Goal: Task Accomplishment & Management: Use online tool/utility

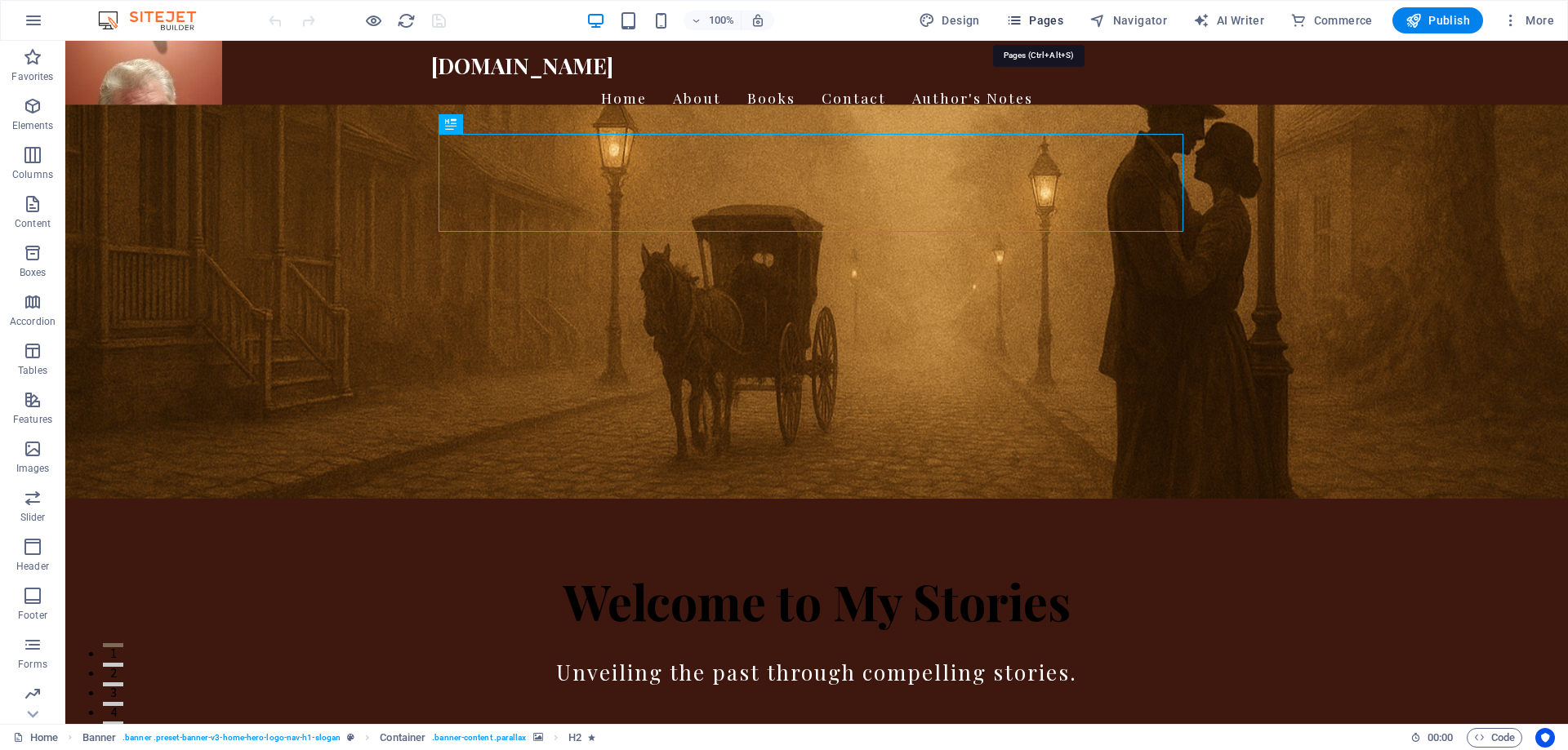
click at [1021, 18] on icon "button" at bounding box center [1013, 20] width 16 height 16
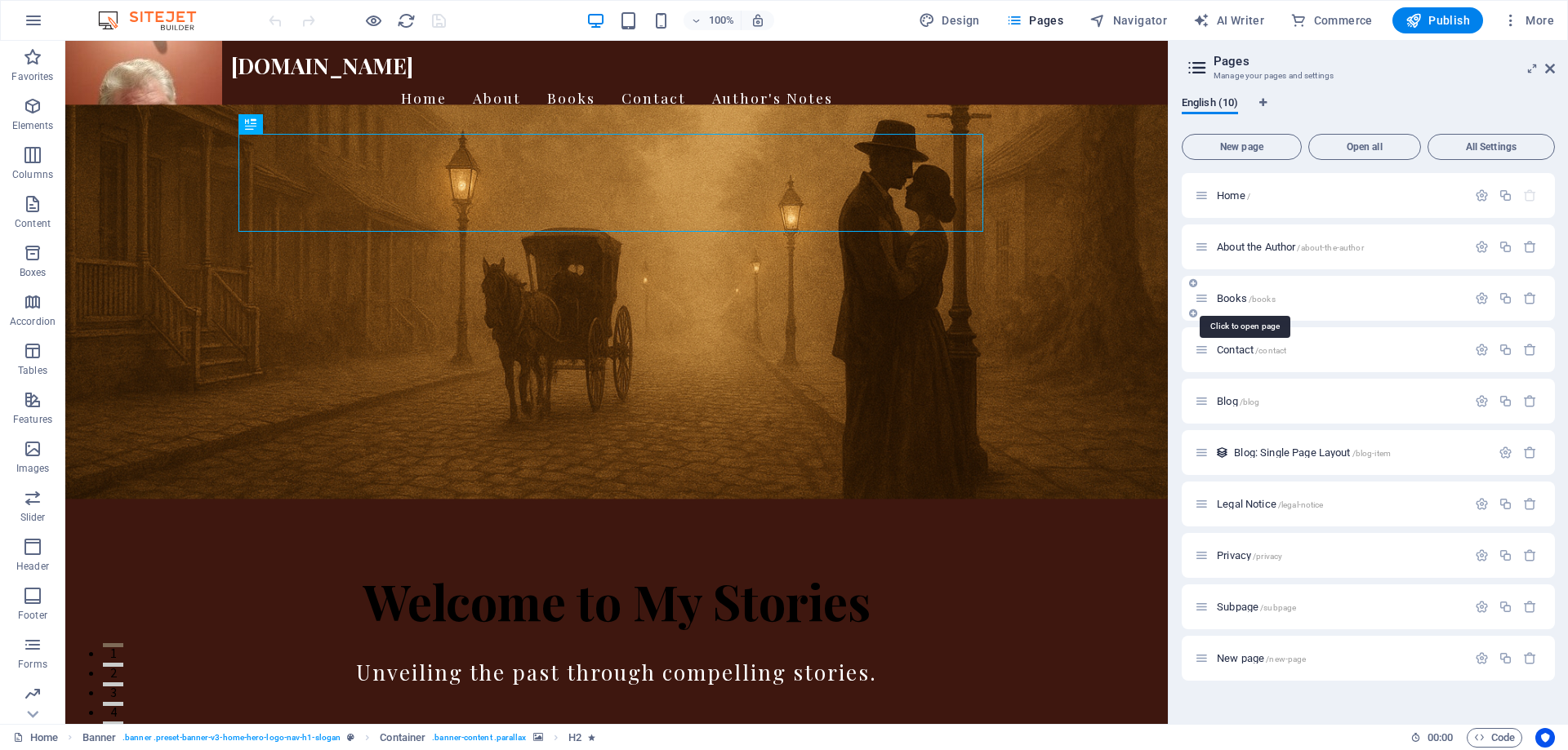
click at [1258, 295] on span "/books" at bounding box center [1262, 299] width 27 height 9
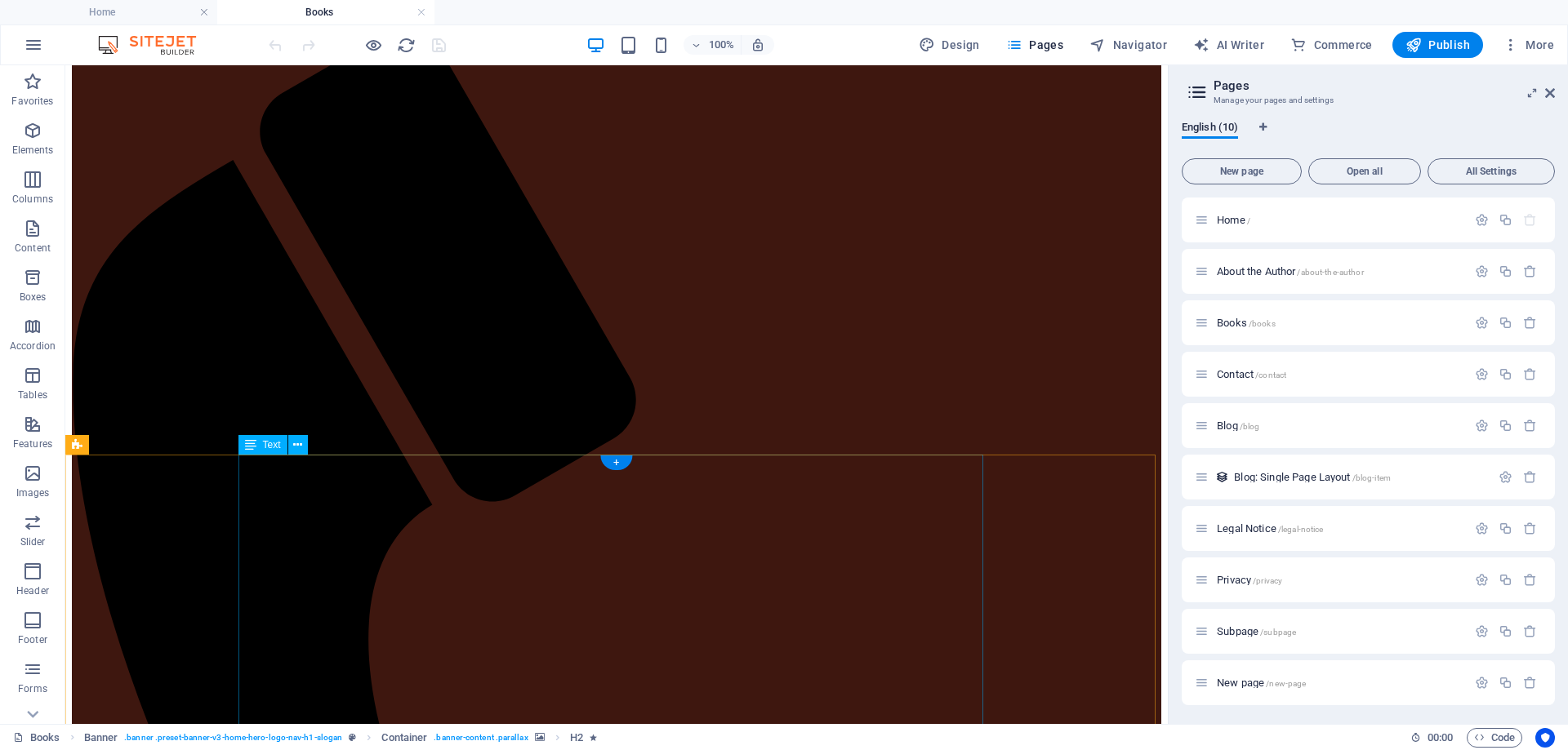
scroll to position [245, 0]
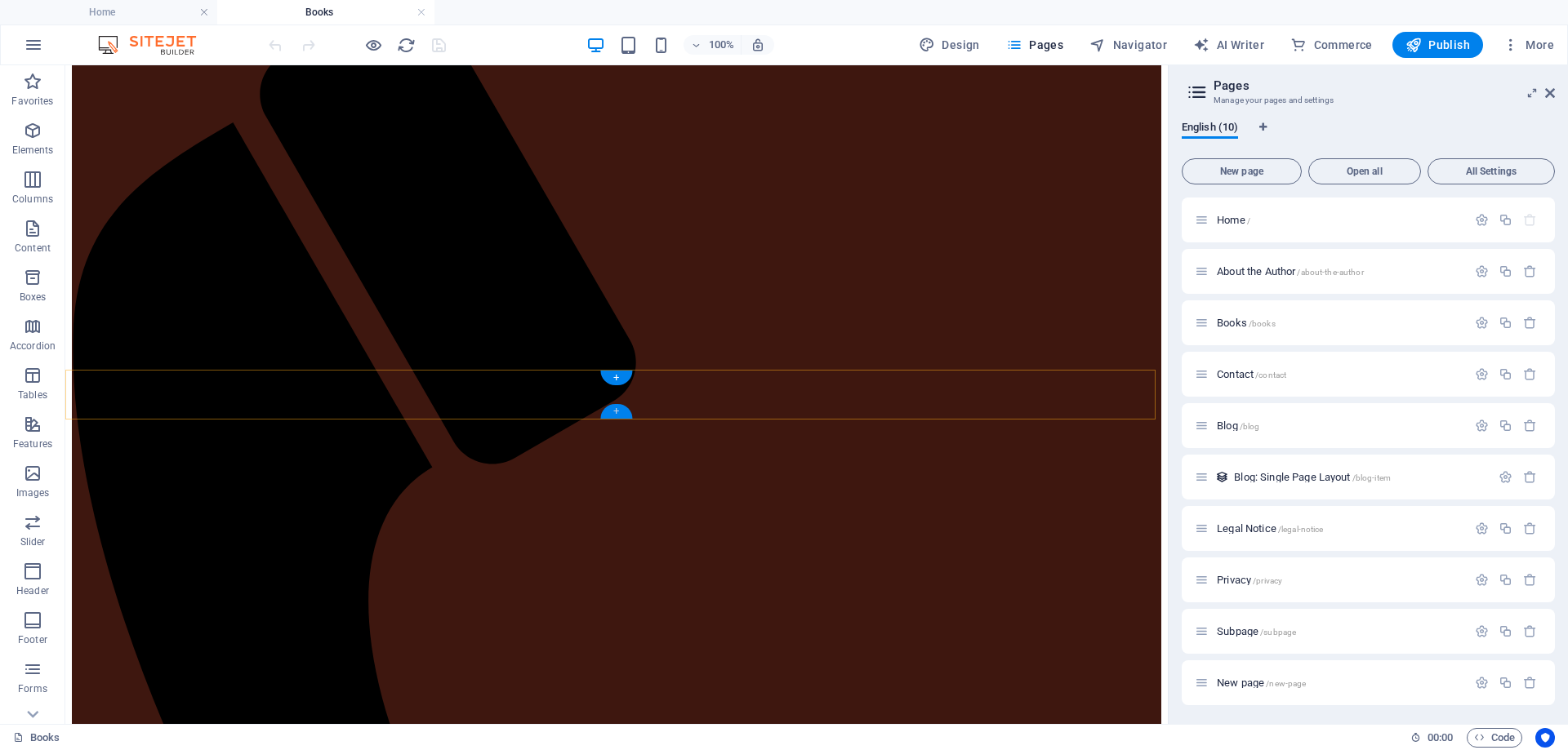
click at [616, 410] on div "+" at bounding box center [616, 411] width 32 height 15
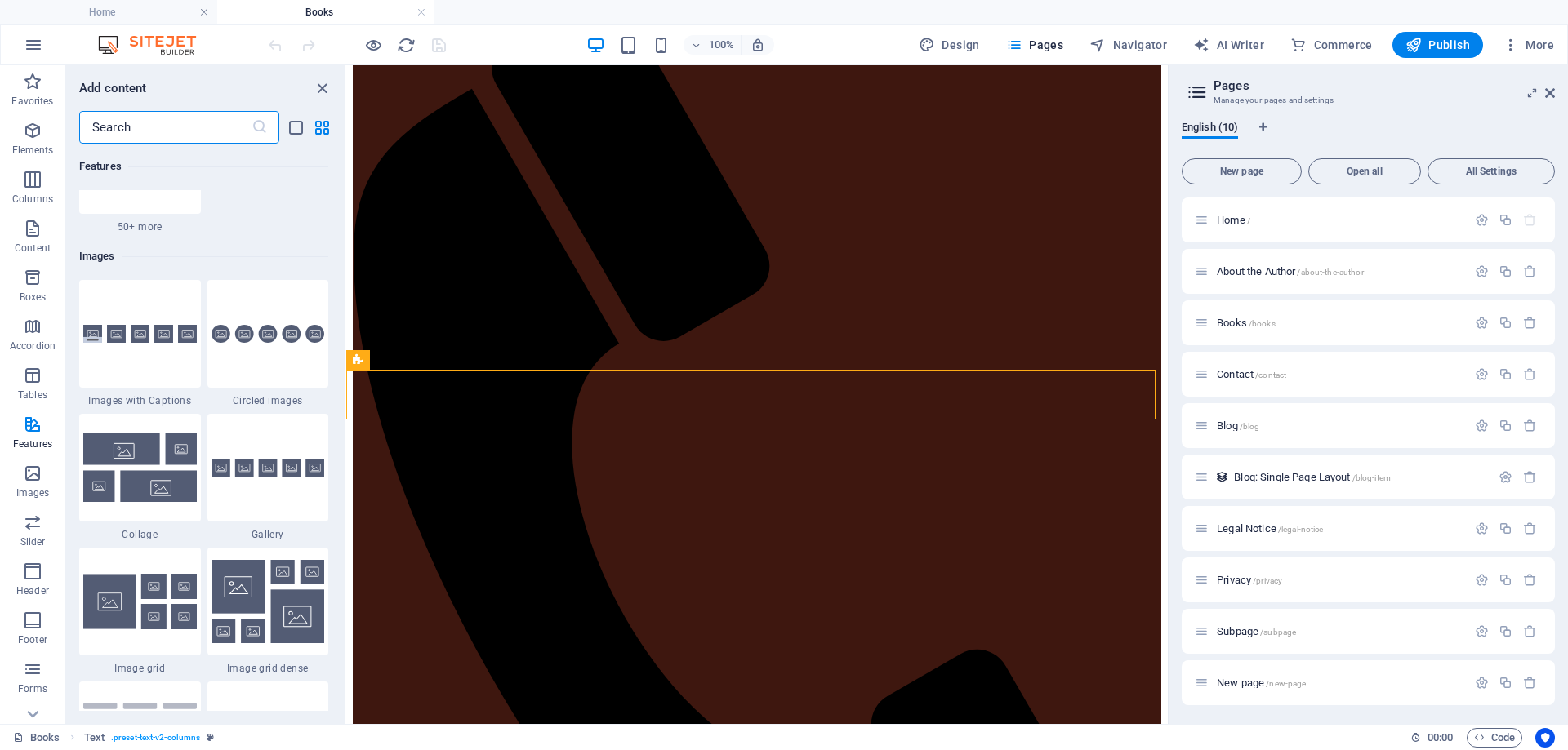
scroll to position [8245, 0]
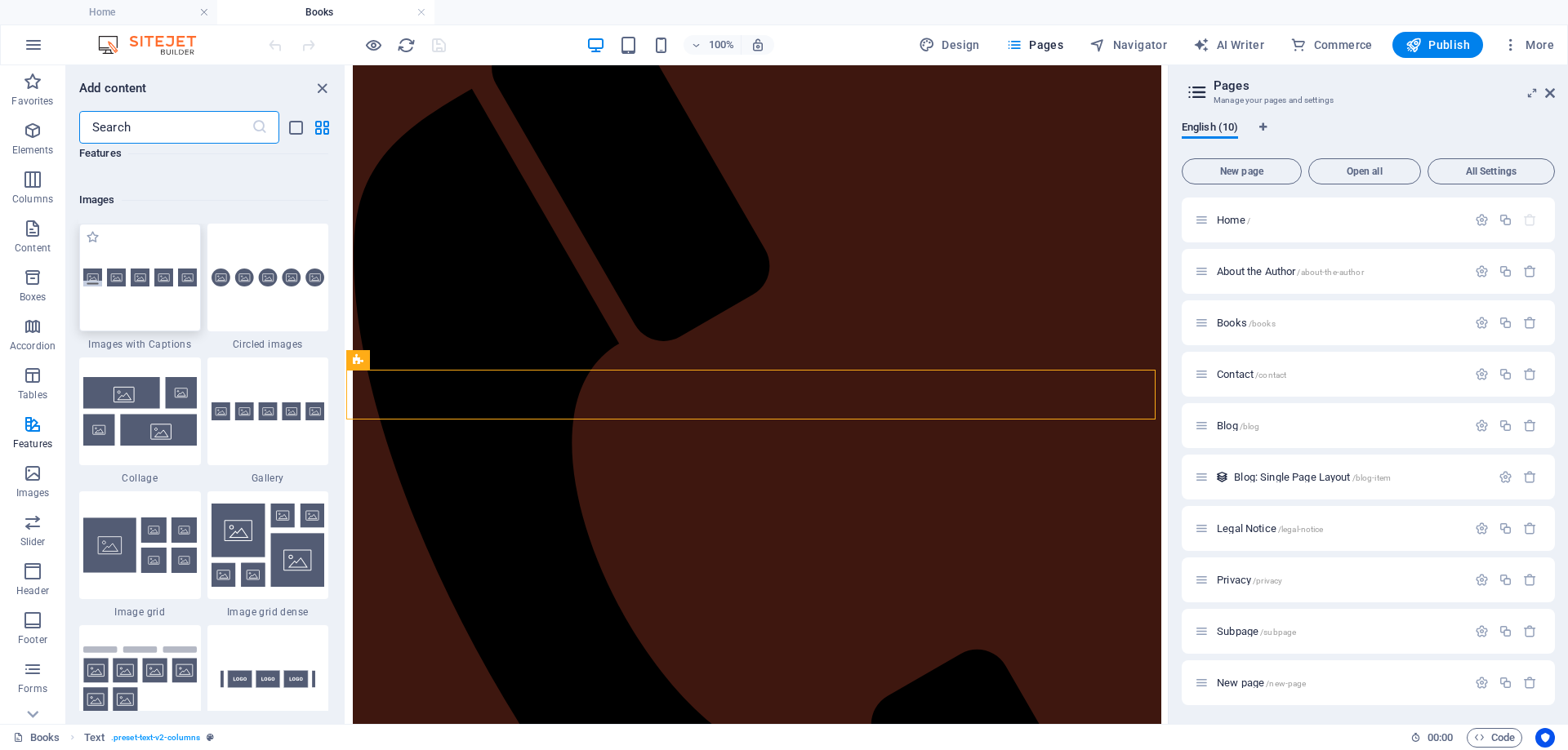
click at [147, 283] on img at bounding box center [139, 278] width 113 height 18
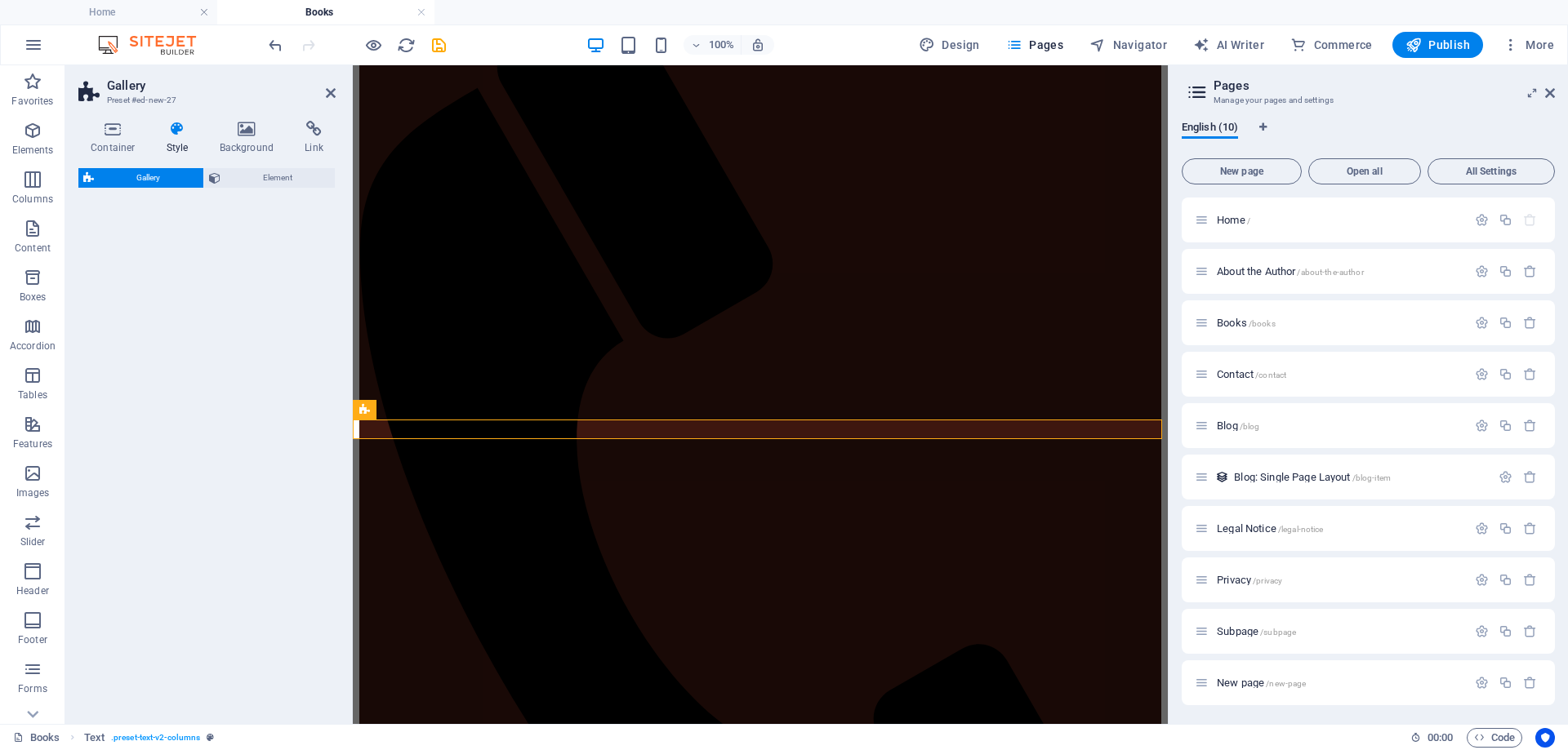
select select "rem"
select select "preset-gallery-v3-captions"
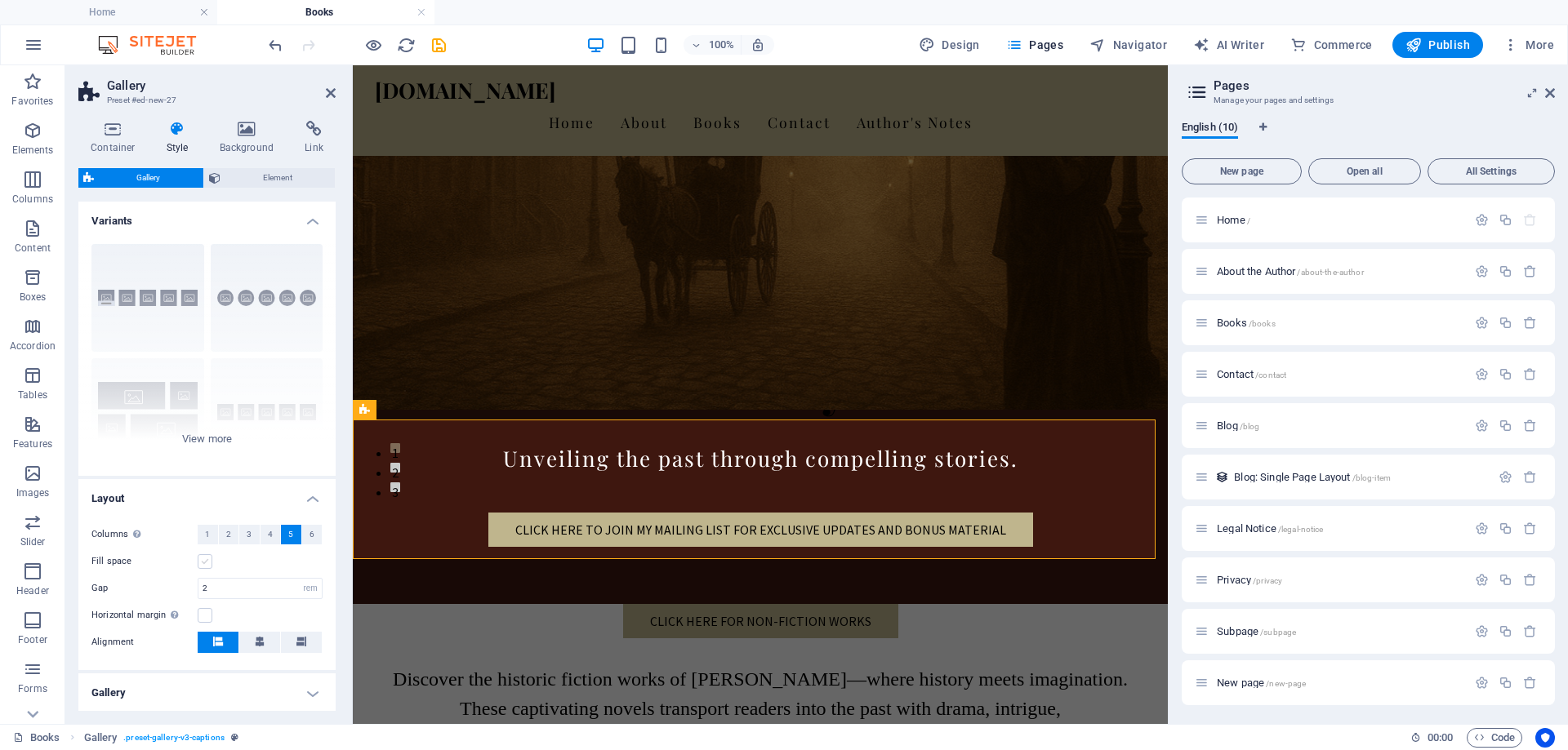
click at [201, 561] on label at bounding box center [204, 561] width 15 height 15
click at [0, 0] on input "Fill space" at bounding box center [0, 0] width 0 height 0
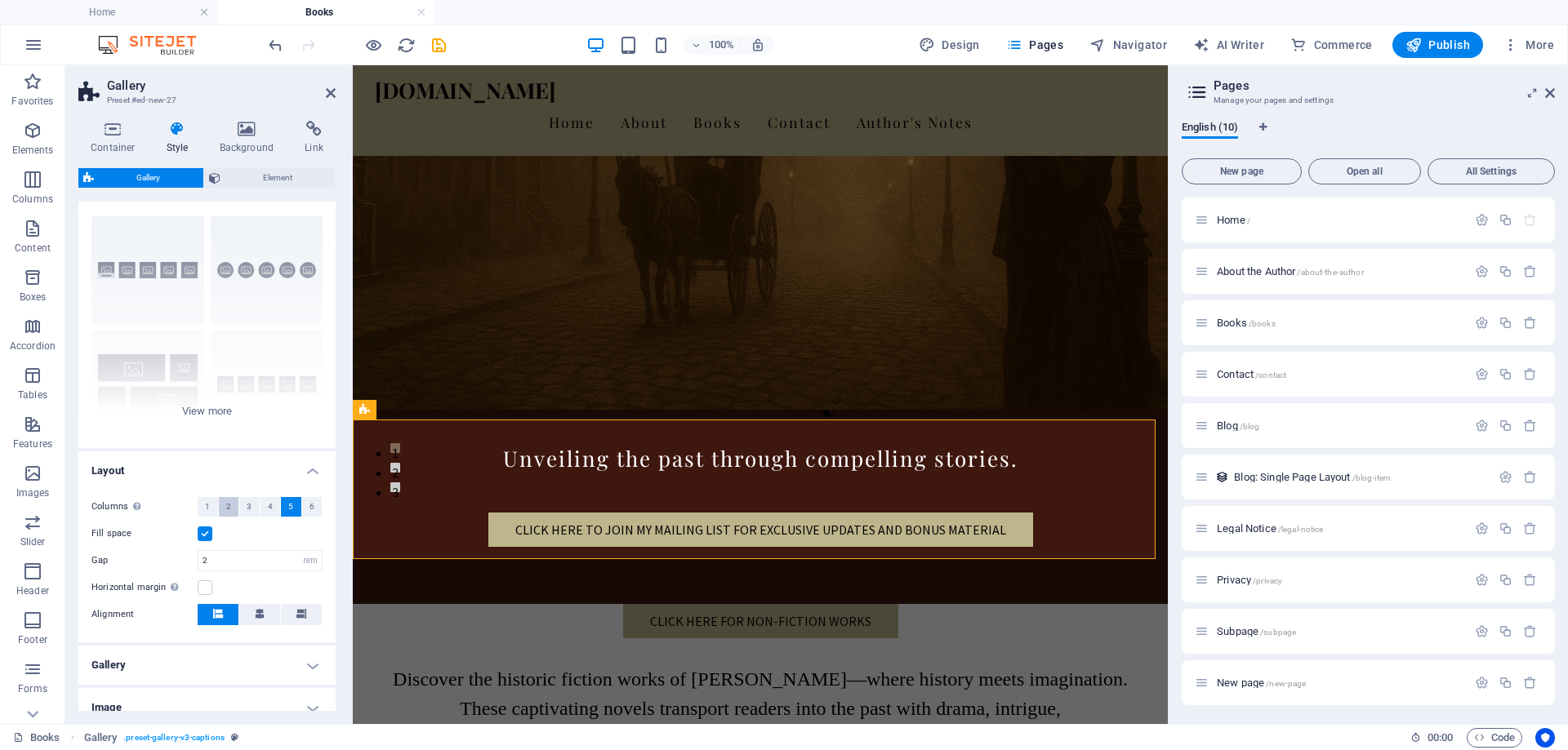
scroll to position [0, 0]
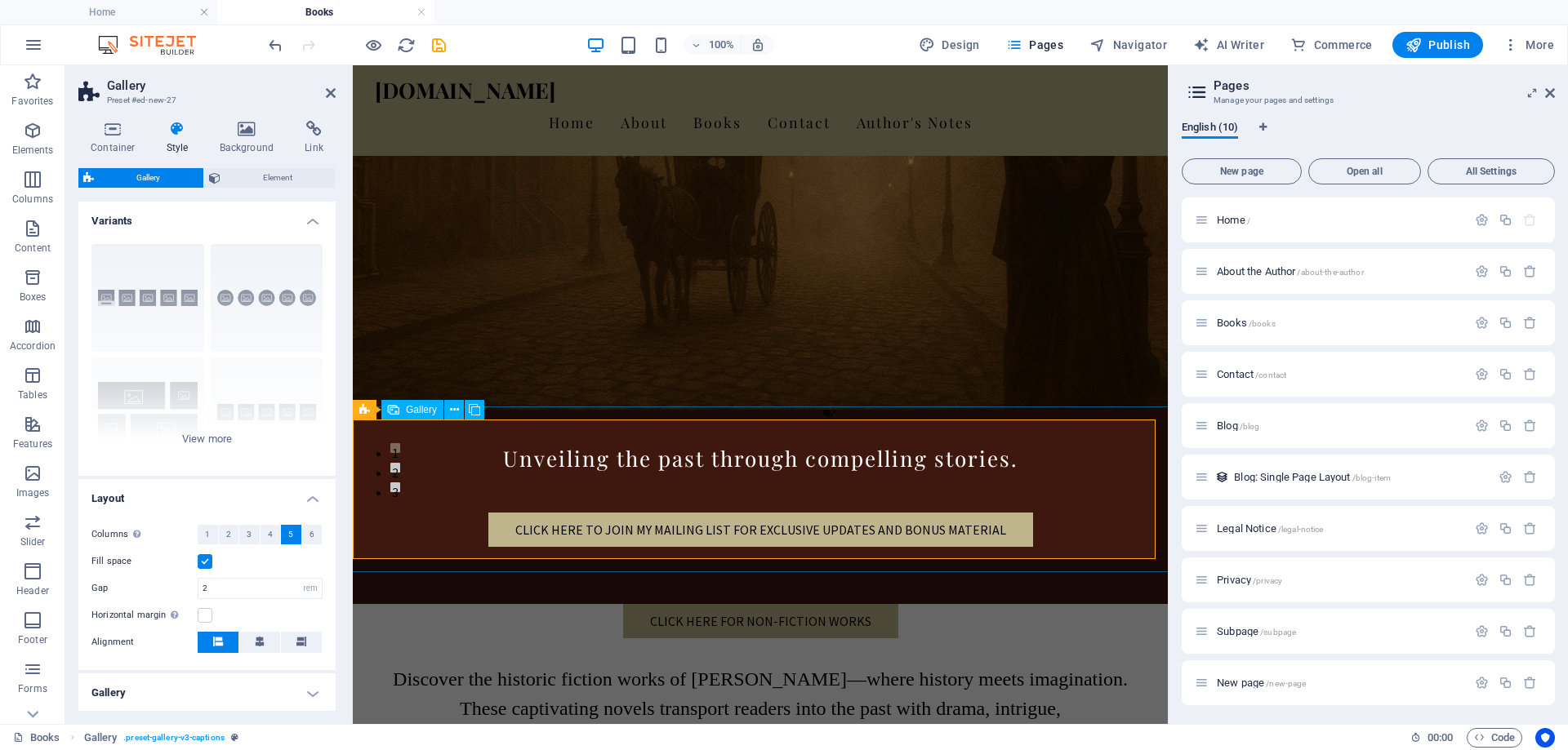
select select "4"
select select "px"
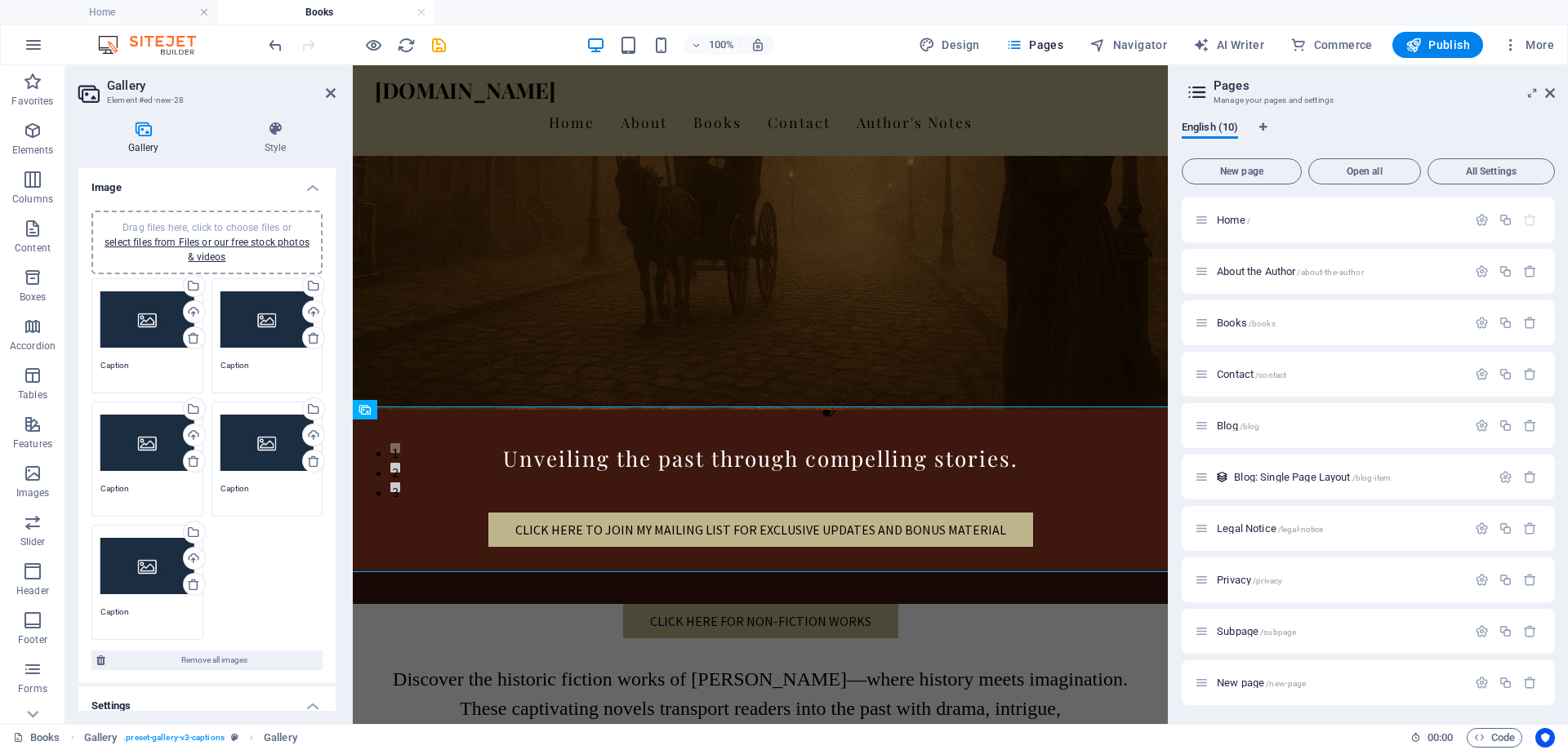
click at [141, 311] on div "Drag files here, click to choose files or select files from Files or our free s…" at bounding box center [147, 319] width 94 height 65
click at [141, 311] on body "[DOMAIN_NAME] Home Books Favorites Elements Columns Content Boxes Accordion Tab…" at bounding box center [784, 375] width 1568 height 750
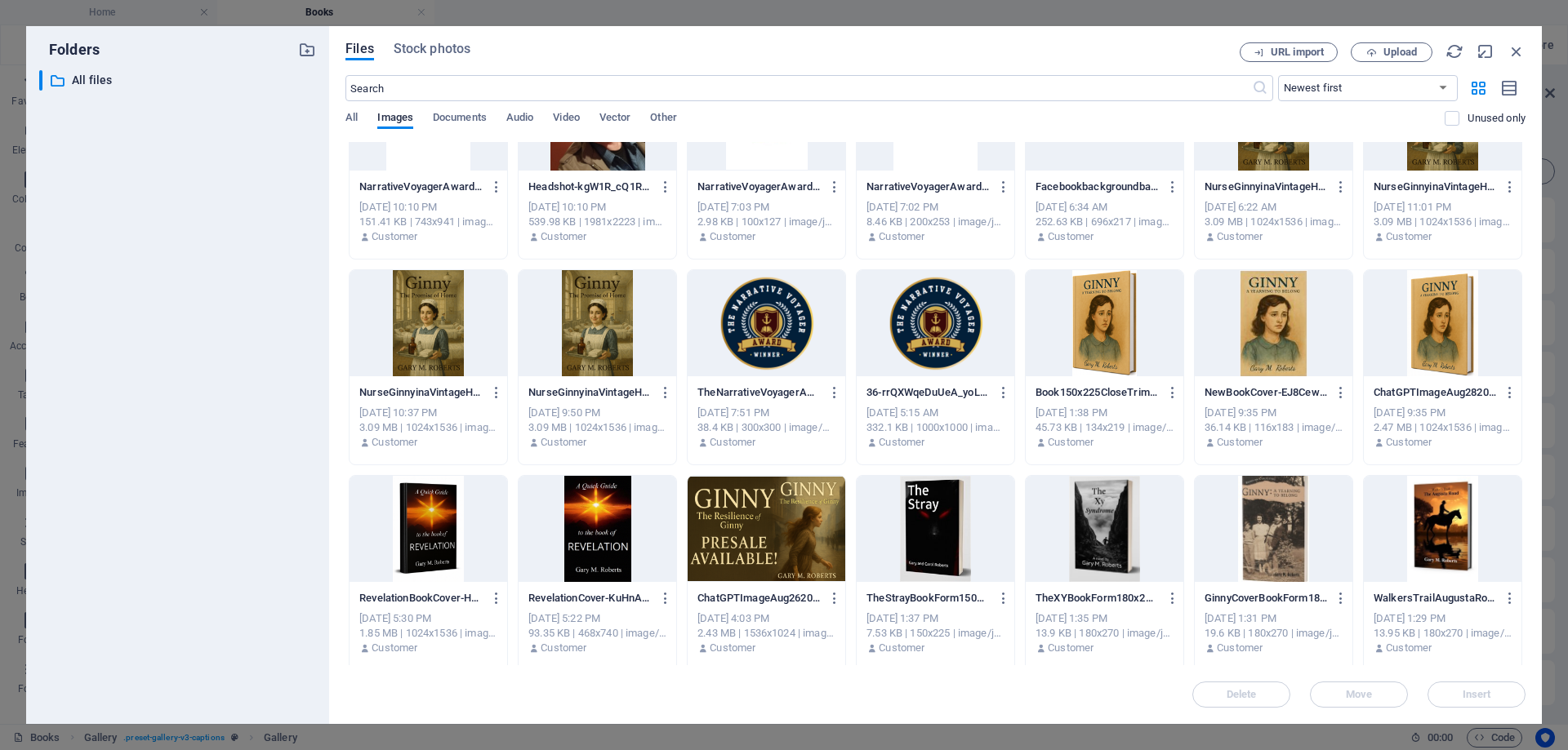
scroll to position [570, 0]
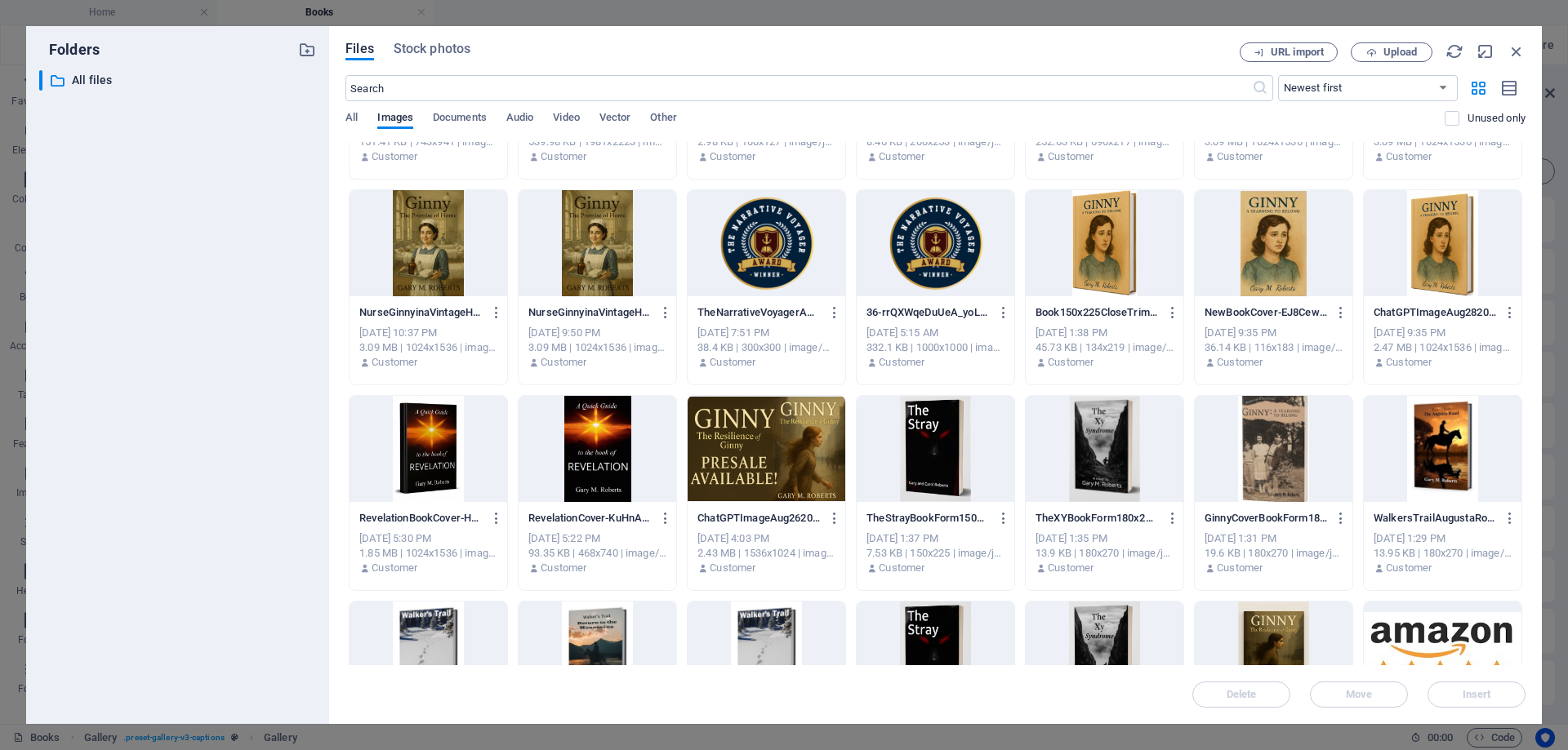
click at [1260, 336] on div "NewBookCover-EJ8CewYQr0vuH7_vOqCRvw.png NewBookCover-EJ8CewYQr0vuH7_vOqCRvw.png…" at bounding box center [1273, 287] width 160 height 195
click at [1260, 336] on div "[DATE] 9:35 PM" at bounding box center [1273, 333] width 138 height 15
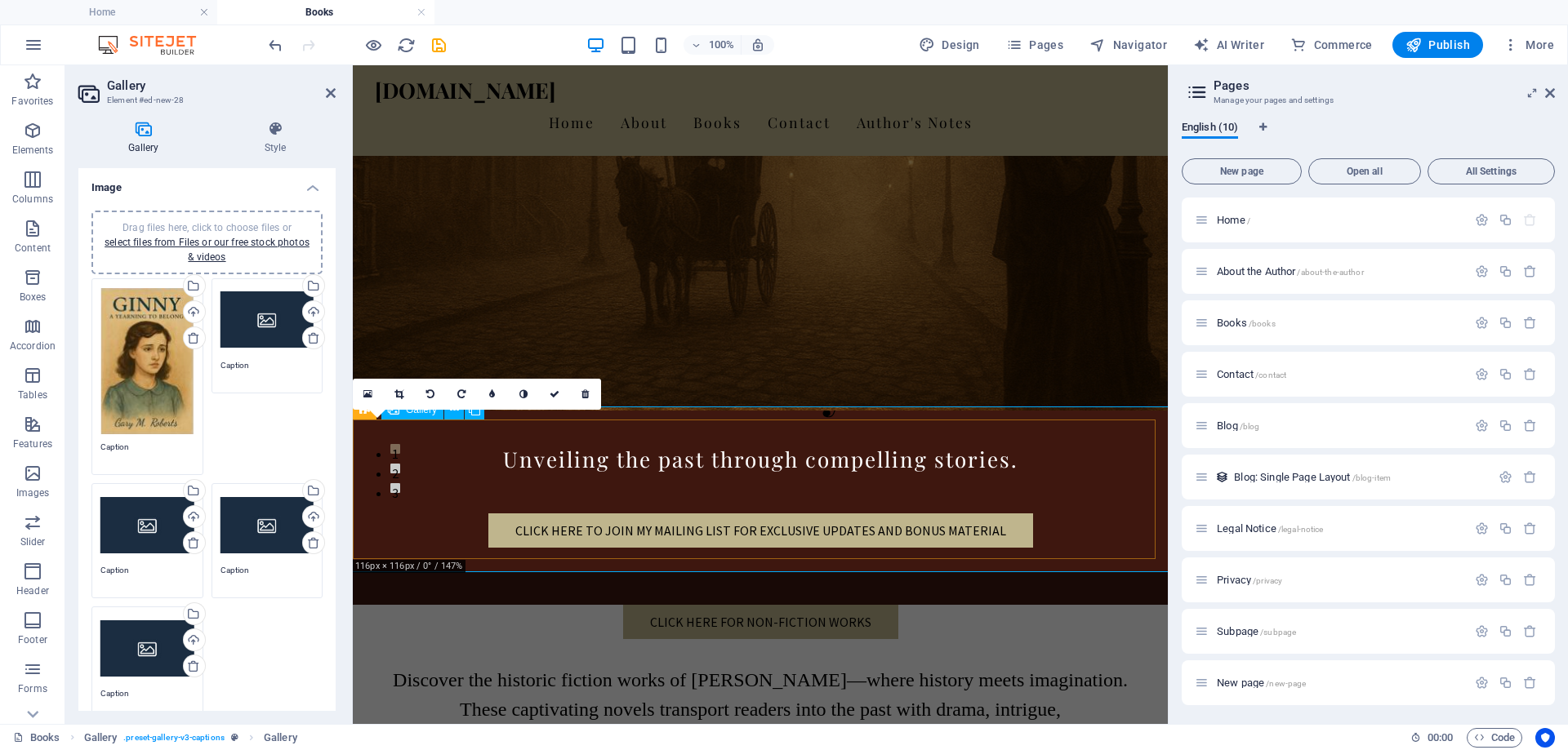
scroll to position [245, 0]
click at [367, 392] on icon at bounding box center [367, 395] width 9 height 12
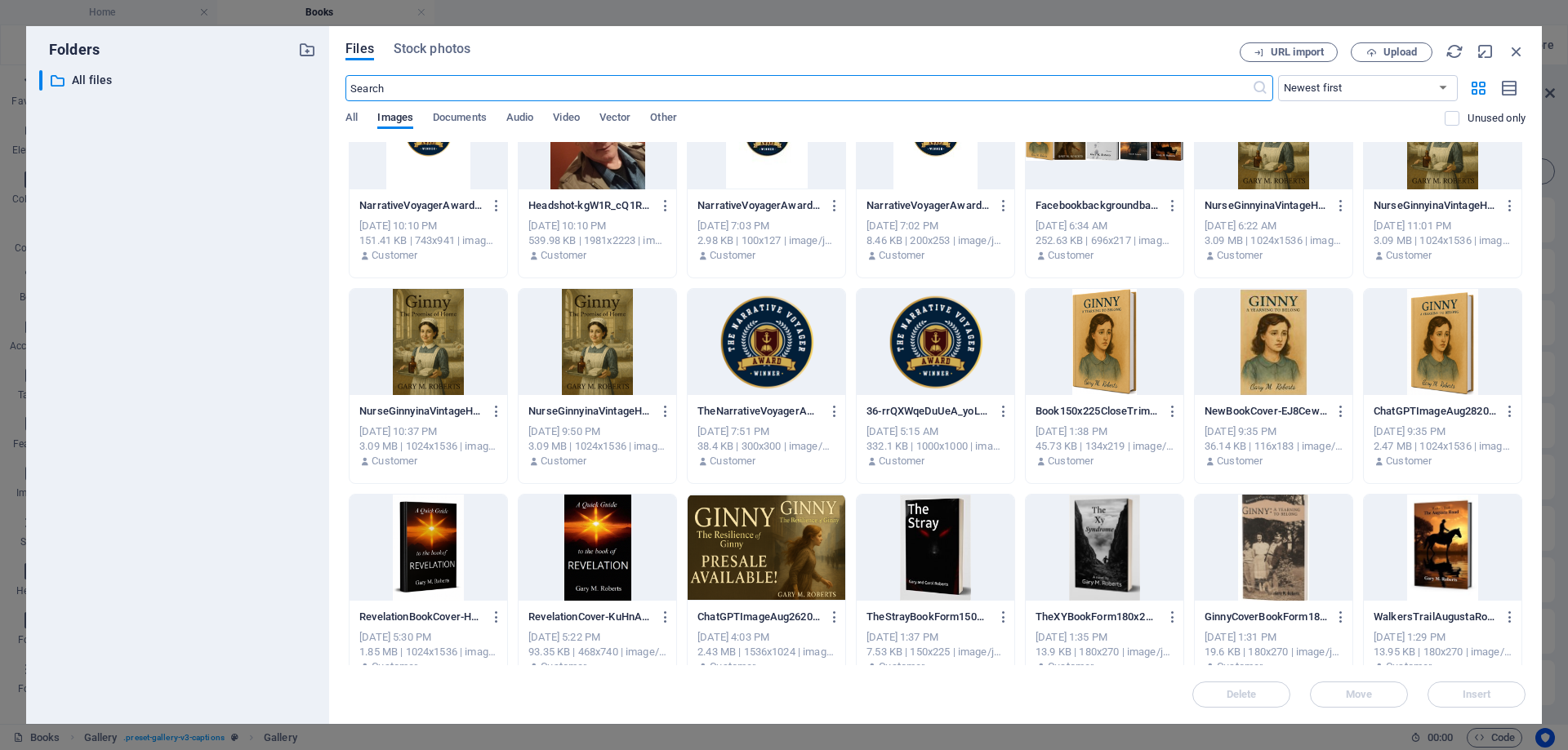
scroll to position [490, 0]
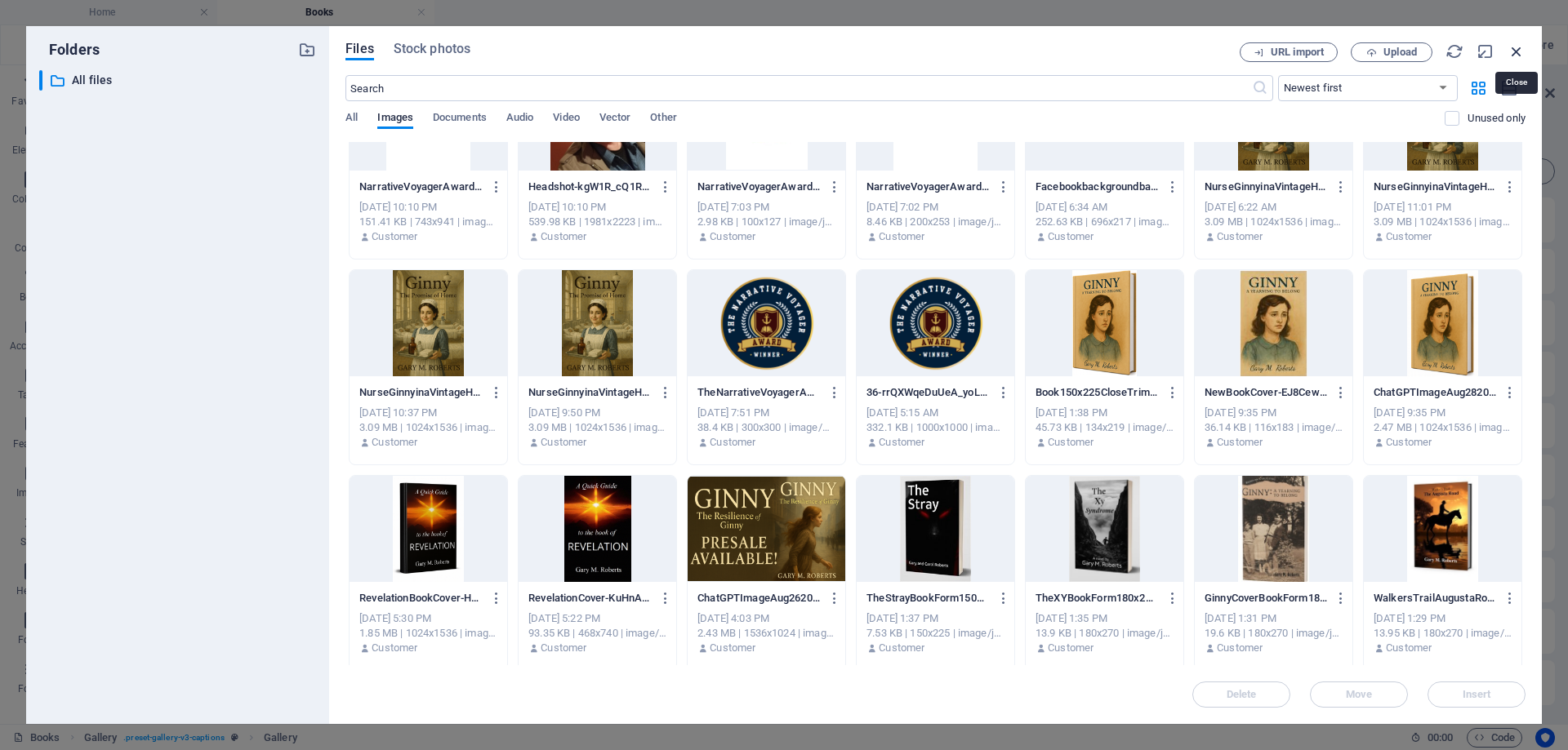
click at [1520, 51] on icon "button" at bounding box center [1516, 51] width 18 height 18
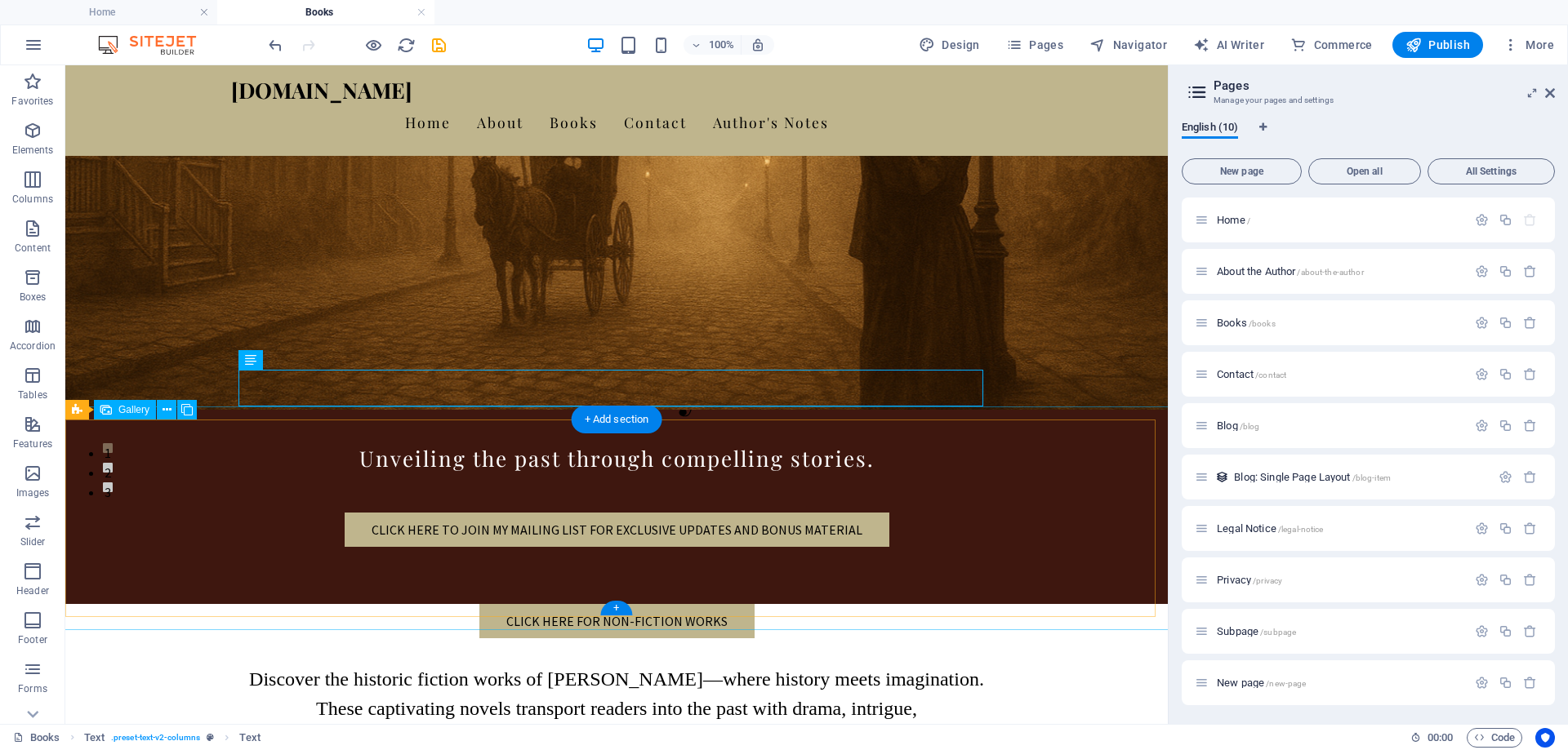
select select "4"
select select "px"
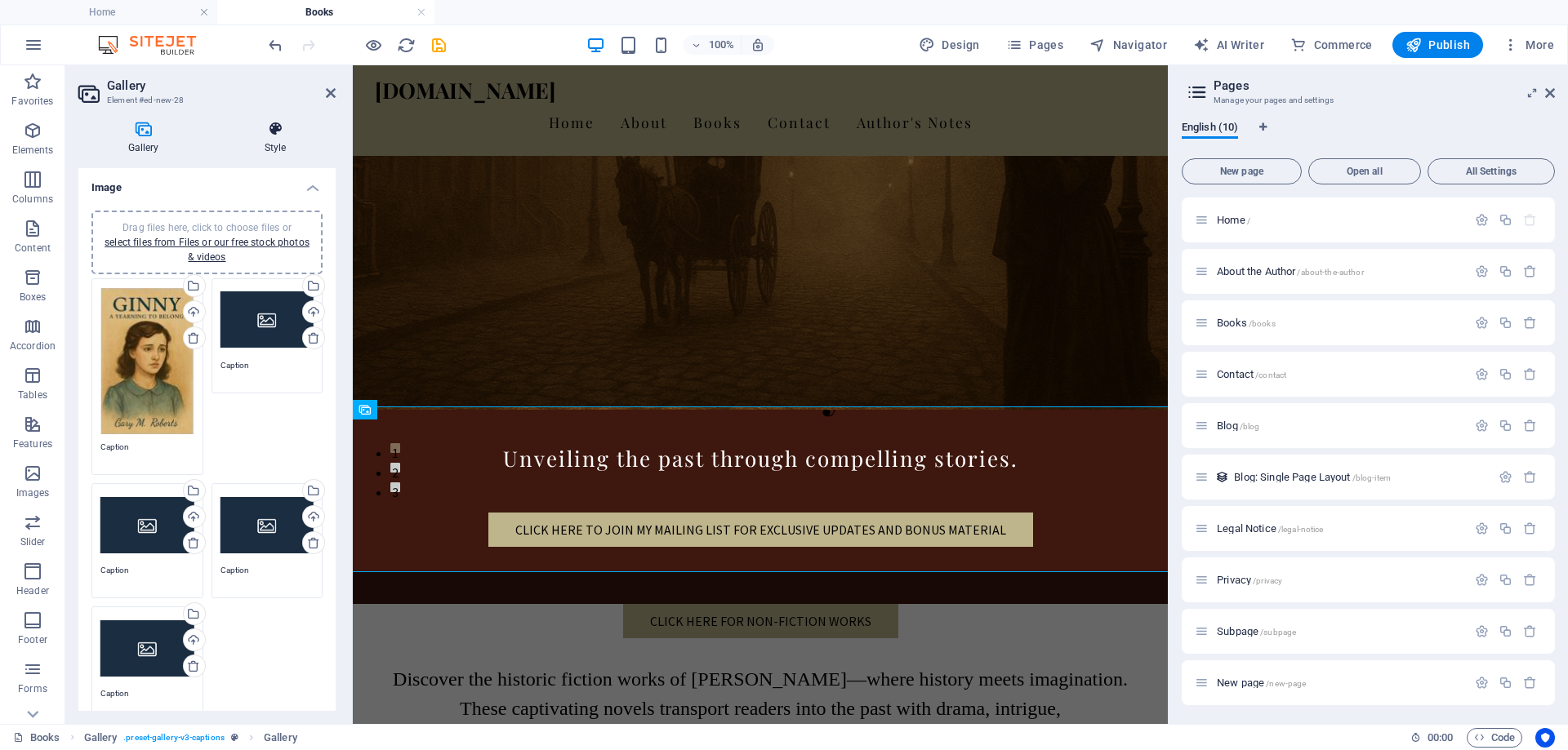
click at [273, 133] on icon at bounding box center [275, 129] width 121 height 16
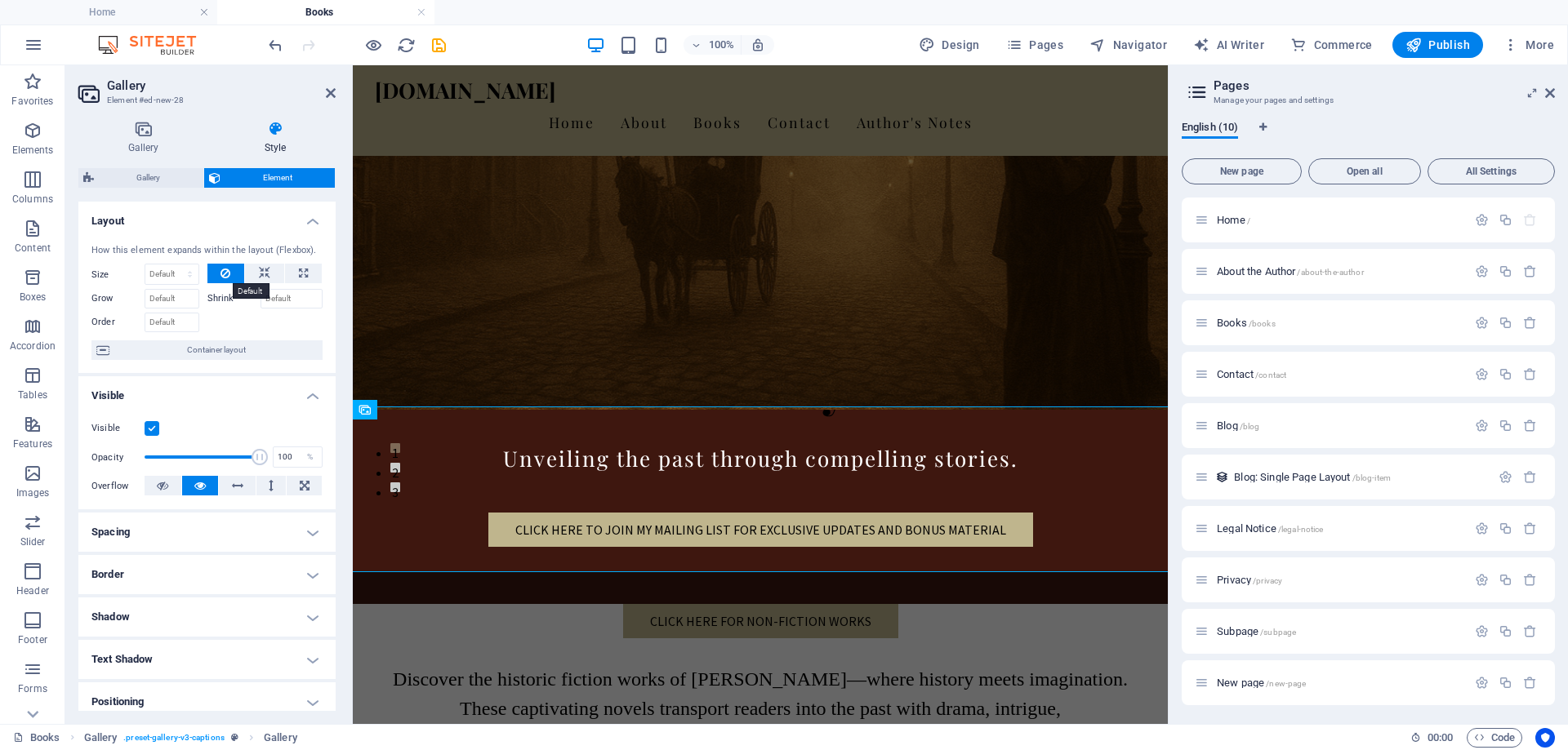
click at [223, 275] on icon at bounding box center [226, 273] width 10 height 19
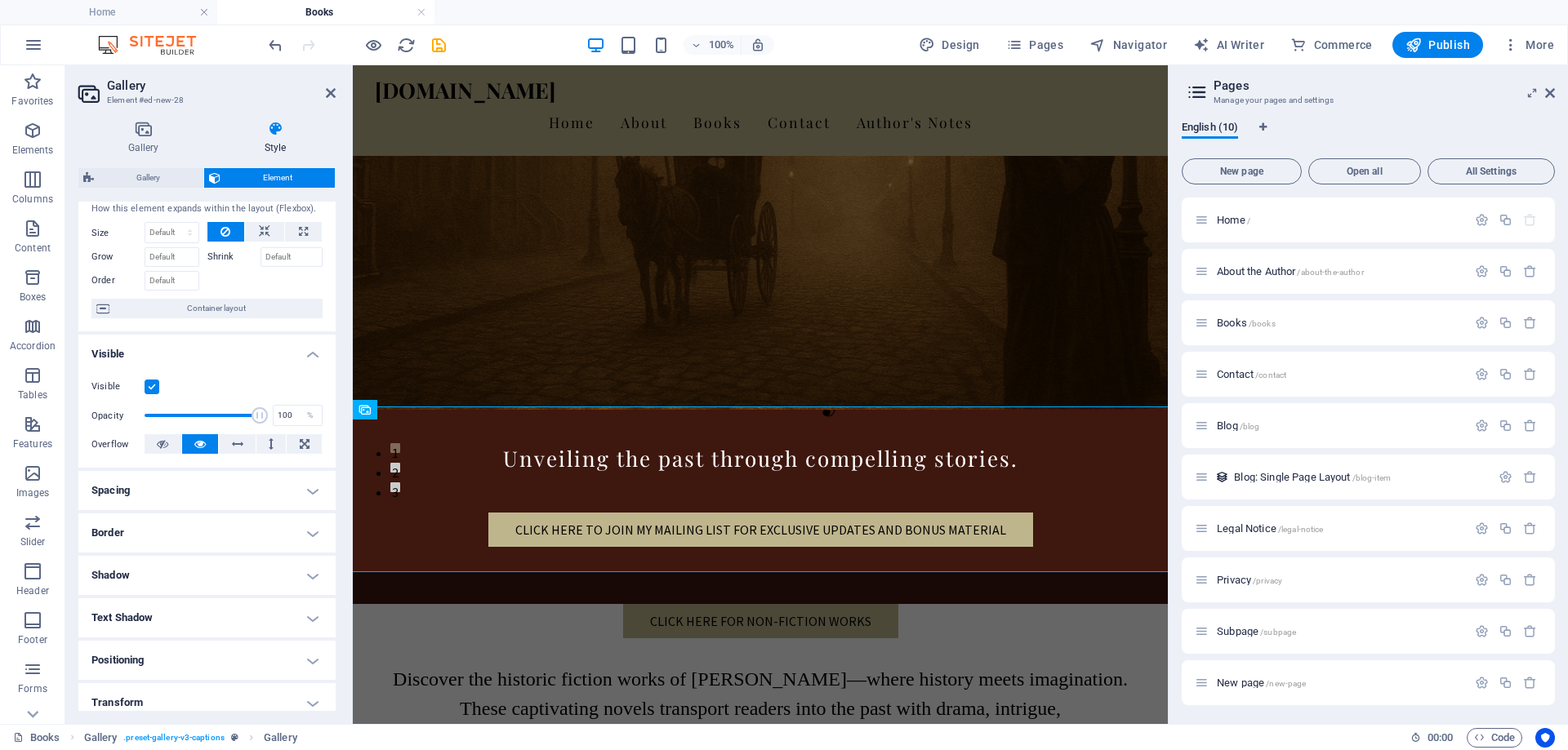
scroll to position [0, 0]
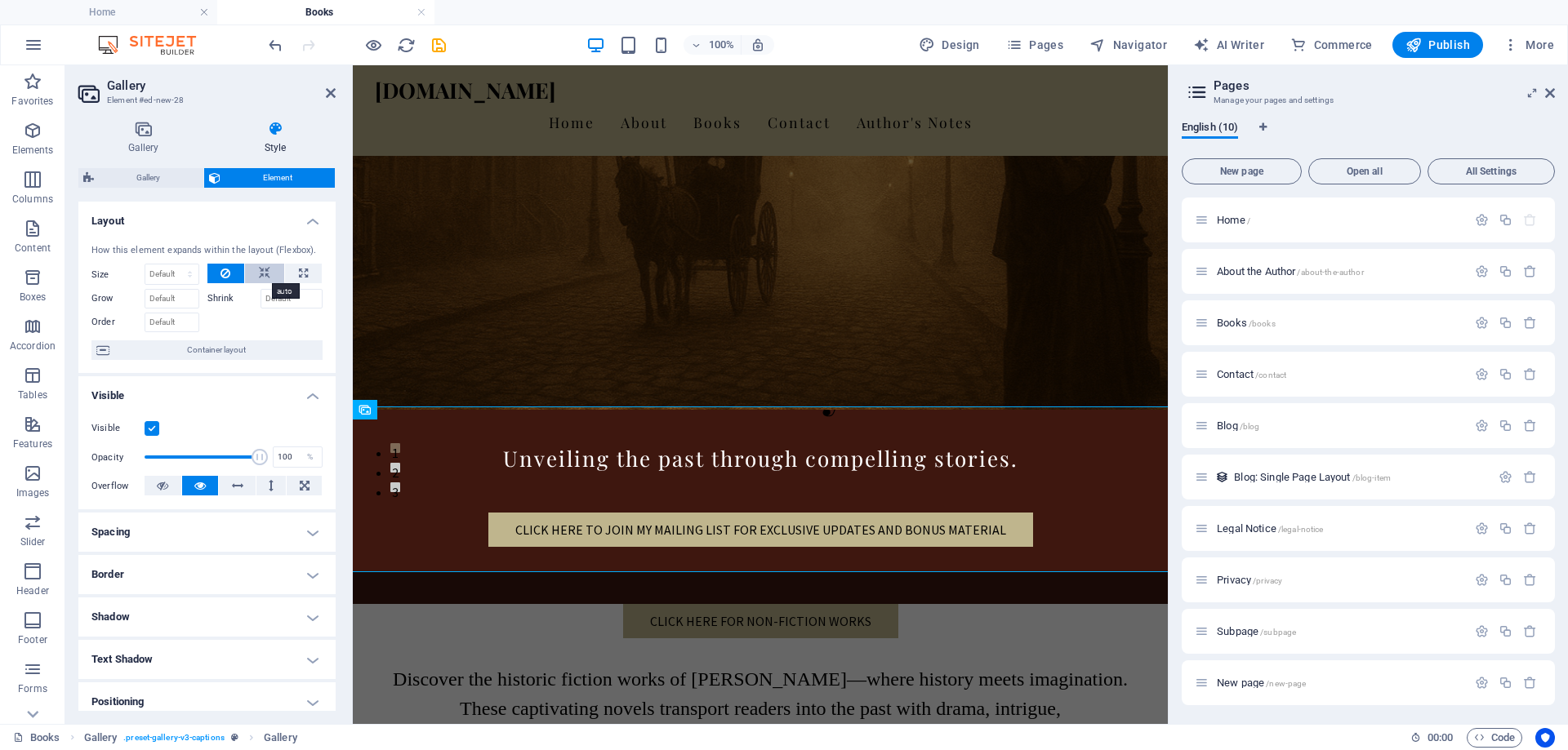
click at [266, 276] on icon at bounding box center [264, 273] width 12 height 19
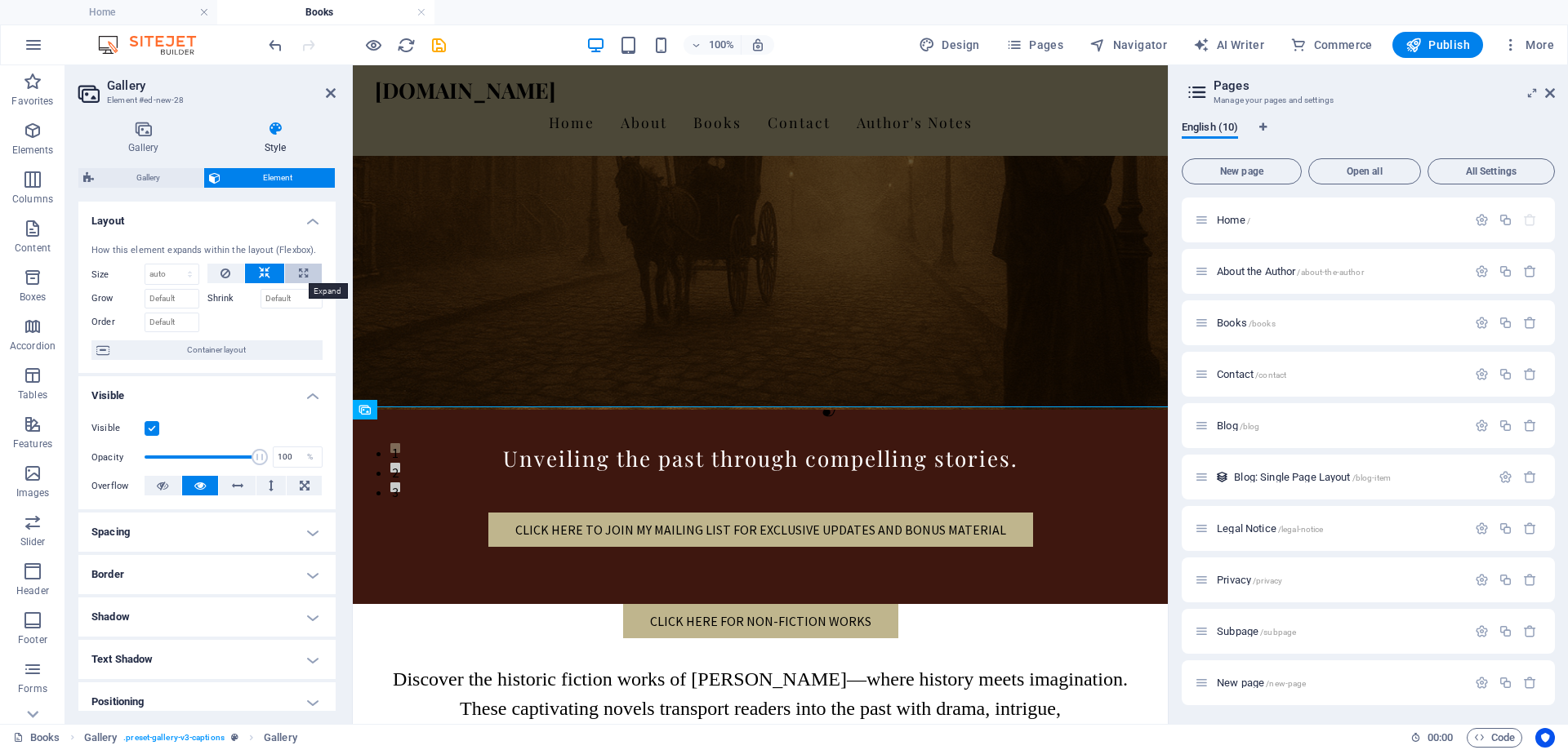
click at [303, 277] on icon at bounding box center [303, 273] width 9 height 19
type input "100"
select select "%"
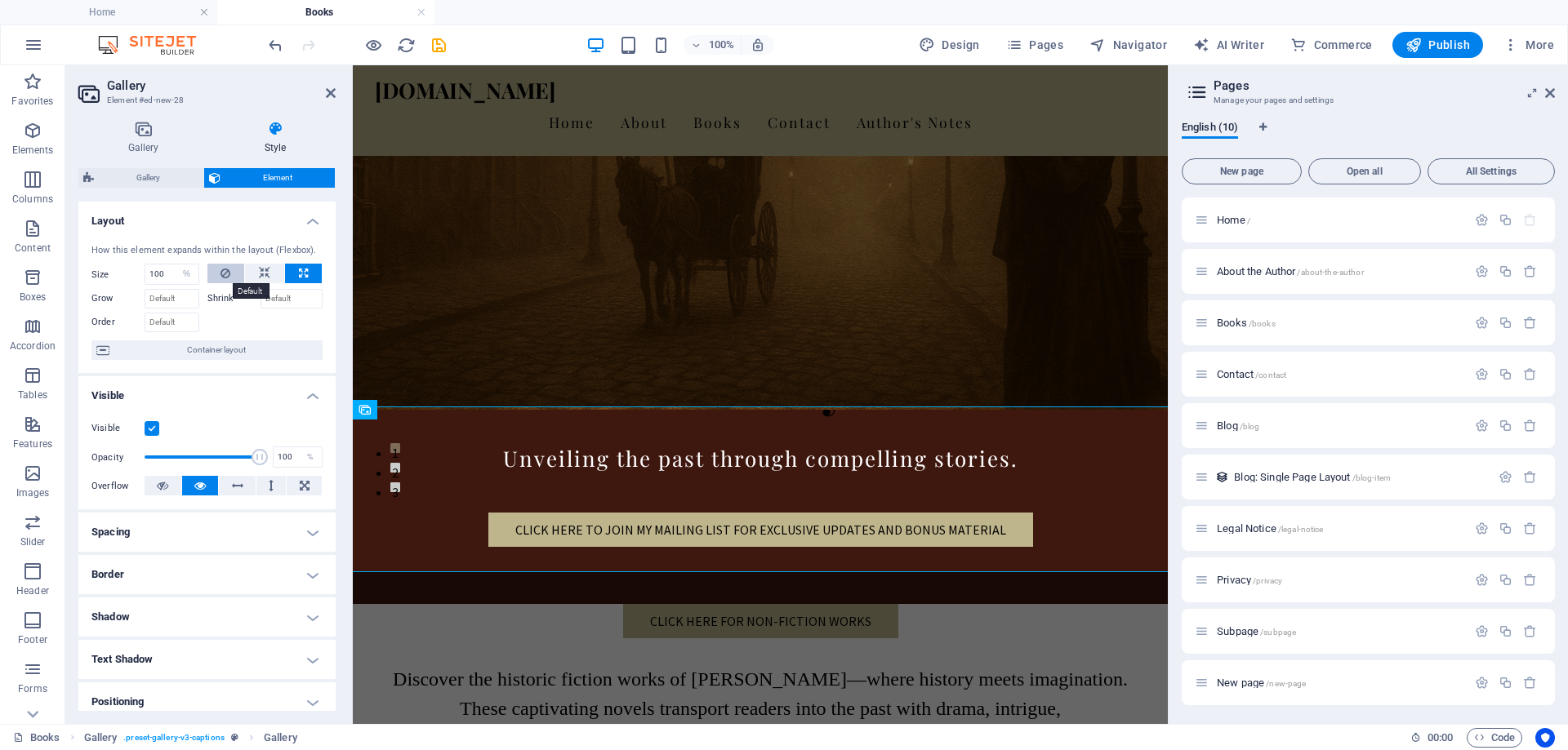
click at [226, 274] on icon at bounding box center [226, 273] width 10 height 19
click at [182, 274] on select "Default auto px % 1/1 1/2 1/3 1/4 1/5 1/6 1/7 1/8 1/9 1/10" at bounding box center [171, 274] width 53 height 19
select select "%"
click at [173, 264] on select "Default auto px % 1/1 1/2 1/3 1/4 1/5 1/6 1/7 1/8 1/9 1/10" at bounding box center [171, 274] width 53 height 19
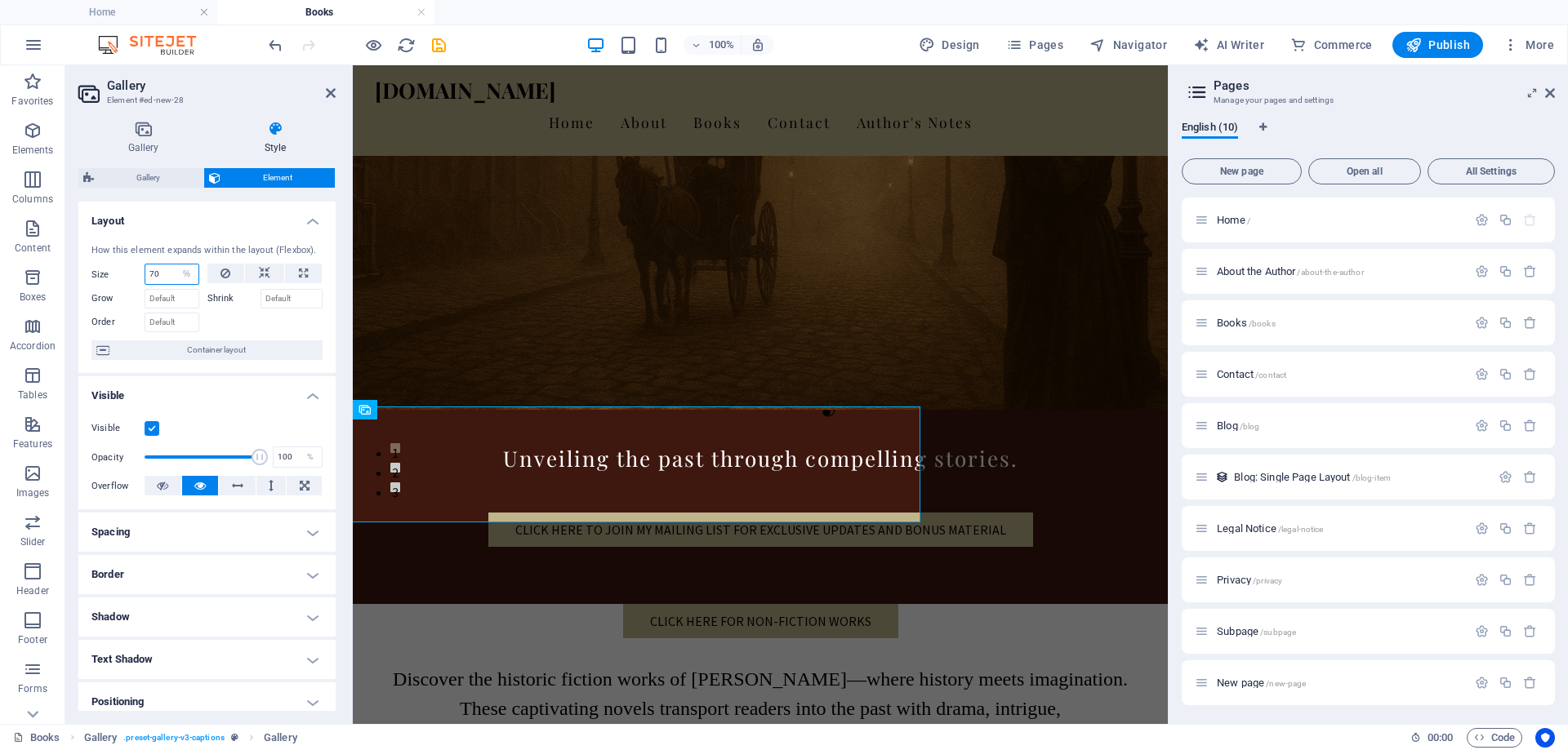
type input "70"
click at [324, 92] on h2 "Gallery" at bounding box center [222, 85] width 228 height 15
click at [332, 91] on icon at bounding box center [331, 92] width 10 height 13
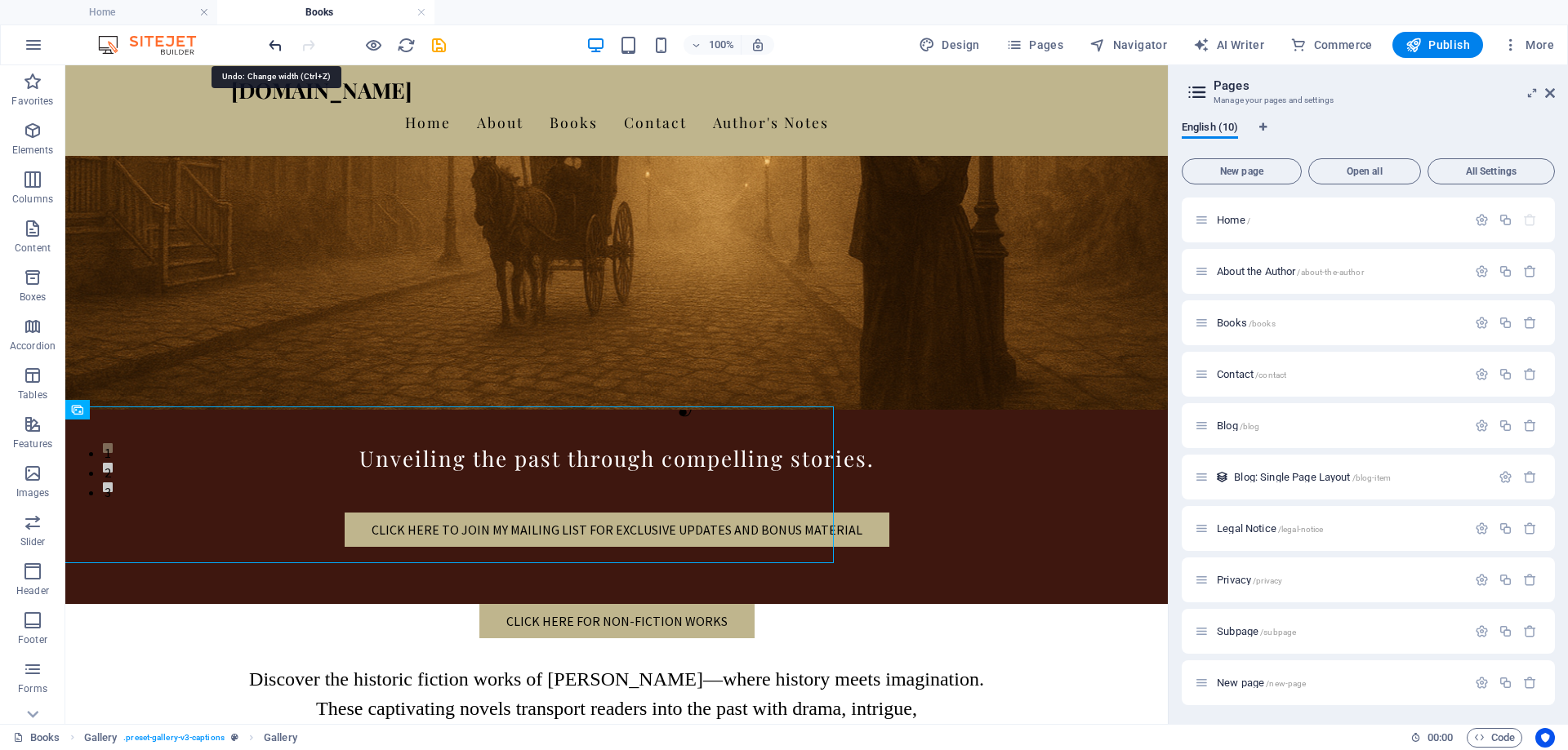
click at [280, 43] on icon "undo" at bounding box center [275, 45] width 18 height 18
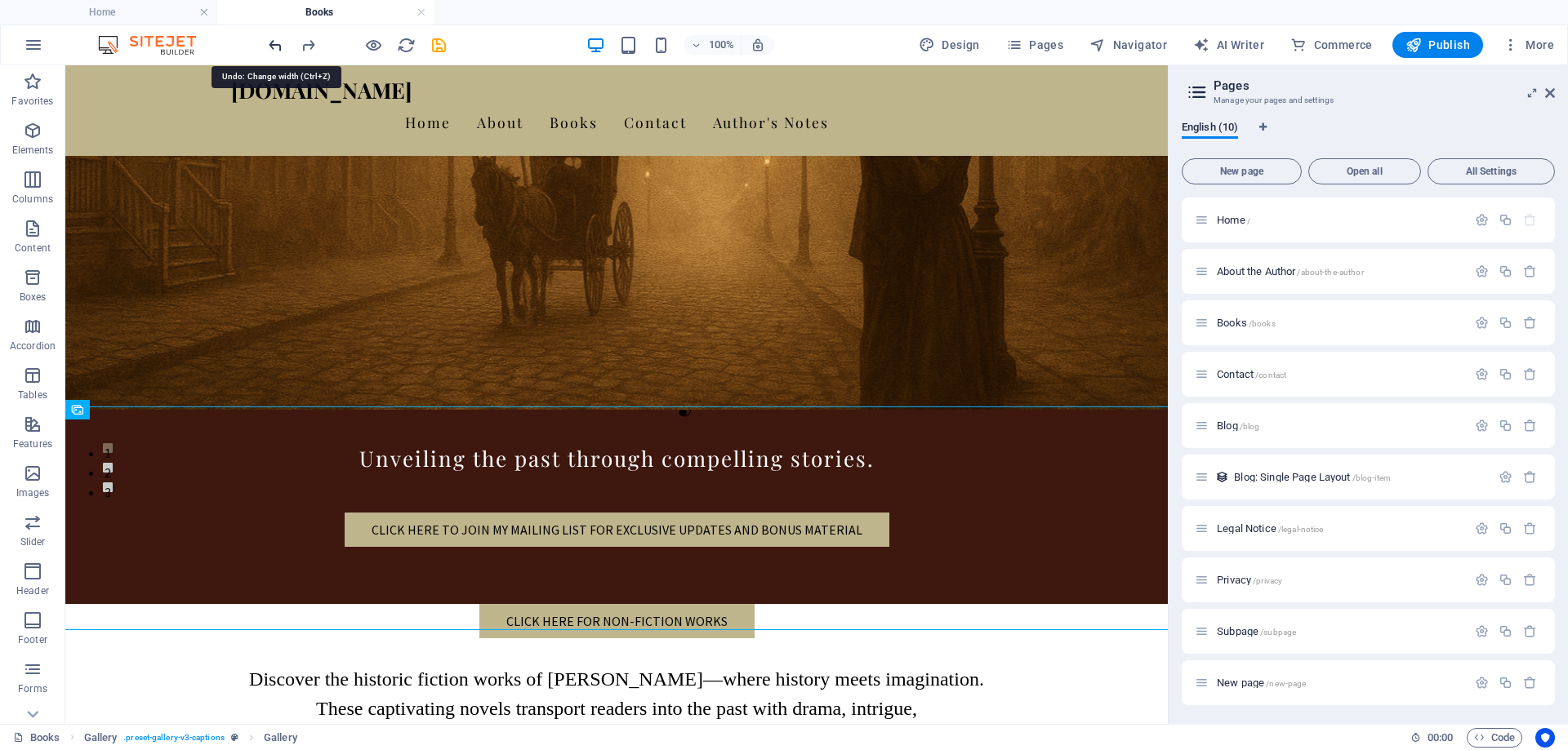
click at [280, 43] on icon "undo" at bounding box center [275, 45] width 18 height 18
click at [279, 43] on icon "undo" at bounding box center [275, 45] width 18 height 18
click at [274, 45] on icon "undo" at bounding box center [275, 45] width 18 height 18
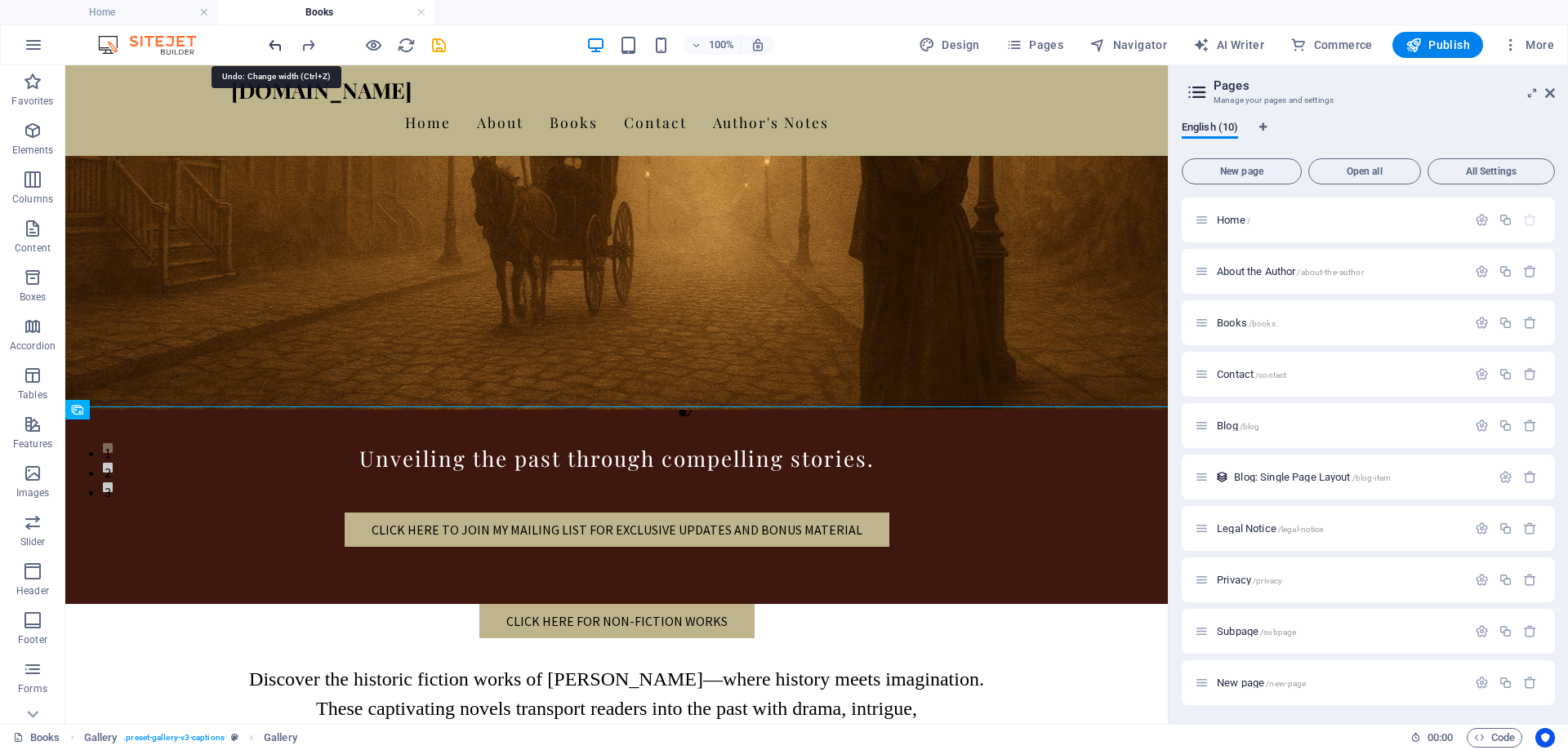
click at [274, 45] on icon "undo" at bounding box center [275, 45] width 18 height 18
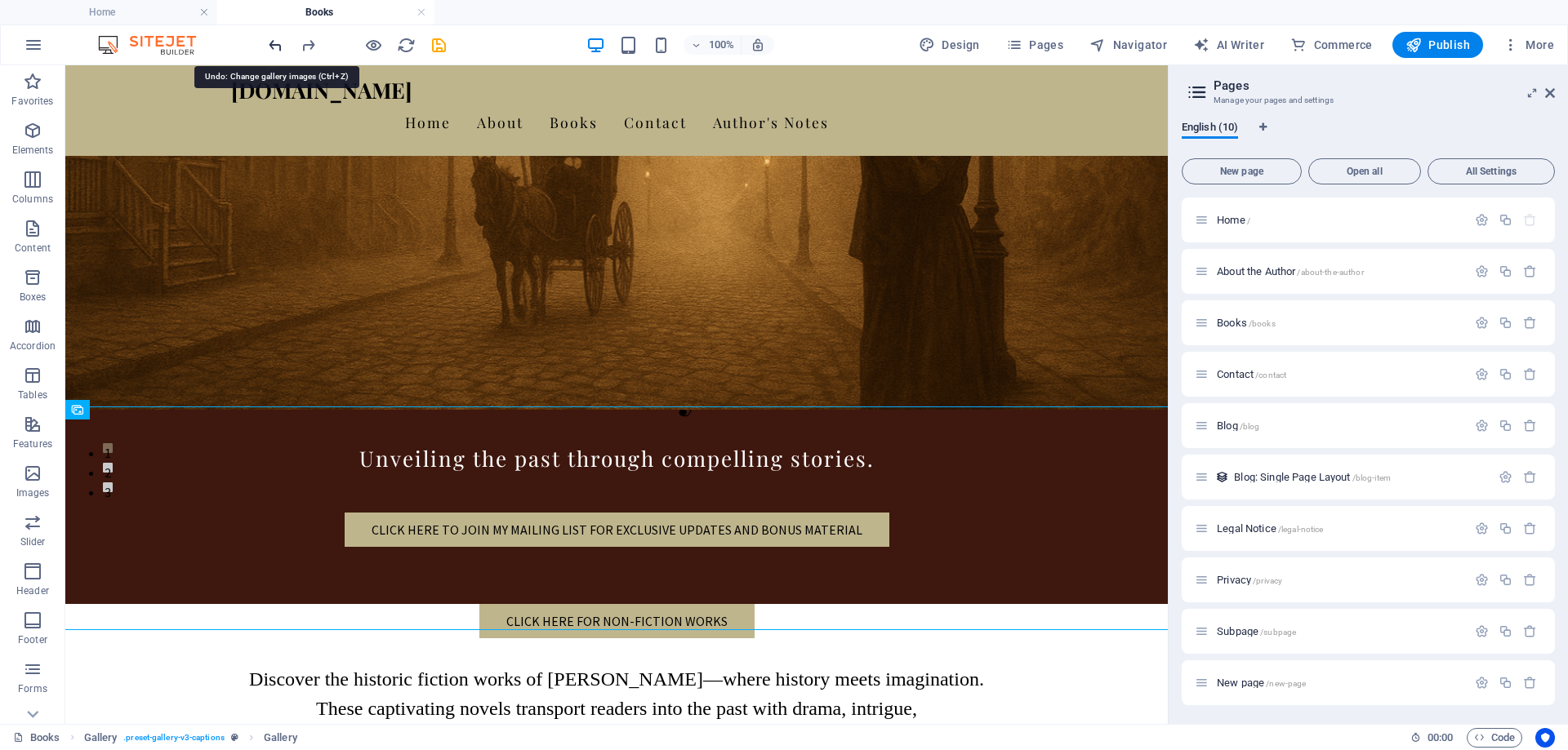
click at [274, 45] on icon "undo" at bounding box center [275, 45] width 18 height 18
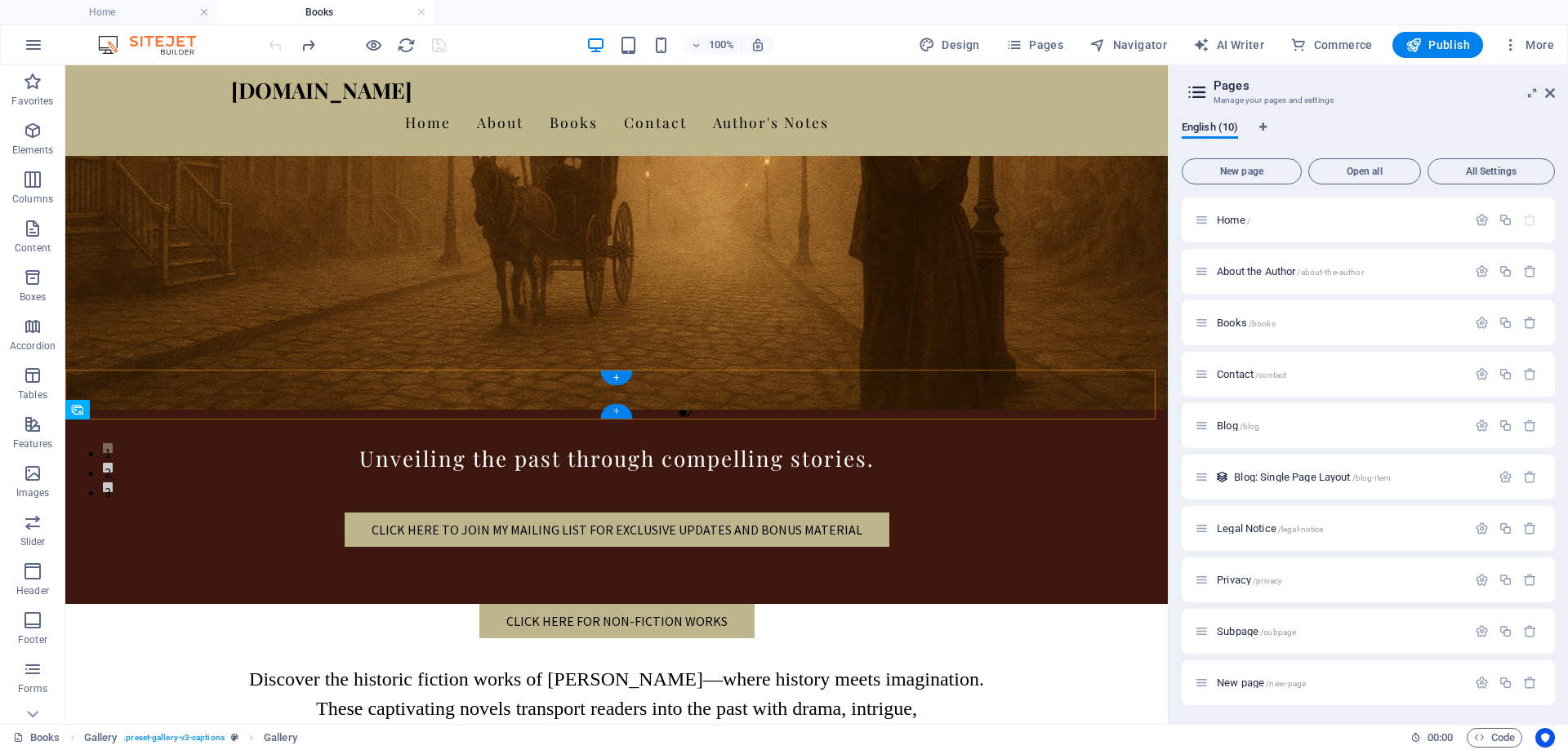
click at [614, 408] on div "+" at bounding box center [616, 411] width 32 height 15
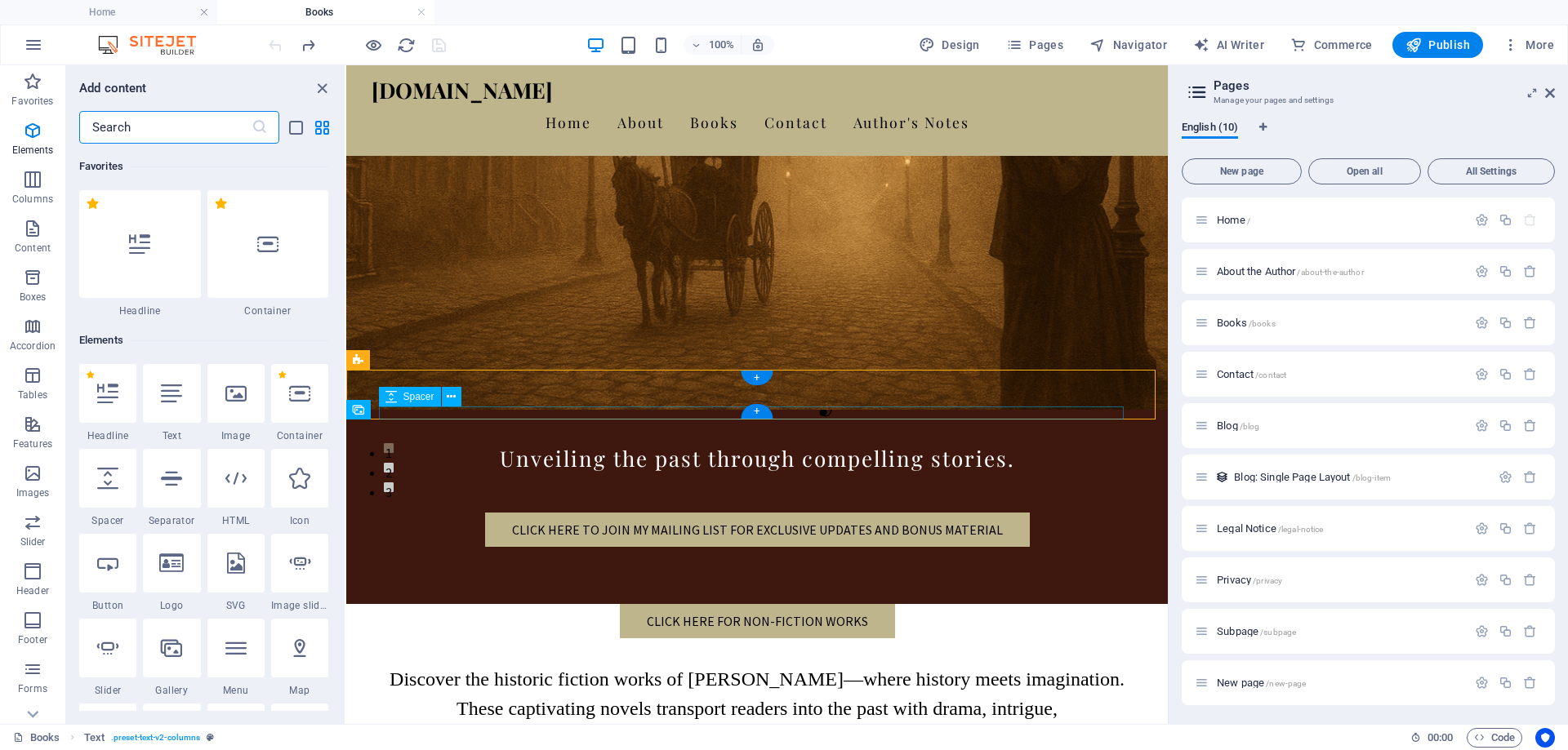
scroll to position [2857, 0]
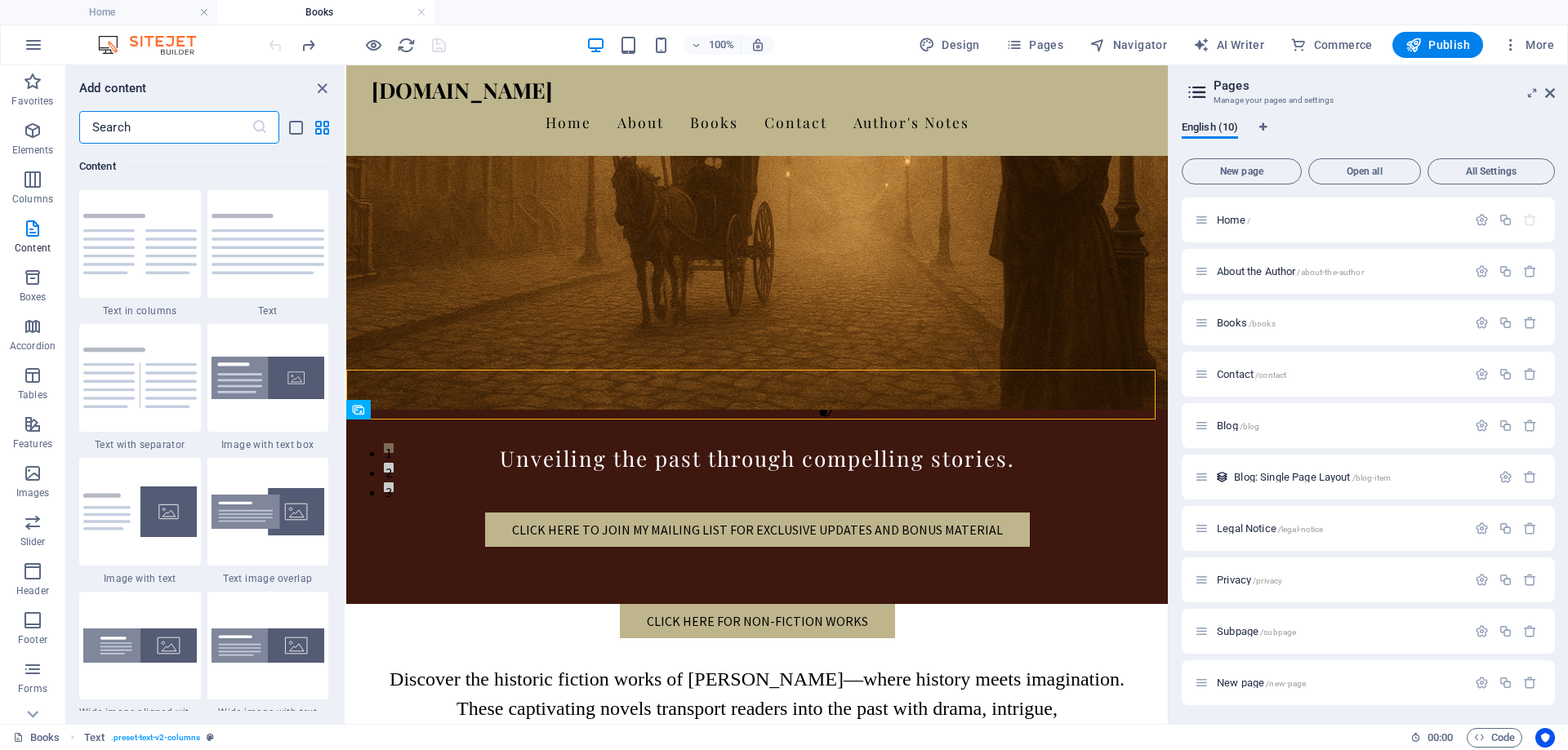
click at [138, 123] on input "text" at bounding box center [166, 128] width 172 height 33
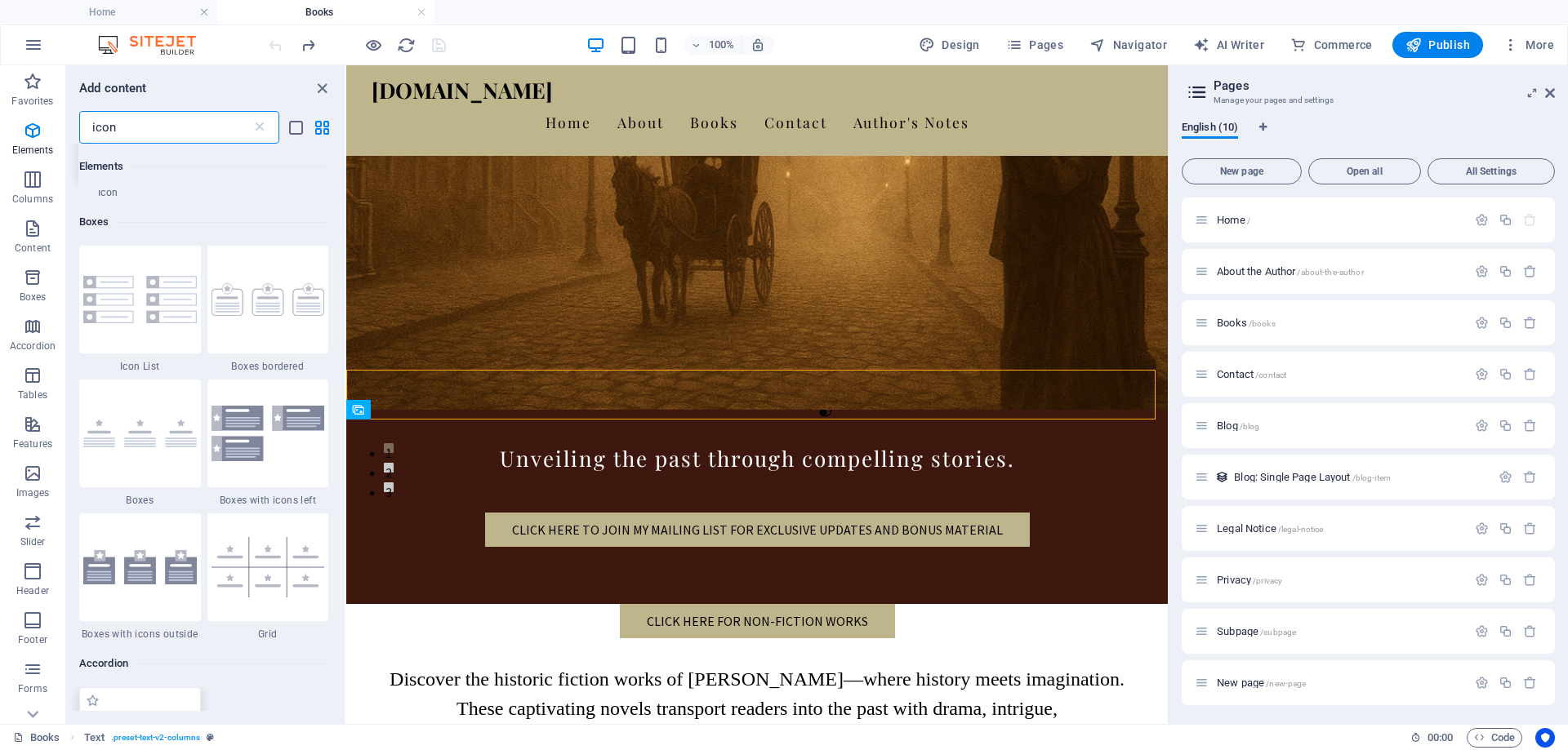
scroll to position [151, 0]
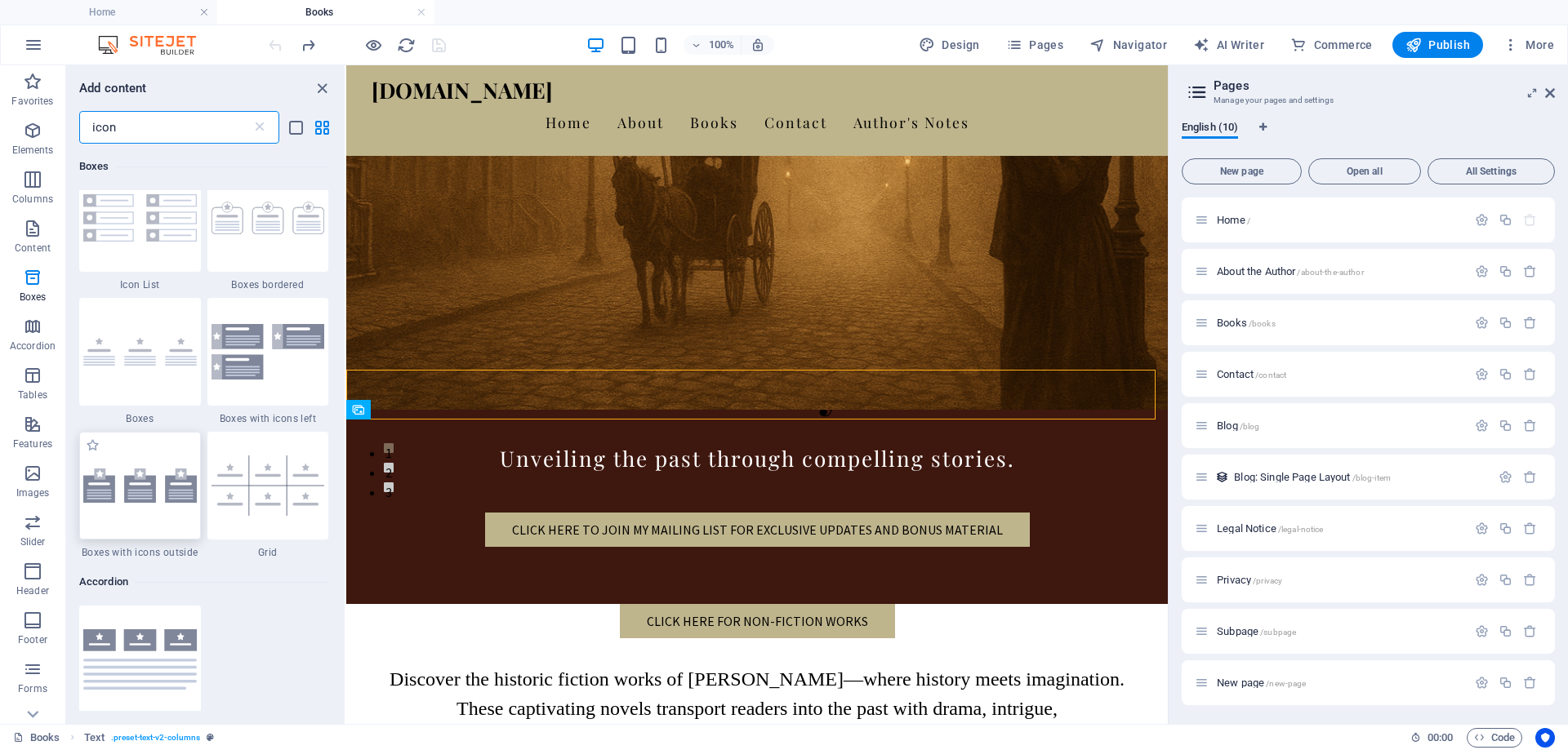
type input "icon"
click at [154, 505] on div at bounding box center [140, 485] width 122 height 107
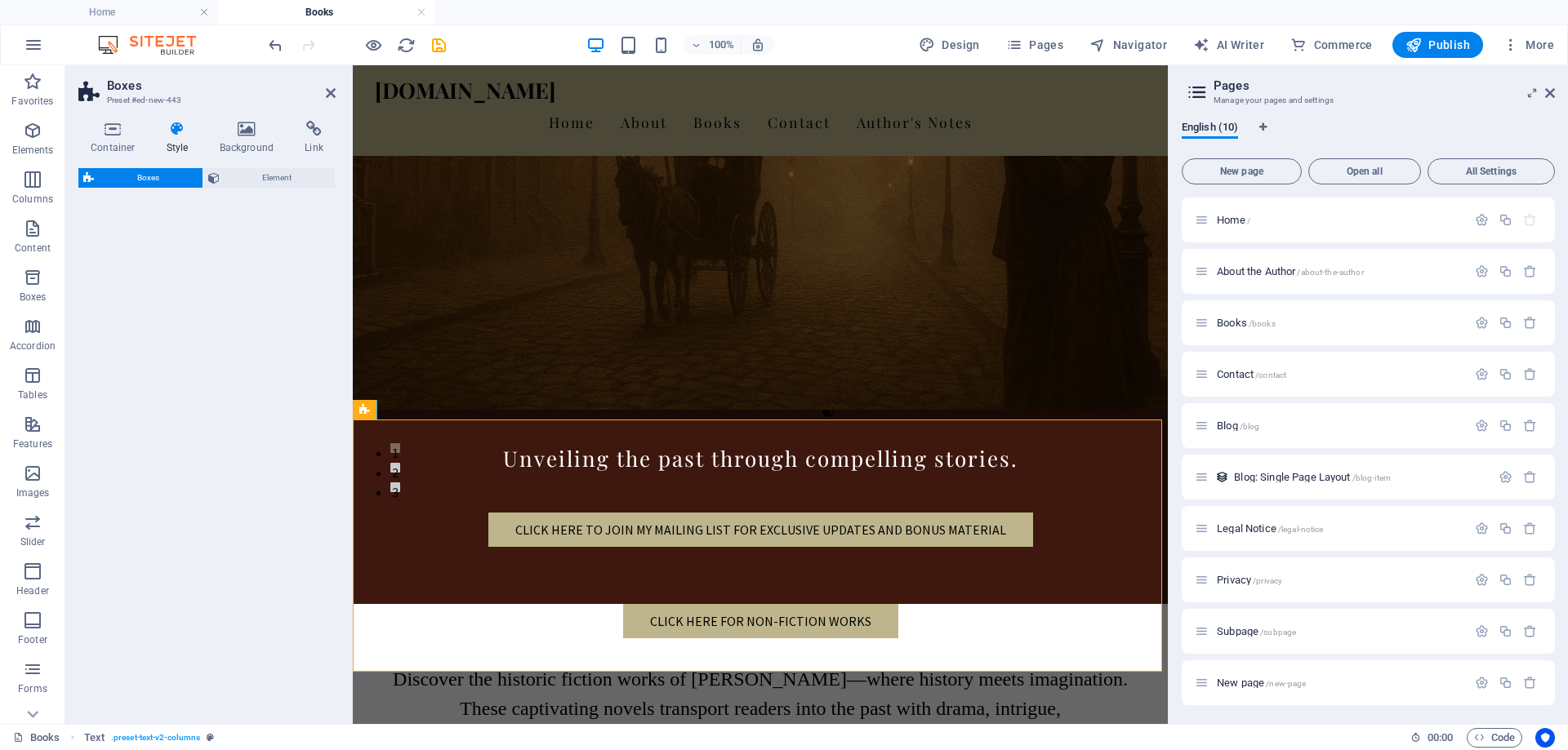
select select "rem"
select select "preset-boxes-v3-icons-outside"
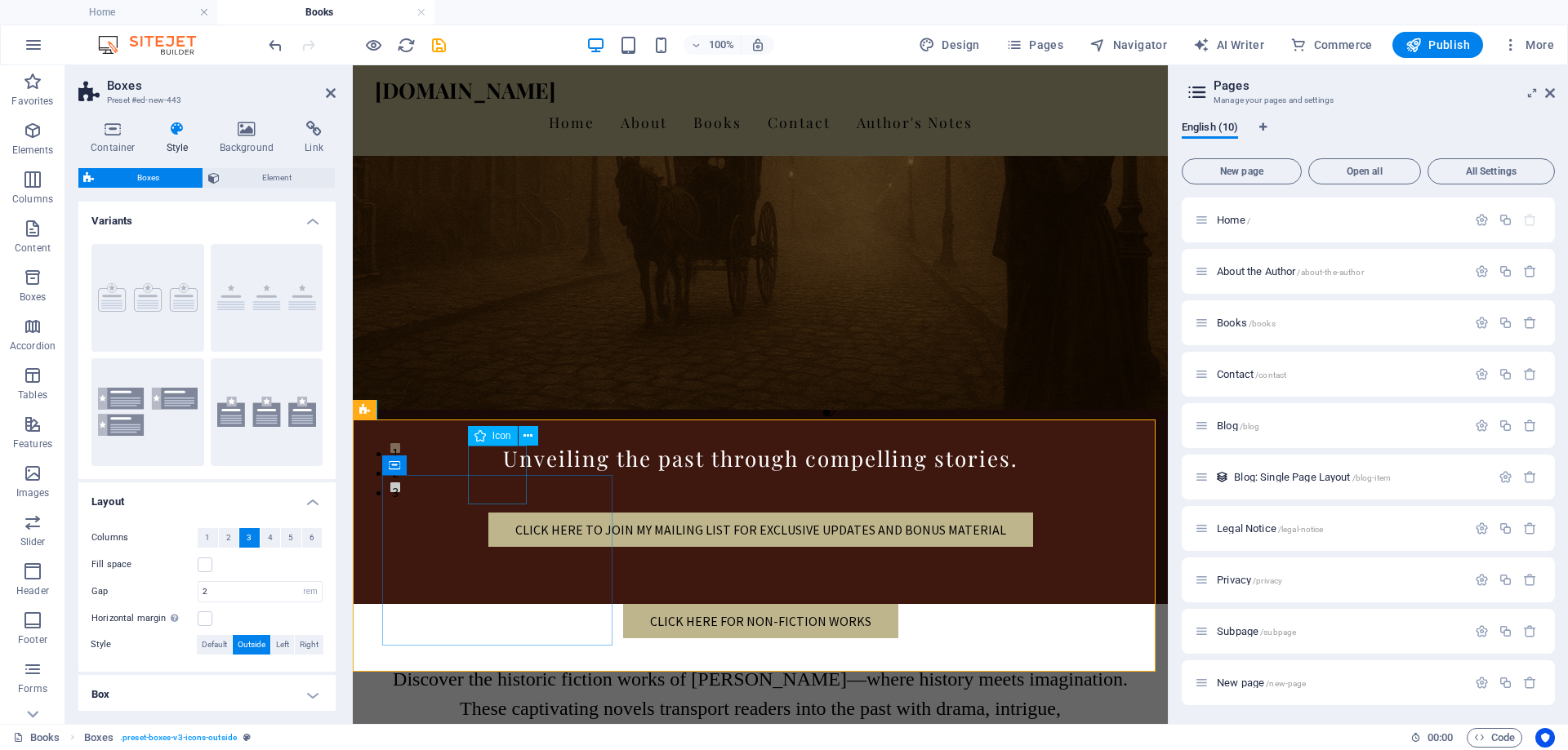
select select "xMidYMid"
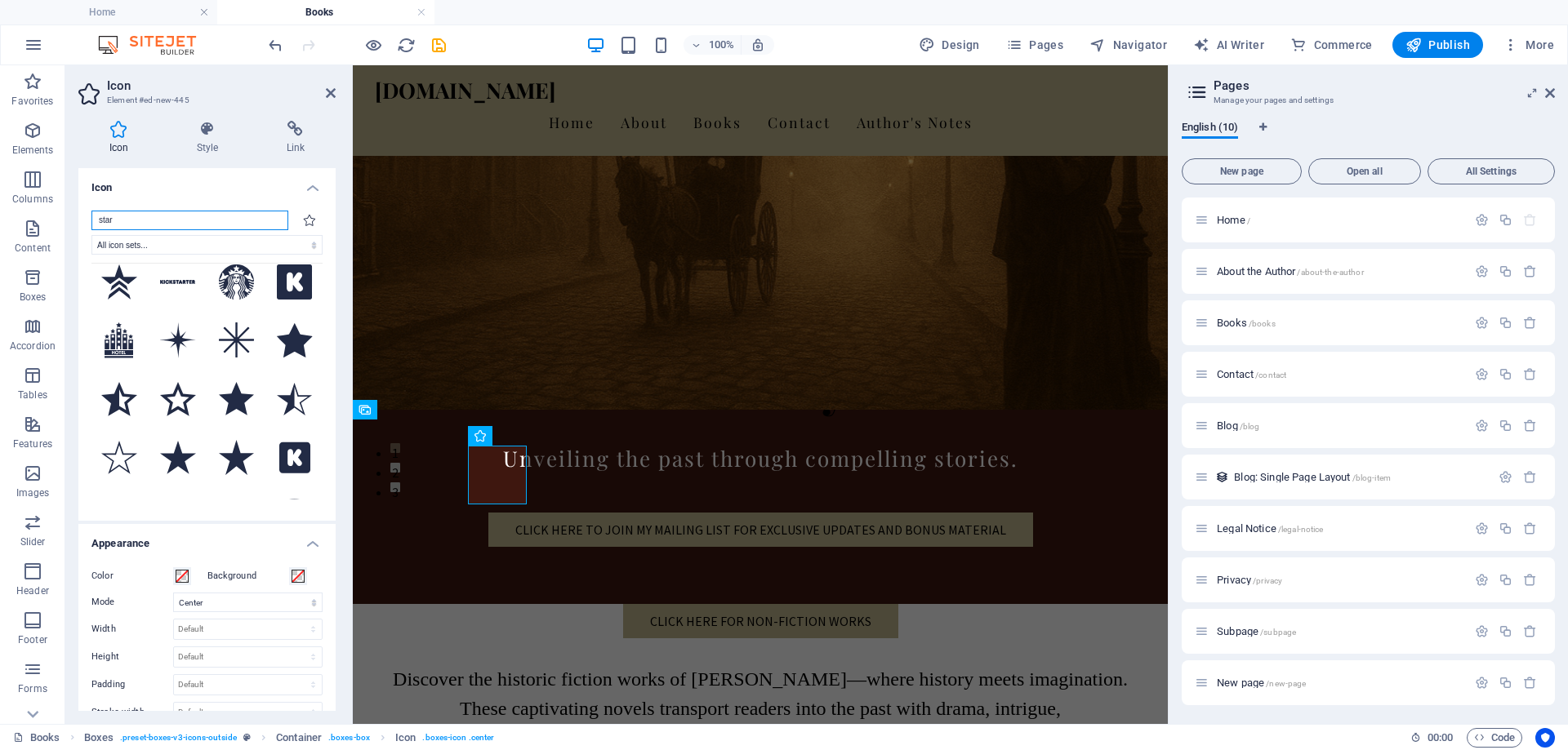
scroll to position [0, 0]
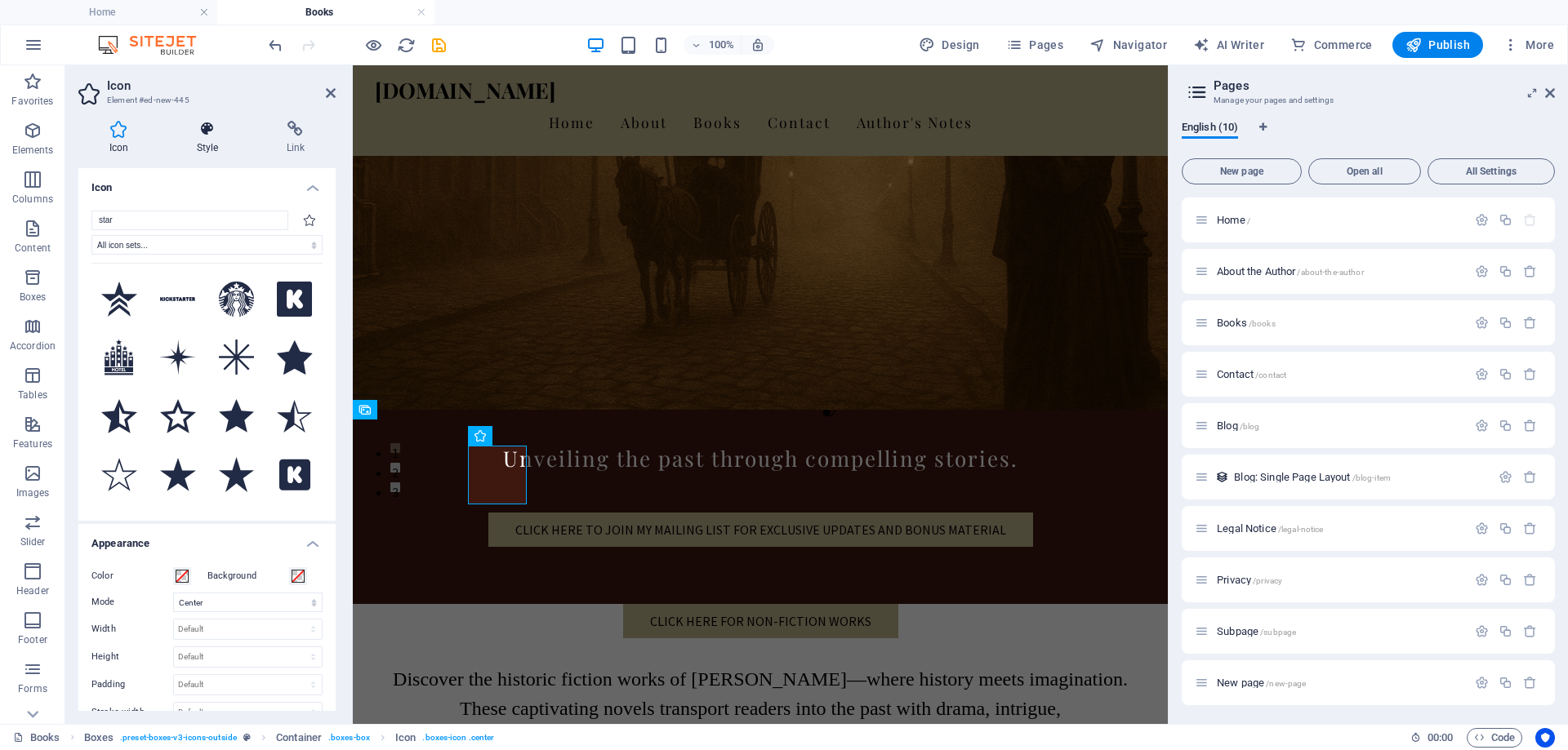
click at [207, 142] on h4 "Style" at bounding box center [210, 137] width 90 height 34
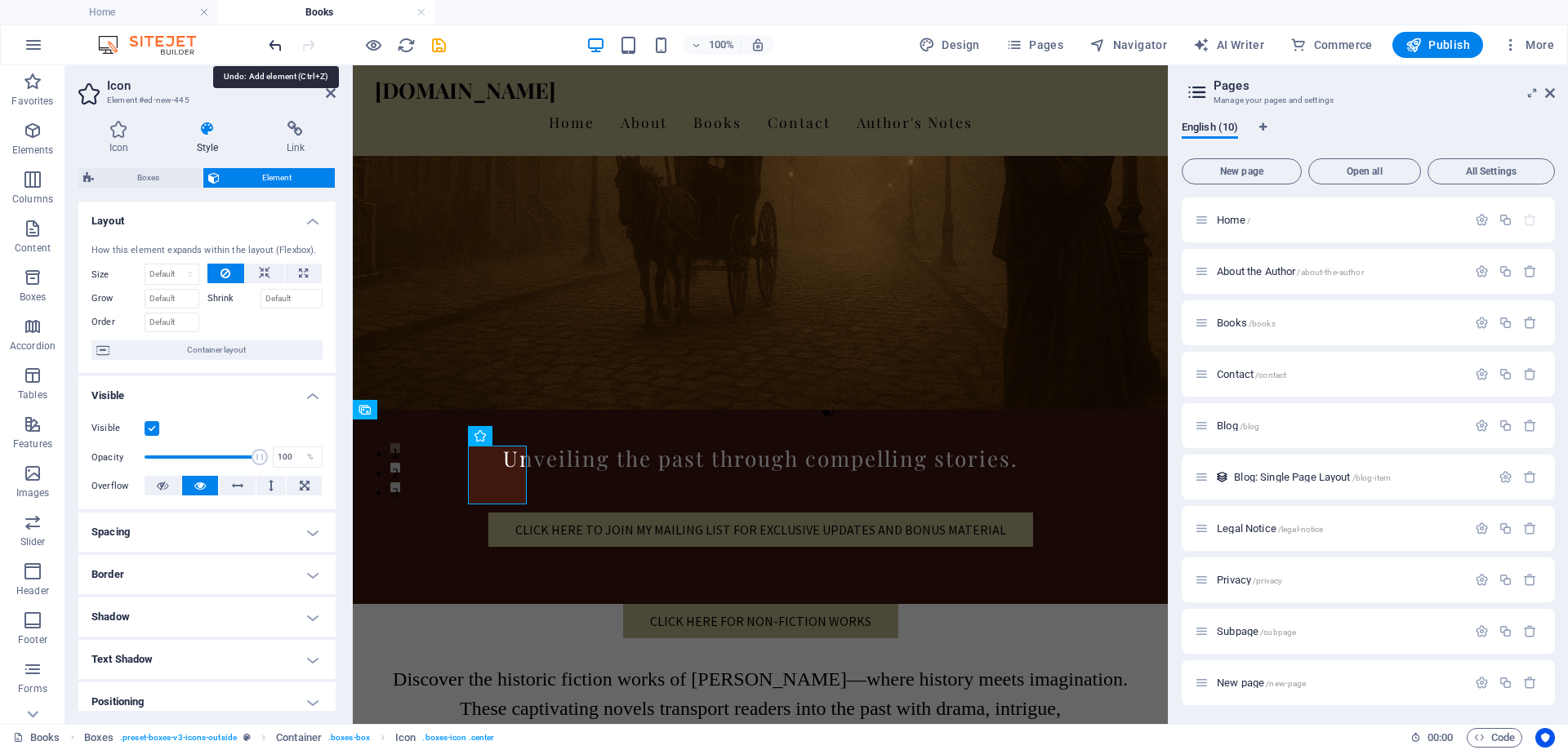
click at [274, 41] on icon "undo" at bounding box center [275, 45] width 18 height 18
click at [326, 86] on icon at bounding box center [331, 92] width 10 height 13
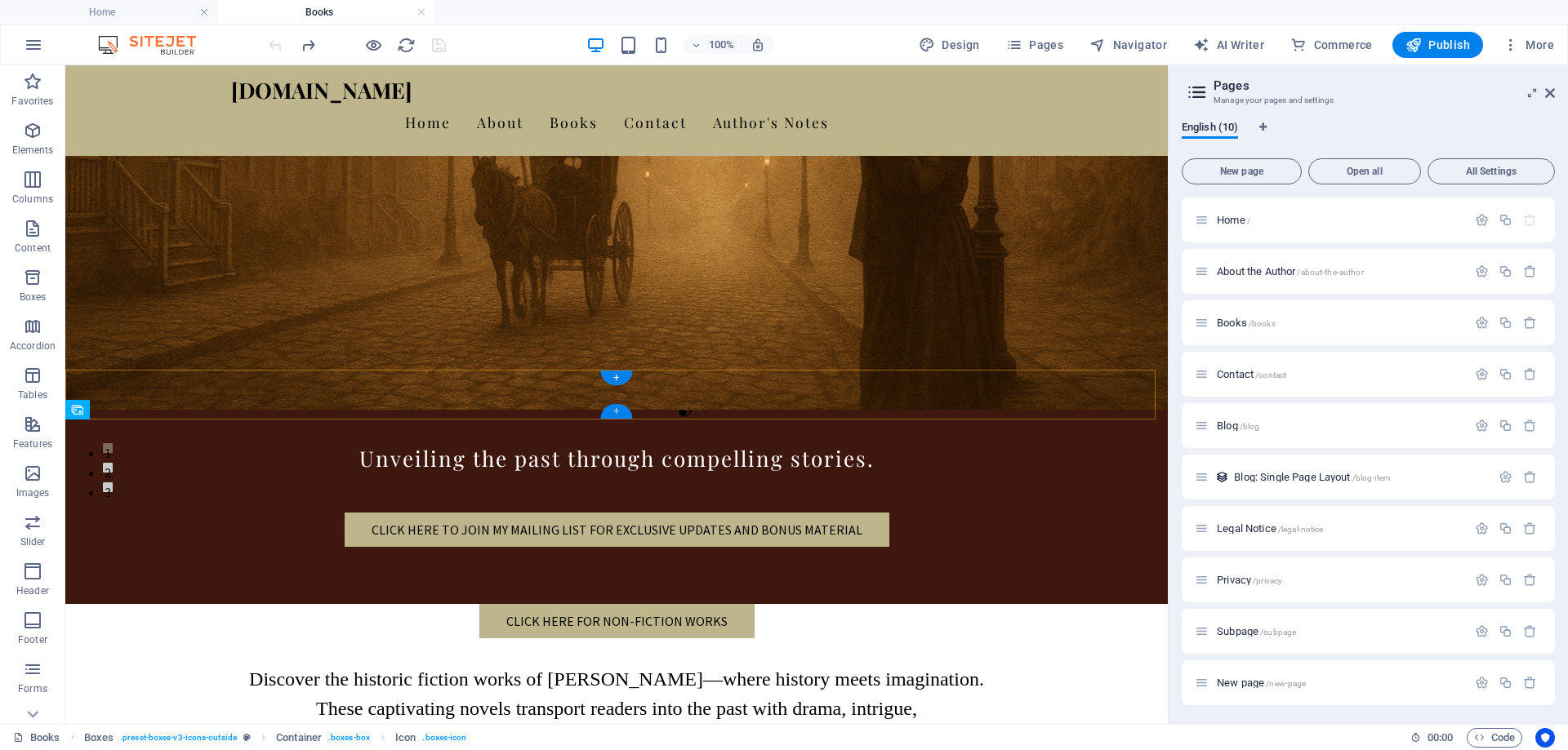
click at [615, 413] on div "+" at bounding box center [616, 411] width 32 height 15
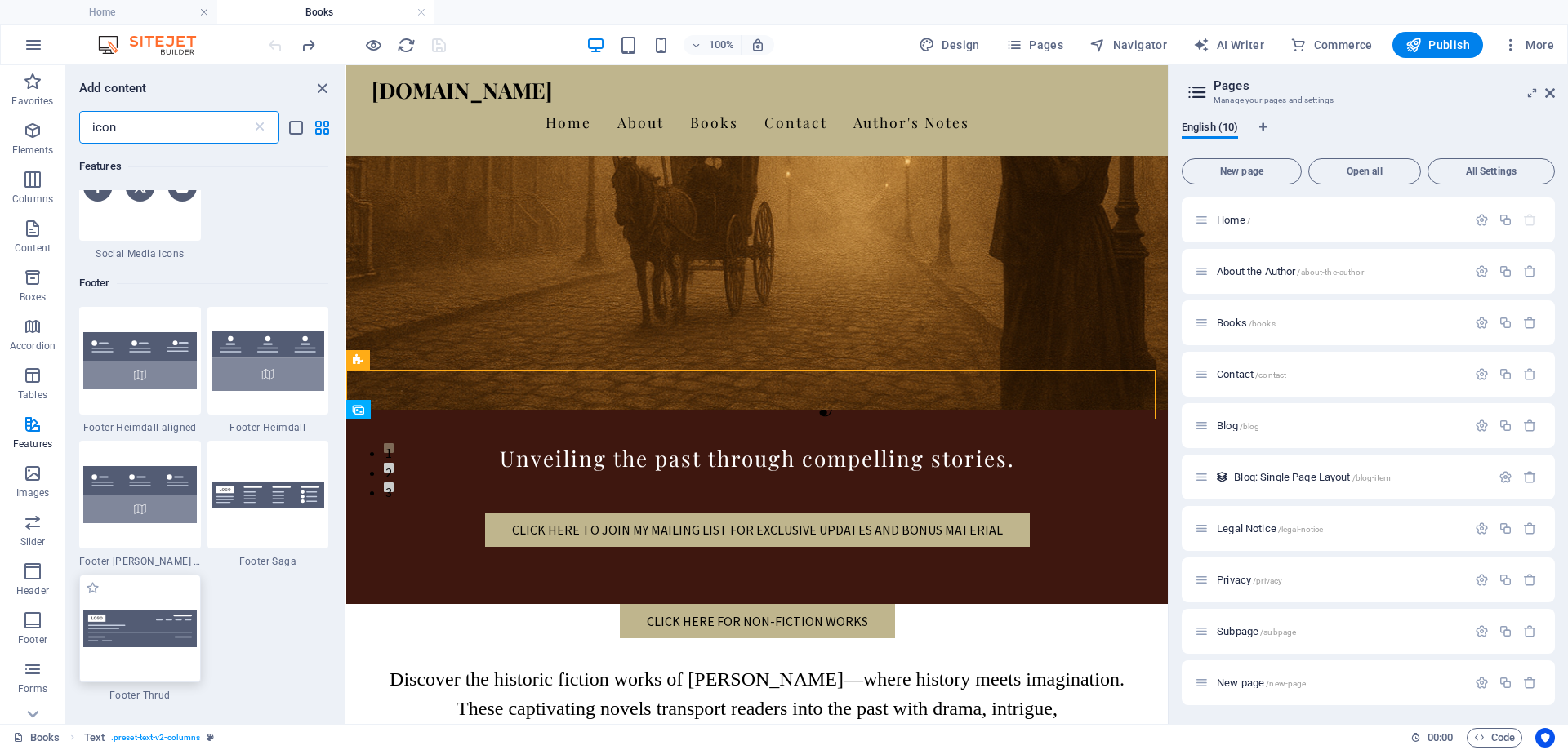
scroll to position [898, 0]
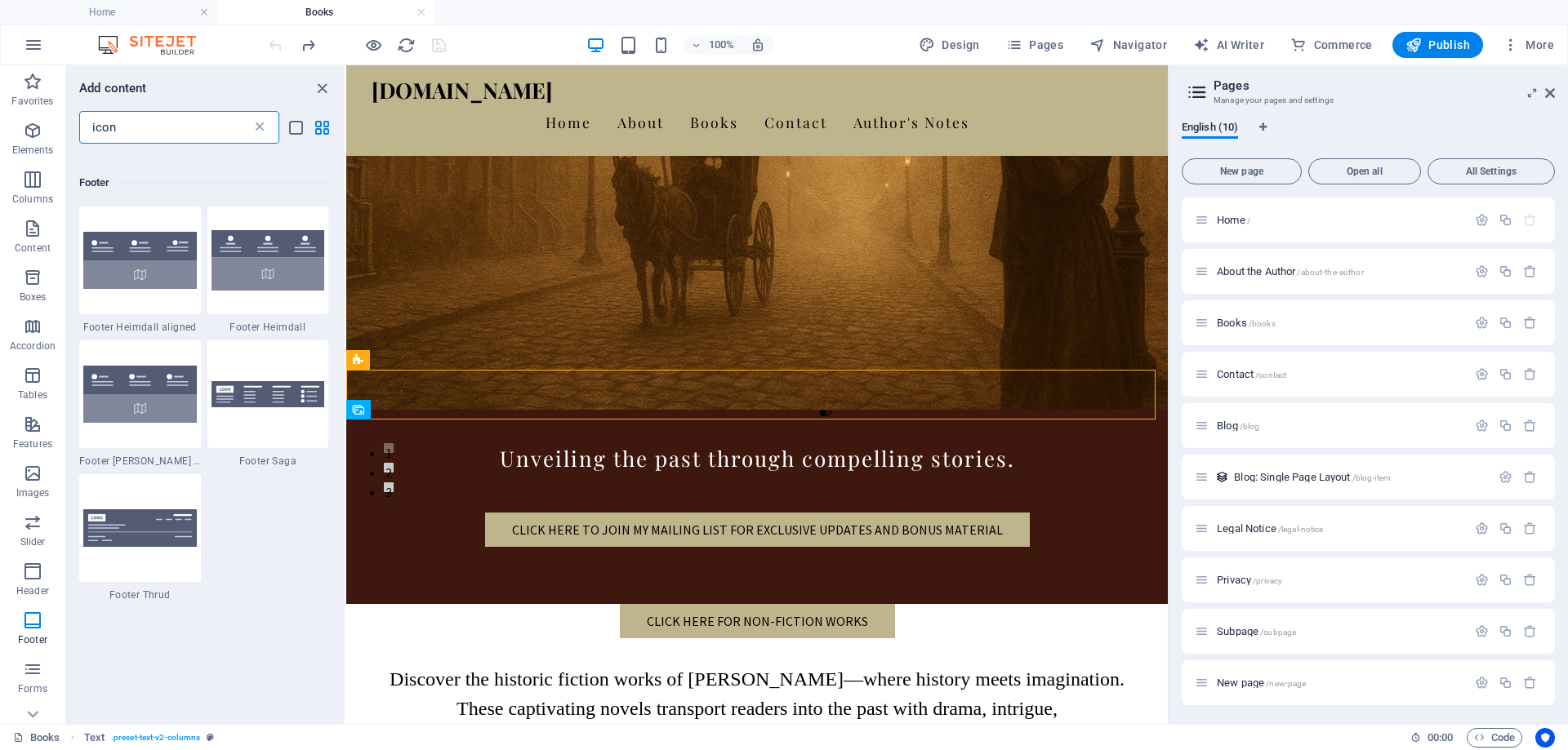
click at [264, 127] on icon at bounding box center [259, 127] width 16 height 16
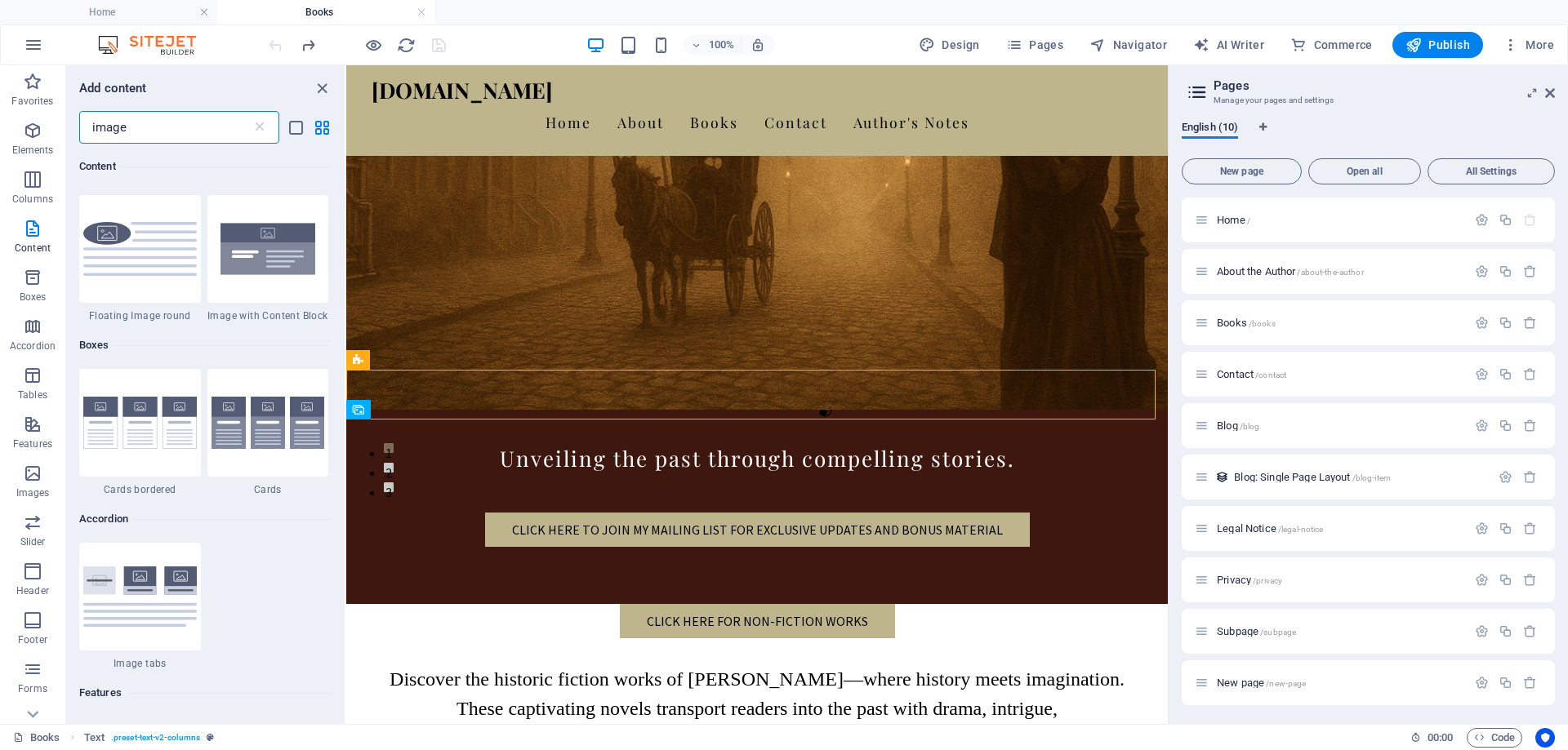
scroll to position [653, 0]
type input "image"
click at [141, 430] on img at bounding box center [139, 426] width 113 height 53
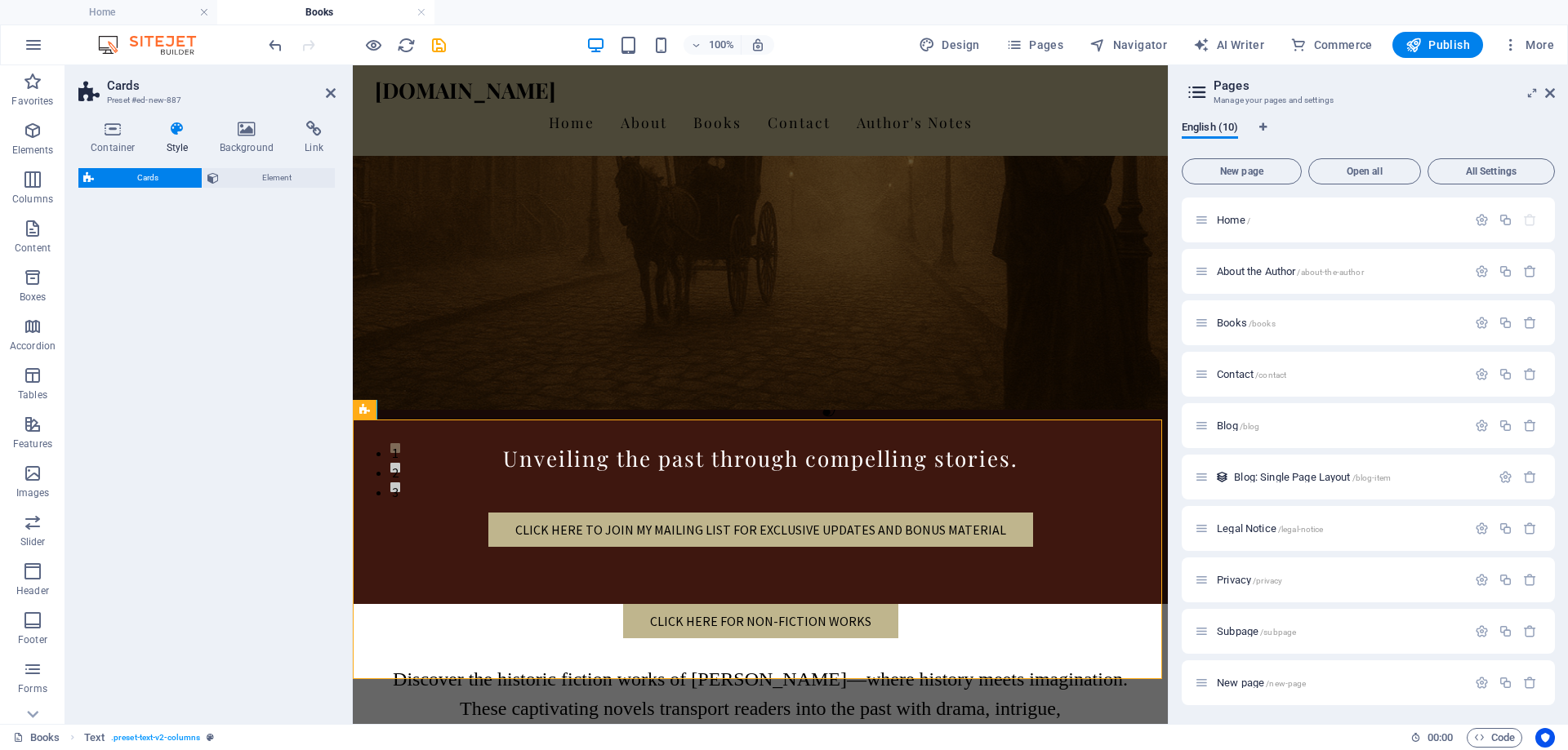
select select "rem"
select select "preset-image-boxes-v3-border"
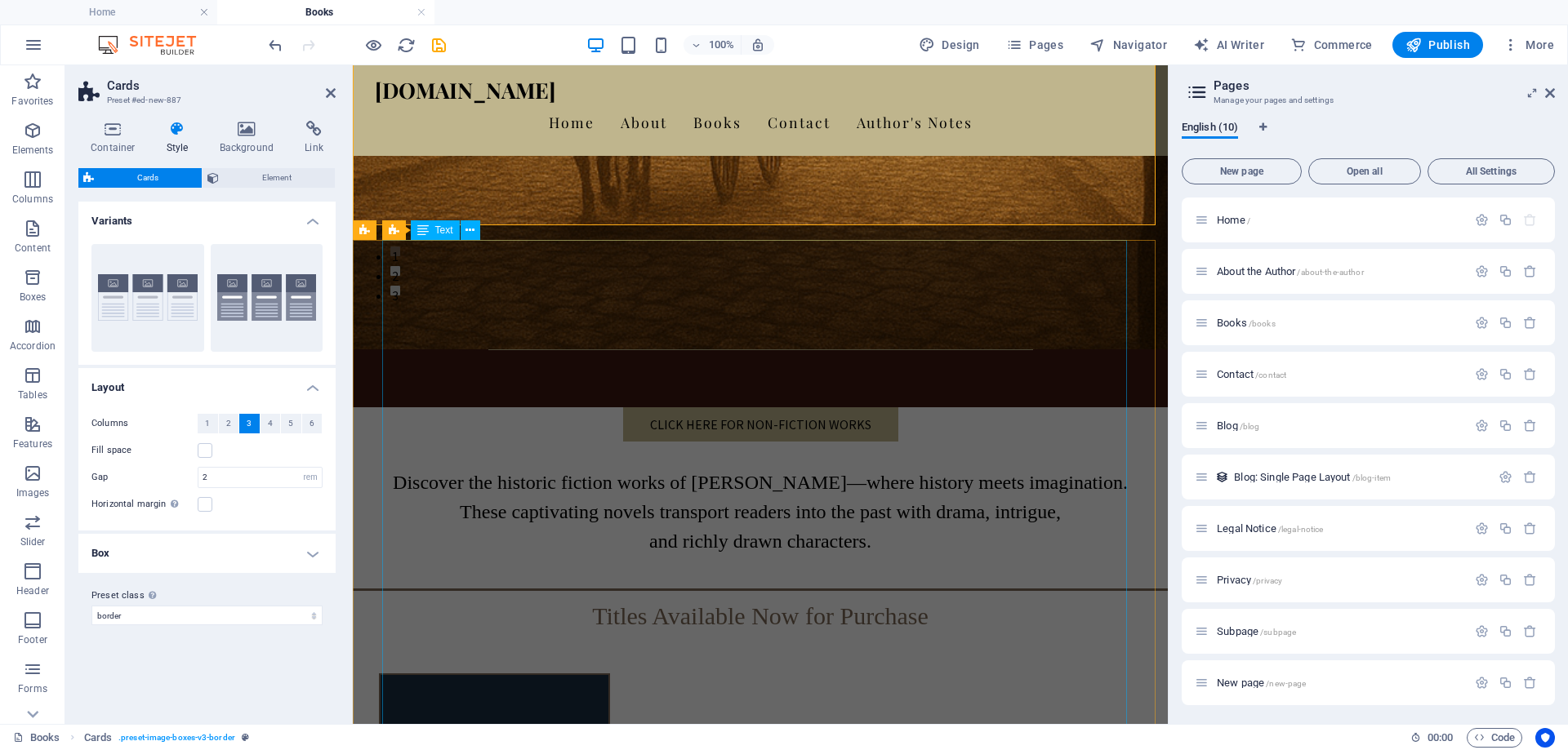
scroll to position [408, 0]
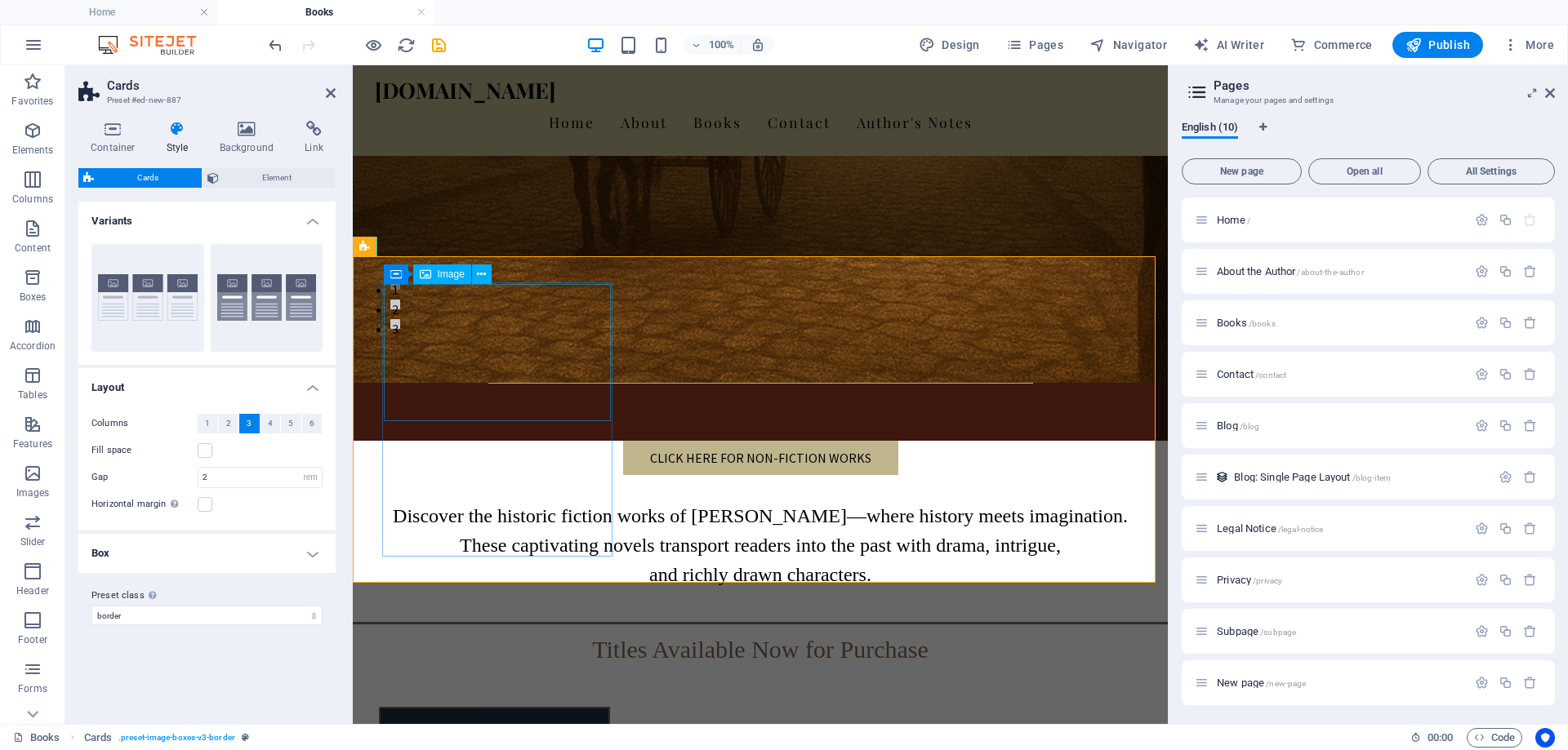
select select "%"
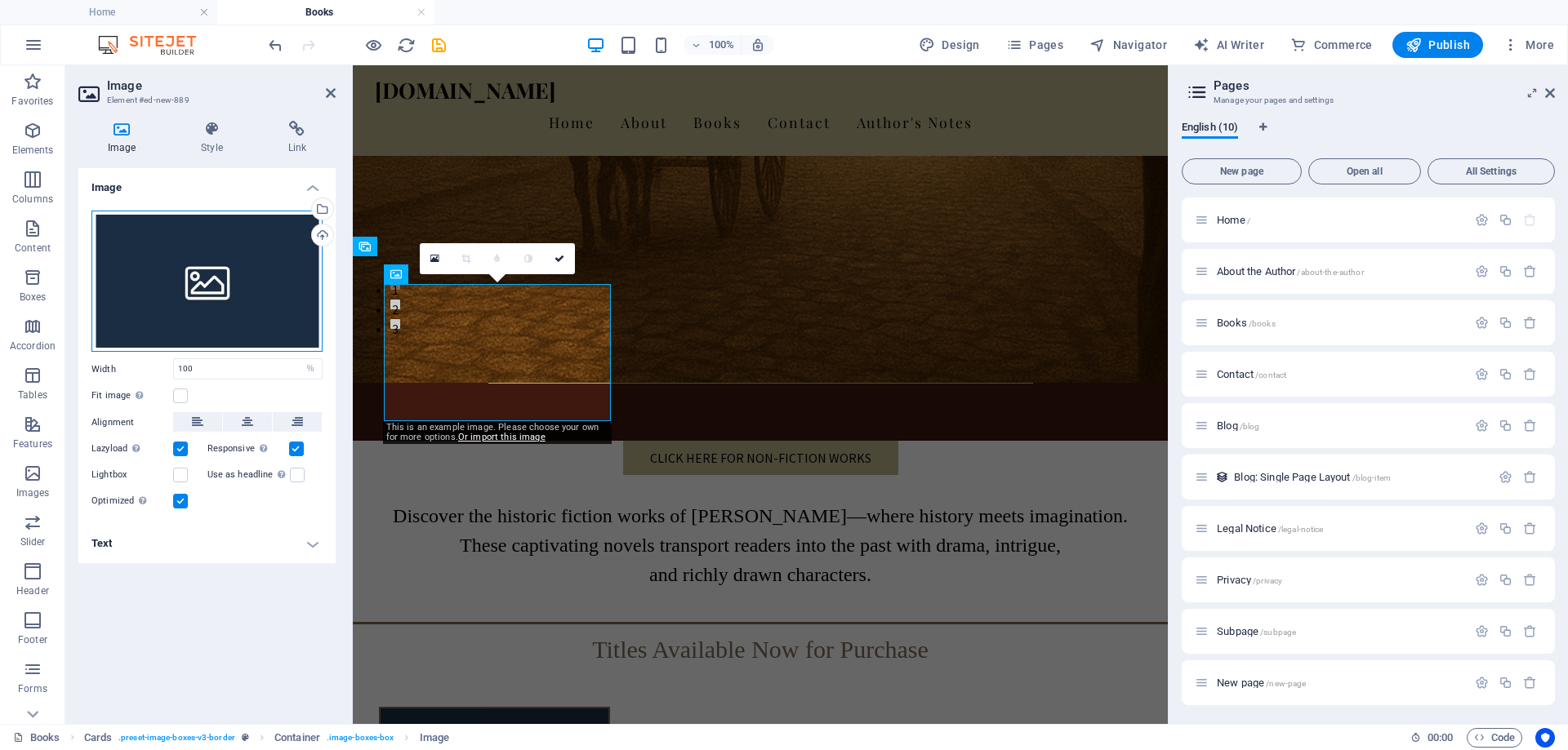
click at [207, 295] on div "Drag files here, click to choose files or select files from Files or our free s…" at bounding box center [206, 282] width 231 height 142
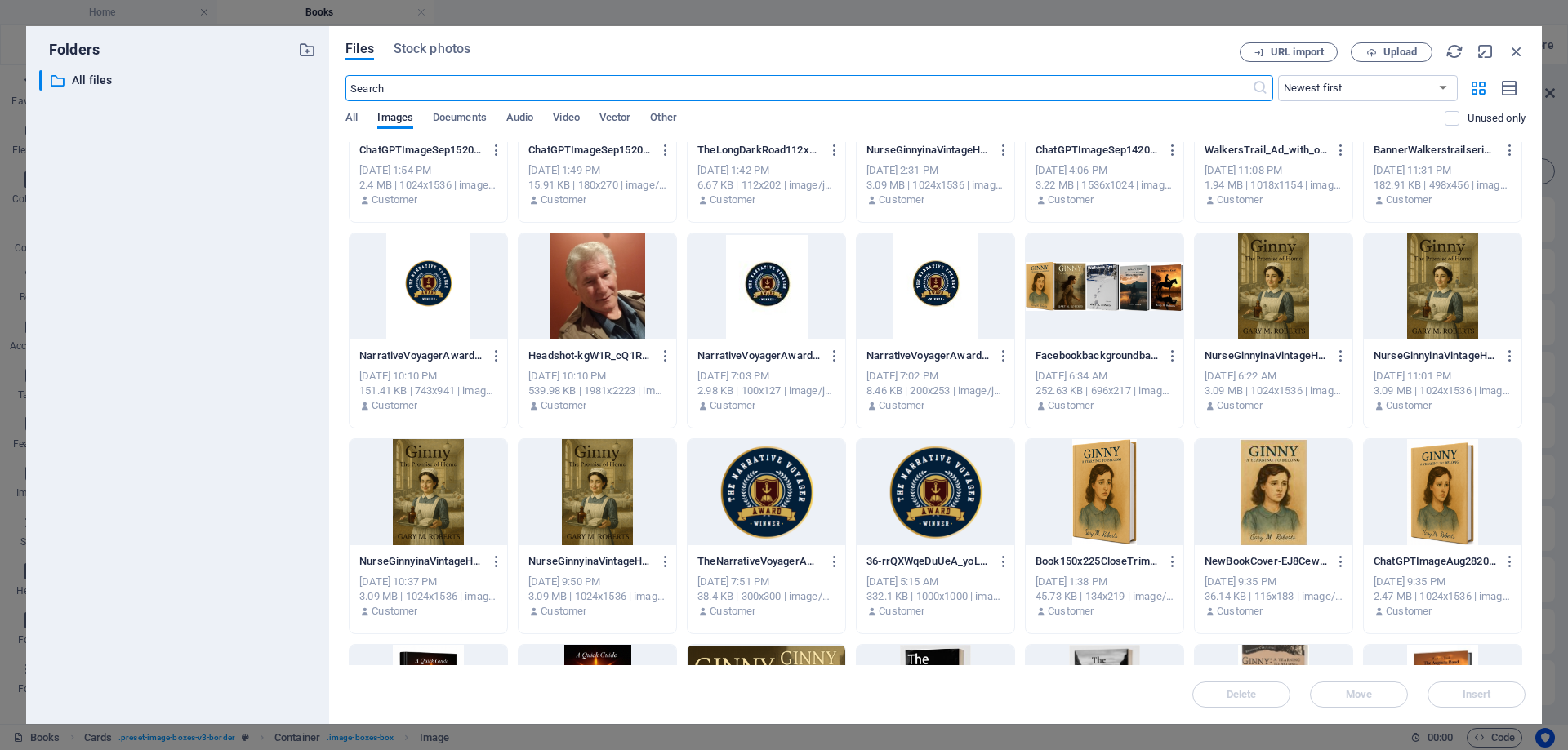
scroll to position [326, 0]
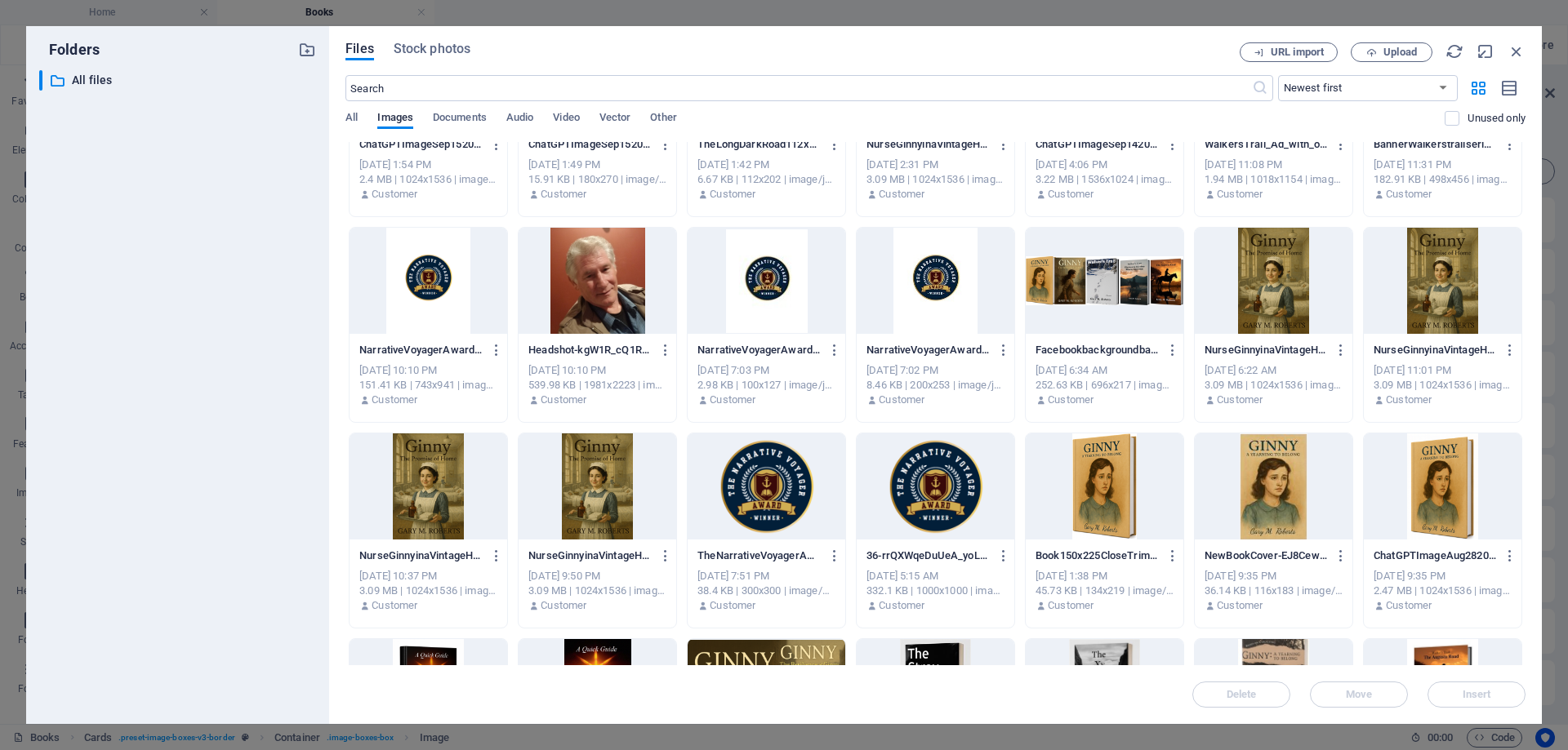
click at [1263, 478] on div at bounding box center [1273, 487] width 158 height 106
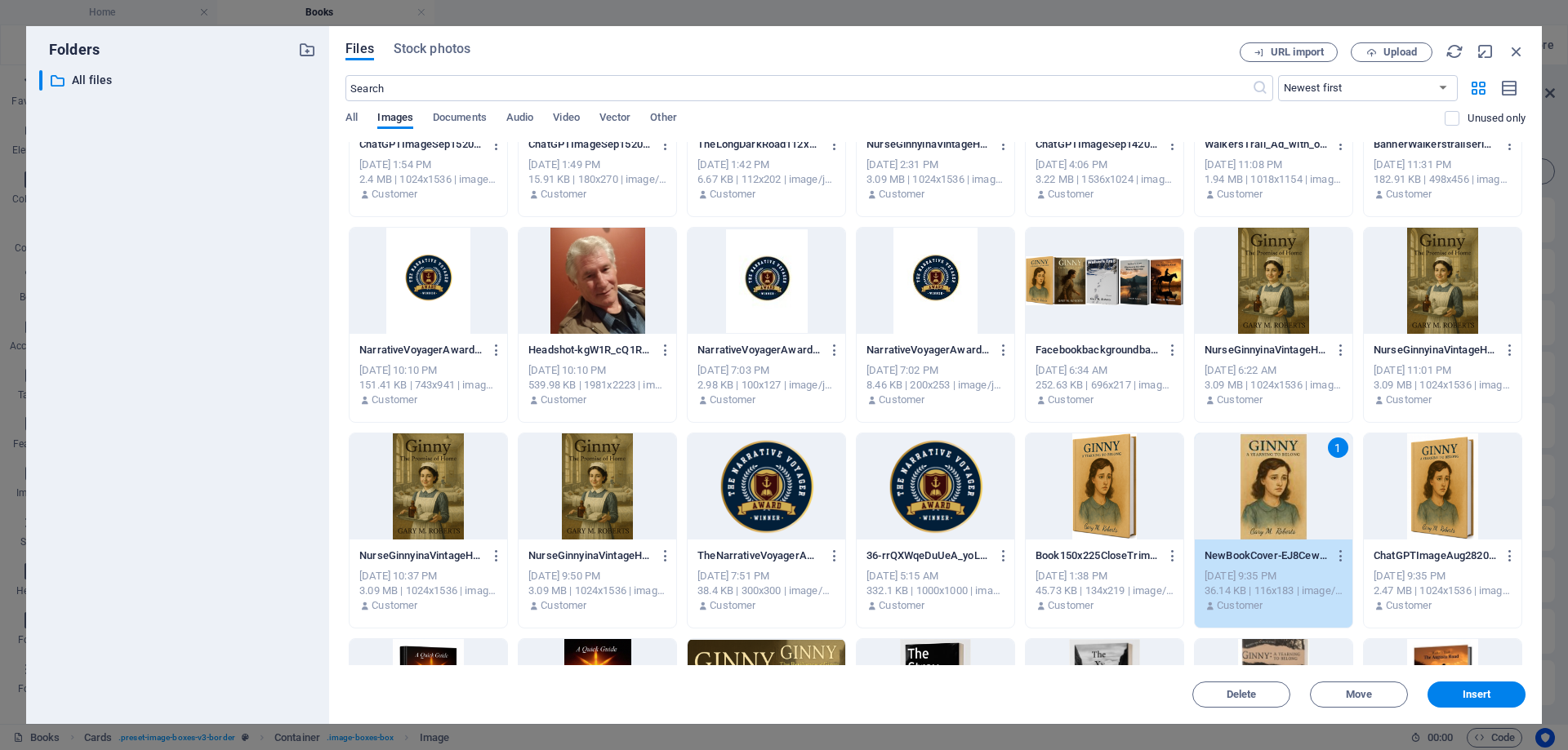
click at [1263, 478] on div "1" at bounding box center [1273, 487] width 158 height 106
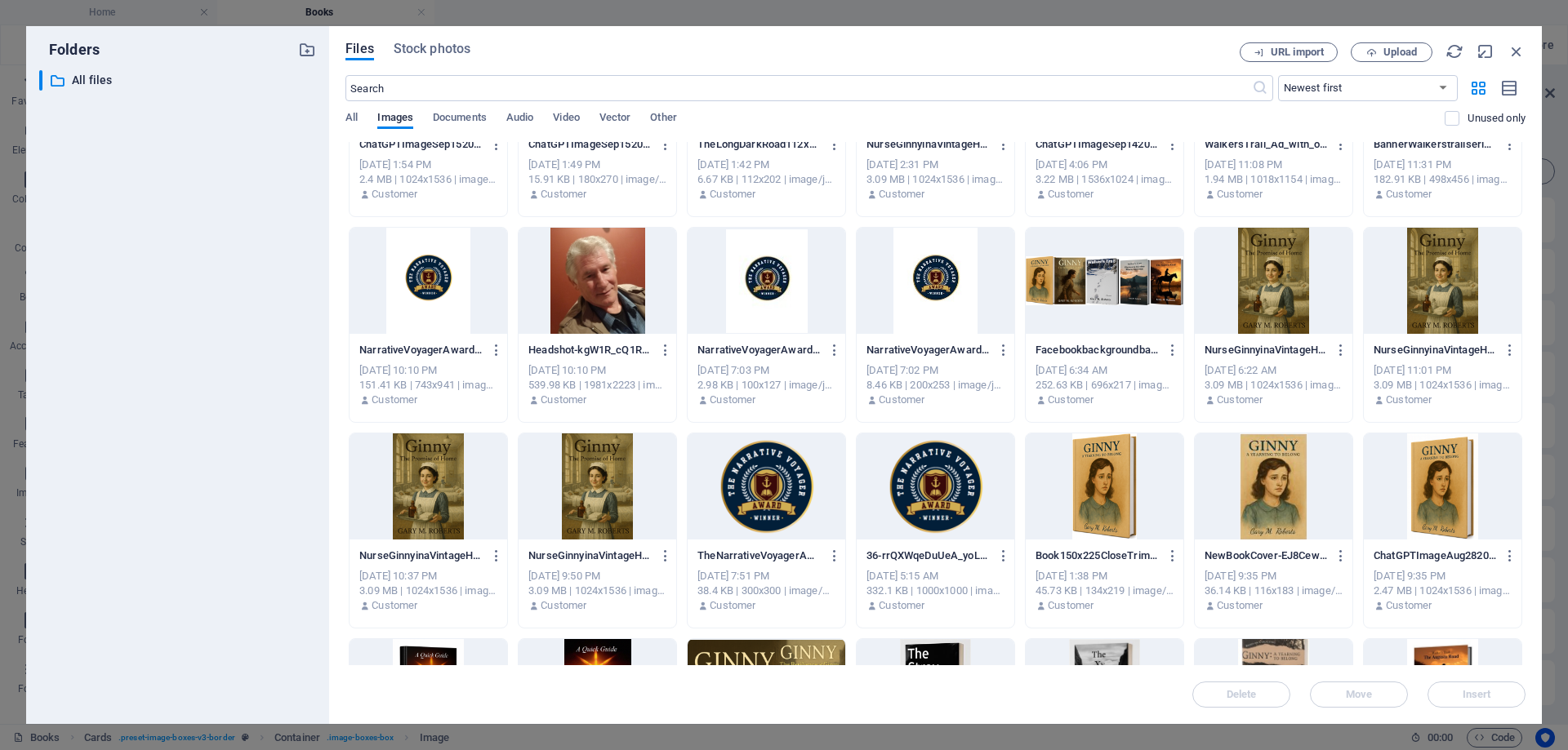
click at [1263, 478] on div at bounding box center [1273, 487] width 158 height 106
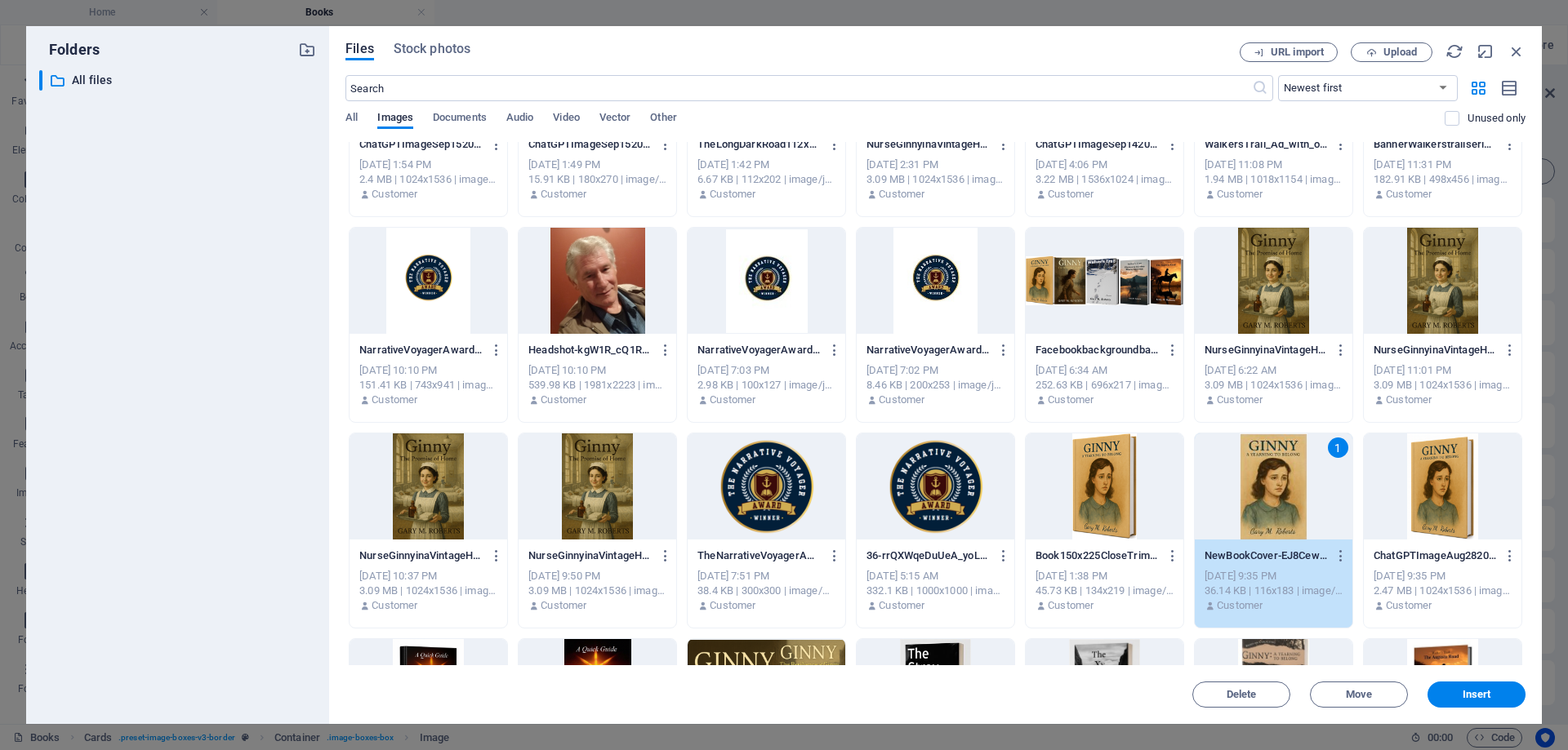
click at [1263, 478] on div "1" at bounding box center [1273, 487] width 158 height 106
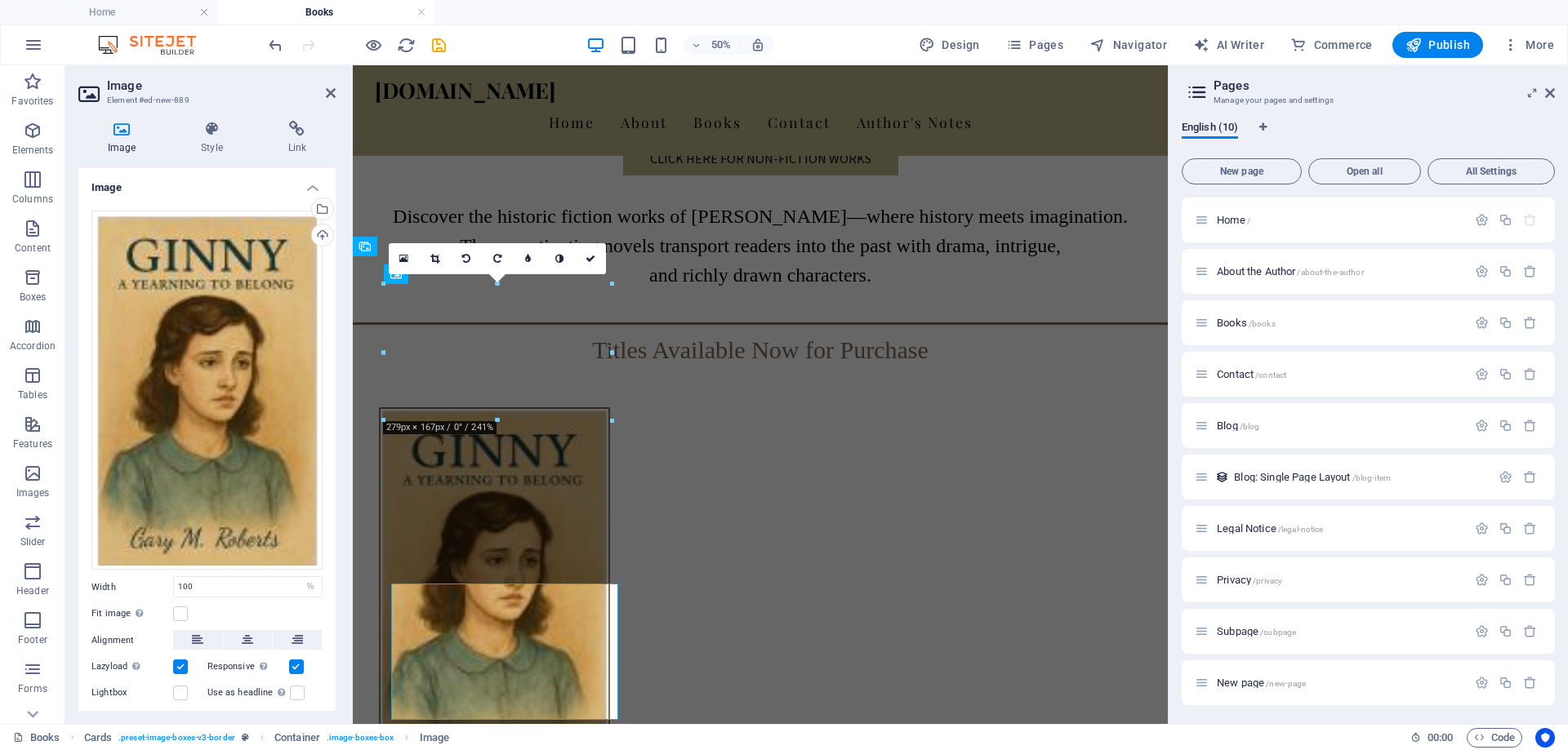
scroll to position [408, 0]
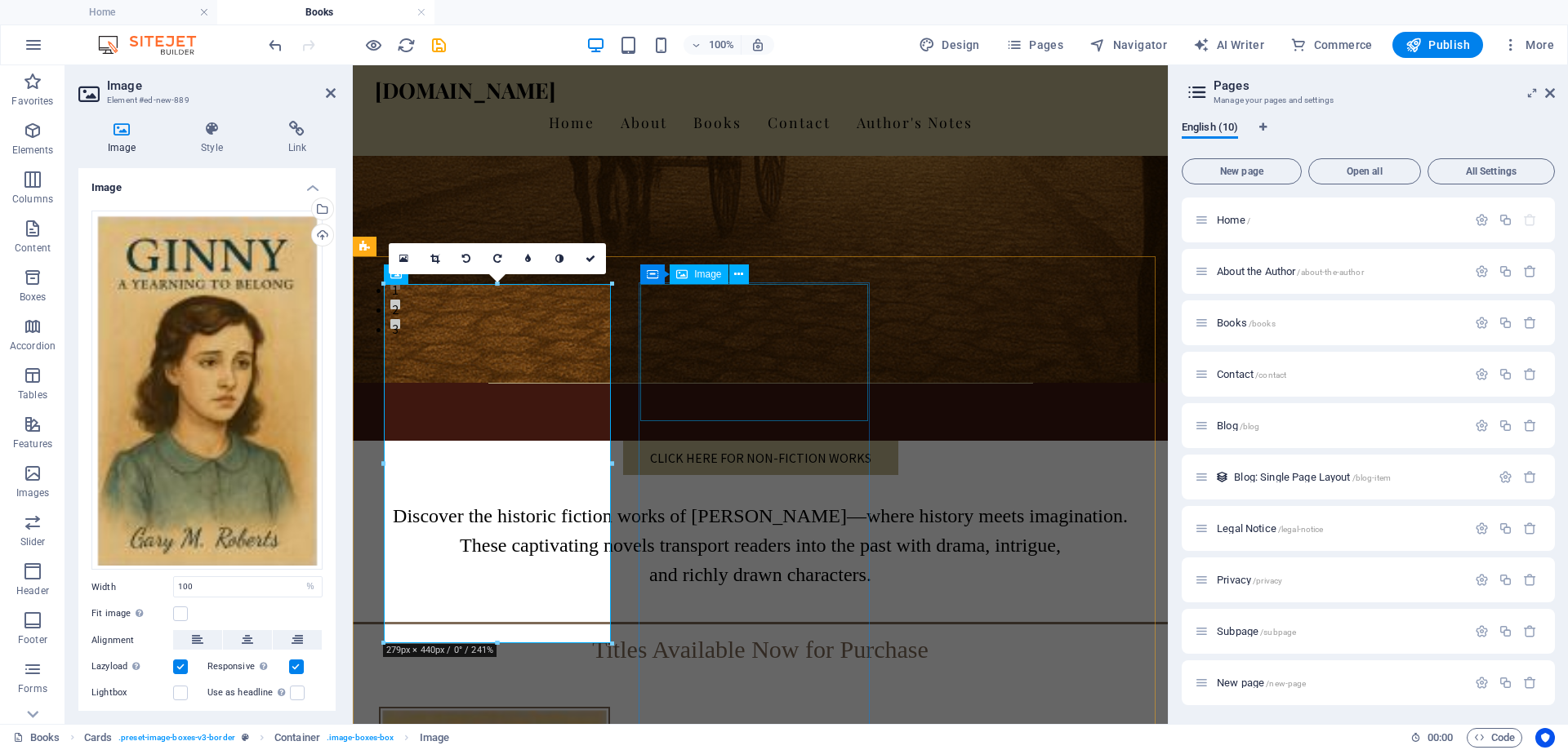
select select "%"
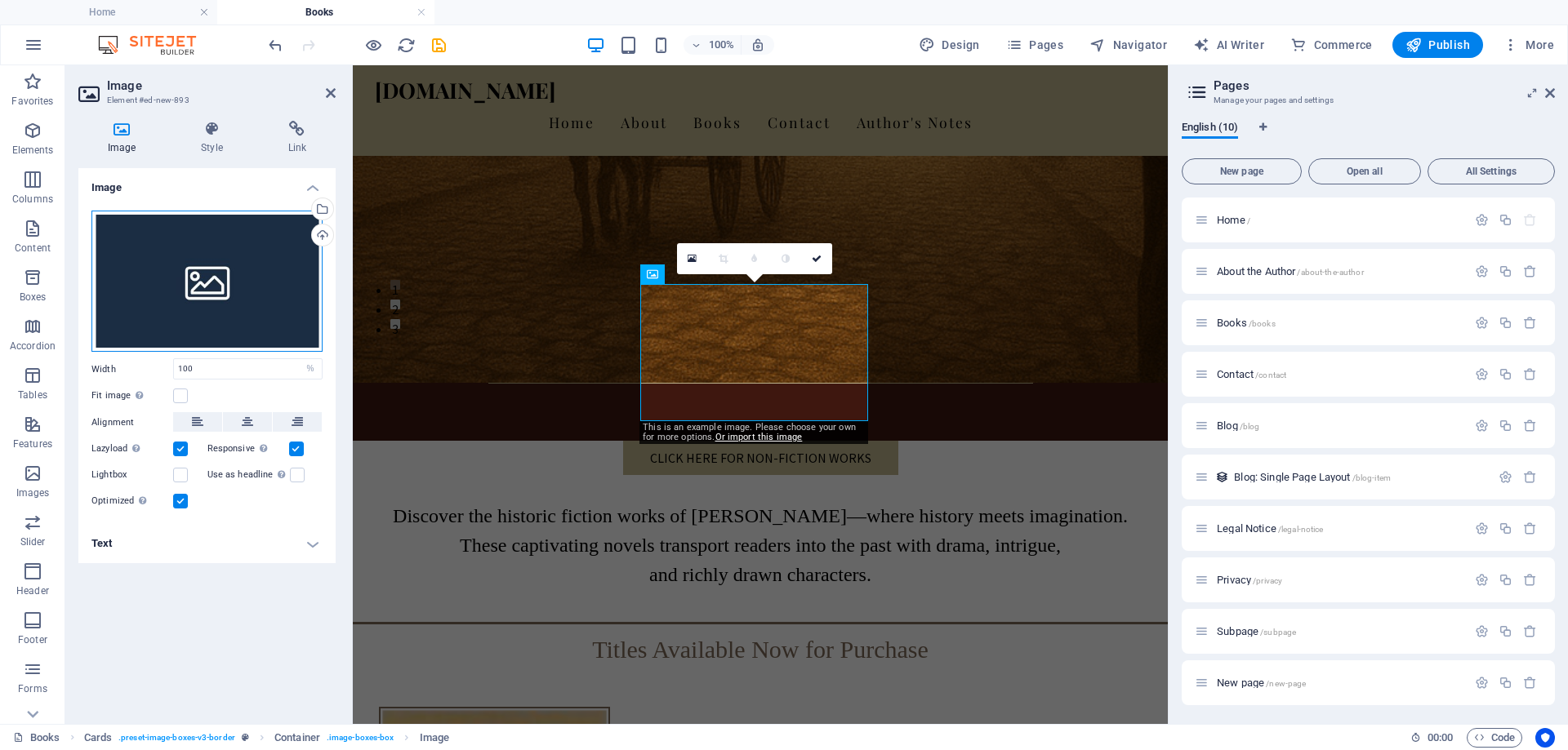
click at [184, 298] on div "Drag files here, click to choose files or select files from Files or our free s…" at bounding box center [206, 282] width 231 height 142
click at [184, 298] on body "[DOMAIN_NAME] Home Books Favorites Elements Columns Content Boxes Accordion Tab…" at bounding box center [784, 375] width 1568 height 750
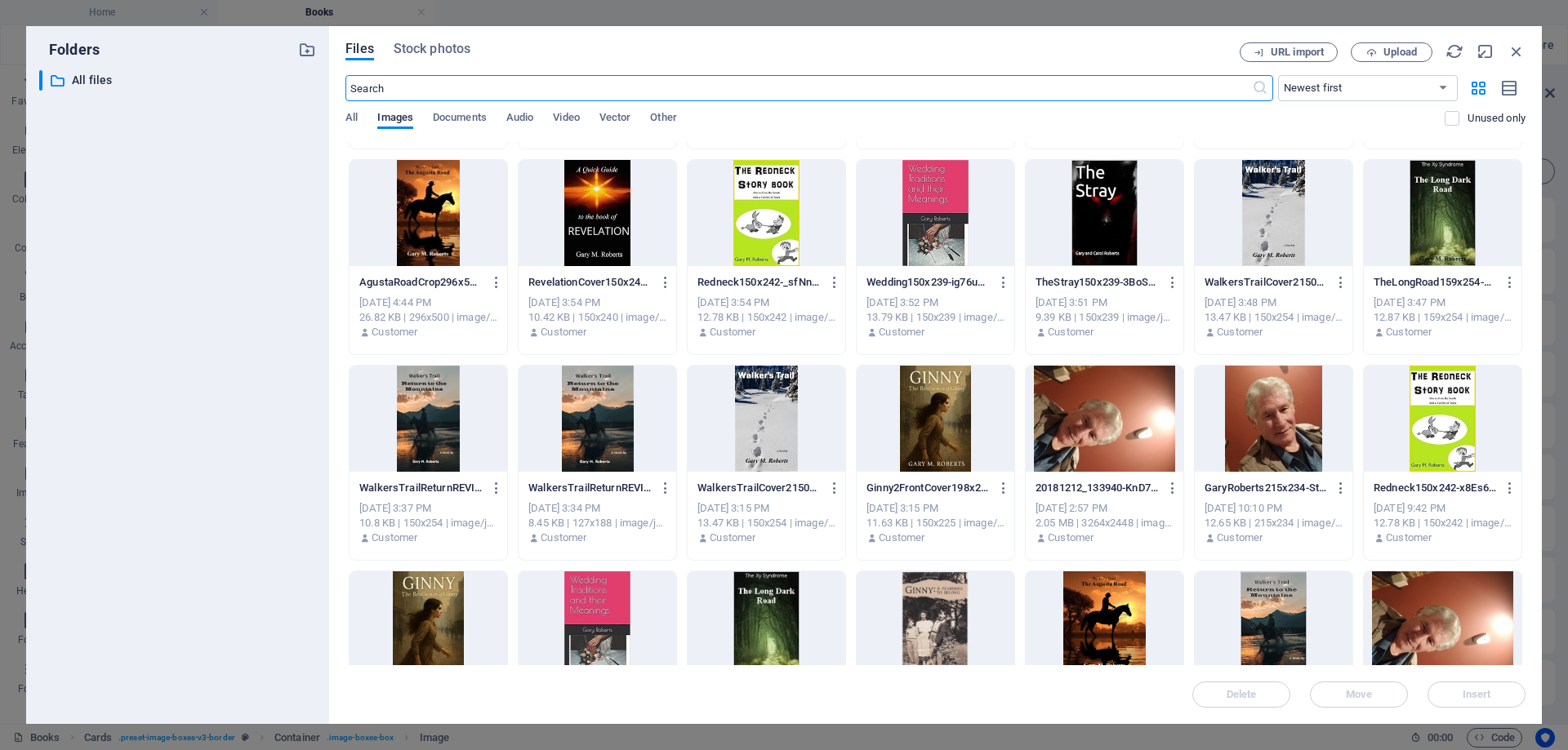
scroll to position [1470, 0]
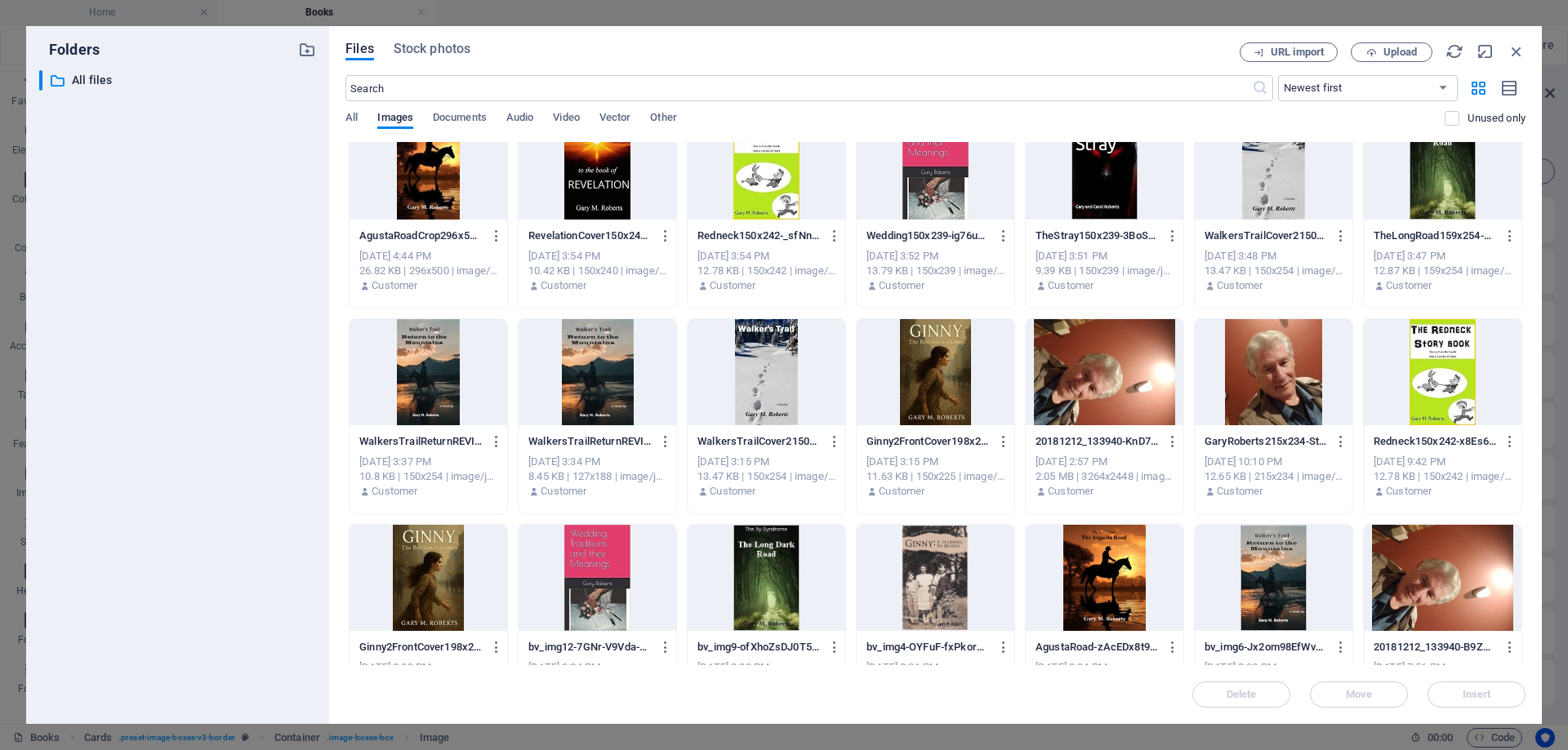
click at [921, 371] on div at bounding box center [935, 373] width 158 height 106
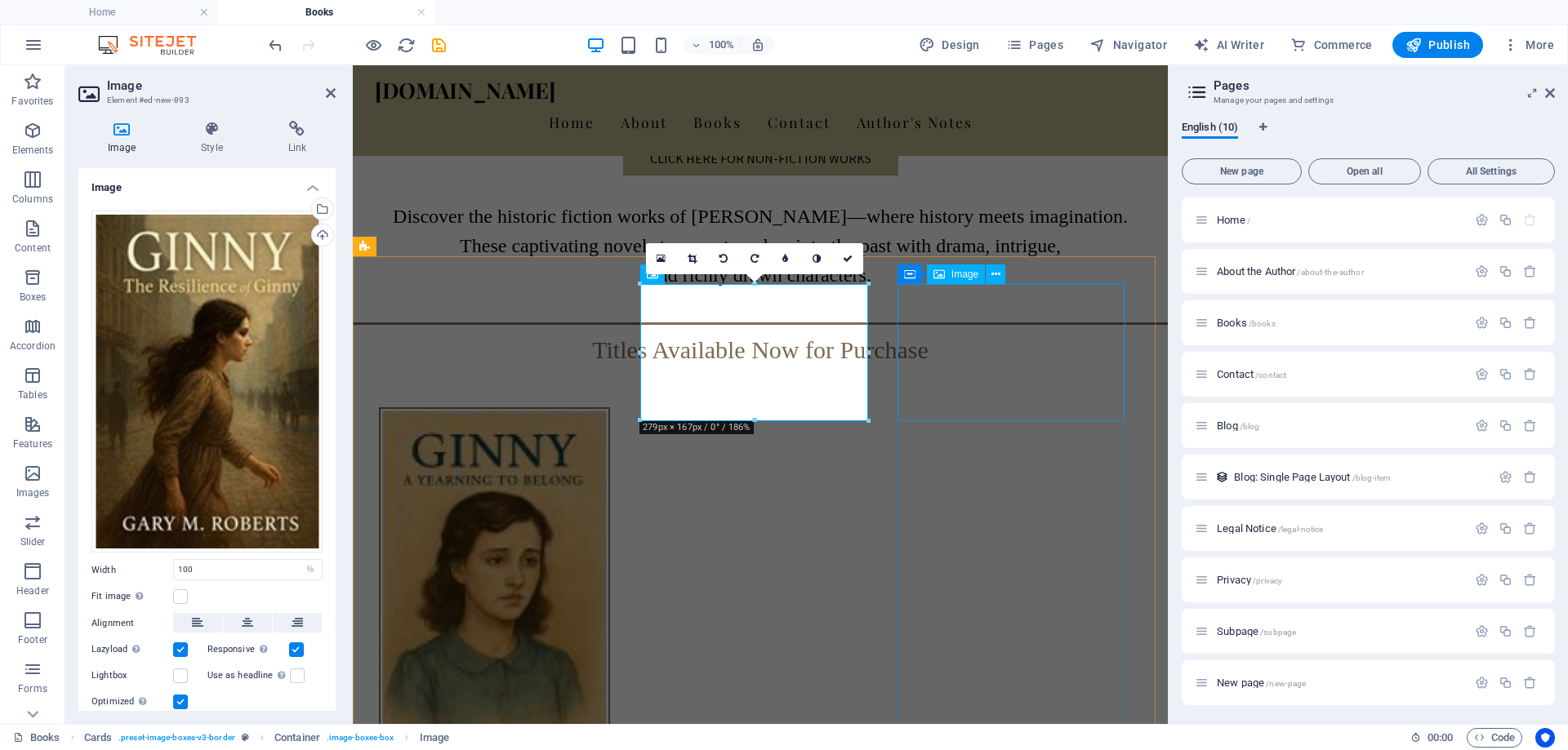
scroll to position [408, 0]
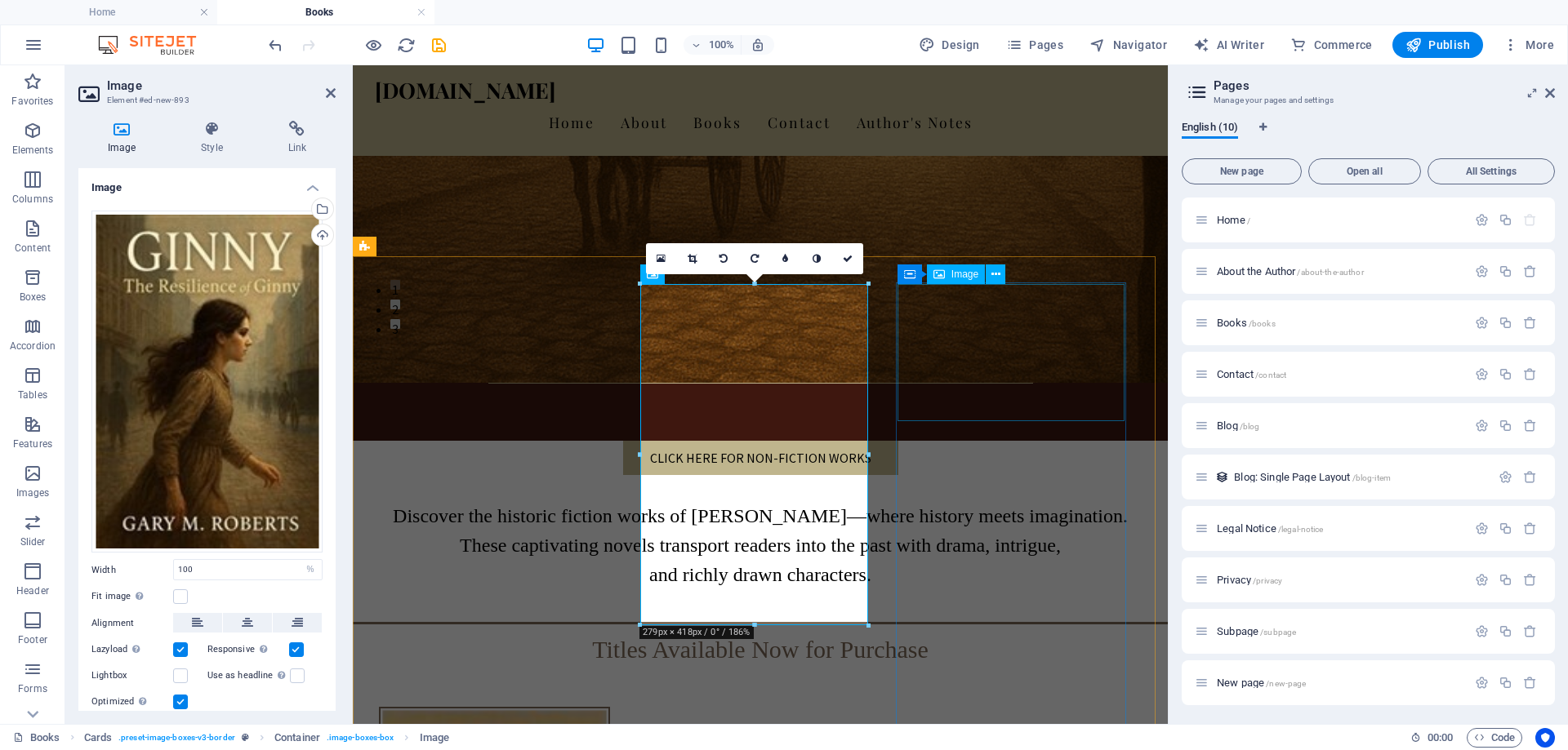
select select "%"
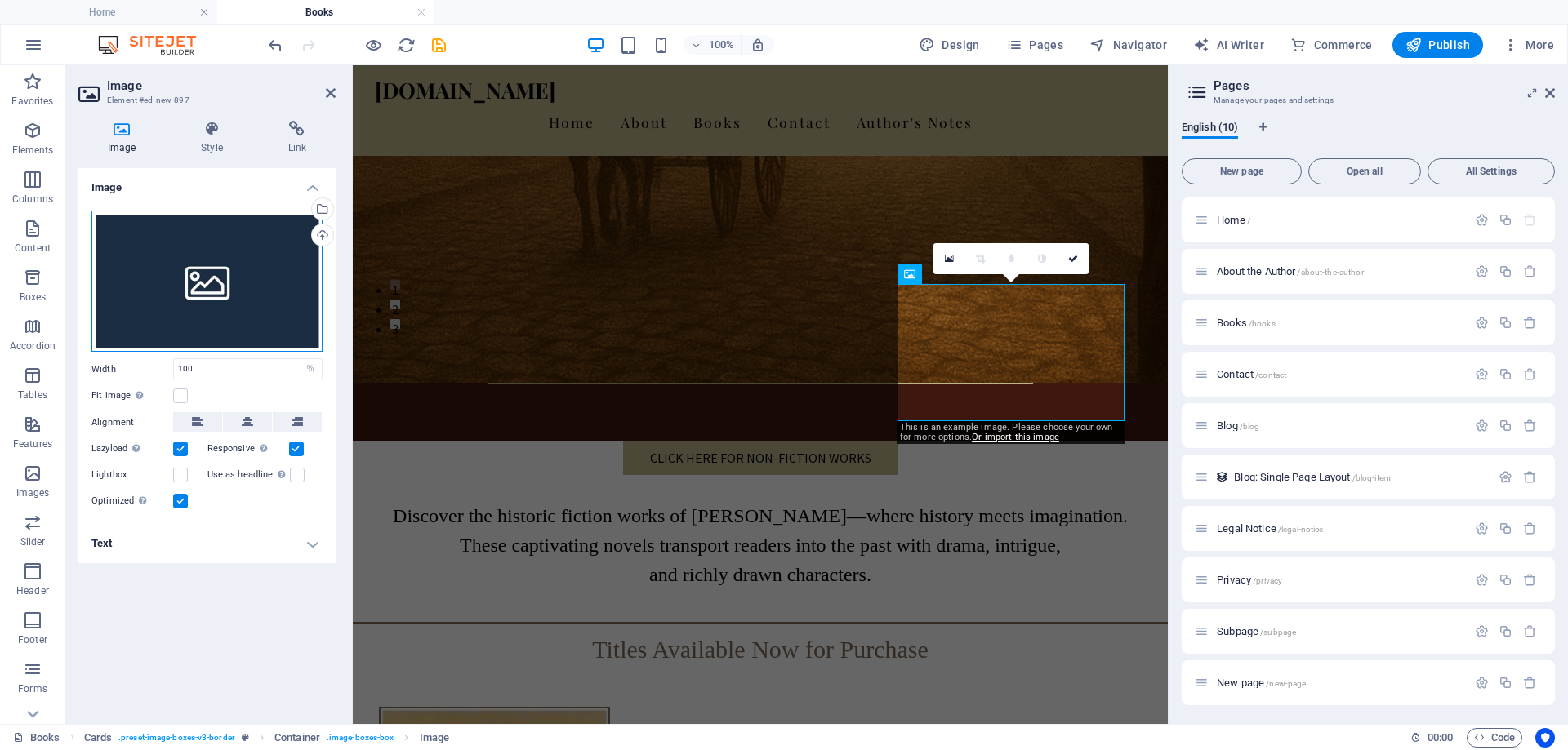
click at [178, 295] on div "Drag files here, click to choose files or select files from Files or our free s…" at bounding box center [206, 282] width 231 height 142
click at [178, 295] on body "[DOMAIN_NAME] Home Books Favorites Elements Columns Content Boxes Accordion Tab…" at bounding box center [784, 375] width 1568 height 750
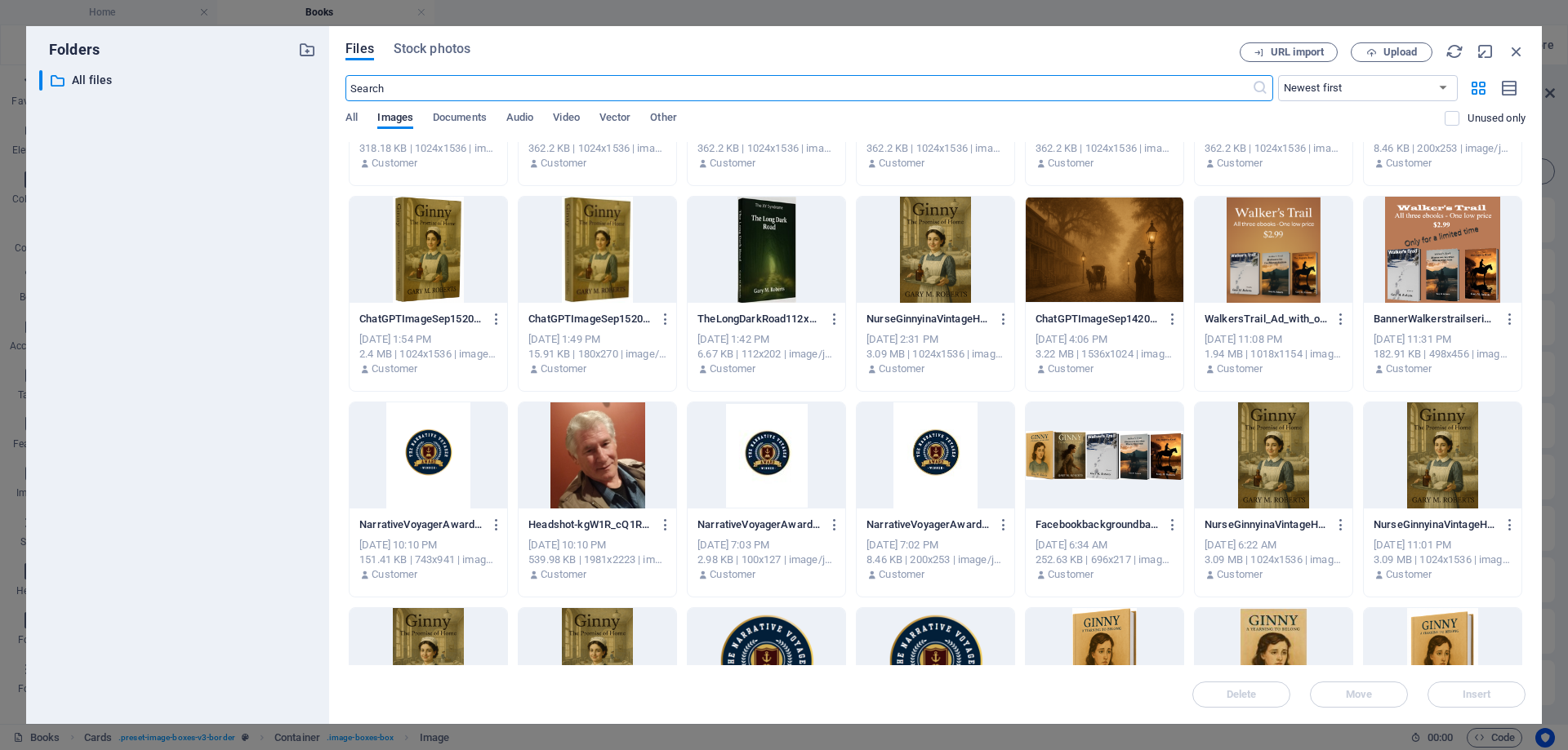
scroll to position [164, 0]
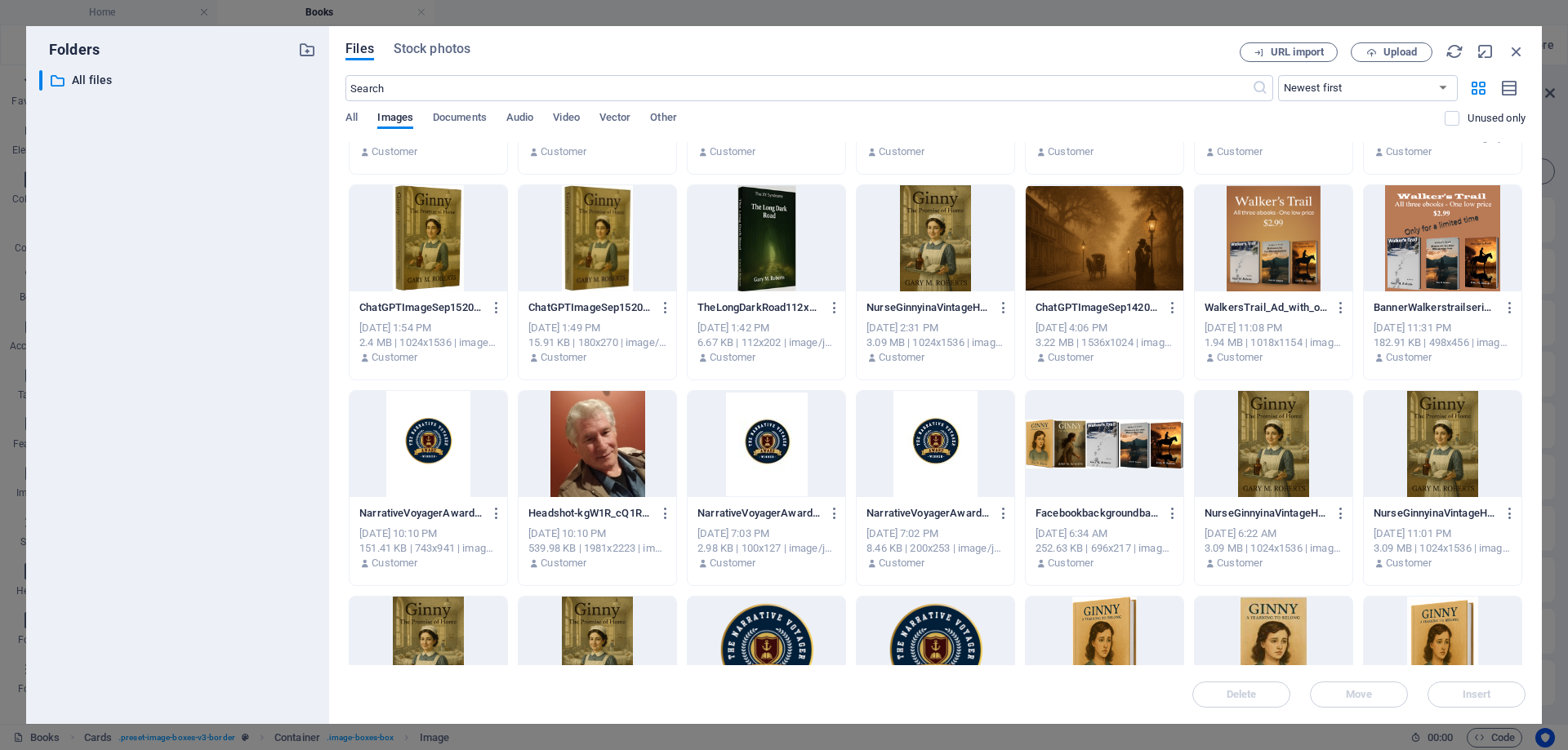
click at [1275, 475] on div at bounding box center [1273, 444] width 158 height 106
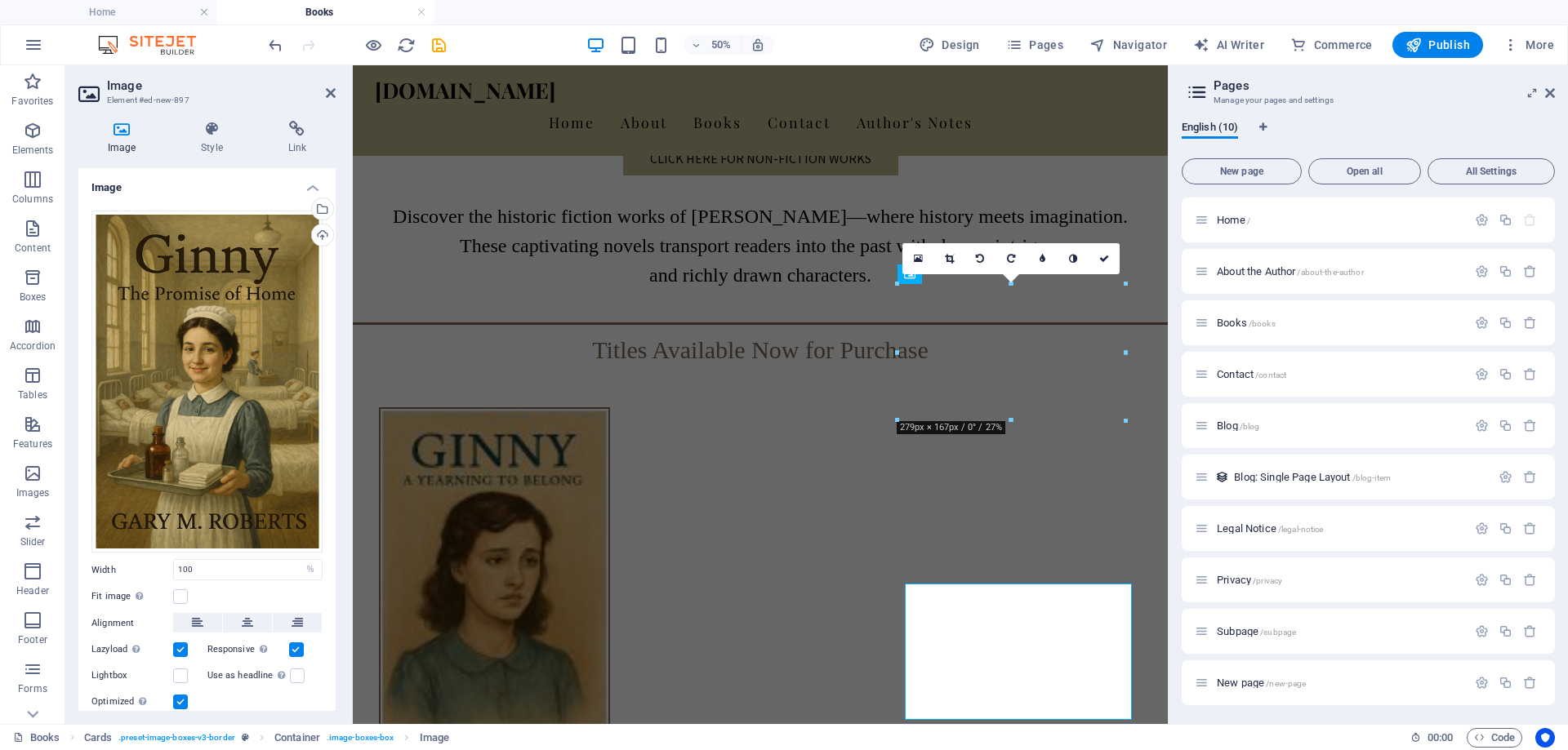
scroll to position [408, 0]
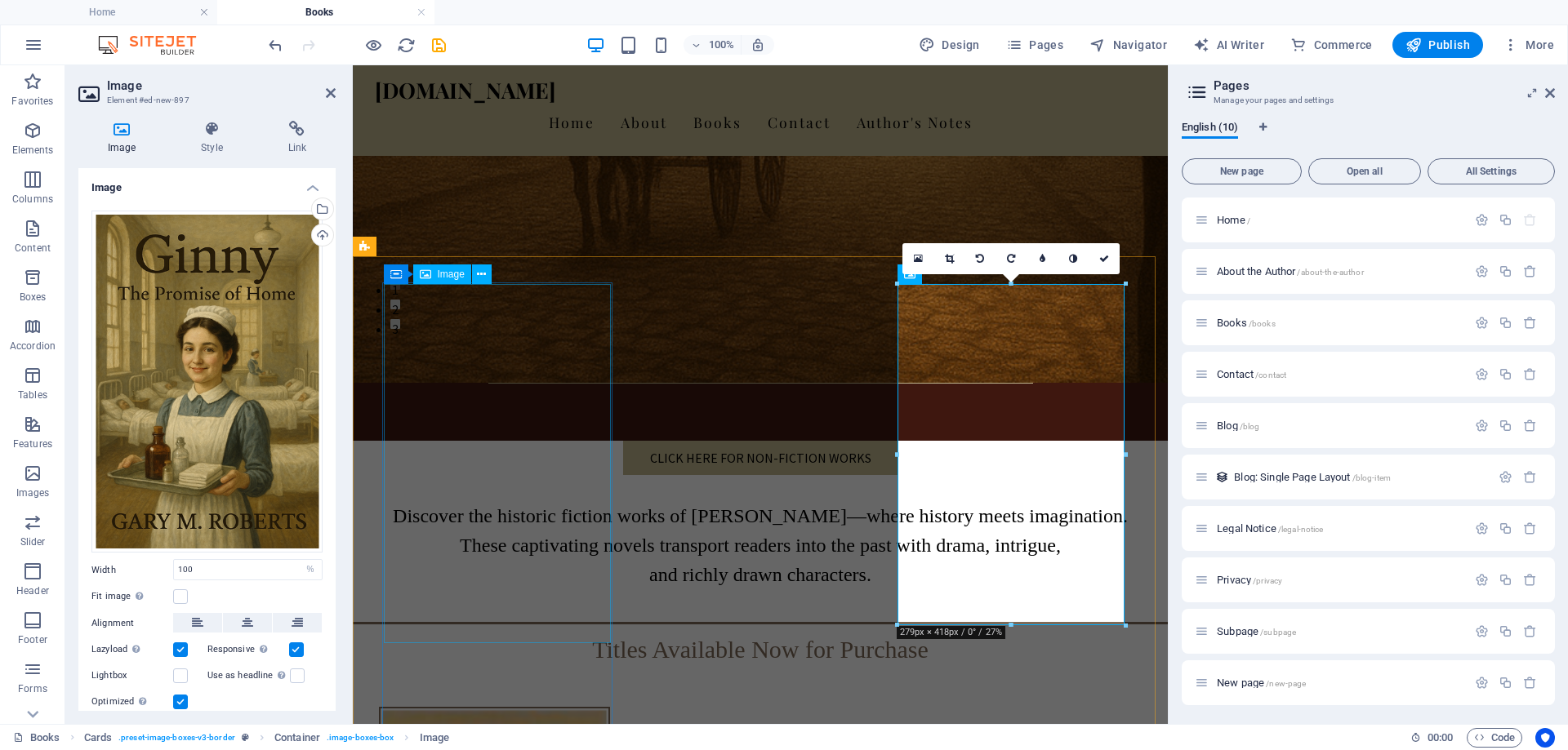
select select "%"
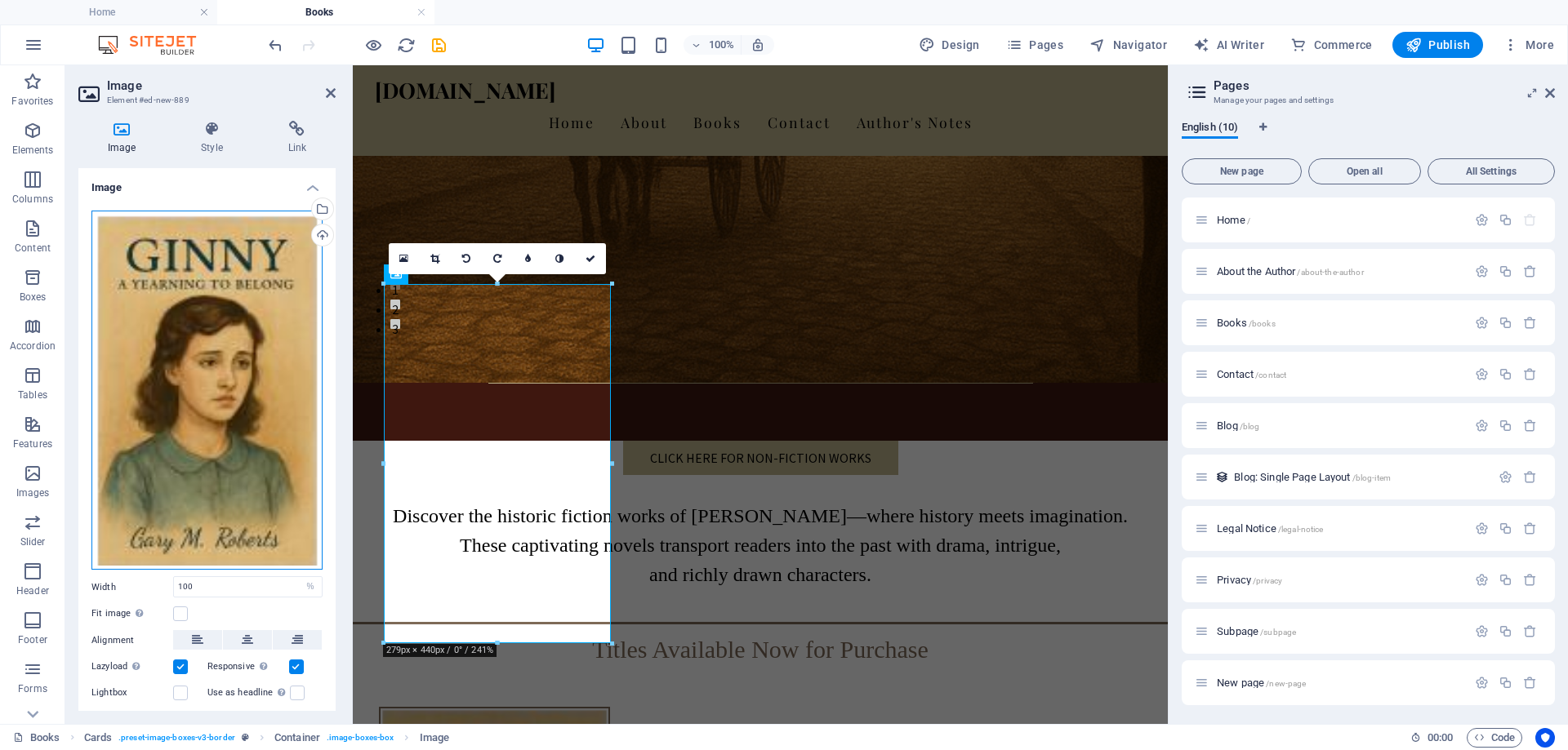
click at [147, 395] on div "Drag files here, click to choose files or select files from Files or our free s…" at bounding box center [206, 391] width 231 height 360
click at [147, 395] on body "[DOMAIN_NAME] Home Books Favorites Elements Columns Content Boxes Accordion Tab…" at bounding box center [784, 375] width 1568 height 750
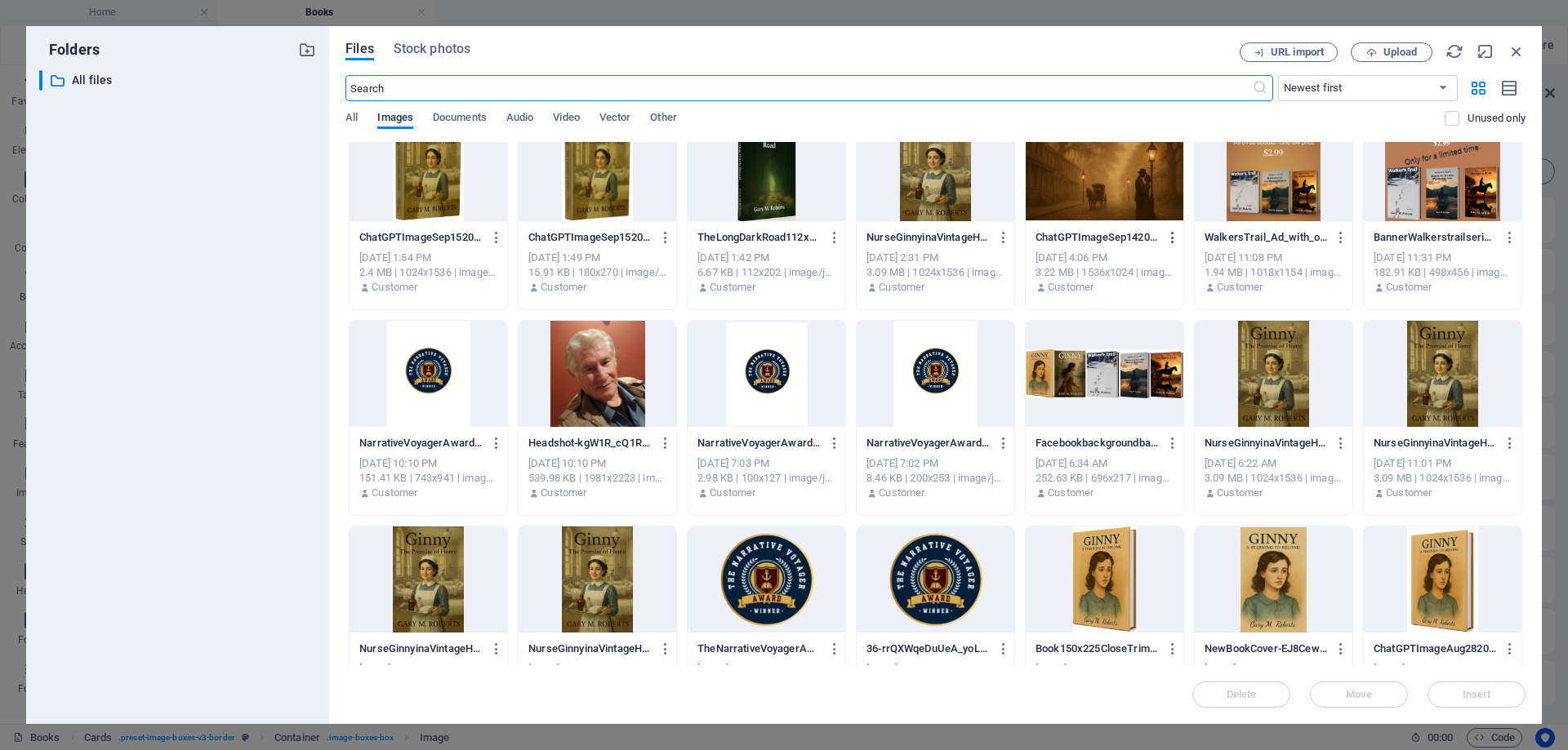
scroll to position [245, 0]
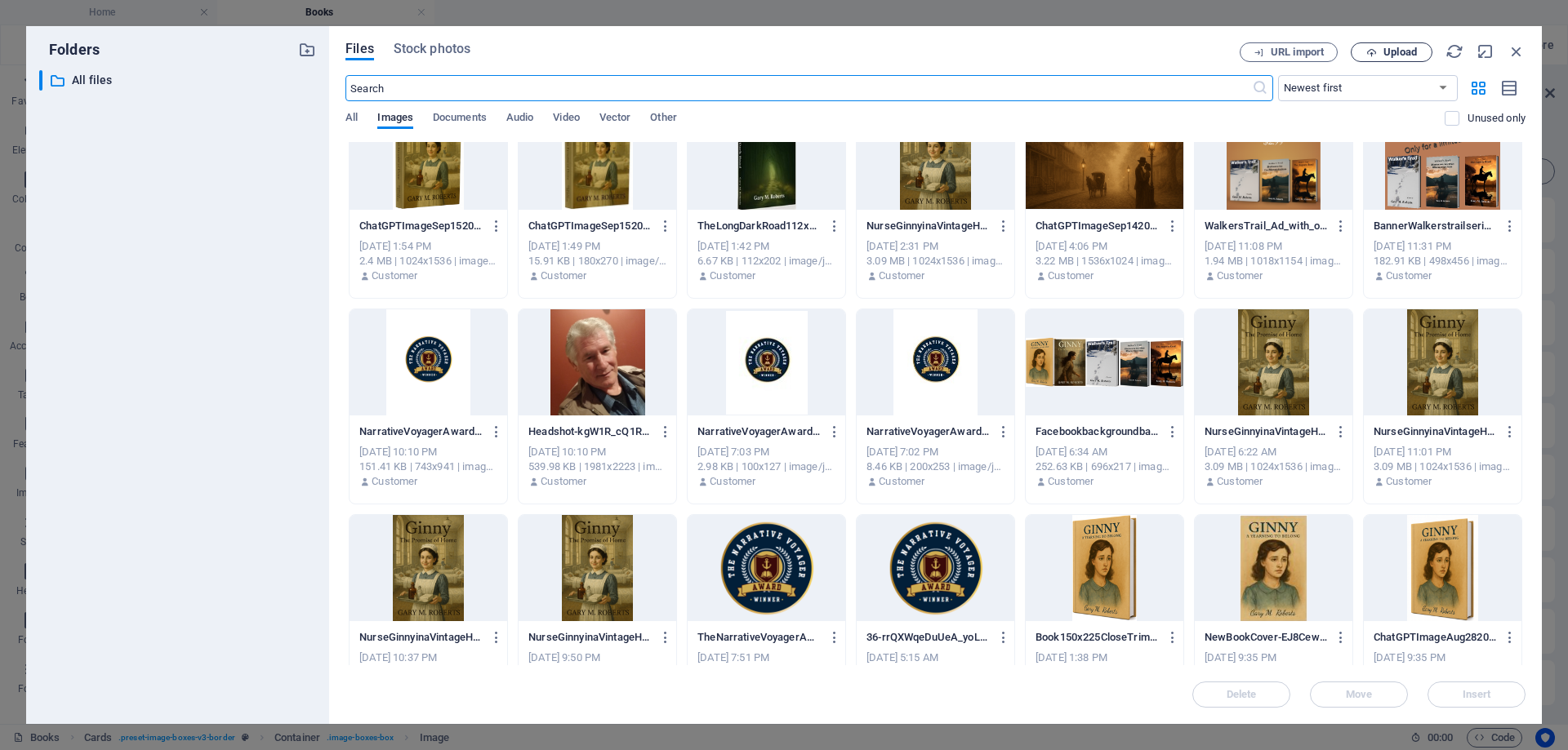
click at [1401, 48] on span "Upload" at bounding box center [1400, 52] width 34 height 10
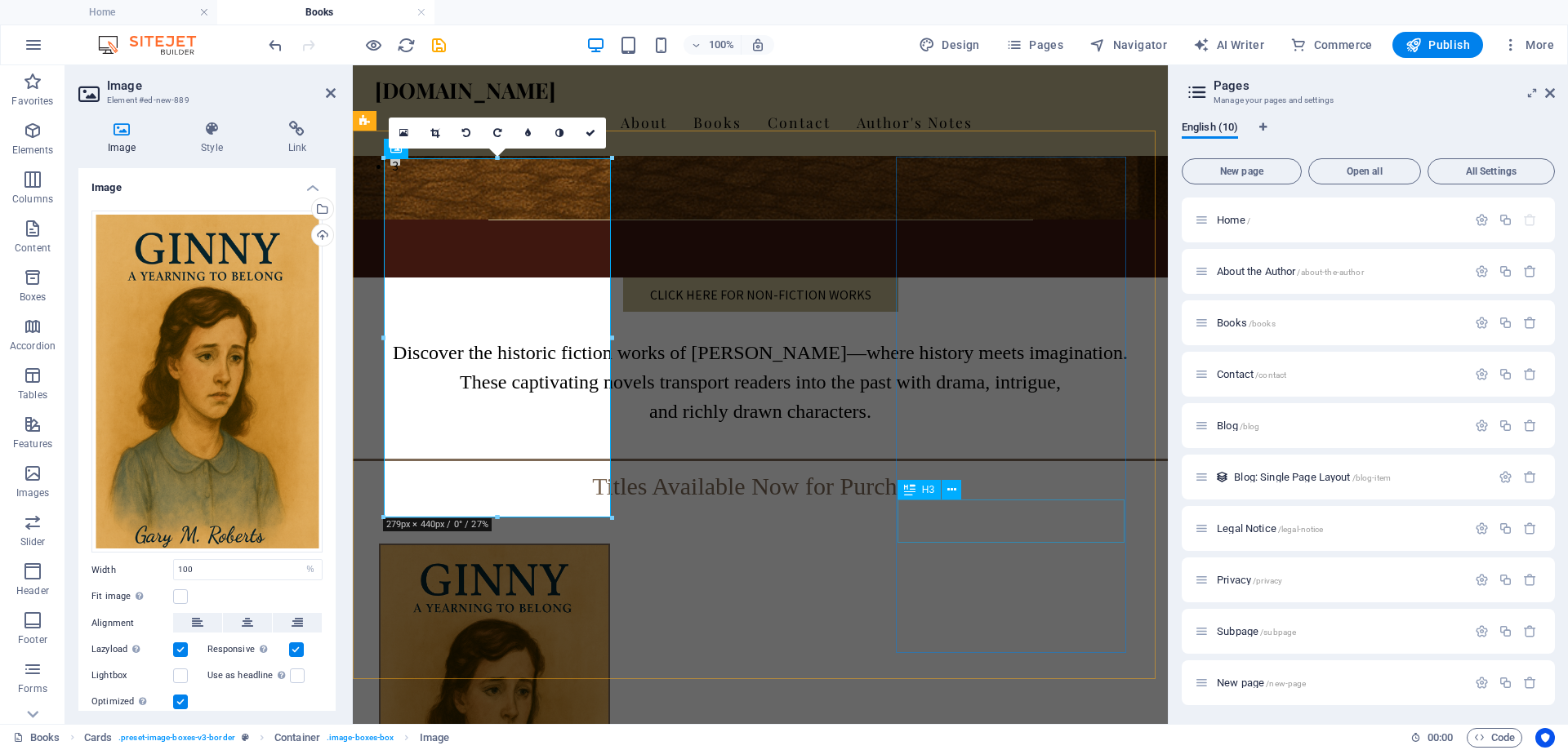
scroll to position [490, 0]
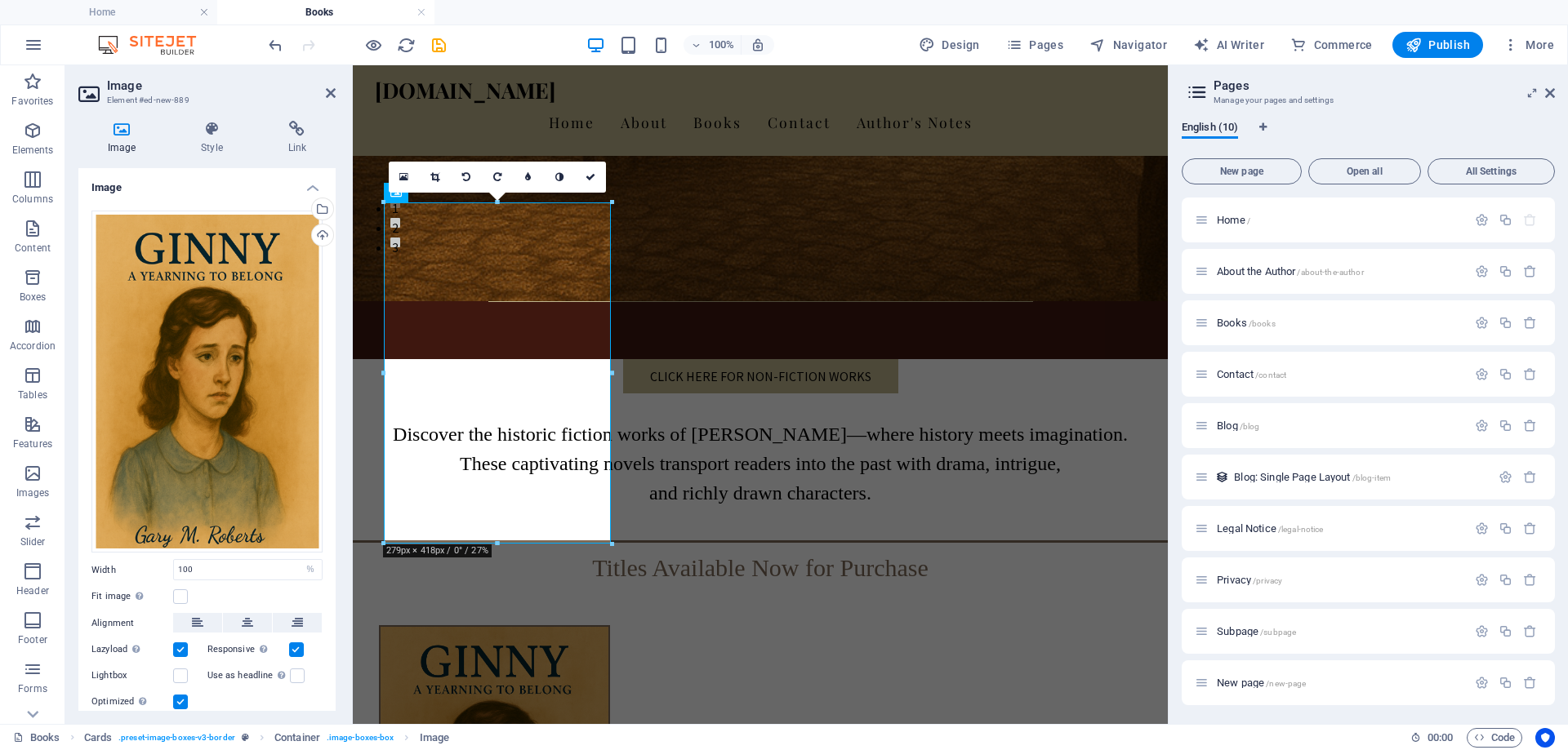
click at [498, 543] on div at bounding box center [498, 544] width 227 height 6
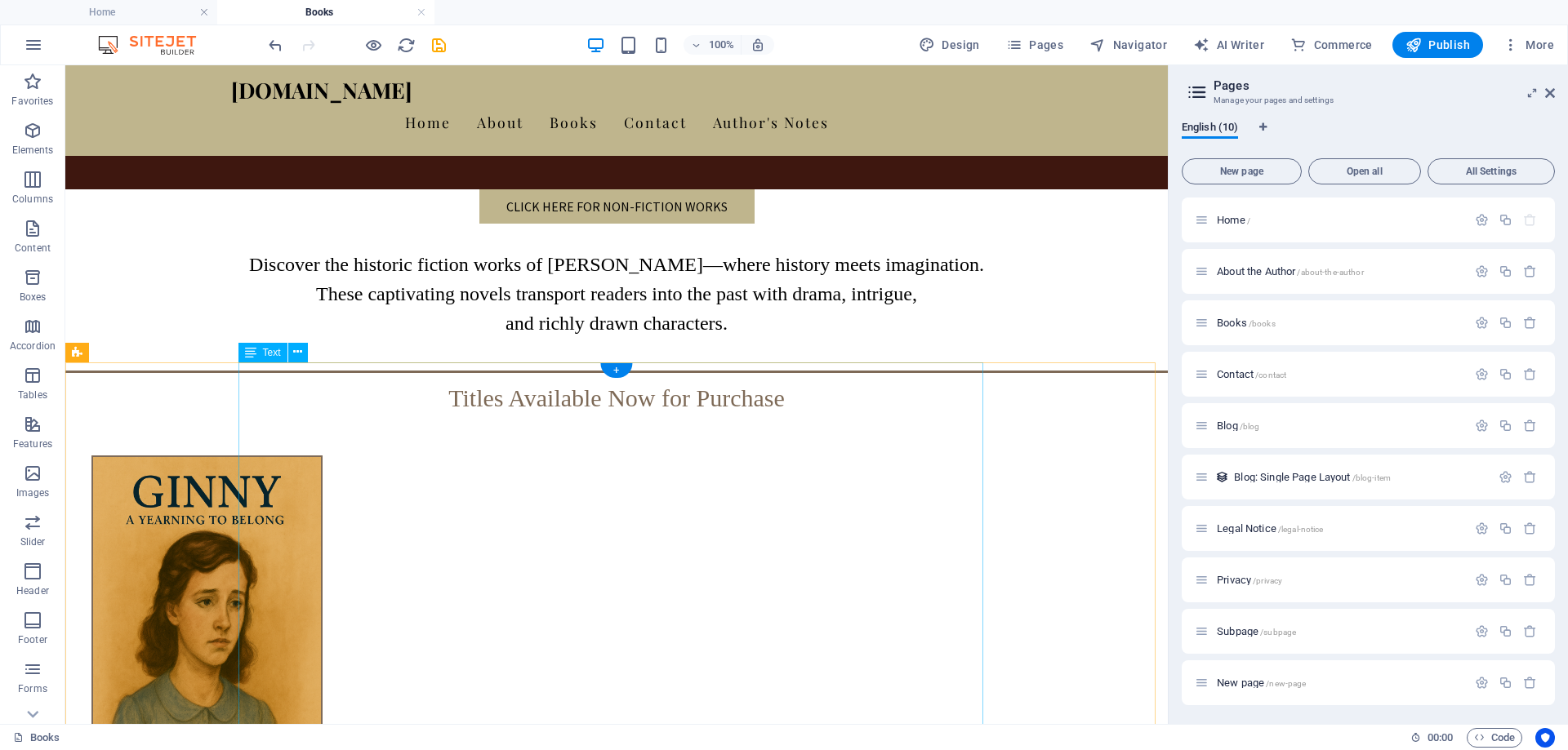
scroll to position [653, 0]
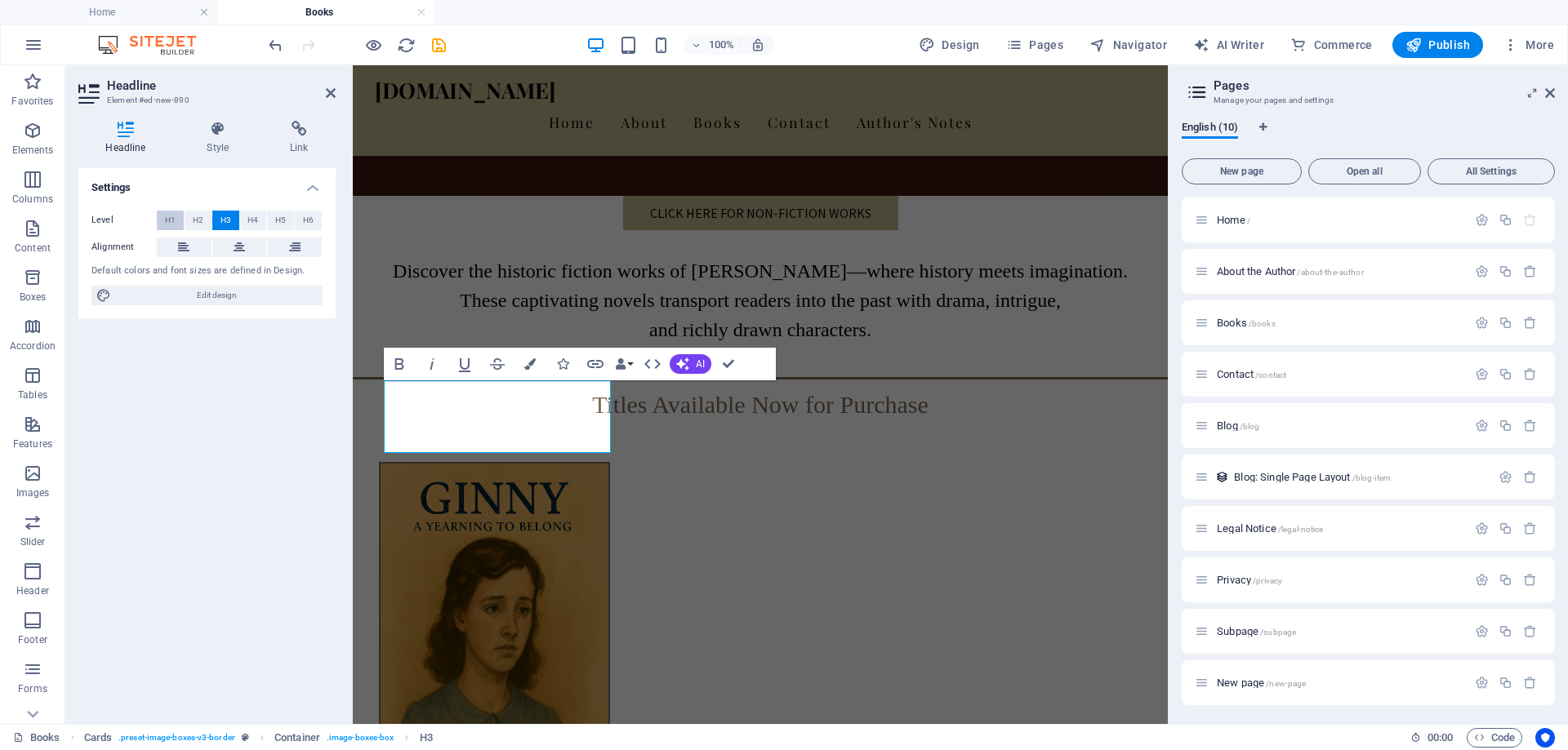
click at [175, 225] on button "H1" at bounding box center [170, 221] width 27 height 19
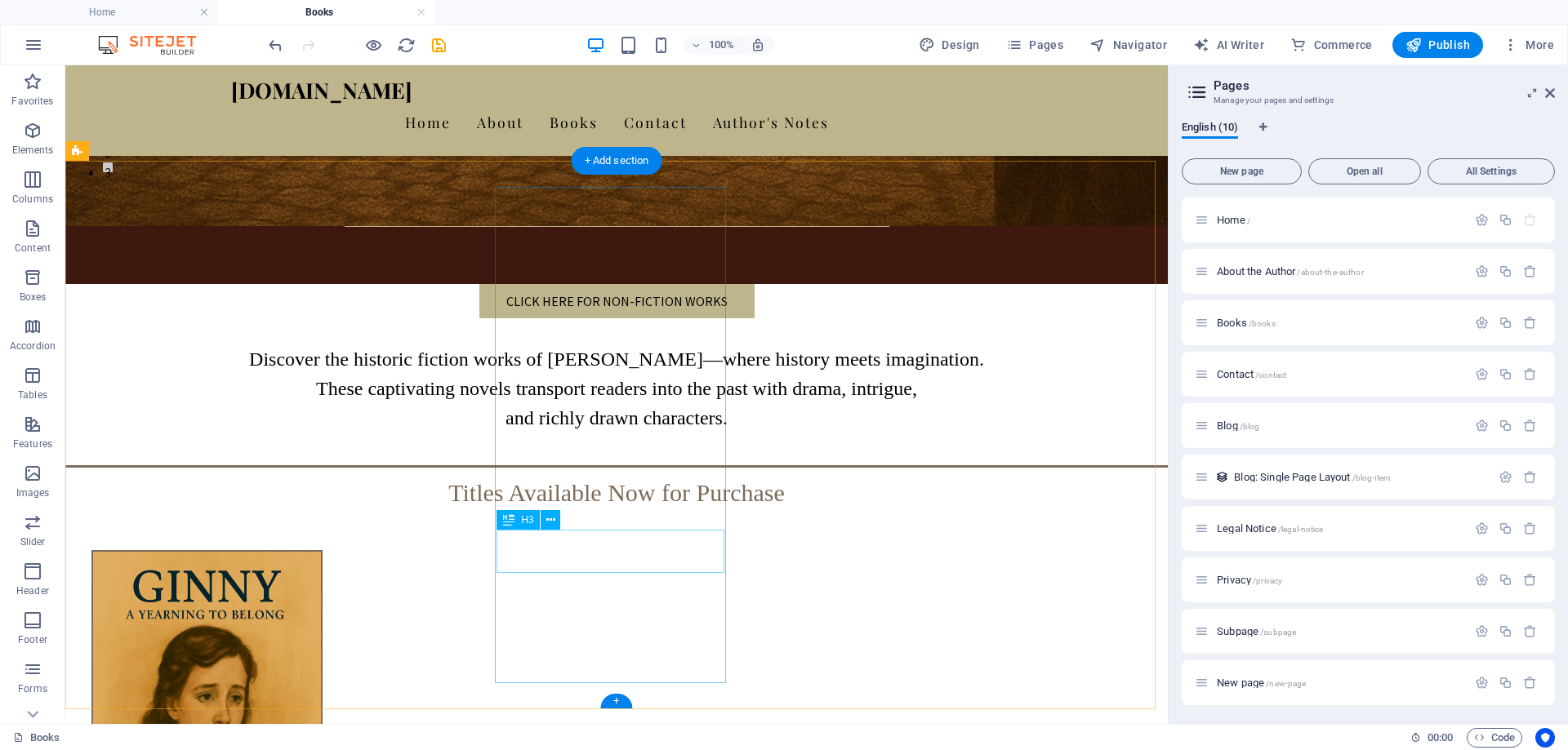
scroll to position [572, 0]
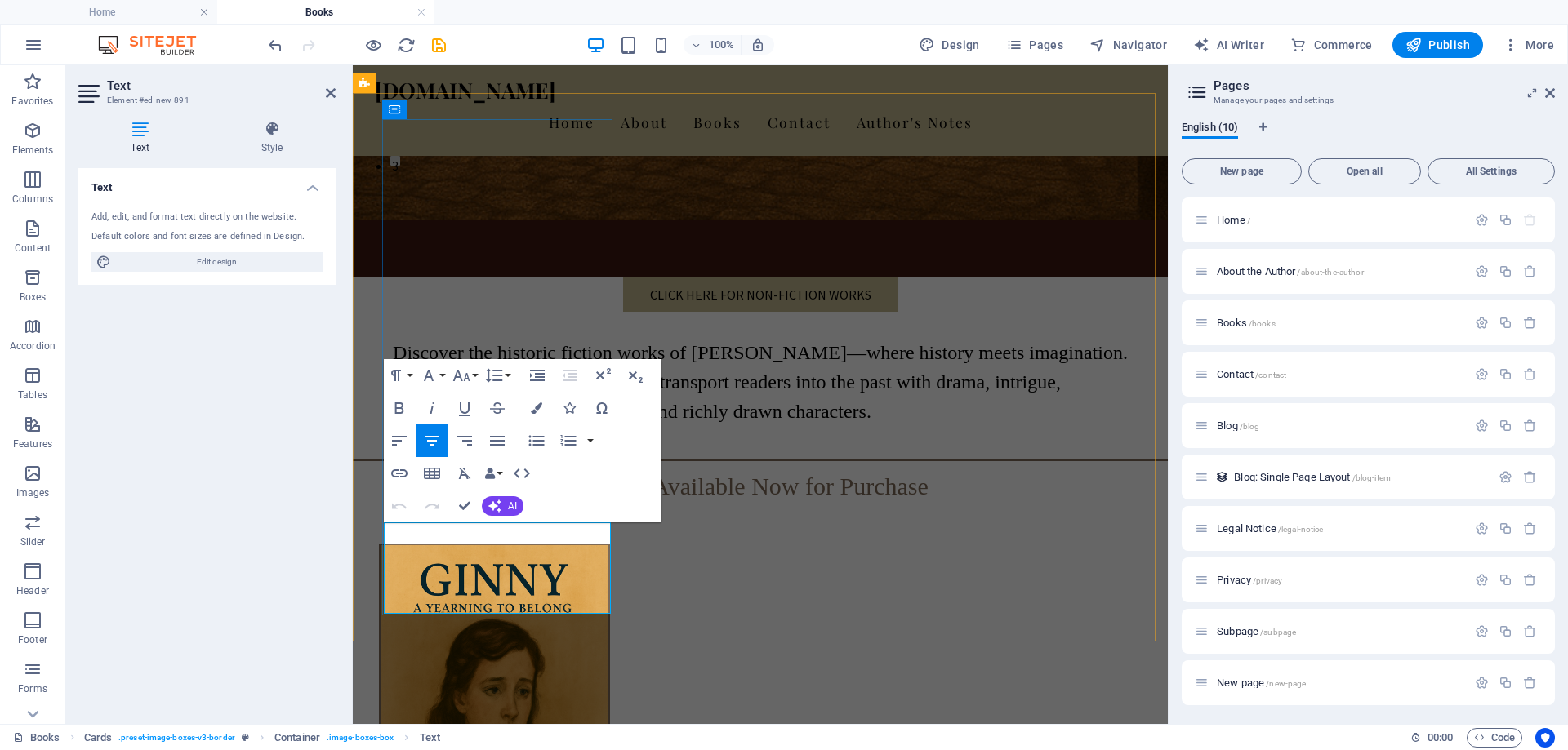
drag, startPoint x: 561, startPoint y: 590, endPoint x: 392, endPoint y: 532, distance: 178.7
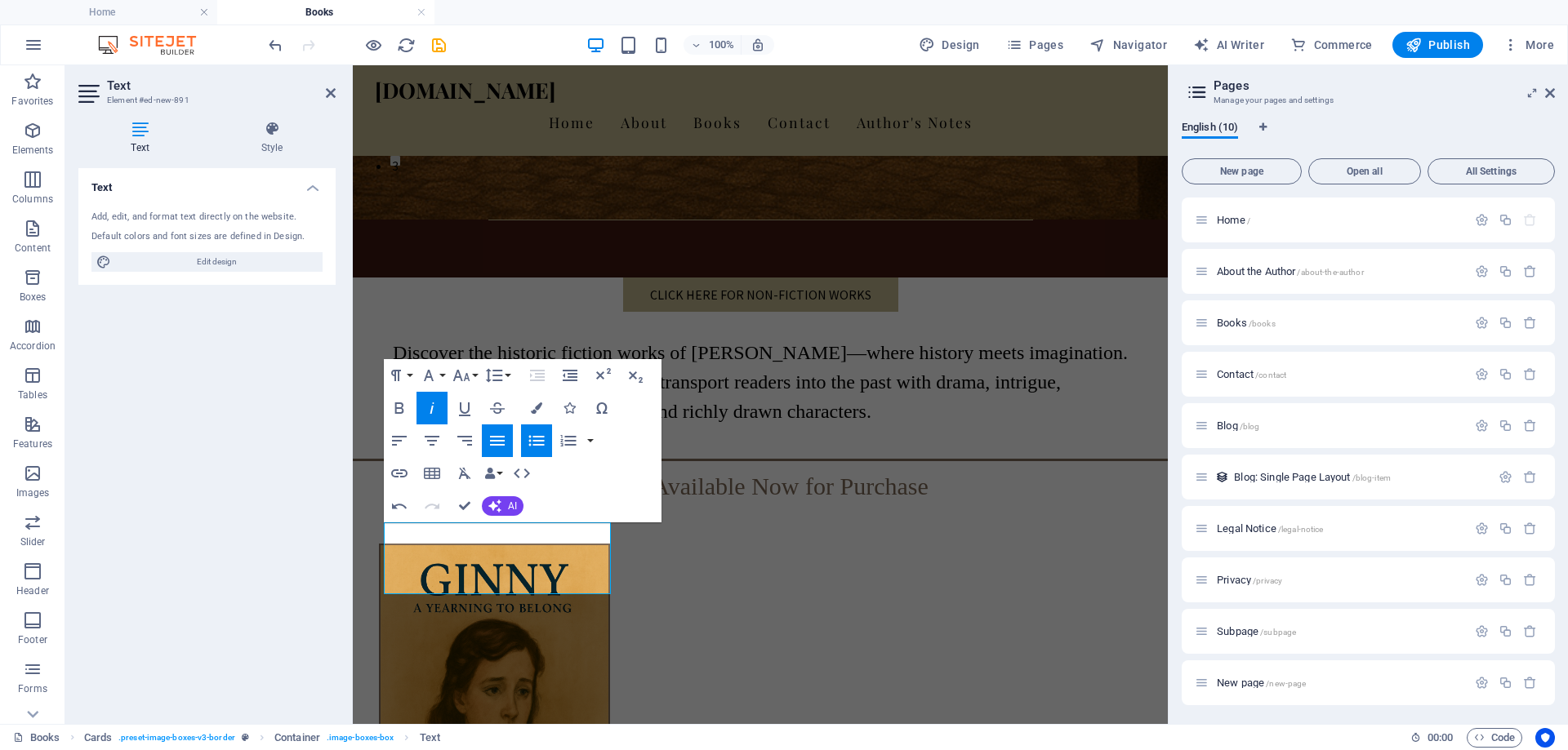
click at [250, 524] on div "Text Add, edit, and format text directly on the website. Default colors and fon…" at bounding box center [207, 439] width 257 height 543
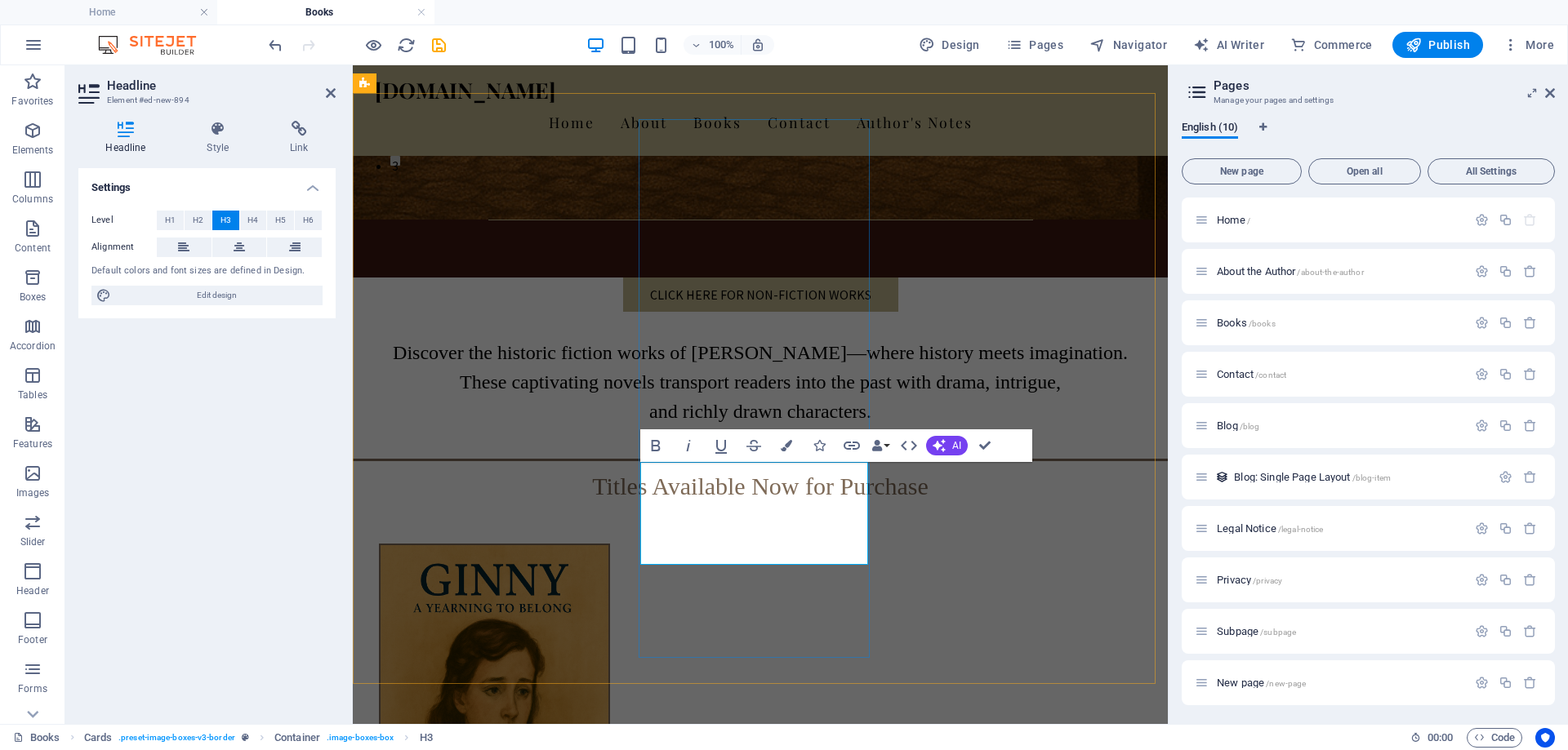
click at [193, 219] on span "H2" at bounding box center [197, 221] width 11 height 19
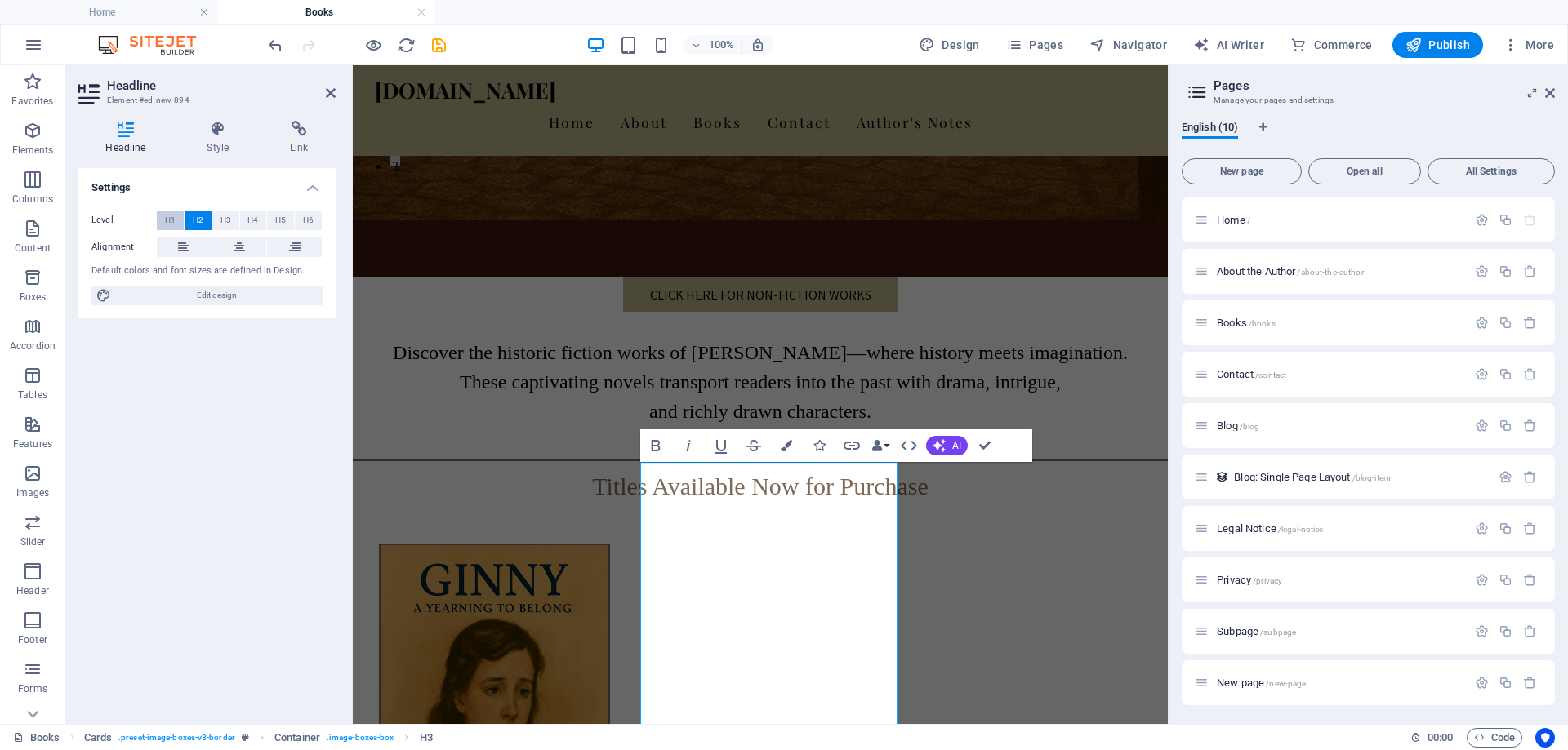
click at [180, 222] on button "H1" at bounding box center [170, 221] width 27 height 19
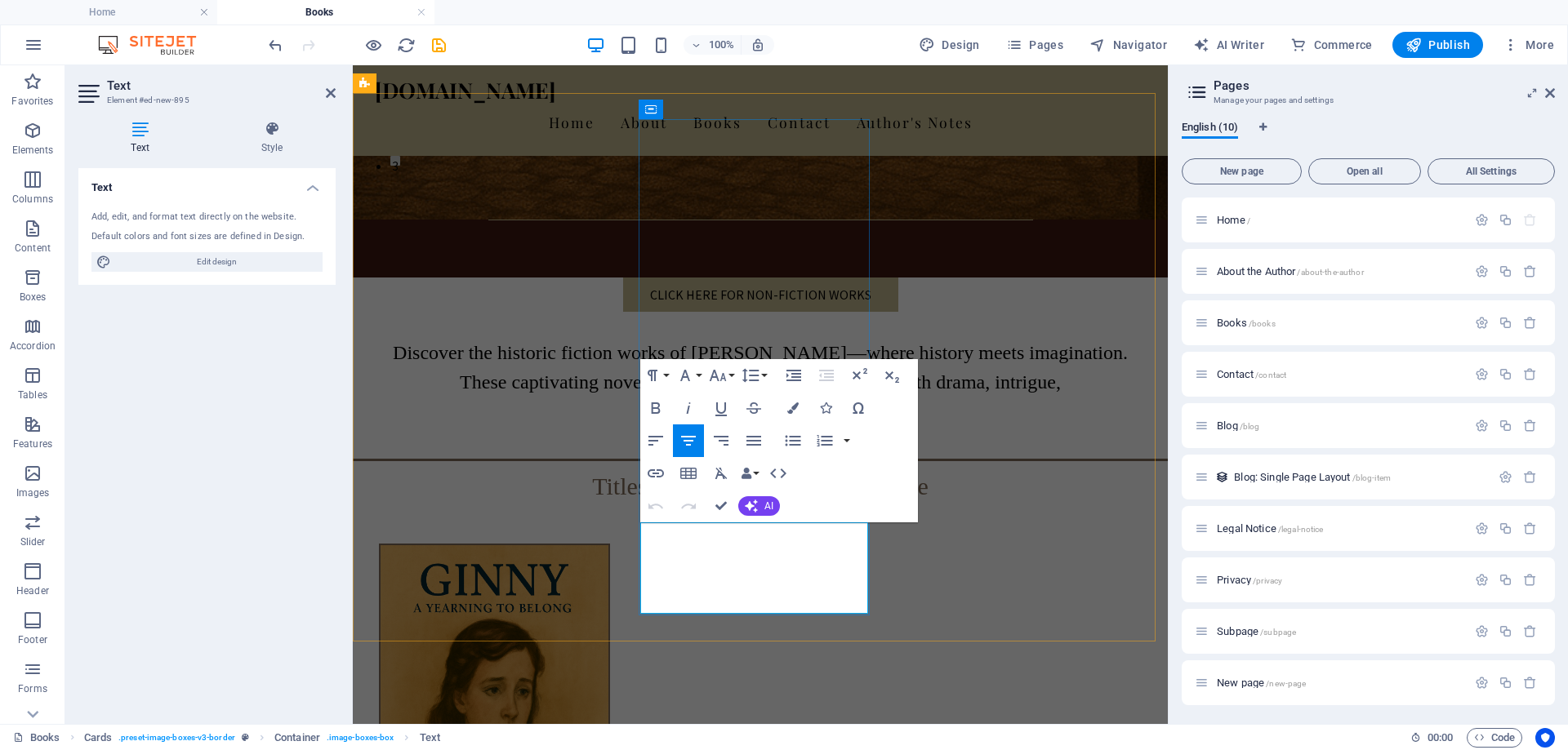
drag, startPoint x: 813, startPoint y: 590, endPoint x: 640, endPoint y: 534, distance: 181.8
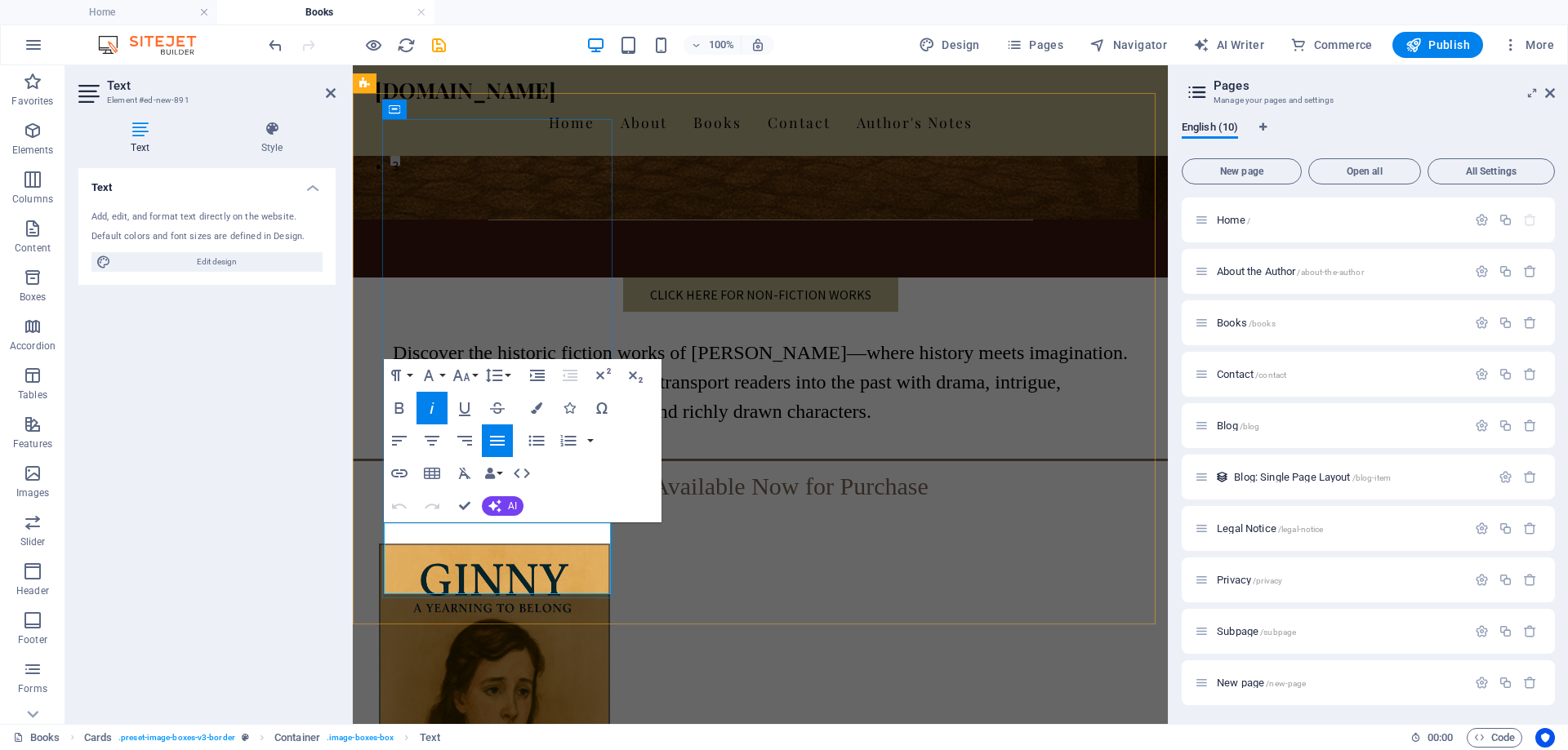
drag, startPoint x: 472, startPoint y: 572, endPoint x: 392, endPoint y: 534, distance: 88.6
click at [433, 440] on icon "button" at bounding box center [432, 440] width 19 height 19
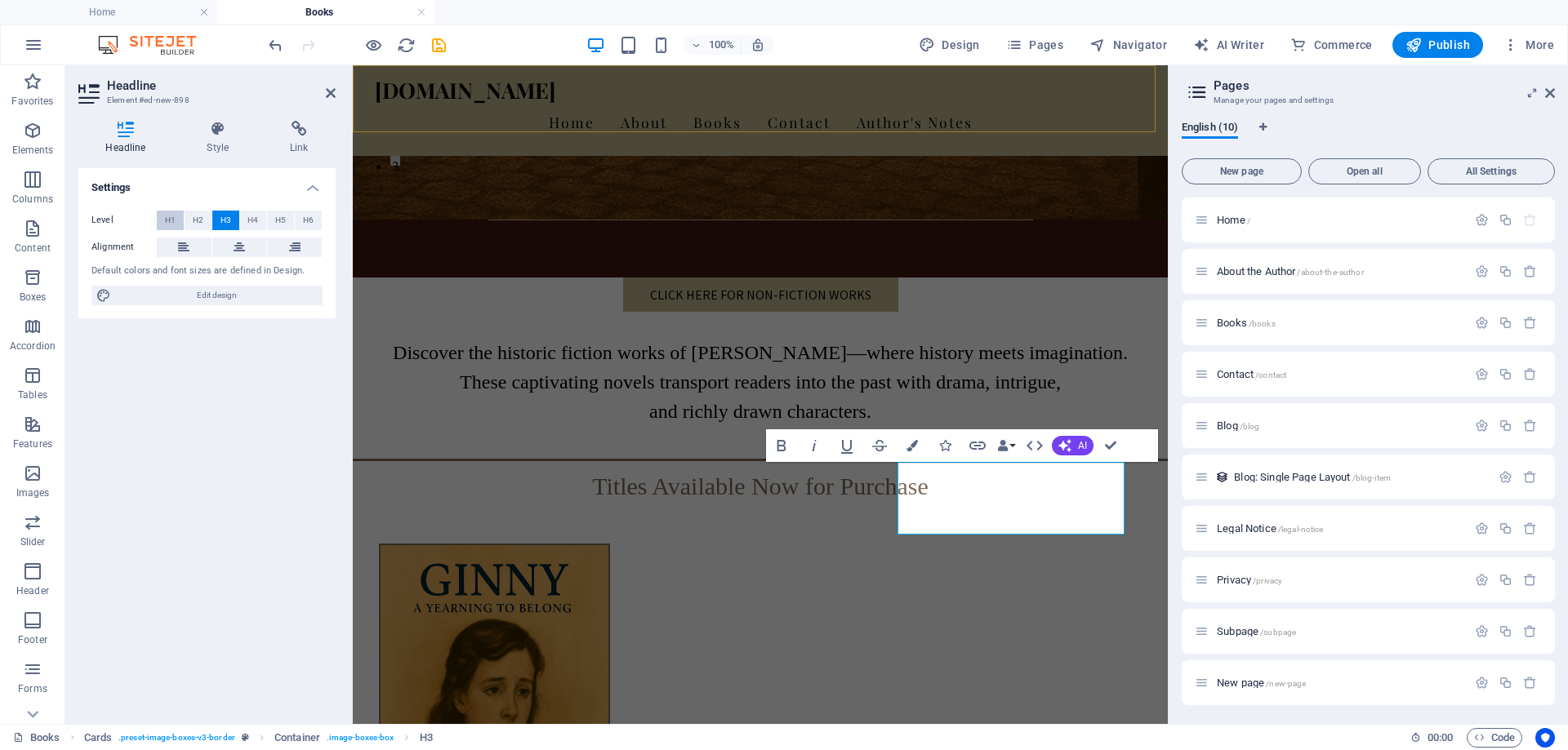
click at [162, 218] on button "H1" at bounding box center [170, 221] width 27 height 19
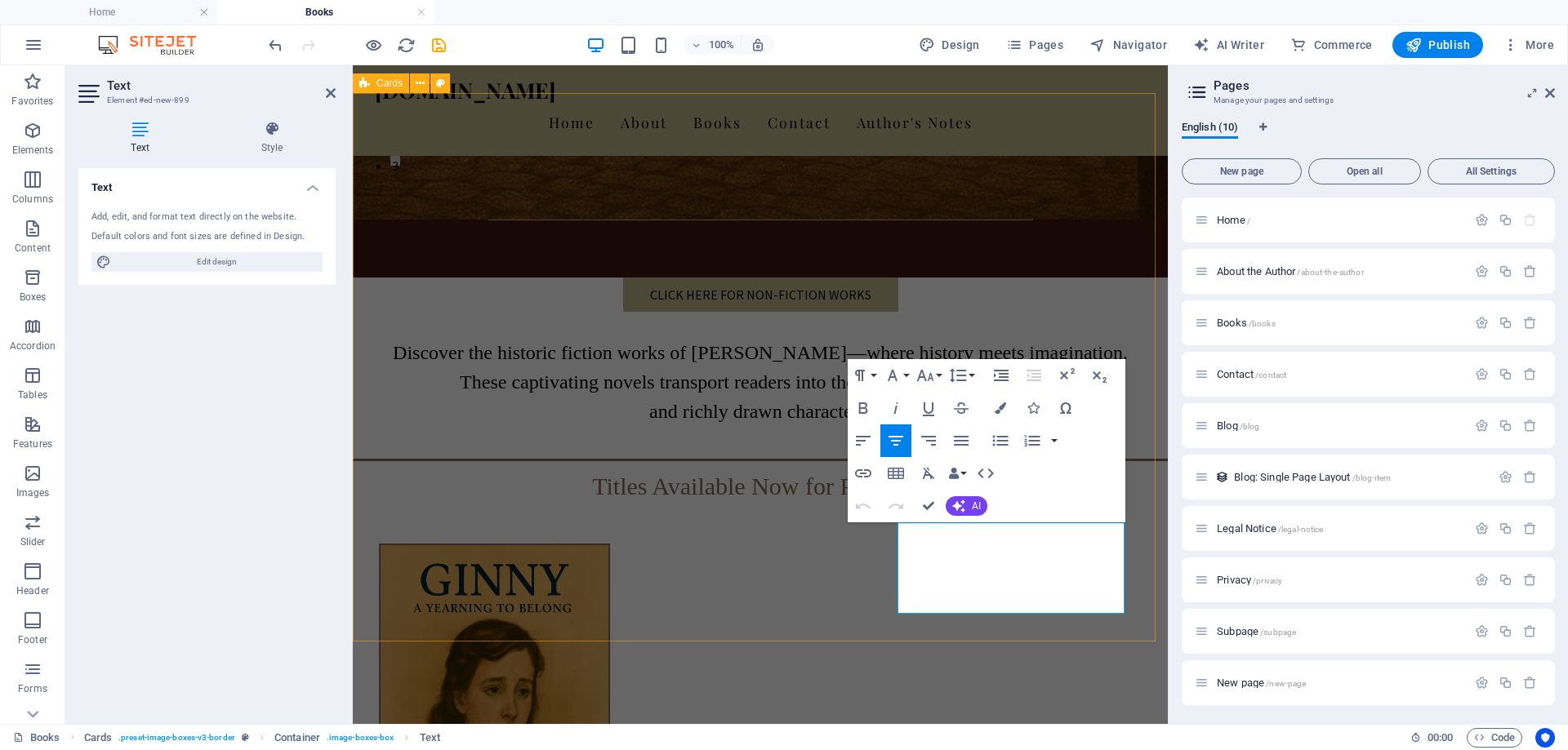
drag, startPoint x: 1086, startPoint y: 593, endPoint x: 874, endPoint y: 541, distance: 218.3
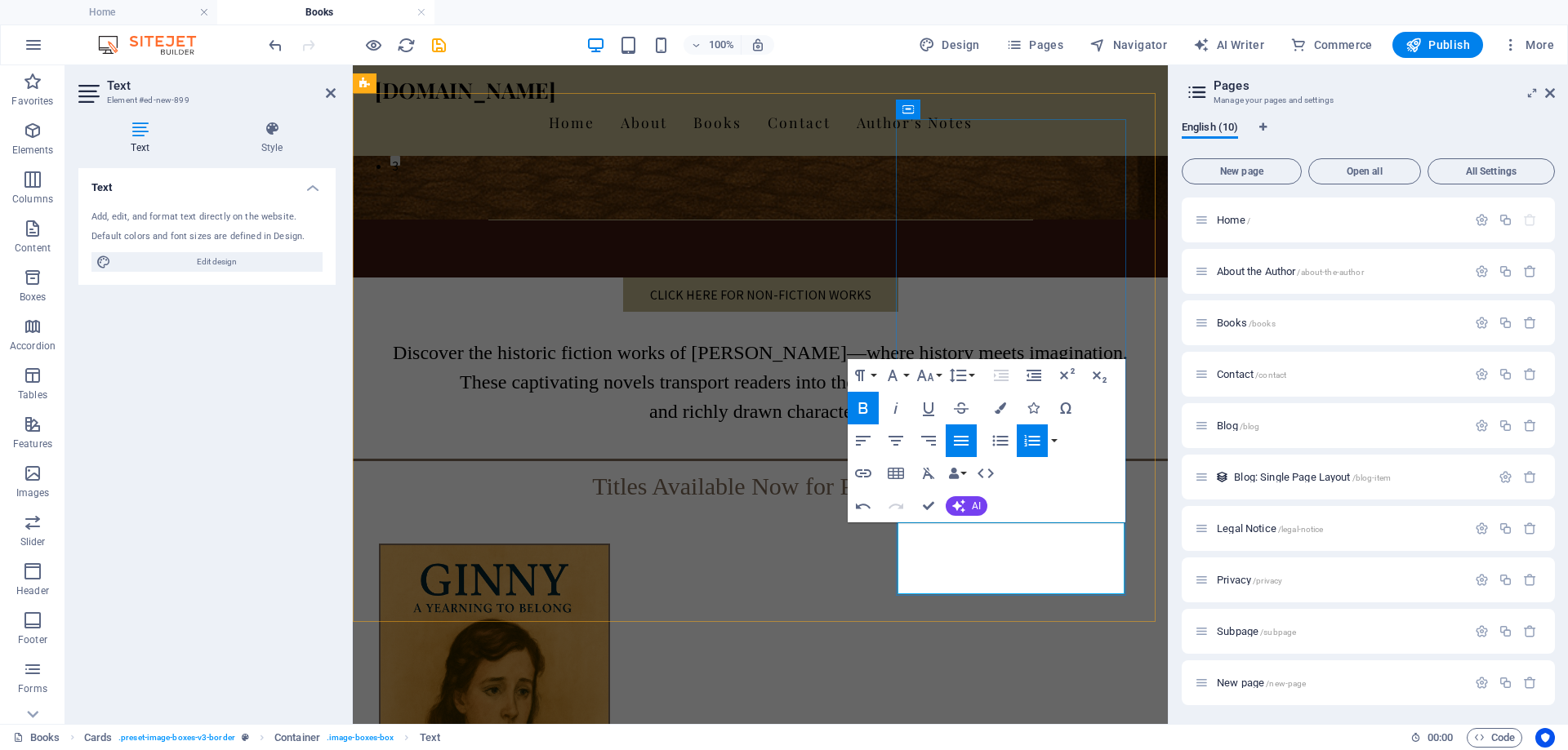
click at [891, 436] on icon "button" at bounding box center [895, 440] width 15 height 10
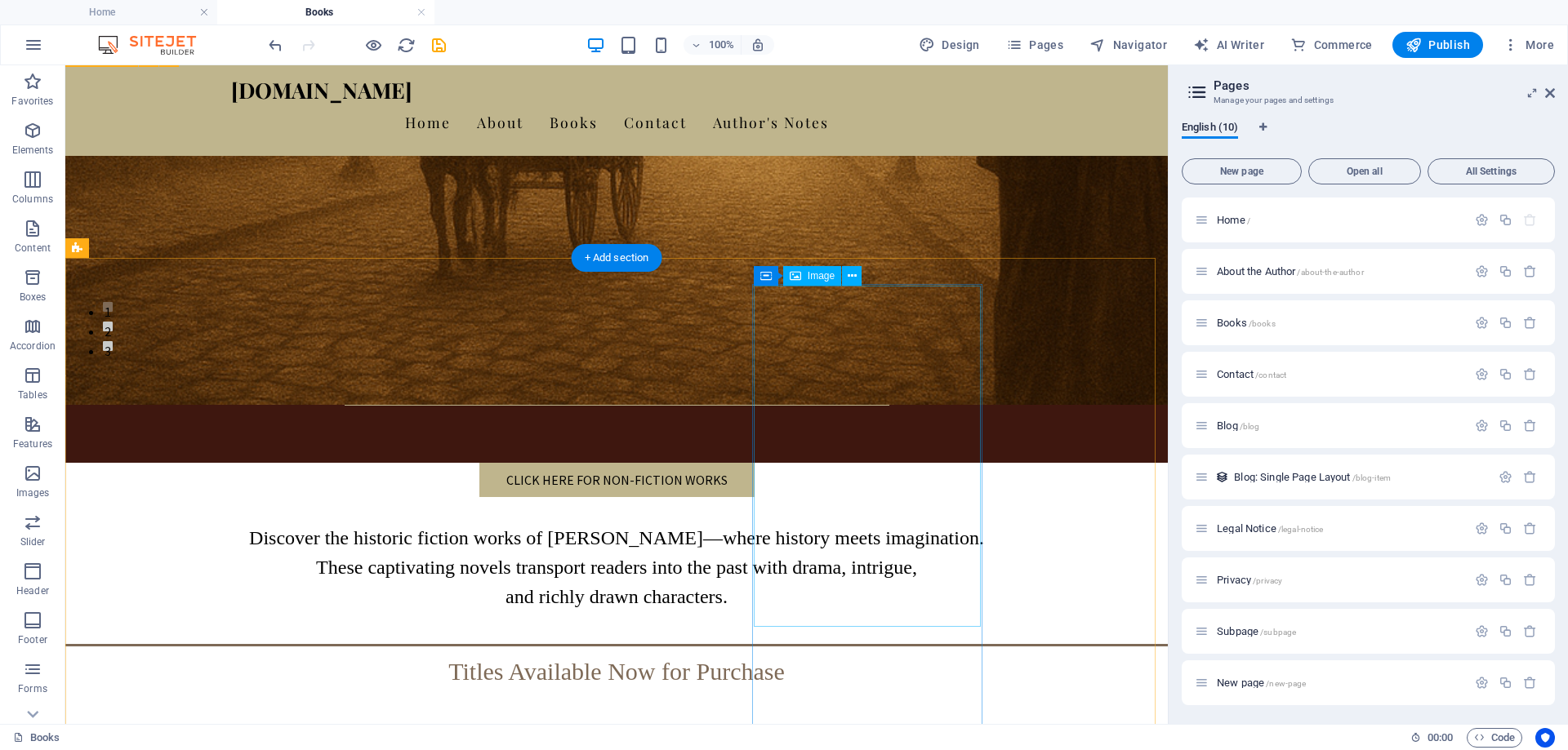
scroll to position [326, 0]
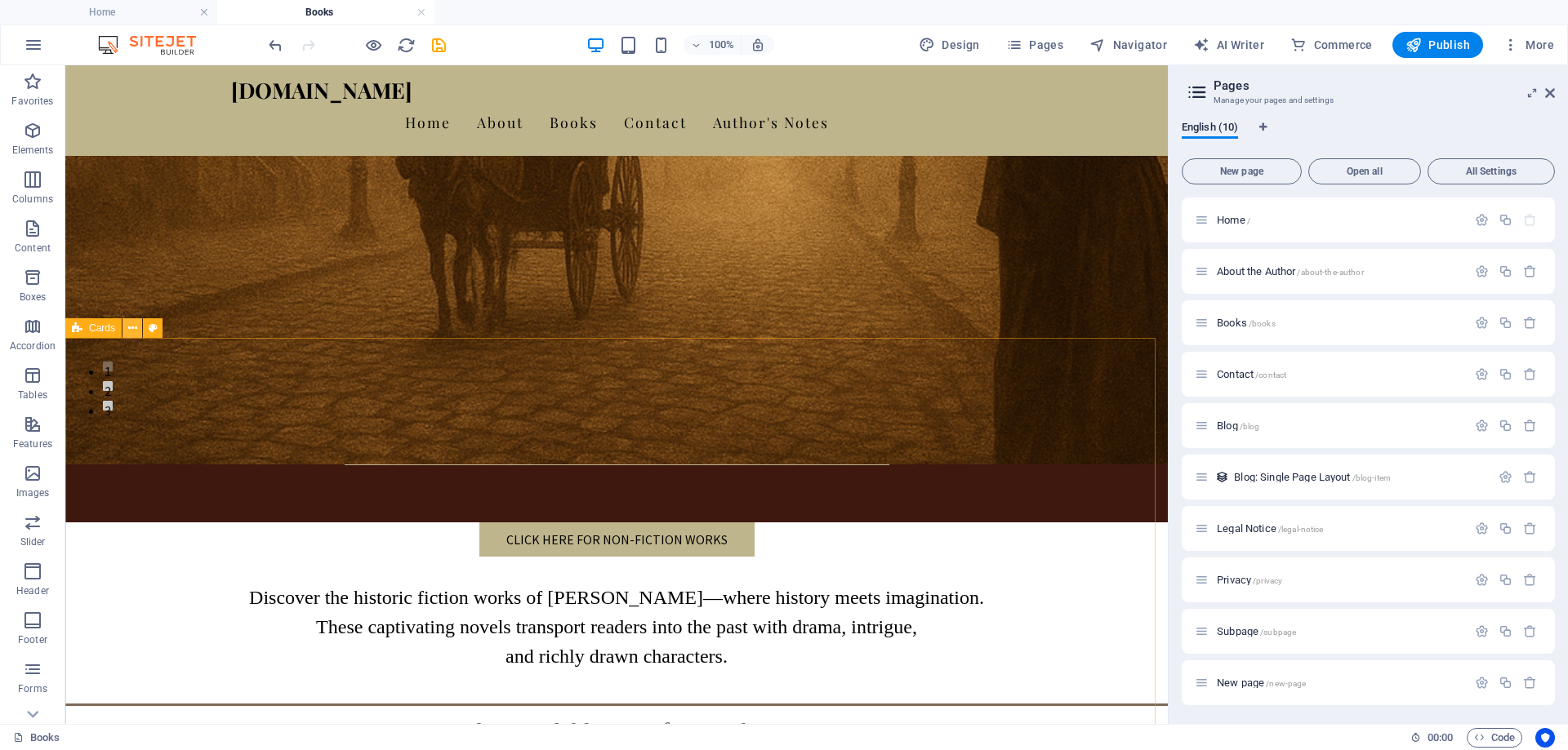
click at [134, 334] on icon at bounding box center [132, 329] width 9 height 17
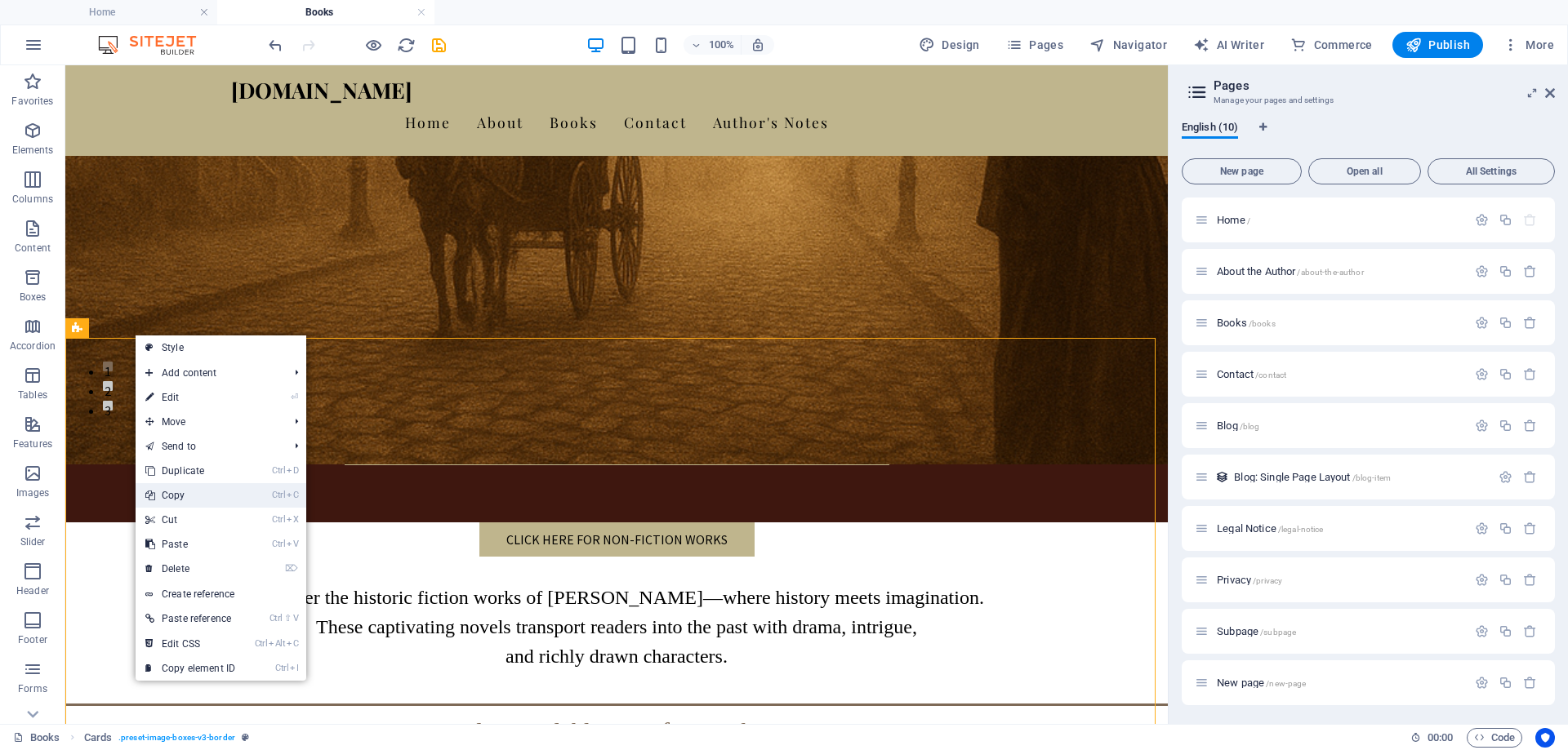
click at [177, 495] on link "Ctrl C Copy" at bounding box center [190, 495] width 109 height 24
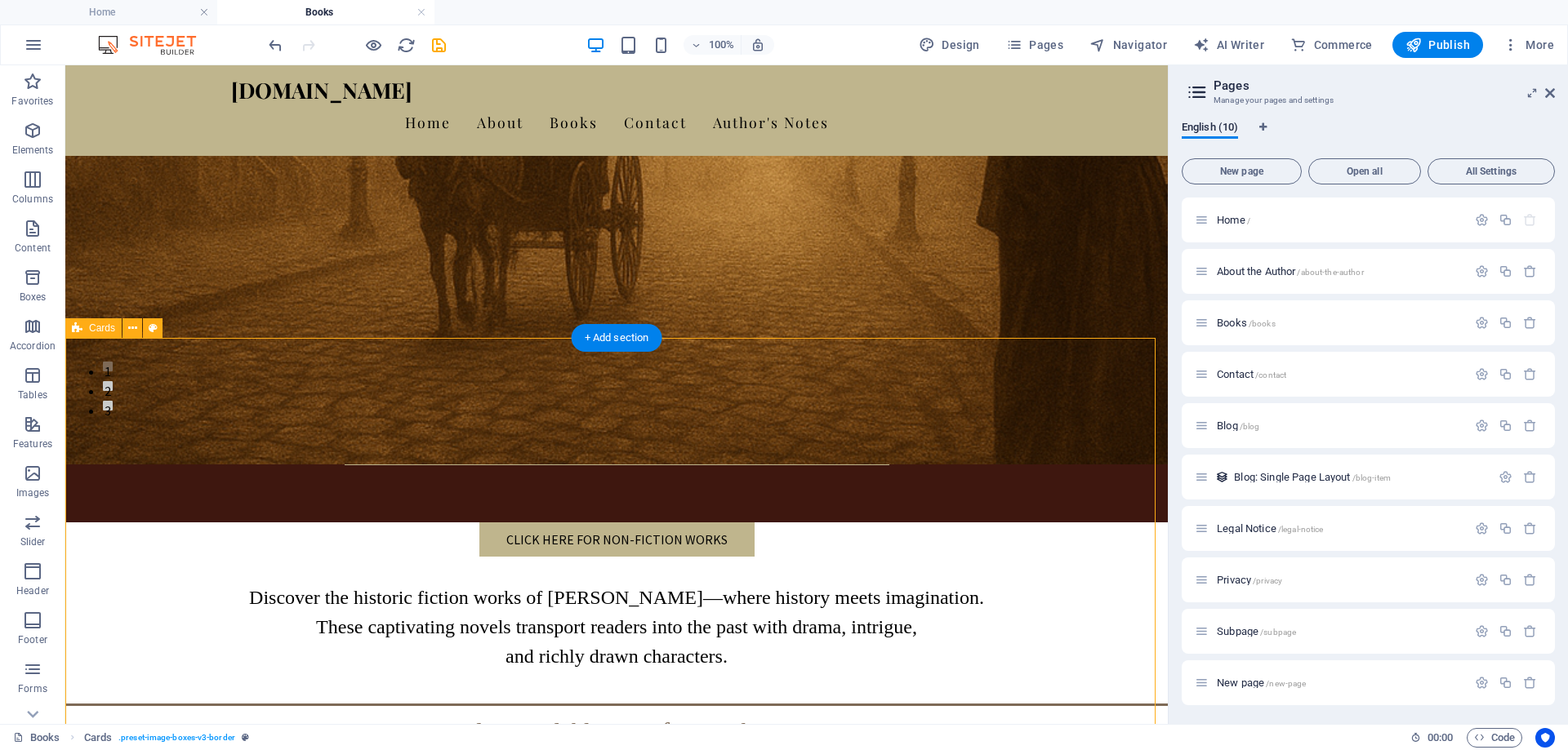
scroll to position [653, 0]
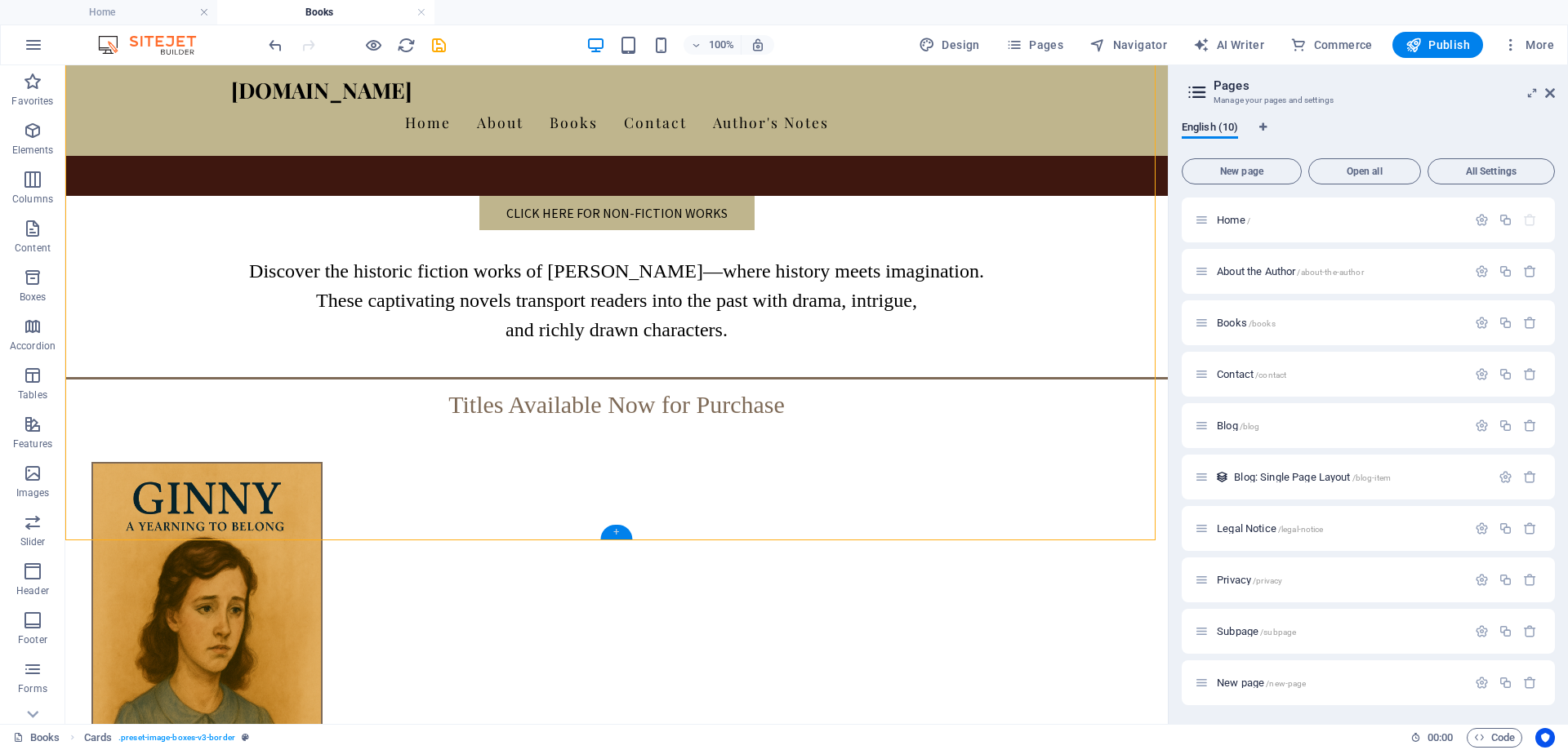
click at [618, 536] on div "+" at bounding box center [616, 531] width 32 height 15
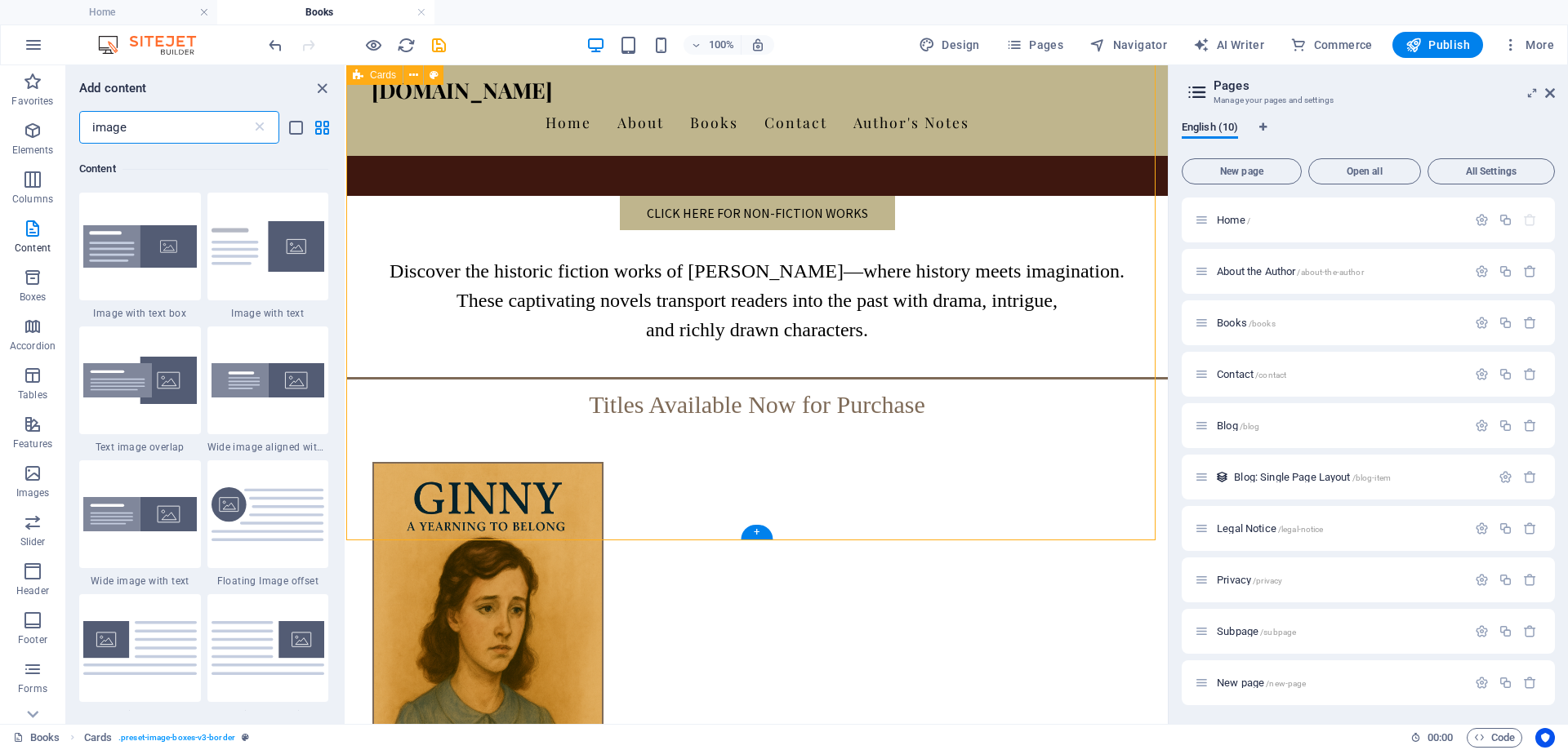
scroll to position [125, 0]
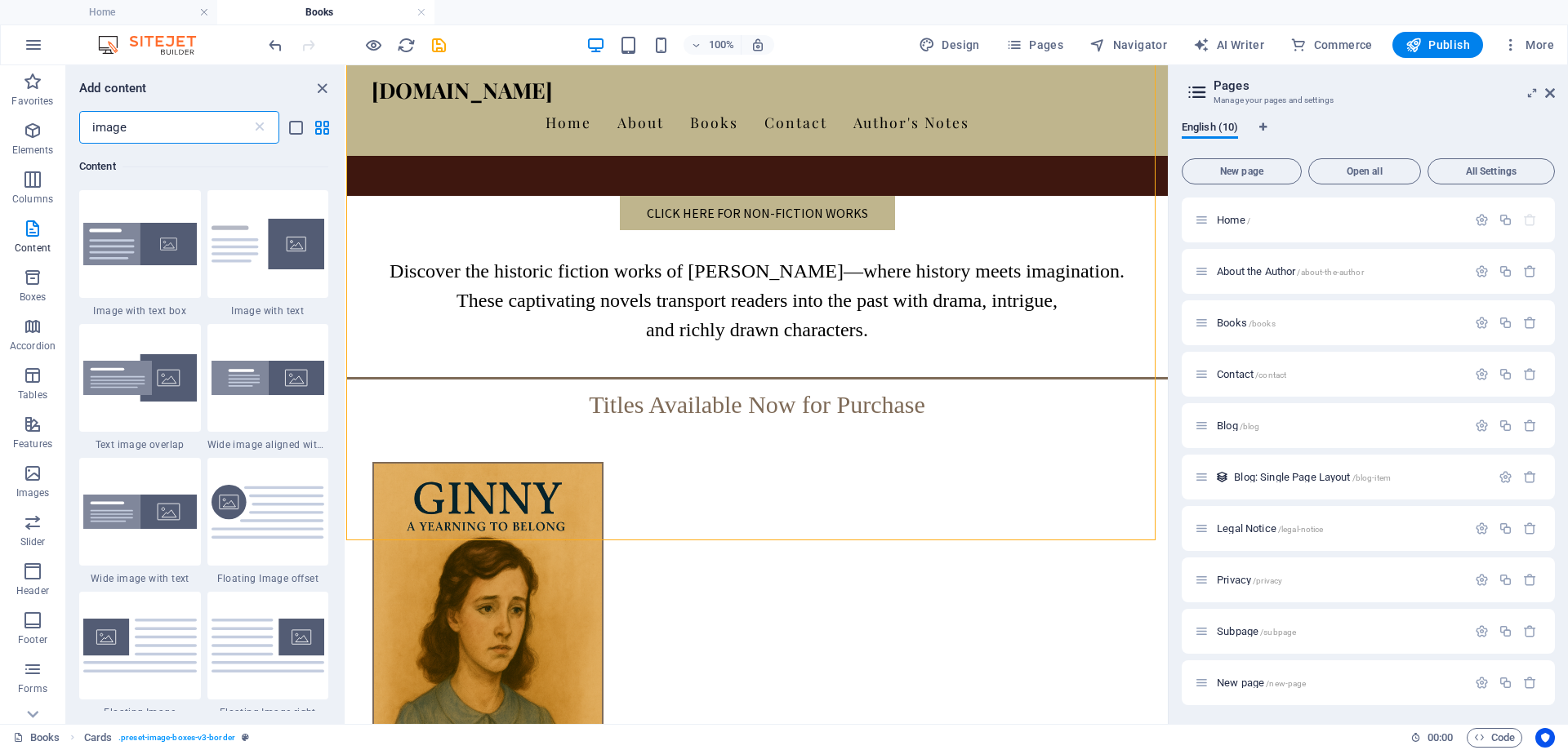
click at [165, 134] on input "image" at bounding box center [166, 128] width 172 height 33
drag, startPoint x: 134, startPoint y: 128, endPoint x: 13, endPoint y: 117, distance: 121.5
click at [13, 117] on div "Favorites Elements Columns Content Boxes Accordion Tables Features Images Slide…" at bounding box center [173, 394] width 347 height 659
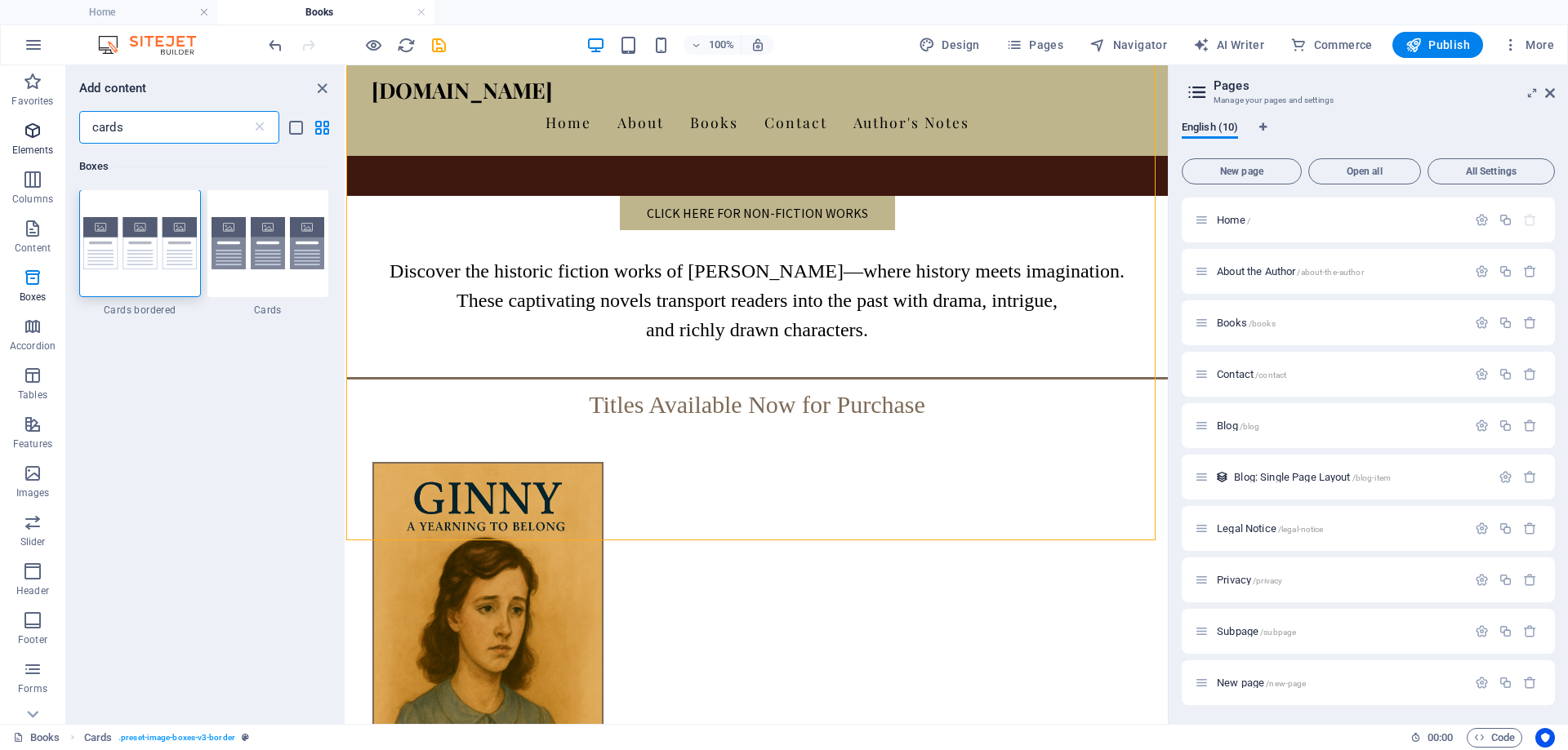
scroll to position [0, 0]
type input "cards"
click at [160, 254] on img at bounding box center [139, 244] width 113 height 53
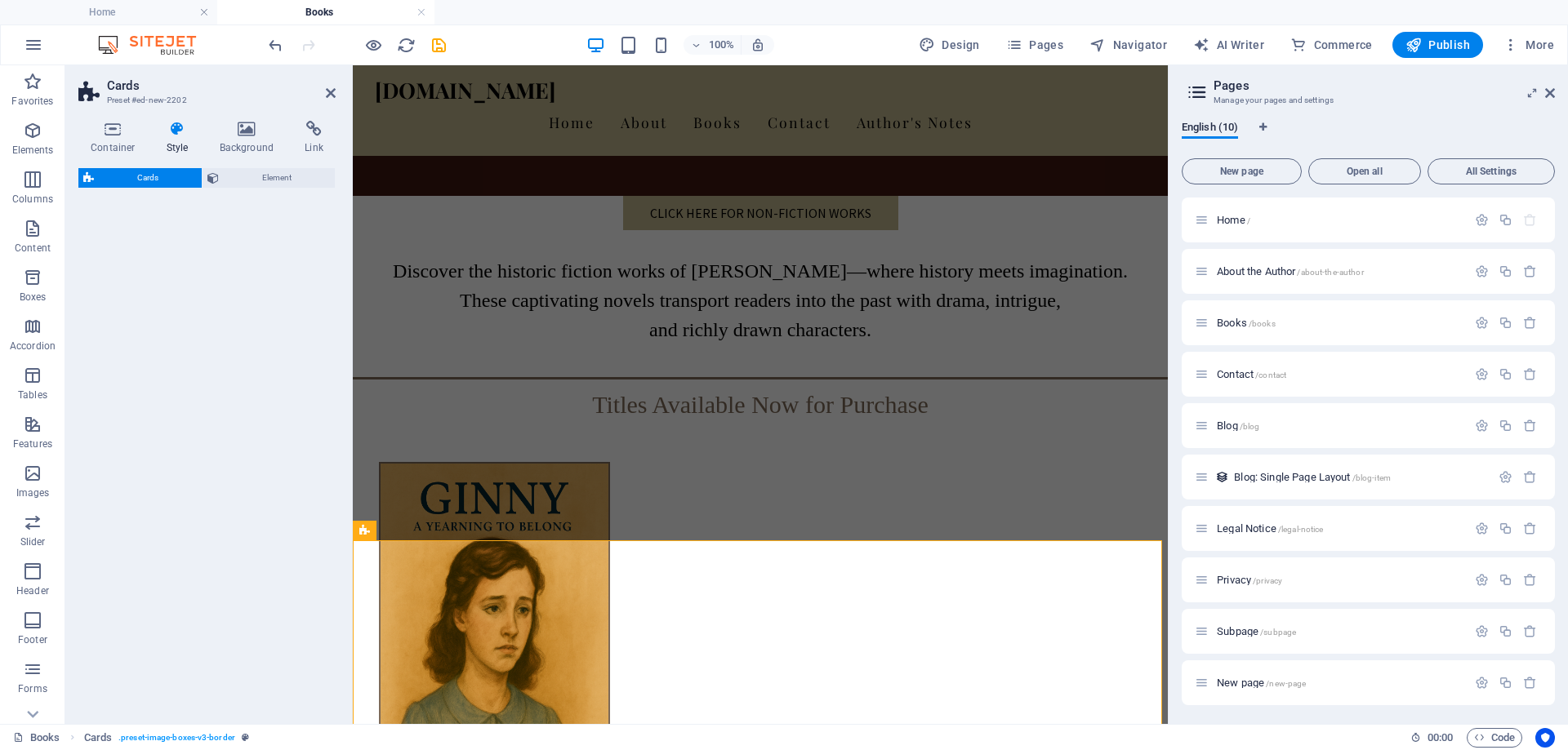
select select "rem"
select select "preset-image-boxes-v3-border"
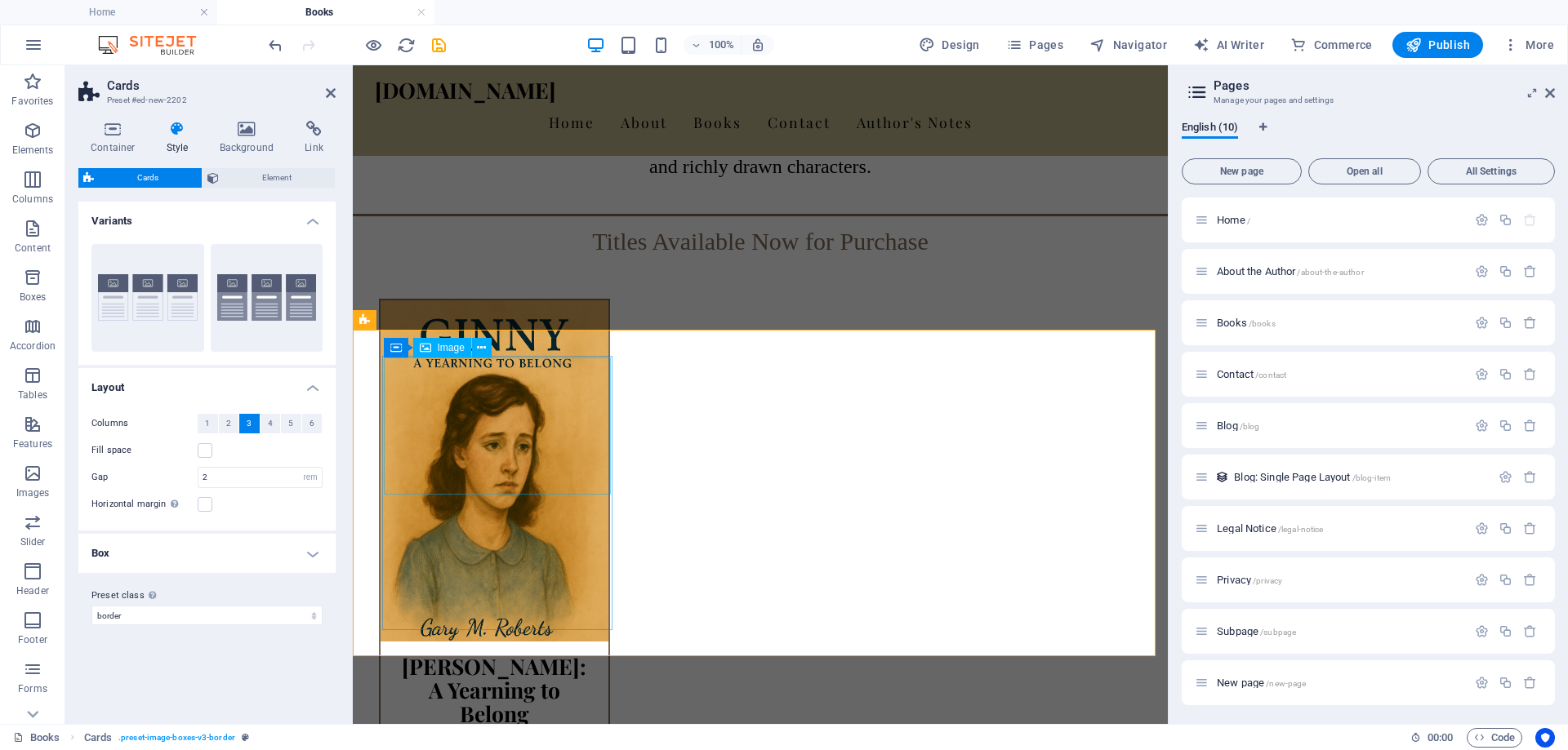
scroll to position [898, 0]
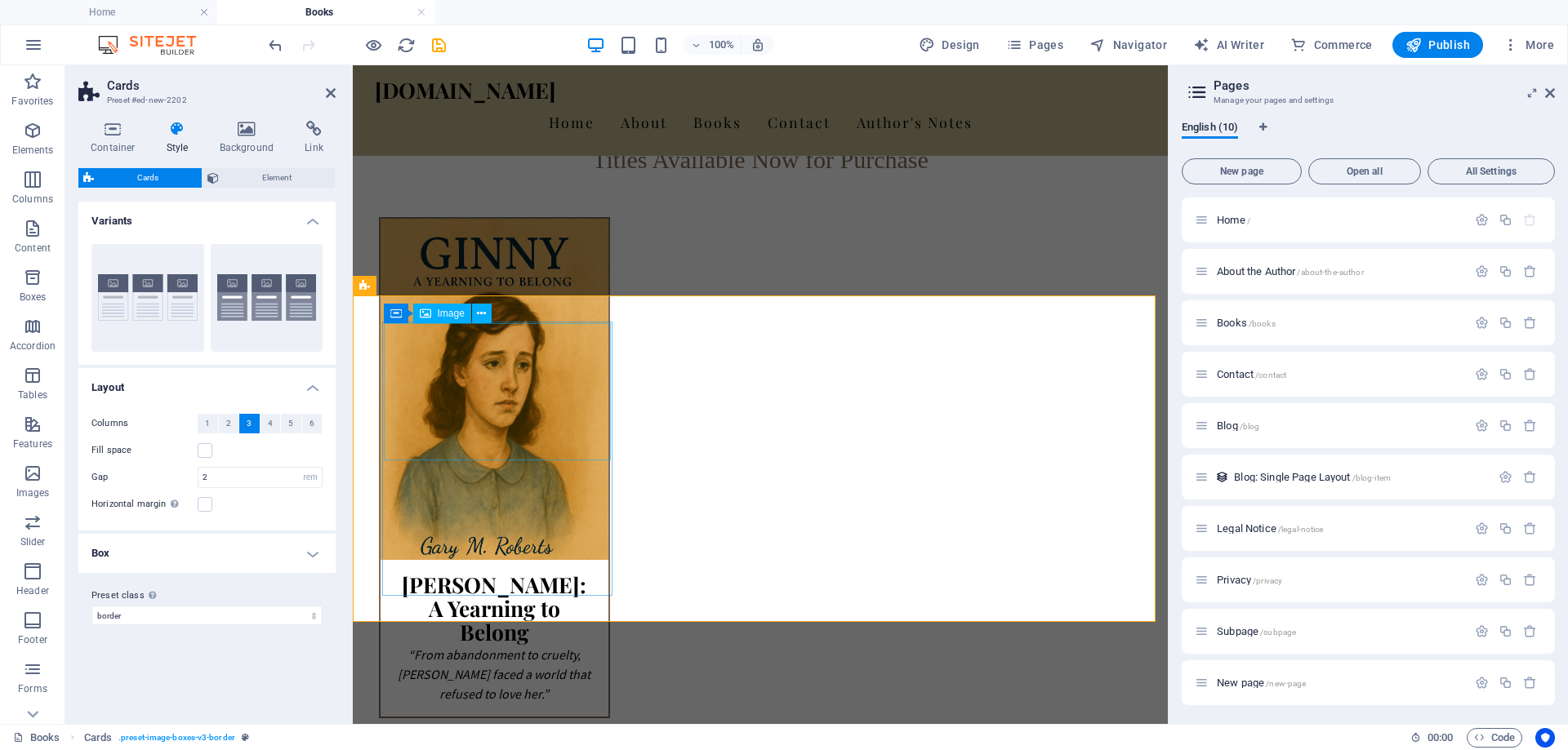
select select "%"
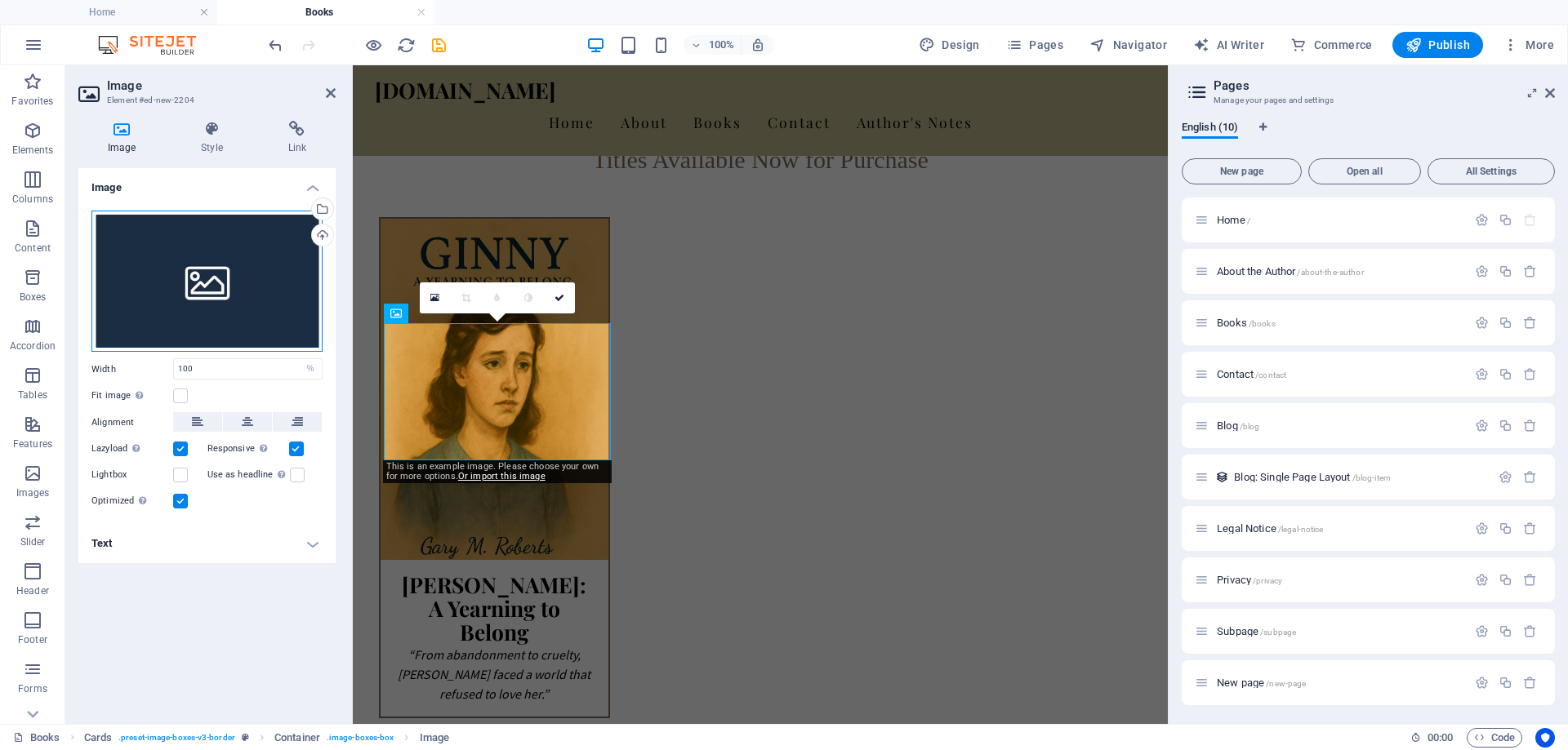
click at [190, 275] on div "Drag files here, click to choose files or select files from Files or our free s…" at bounding box center [206, 282] width 231 height 142
click at [190, 275] on body "[DOMAIN_NAME] Home Books Favorites Elements Columns Content Boxes Accordion Tab…" at bounding box center [784, 375] width 1568 height 750
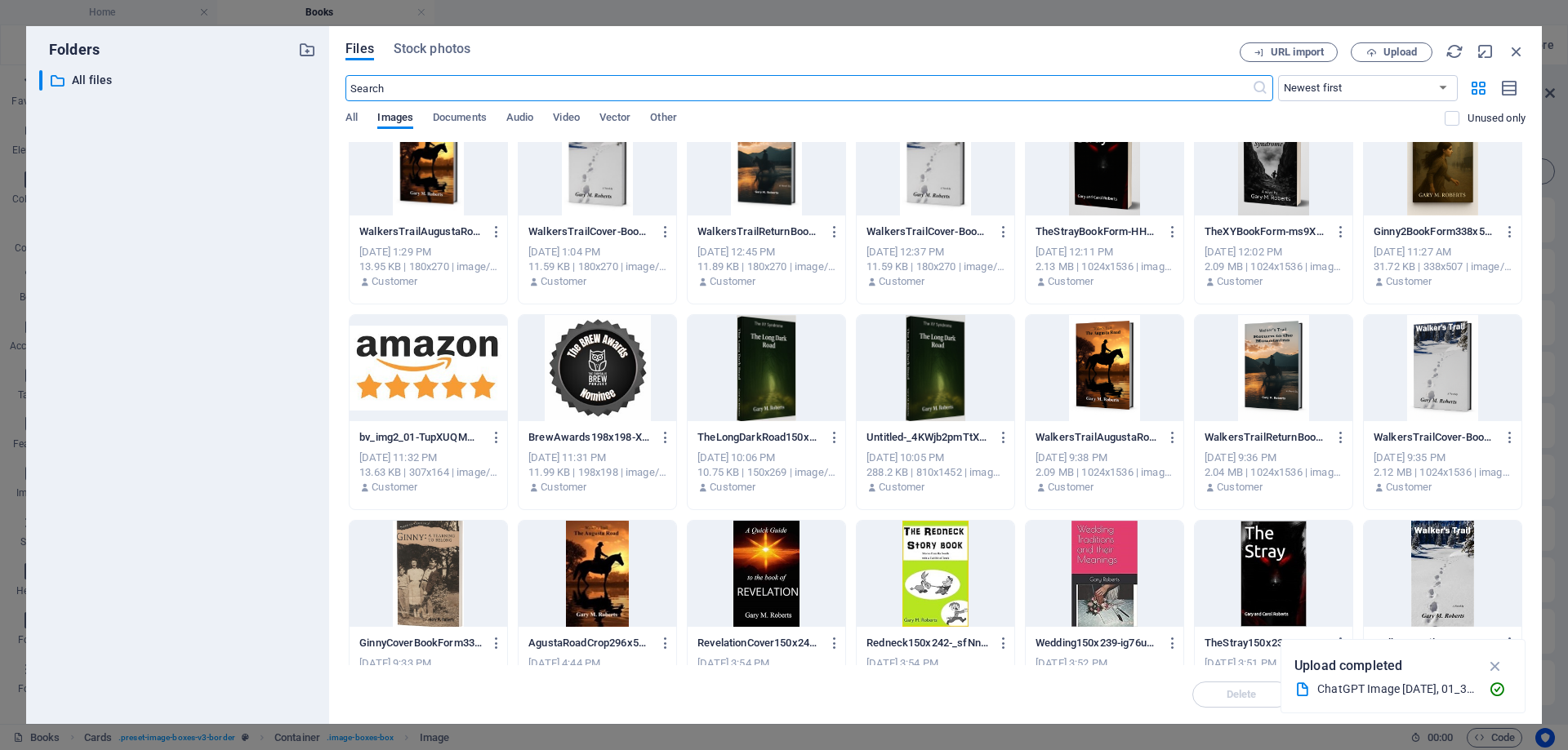
scroll to position [1306, 0]
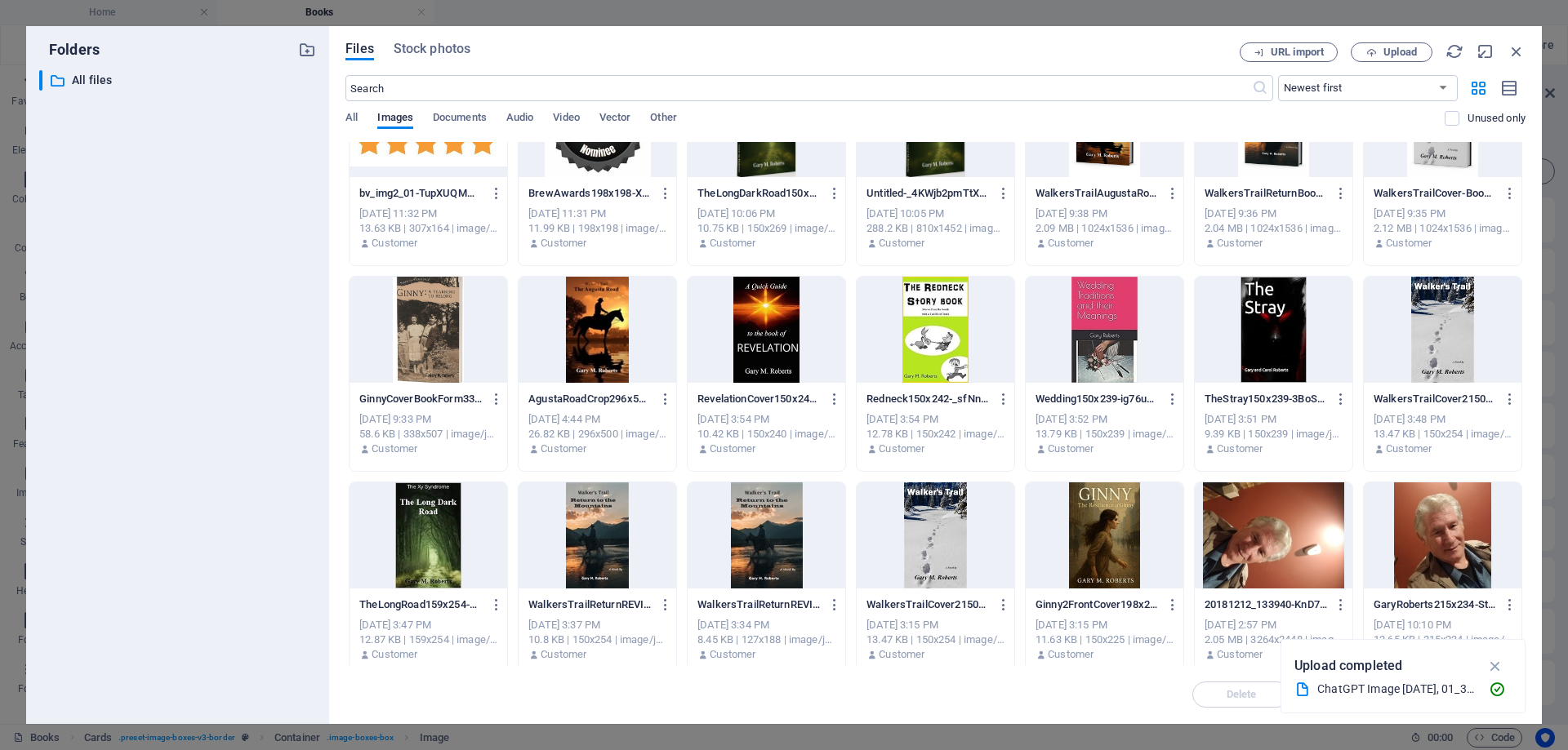
click at [1434, 315] on div at bounding box center [1442, 330] width 158 height 106
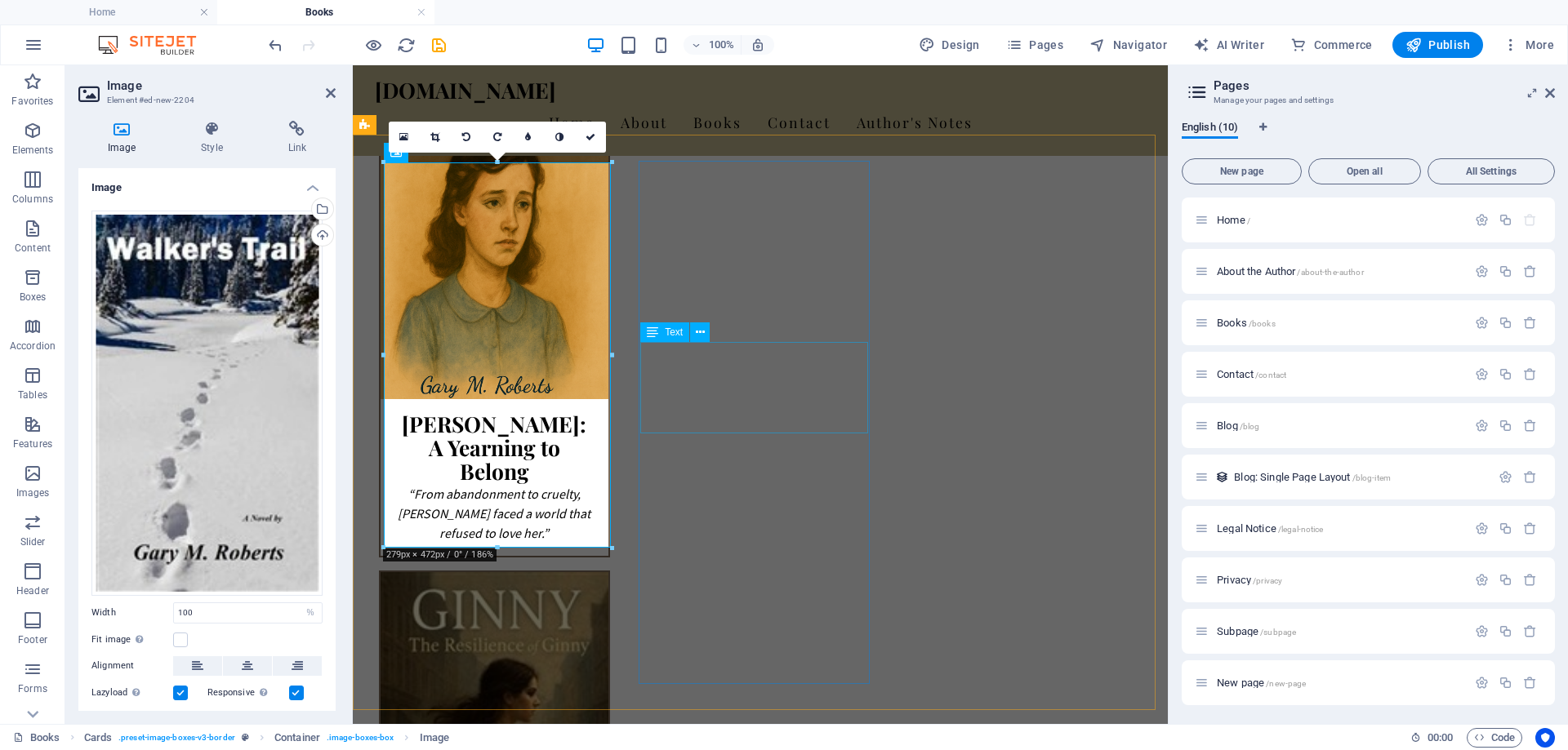
scroll to position [1062, 0]
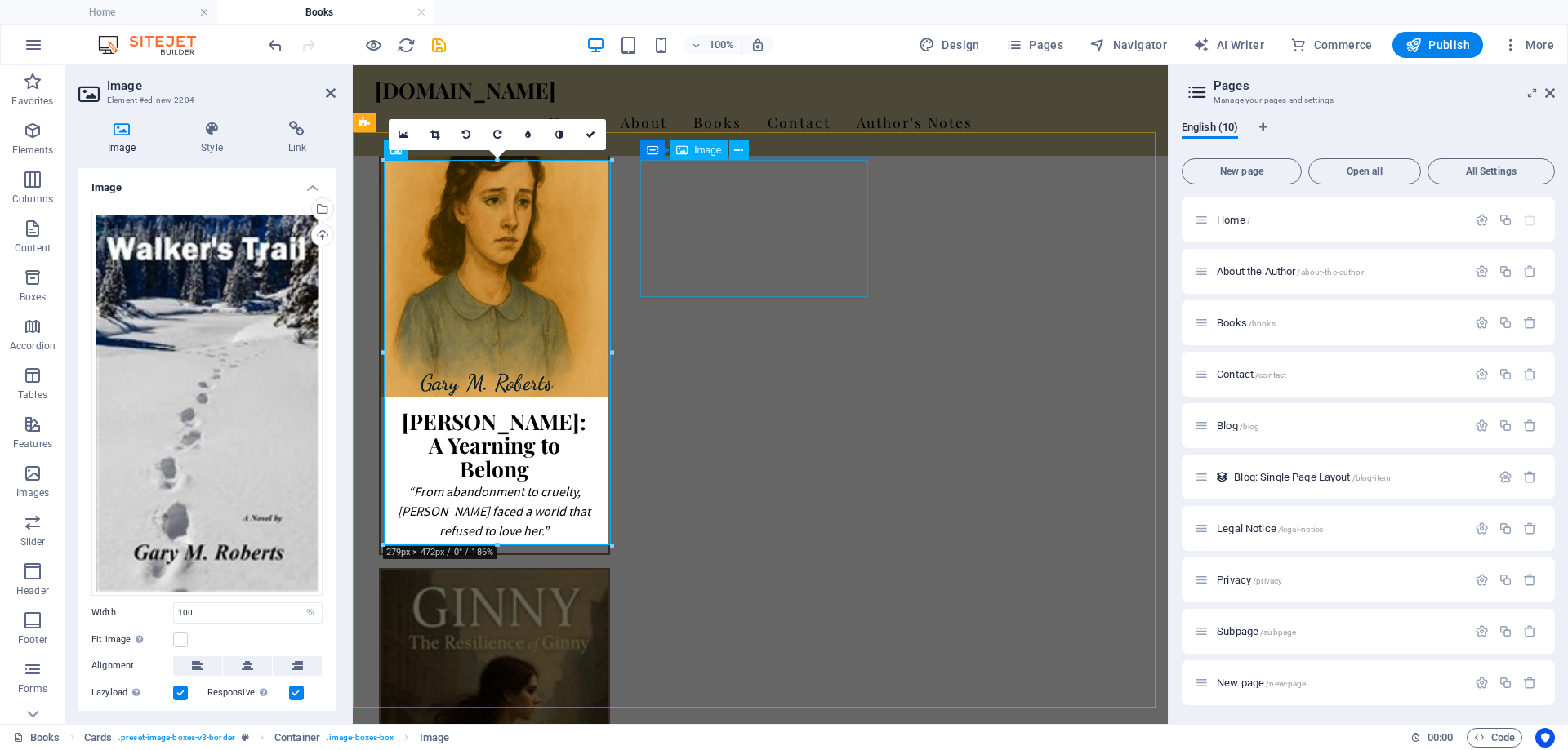
select select "%"
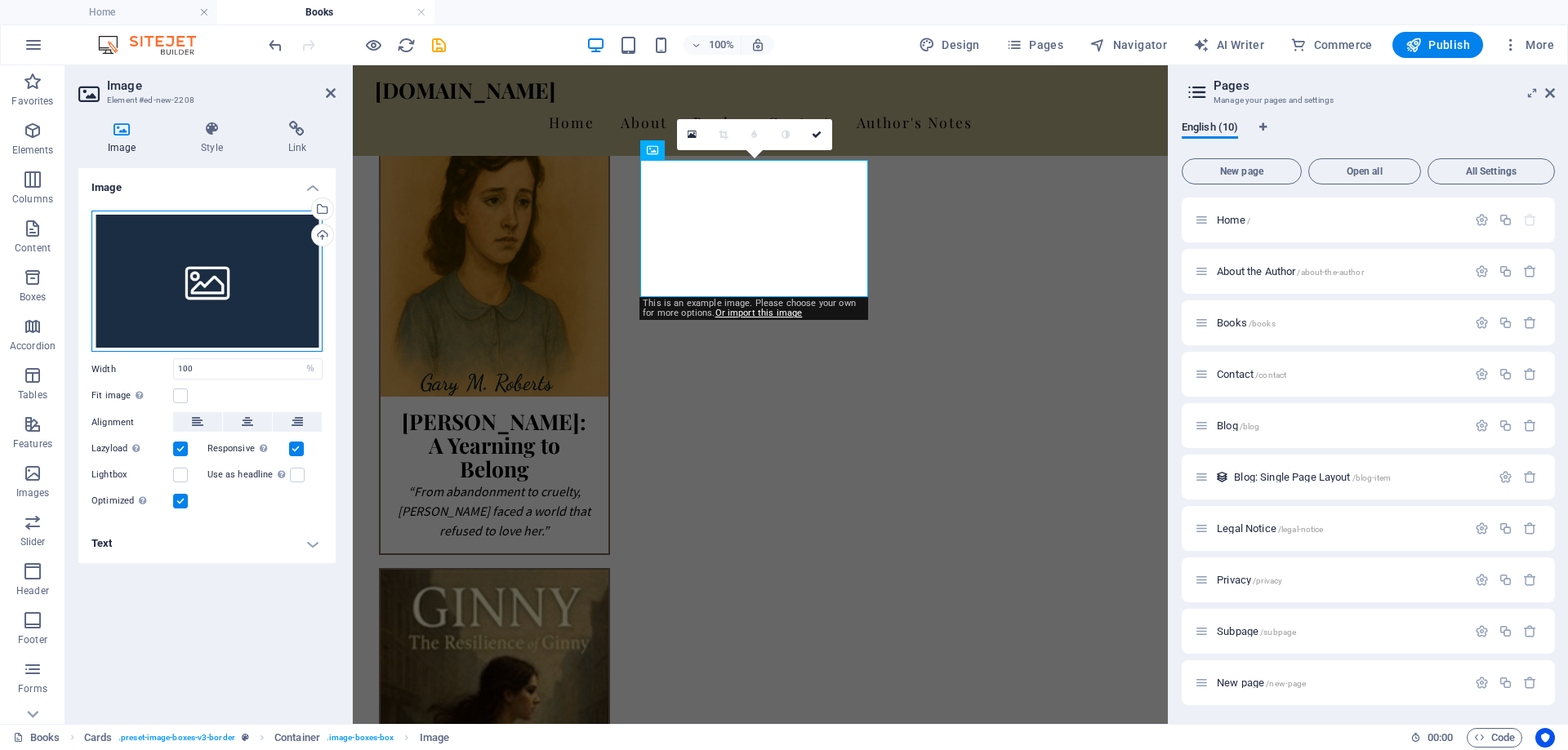
click at [175, 269] on div "Drag files here, click to choose files or select files from Files or our free s…" at bounding box center [206, 282] width 231 height 142
click at [175, 269] on body "[DOMAIN_NAME] Home Books Favorites Elements Columns Content Boxes Accordion Tab…" at bounding box center [784, 375] width 1568 height 750
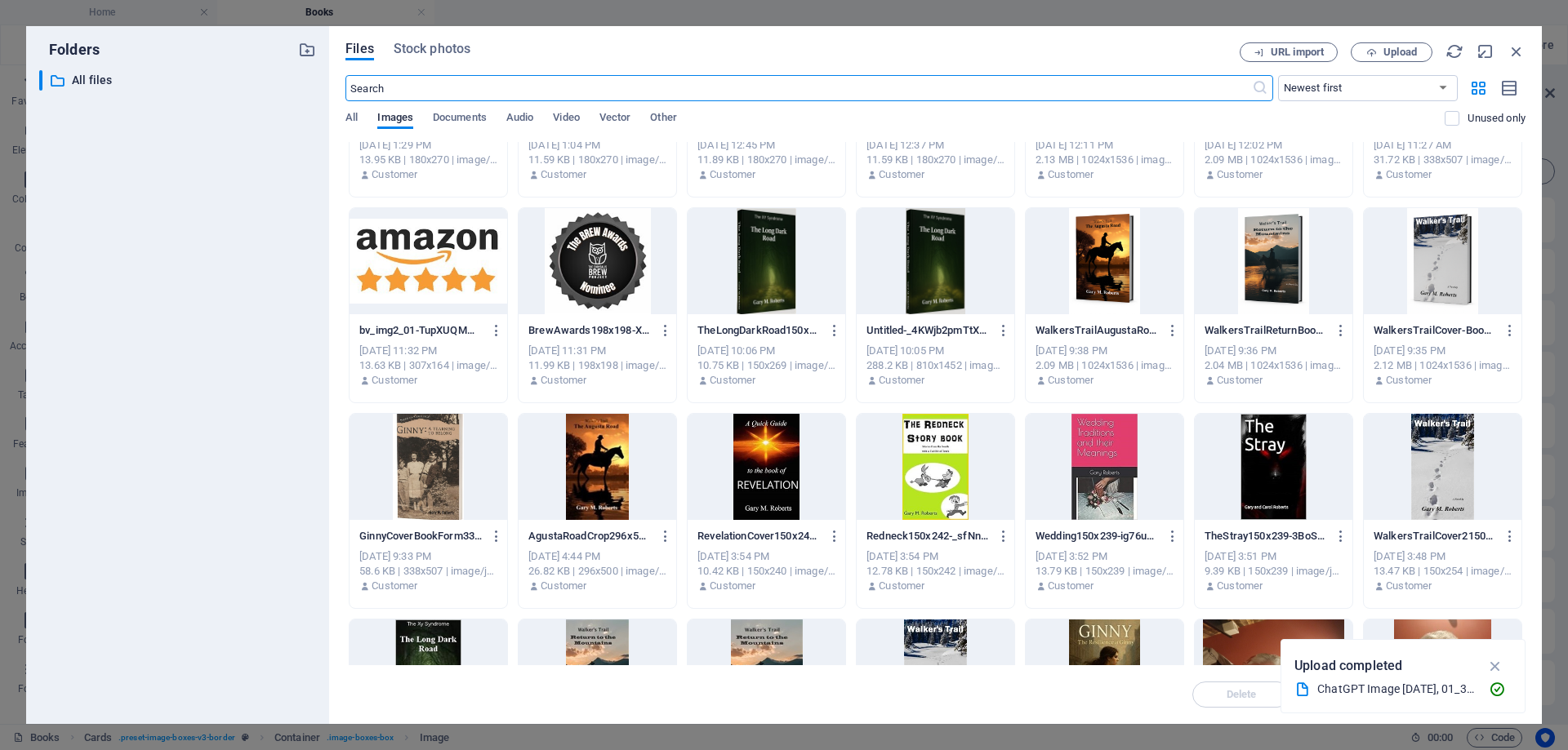
scroll to position [1224, 0]
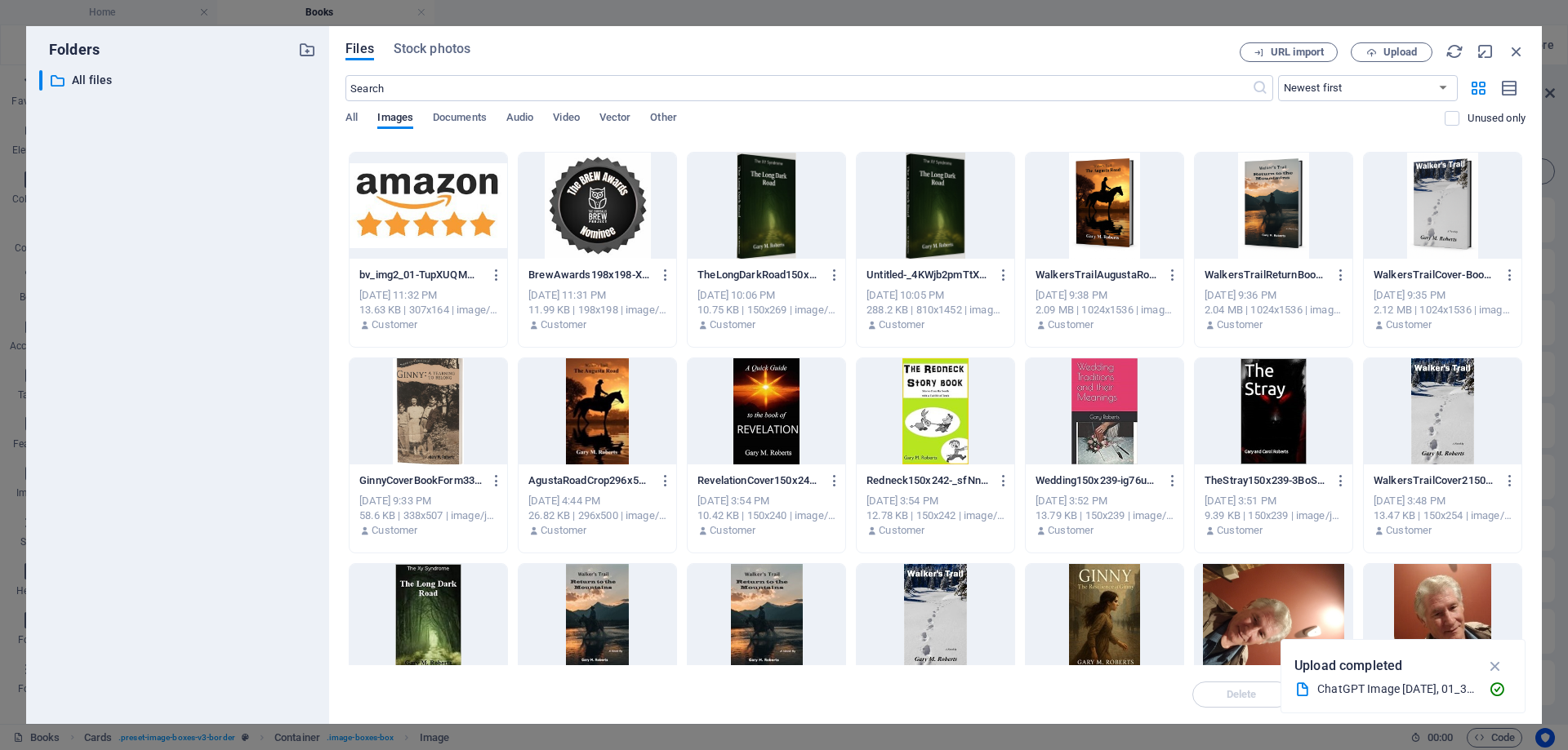
click at [592, 429] on div at bounding box center [597, 411] width 158 height 106
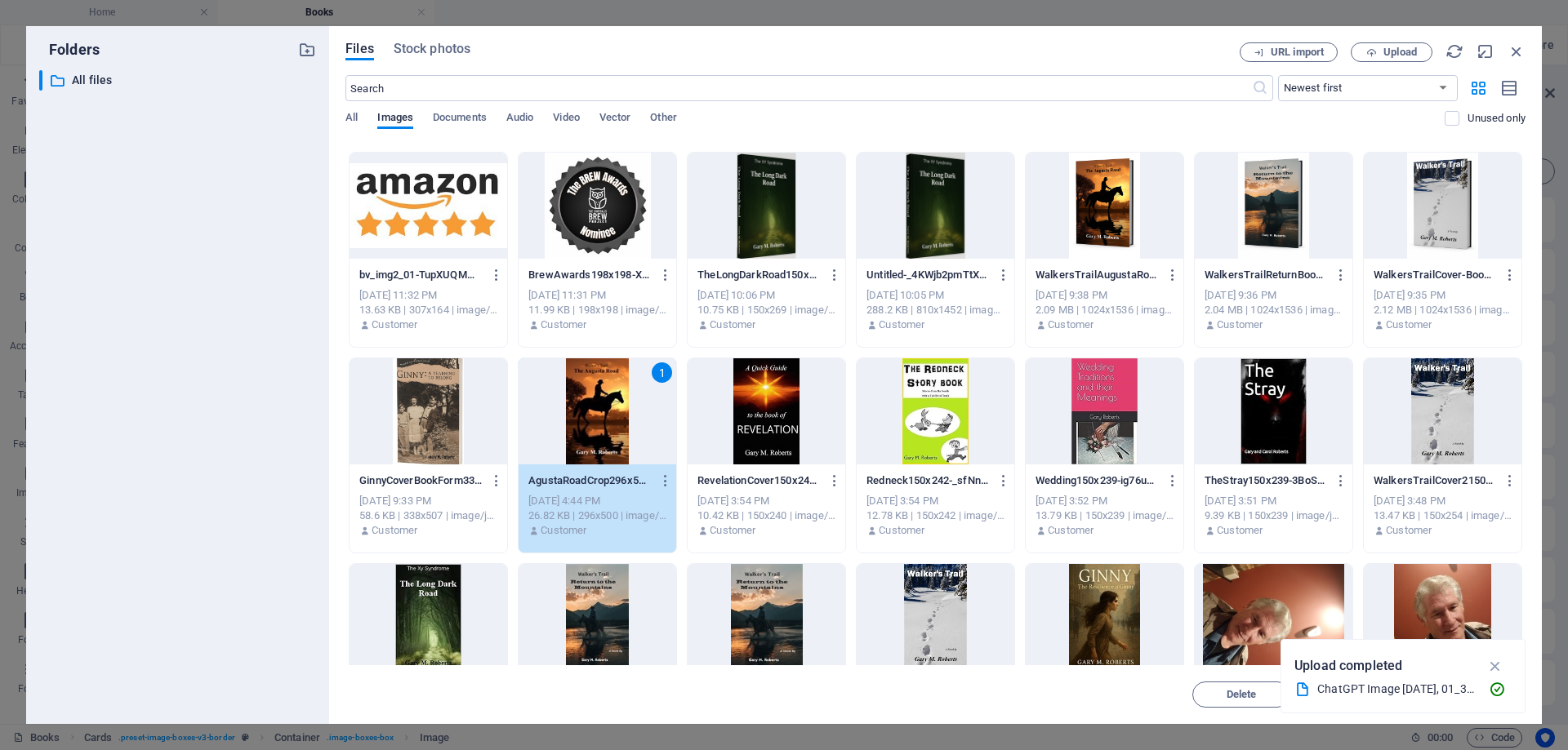
click at [592, 429] on div "1" at bounding box center [597, 411] width 158 height 106
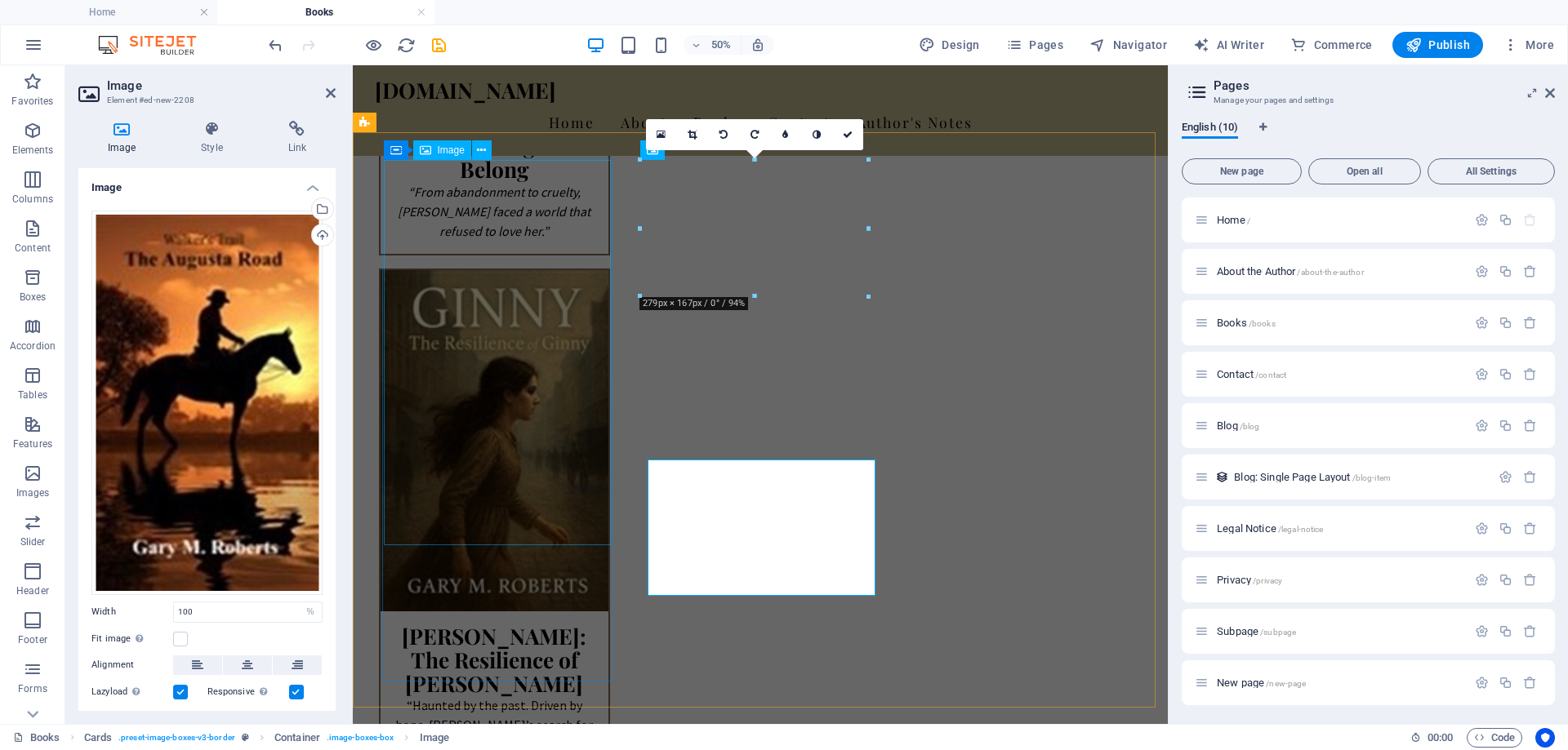
scroll to position [1062, 0]
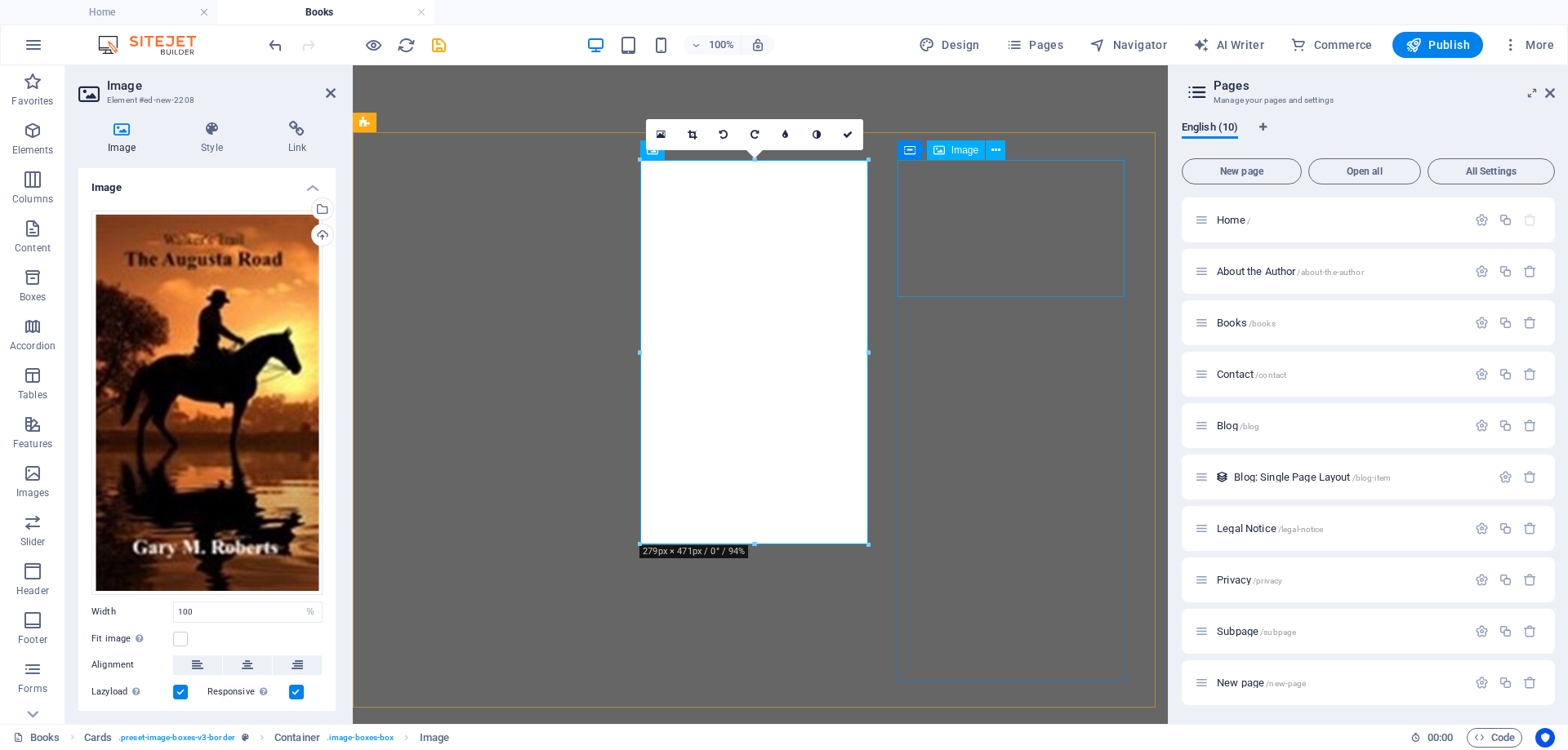
select select "%"
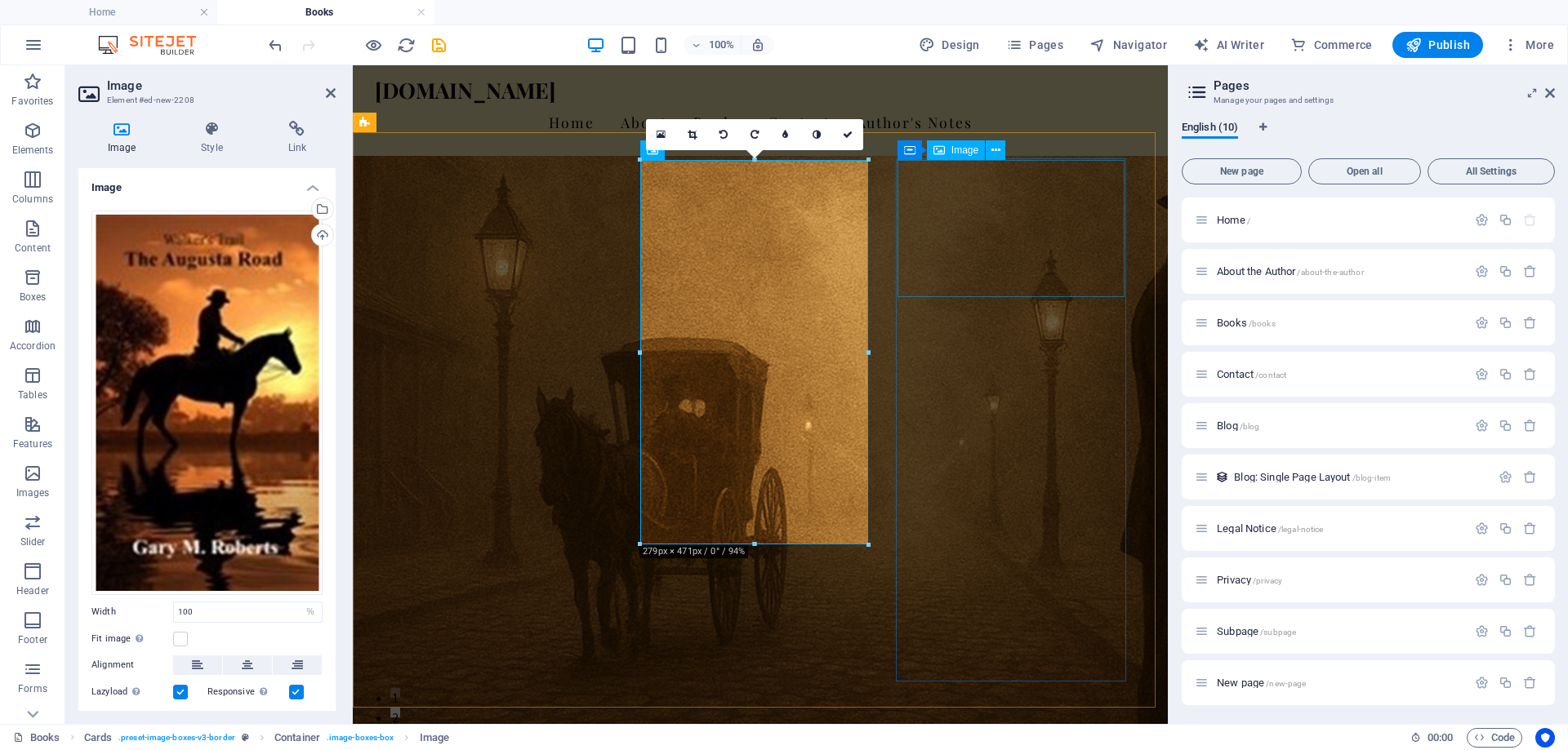
scroll to position [1062, 0]
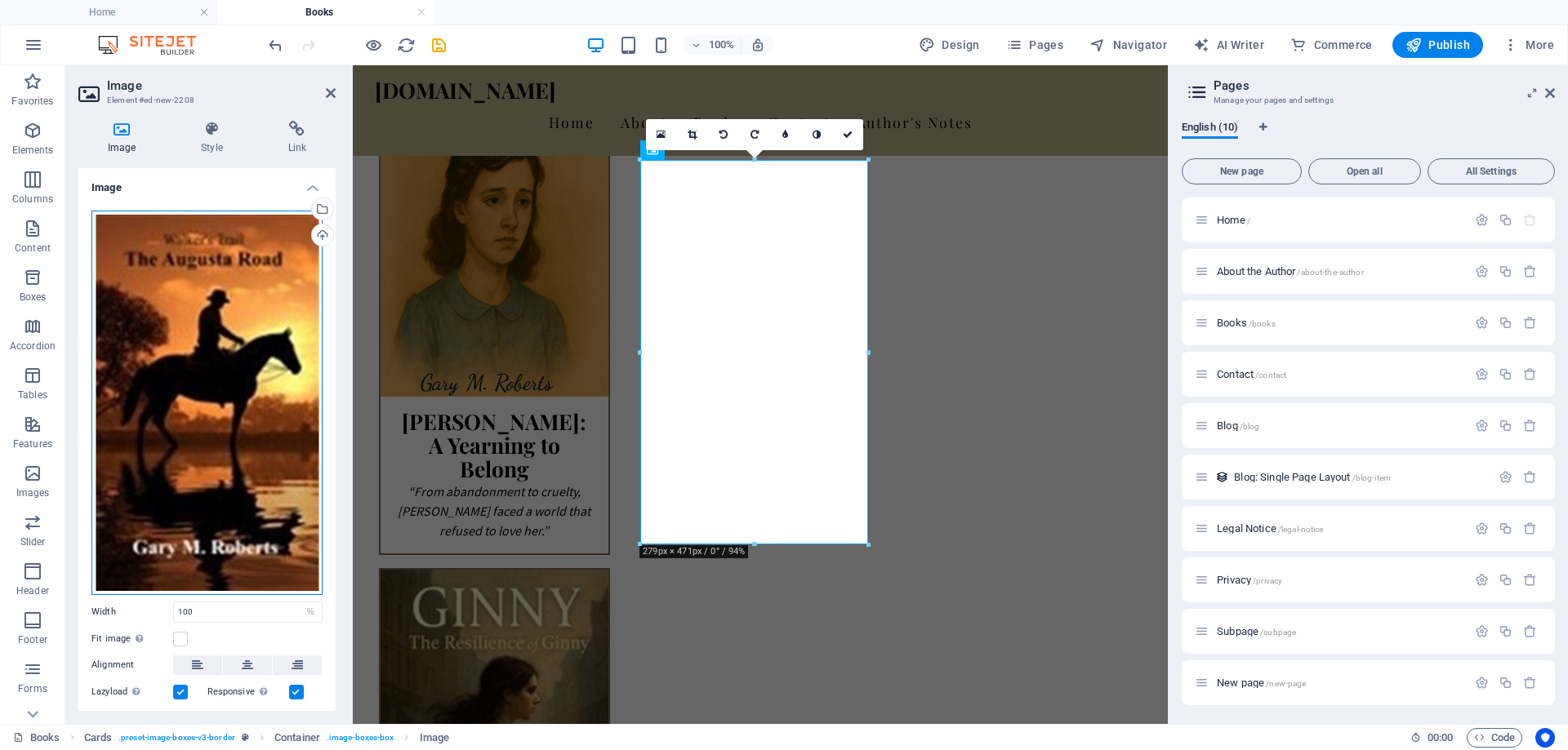
click at [249, 315] on div "Drag files here, click to choose files or select files from Files or our free s…" at bounding box center [206, 403] width 231 height 384
click at [249, 315] on body "[DOMAIN_NAME] Home Books Favorites Elements Columns Content Boxes Accordion Tab…" at bounding box center [784, 375] width 1568 height 750
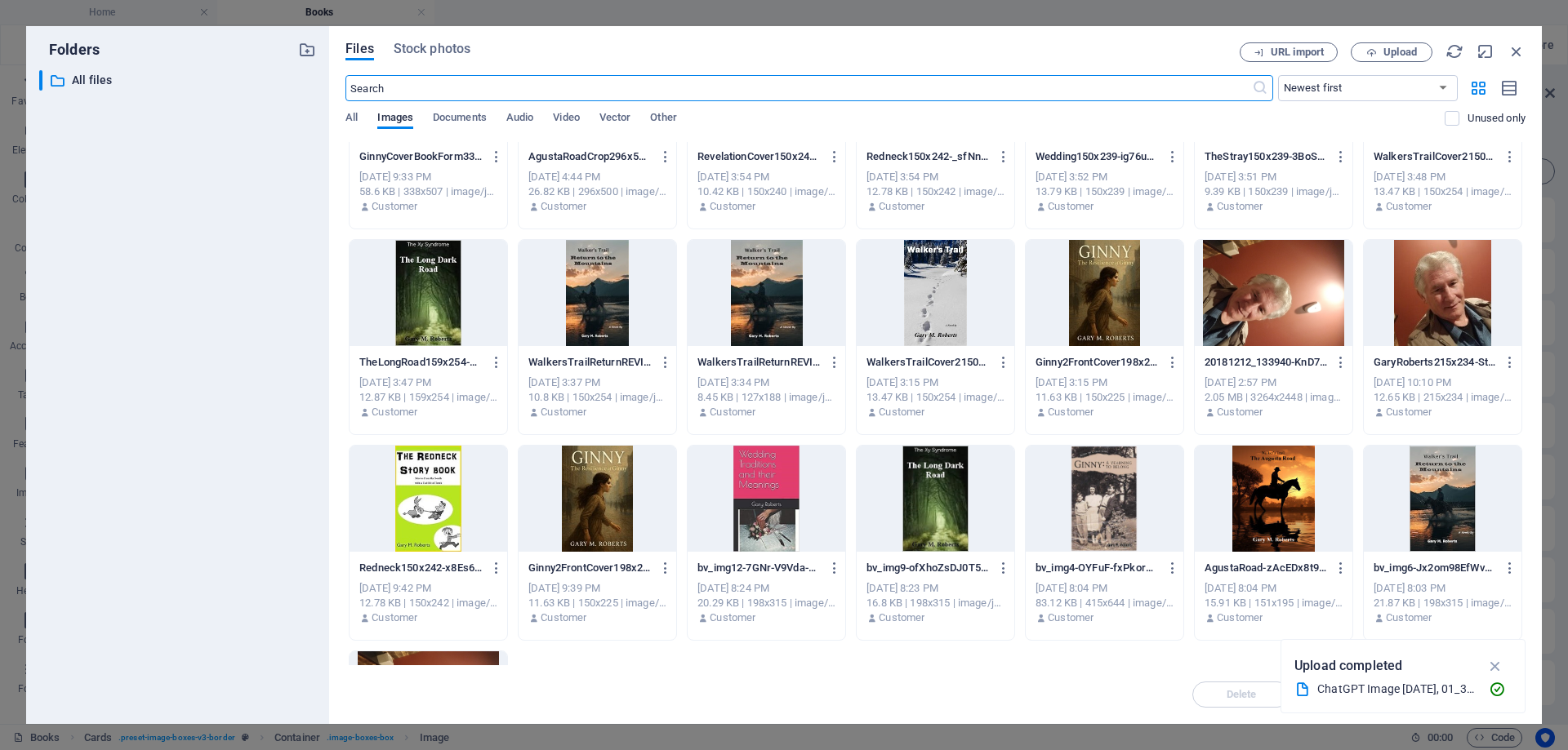
scroll to position [1551, 0]
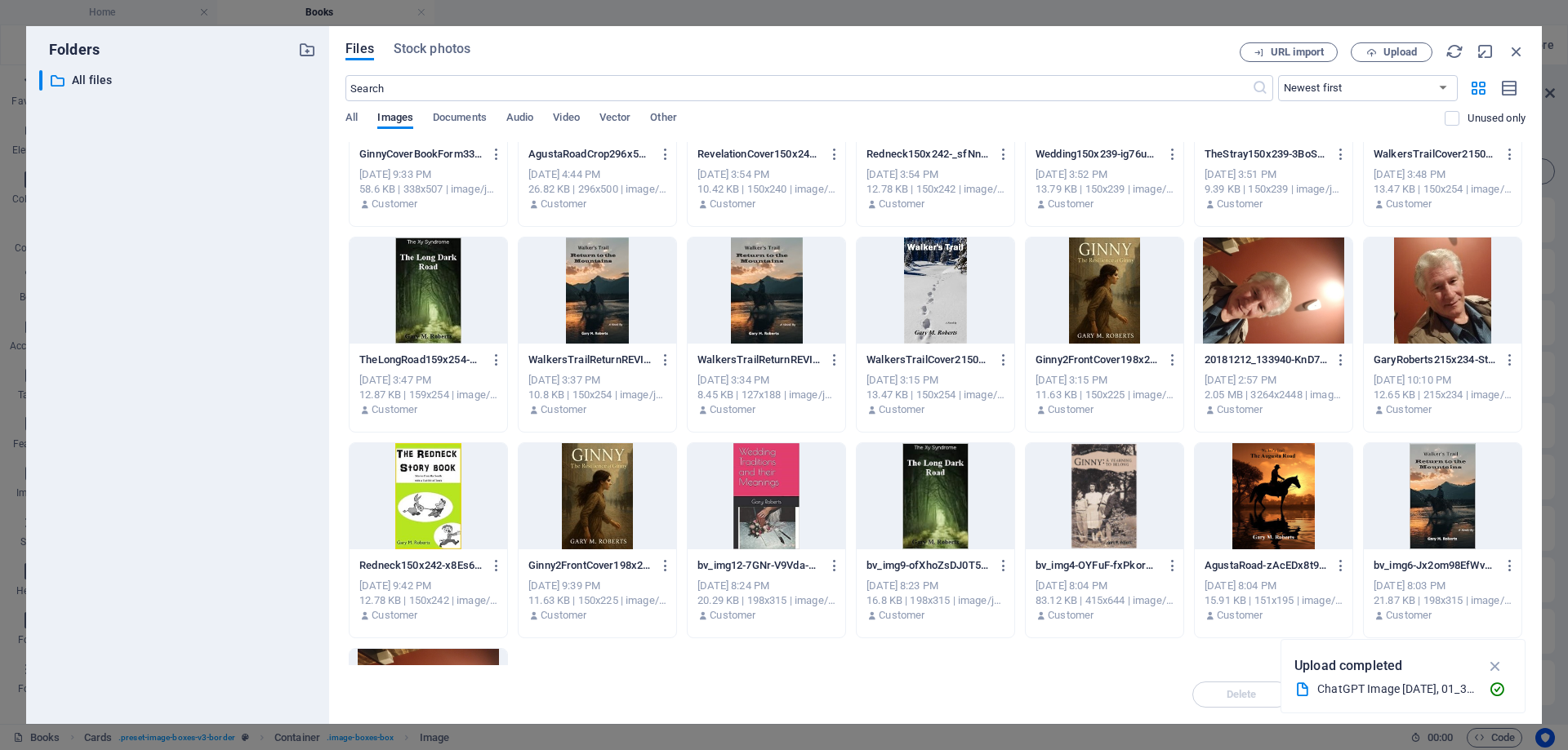
click at [600, 301] on div at bounding box center [597, 290] width 158 height 106
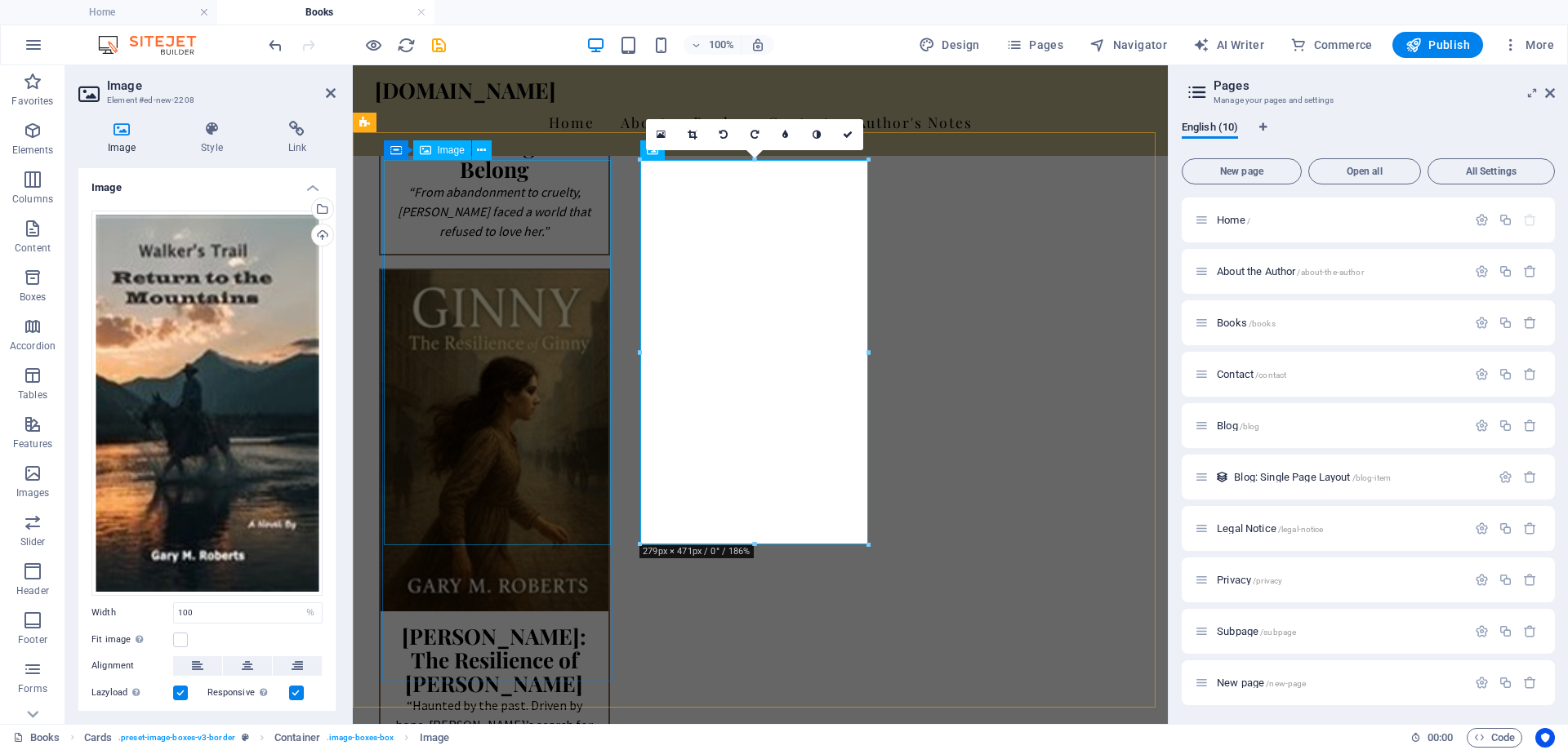
scroll to position [1062, 0]
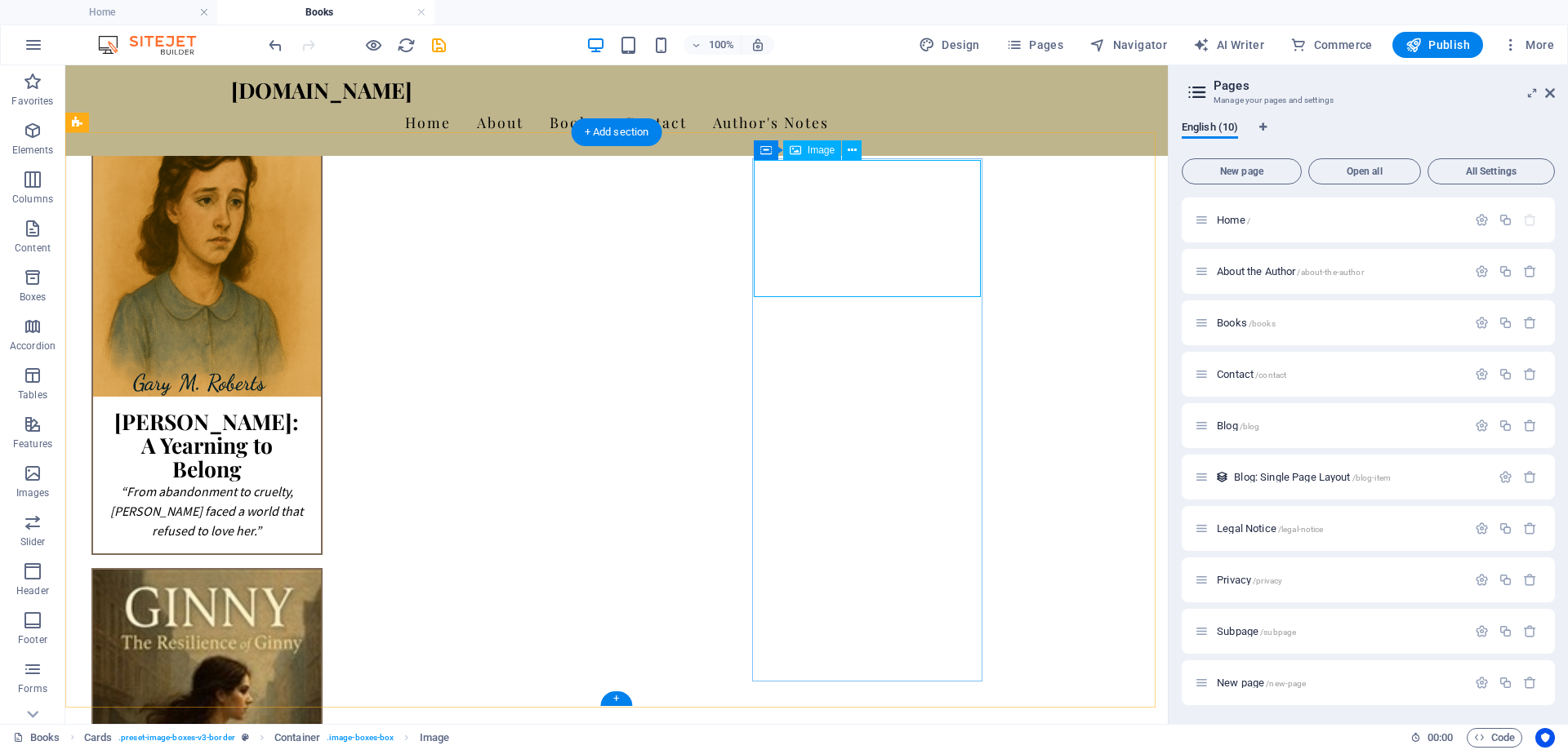
select select "%"
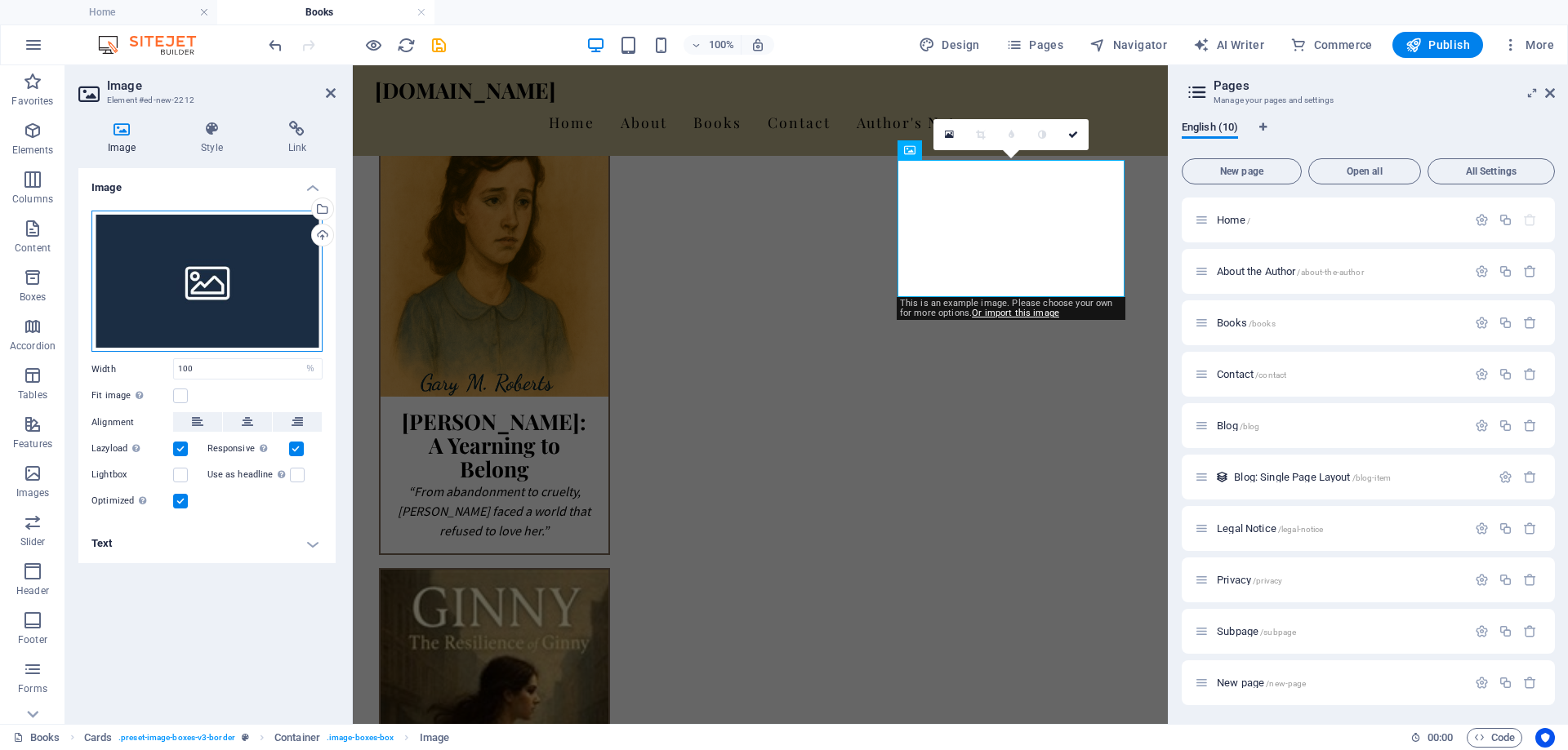
click at [163, 282] on div "Drag files here, click to choose files or select files from Files or our free s…" at bounding box center [206, 282] width 231 height 142
click at [163, 282] on body "garymroberts.com Home Books Favorites Elements Columns Content Boxes Accordion …" at bounding box center [784, 375] width 1568 height 750
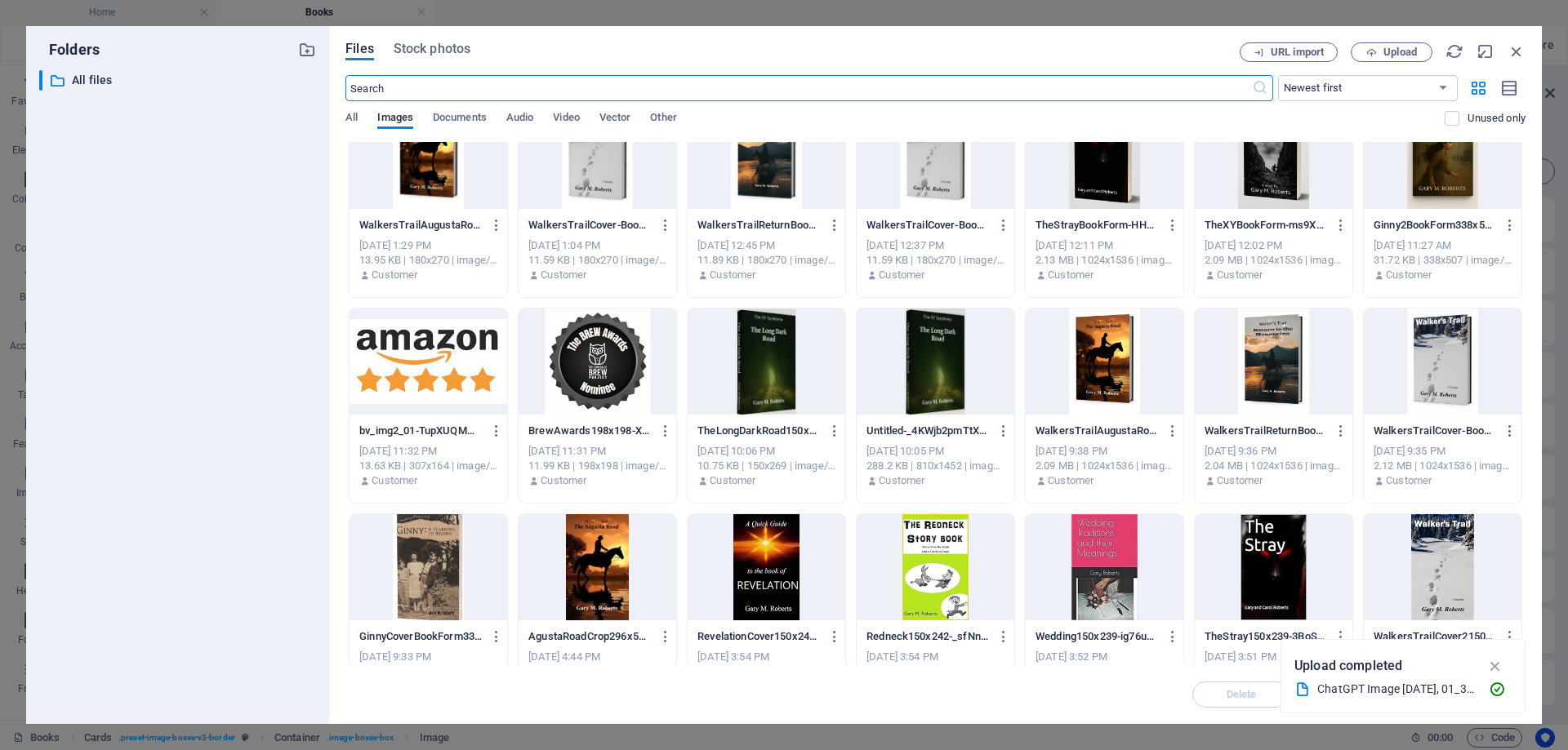
scroll to position [1143, 0]
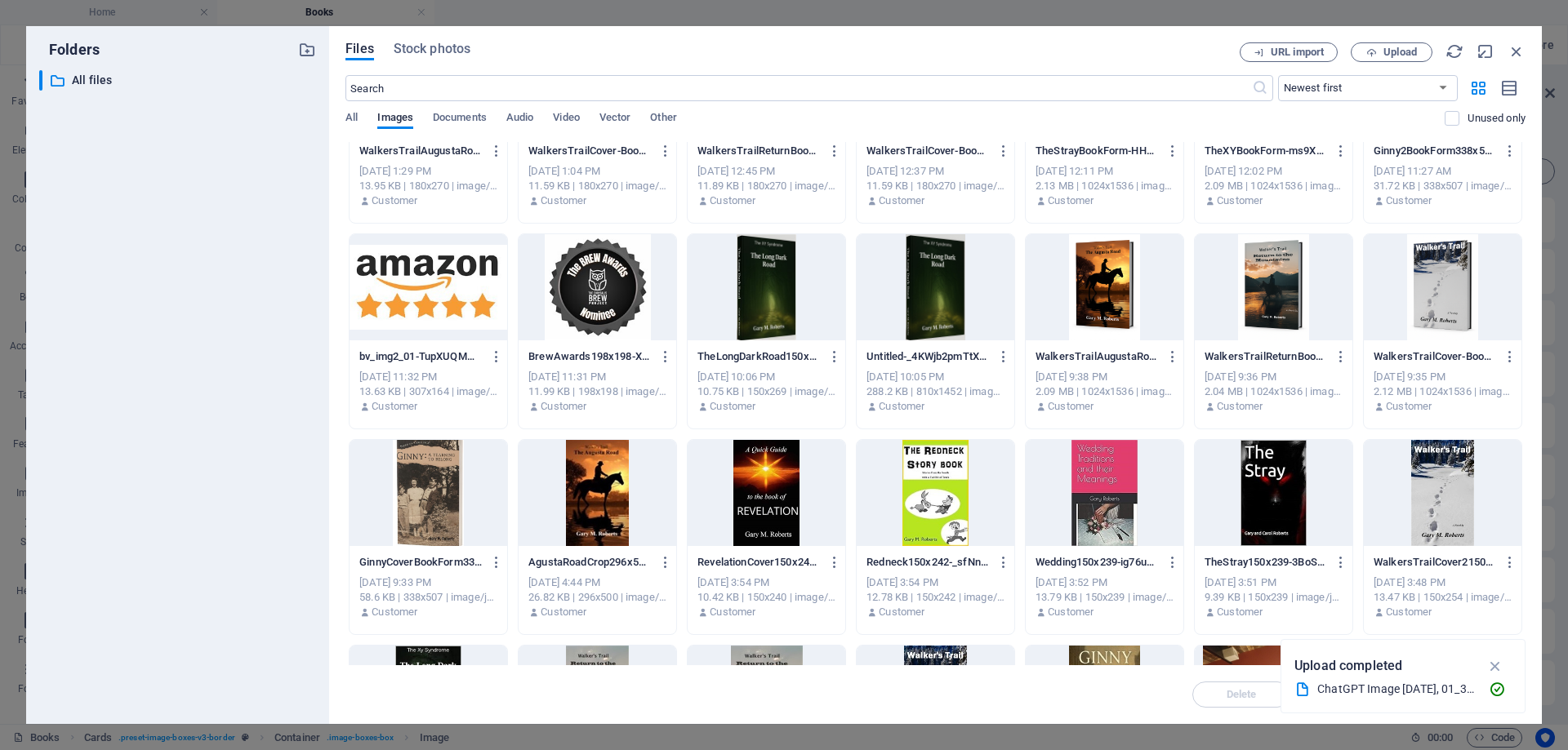
click at [591, 488] on div at bounding box center [597, 494] width 158 height 106
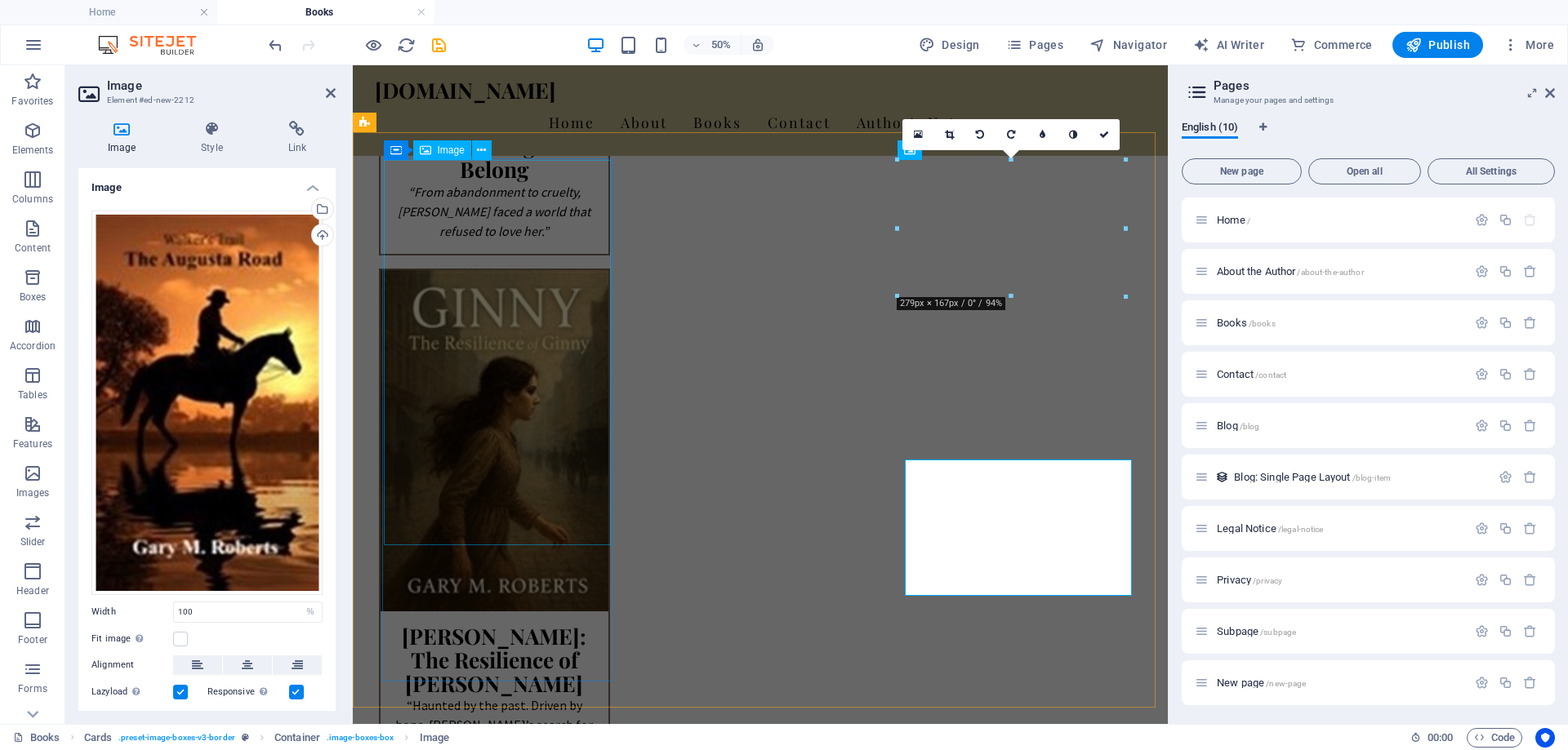
scroll to position [1062, 0]
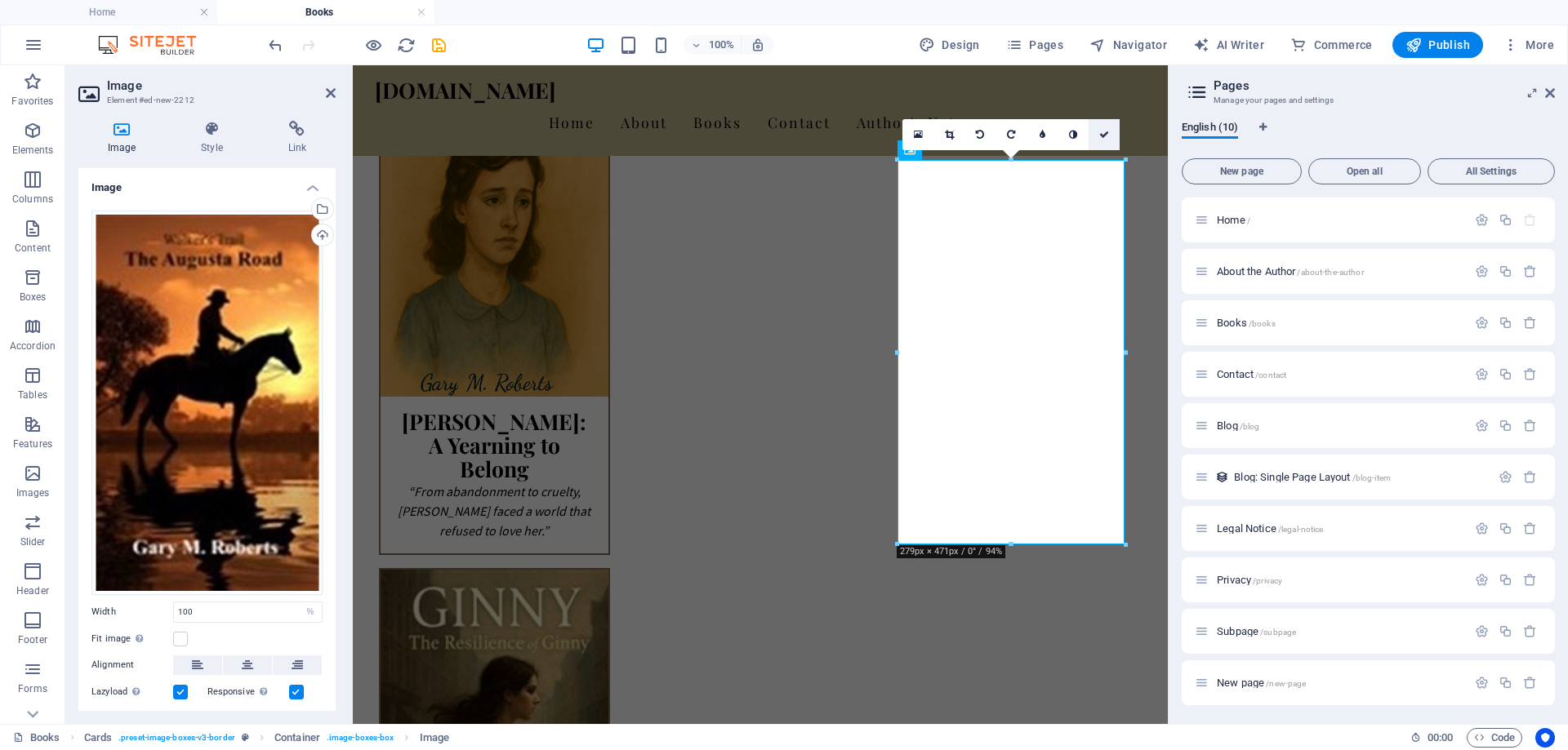
click at [1105, 134] on icon at bounding box center [1104, 135] width 10 height 10
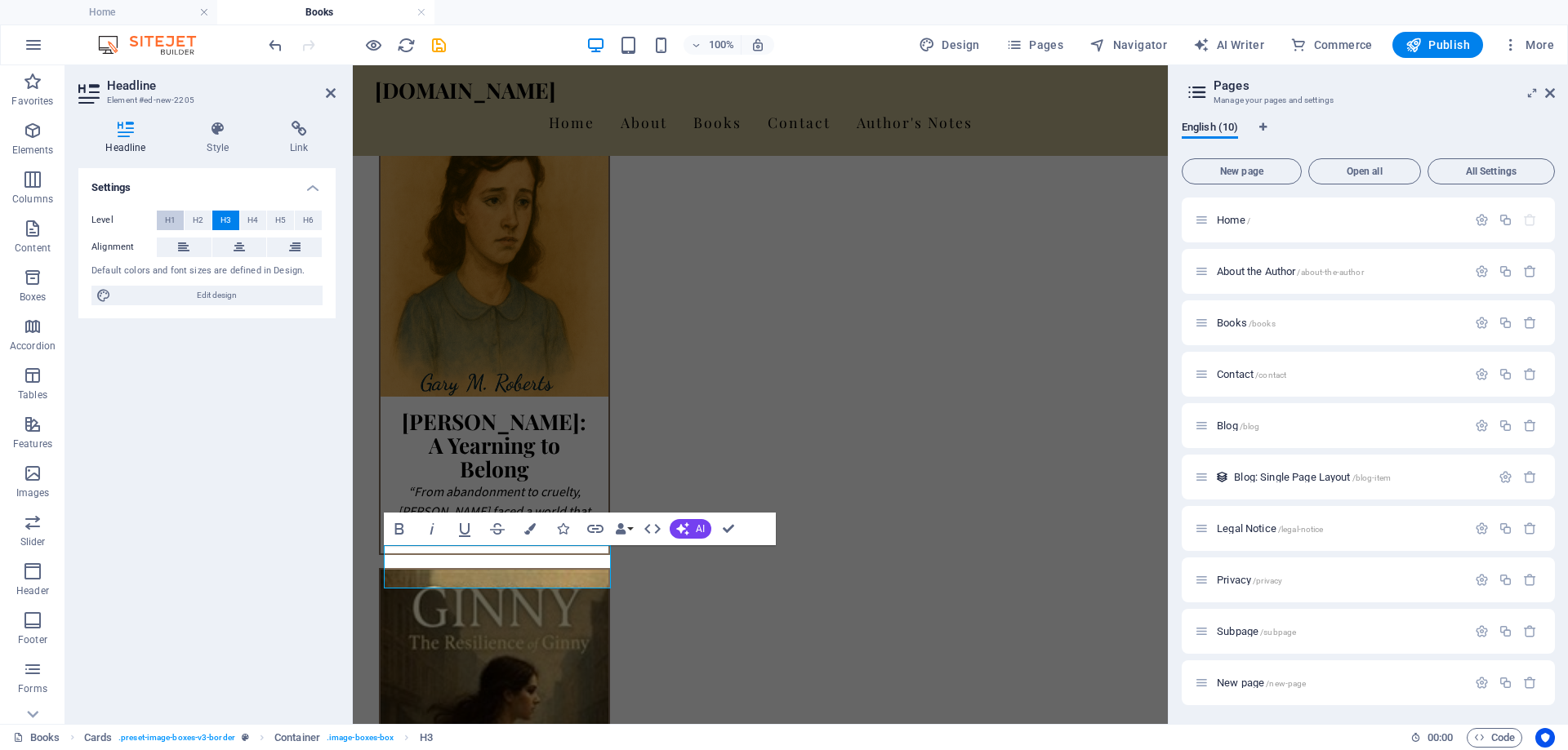
click at [166, 217] on span "H1" at bounding box center [169, 221] width 11 height 19
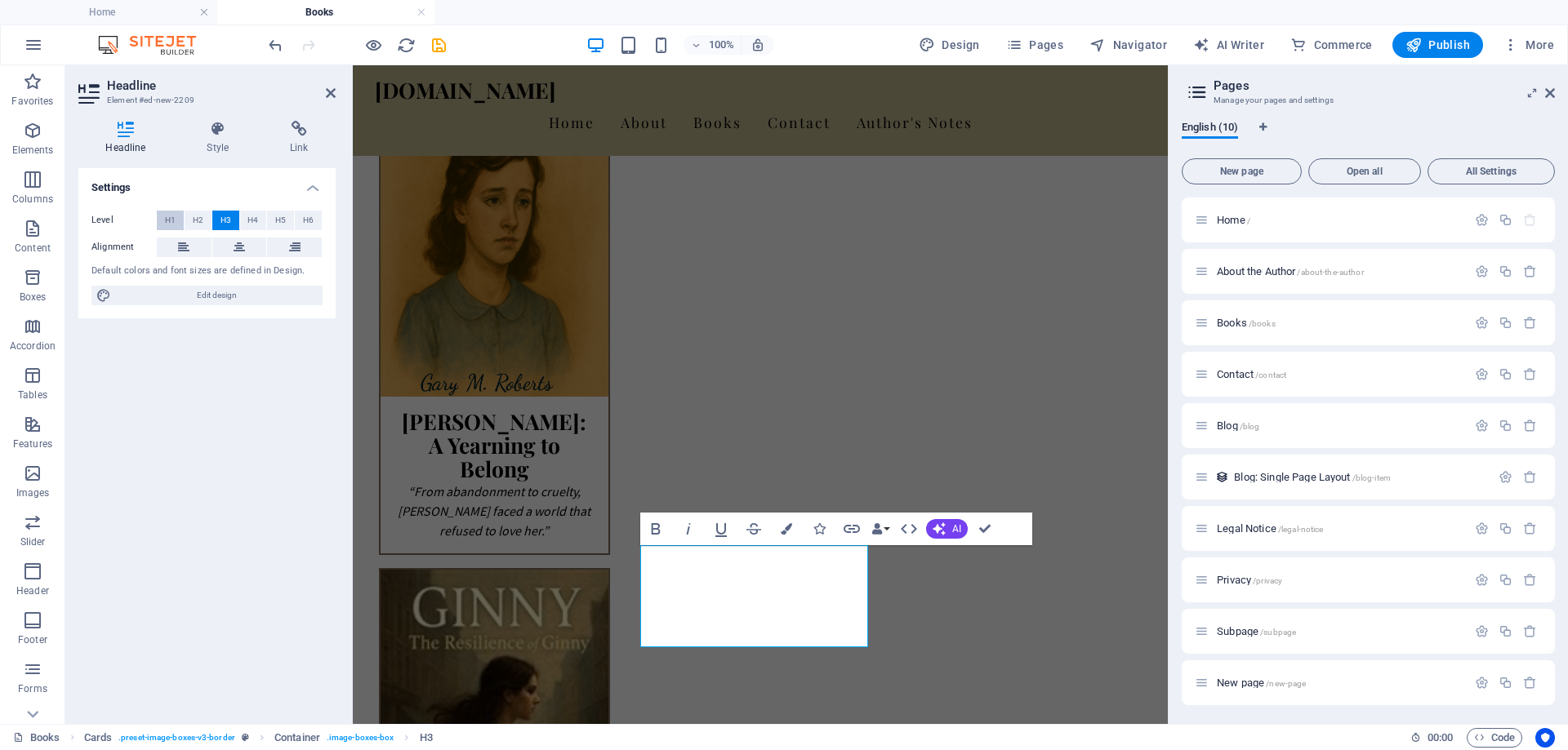
click at [174, 215] on span "H1" at bounding box center [169, 221] width 11 height 19
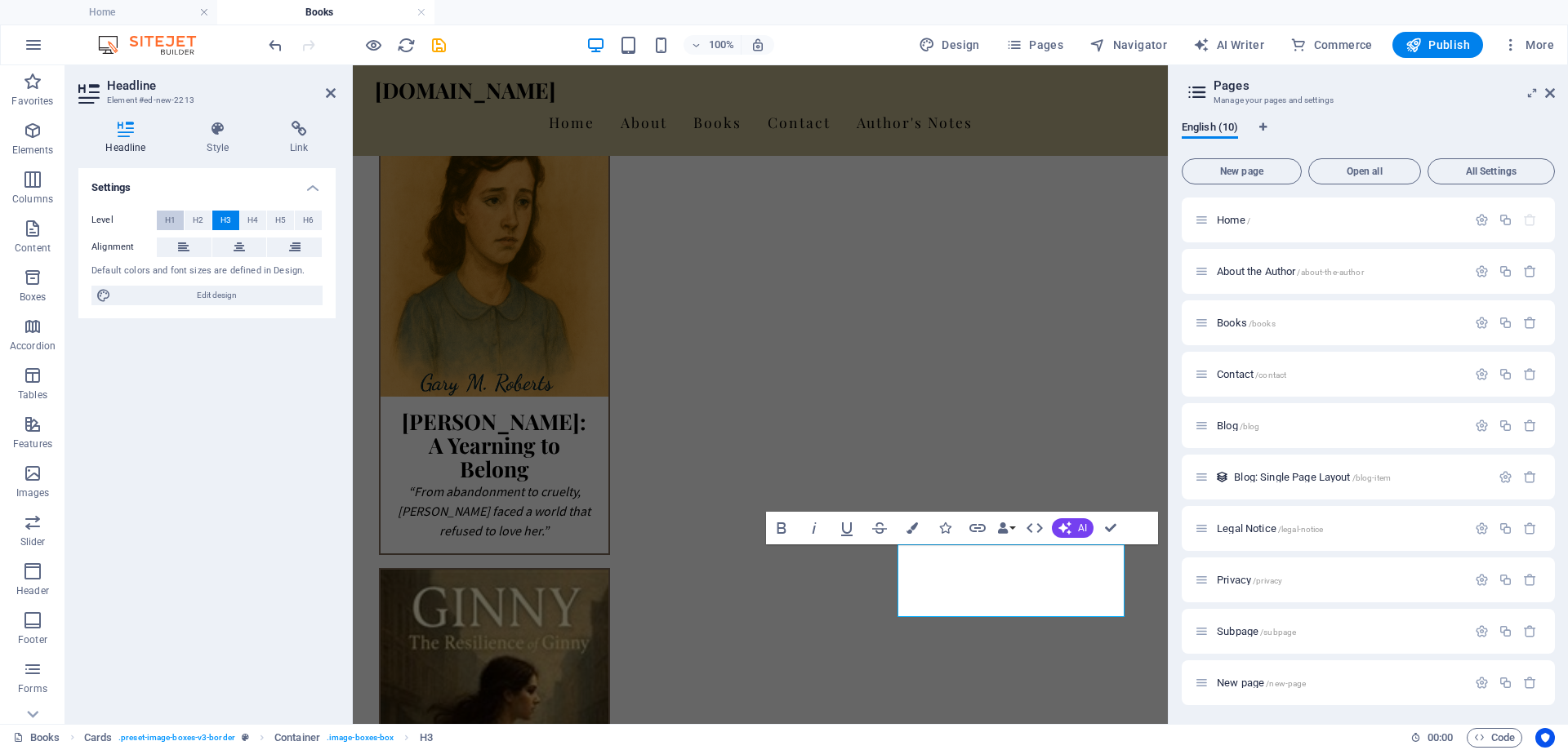
click at [168, 223] on span "H1" at bounding box center [169, 221] width 11 height 19
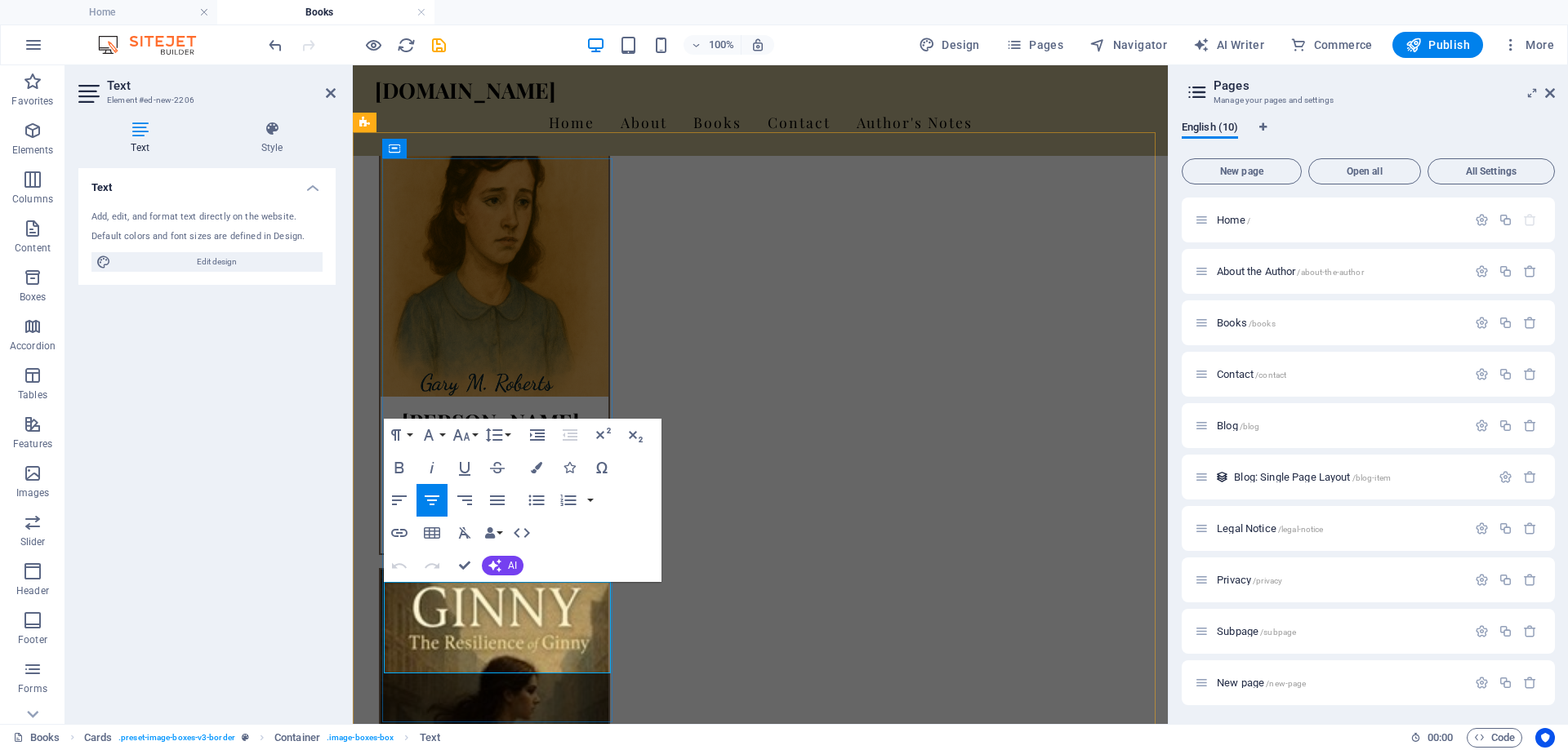
drag, startPoint x: 559, startPoint y: 659, endPoint x: 391, endPoint y: 576, distance: 187.4
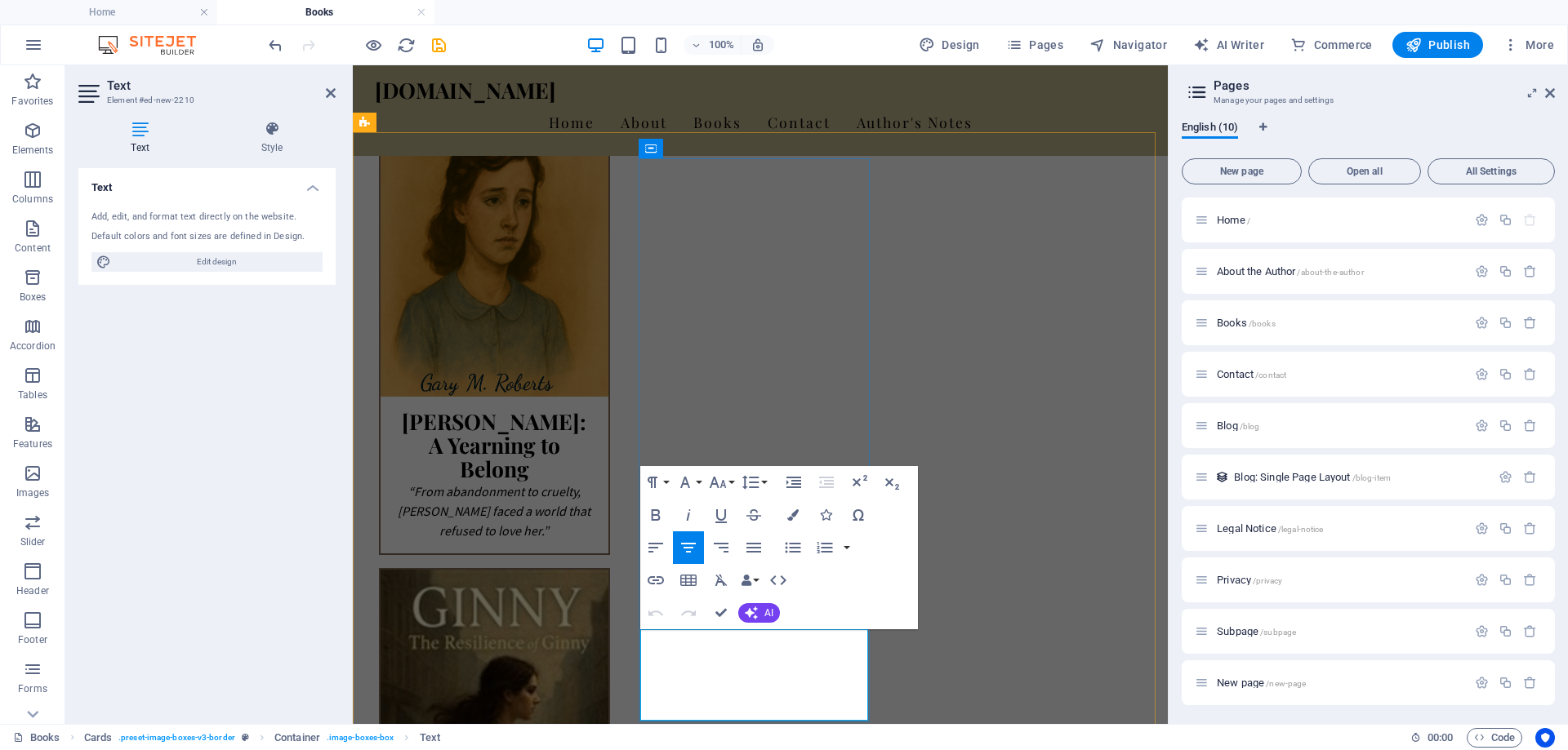
drag, startPoint x: 671, startPoint y: 649, endPoint x: 827, endPoint y: 695, distance: 162.6
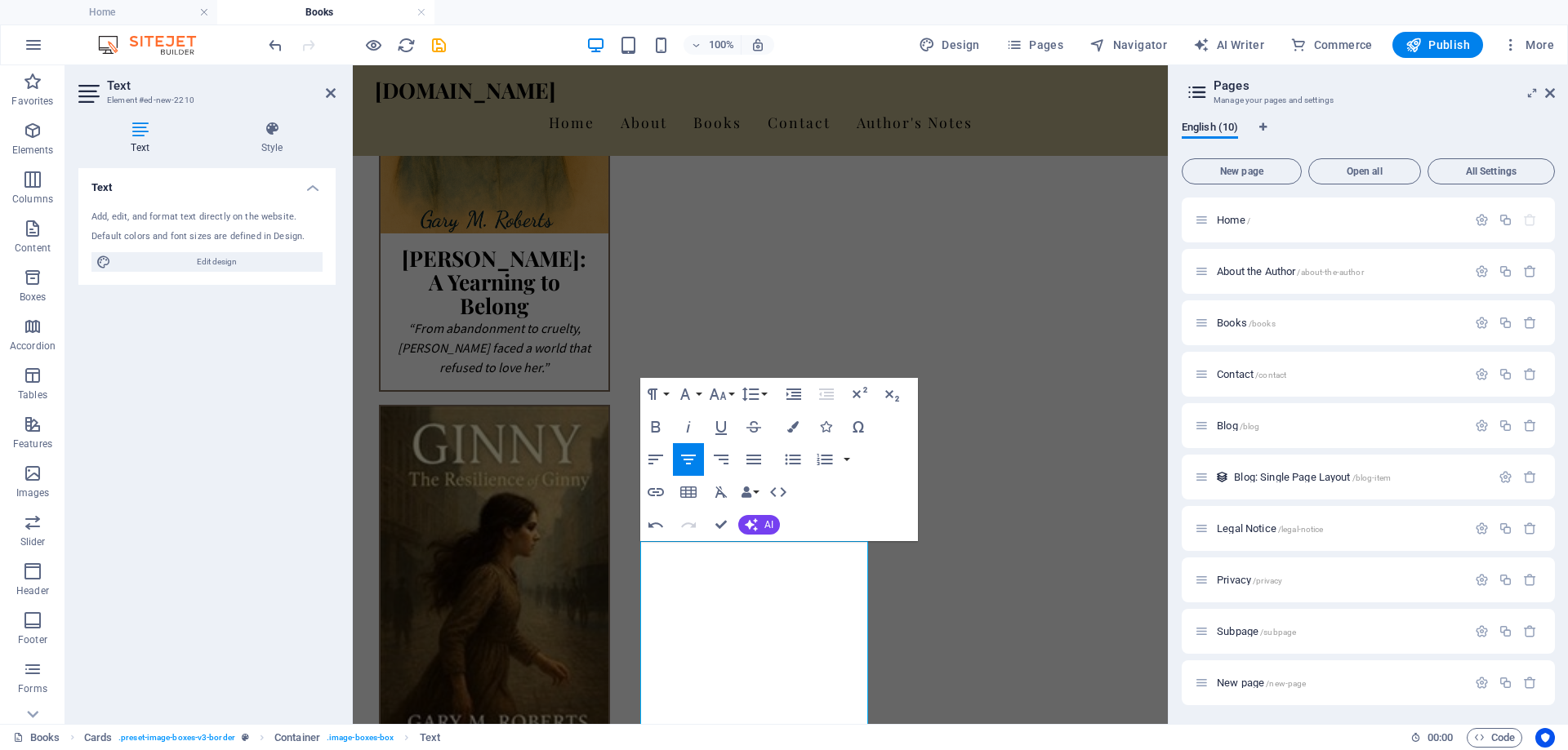
scroll to position [1143, 0]
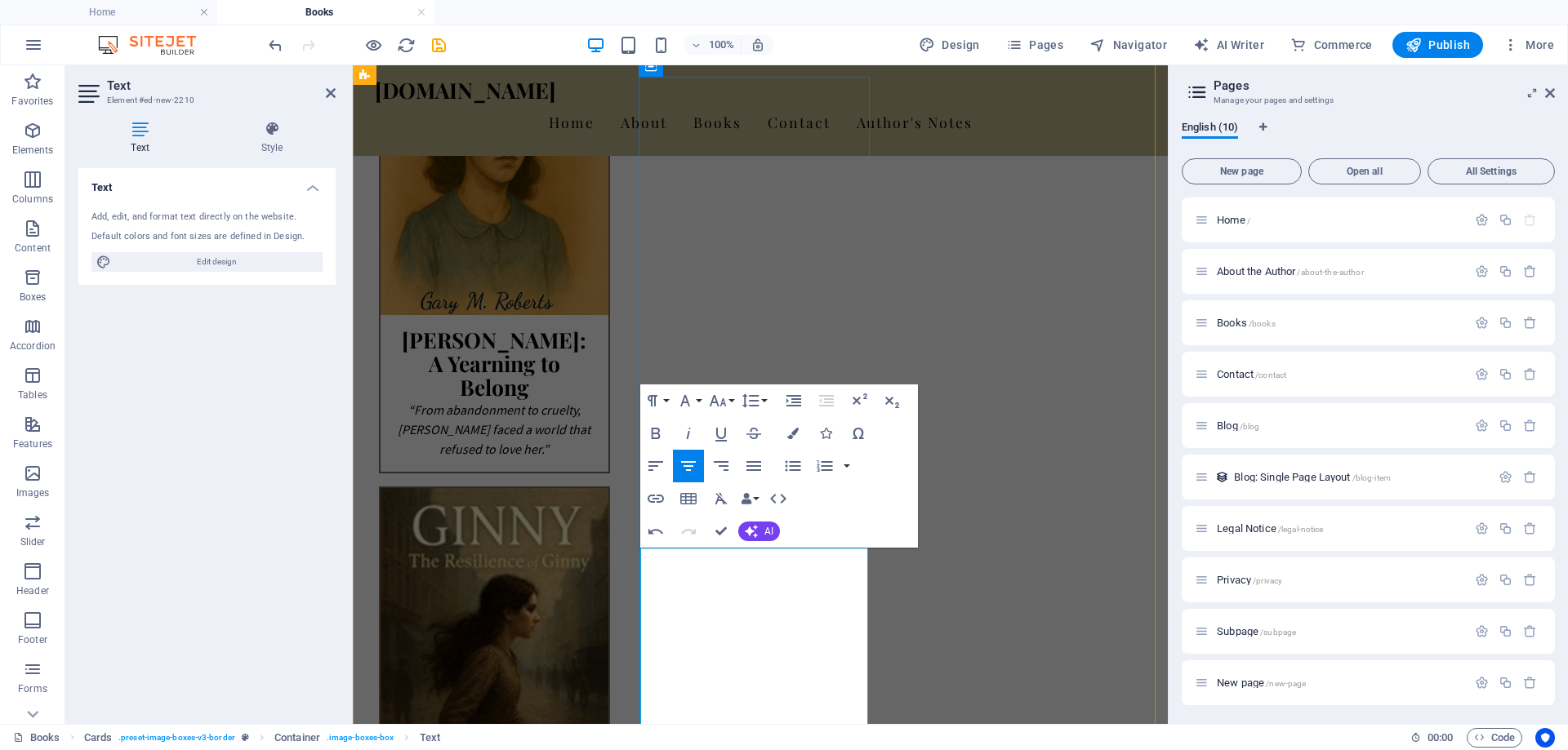
drag, startPoint x: 740, startPoint y: 597, endPoint x: 790, endPoint y: 655, distance: 76.6
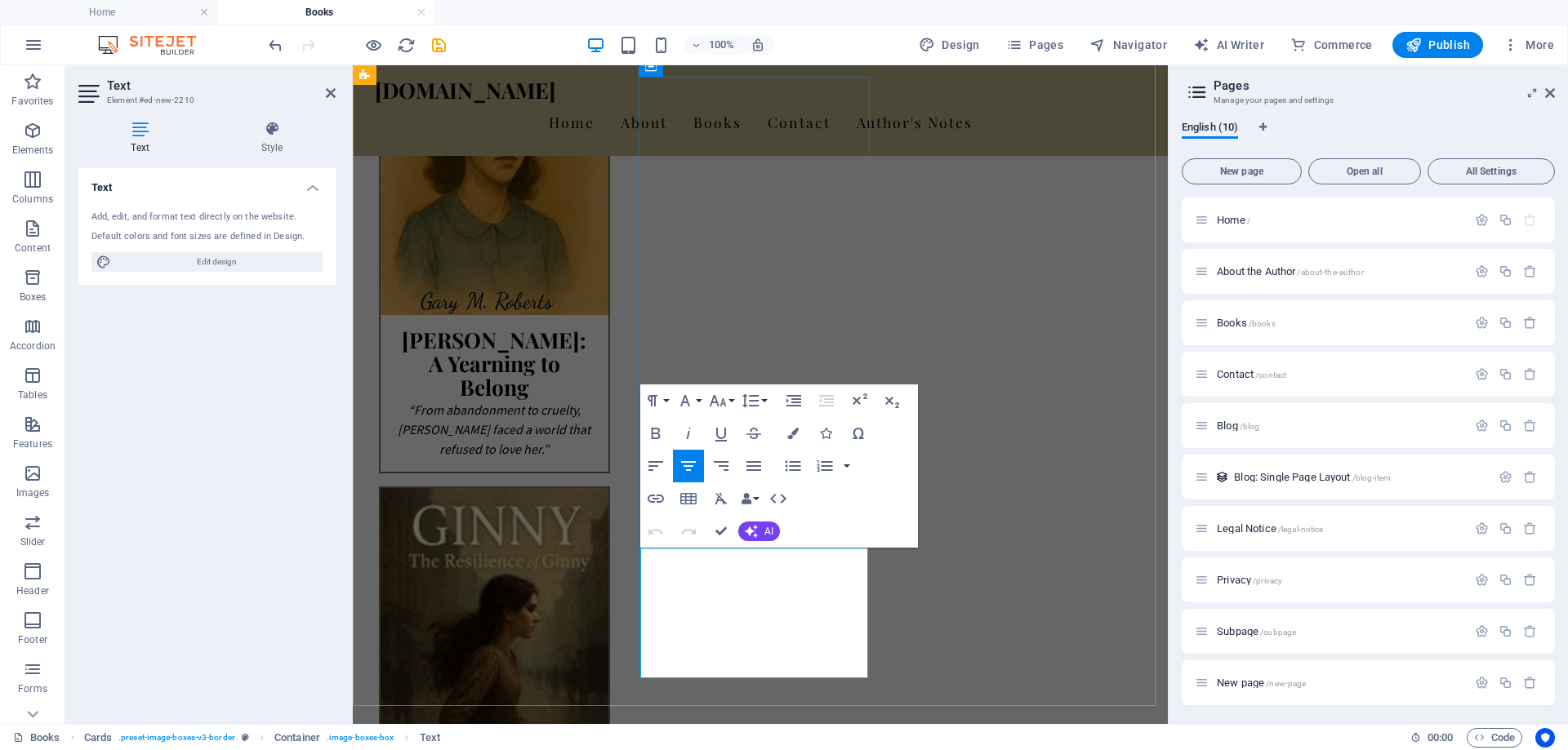
drag, startPoint x: 741, startPoint y: 592, endPoint x: 849, endPoint y: 654, distance: 124.5
click at [656, 440] on icon "button" at bounding box center [655, 434] width 19 height 19
click at [685, 435] on icon "button" at bounding box center [688, 434] width 19 height 19
click at [647, 436] on icon "button" at bounding box center [655, 434] width 19 height 19
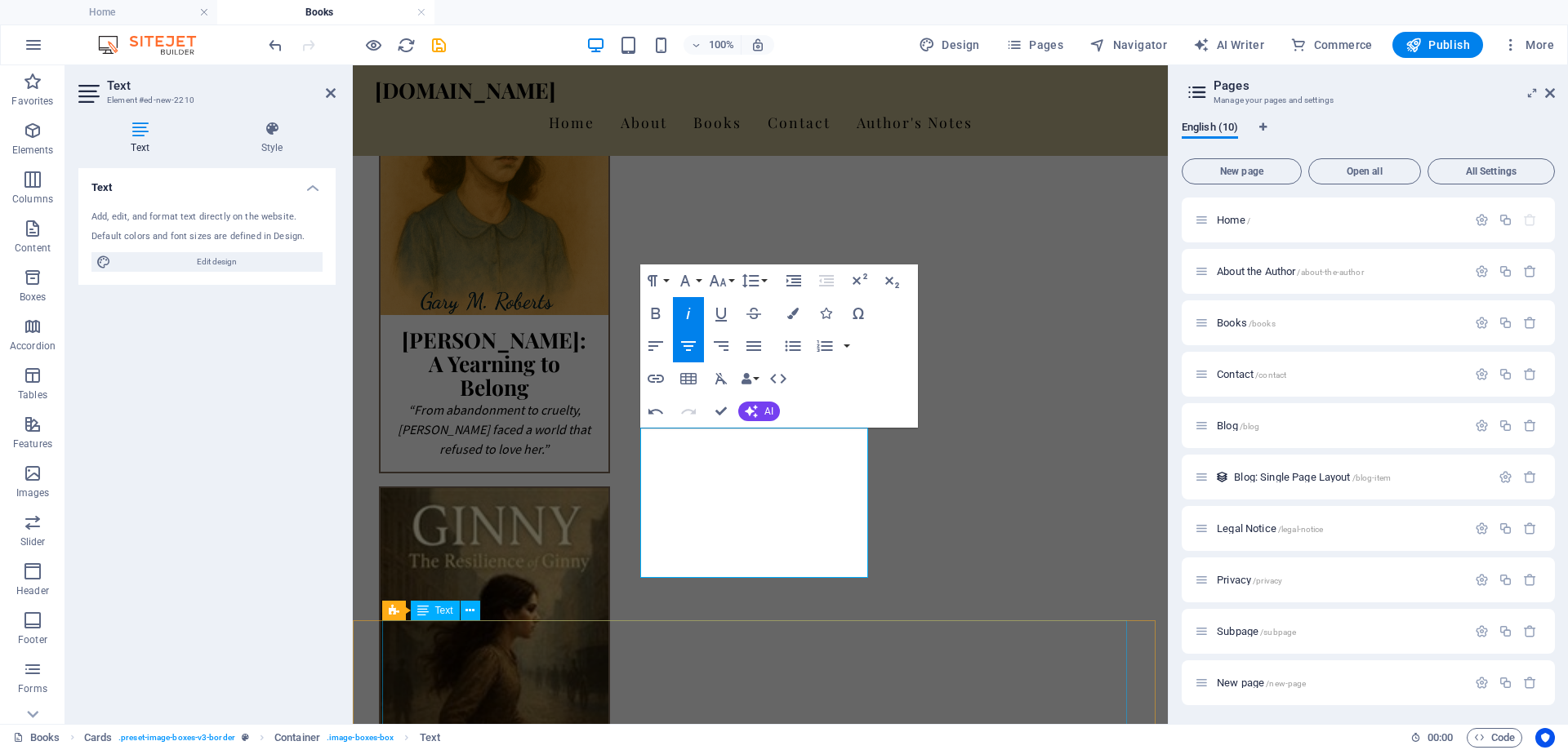
scroll to position [1306, 0]
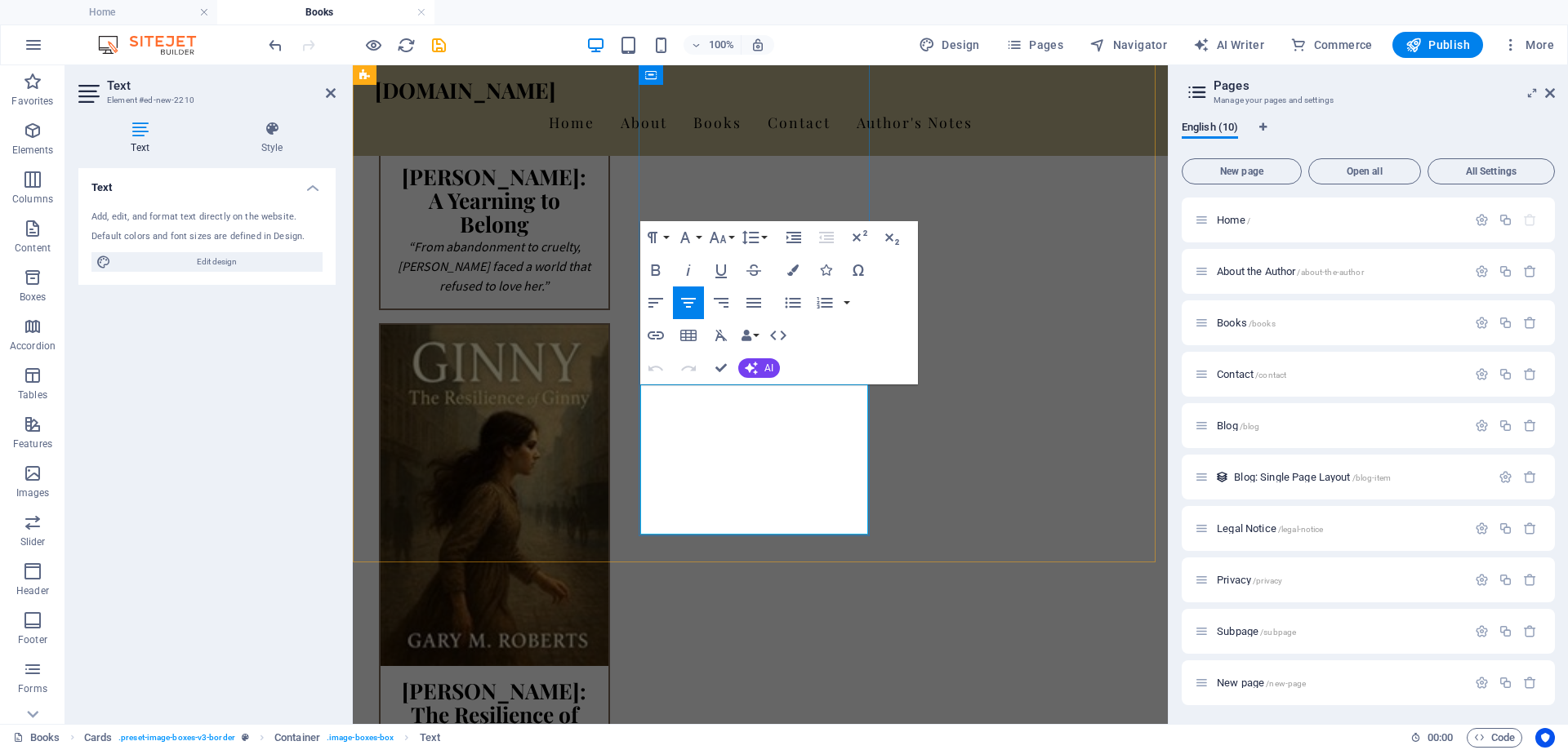
drag, startPoint x: 787, startPoint y: 509, endPoint x: 742, endPoint y: 488, distance: 49.7
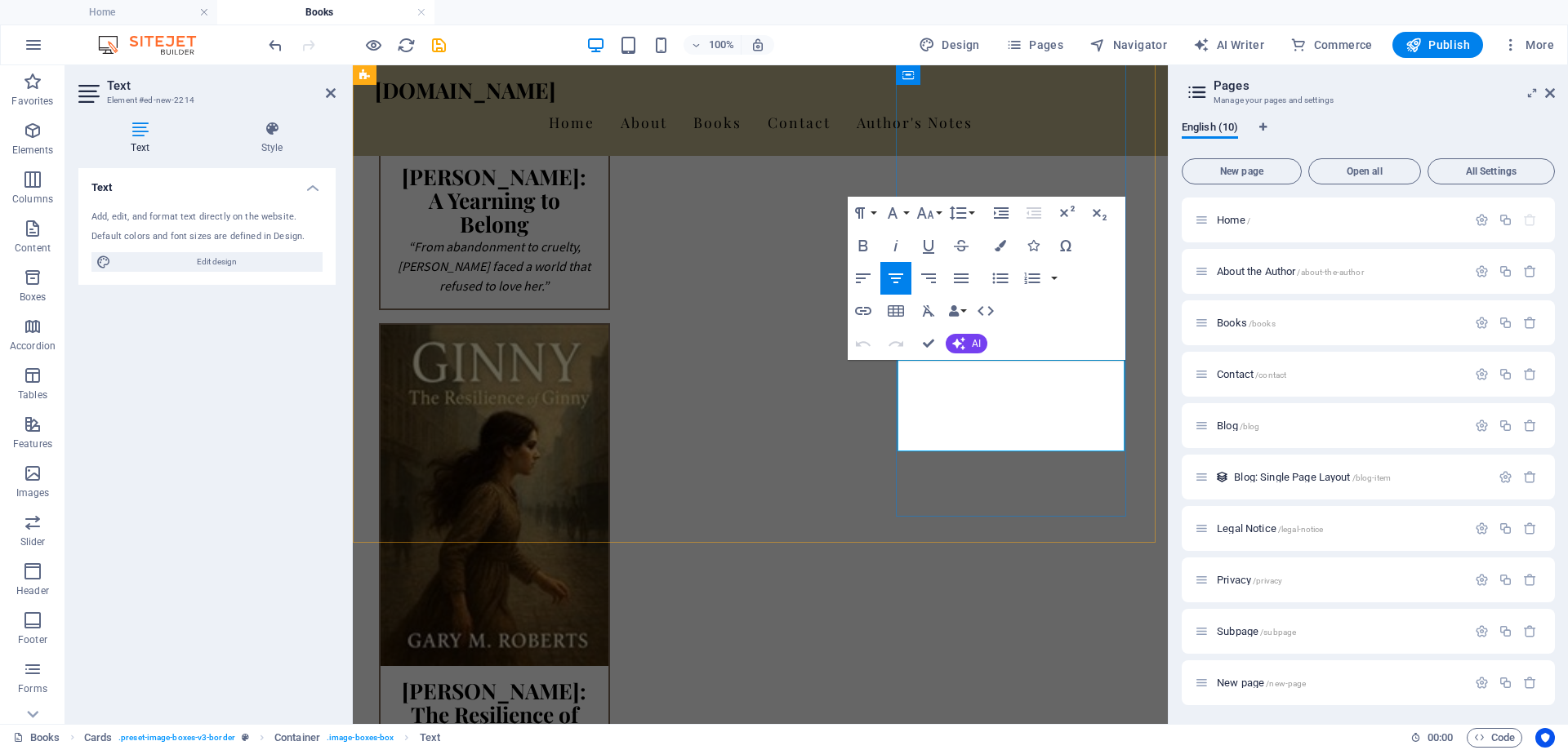
drag, startPoint x: 1079, startPoint y: 432, endPoint x: 904, endPoint y: 363, distance: 188.1
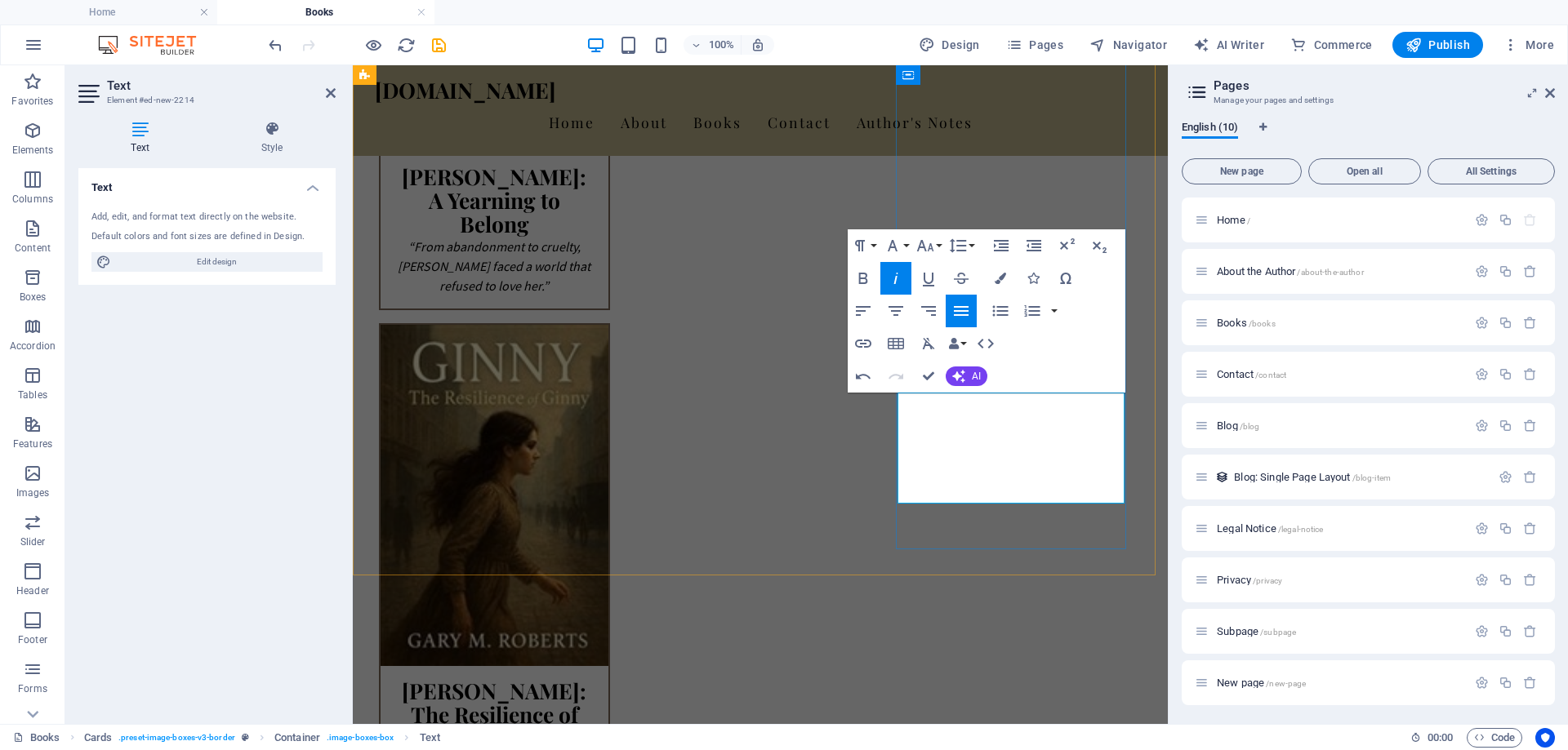
scroll to position [1224, 0]
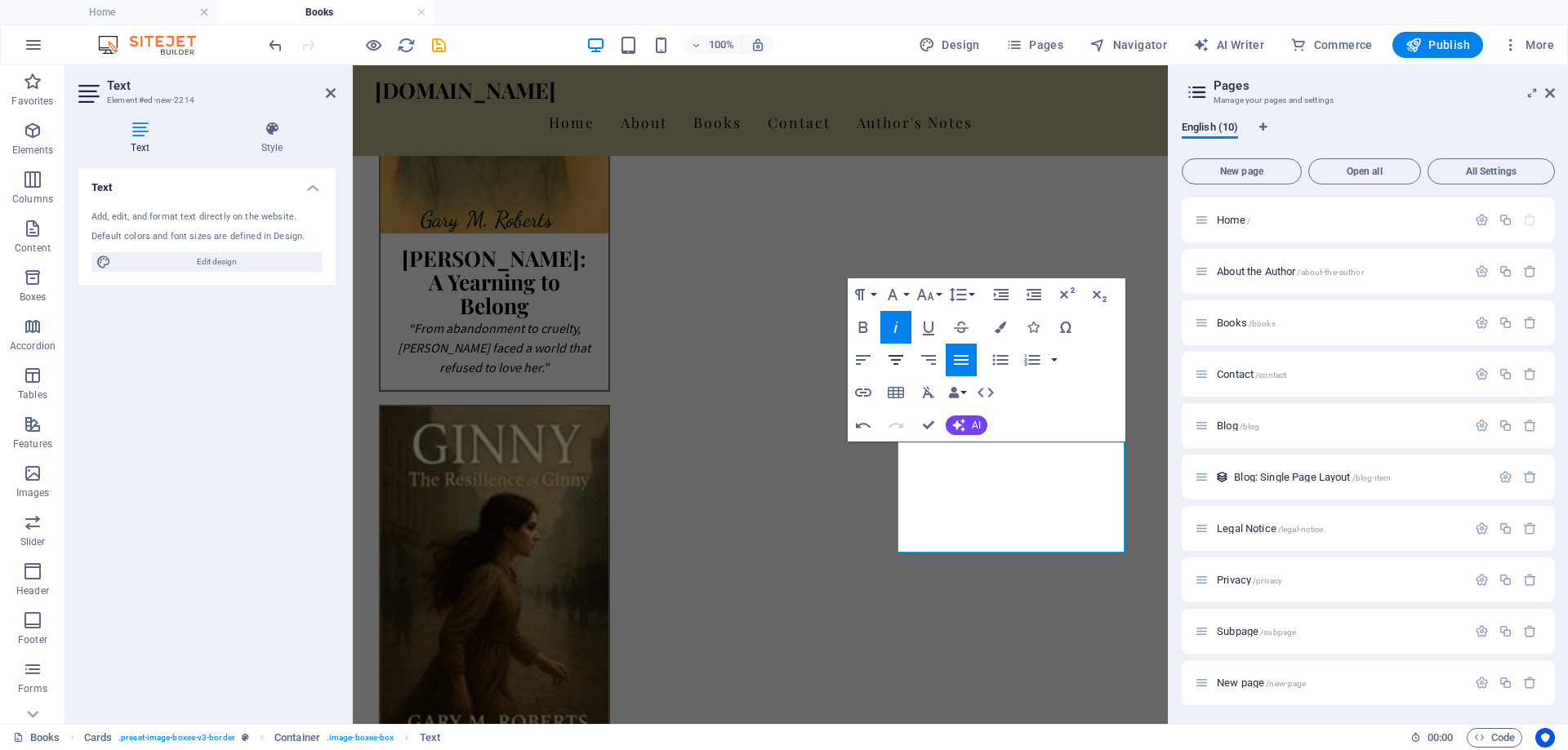
click at [897, 366] on icon "button" at bounding box center [895, 360] width 19 height 19
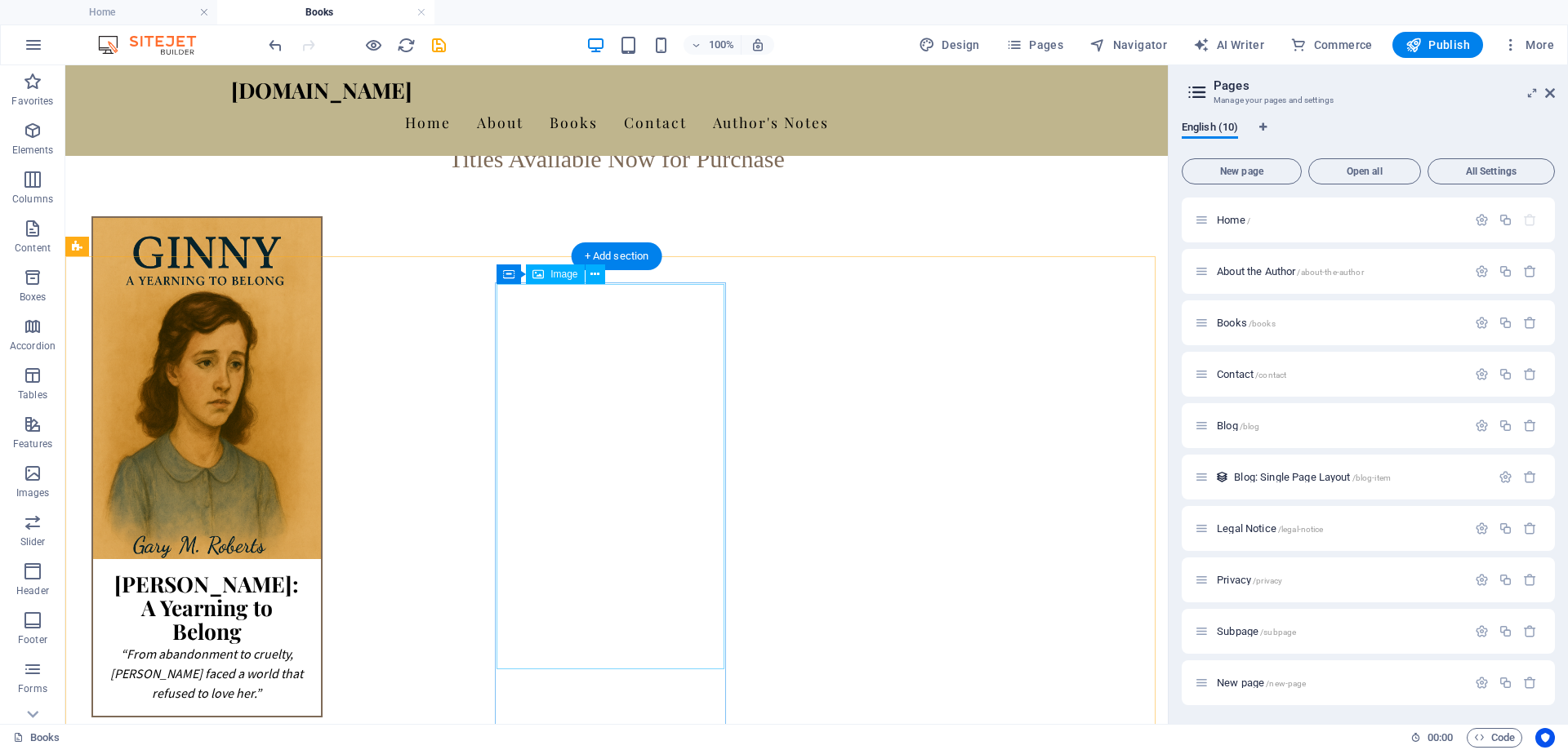
scroll to position [817, 0]
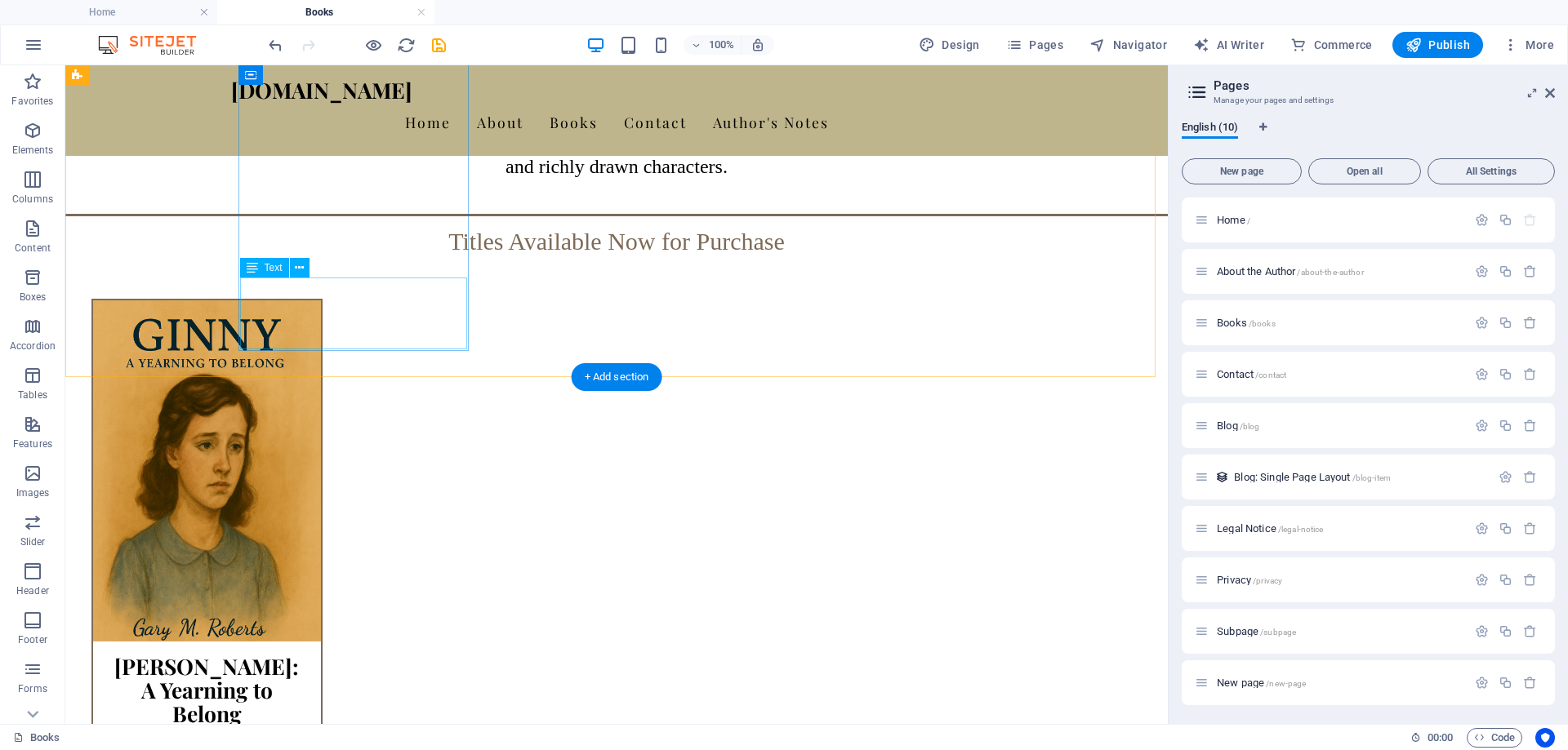
click at [321, 727] on div "“From abandonment to cruelty, [PERSON_NAME] faced a world that refused to love …" at bounding box center [206, 763] width 227 height 72
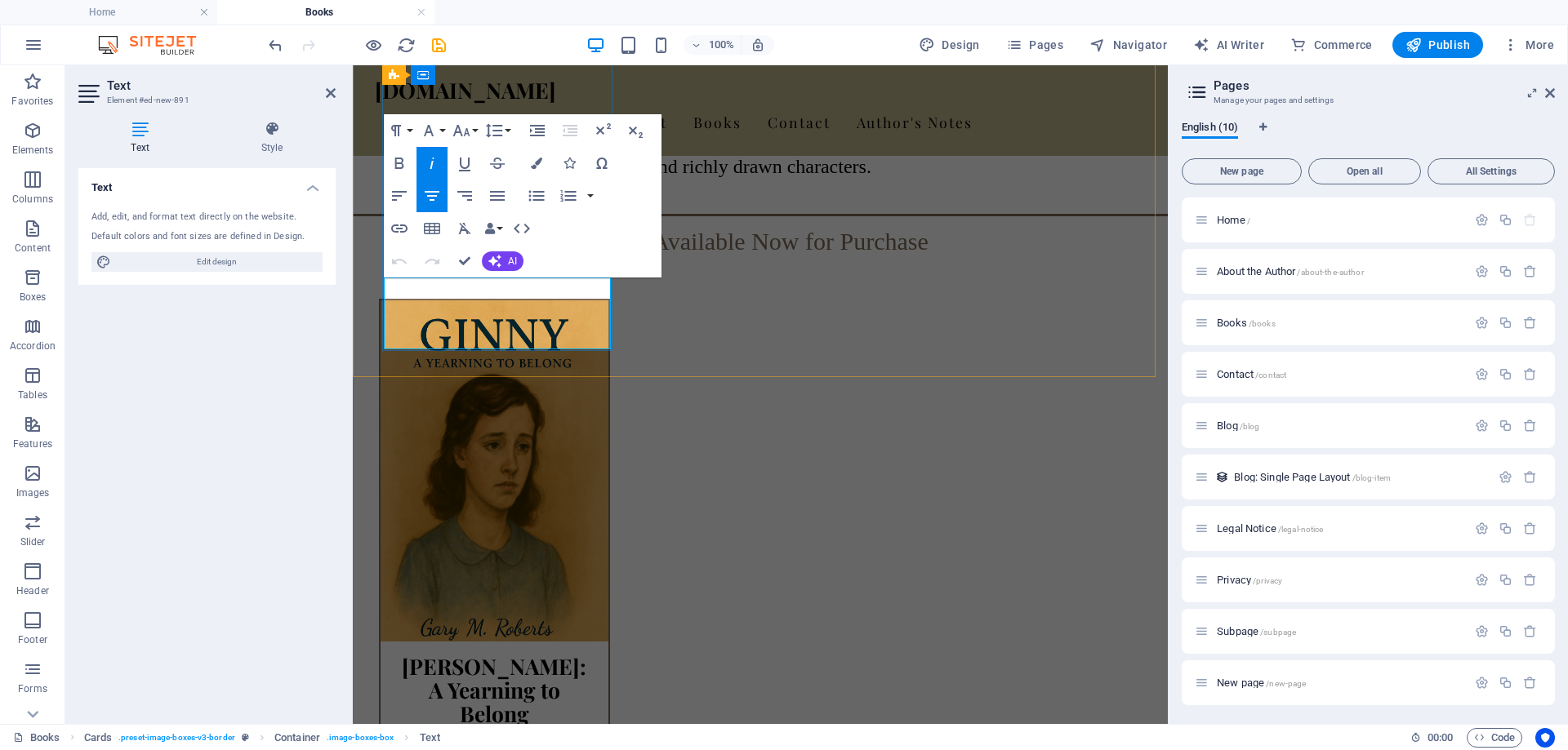
click at [540, 727] on p "“From abandonment to cruelty, [PERSON_NAME] faced a world that refused to love …" at bounding box center [495, 756] width 201 height 59
drag, startPoint x: 407, startPoint y: 345, endPoint x: 555, endPoint y: 367, distance: 149.6
click at [472, 132] on button "Font Size" at bounding box center [465, 131] width 31 height 33
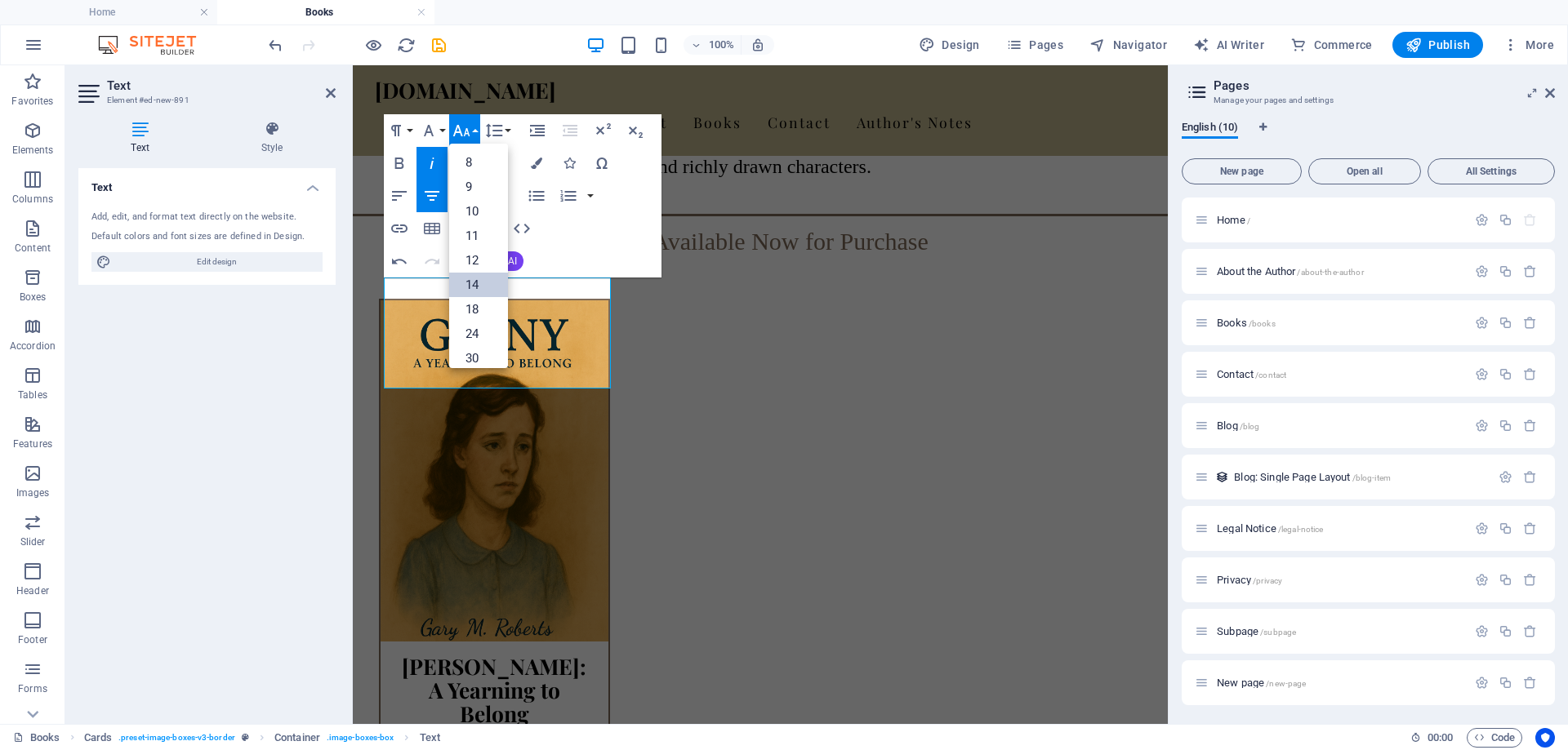
click at [478, 285] on link "14" at bounding box center [478, 285] width 59 height 24
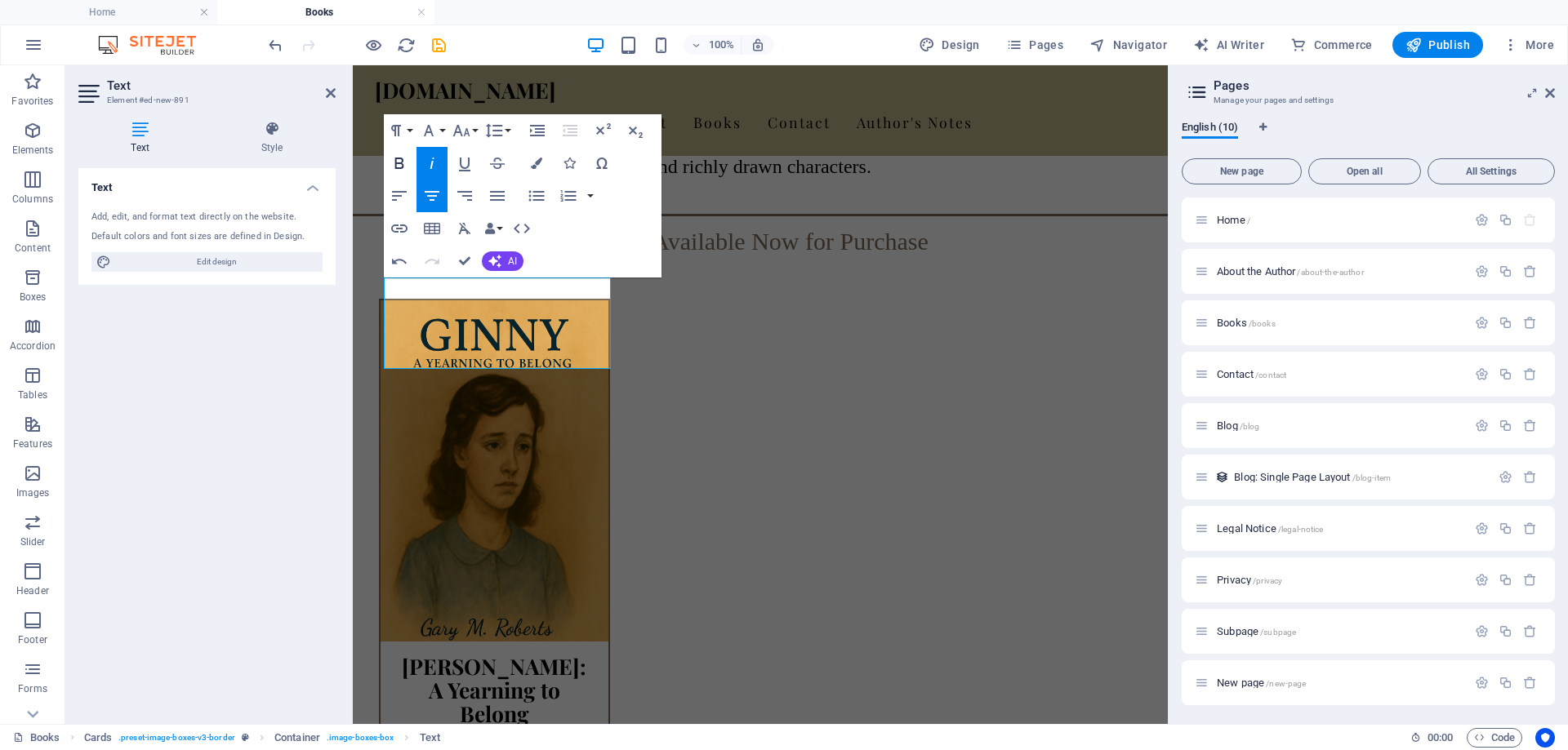
click at [396, 164] on icon "button" at bounding box center [398, 164] width 9 height 12
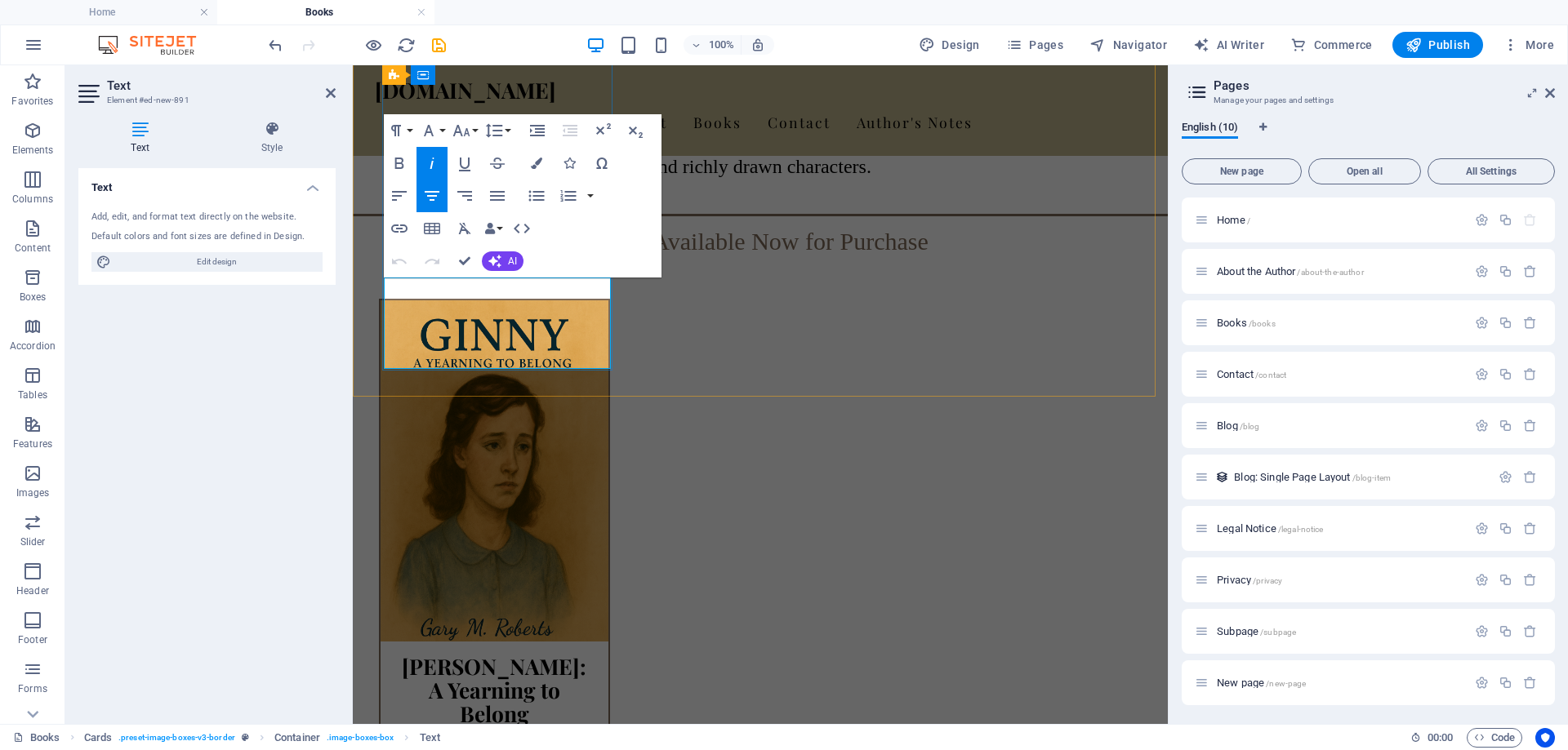
click at [505, 258] on button "AI" at bounding box center [502, 261] width 42 height 19
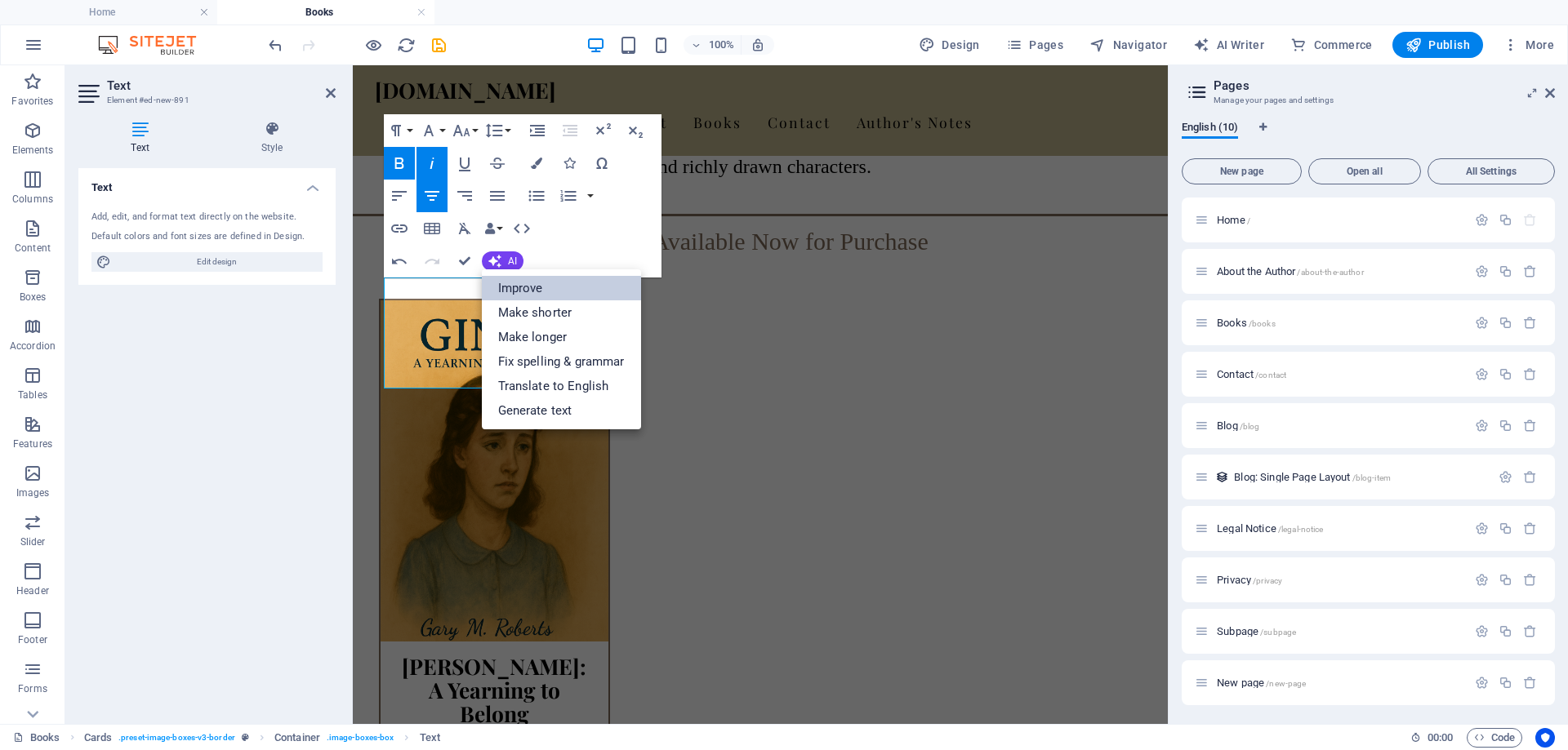
click at [506, 292] on link "Improve" at bounding box center [561, 287] width 160 height 24
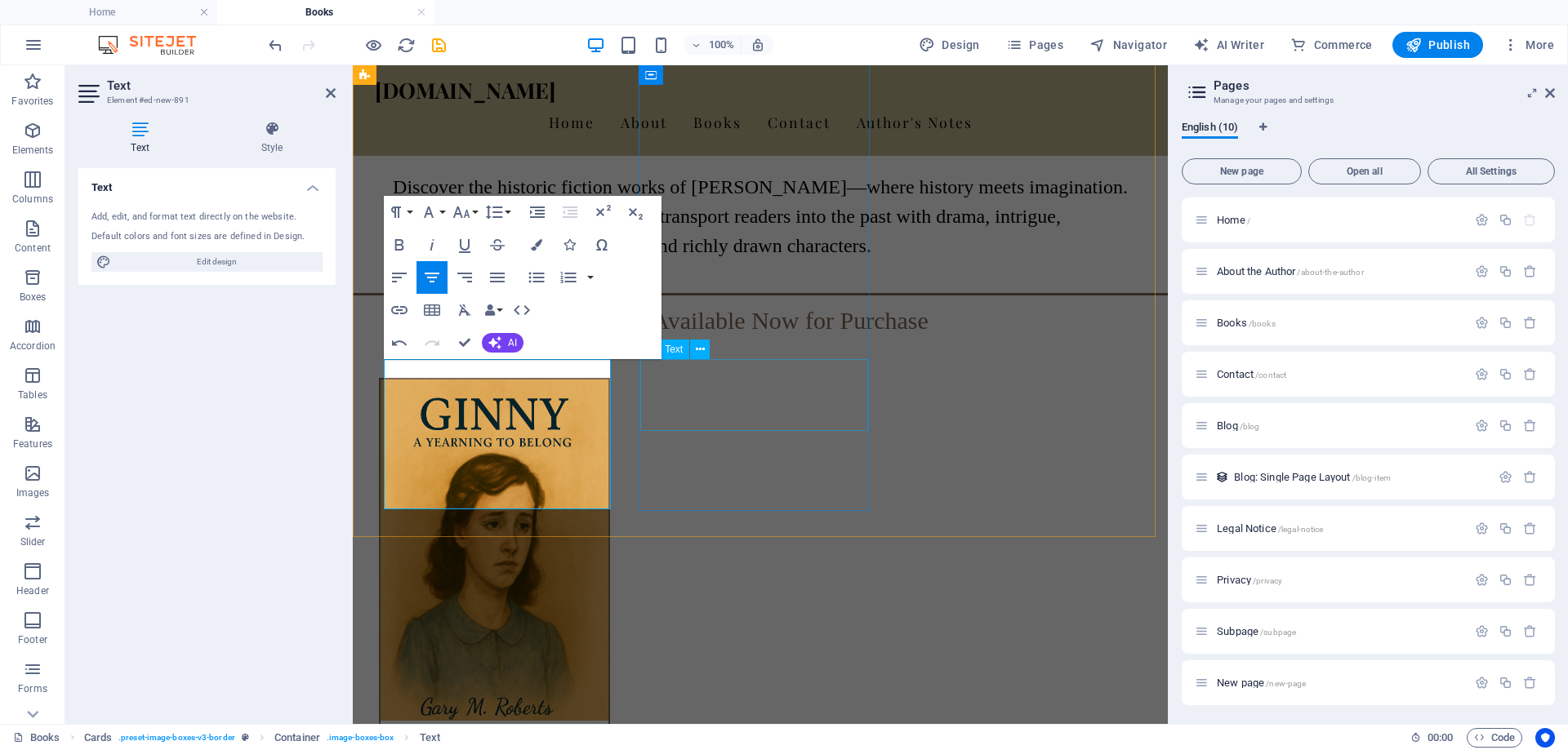
scroll to position [735, 0]
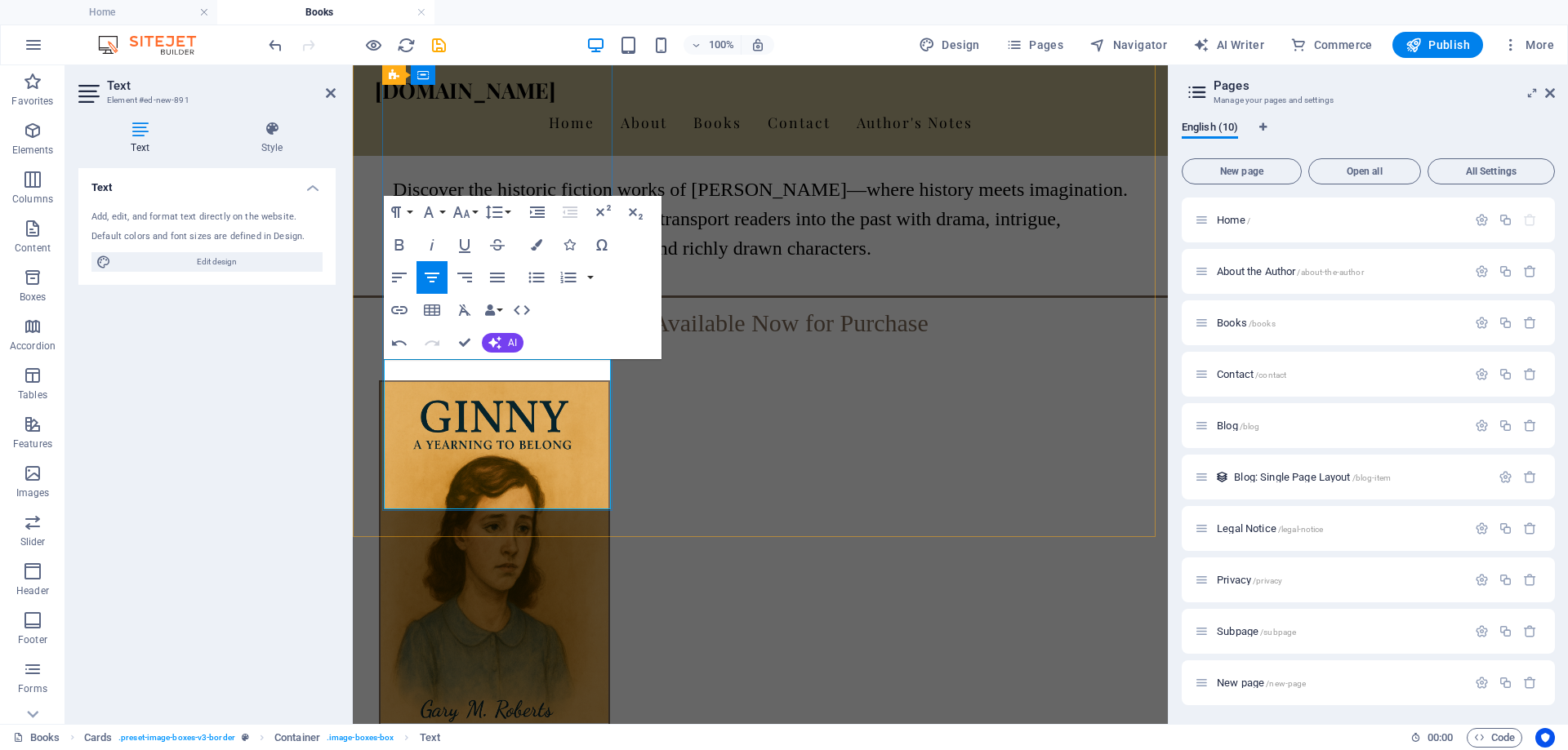
drag, startPoint x: 410, startPoint y: 370, endPoint x: 585, endPoint y: 426, distance: 183.7
click at [498, 345] on icon "button" at bounding box center [494, 343] width 13 height 13
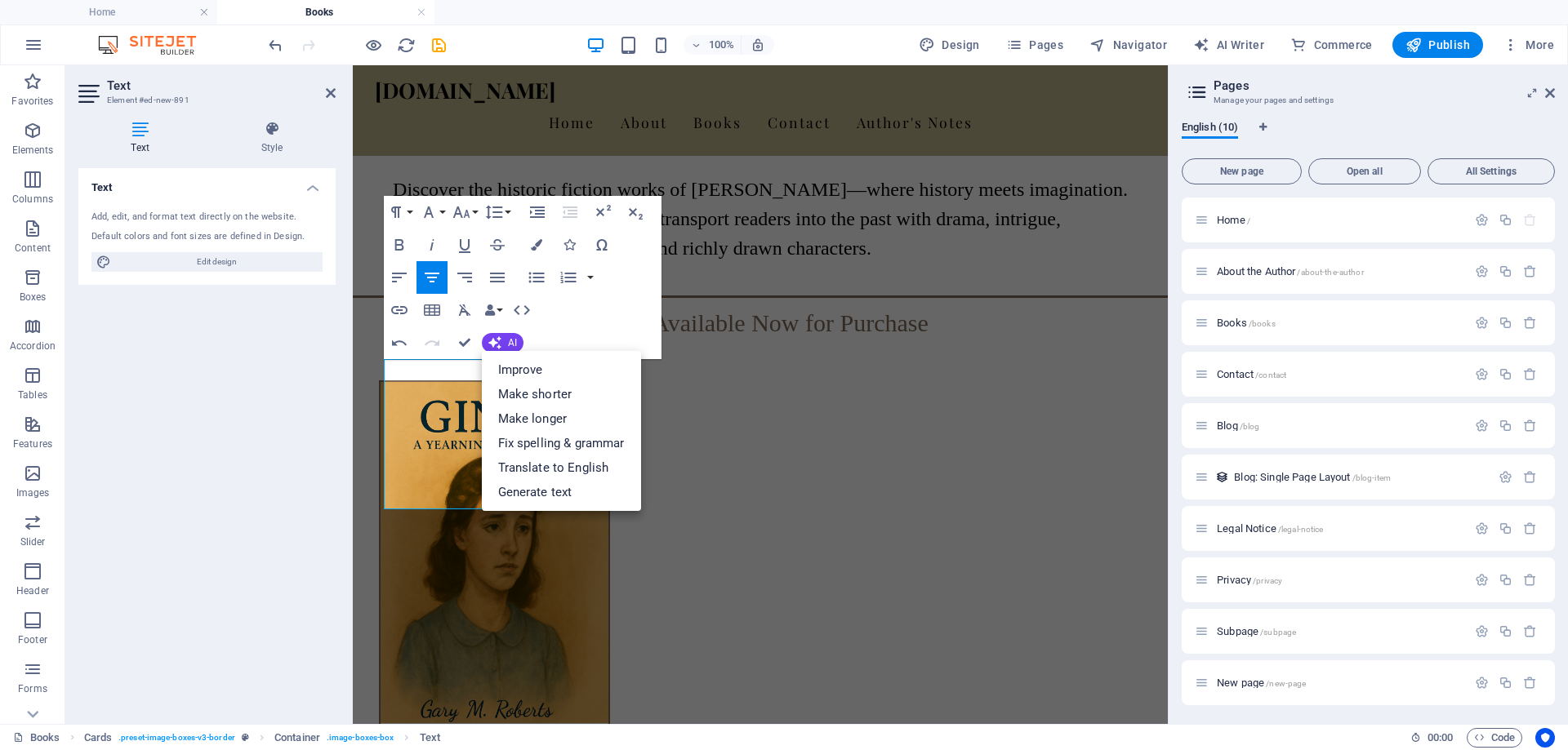
click at [614, 313] on div "Paragraph Format Normal Heading 1 Heading 2 Heading 3 Heading 4 Heading 5 Headi…" at bounding box center [523, 277] width 278 height 164
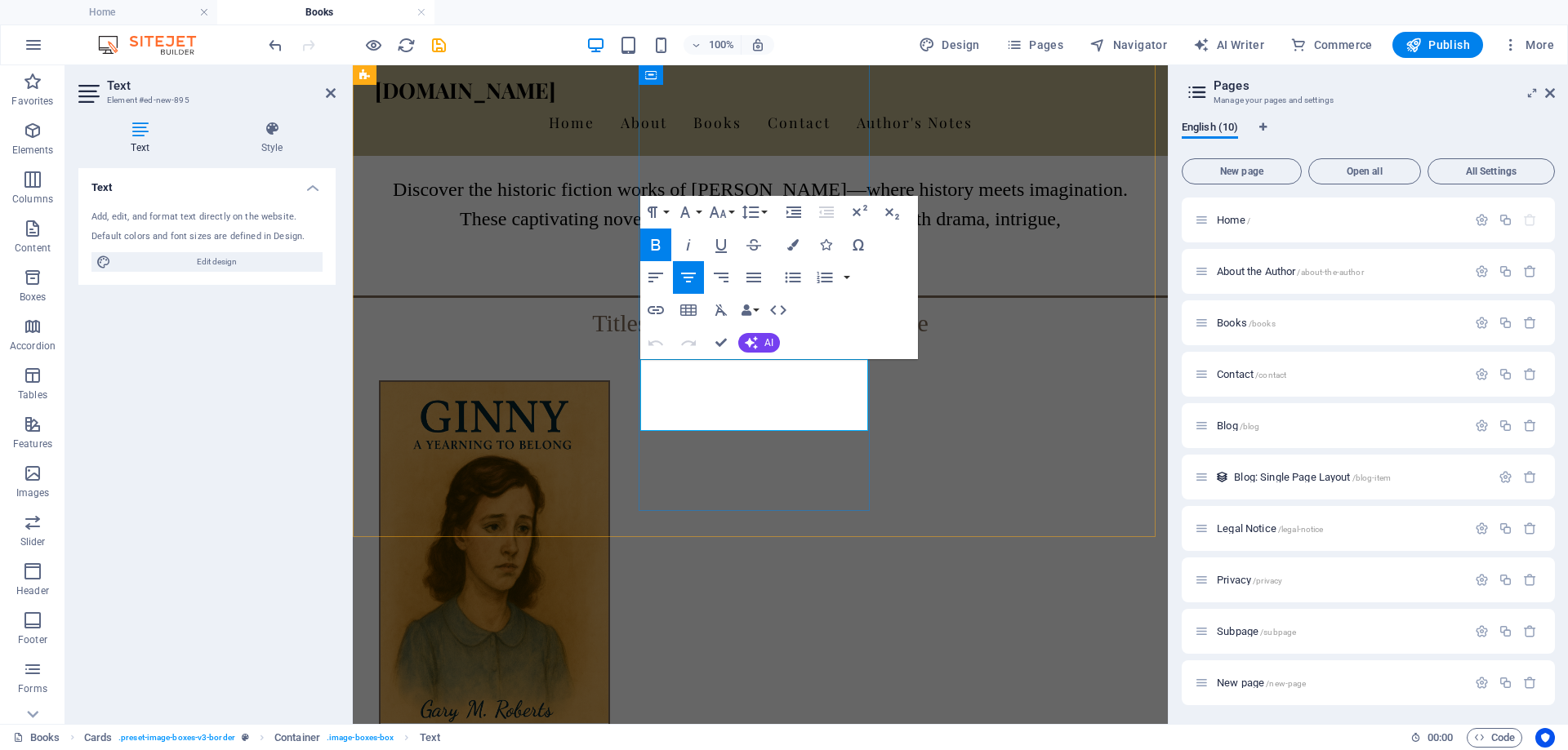
drag, startPoint x: 660, startPoint y: 369, endPoint x: 828, endPoint y: 410, distance: 172.9
click at [750, 342] on icon "button" at bounding box center [750, 343] width 13 height 13
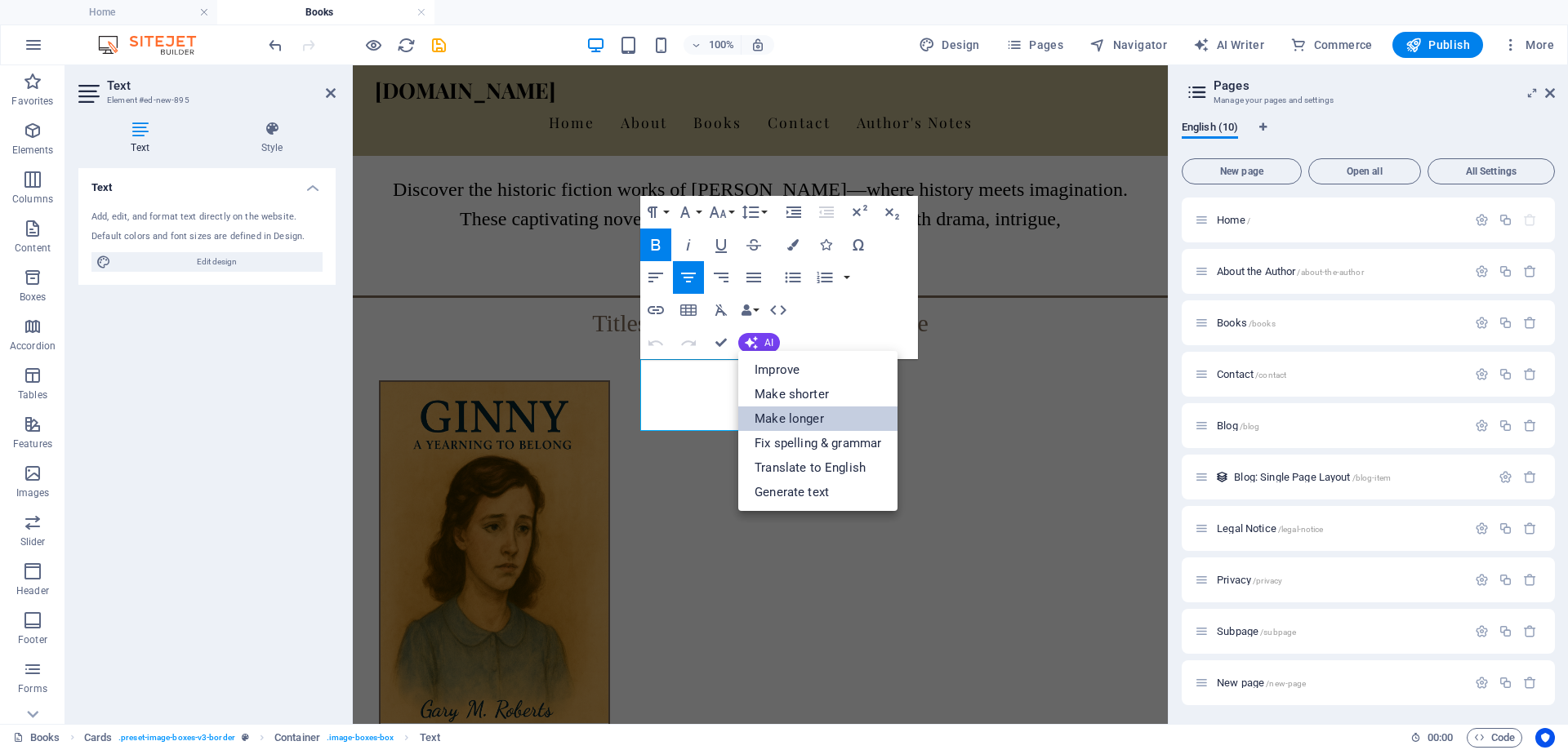
click at [781, 416] on link "Make longer" at bounding box center [818, 418] width 160 height 24
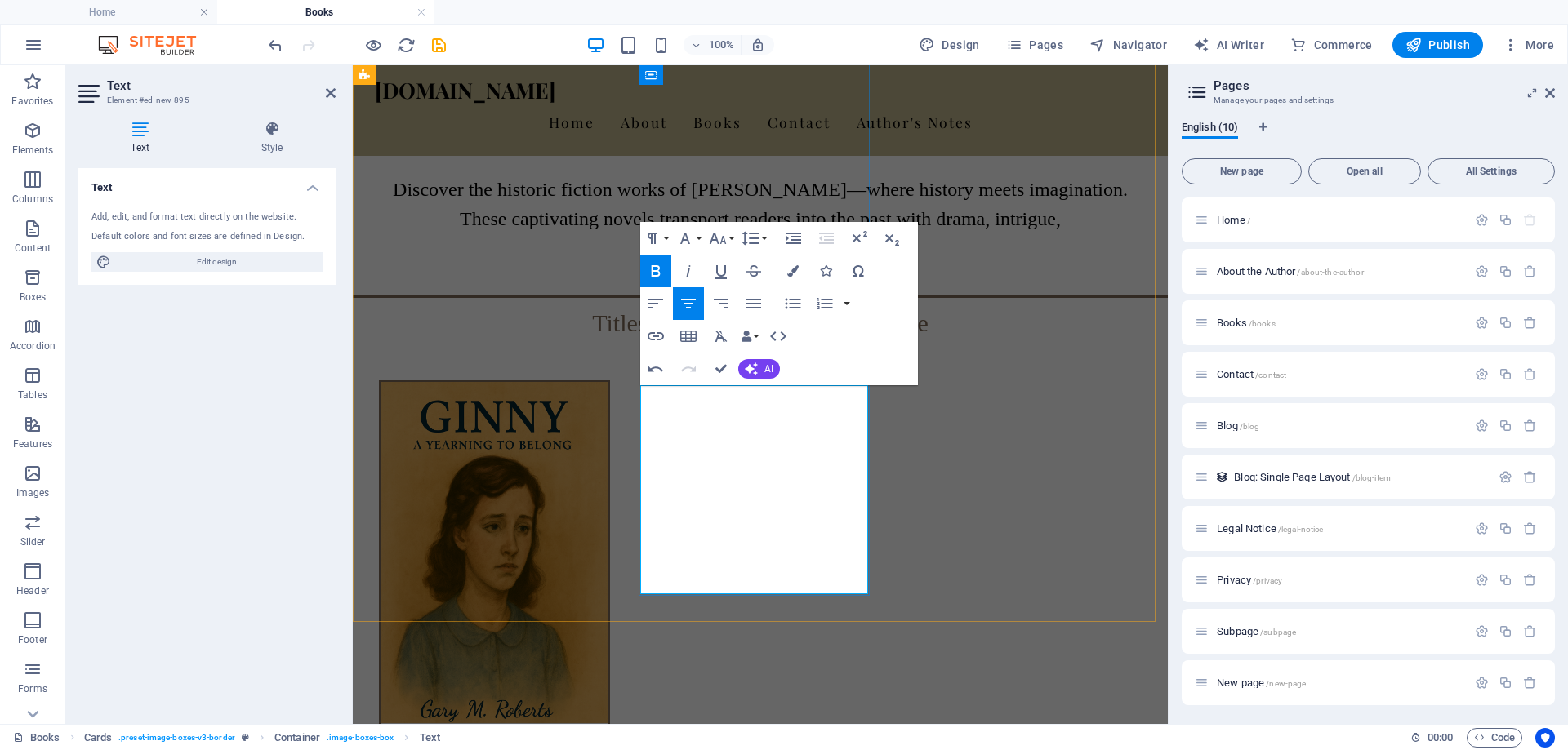
scroll to position [653, 0]
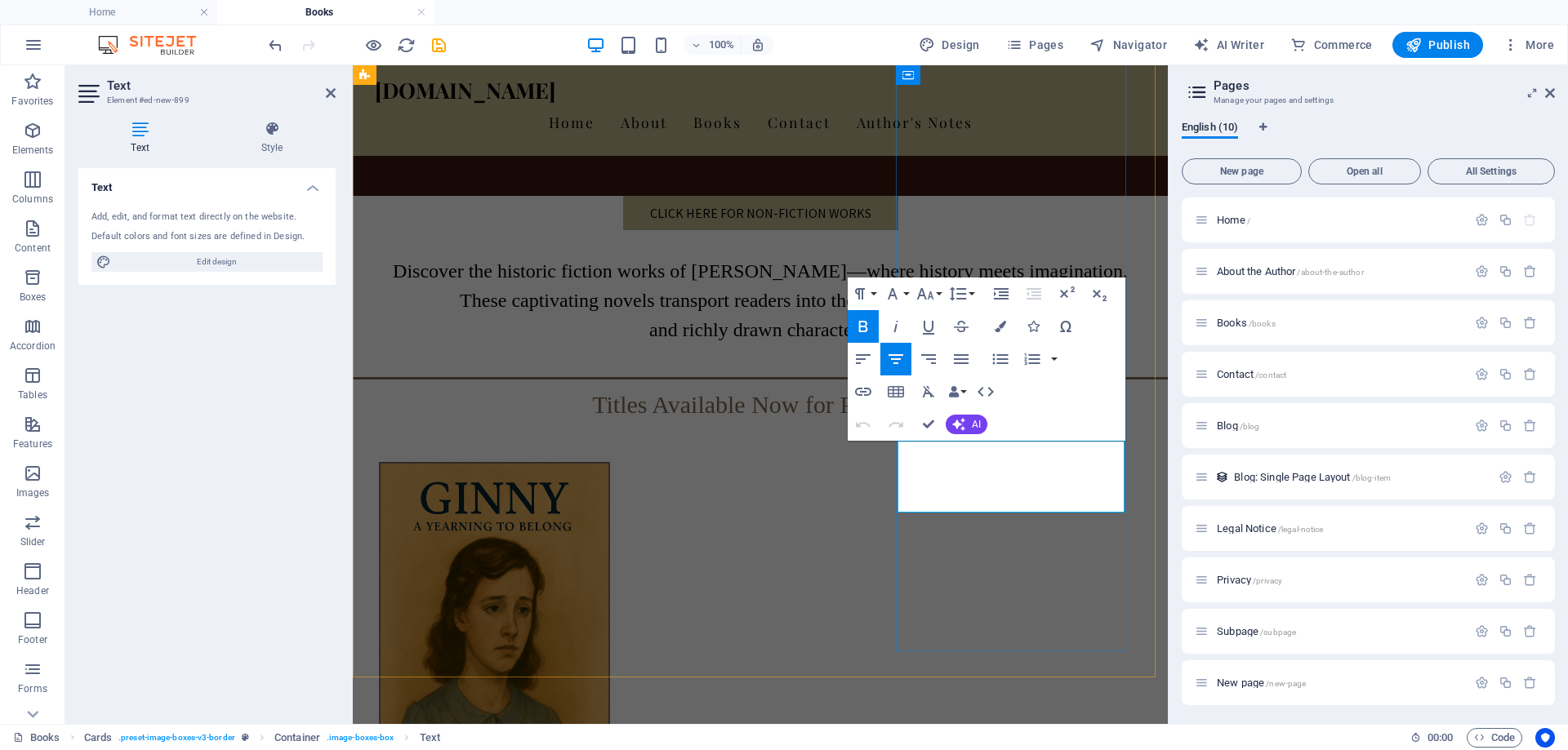
drag, startPoint x: 917, startPoint y: 445, endPoint x: 1078, endPoint y: 503, distance: 171.1
click at [974, 422] on span "AI" at bounding box center [976, 425] width 9 height 10
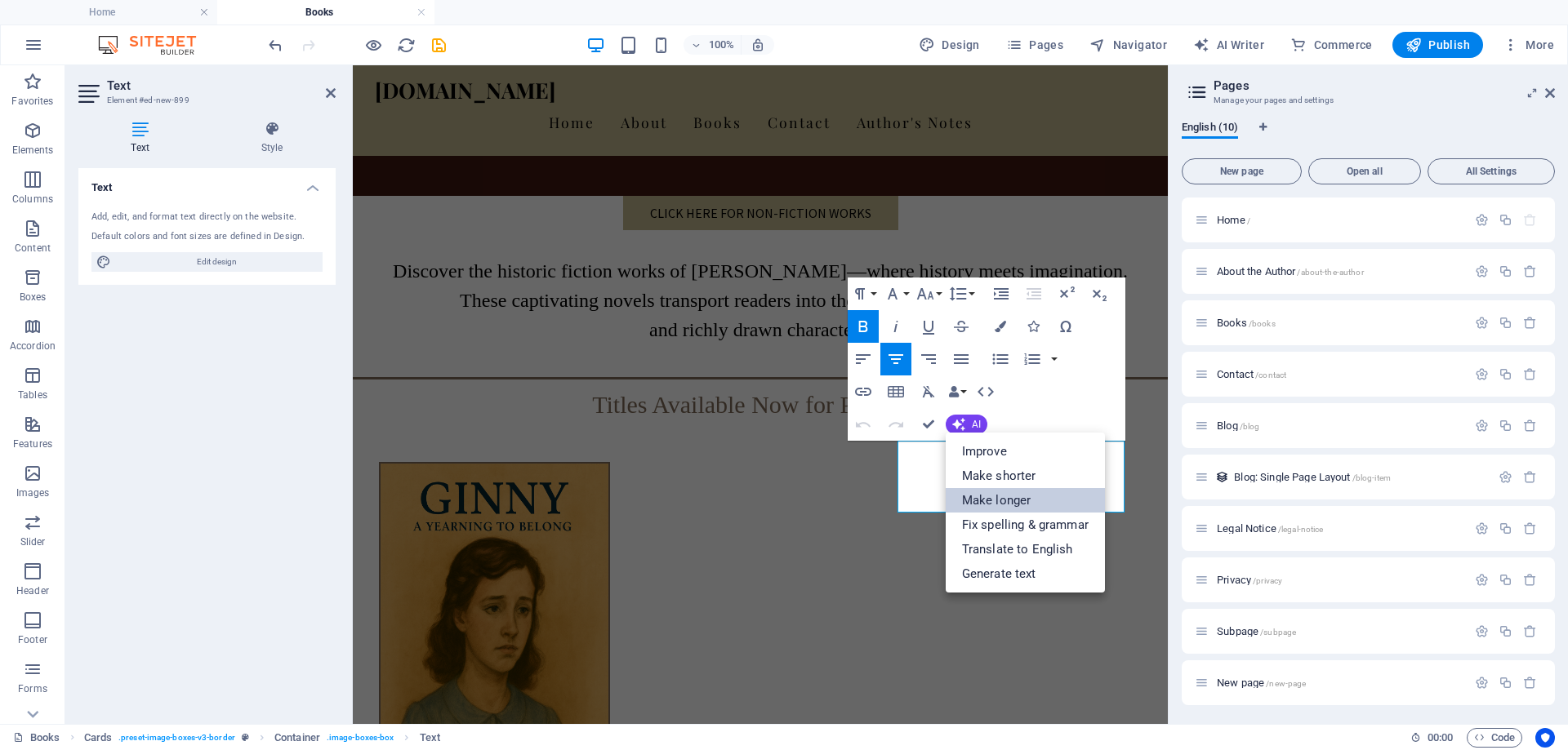
click at [982, 497] on link "Make longer" at bounding box center [1025, 499] width 160 height 24
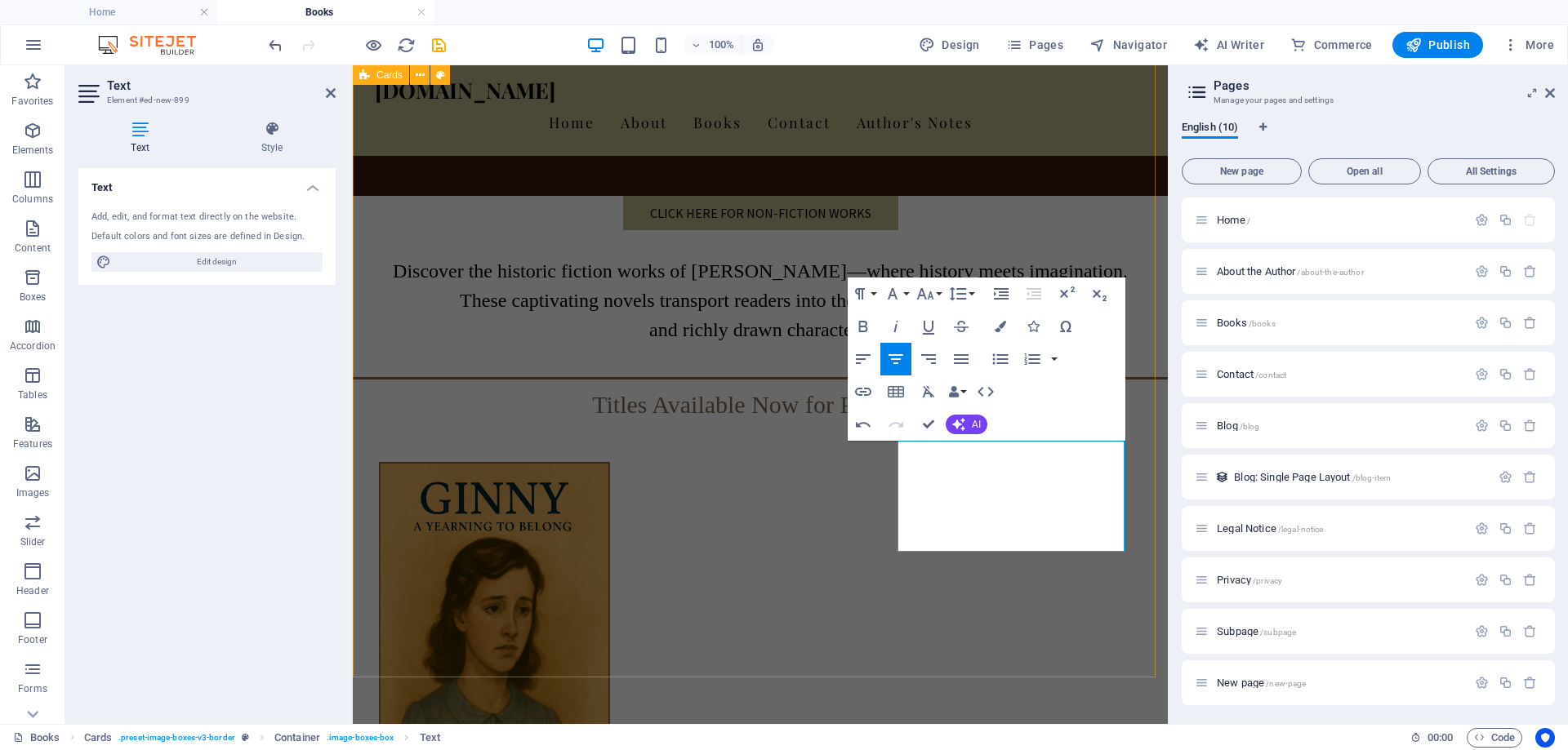
drag, startPoint x: 1070, startPoint y: 531, endPoint x: 890, endPoint y: 455, distance: 195.4
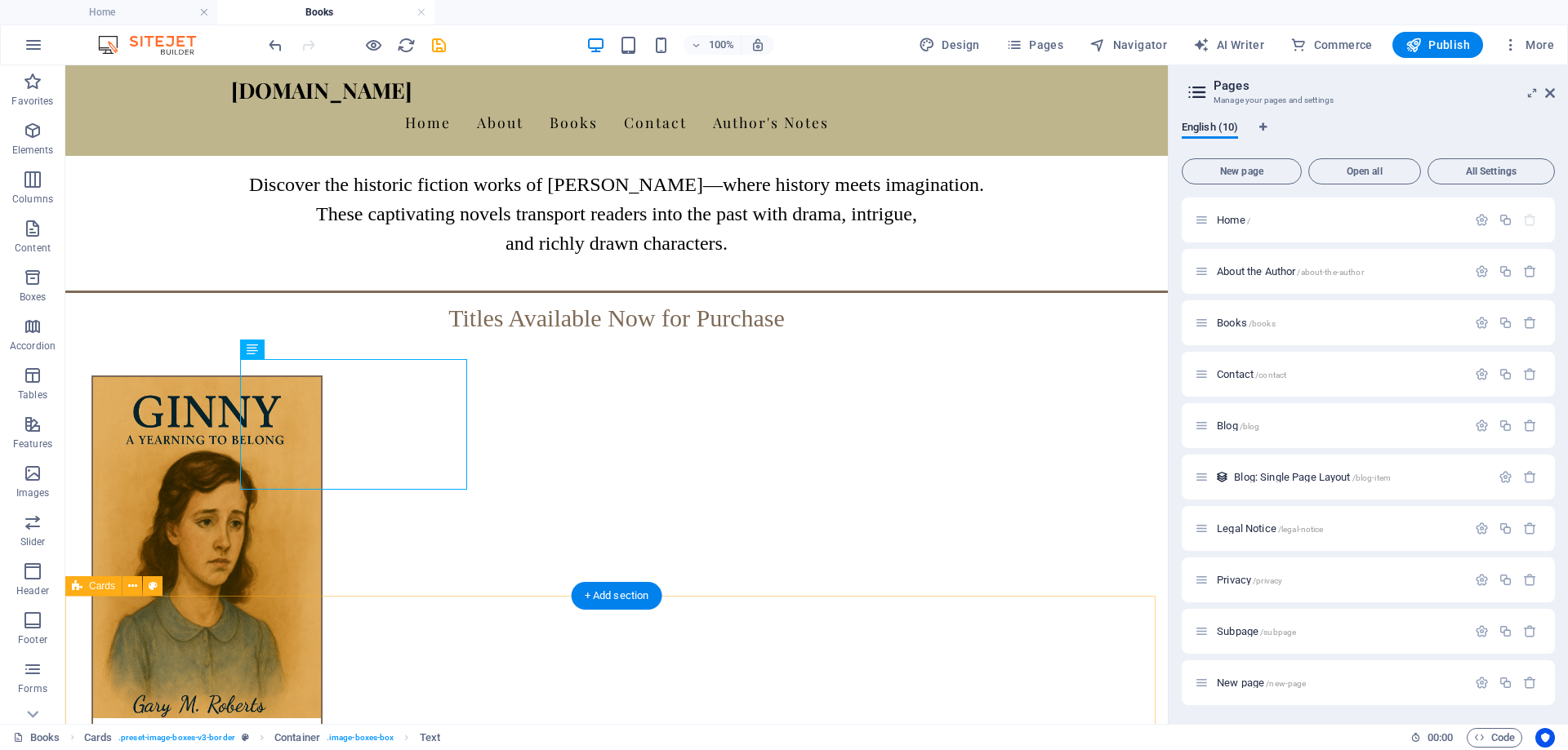
scroll to position [735, 0]
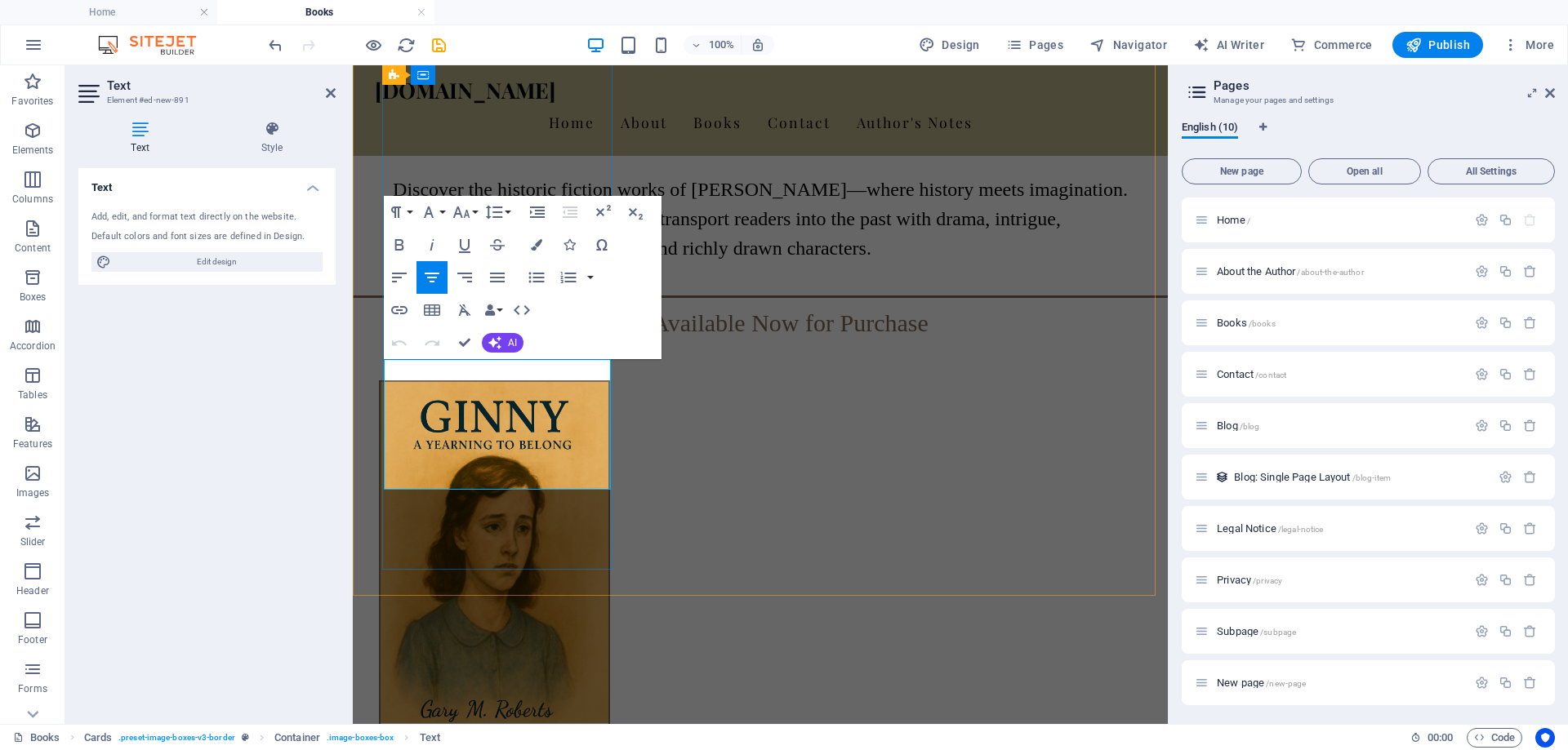
drag, startPoint x: 397, startPoint y: 368, endPoint x: 583, endPoint y: 413, distance: 191.4
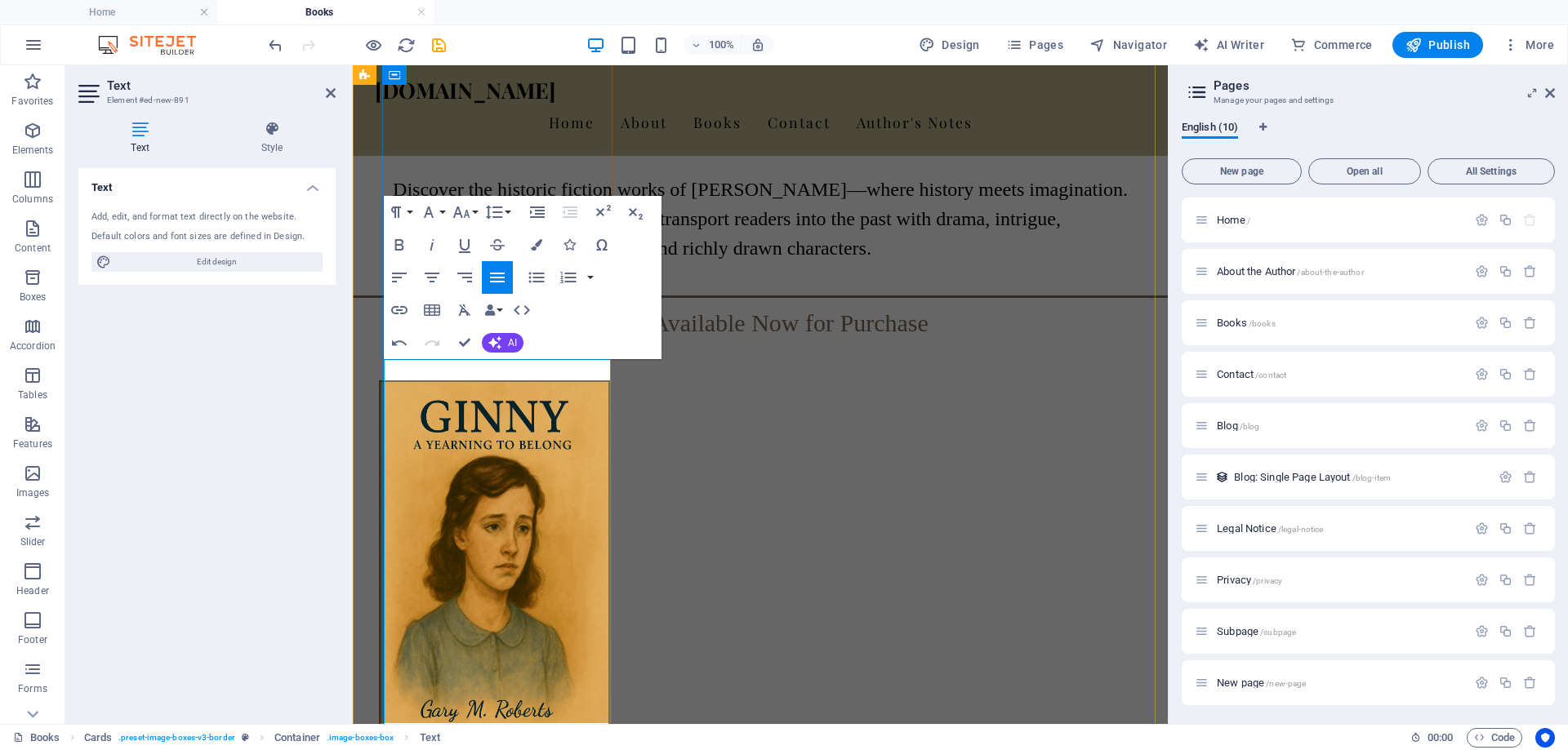
drag, startPoint x: 398, startPoint y: 374, endPoint x: 587, endPoint y: 648, distance: 332.9
click at [503, 339] on button "AI" at bounding box center [502, 343] width 42 height 19
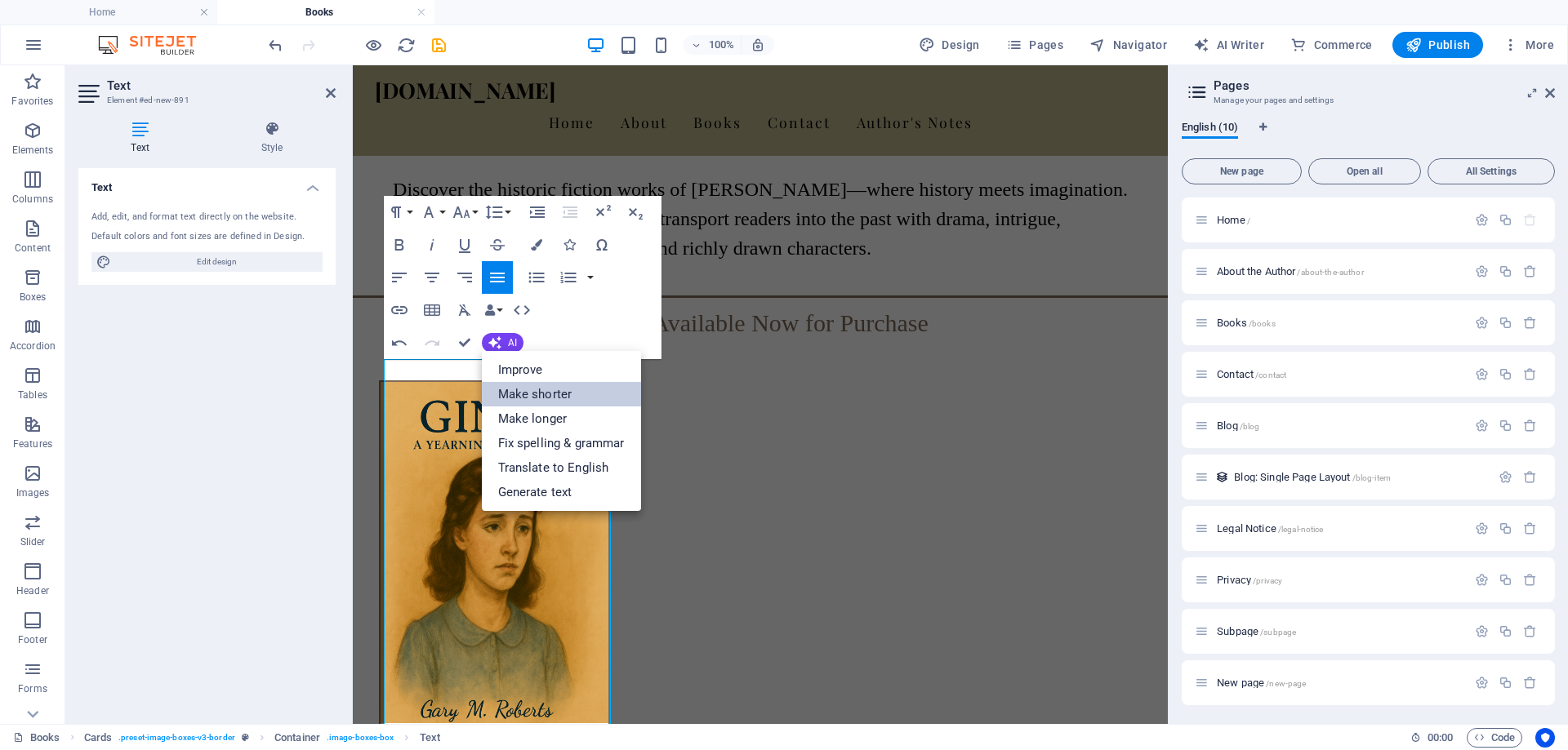
click at [537, 395] on link "Make shorter" at bounding box center [561, 394] width 160 height 24
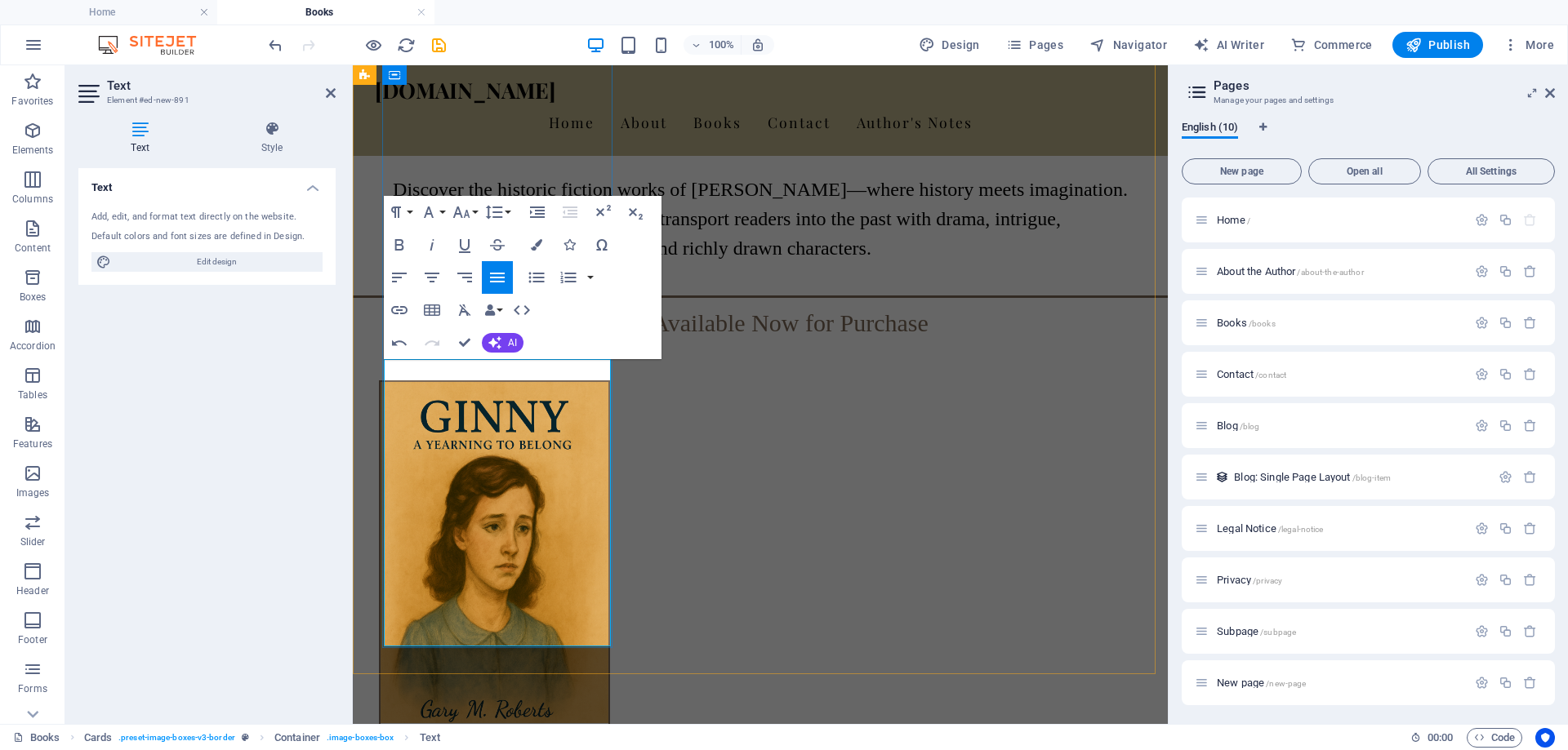
drag, startPoint x: 457, startPoint y: 514, endPoint x: 469, endPoint y: 488, distance: 28.6
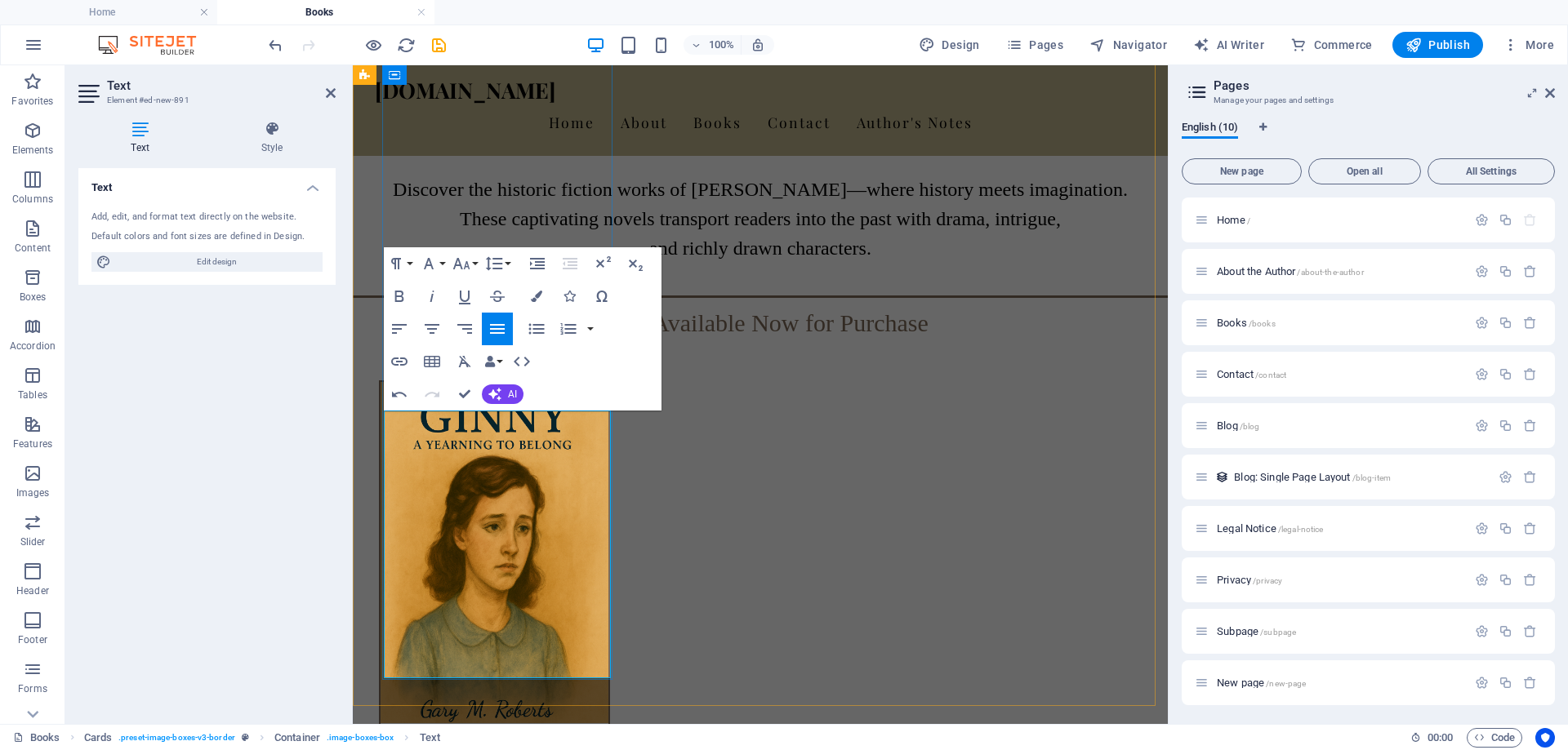
scroll to position [653, 0]
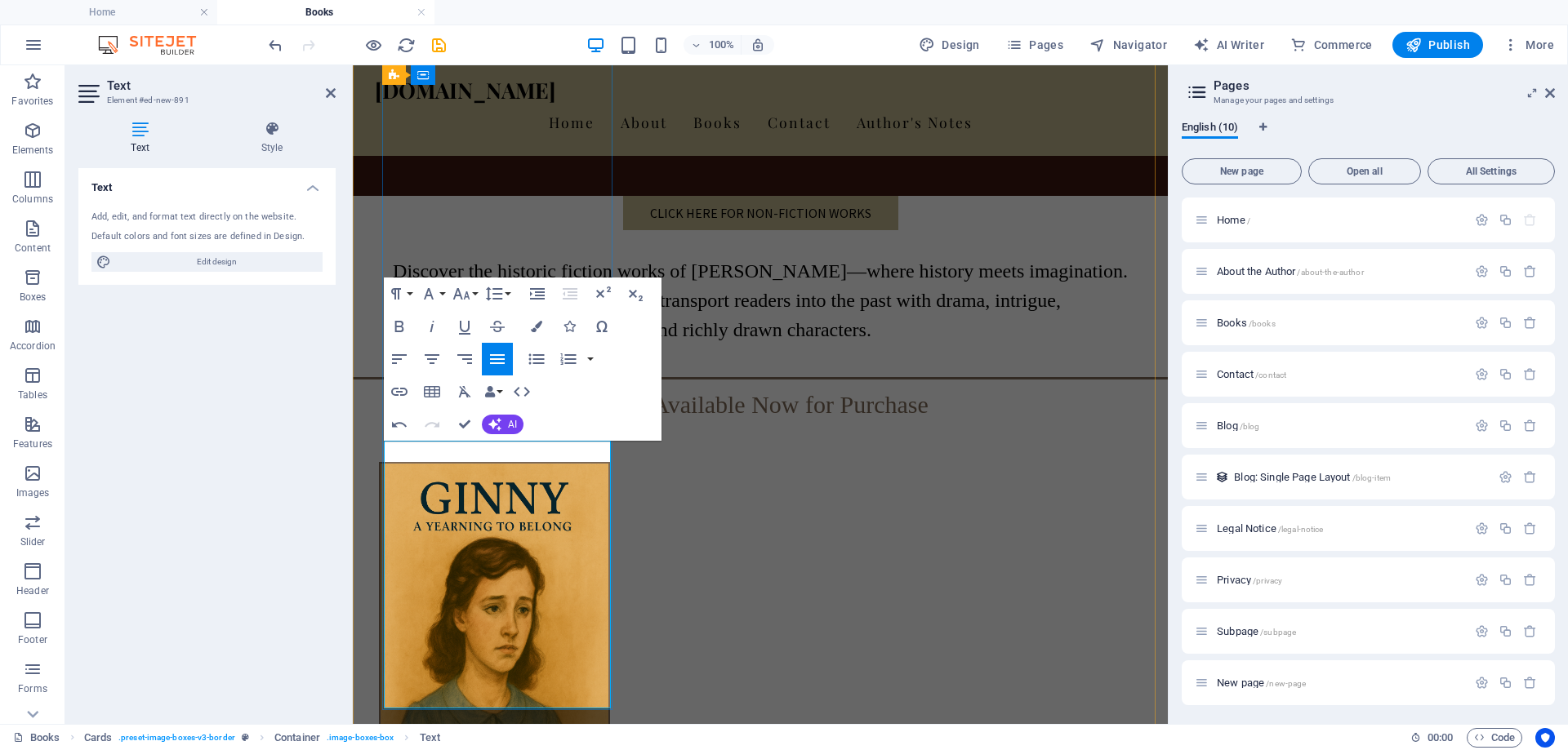
drag, startPoint x: 517, startPoint y: 509, endPoint x: 442, endPoint y: 472, distance: 83.6
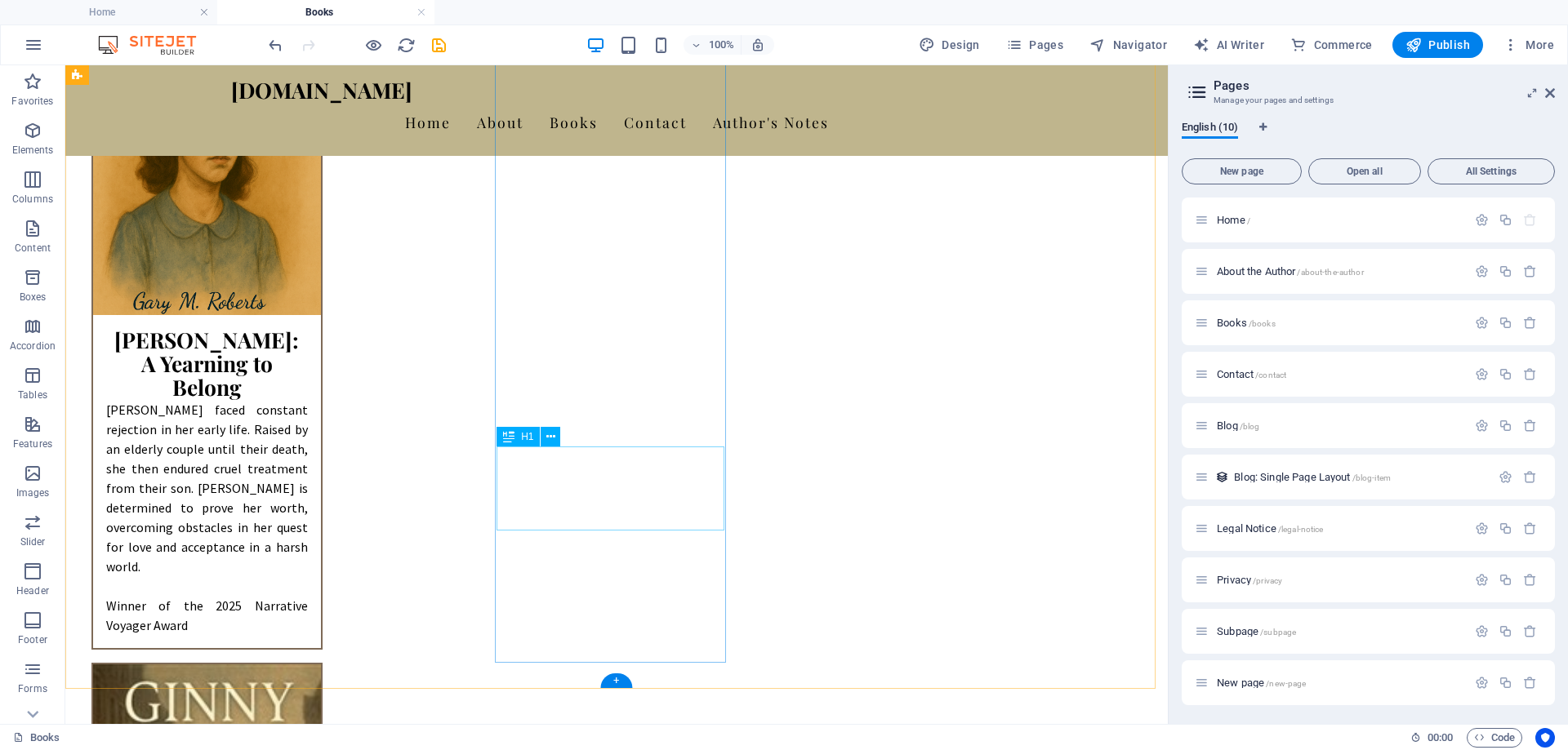
scroll to position [1388, 0]
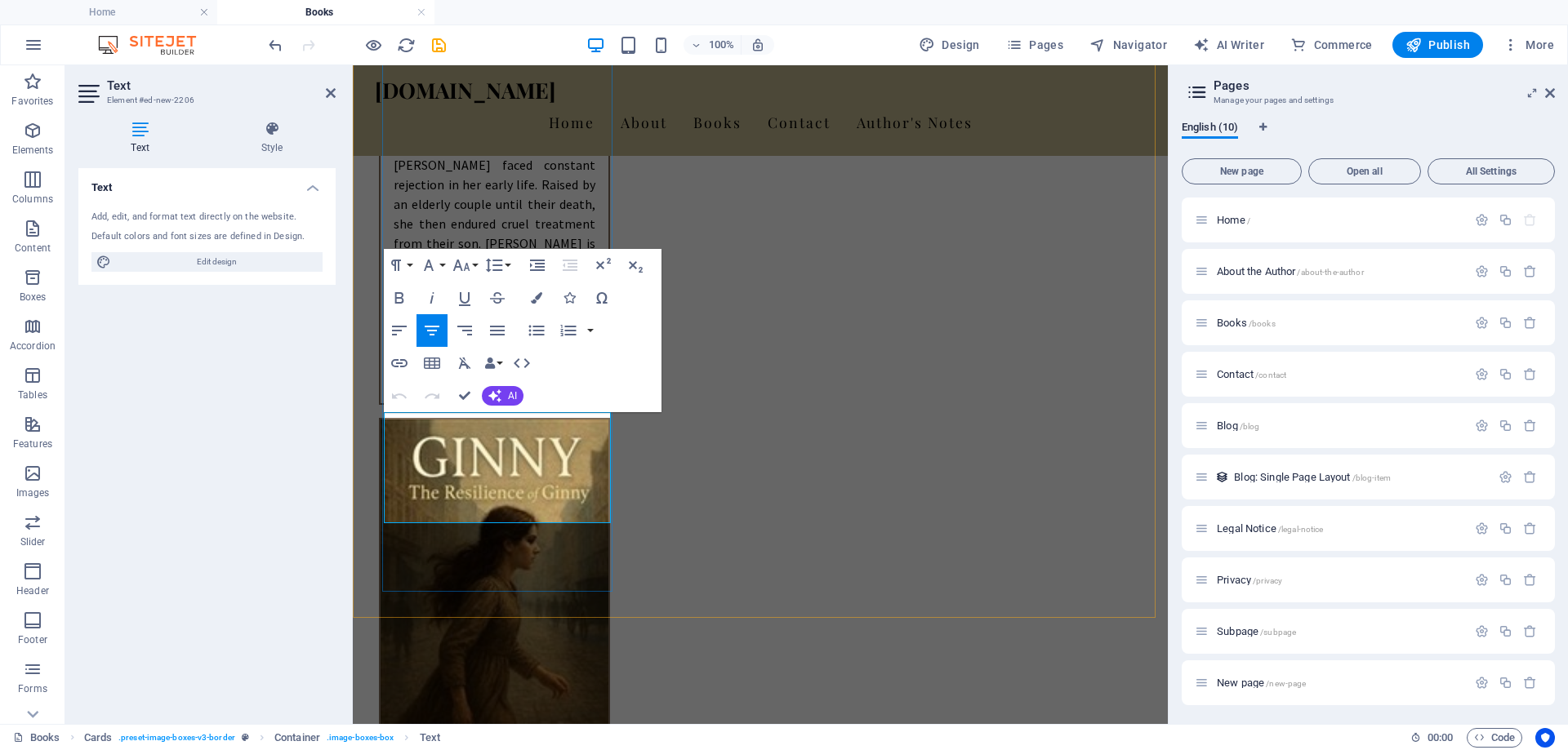
drag, startPoint x: 404, startPoint y: 420, endPoint x: 583, endPoint y: 502, distance: 196.9
click at [502, 396] on button "AI" at bounding box center [502, 396] width 42 height 19
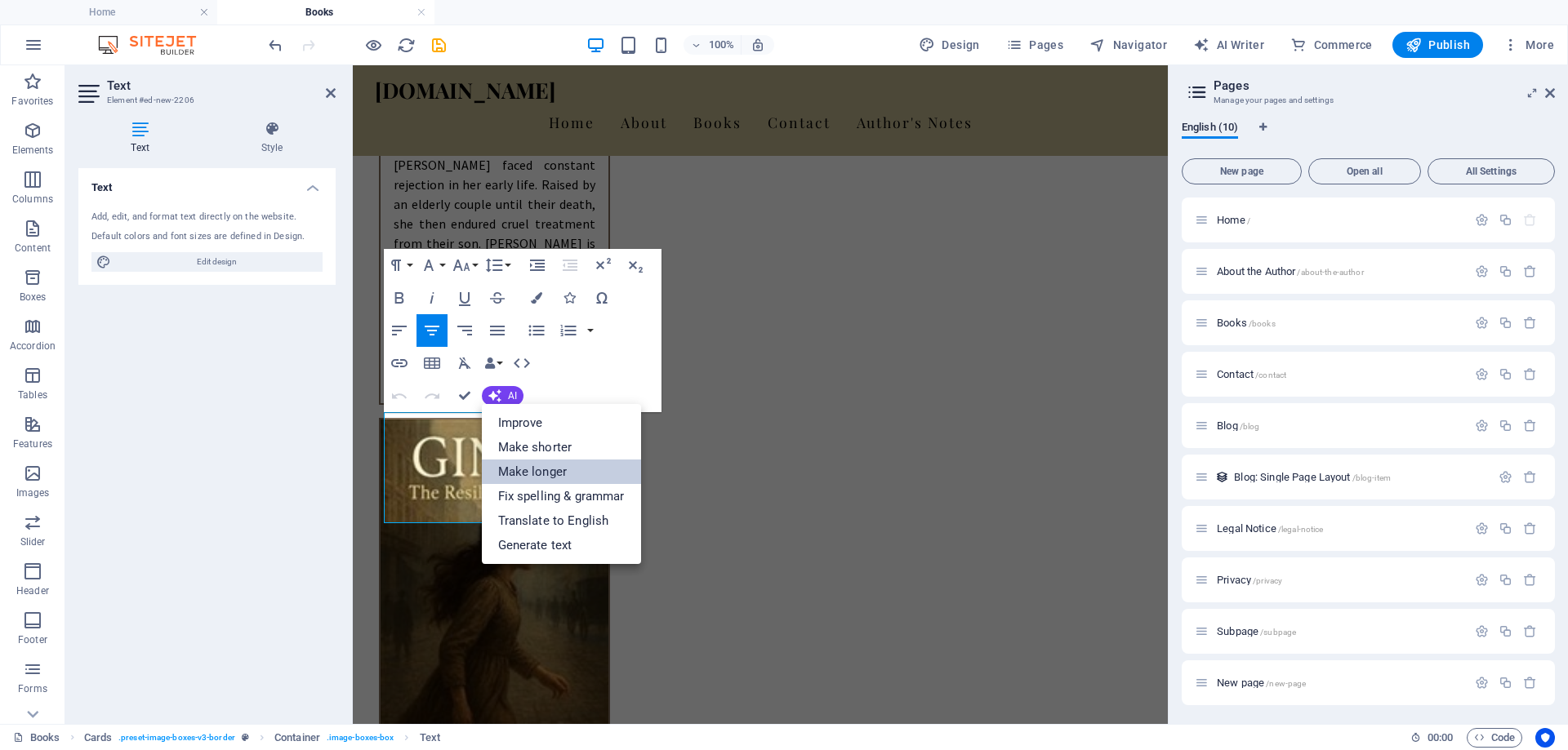
click at [531, 470] on link "Make longer" at bounding box center [561, 471] width 160 height 24
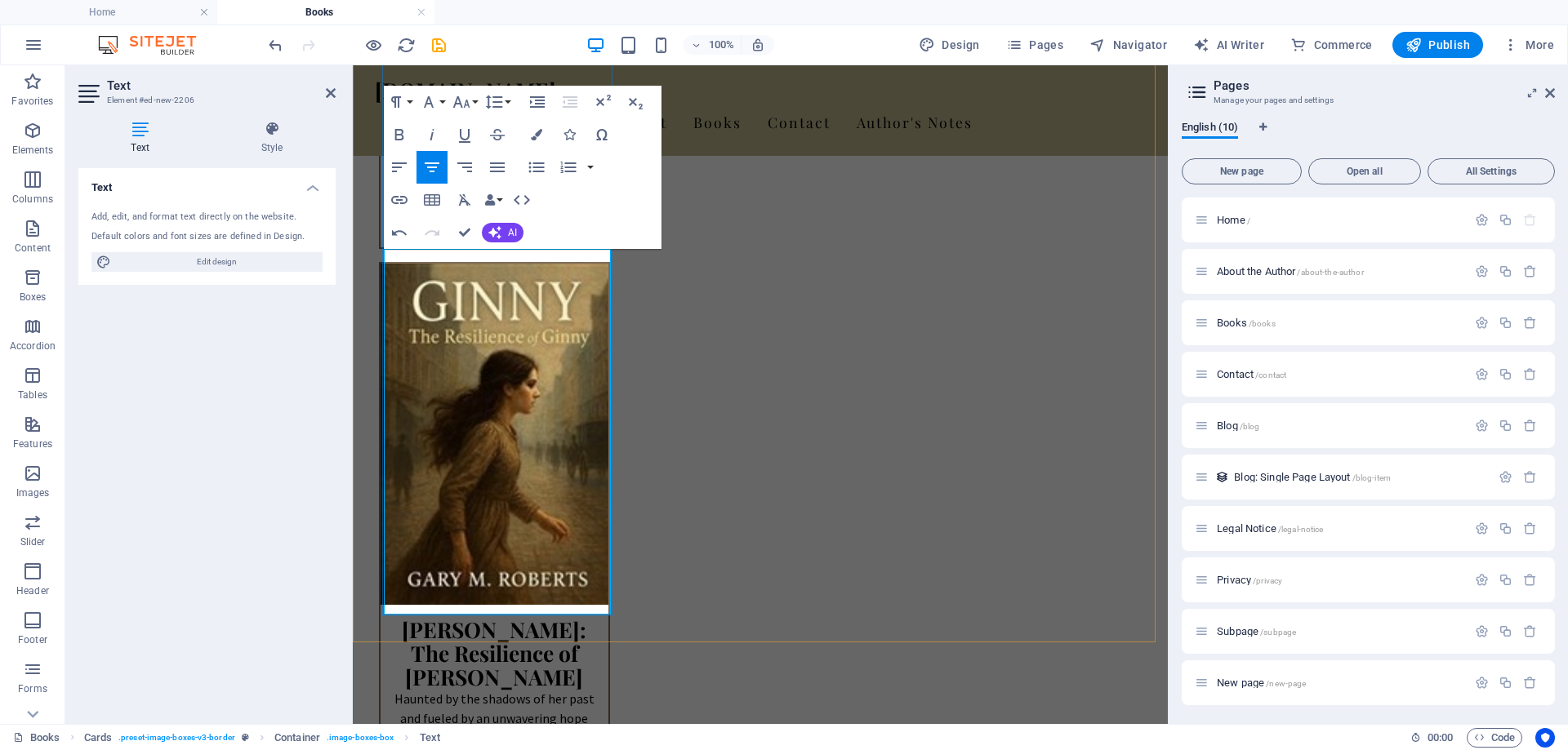
scroll to position [1551, 0]
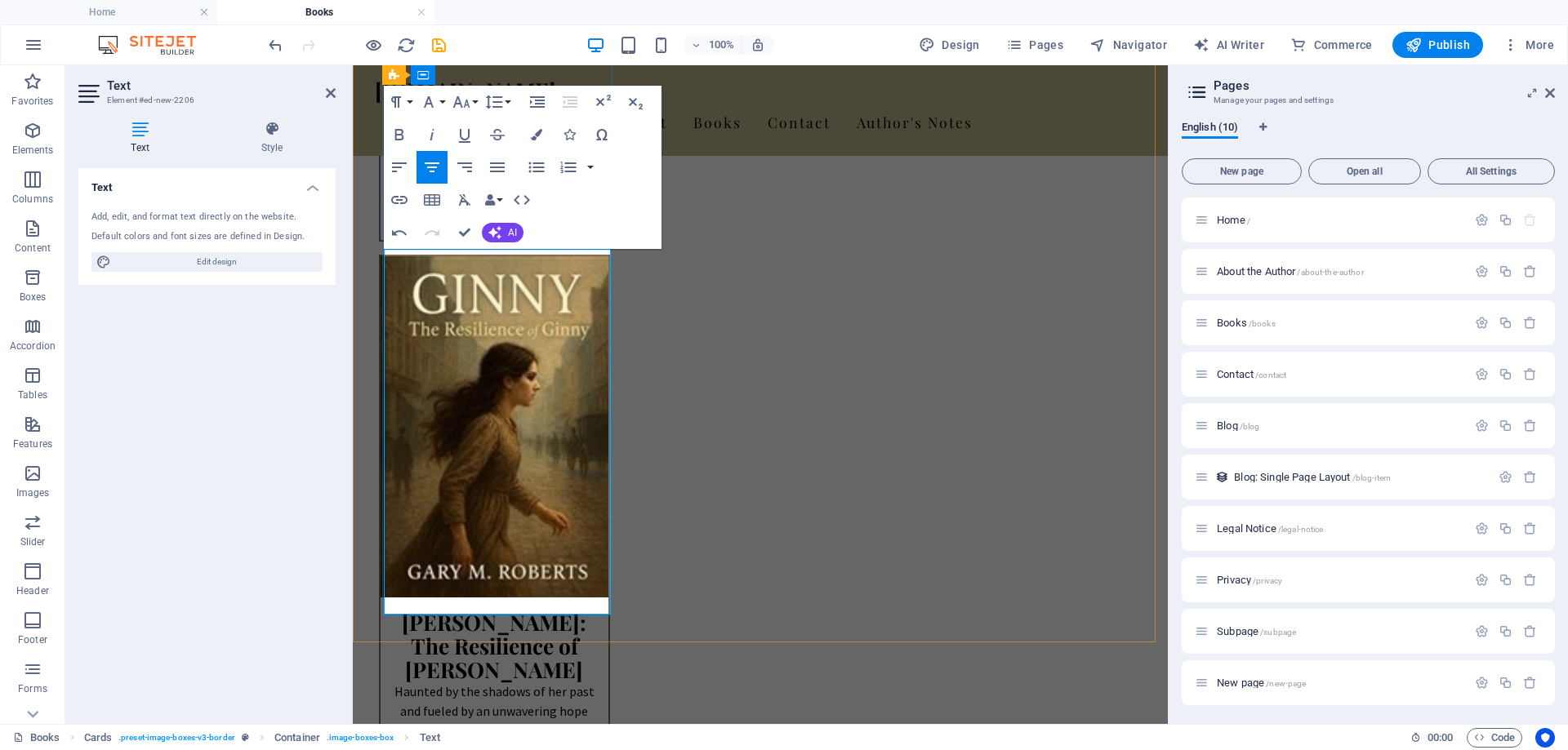
drag, startPoint x: 566, startPoint y: 478, endPoint x: 609, endPoint y: 600, distance: 129.4
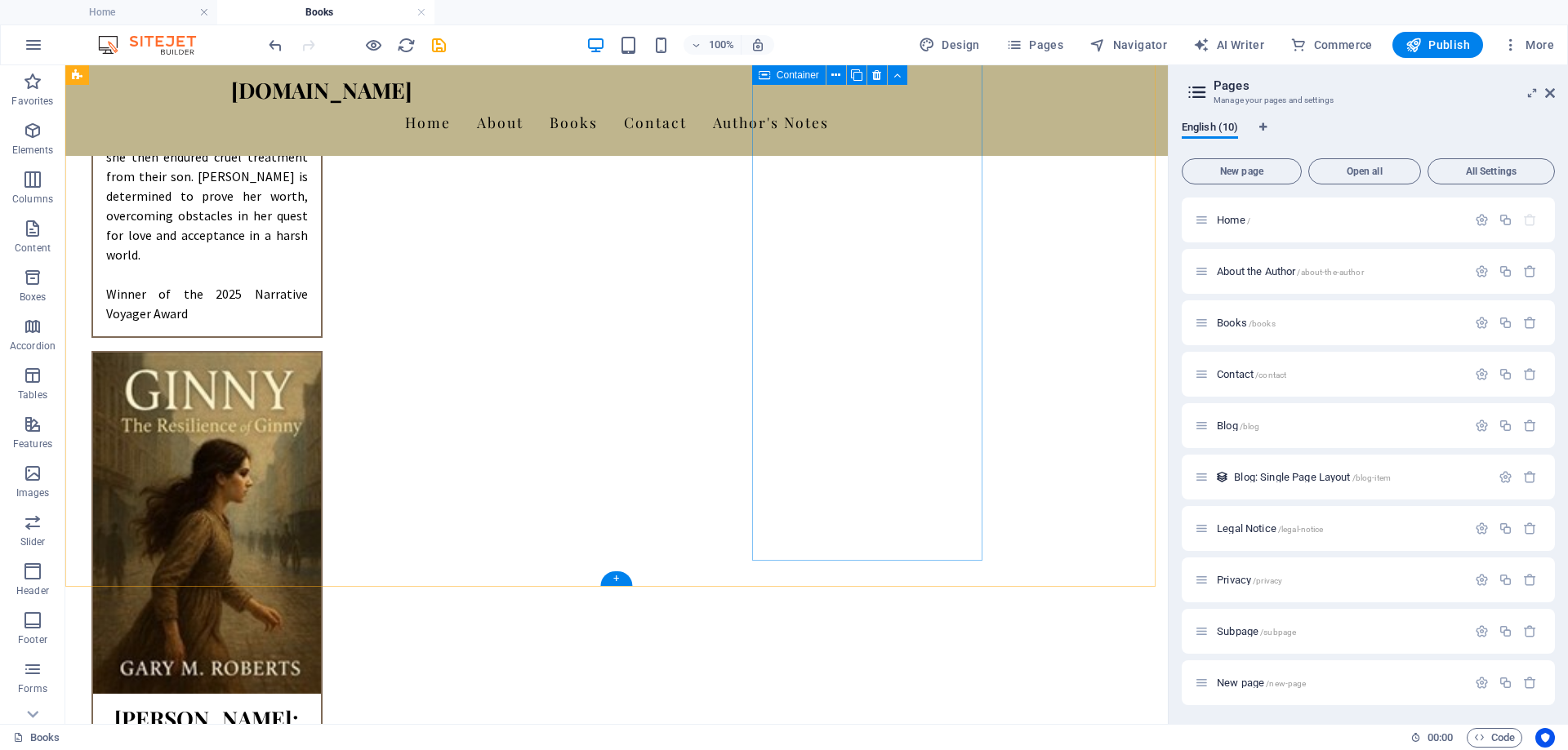
scroll to position [1470, 0]
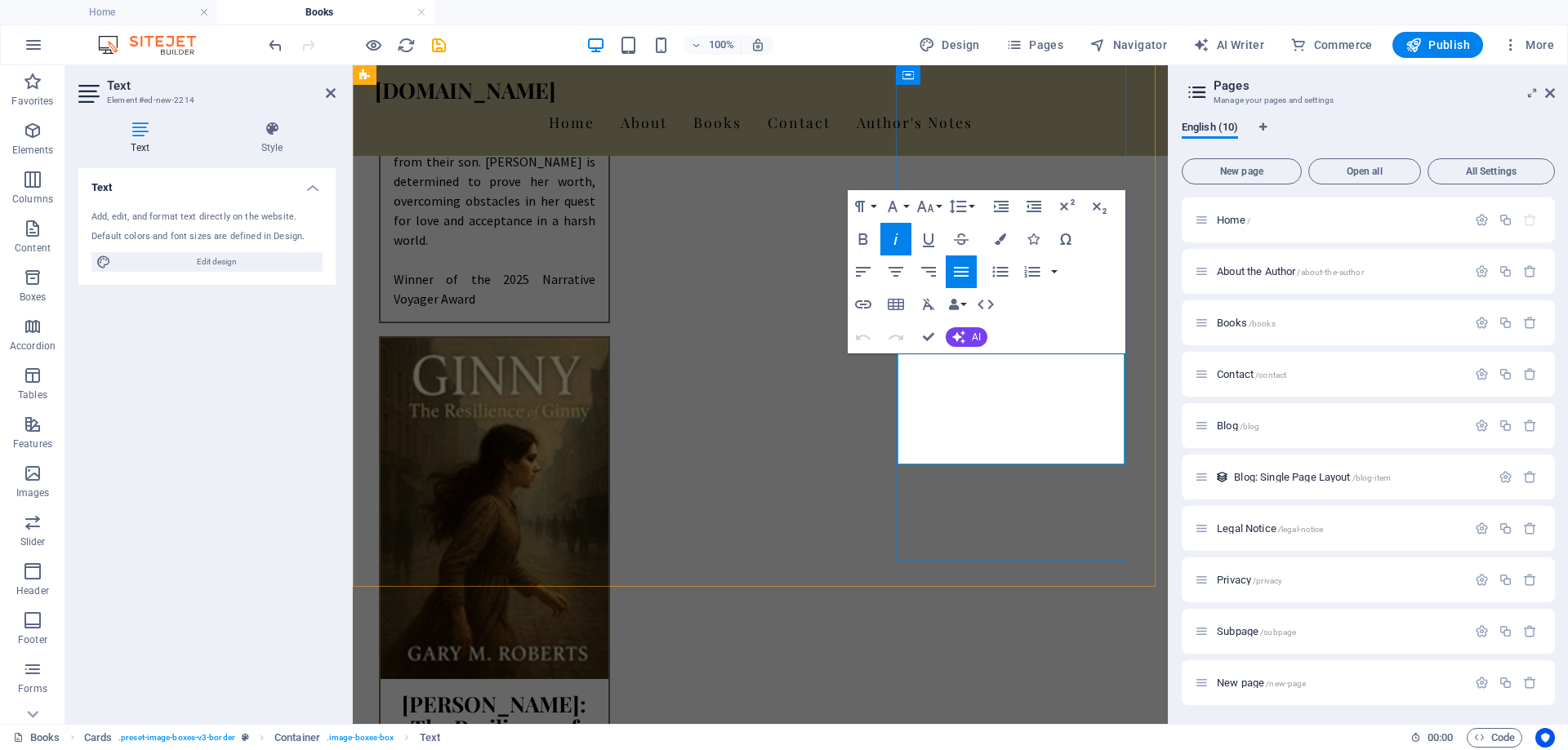
scroll to position [1388, 0]
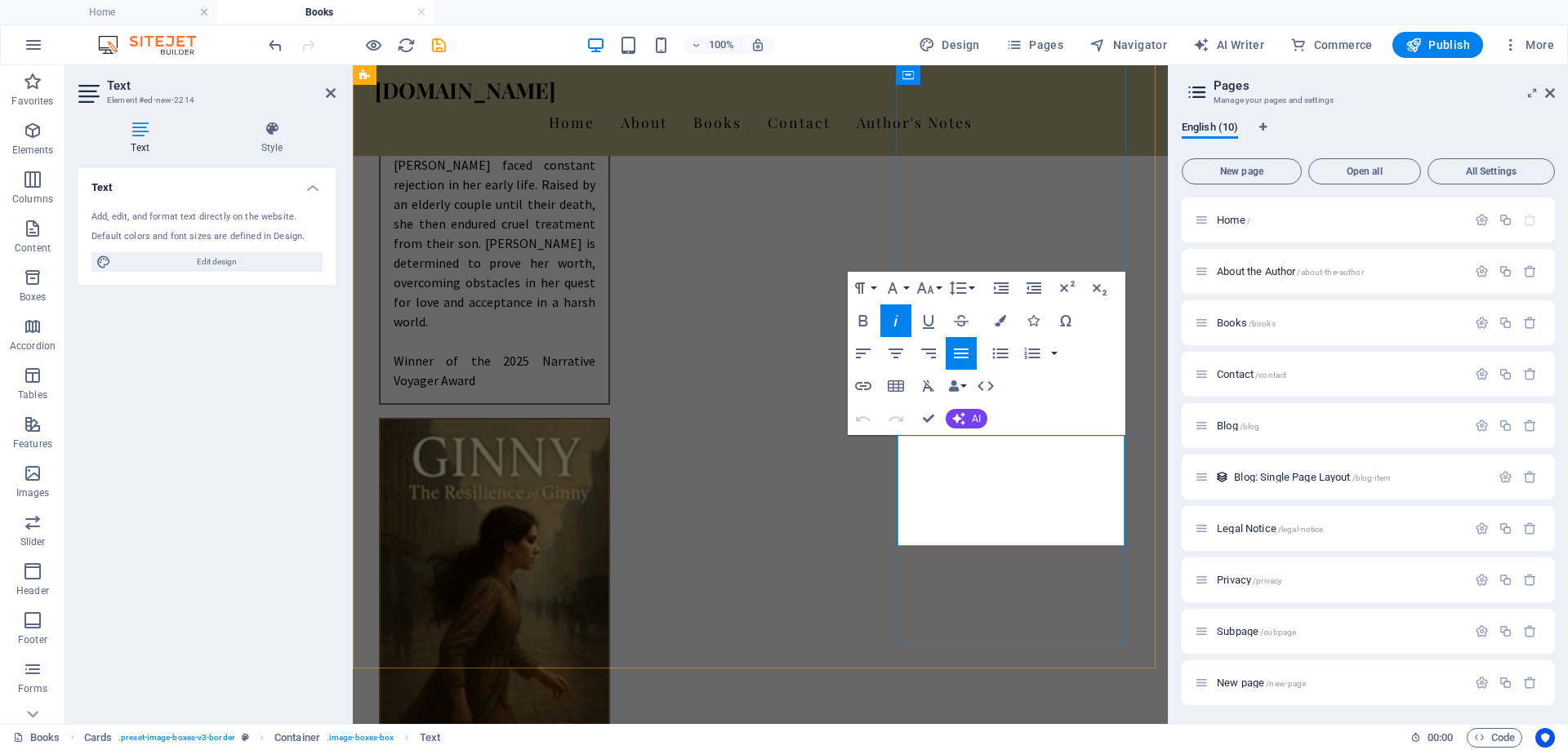
drag, startPoint x: 912, startPoint y: 448, endPoint x: 1053, endPoint y: 520, distance: 158.3
click at [895, 311] on icon "button" at bounding box center [895, 320] width 19 height 19
click at [977, 420] on span "AI" at bounding box center [976, 419] width 9 height 10
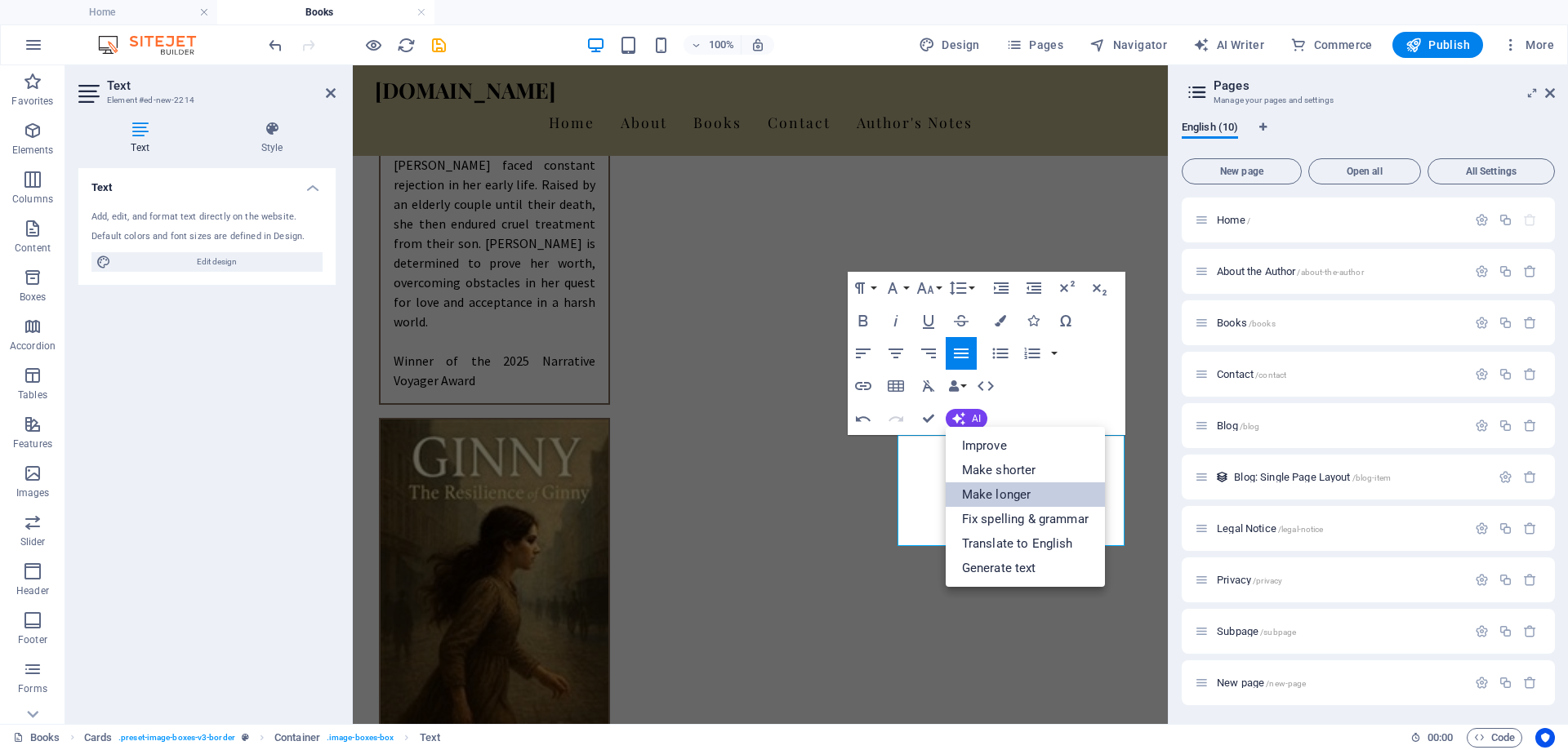
click at [980, 494] on link "Make longer" at bounding box center [1025, 495] width 160 height 24
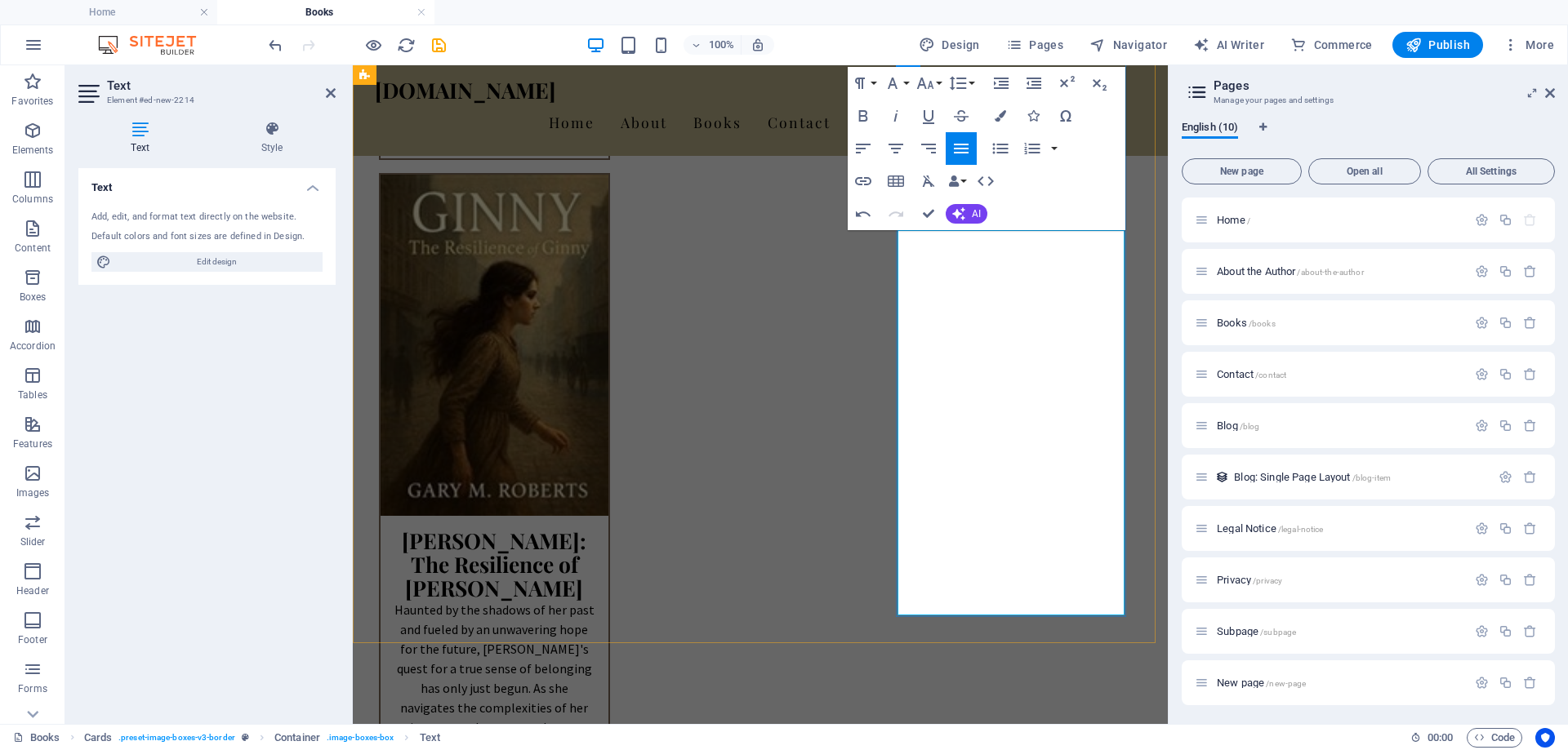
scroll to position [1551, 0]
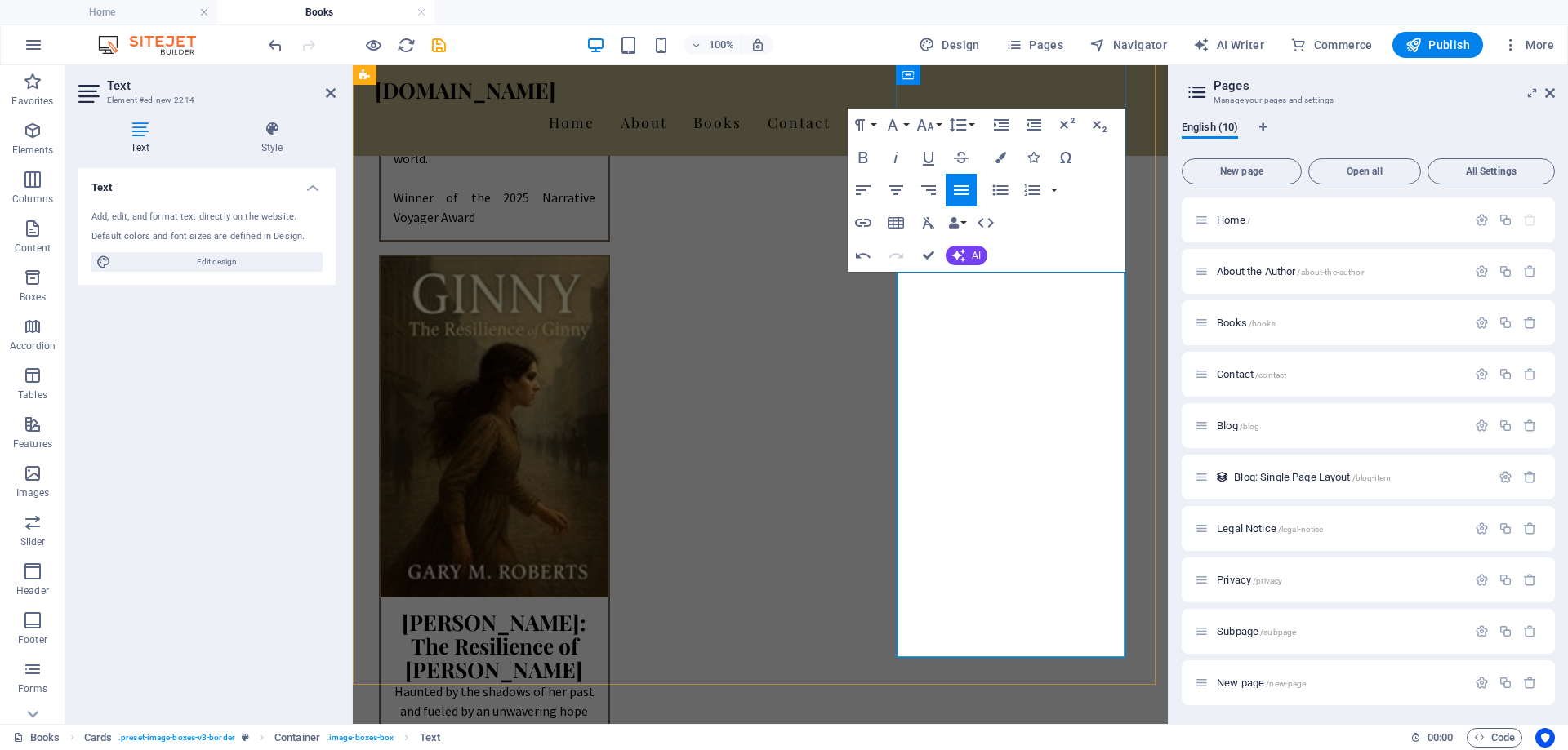
drag, startPoint x: 1075, startPoint y: 297, endPoint x: 977, endPoint y: 306, distance: 98.4
drag, startPoint x: 963, startPoint y: 342, endPoint x: 890, endPoint y: 343, distance: 73.0
drag, startPoint x: 941, startPoint y: 342, endPoint x: 923, endPoint y: 339, distance: 18.2
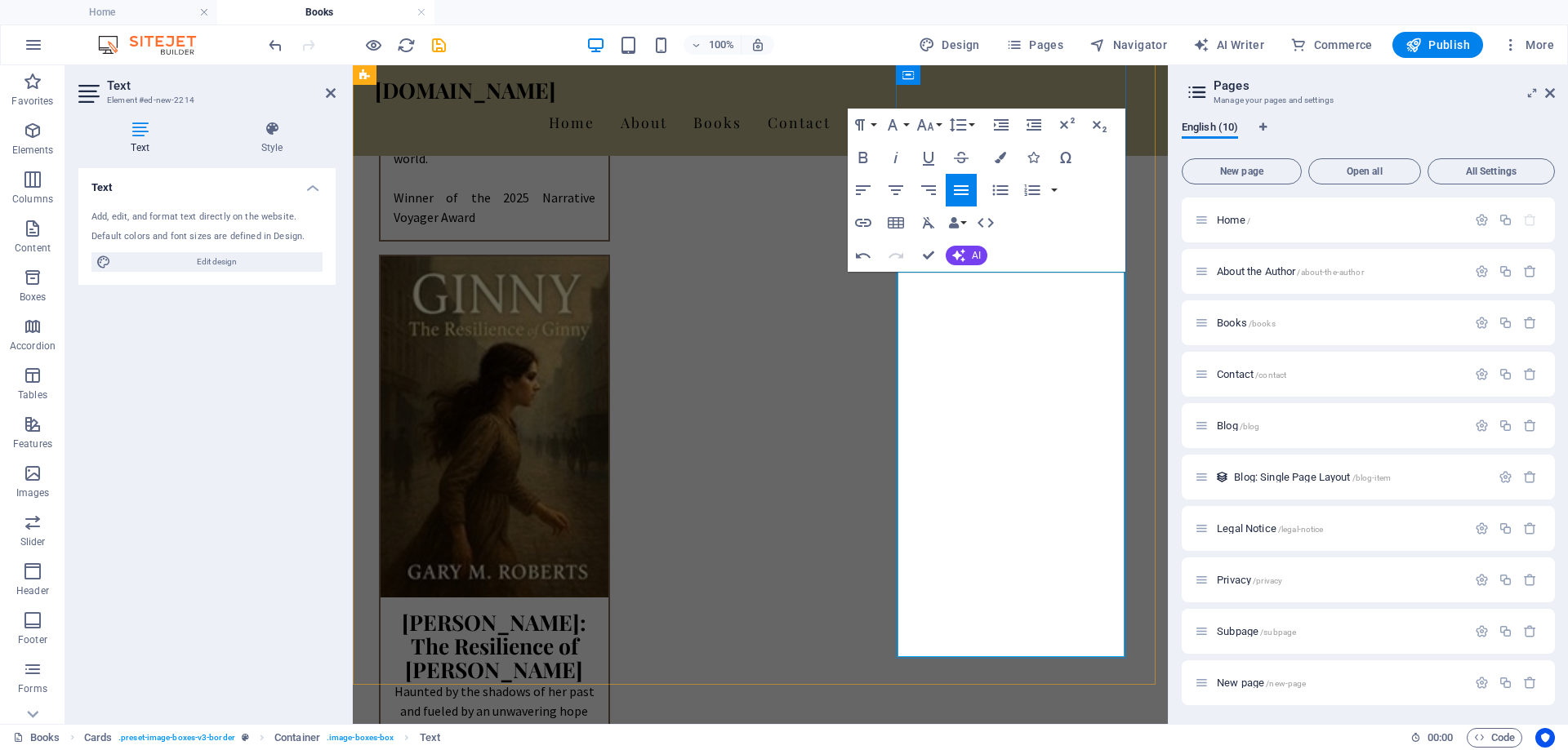
drag, startPoint x: 982, startPoint y: 498, endPoint x: 909, endPoint y: 385, distance: 134.5
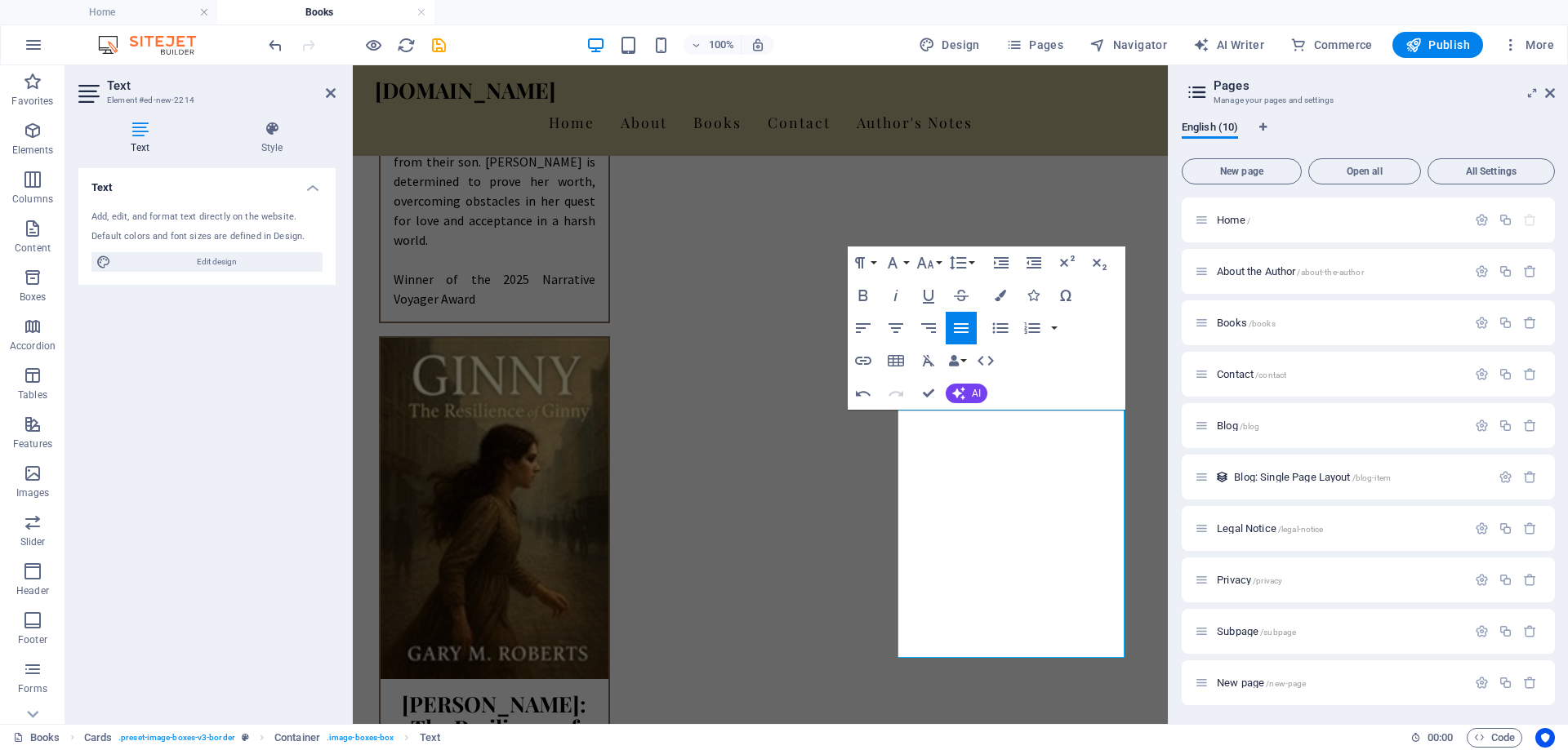
scroll to position [1388, 0]
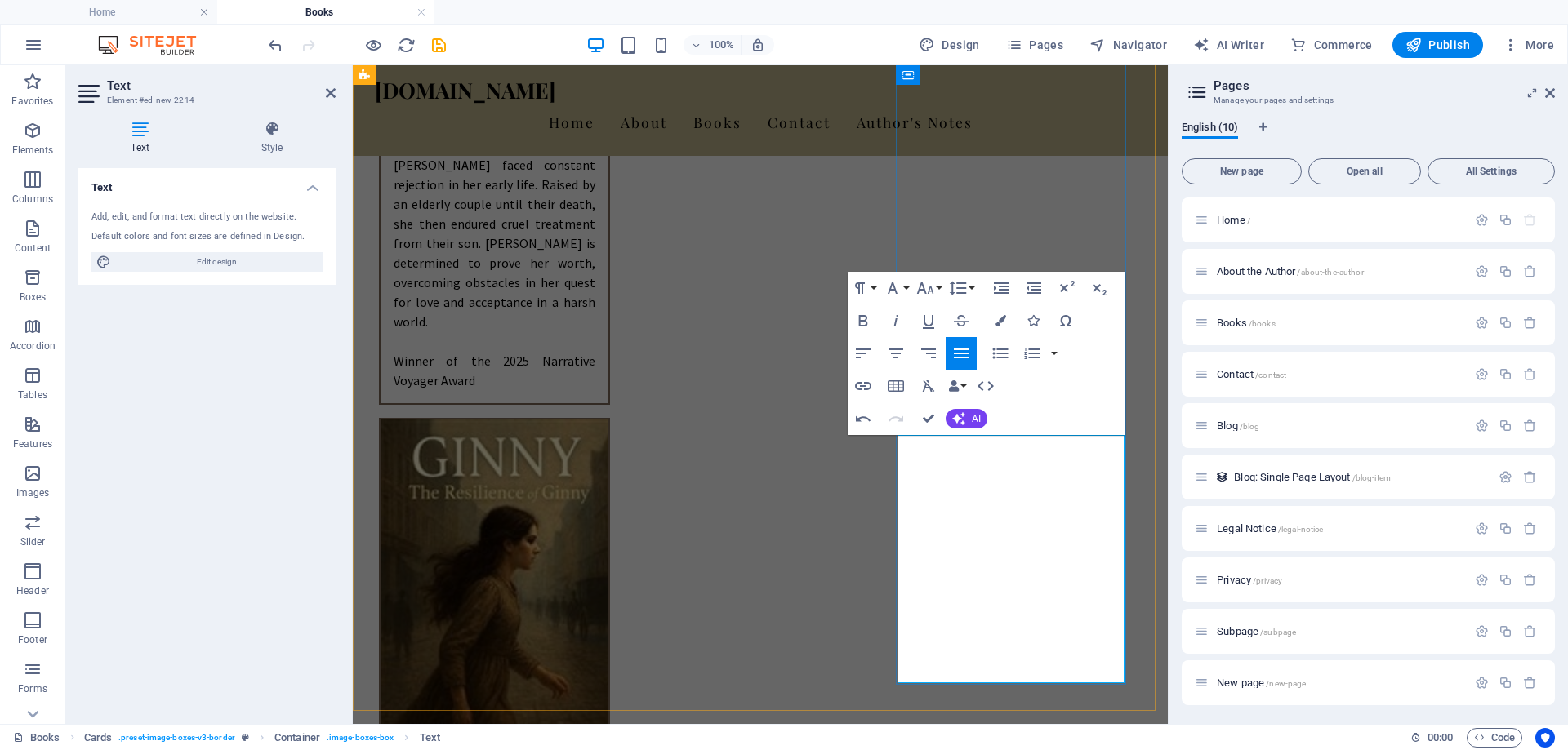
drag, startPoint x: 911, startPoint y: 462, endPoint x: 1007, endPoint y: 671, distance: 230.0
click at [903, 352] on icon "button" at bounding box center [895, 353] width 19 height 19
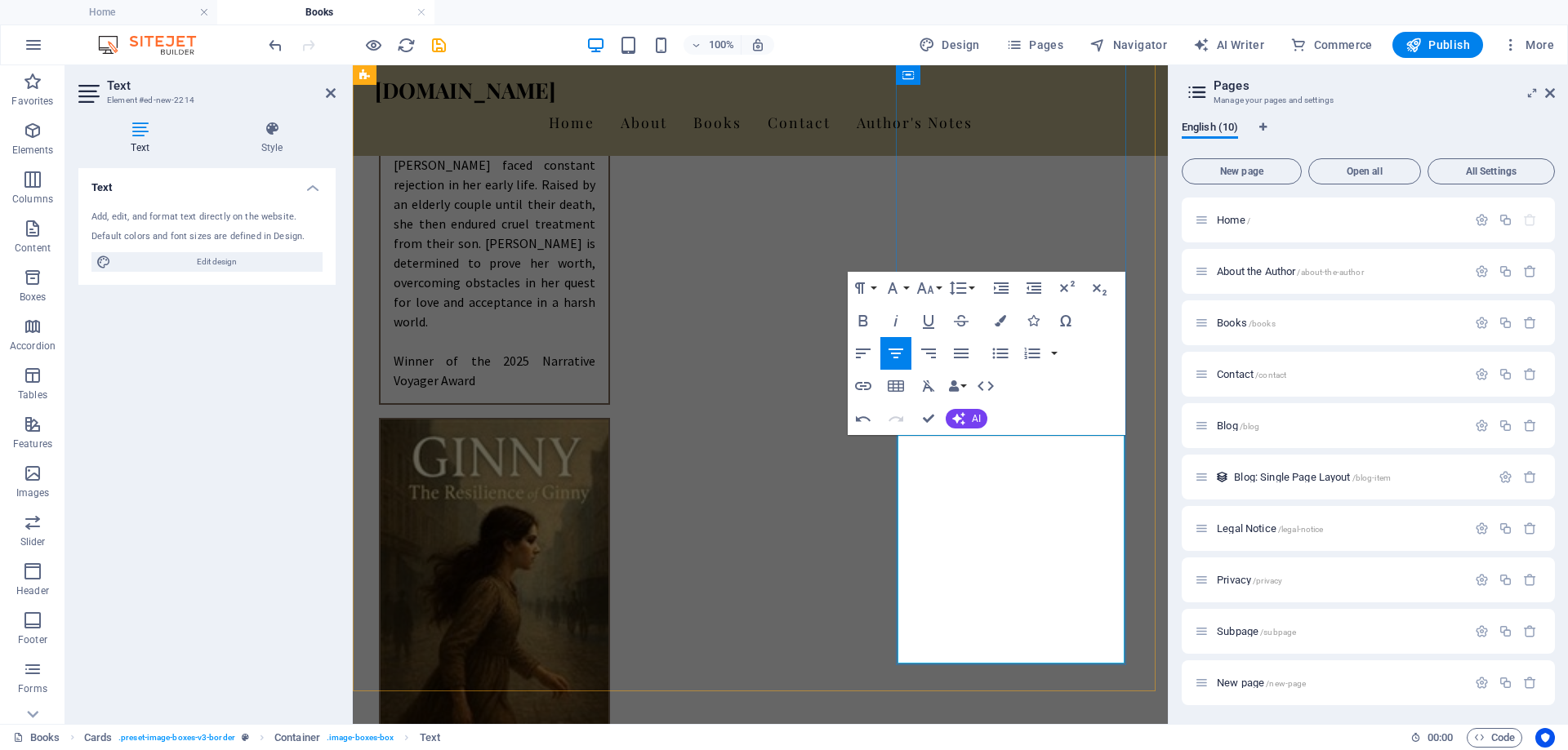
drag, startPoint x: 1106, startPoint y: 644, endPoint x: 1055, endPoint y: 620, distance: 56.4
drag, startPoint x: 923, startPoint y: 414, endPoint x: 859, endPoint y: 349, distance: 91.2
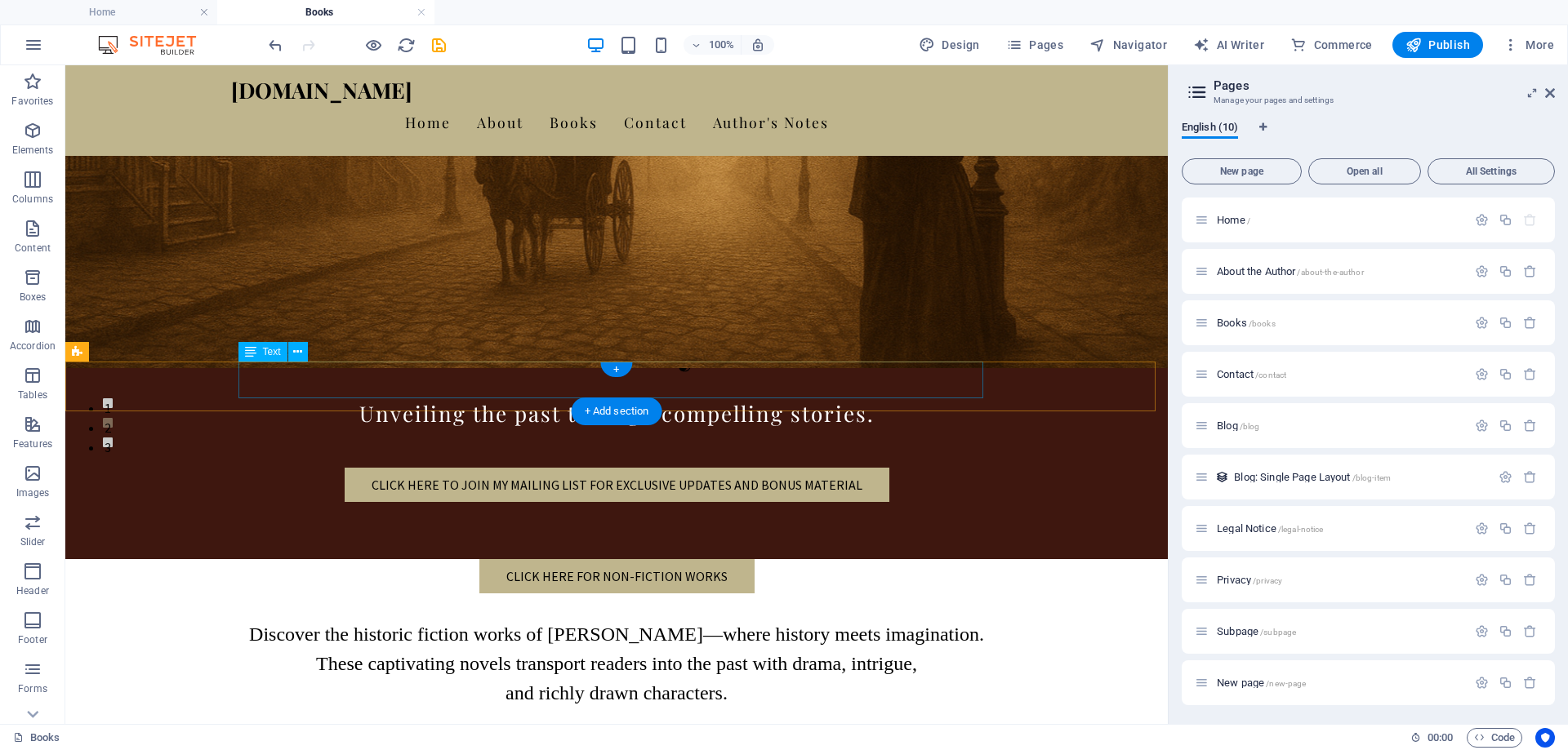
scroll to position [245, 0]
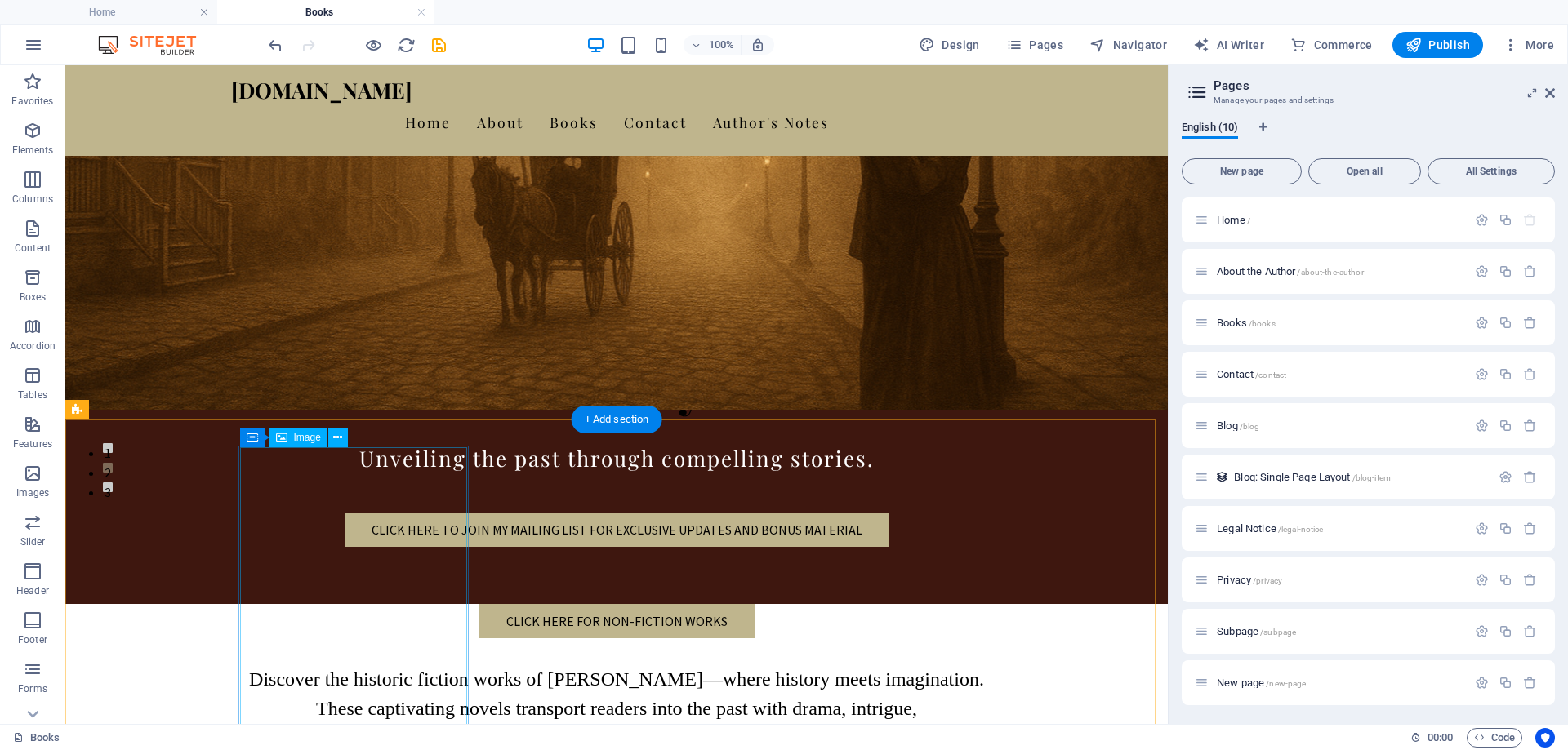
select select "%"
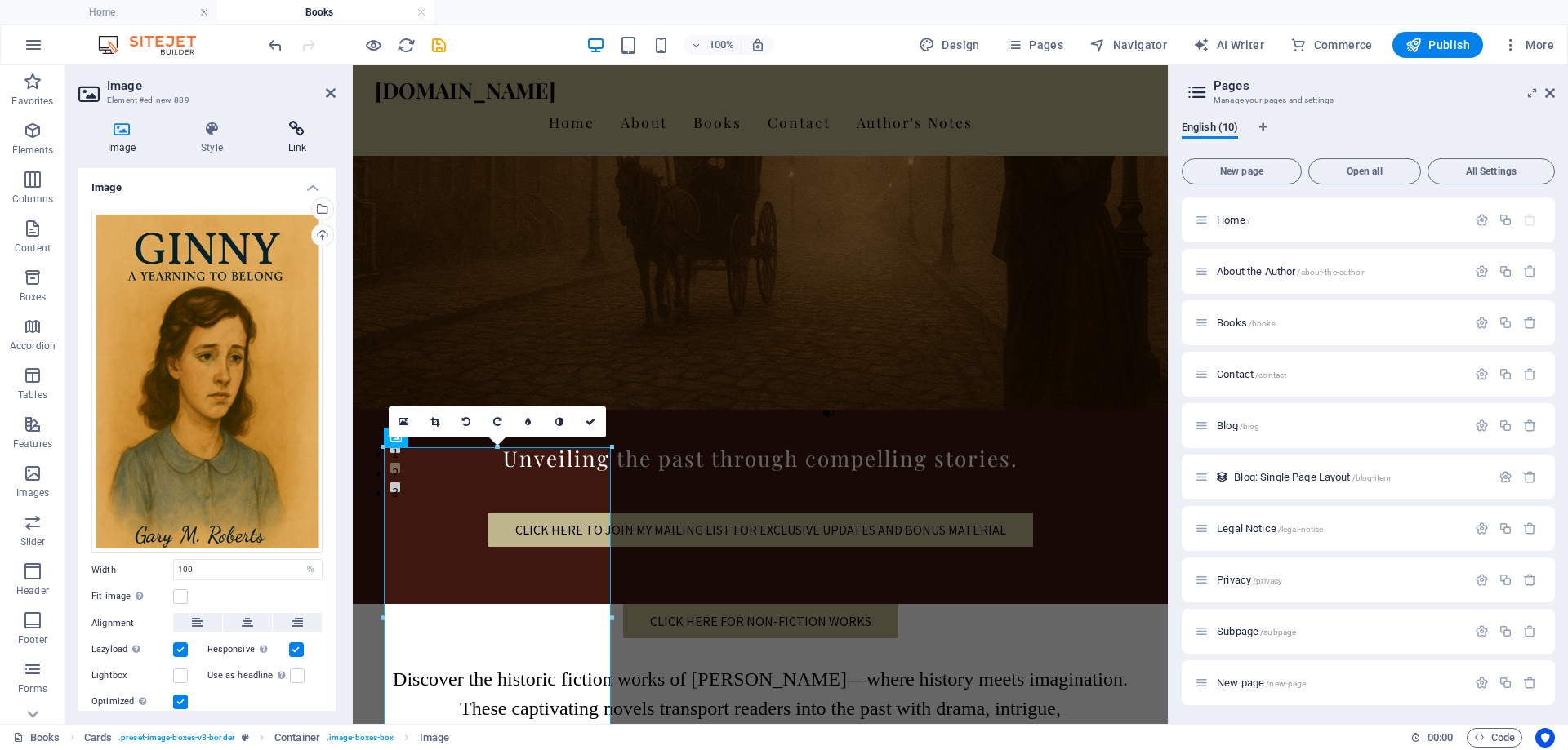
click at [295, 131] on icon at bounding box center [296, 129] width 76 height 16
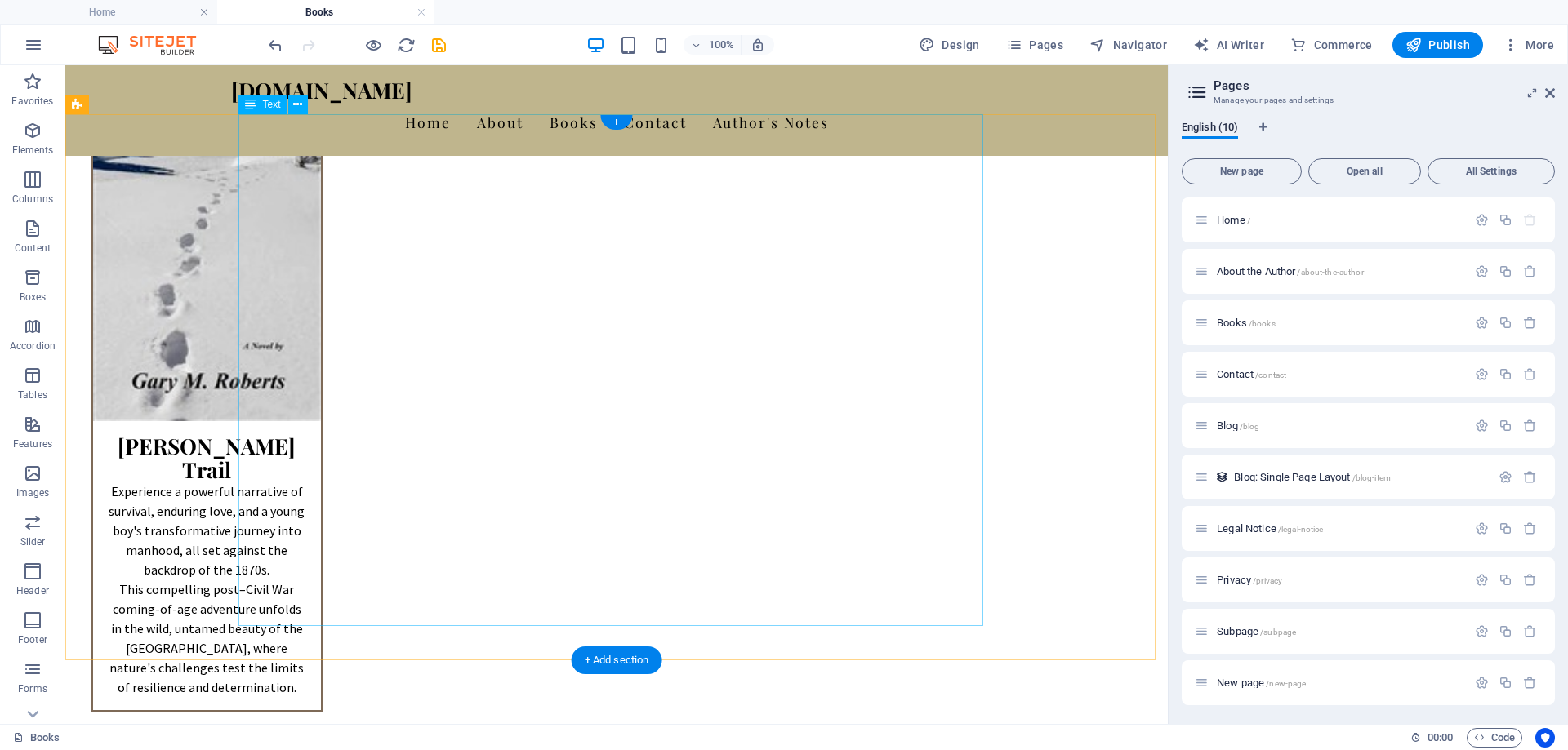
scroll to position [3184, 0]
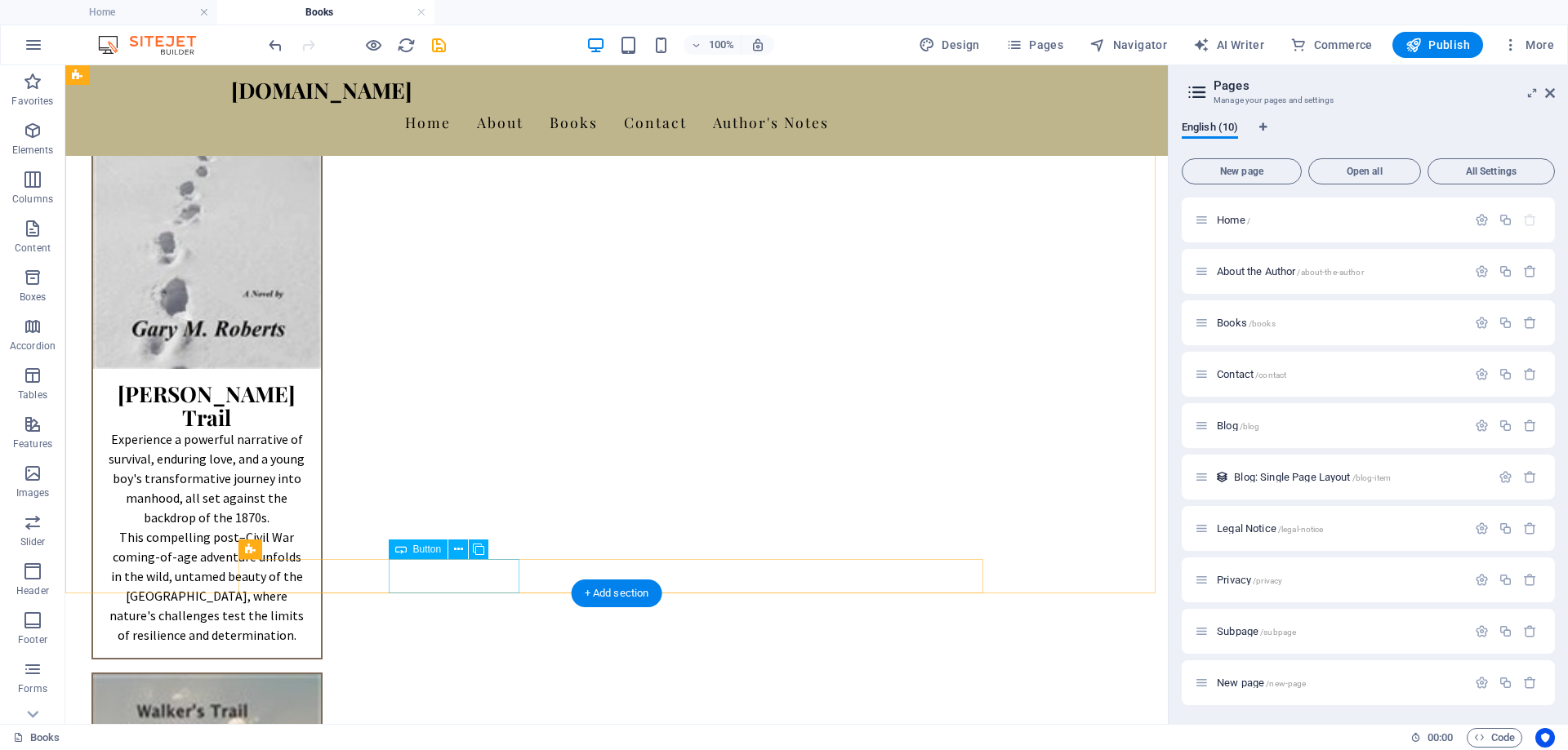
select select "px"
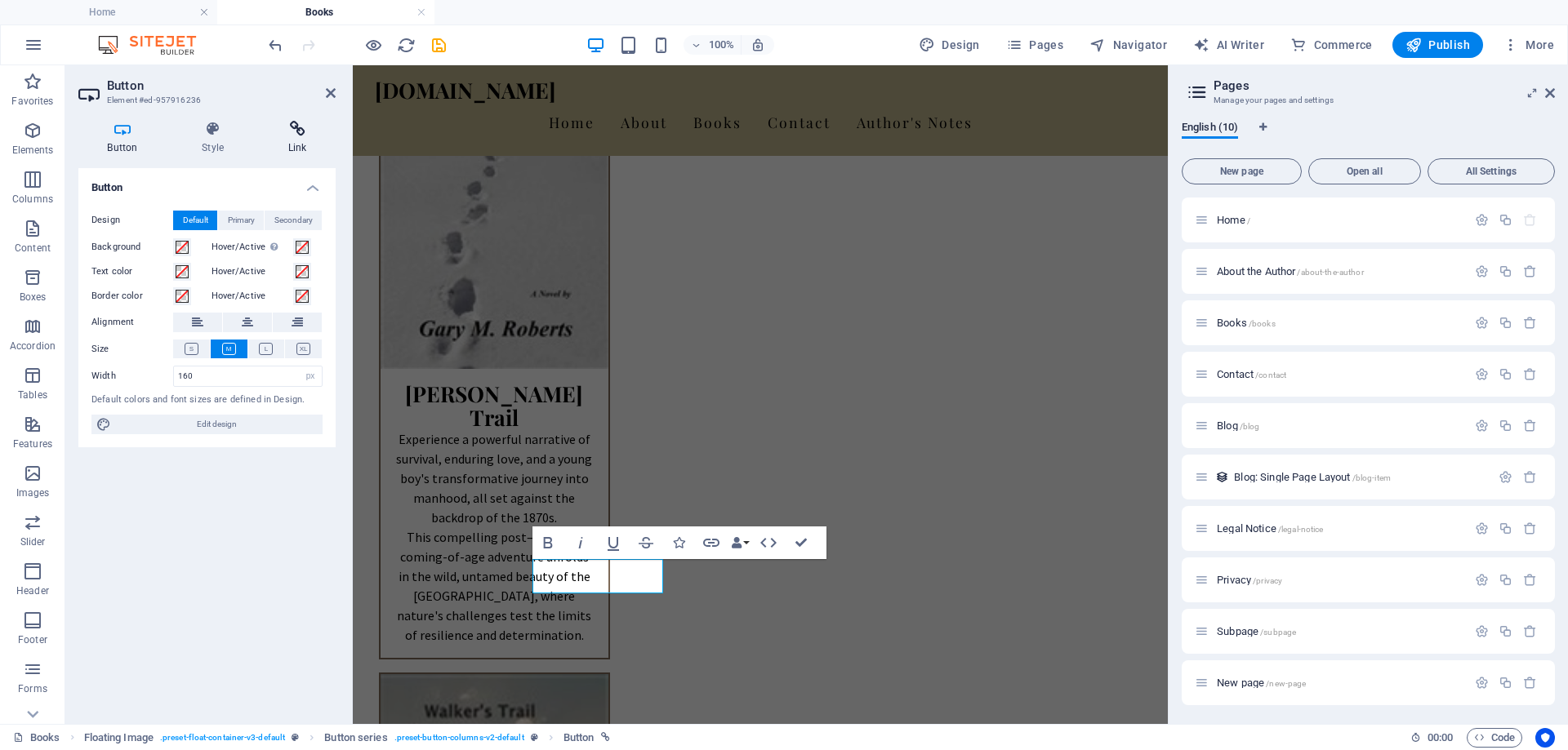
click at [298, 121] on icon at bounding box center [296, 129] width 76 height 16
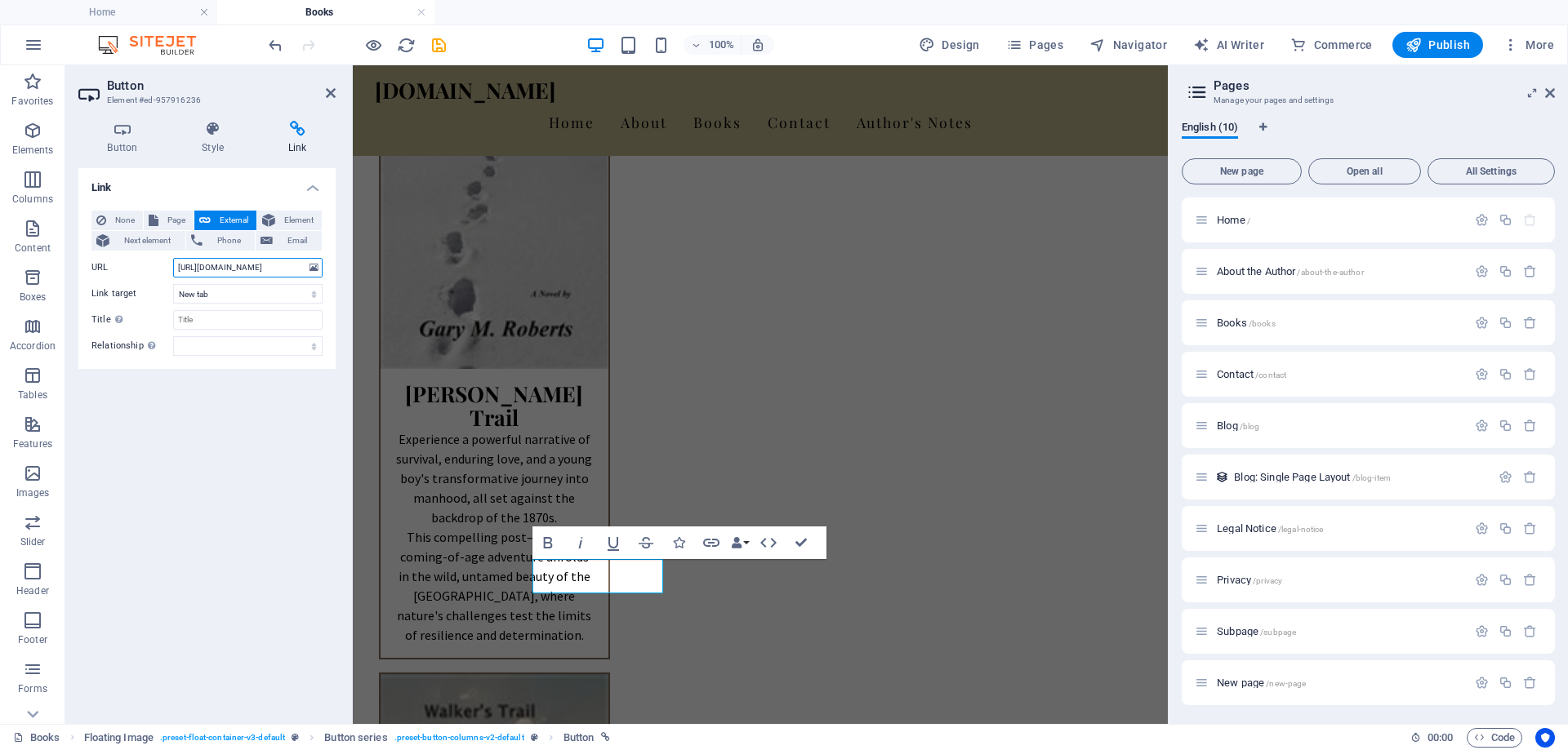
scroll to position [0, 34]
drag, startPoint x: 176, startPoint y: 267, endPoint x: 325, endPoint y: 273, distance: 149.1
click at [325, 273] on div "None Page External Element Next element Phone Email Page Home About the Author …" at bounding box center [207, 283] width 257 height 171
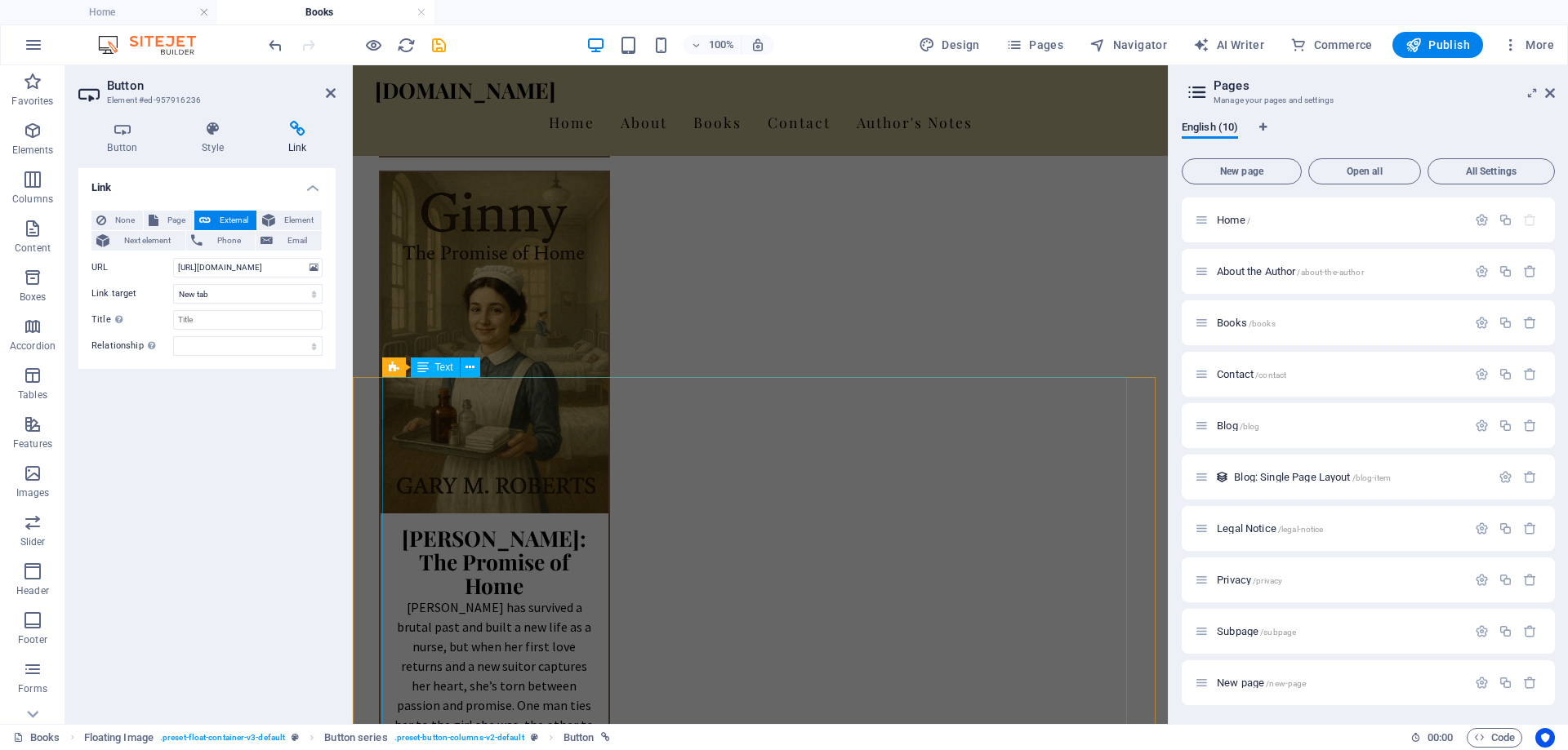
scroll to position [1877, 0]
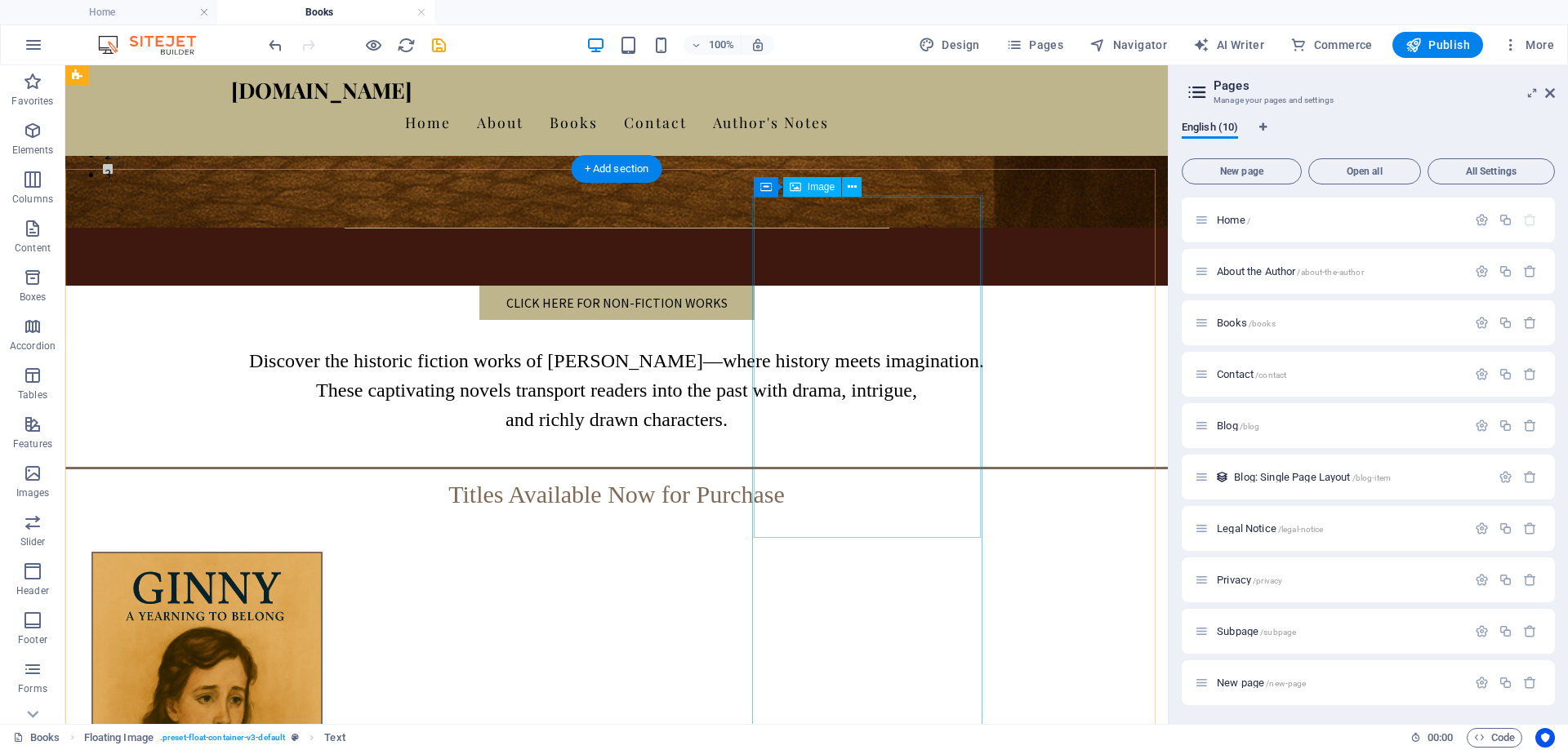
scroll to position [490, 0]
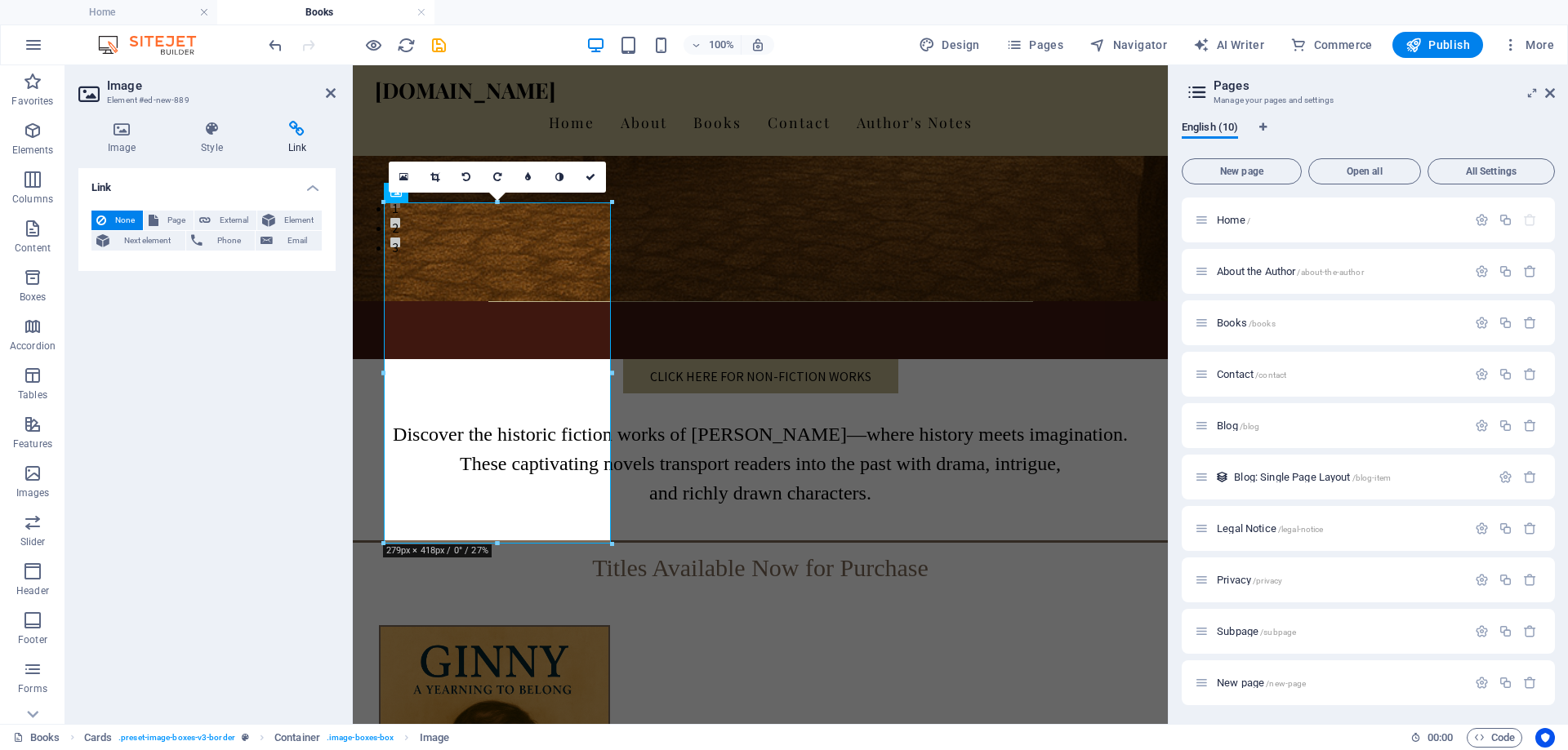
click at [295, 125] on icon at bounding box center [296, 129] width 76 height 16
click at [226, 220] on span "External" at bounding box center [233, 221] width 36 height 19
select select "blank"
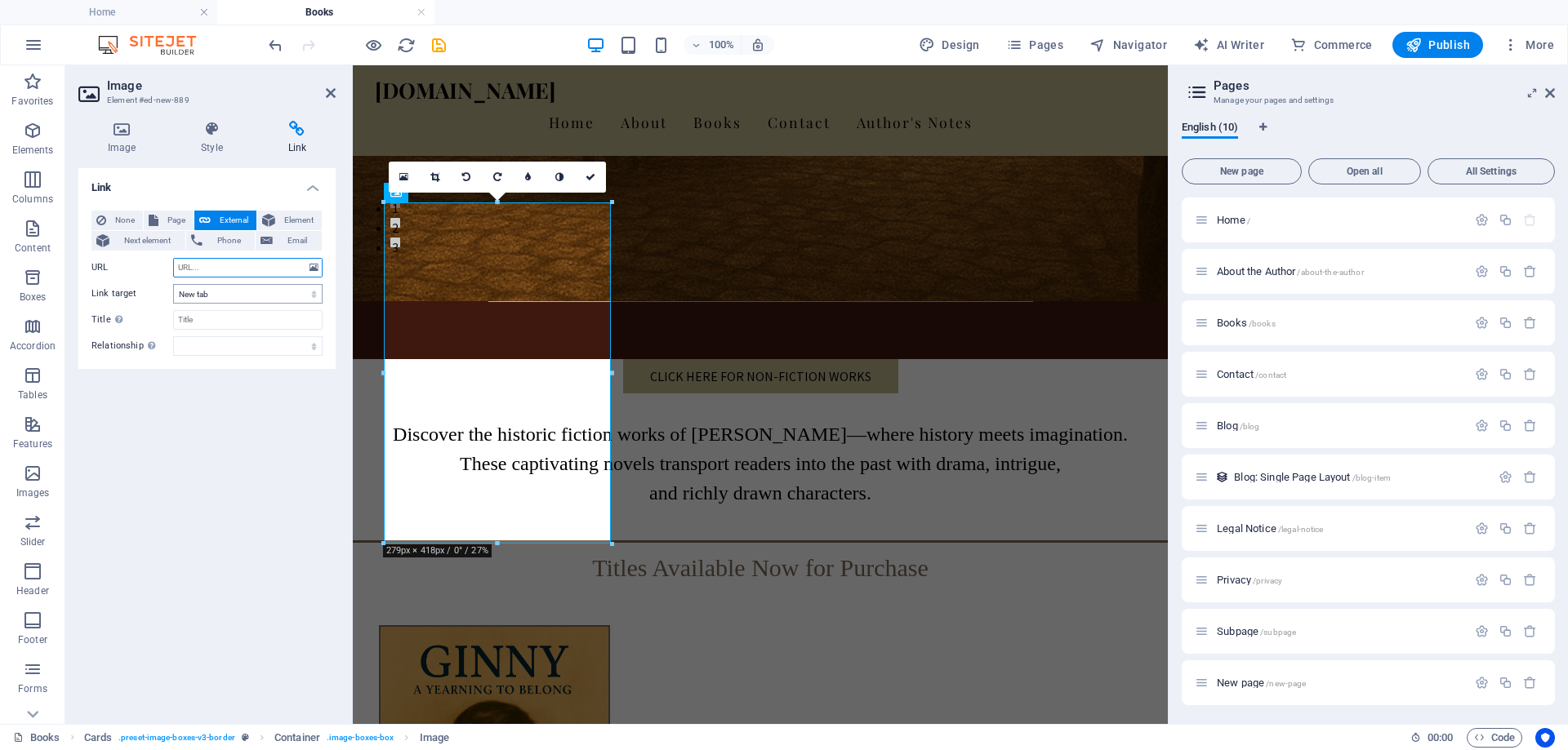
paste input "https://www.amazon.com/dp/B0F3297TZG"
type input "https://www.amazon.com/dp/B0F3297TZG"
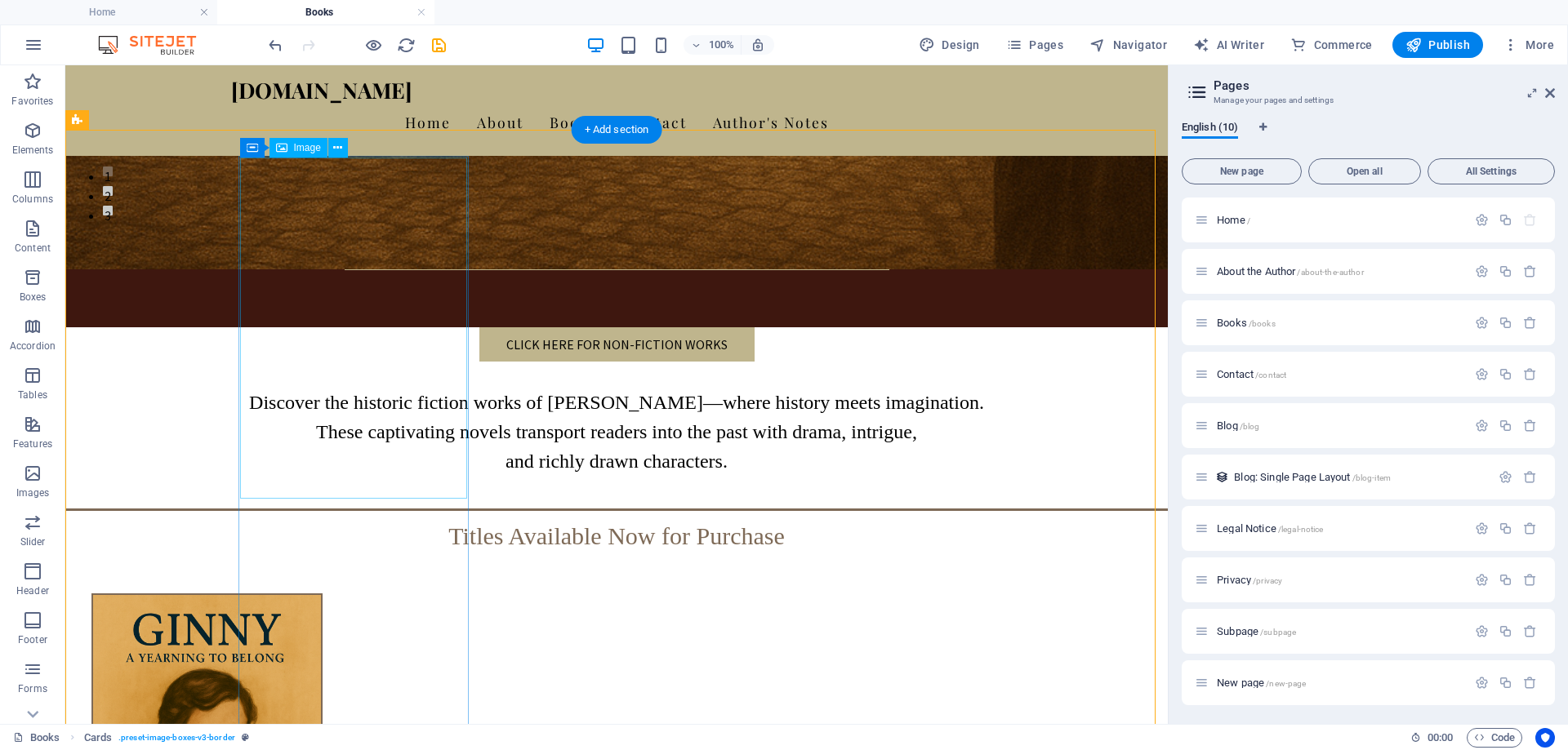
scroll to position [490, 0]
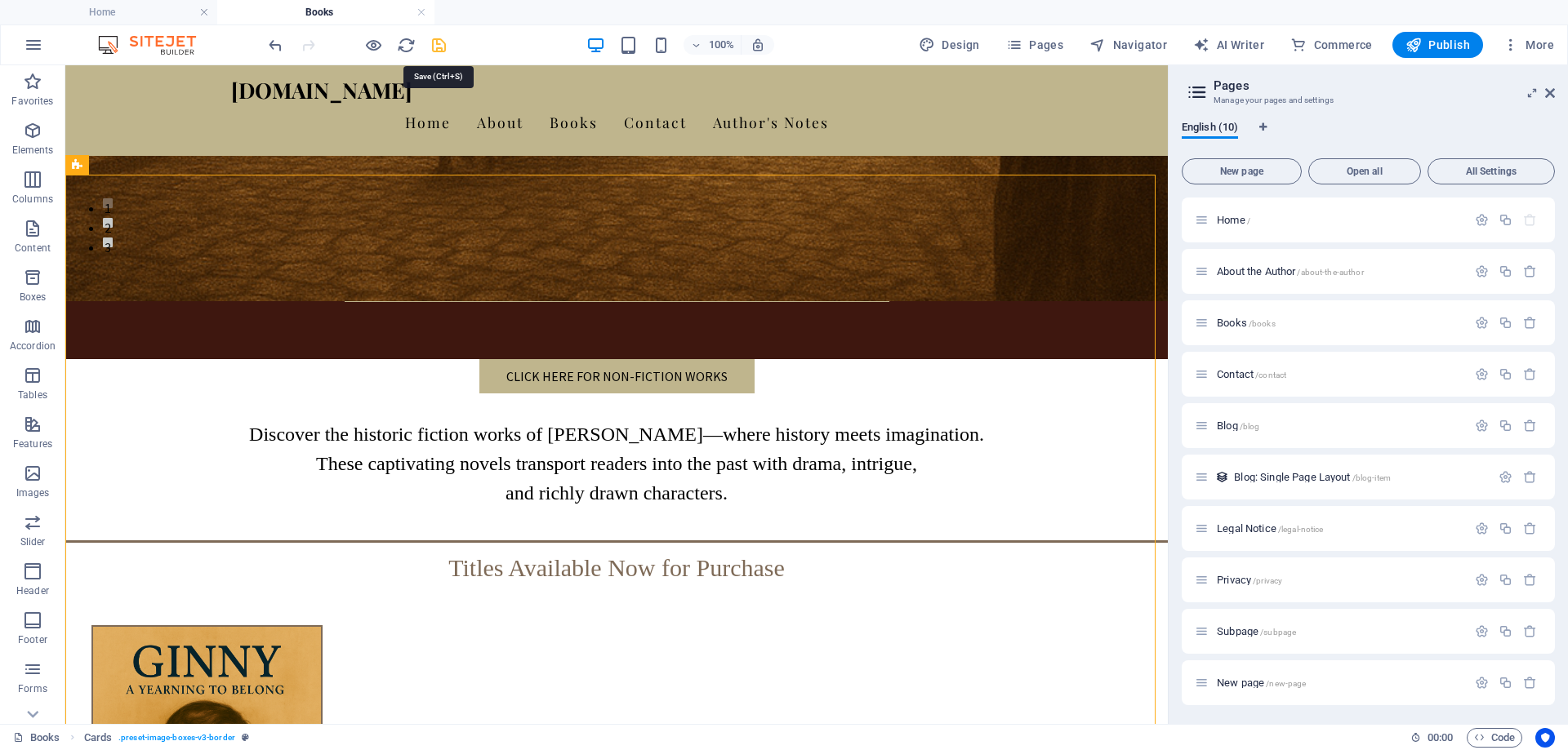
click at [440, 46] on icon "save" at bounding box center [438, 45] width 18 height 18
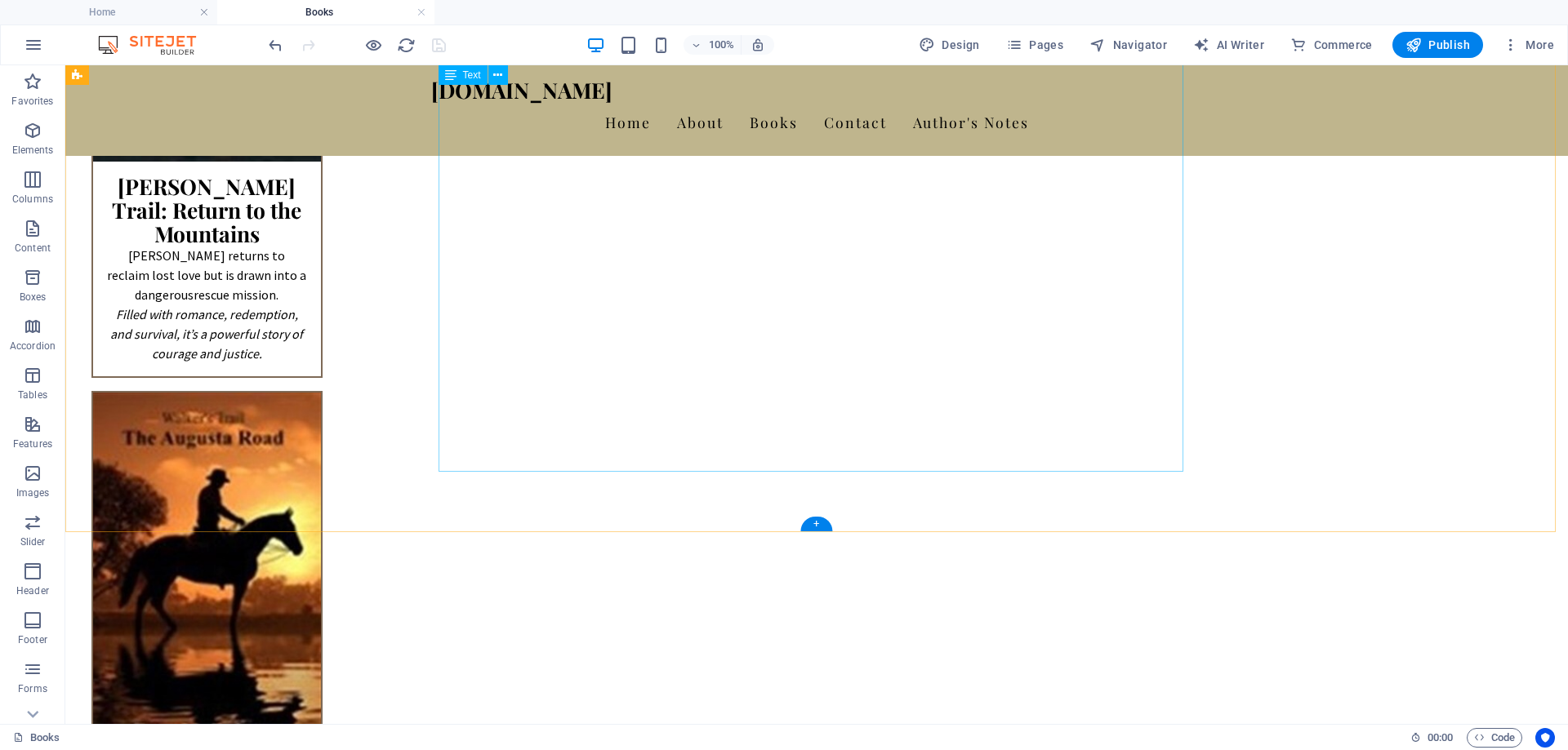
scroll to position [4001, 0]
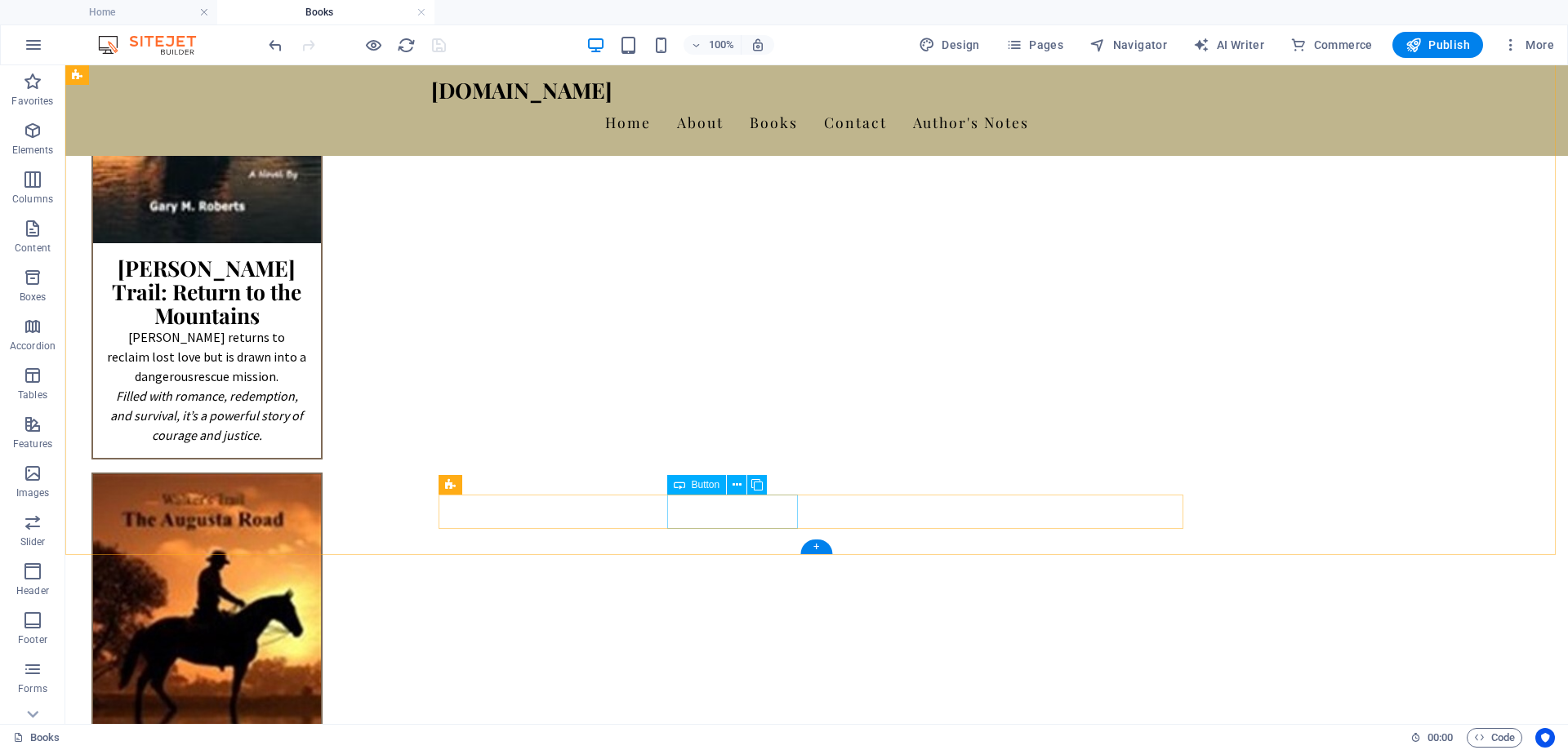
select select "px"
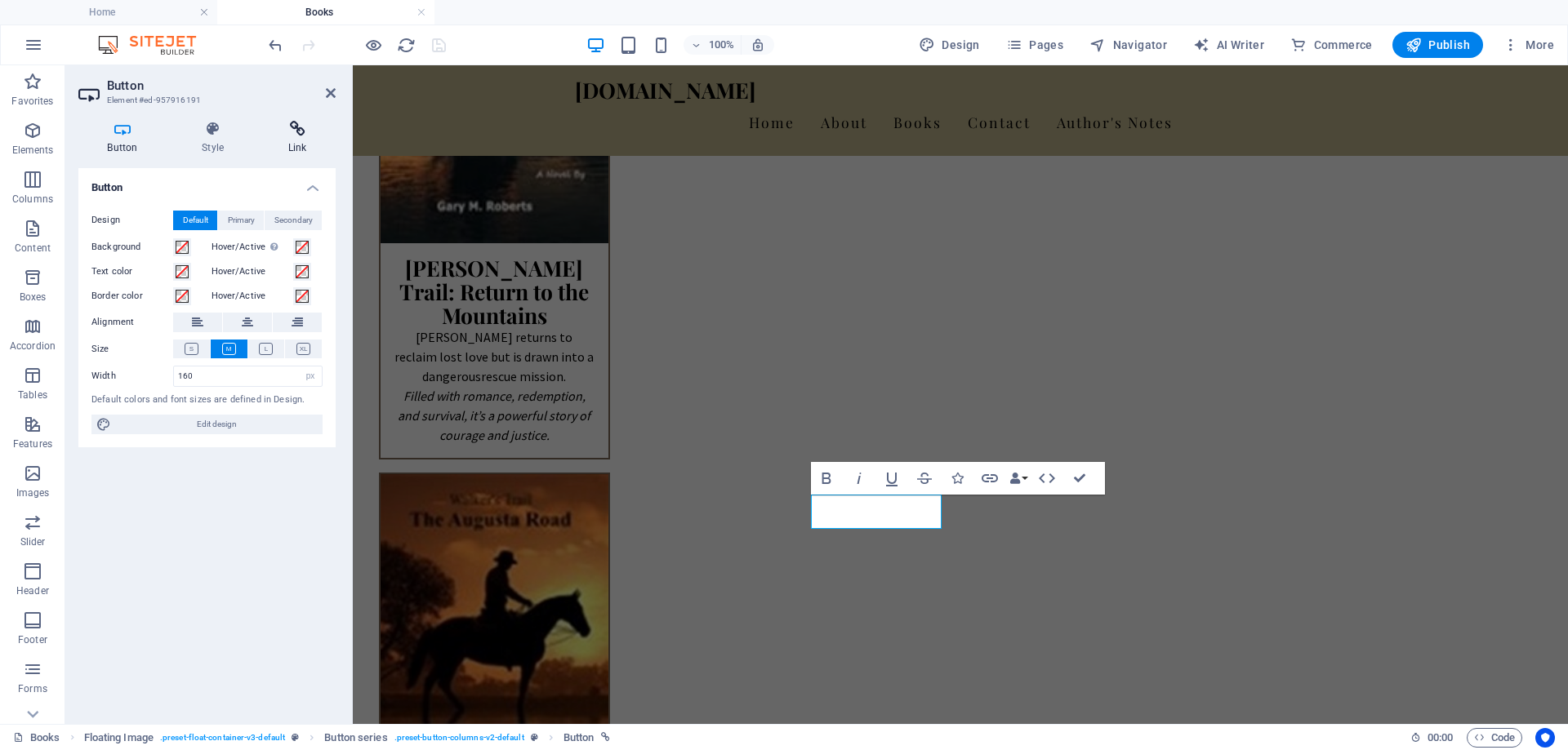
click at [298, 135] on icon at bounding box center [296, 129] width 76 height 16
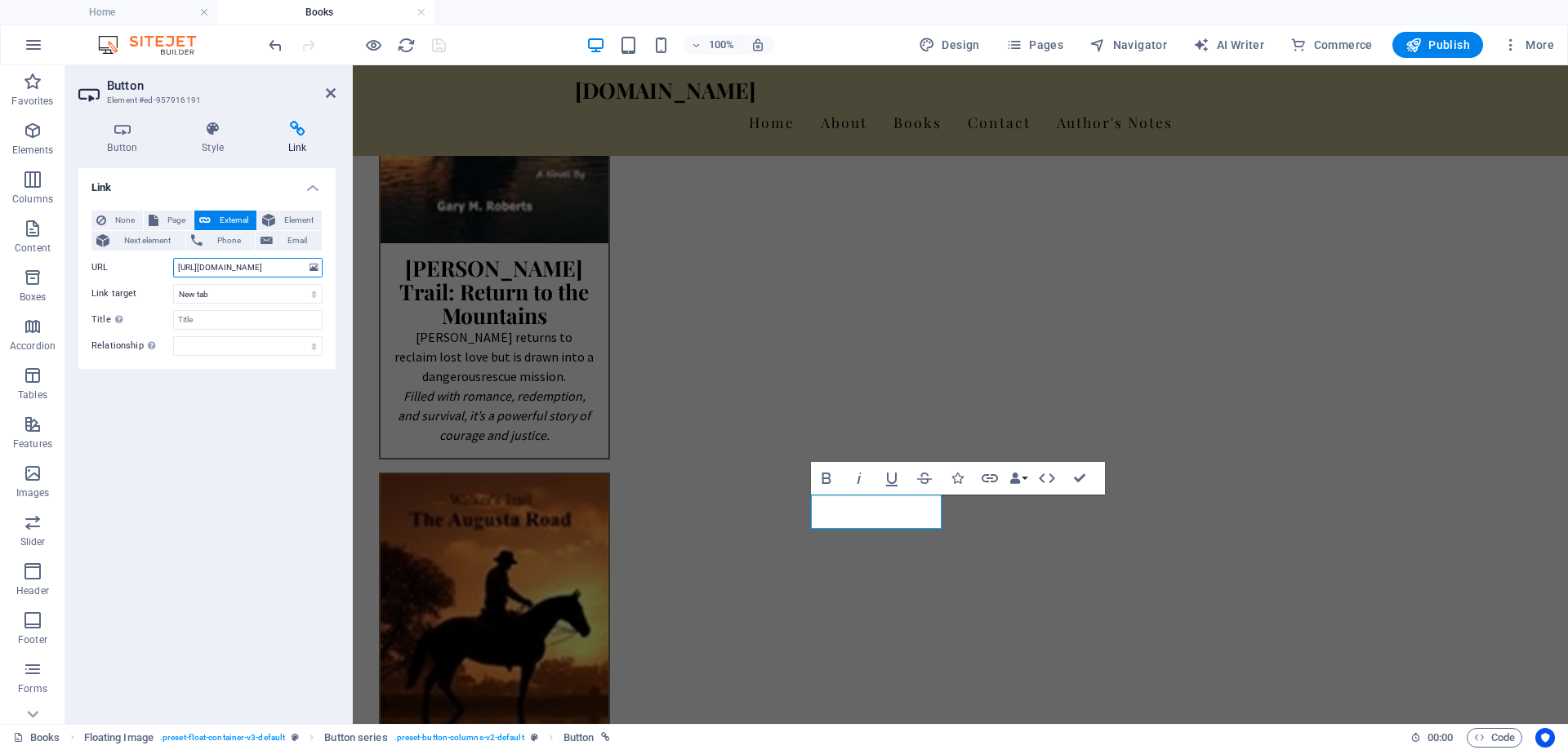
click at [183, 270] on input "https://www.amazon.com/dp/B0FPQ1TSHQ" at bounding box center [248, 268] width 149 height 19
drag, startPoint x: 176, startPoint y: 268, endPoint x: 343, endPoint y: 268, distance: 167.0
click at [343, 268] on div "Button Style Link Button Design Default Primary Secondary Background Hover/Acti…" at bounding box center [206, 415] width 284 height 616
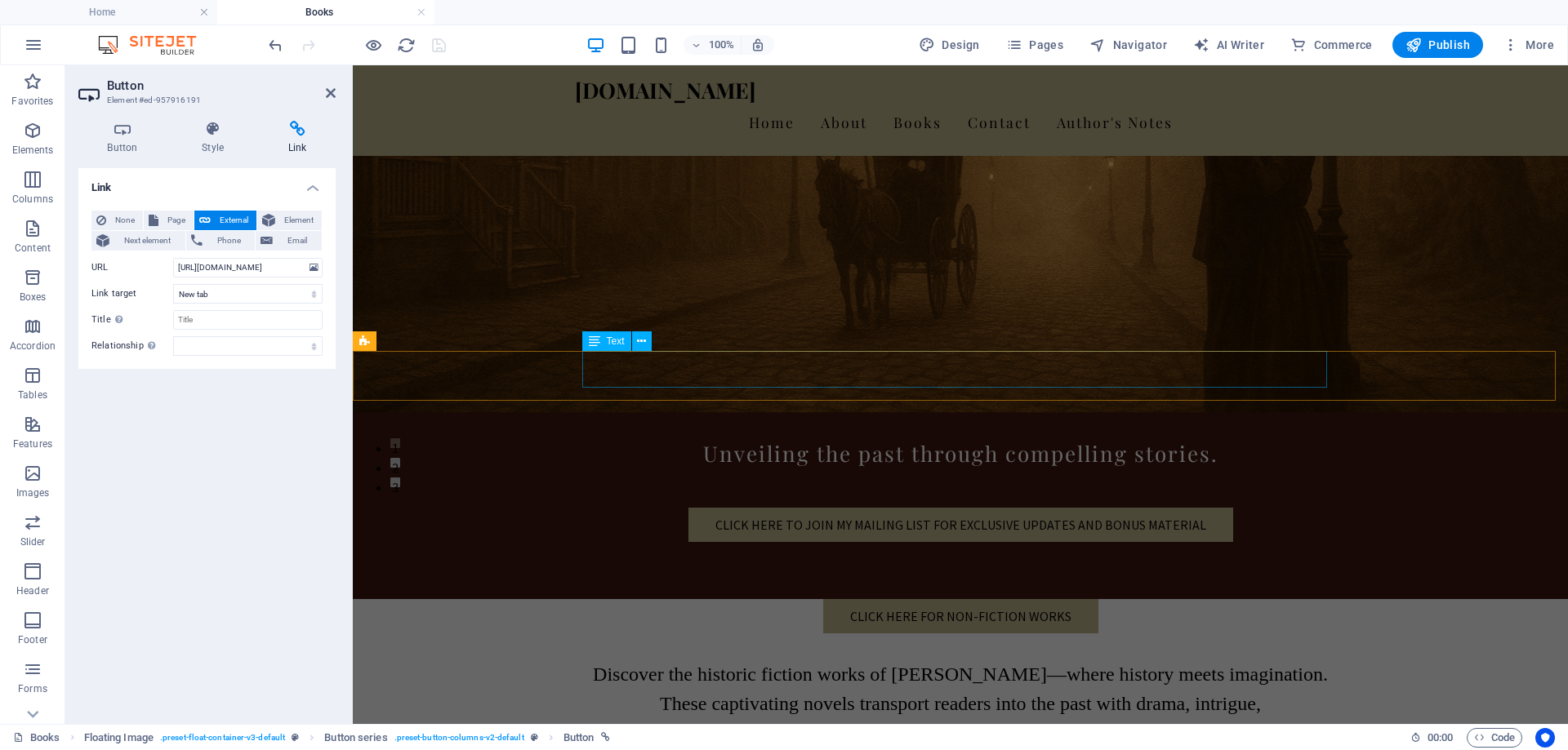
scroll to position [245, 0]
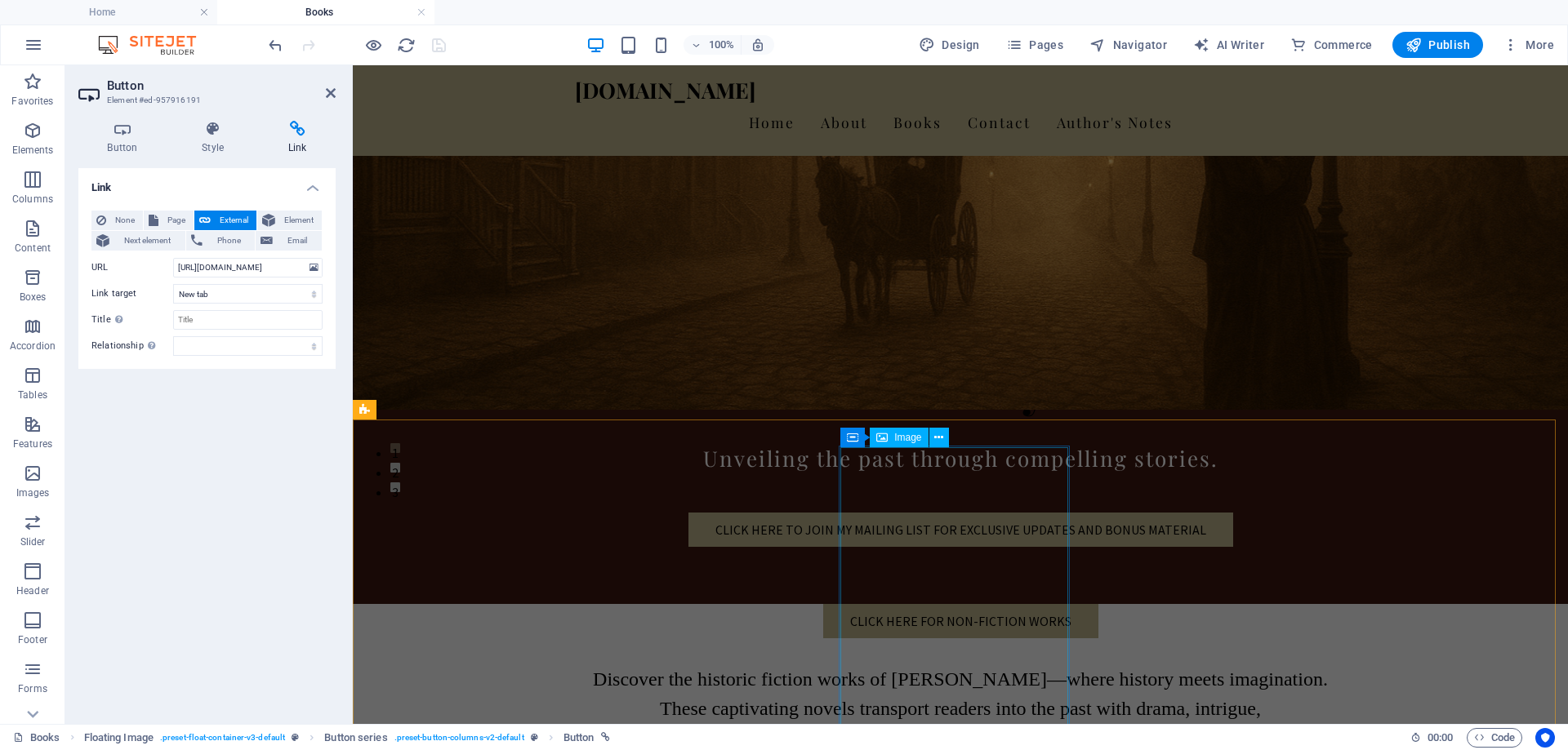
select select "%"
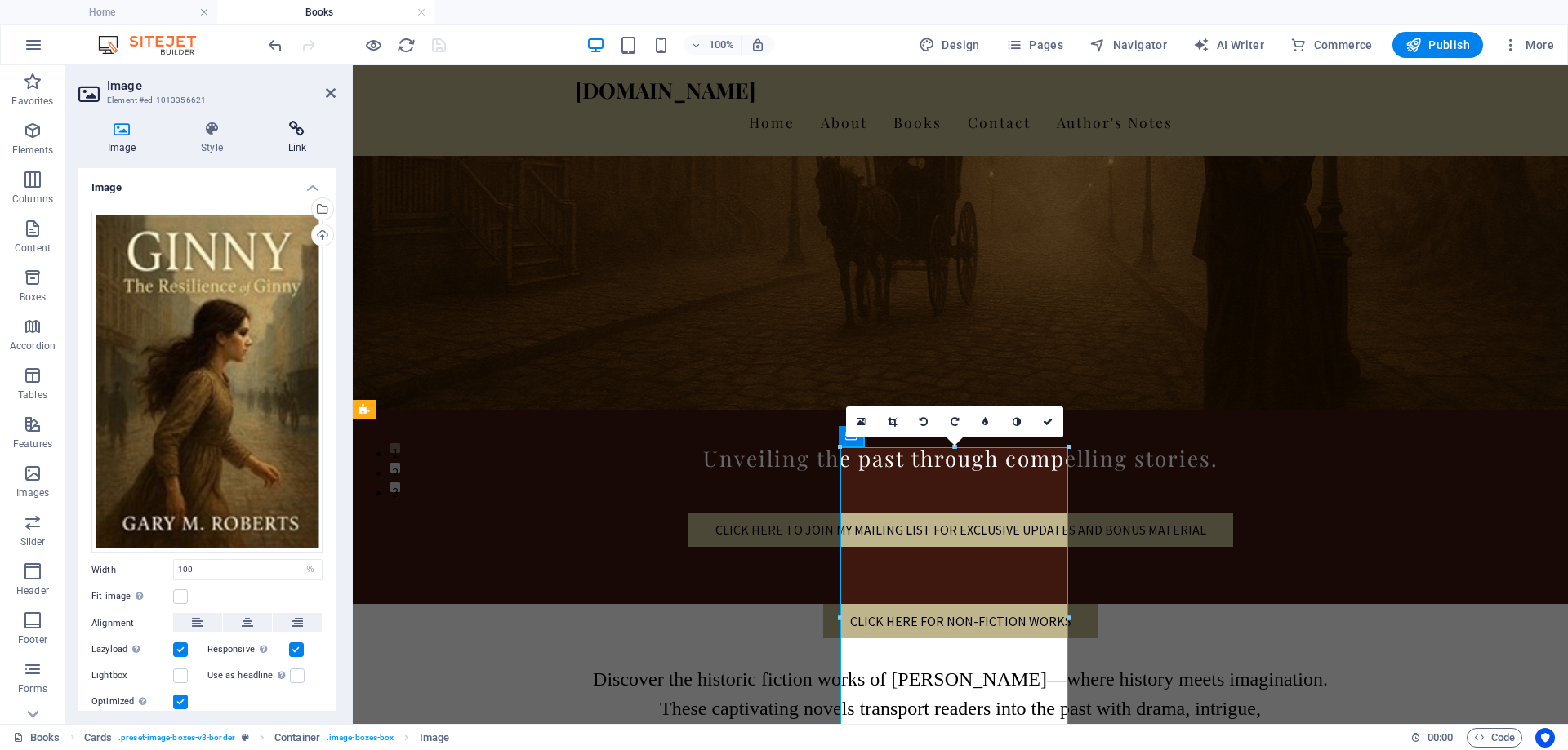
click at [303, 138] on h4 "Link" at bounding box center [296, 137] width 76 height 34
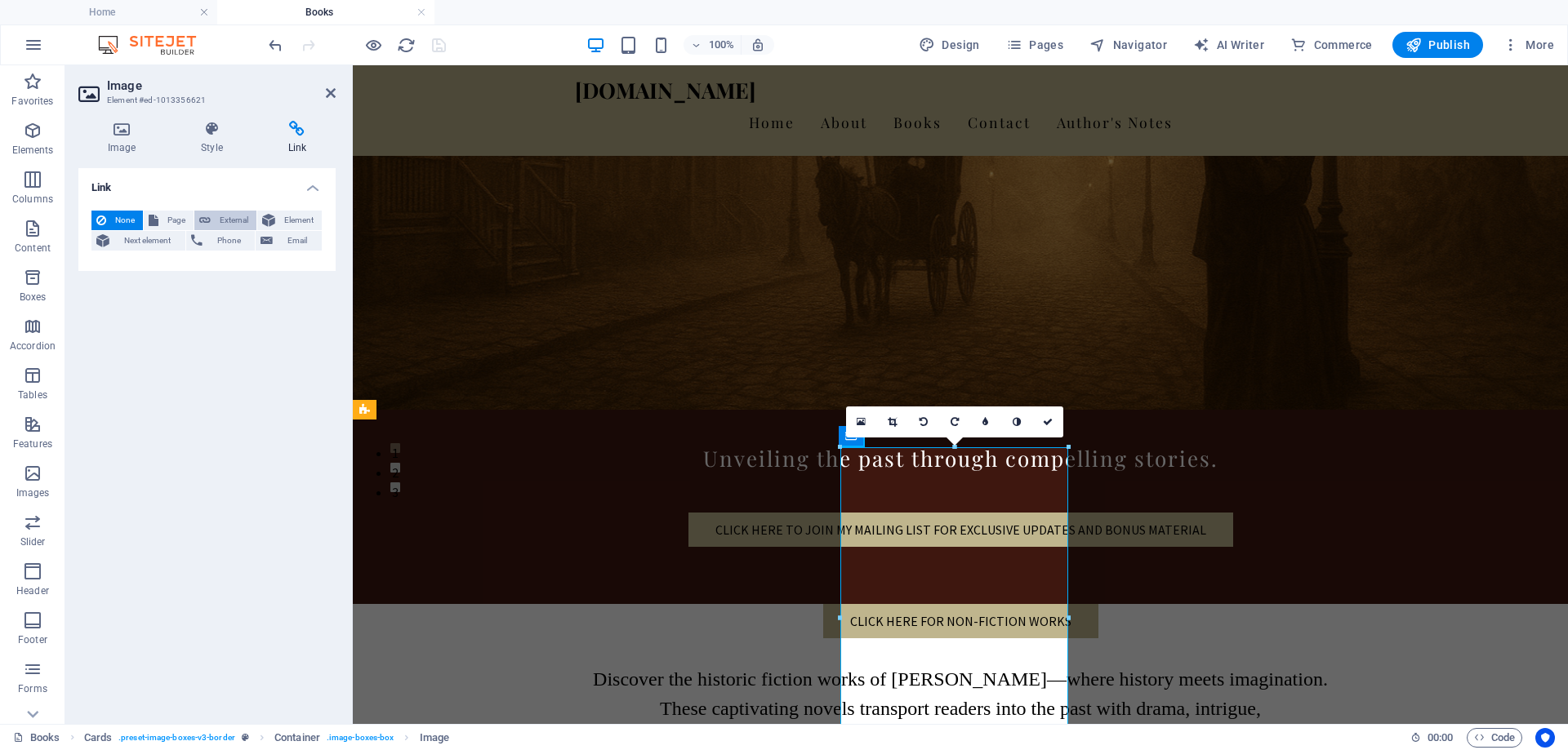
click at [237, 220] on span "External" at bounding box center [233, 221] width 36 height 19
select select "blank"
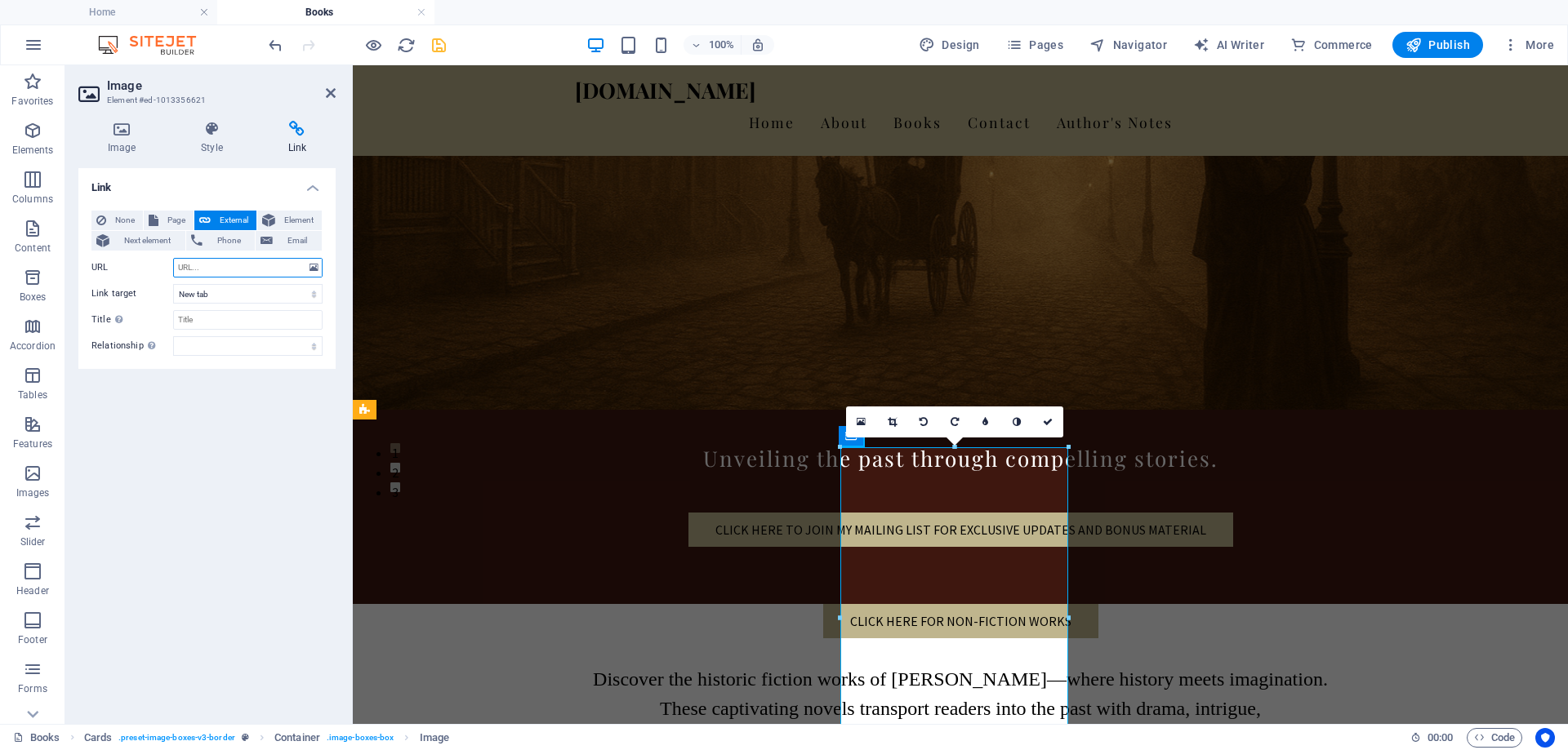
click at [220, 265] on input "URL" at bounding box center [248, 268] width 149 height 19
paste input "https://www.amazon.com/dp/B0FPQ1TSHQ"
type input "https://www.amazon.com/dp/B0FPQ1TSHQ"
click at [1052, 422] on icon at bounding box center [1047, 422] width 10 height 10
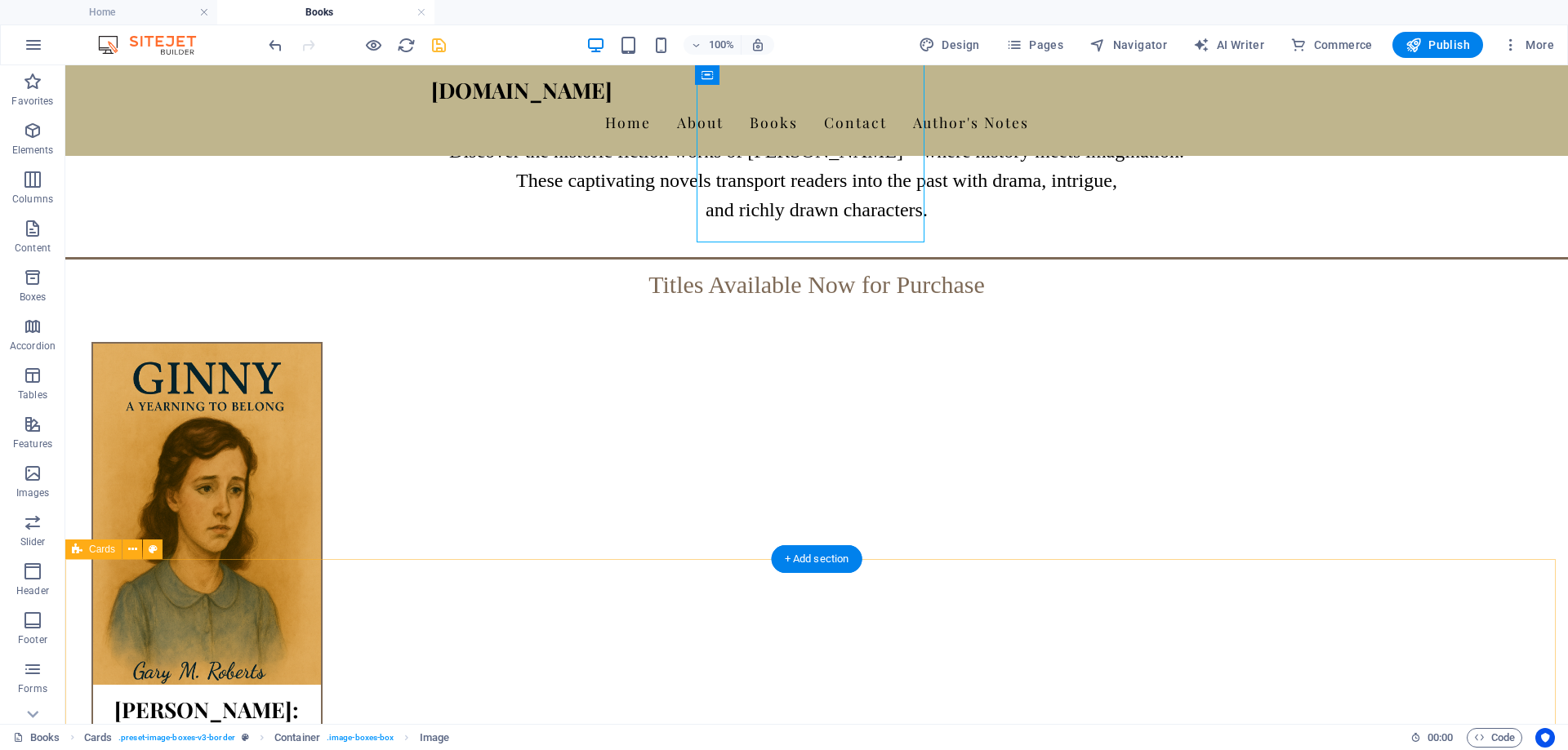
scroll to position [817, 0]
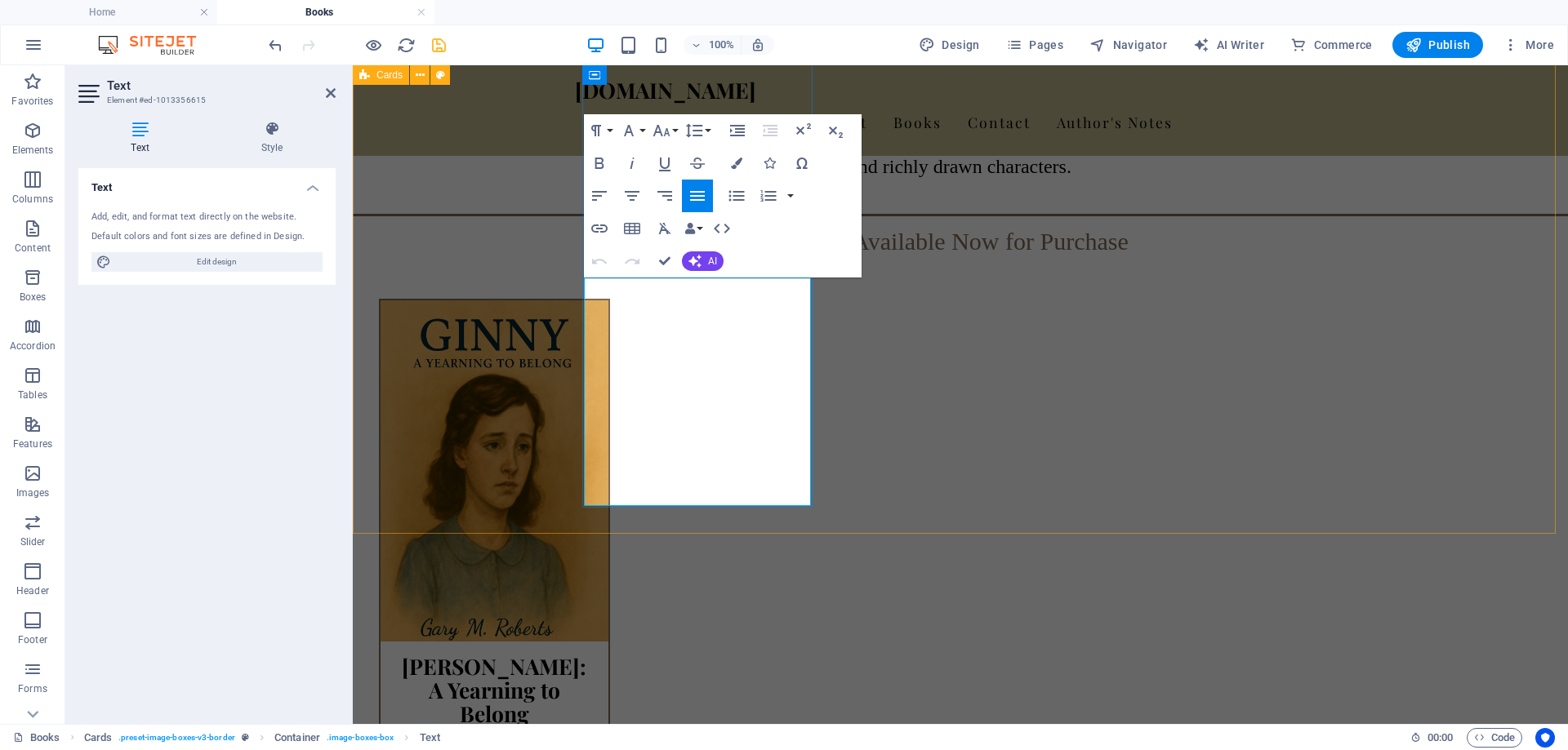
click at [676, 130] on button "Font Size" at bounding box center [665, 131] width 31 height 33
click at [671, 160] on link "8" at bounding box center [678, 162] width 59 height 24
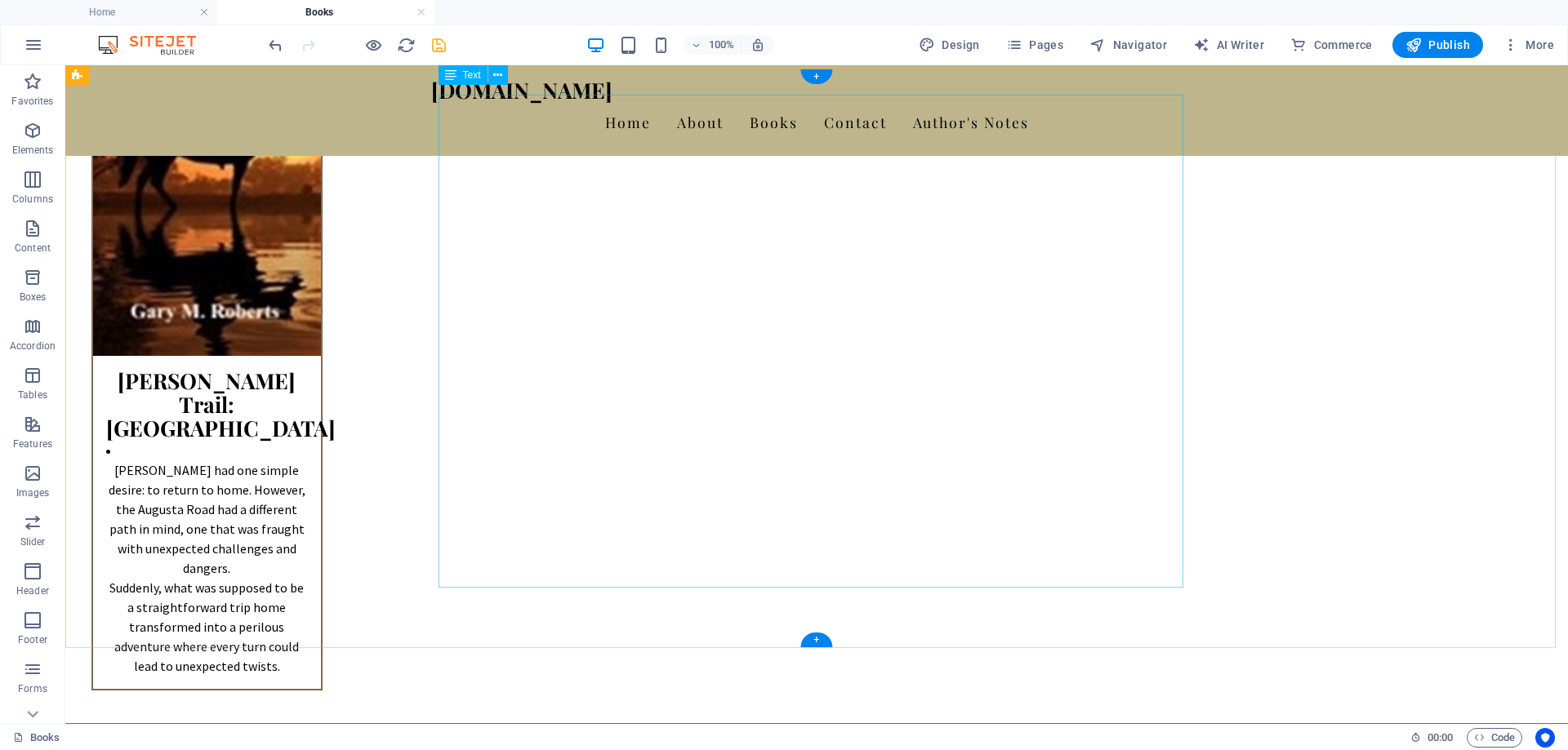
scroll to position [4490, 0]
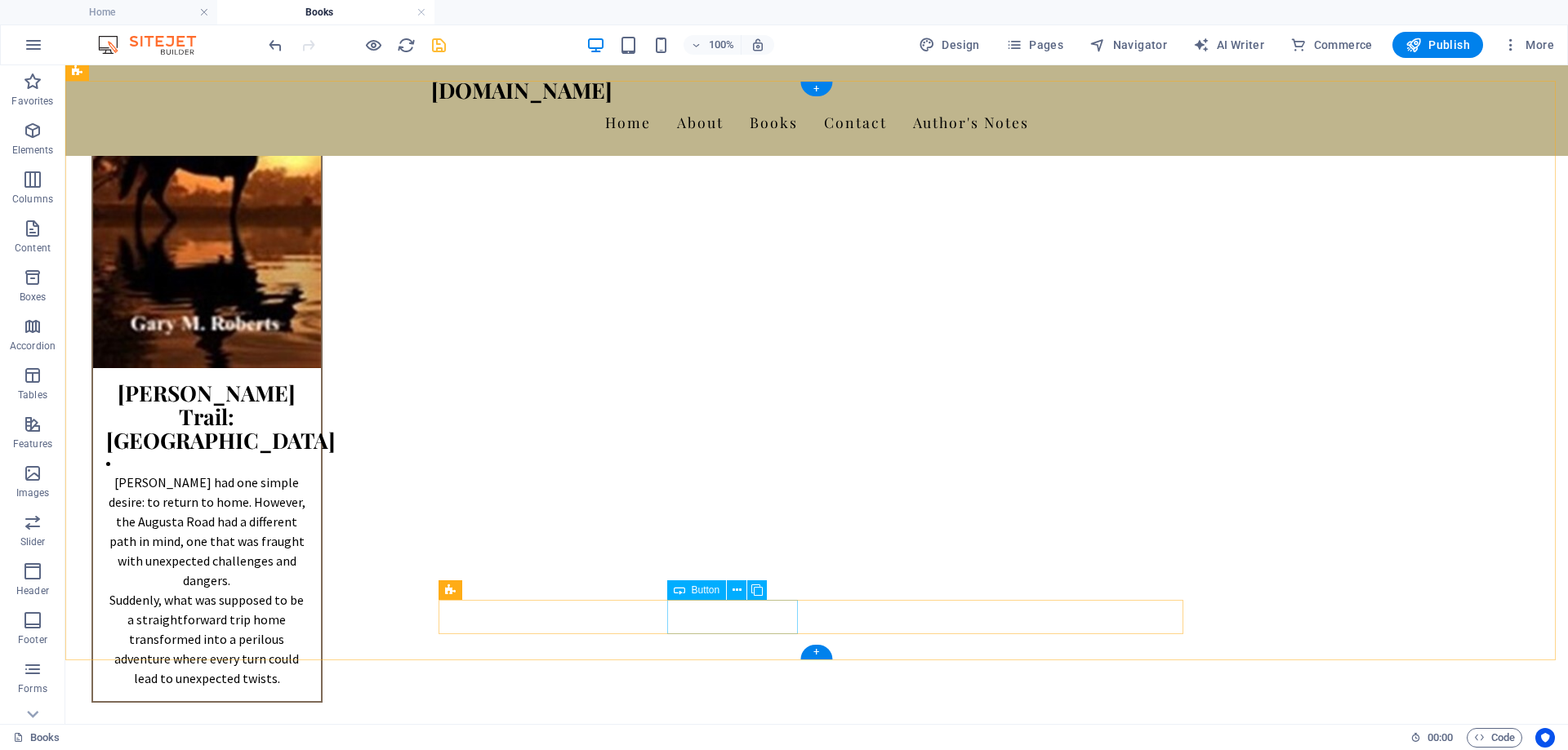
select select "px"
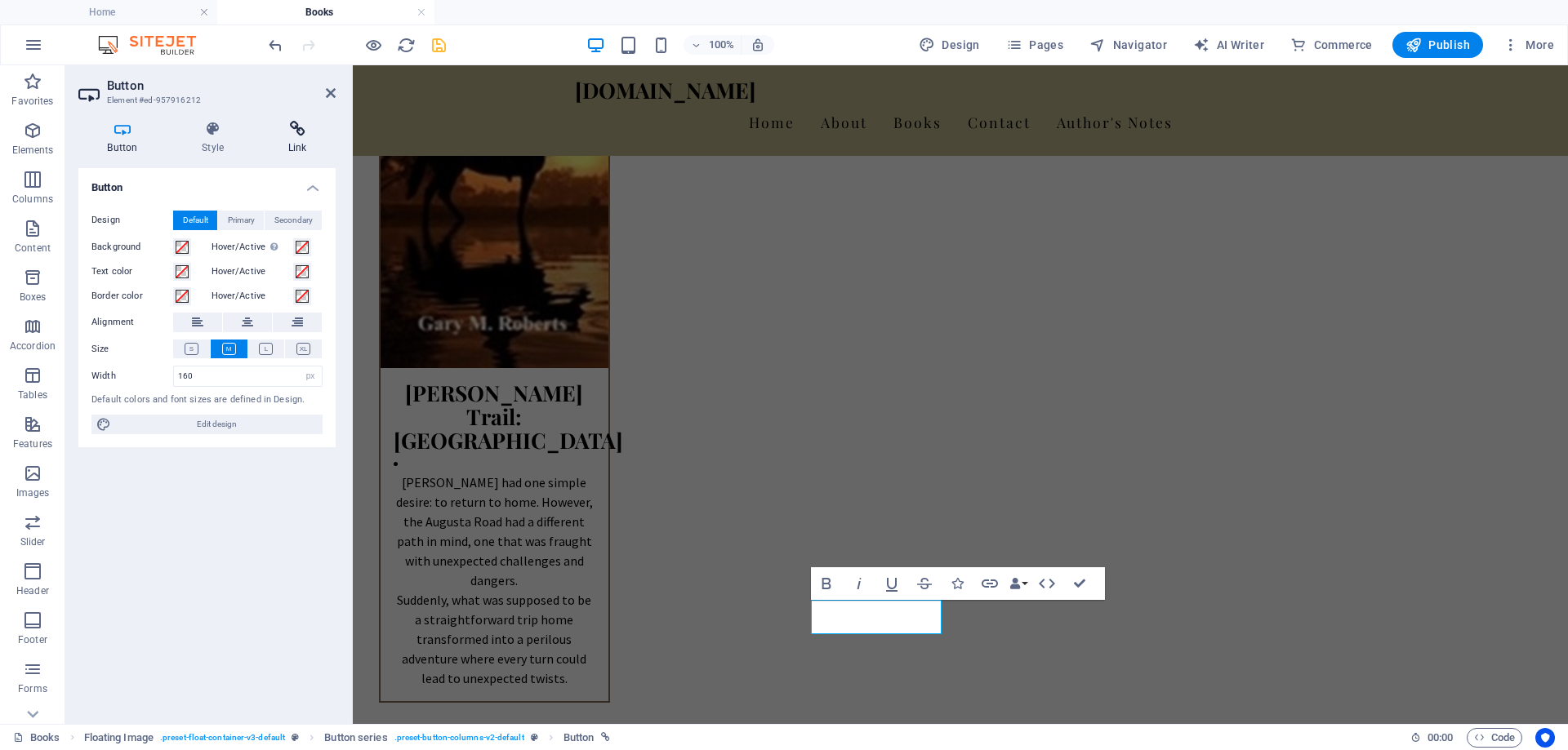
click at [306, 127] on icon at bounding box center [296, 129] width 76 height 16
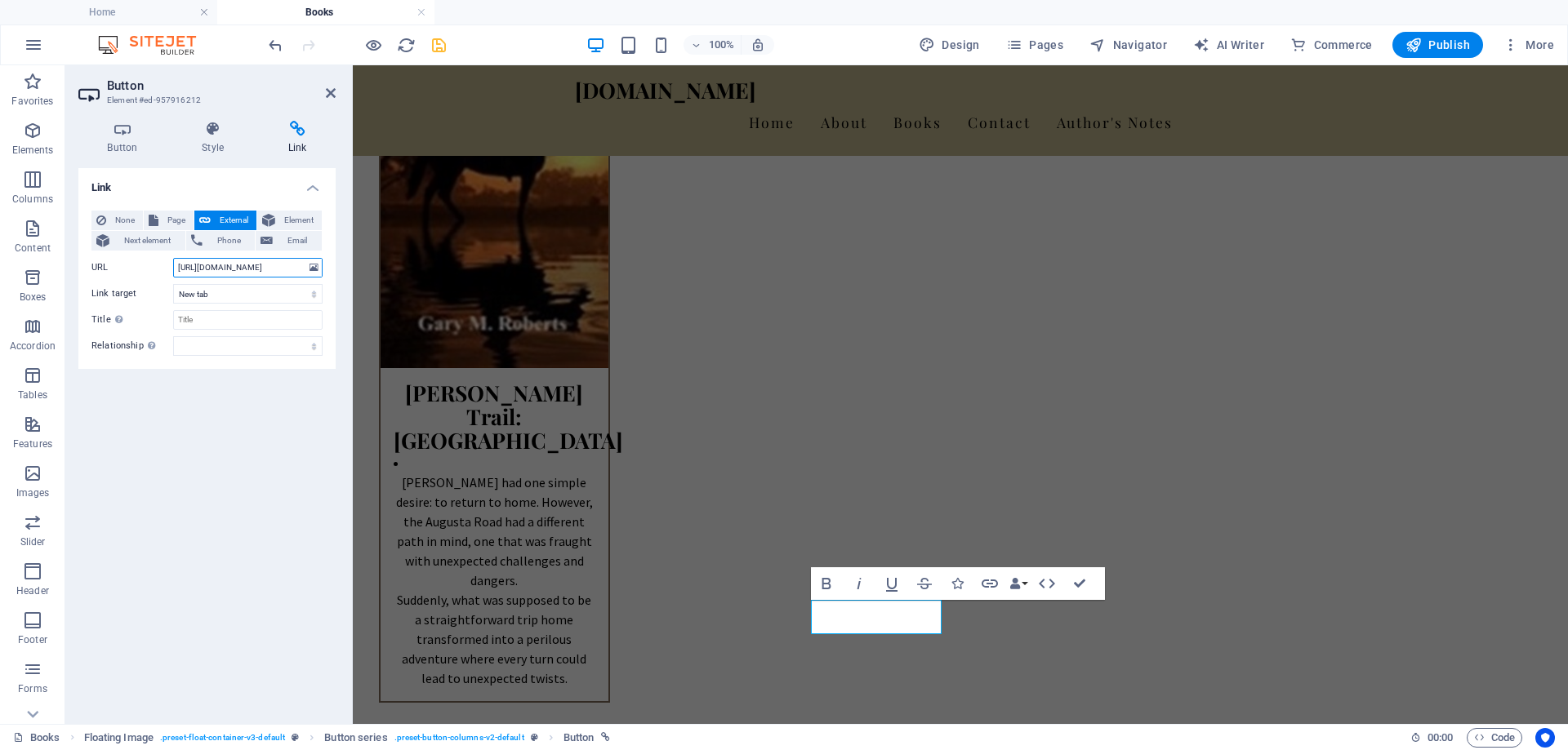
scroll to position [0, 38]
drag, startPoint x: 529, startPoint y: 337, endPoint x: 392, endPoint y: 252, distance: 161.2
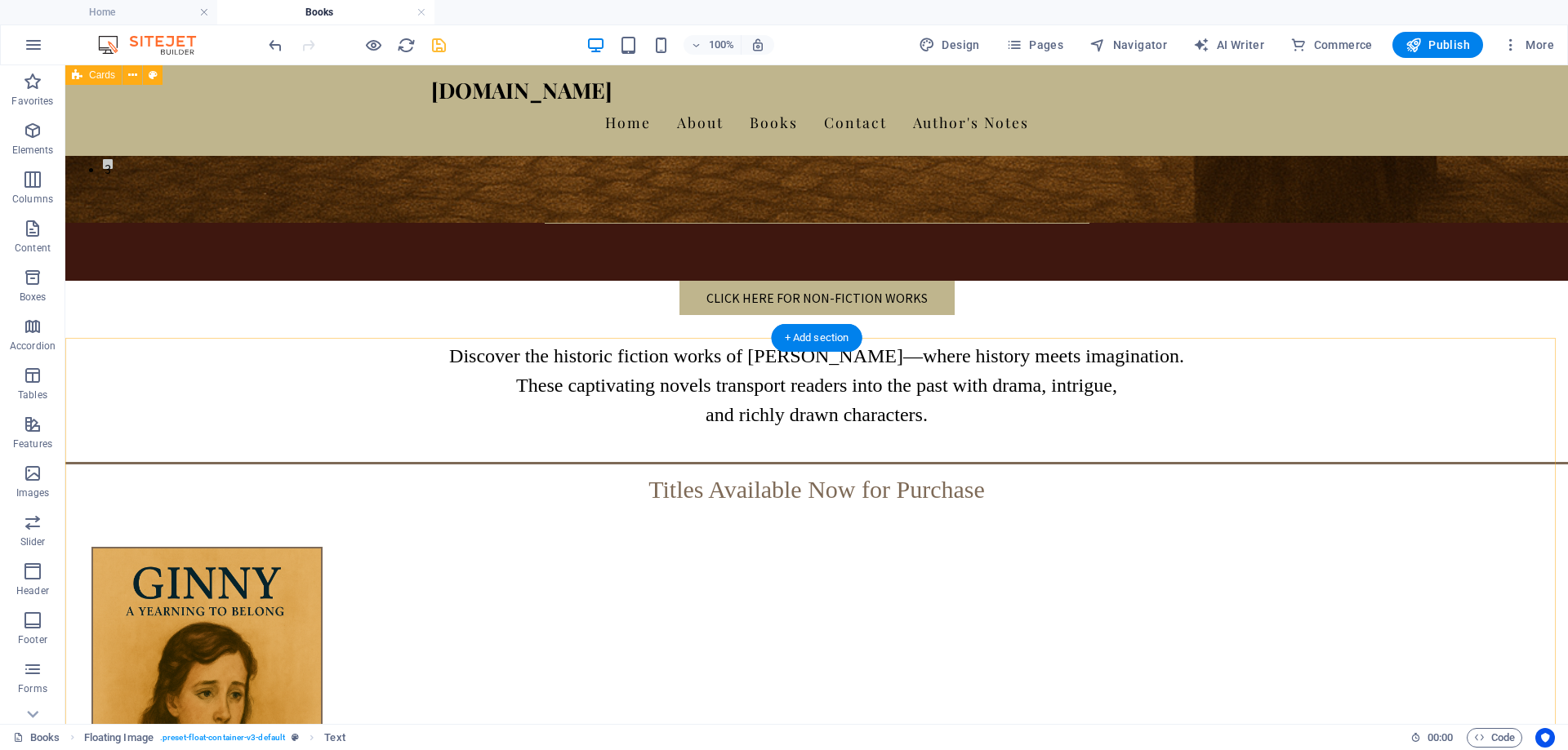
scroll to position [326, 0]
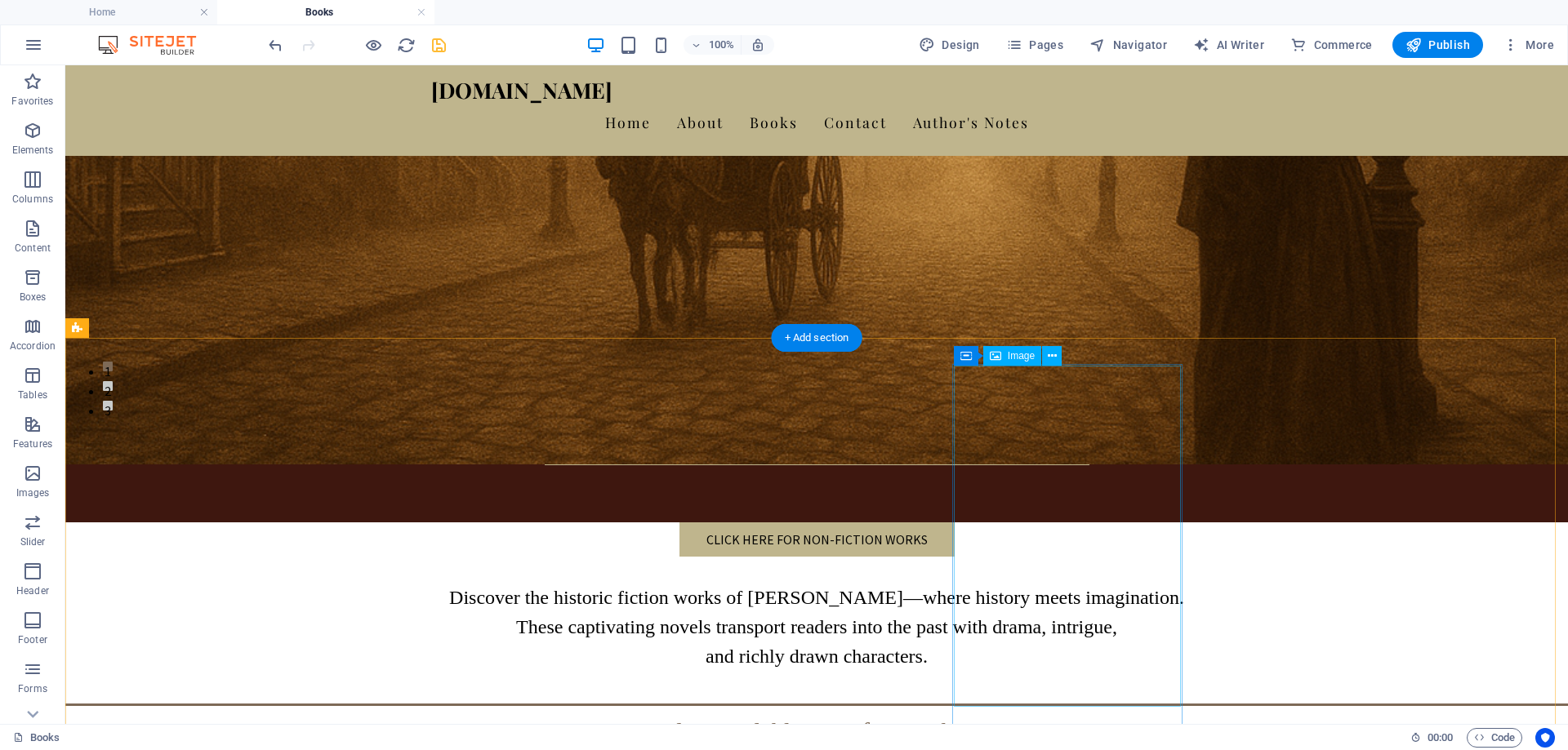
select select "%"
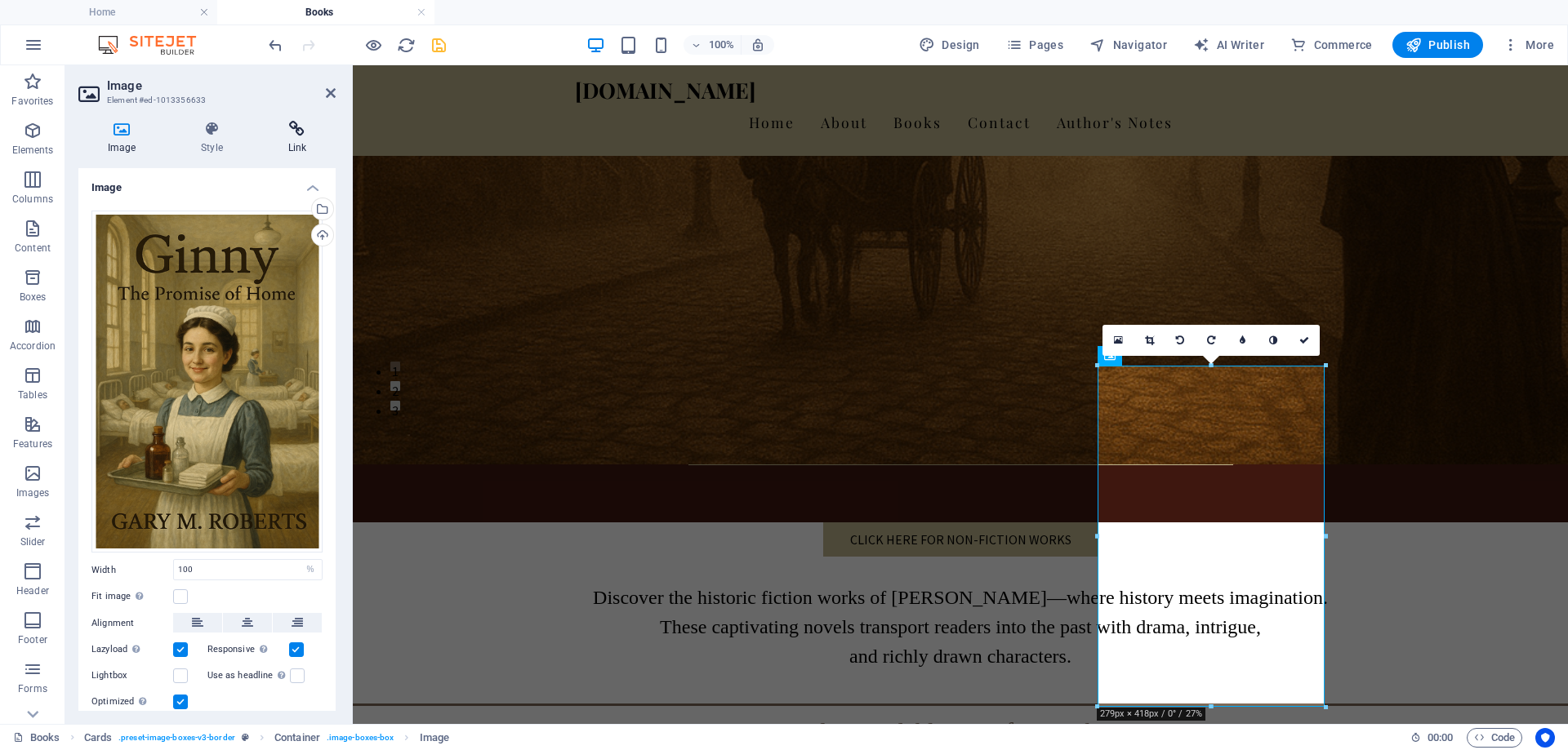
click at [290, 132] on icon at bounding box center [296, 129] width 76 height 16
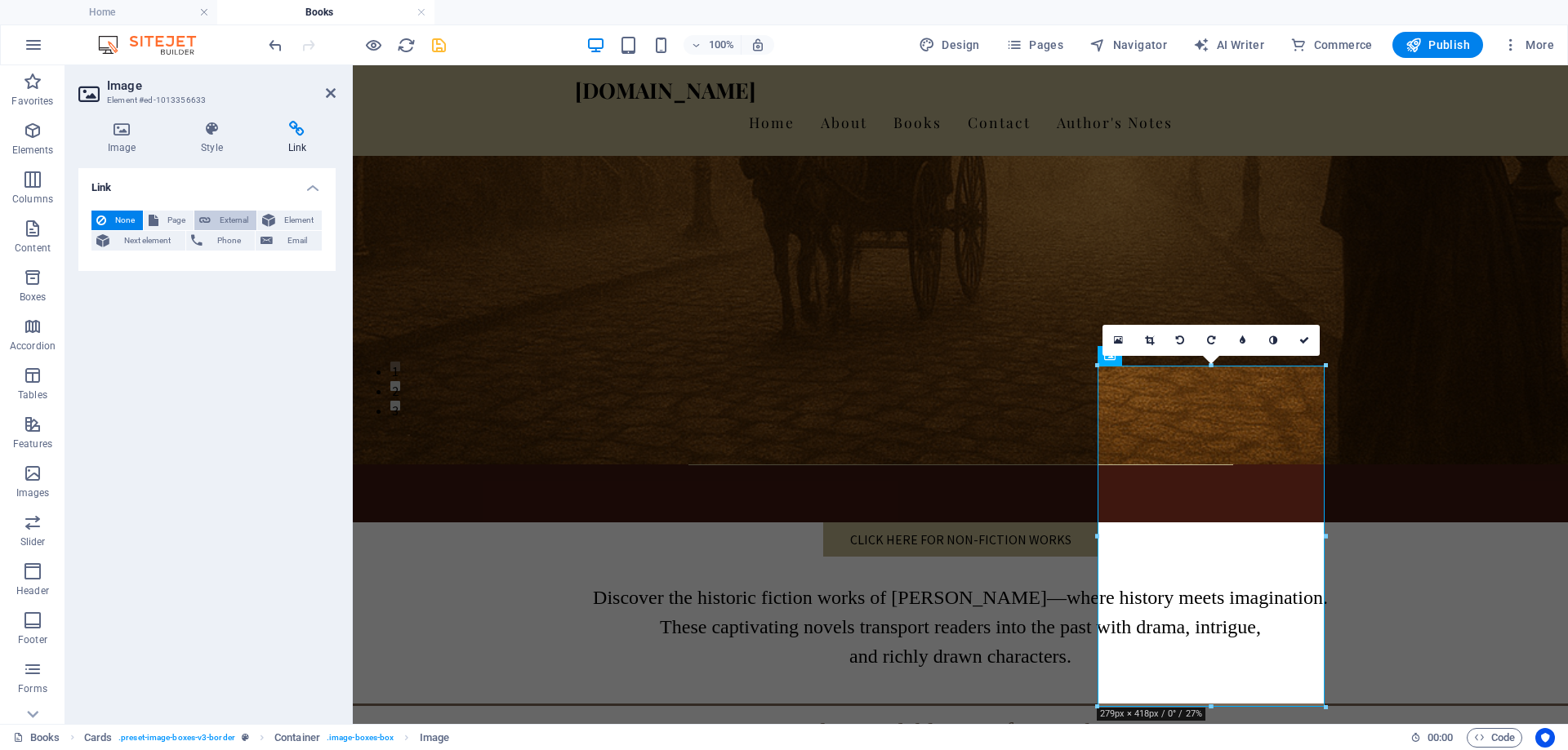
click at [237, 218] on span "External" at bounding box center [233, 221] width 36 height 19
select select "blank"
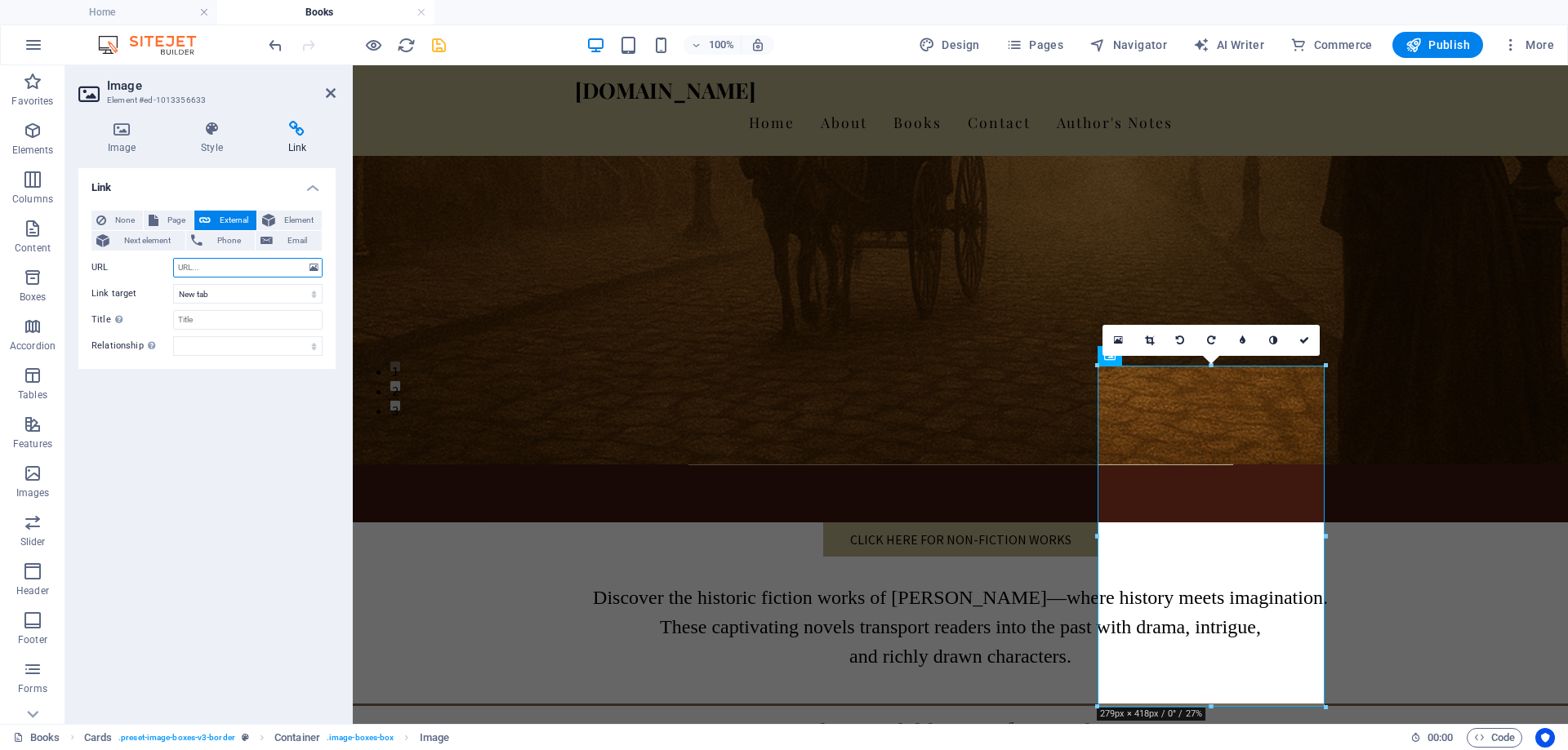
paste input "https://www.amazon.com/dp/B0FPQ1TSHQ"
type input "https://www.amazon.com/dp/B0FPQ1TSHQ"
click at [439, 46] on icon "save" at bounding box center [438, 45] width 18 height 18
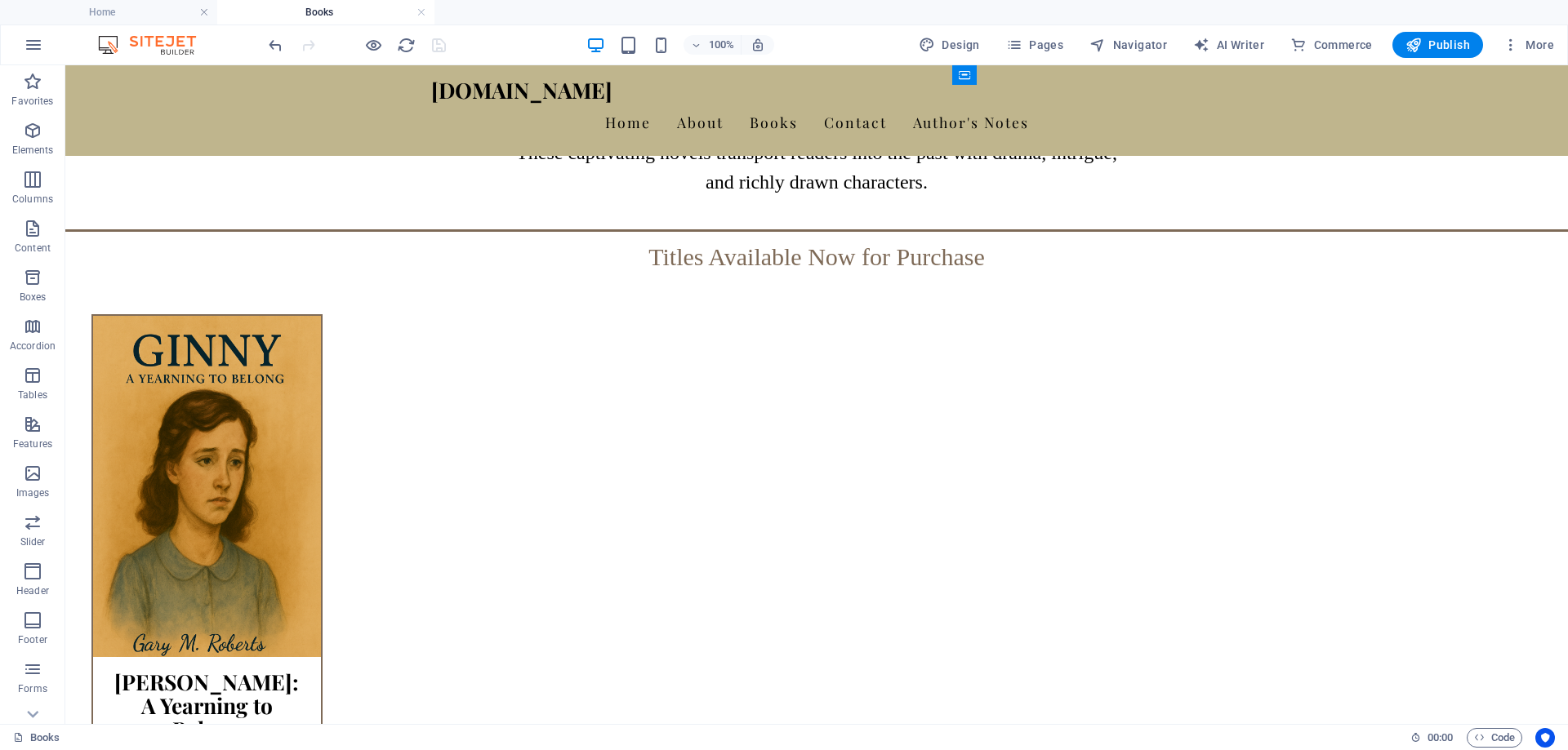
scroll to position [817, 0]
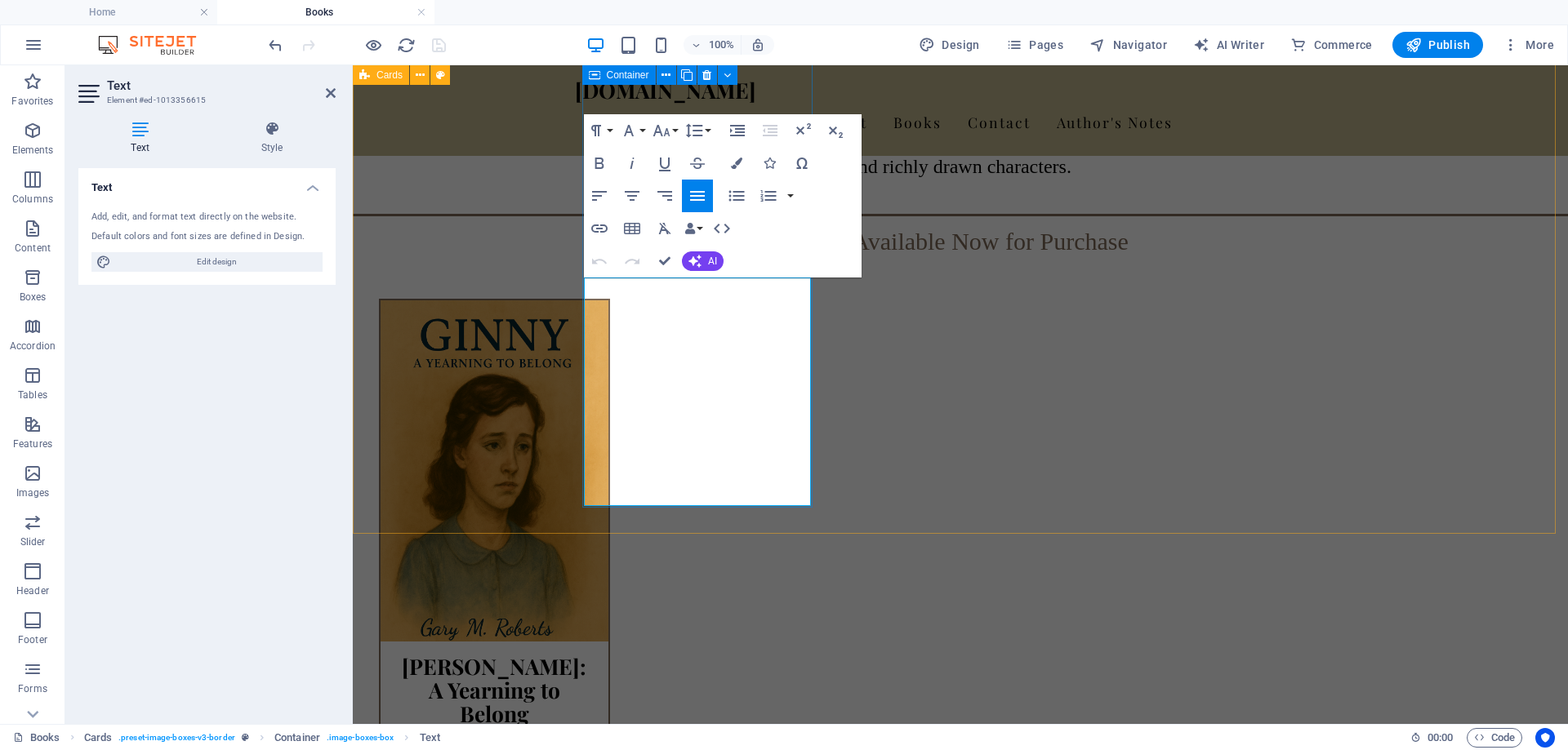
select select "rem"
select select "preset-image-boxes-v3-border"
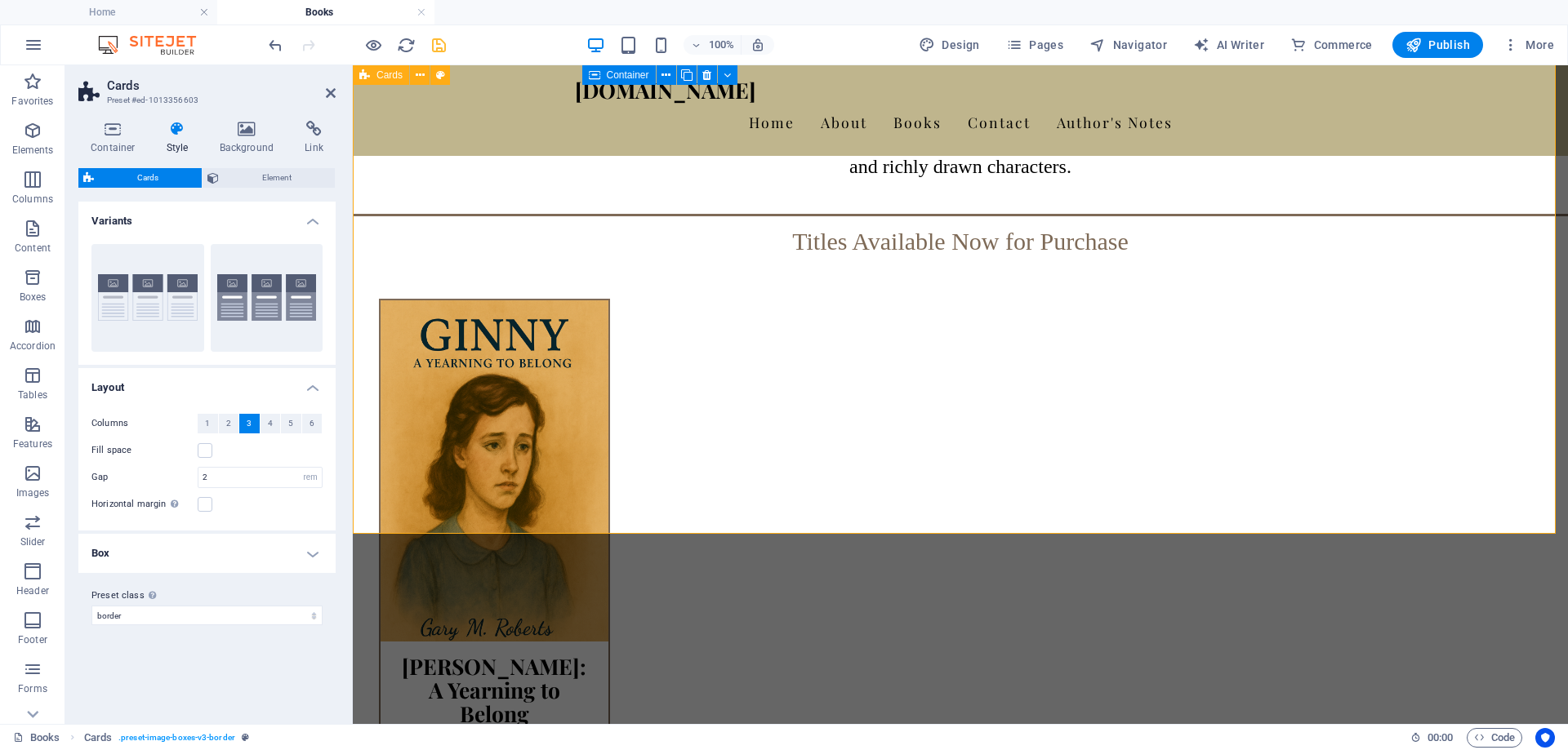
click at [24, 183] on icon "button" at bounding box center [33, 179] width 19 height 19
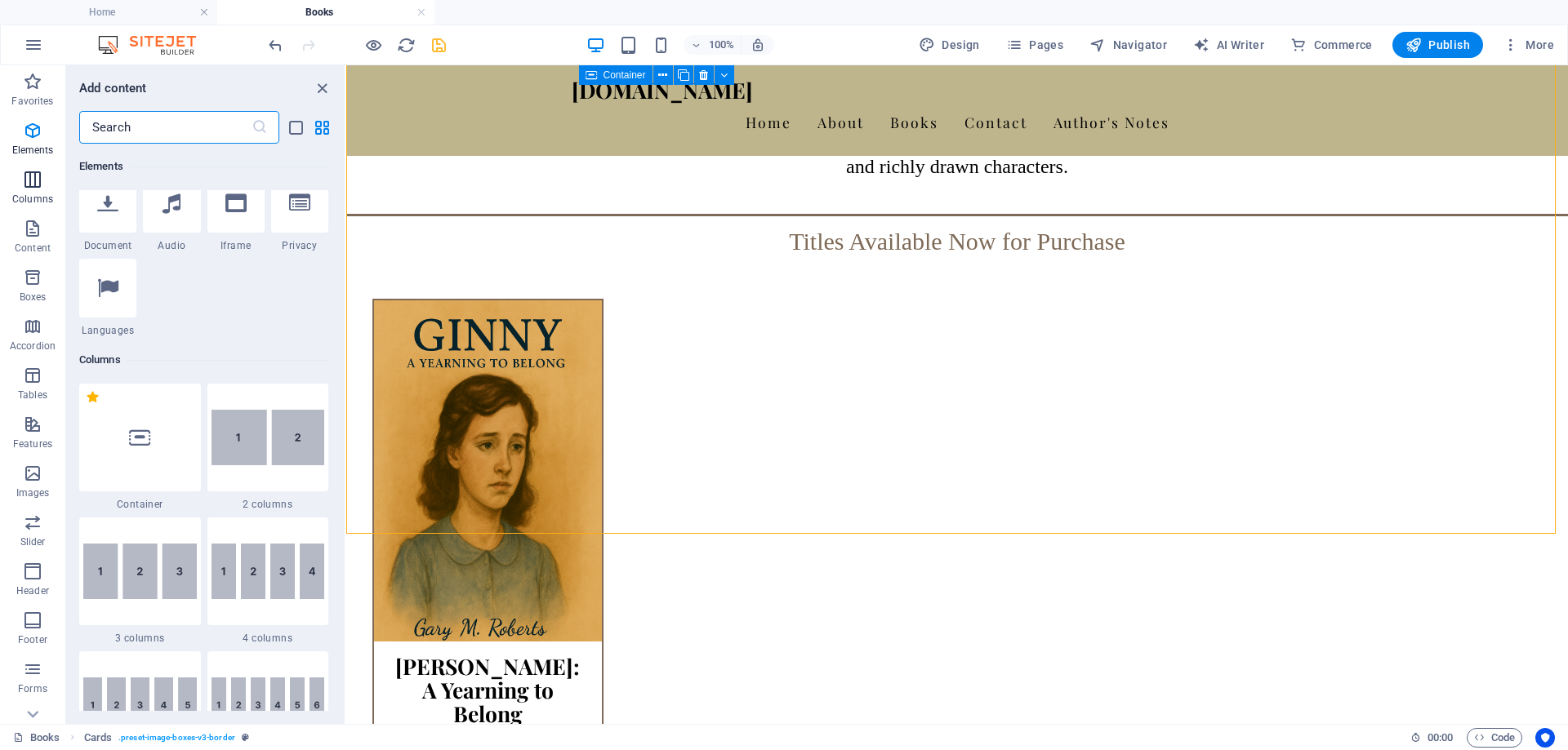
scroll to position [808, 0]
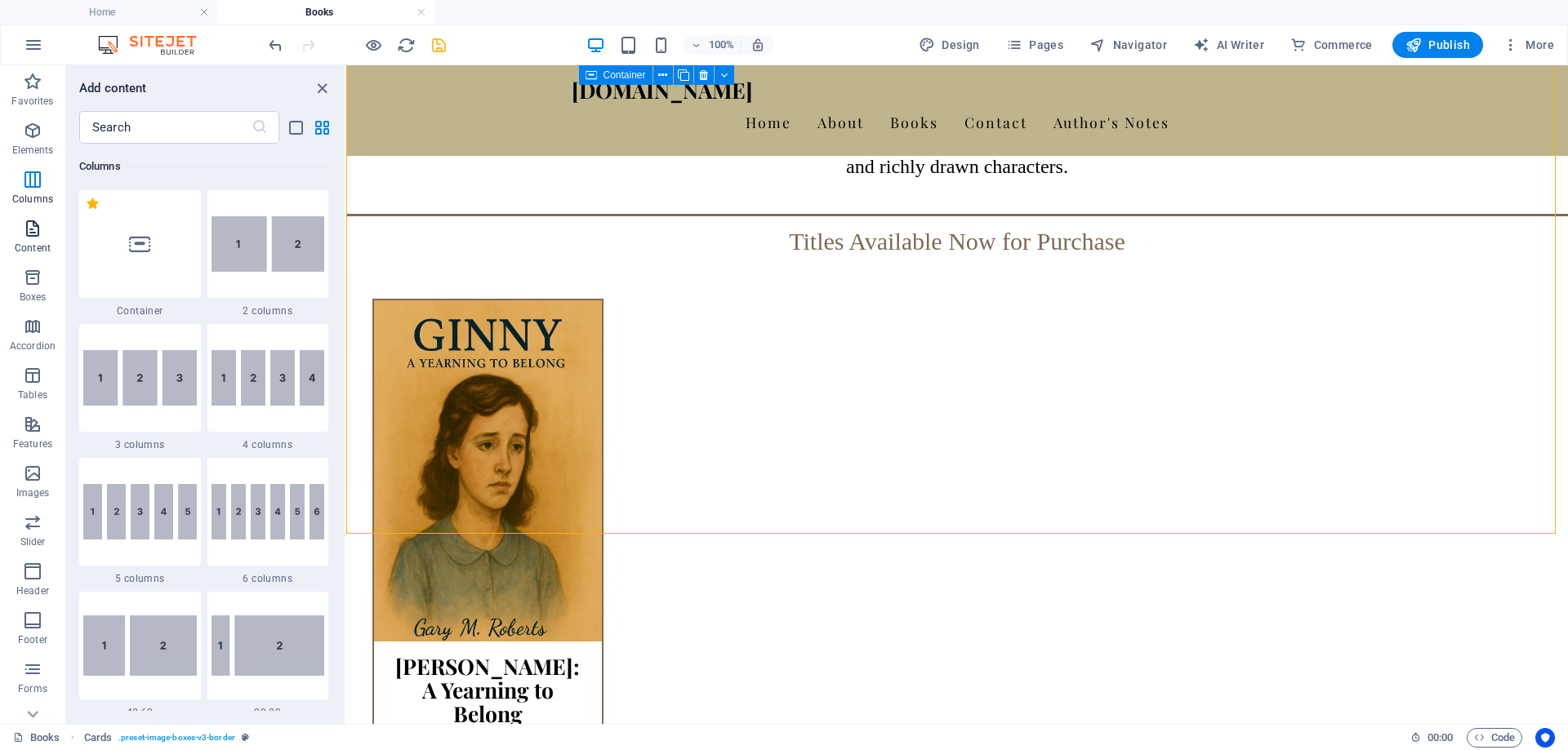
click at [31, 230] on icon "button" at bounding box center [33, 228] width 19 height 19
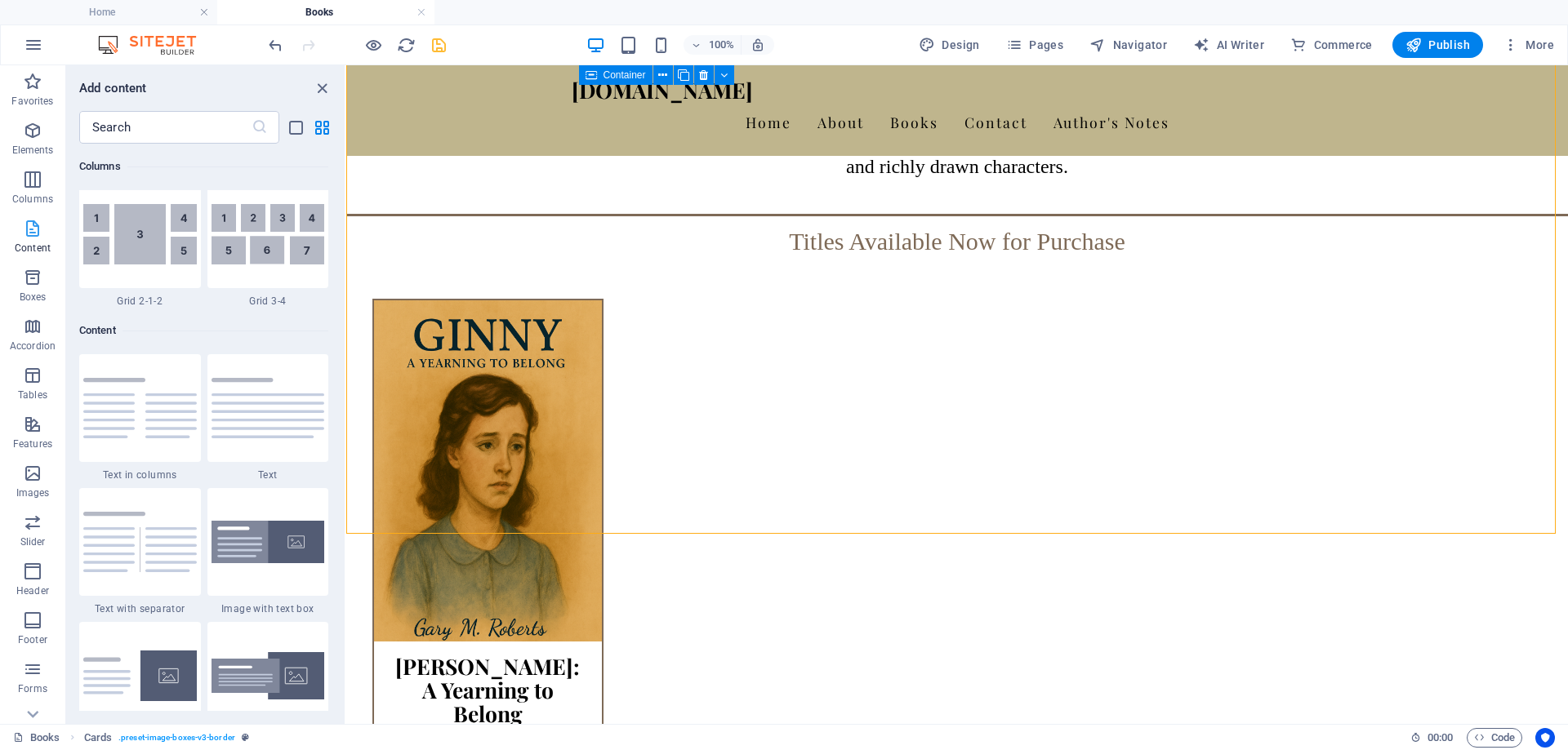
scroll to position [2857, 0]
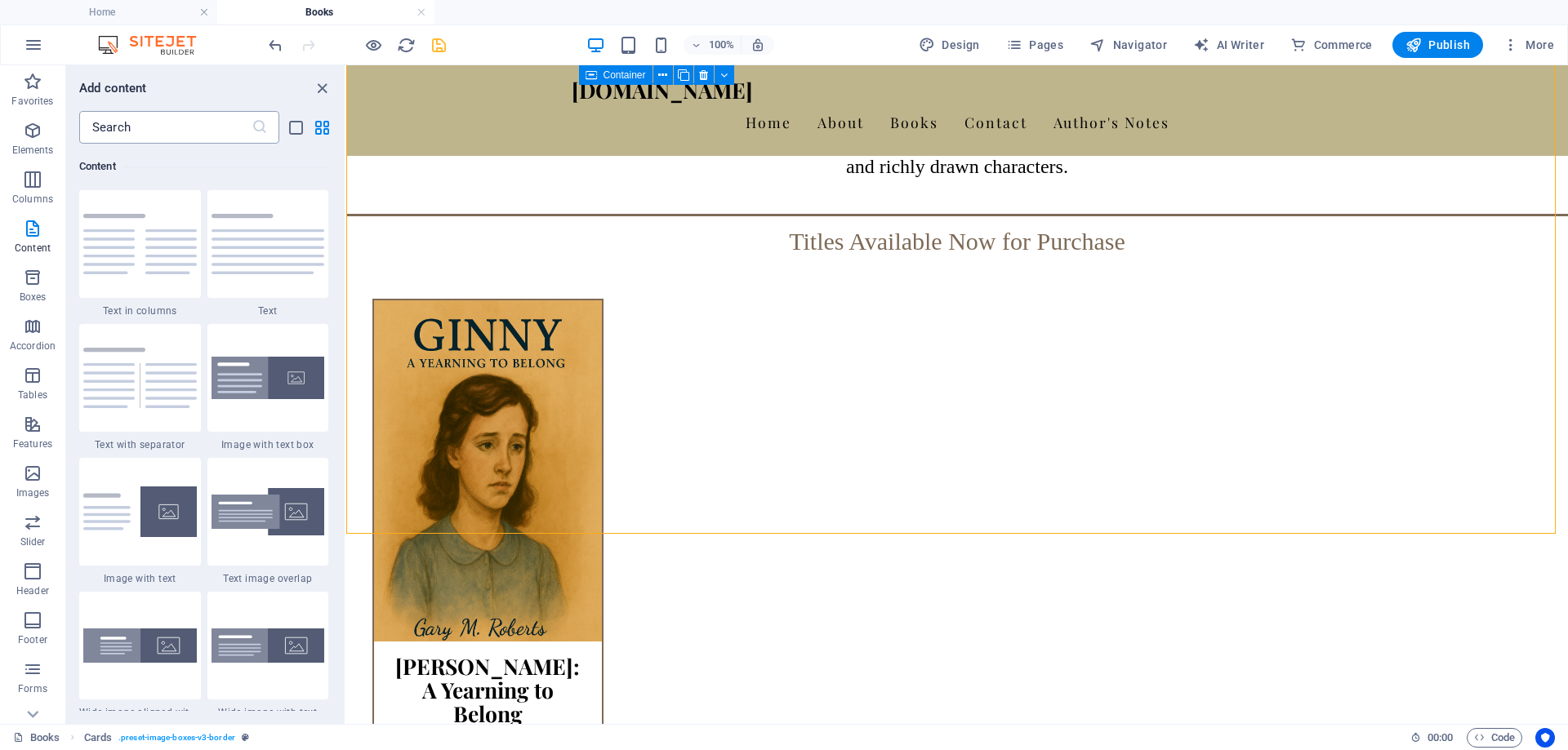
click at [178, 125] on input "text" at bounding box center [166, 128] width 172 height 33
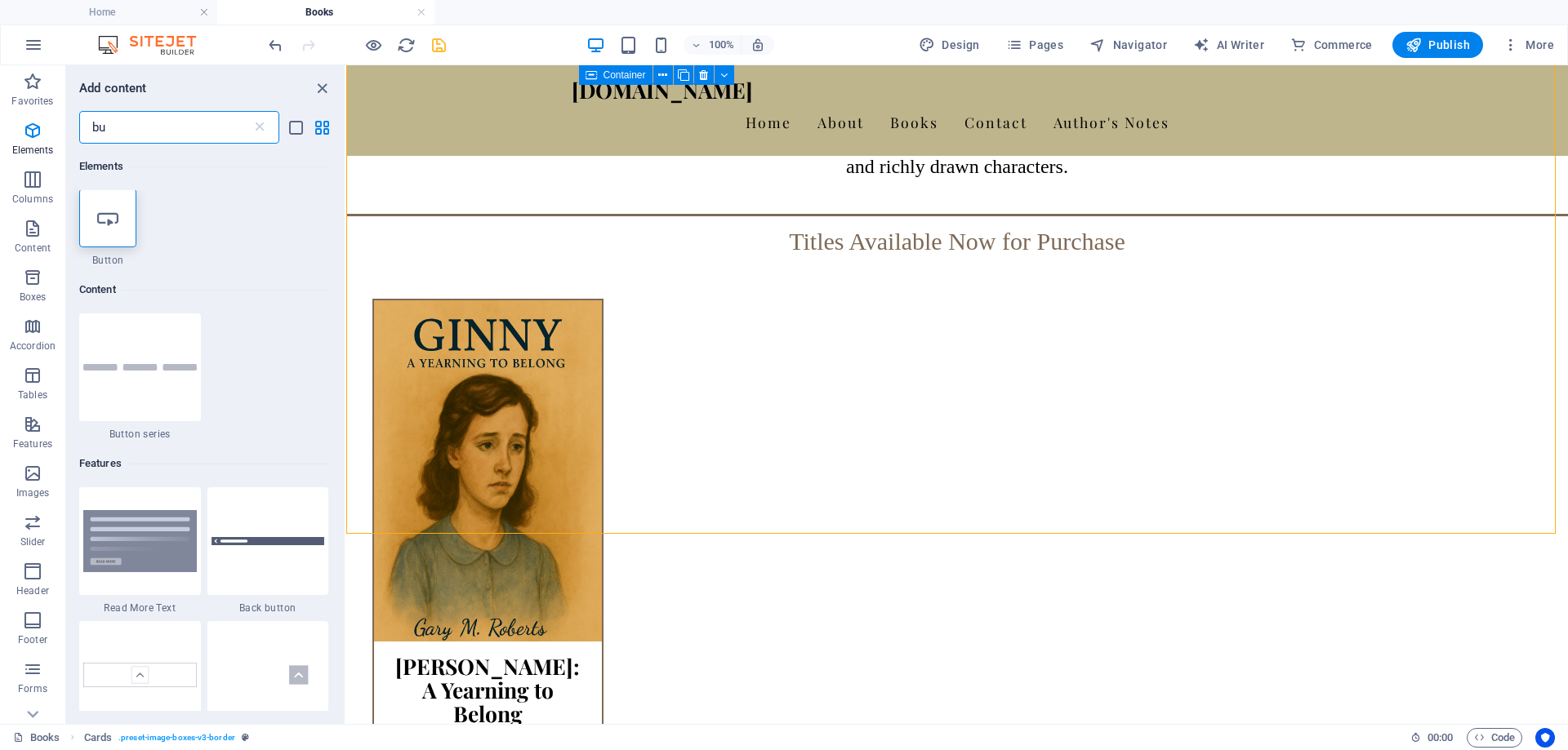
scroll to position [0, 0]
type input "button"
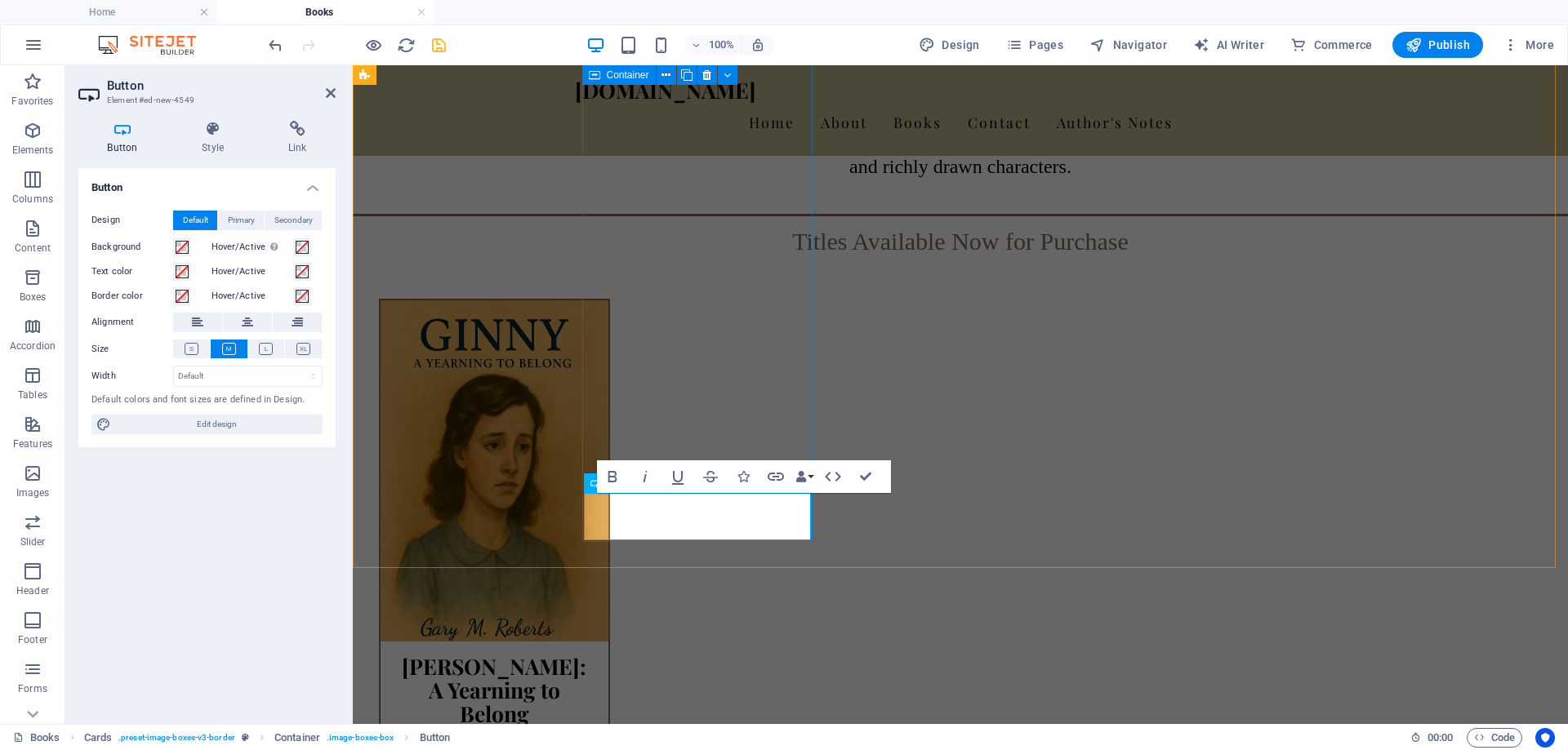
drag, startPoint x: 716, startPoint y: 509, endPoint x: 623, endPoint y: 511, distance: 93.0
click at [250, 322] on icon at bounding box center [248, 322] width 12 height 19
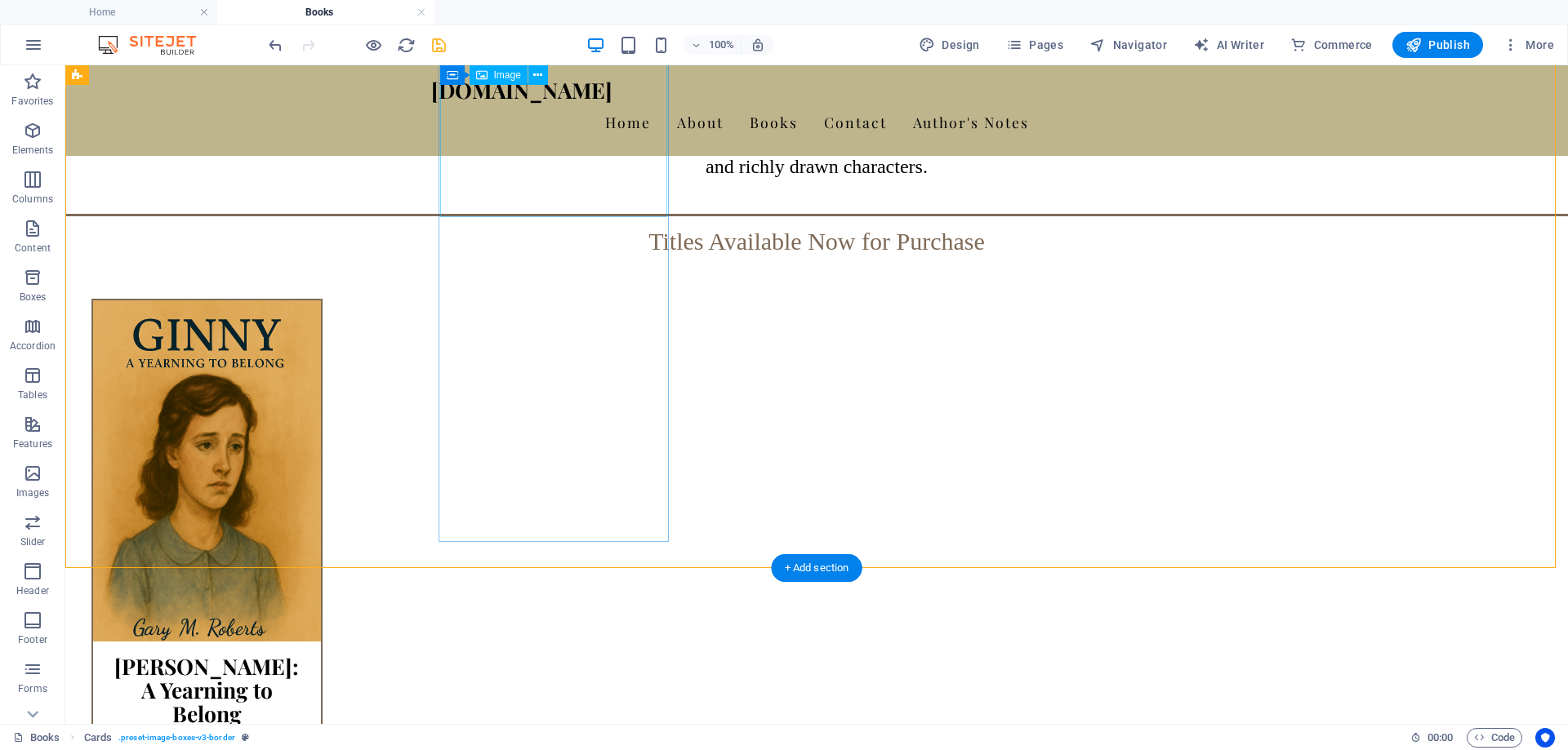
click at [321, 300] on figure at bounding box center [206, 470] width 227 height 342
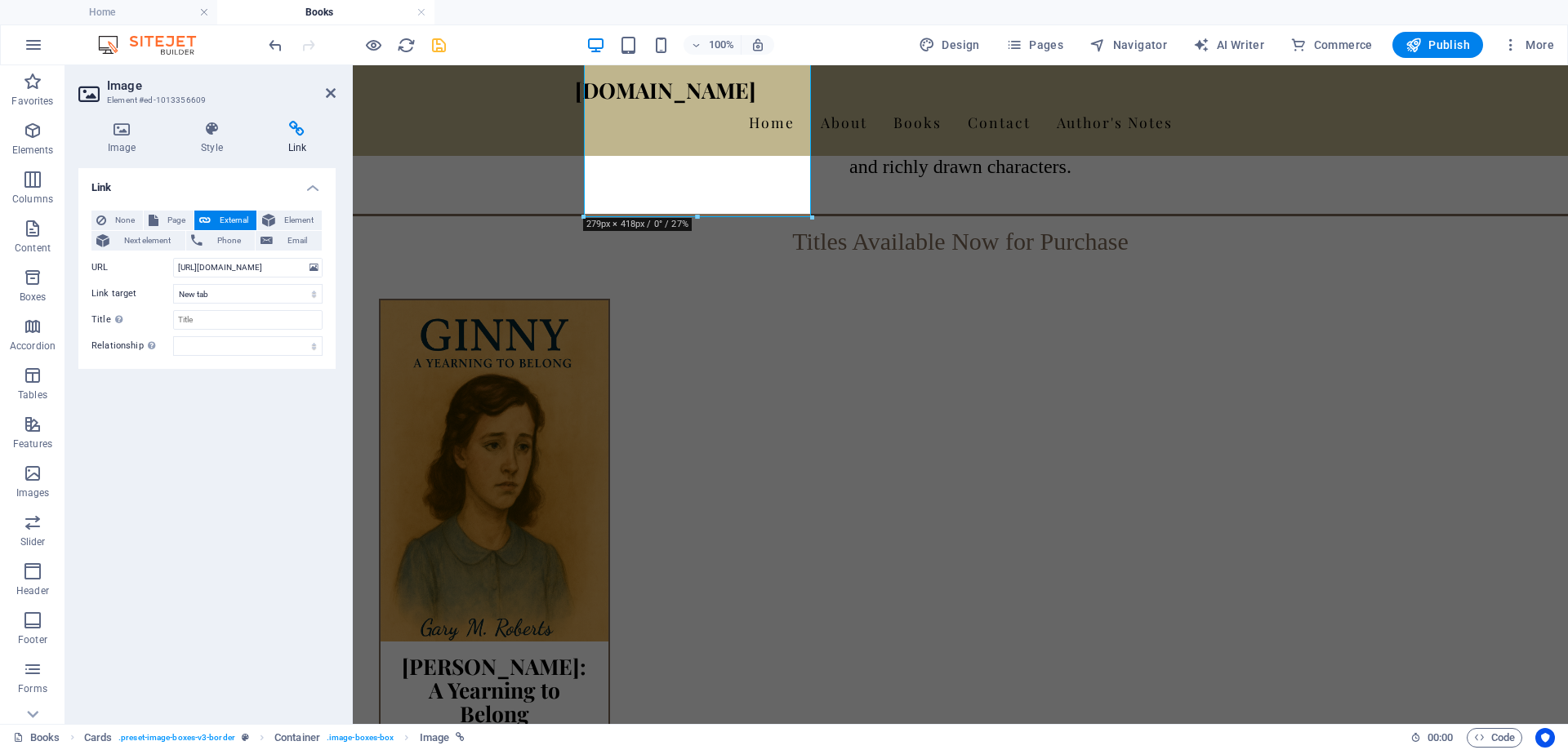
click at [298, 121] on icon at bounding box center [296, 129] width 76 height 16
click at [298, 127] on icon at bounding box center [296, 129] width 76 height 16
drag, startPoint x: 177, startPoint y: 265, endPoint x: 342, endPoint y: 265, distance: 165.0
click at [342, 265] on div "Image Style Link Image Drag files here, click to choose files or select files f…" at bounding box center [206, 415] width 284 height 616
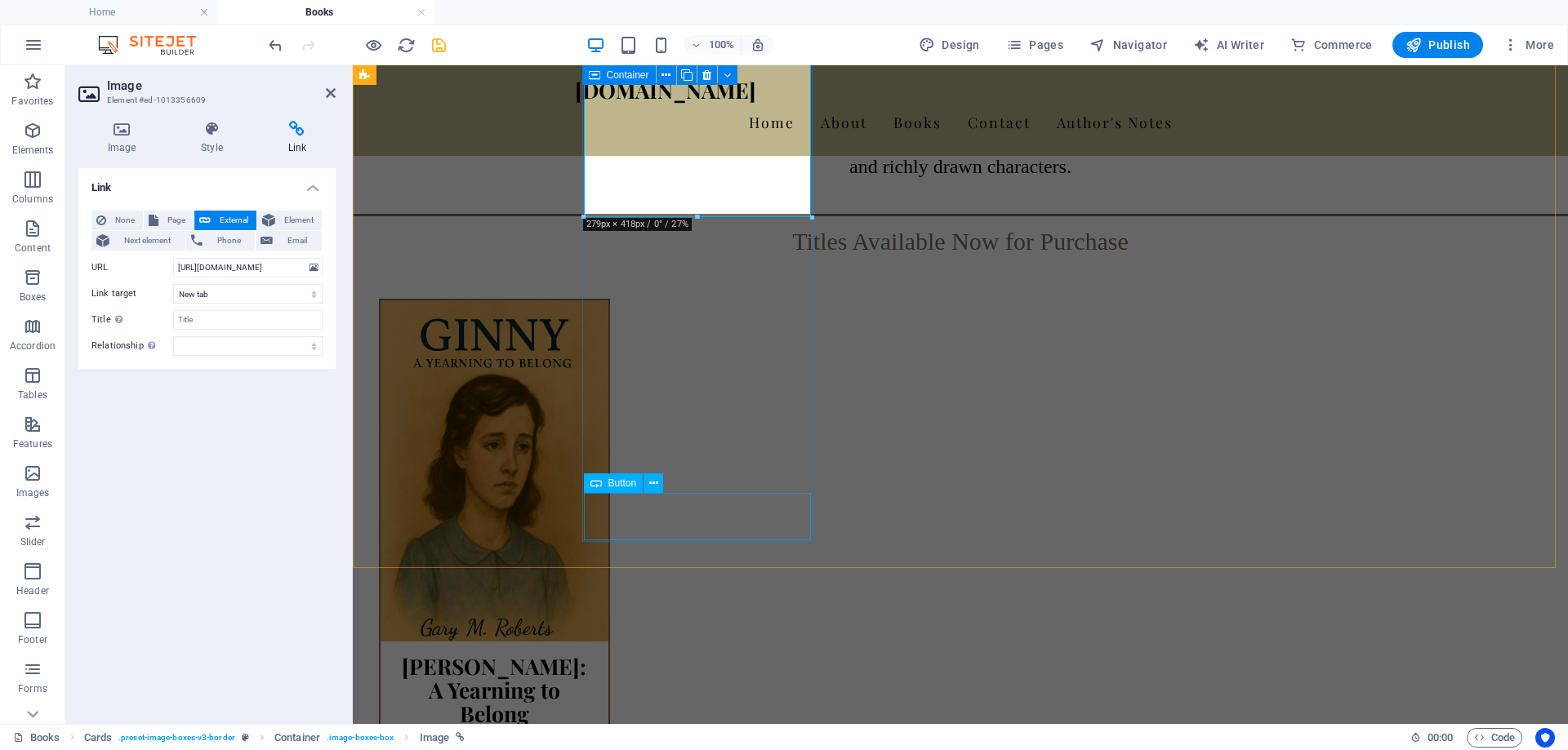
scroll to position [0, 0]
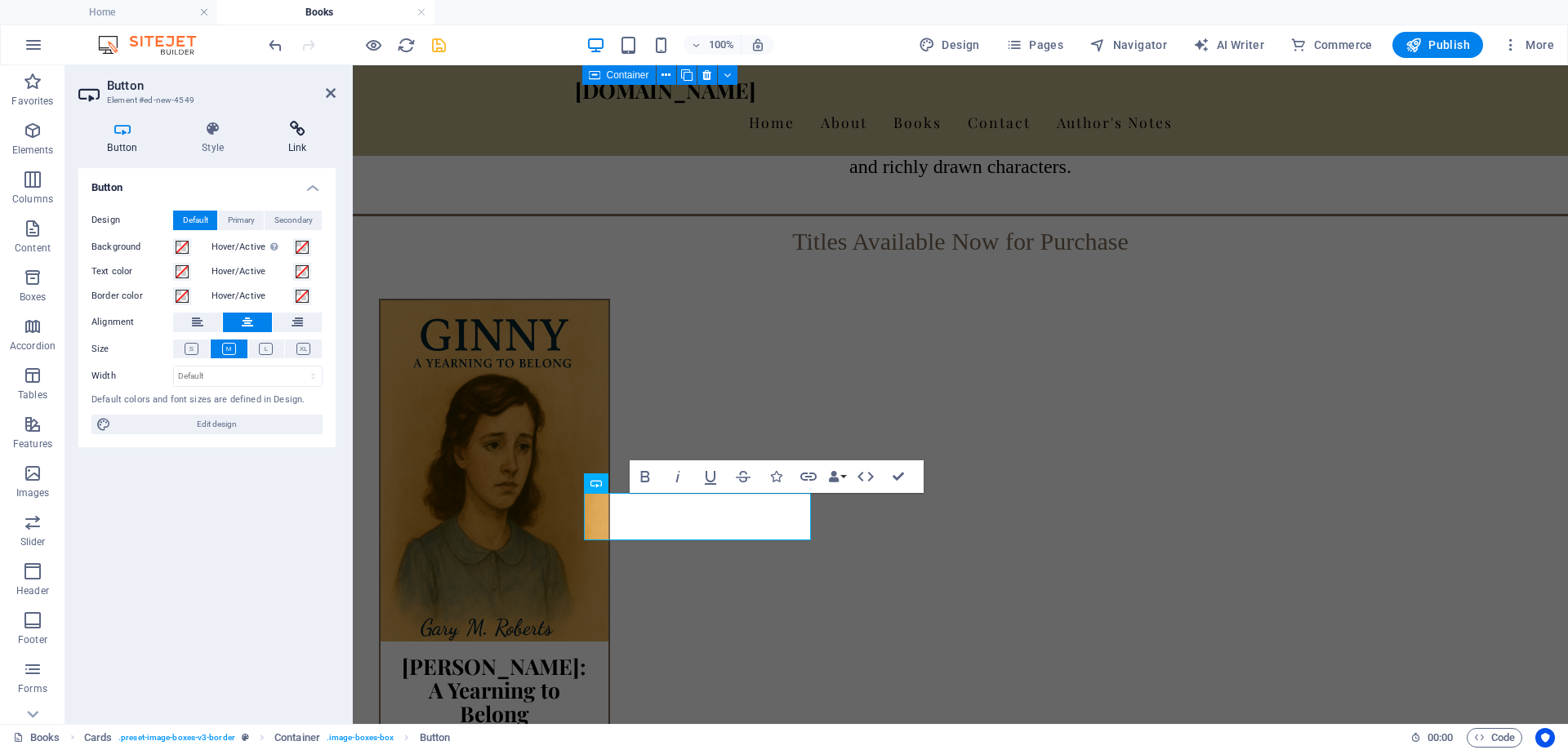
click at [285, 131] on icon at bounding box center [296, 129] width 76 height 16
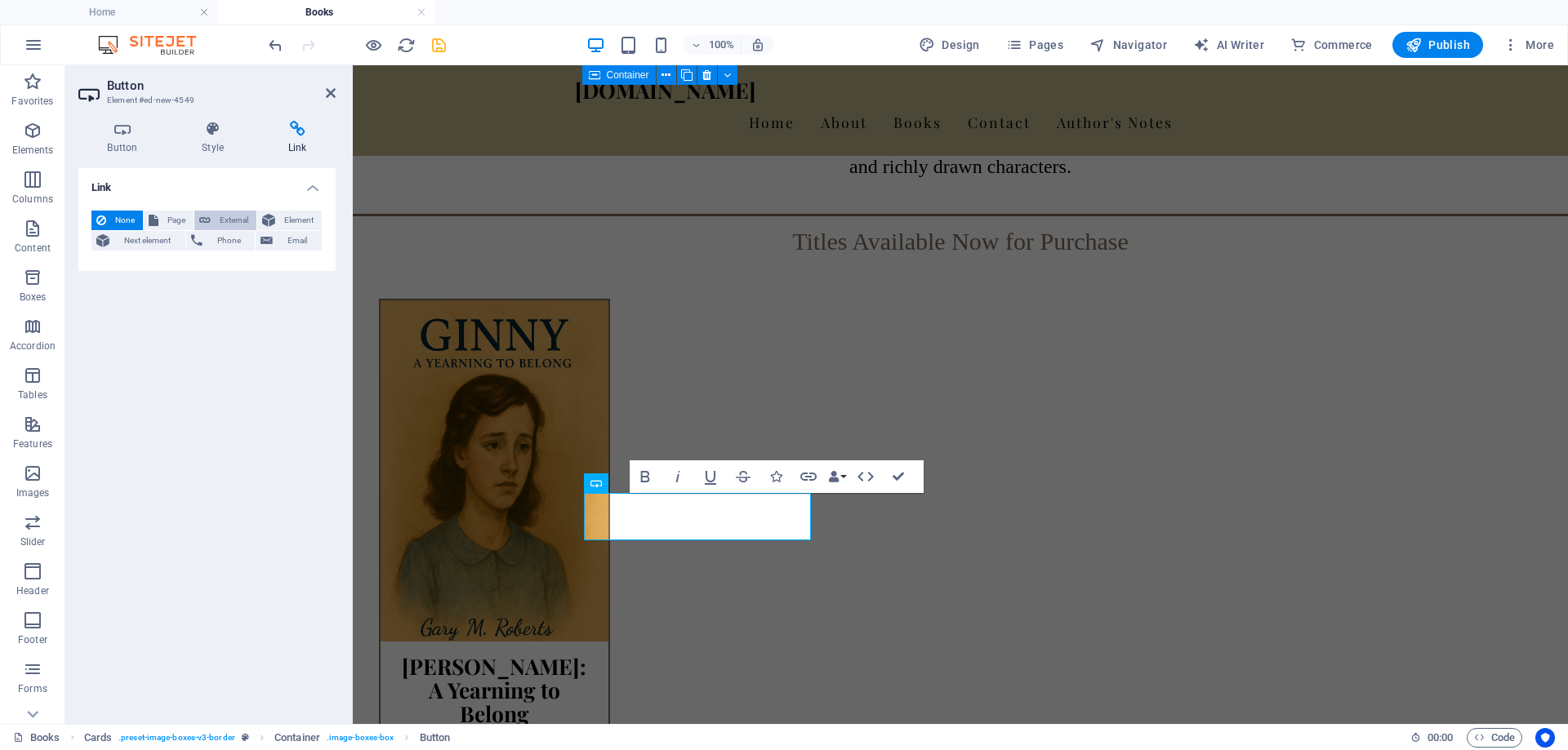
click at [239, 222] on span "External" at bounding box center [233, 221] width 36 height 19
select select "blank"
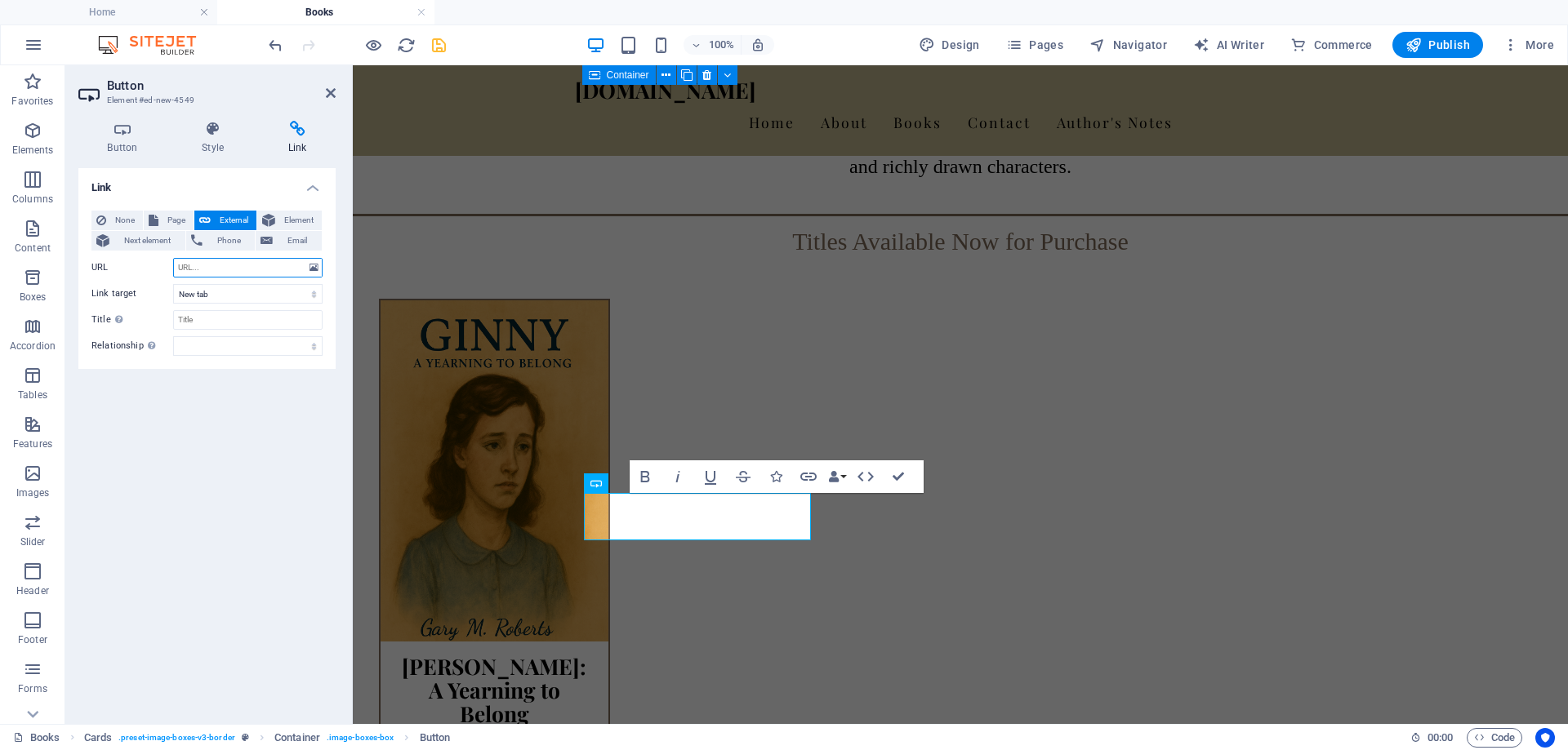
paste input "https://www.amazon.com/dp/B0F3297TZG"
type input "https://www.amazon.com/dp/B0F3297TZG"
click at [431, 39] on icon "save" at bounding box center [438, 45] width 18 height 18
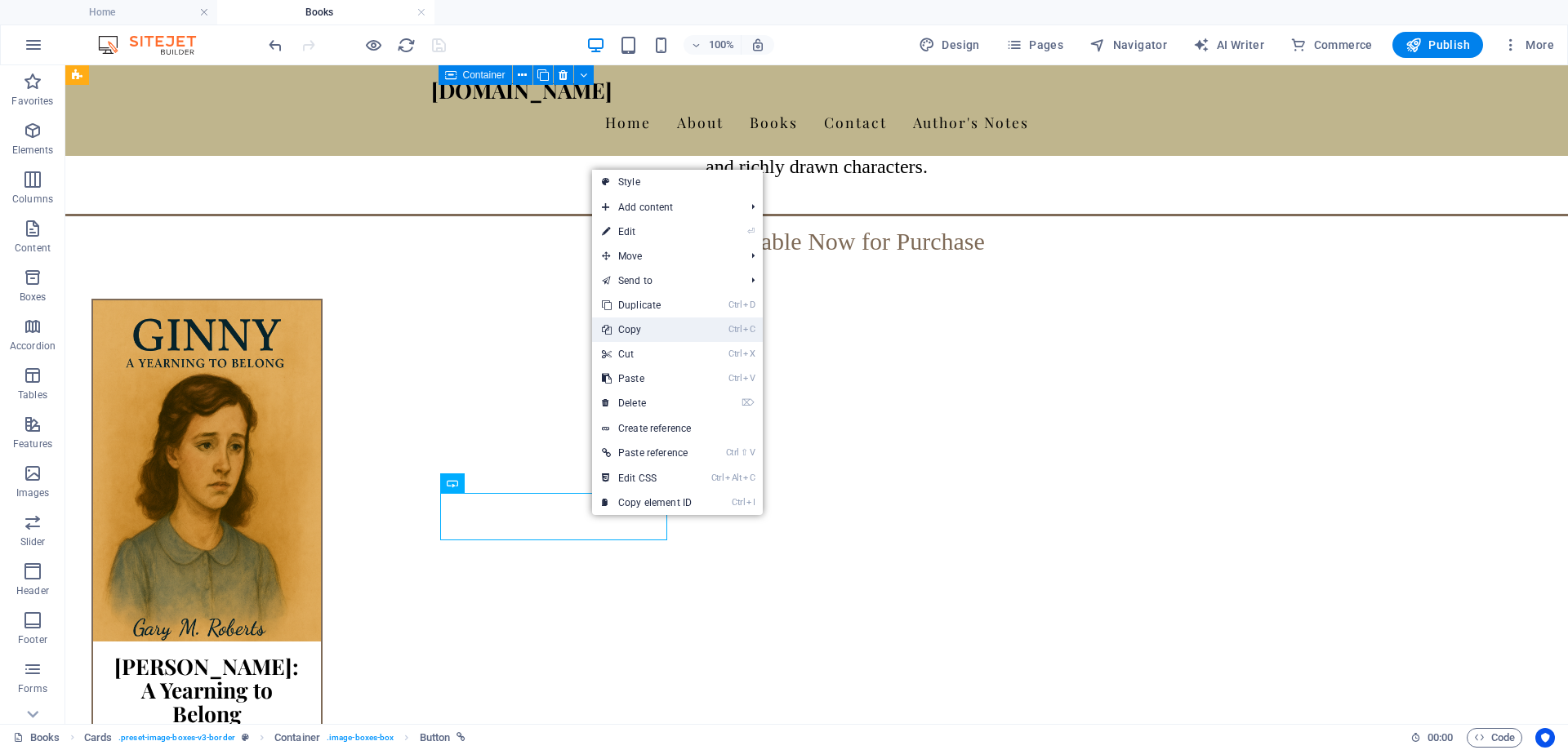
click at [635, 327] on link "Ctrl C Copy" at bounding box center [647, 329] width 109 height 24
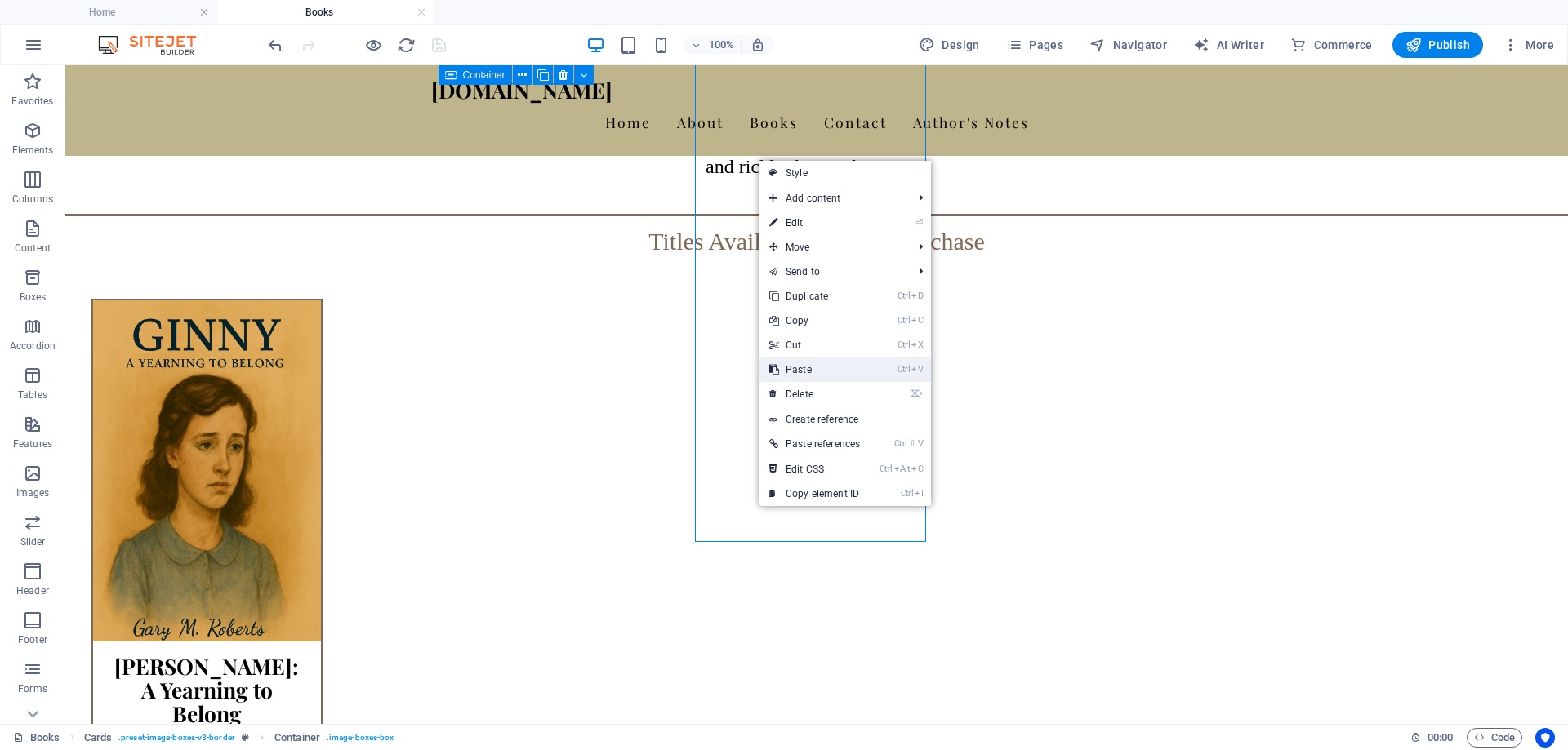
click at [787, 369] on link "Ctrl V Paste" at bounding box center [815, 370] width 110 height 24
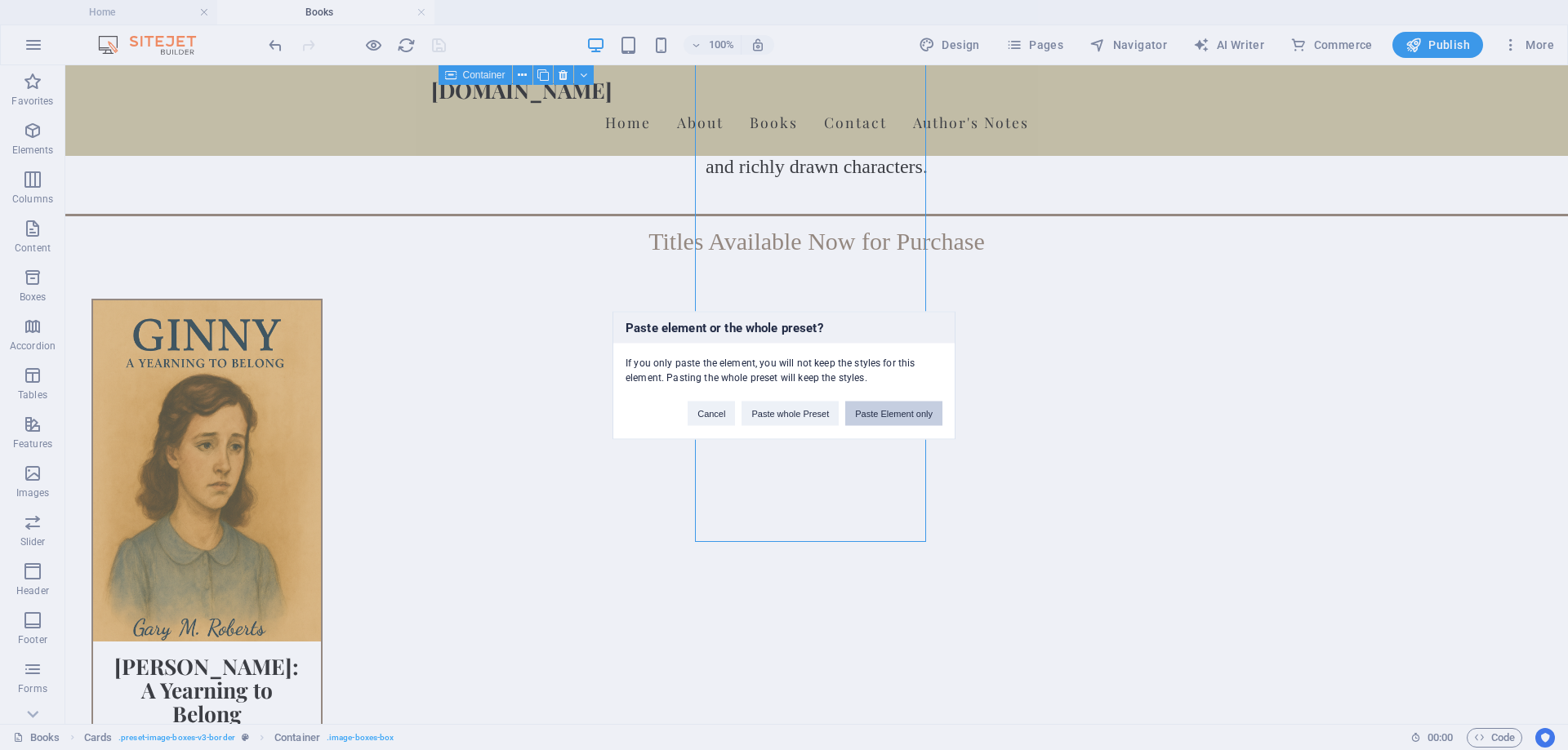
click at [890, 413] on button "Paste Element only" at bounding box center [893, 412] width 97 height 24
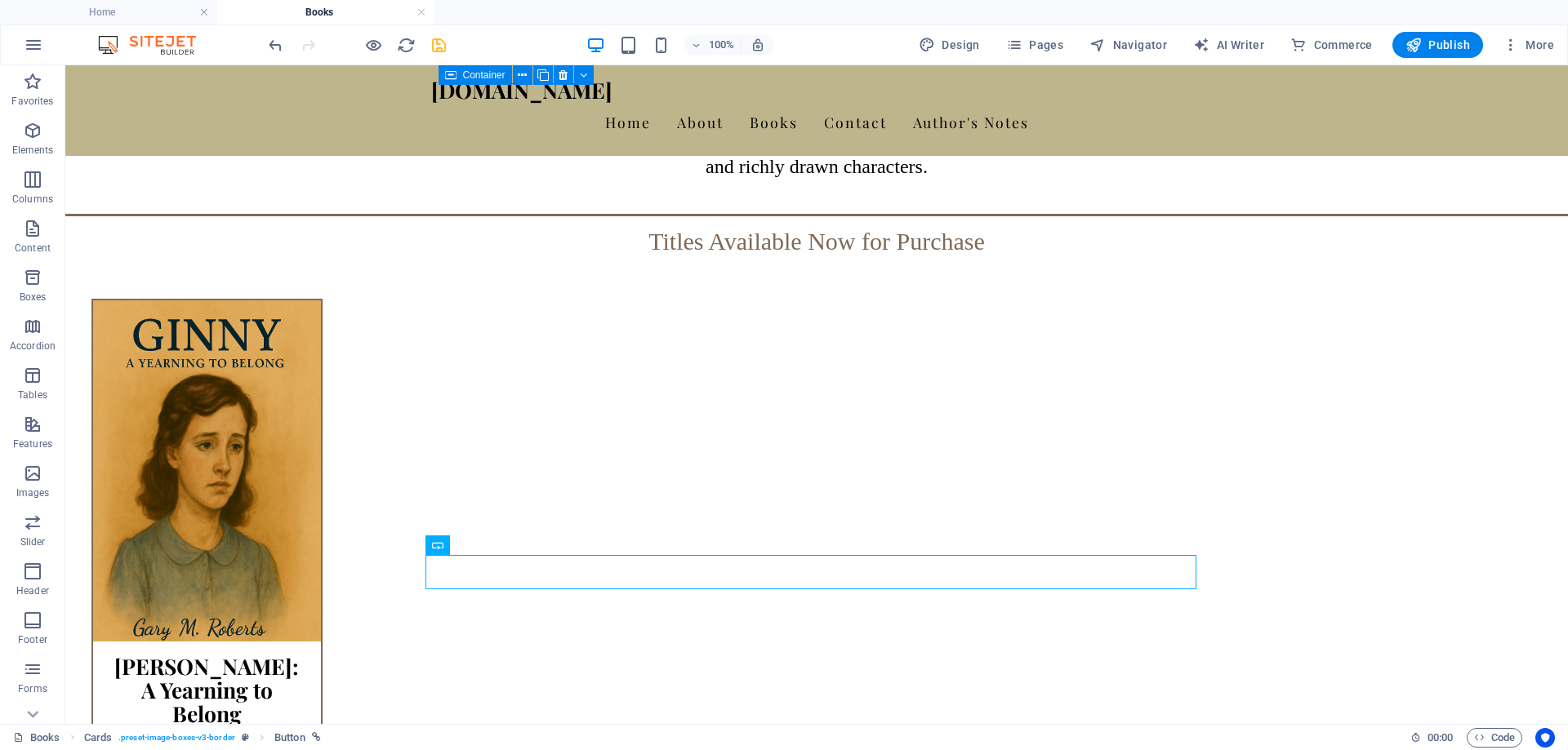
drag, startPoint x: 799, startPoint y: 568, endPoint x: 806, endPoint y: 516, distance: 52.5
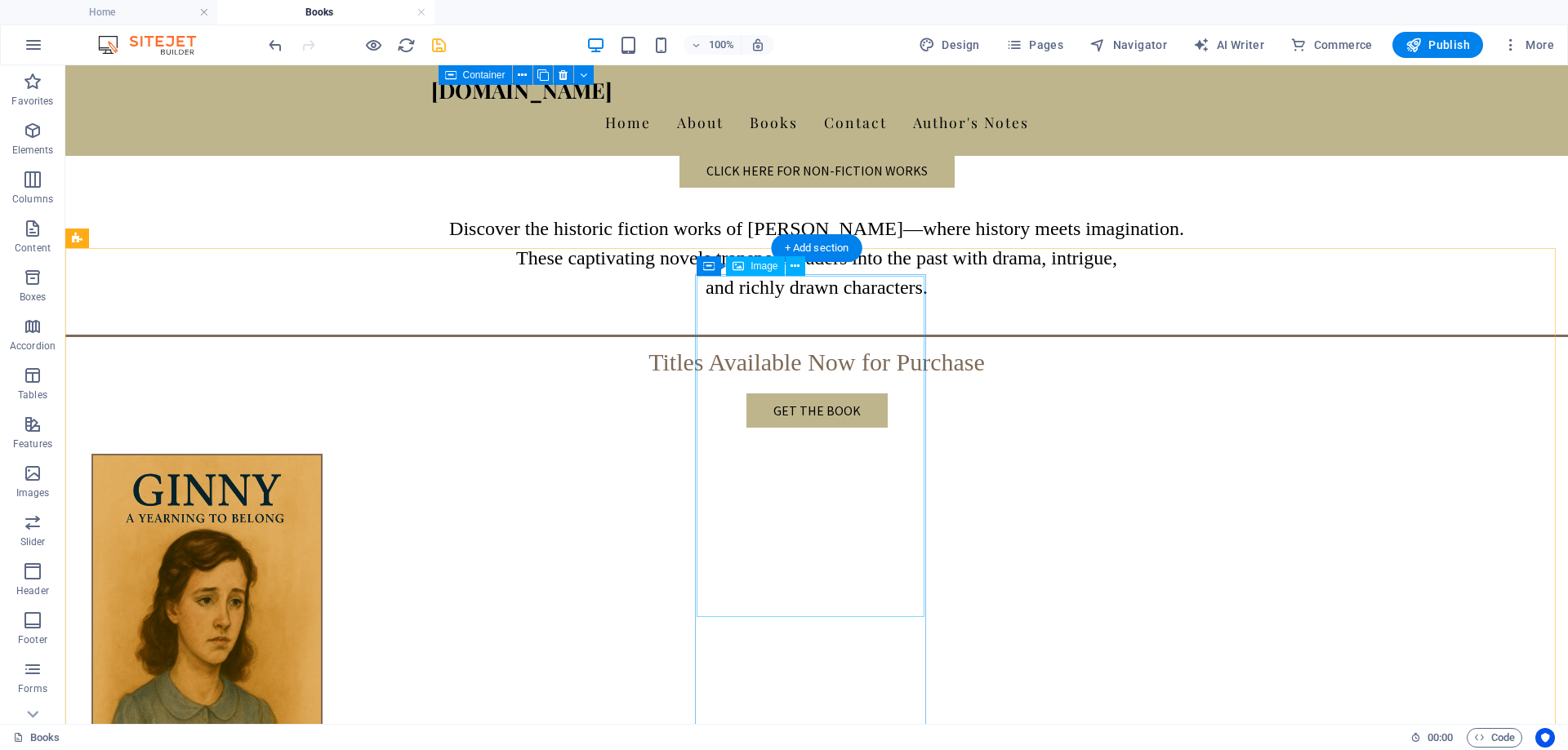
scroll to position [451, 0]
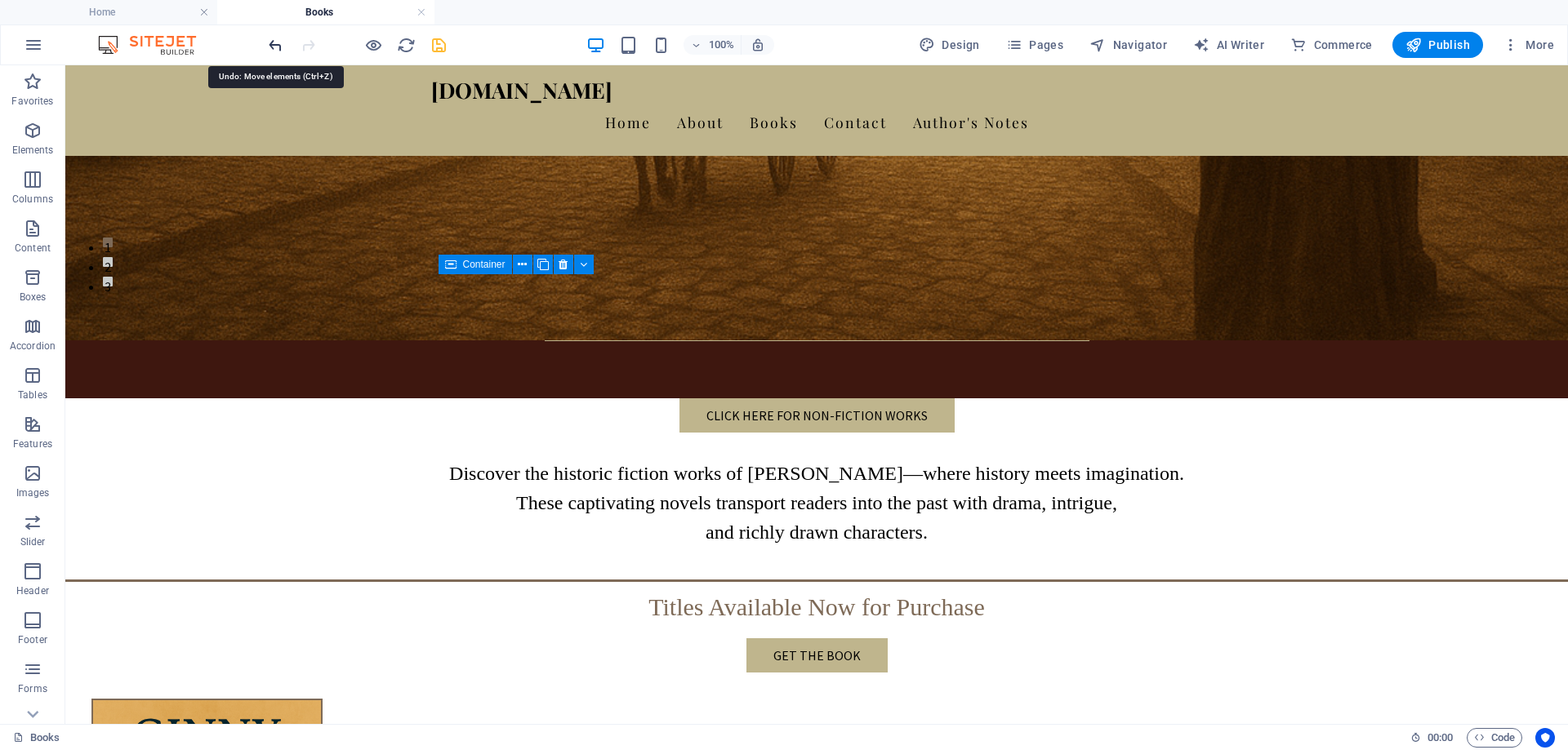
click at [272, 45] on icon "undo" at bounding box center [275, 45] width 18 height 18
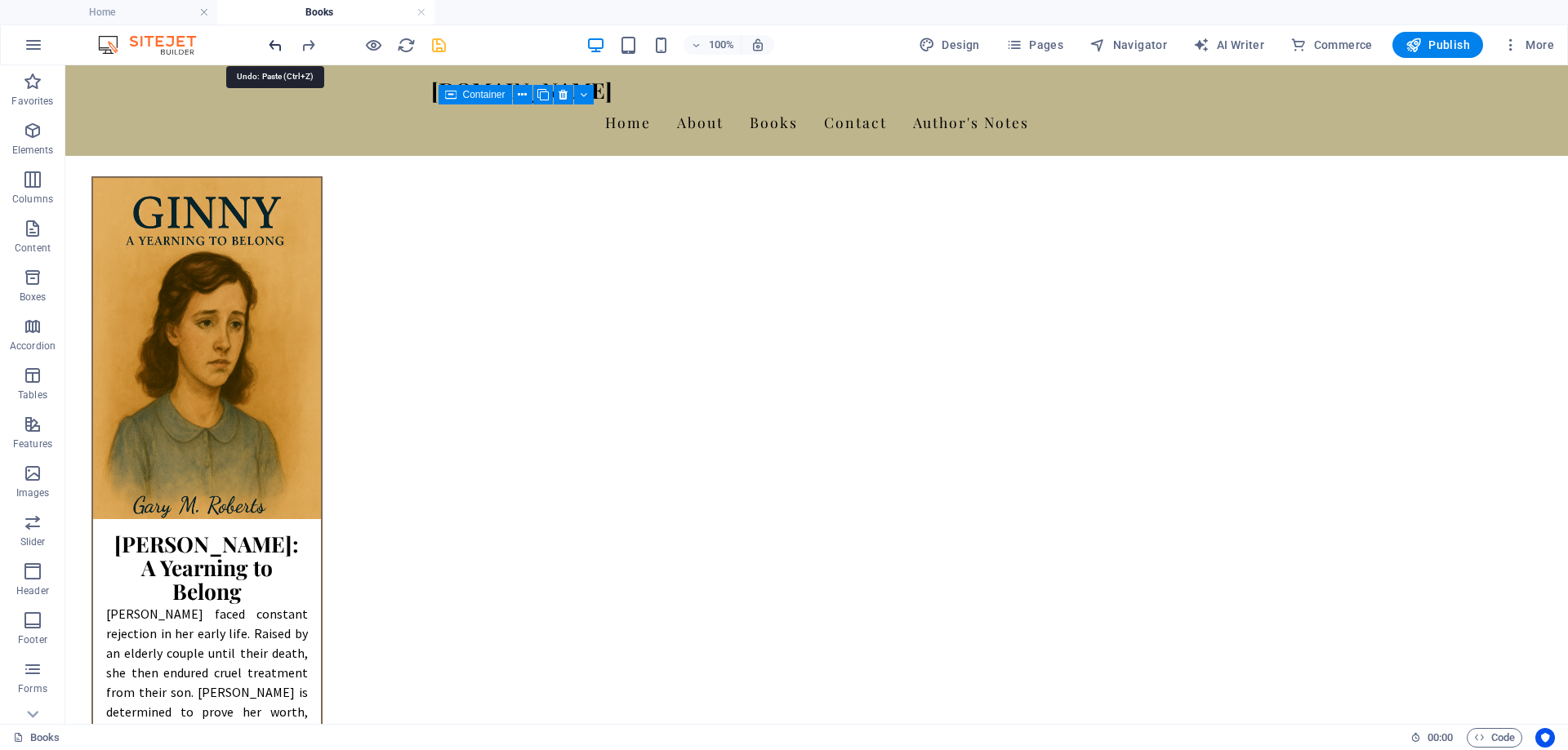
scroll to position [995, 0]
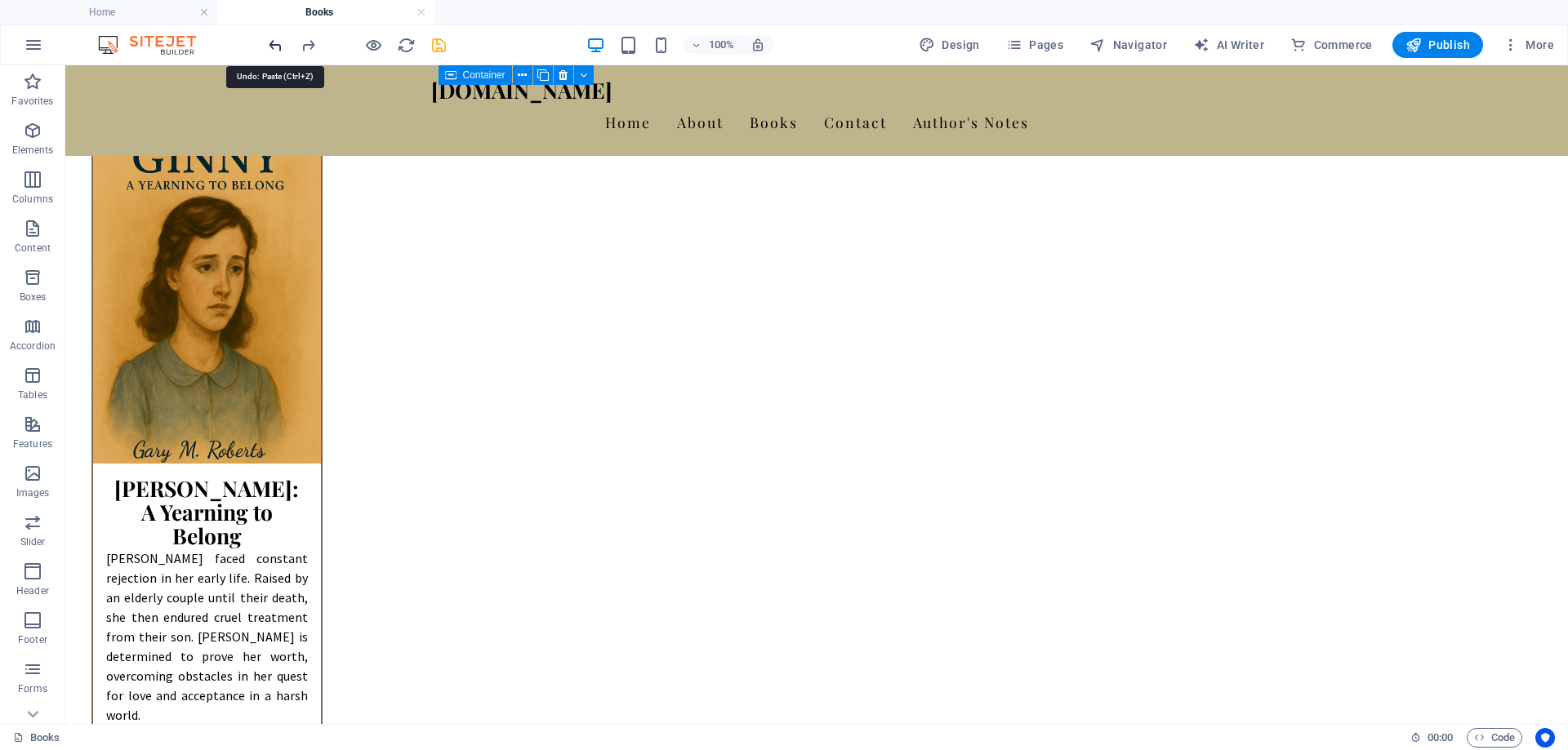
click at [274, 45] on icon "undo" at bounding box center [275, 45] width 18 height 18
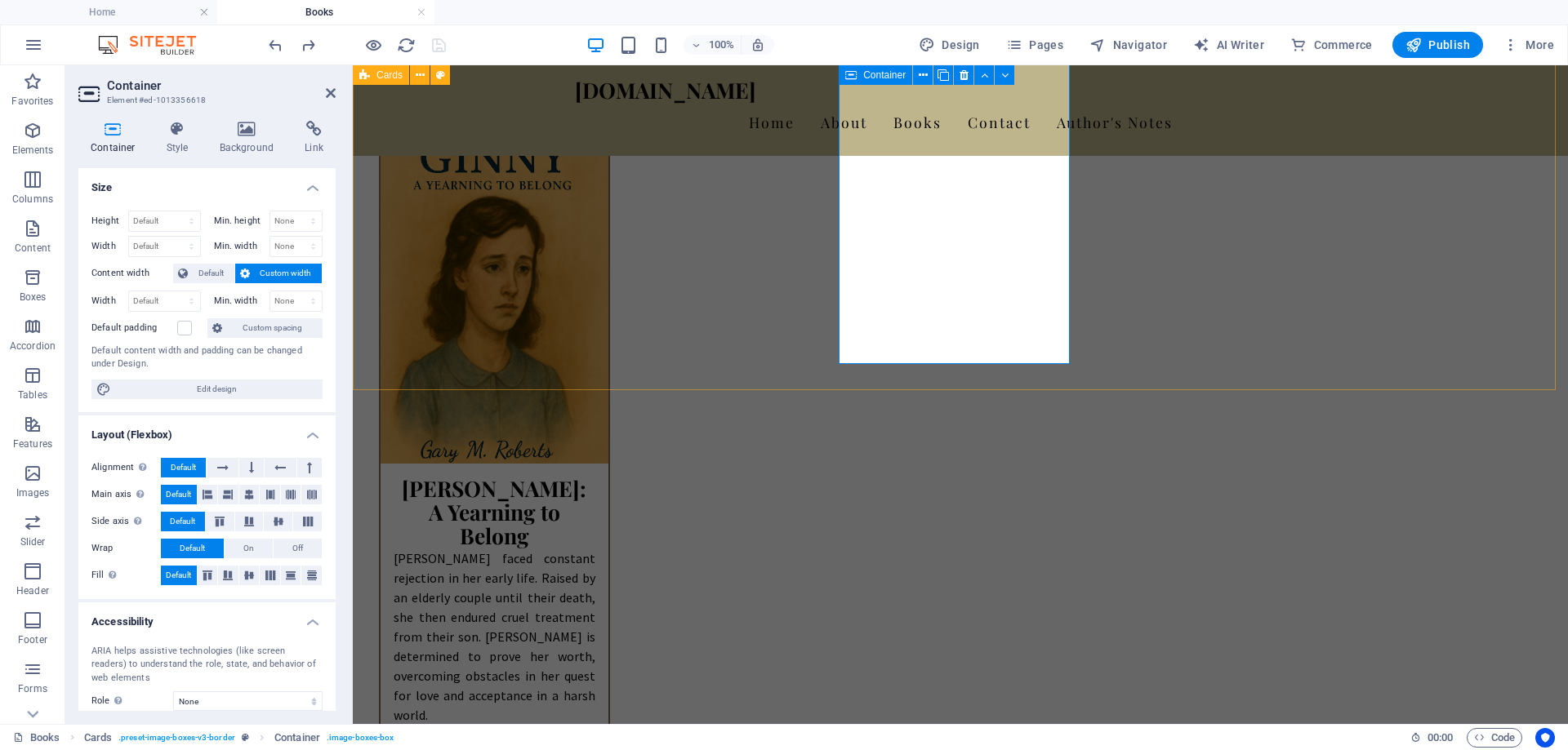
click at [28, 227] on icon "button" at bounding box center [33, 228] width 19 height 19
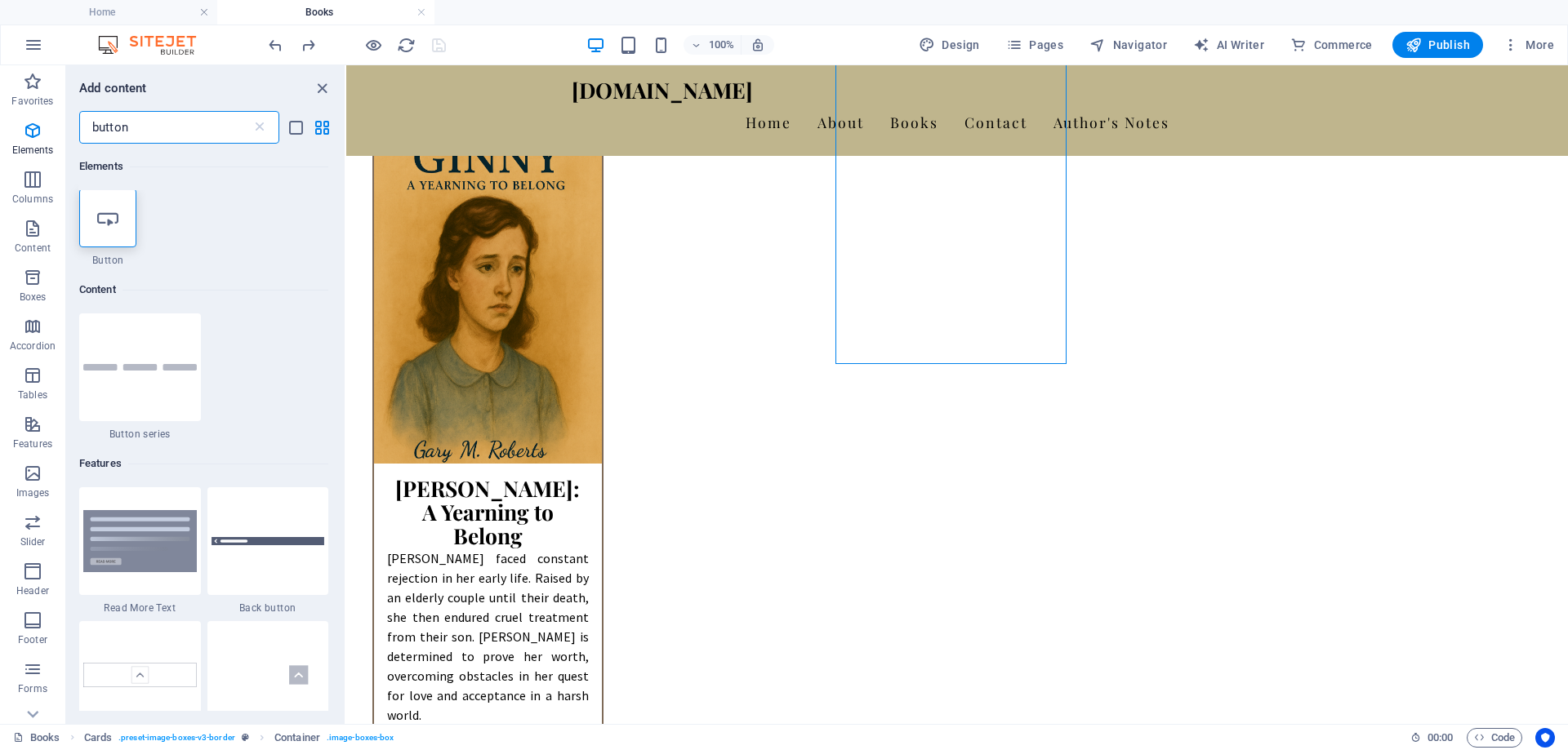
scroll to position [0, 0]
type input "button"
click at [113, 227] on icon at bounding box center [107, 220] width 21 height 21
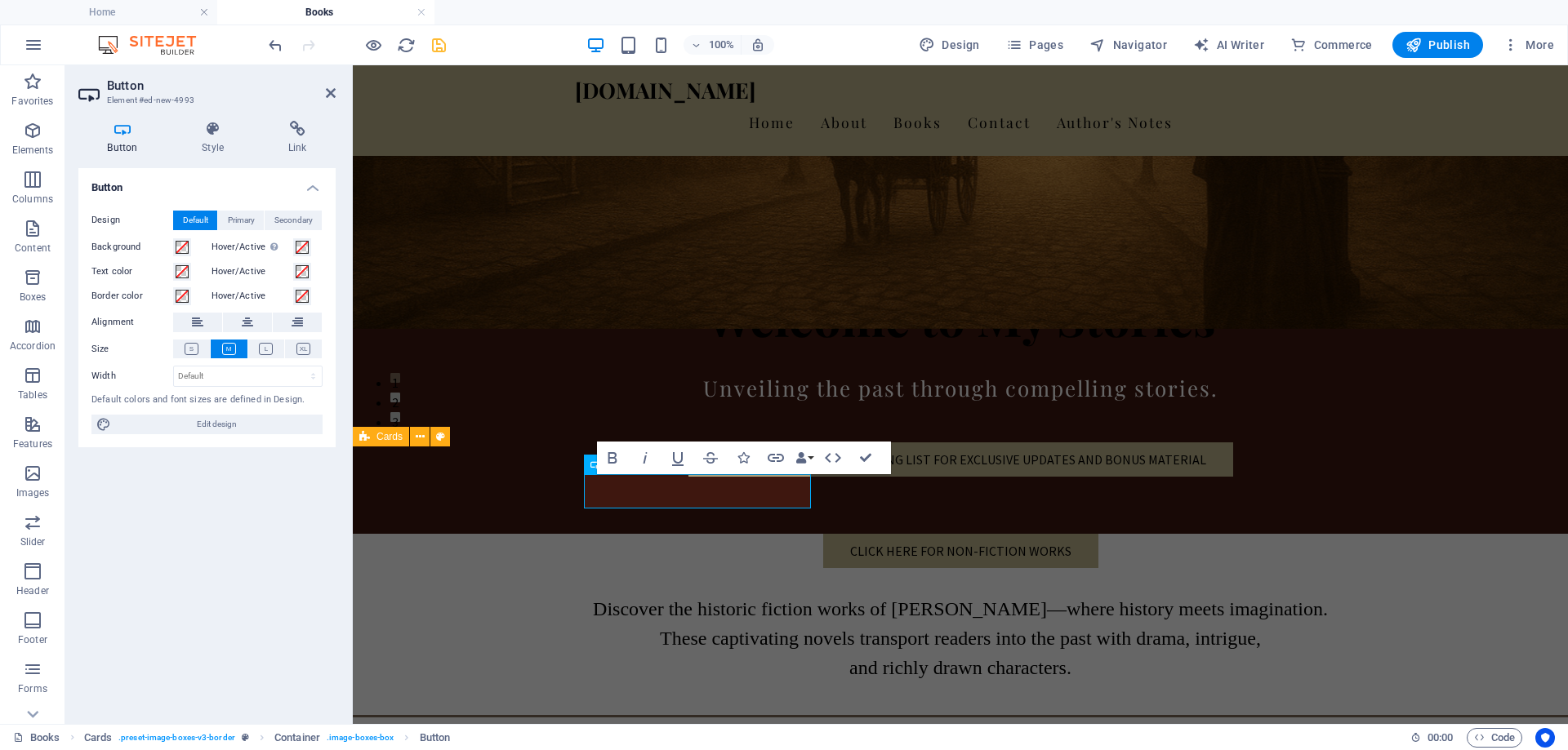
scroll to position [152, 0]
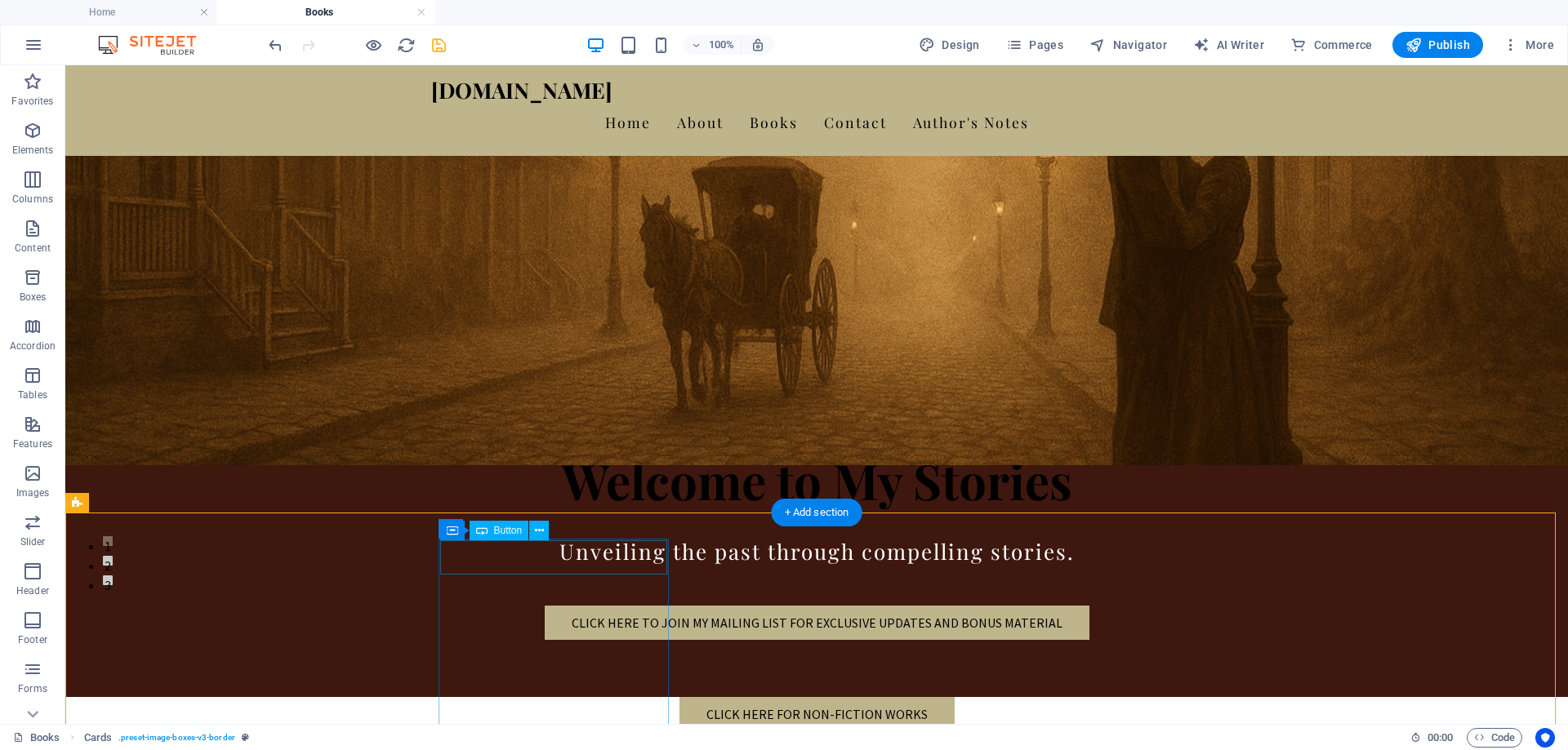
click at [535, 526] on icon at bounding box center [539, 531] width 9 height 17
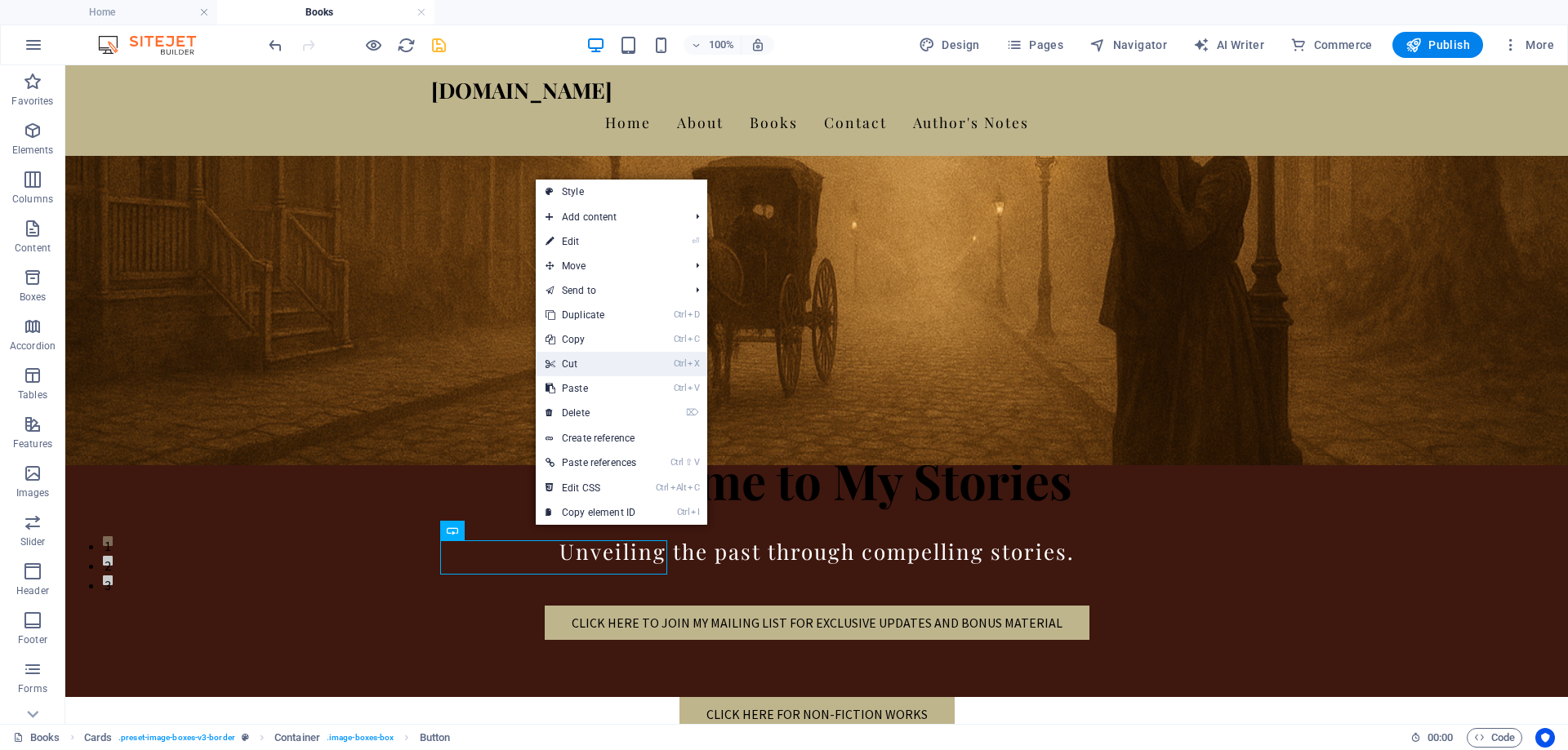
drag, startPoint x: 587, startPoint y: 368, endPoint x: 522, endPoint y: 302, distance: 92.6
click at [587, 368] on link "Ctrl X Cut" at bounding box center [590, 364] width 110 height 24
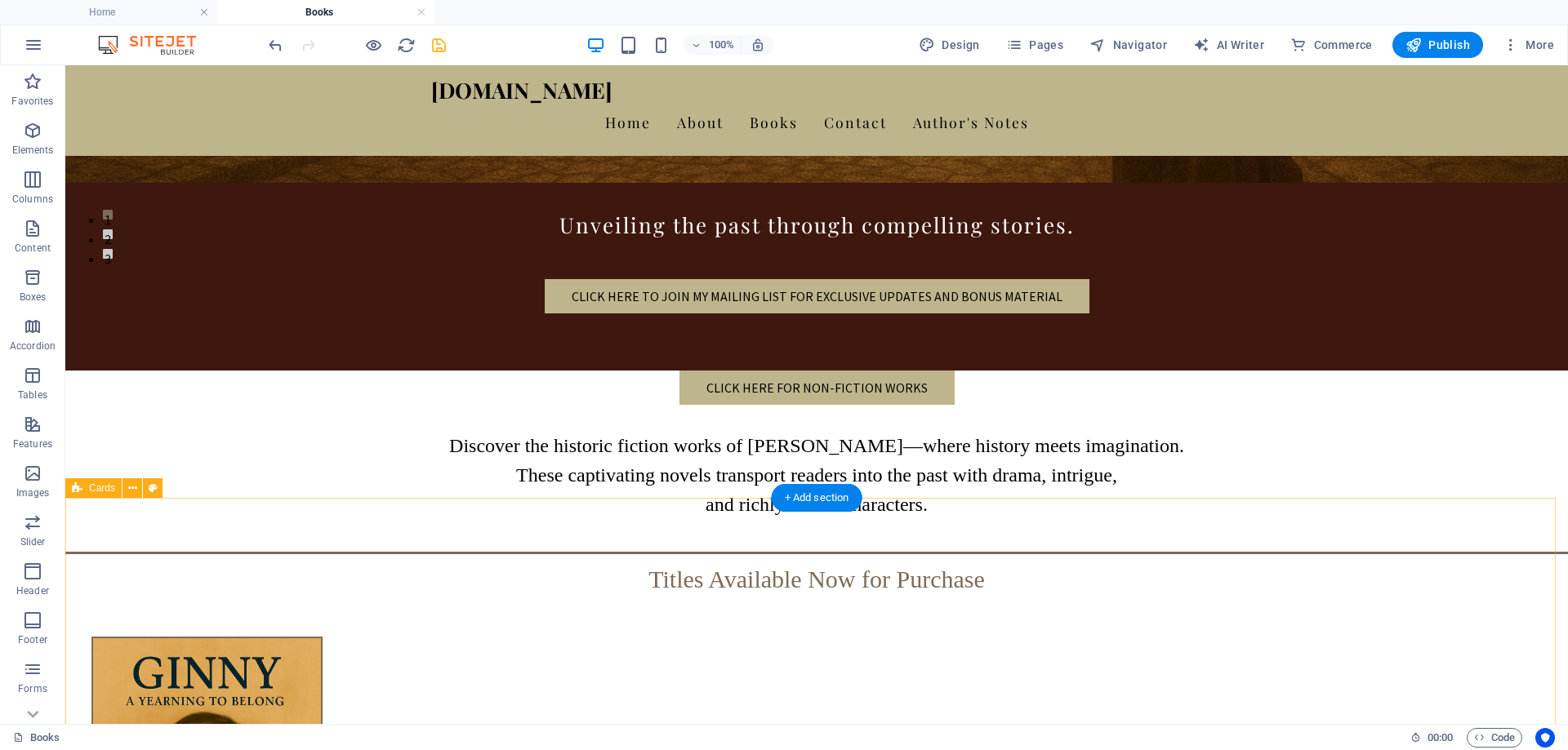
scroll to position [886, 0]
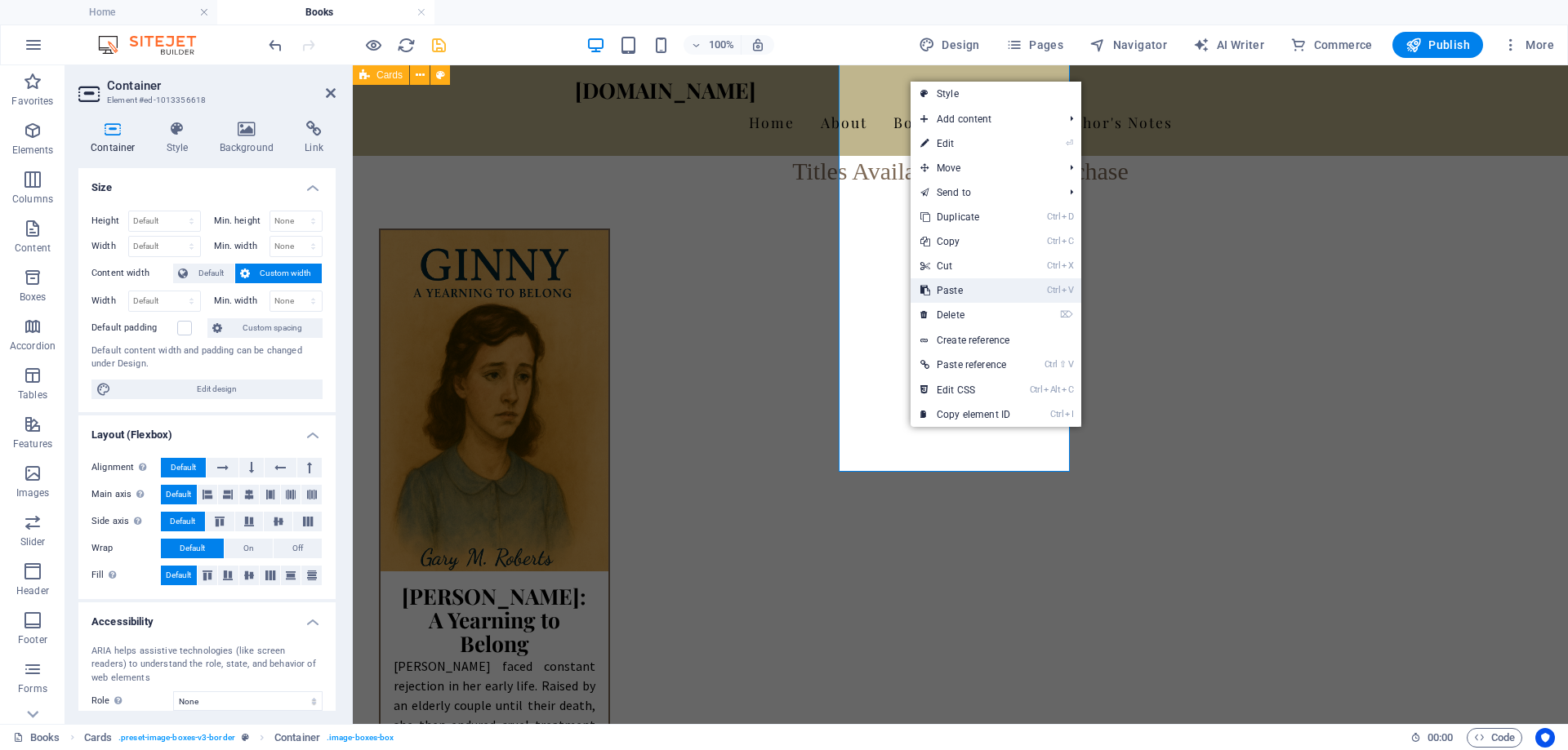
click at [961, 290] on link "Ctrl V Paste" at bounding box center [965, 290] width 109 height 24
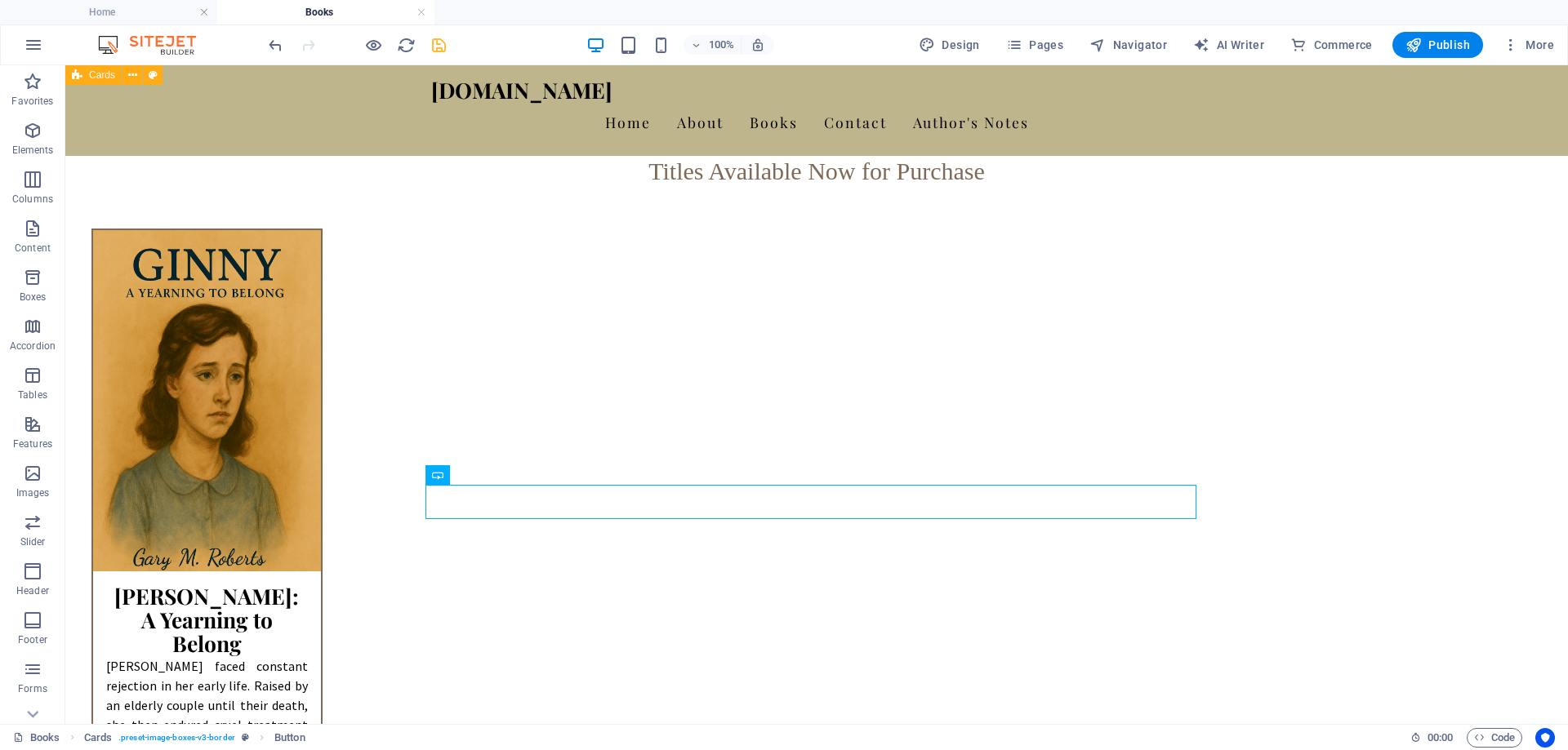
drag, startPoint x: 518, startPoint y: 504, endPoint x: 765, endPoint y: 430, distance: 257.8
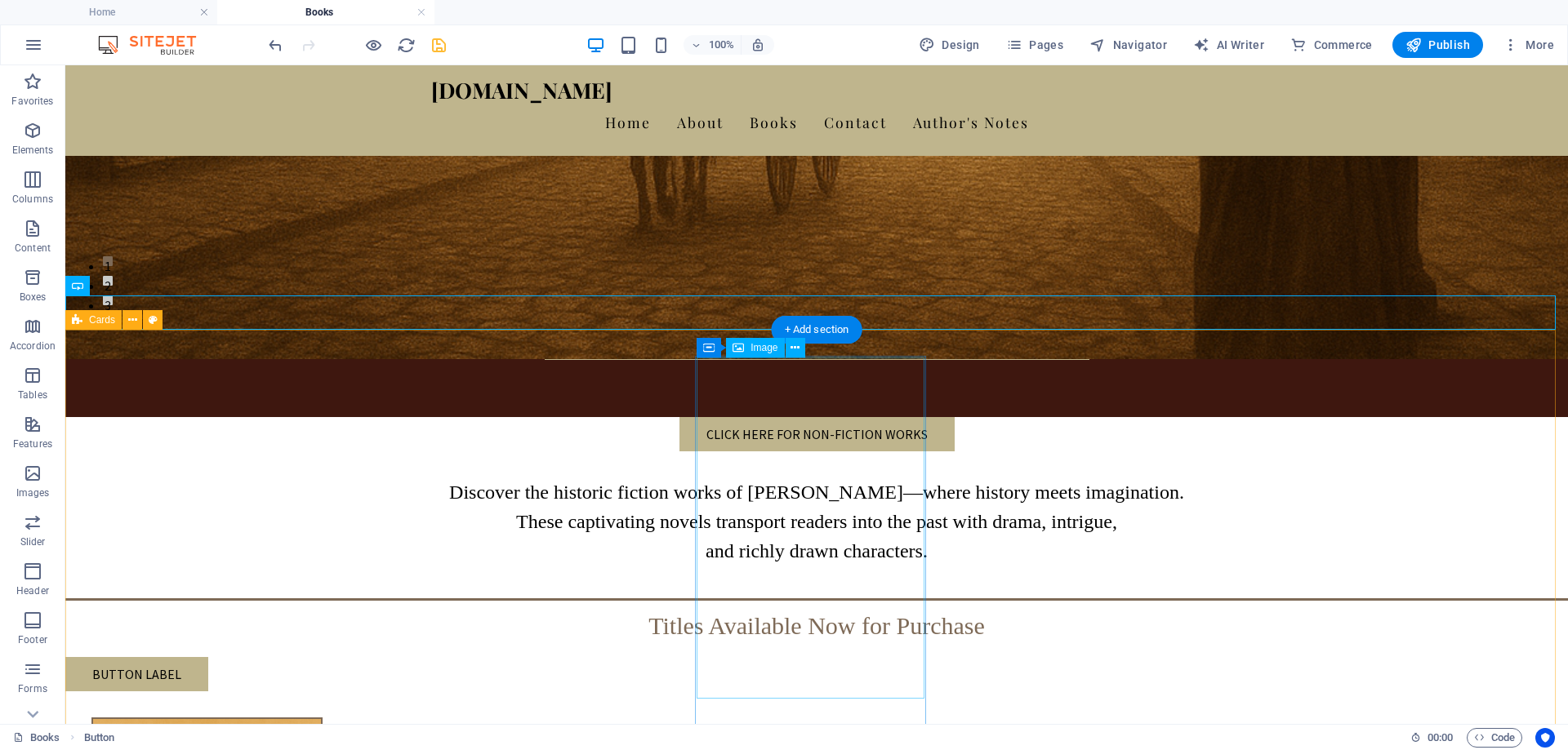
scroll to position [369, 0]
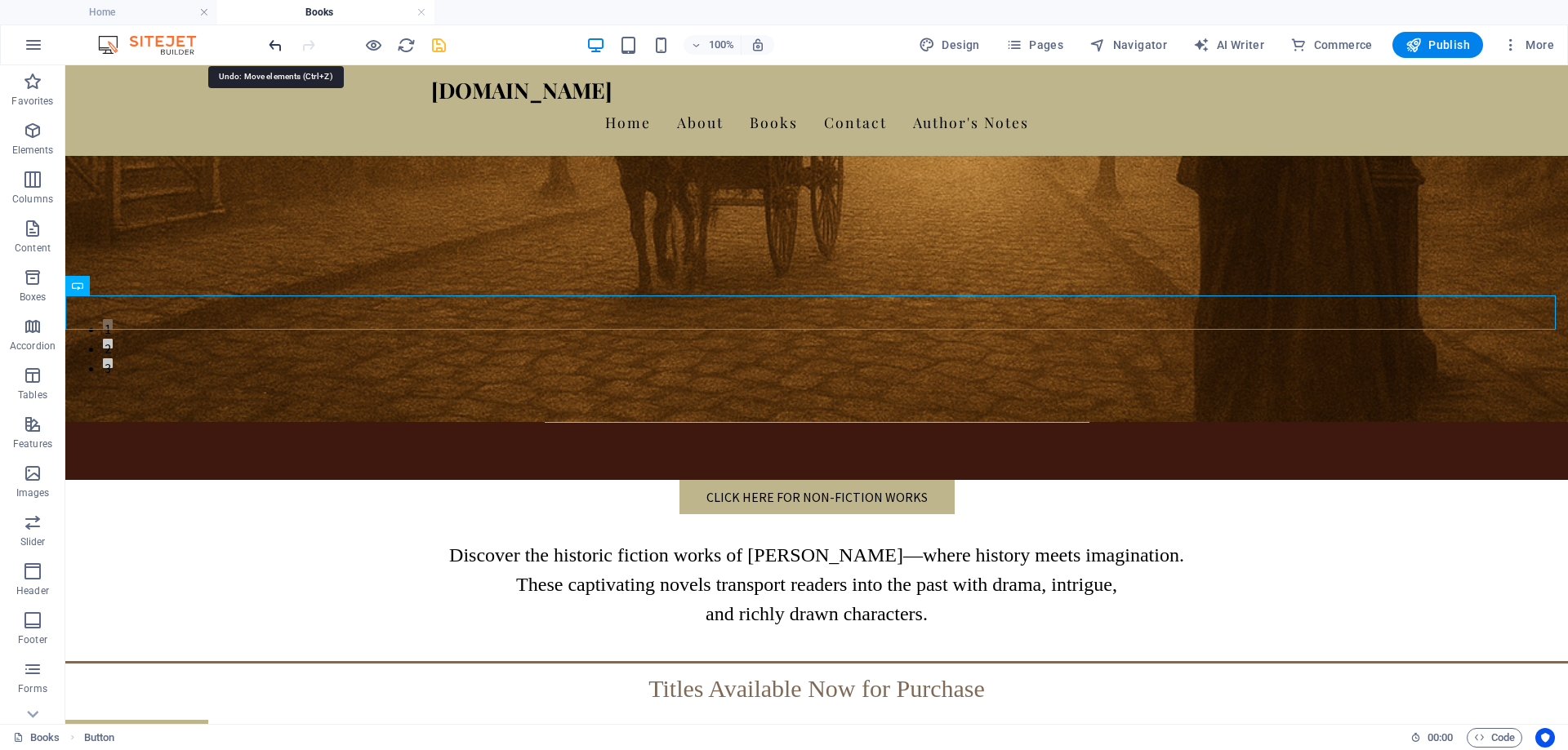
click at [280, 53] on icon "undo" at bounding box center [275, 45] width 18 height 18
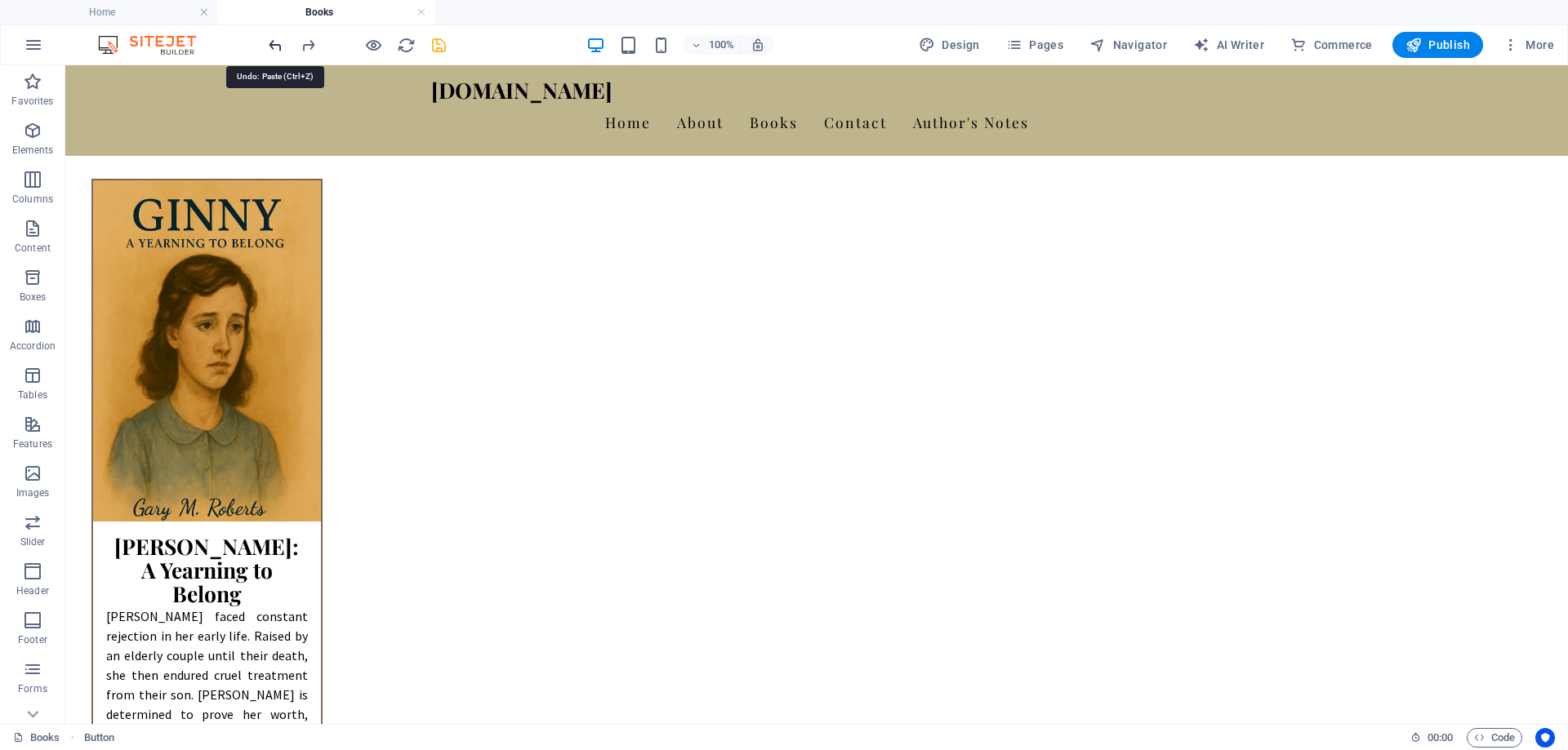
scroll to position [995, 0]
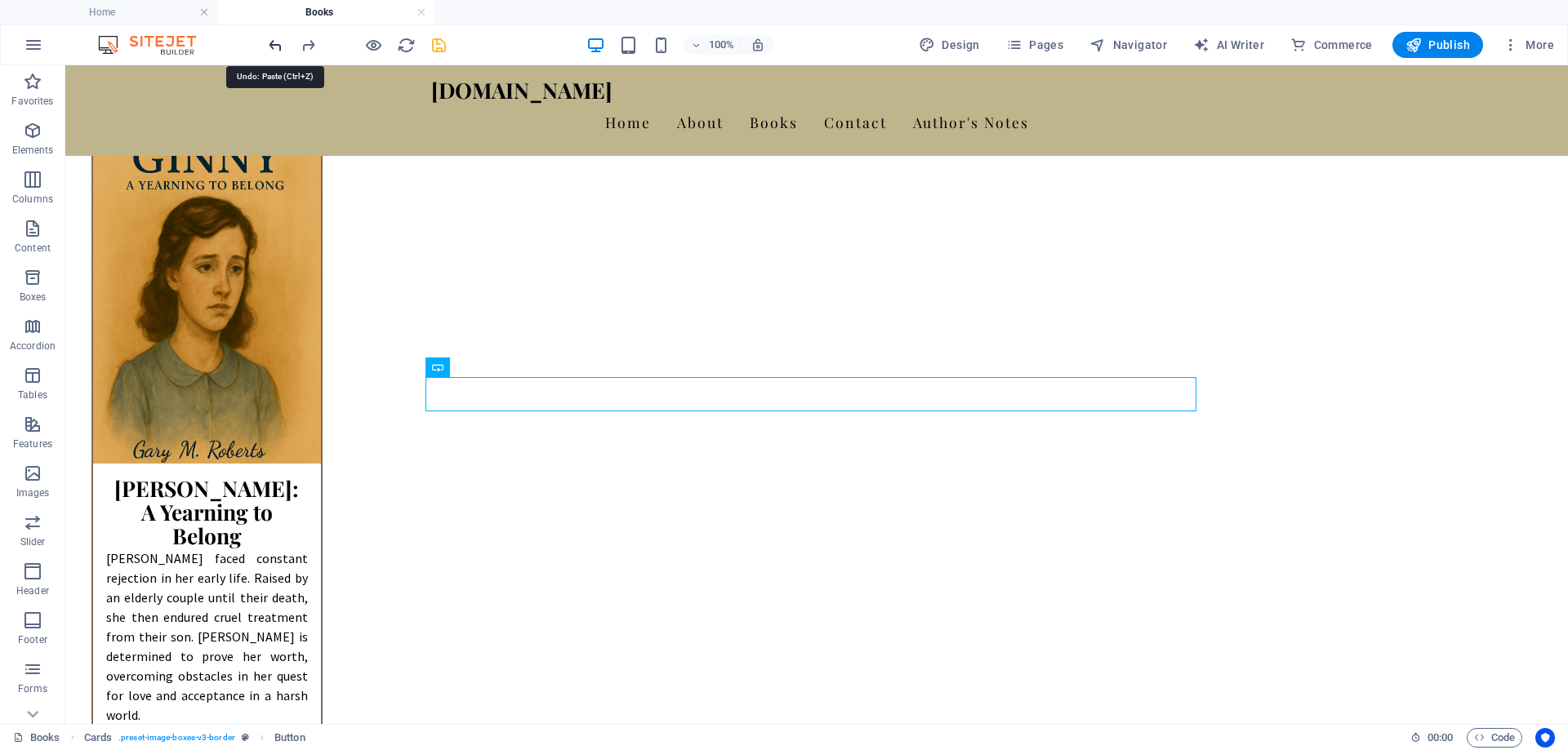
click at [280, 53] on icon "undo" at bounding box center [275, 45] width 18 height 18
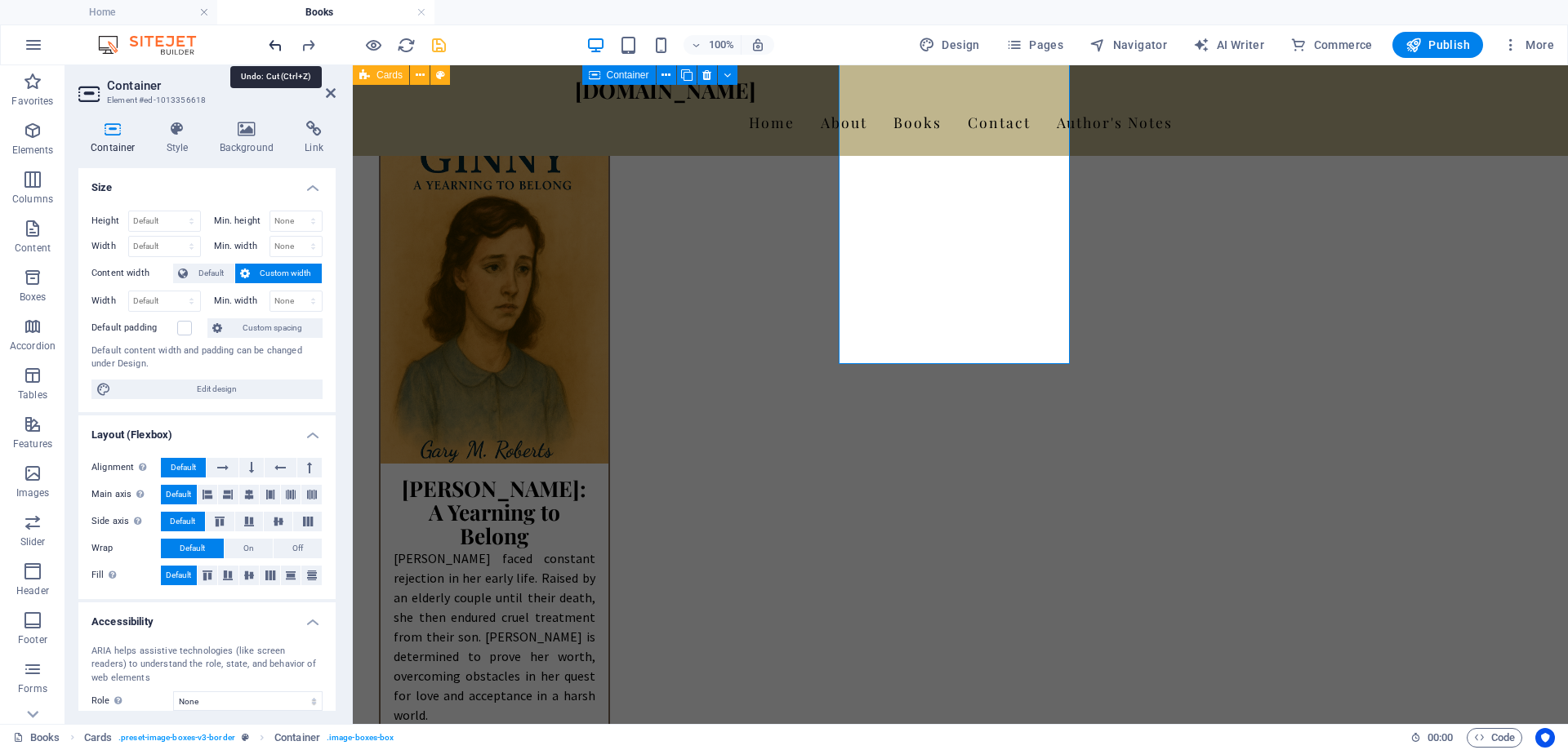
click at [270, 45] on icon "undo" at bounding box center [275, 45] width 18 height 18
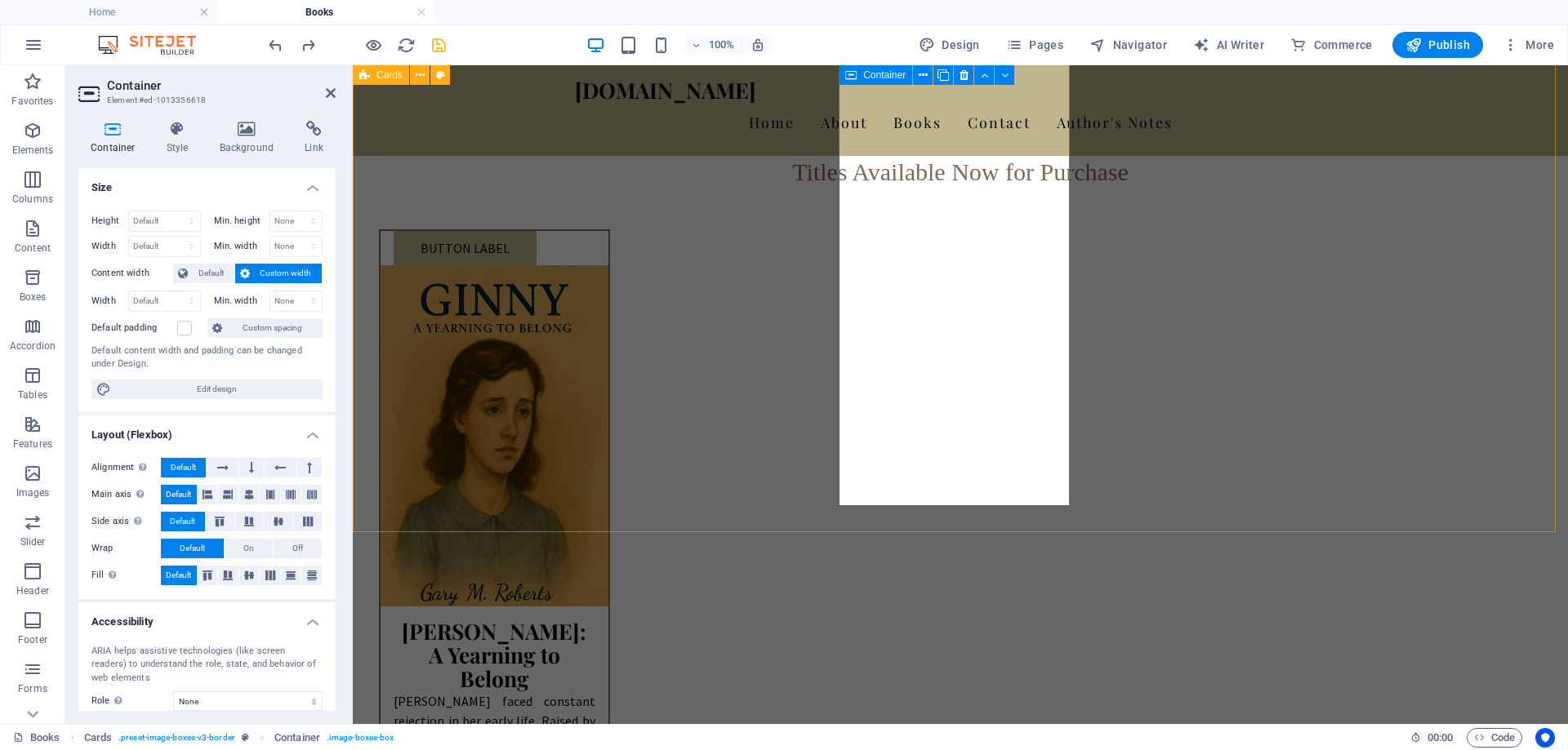
scroll to position [886, 0]
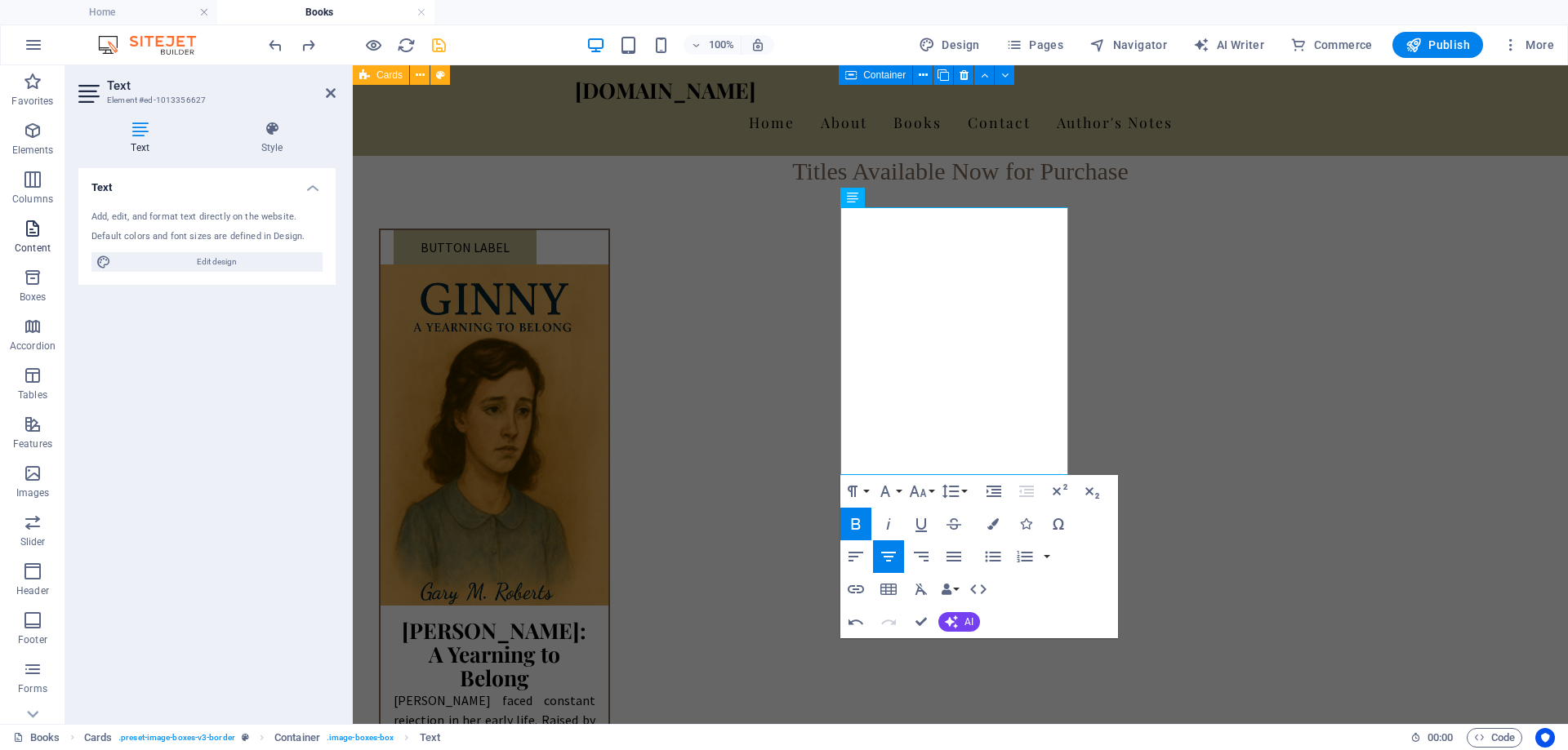
click at [23, 235] on icon "button" at bounding box center [33, 228] width 19 height 19
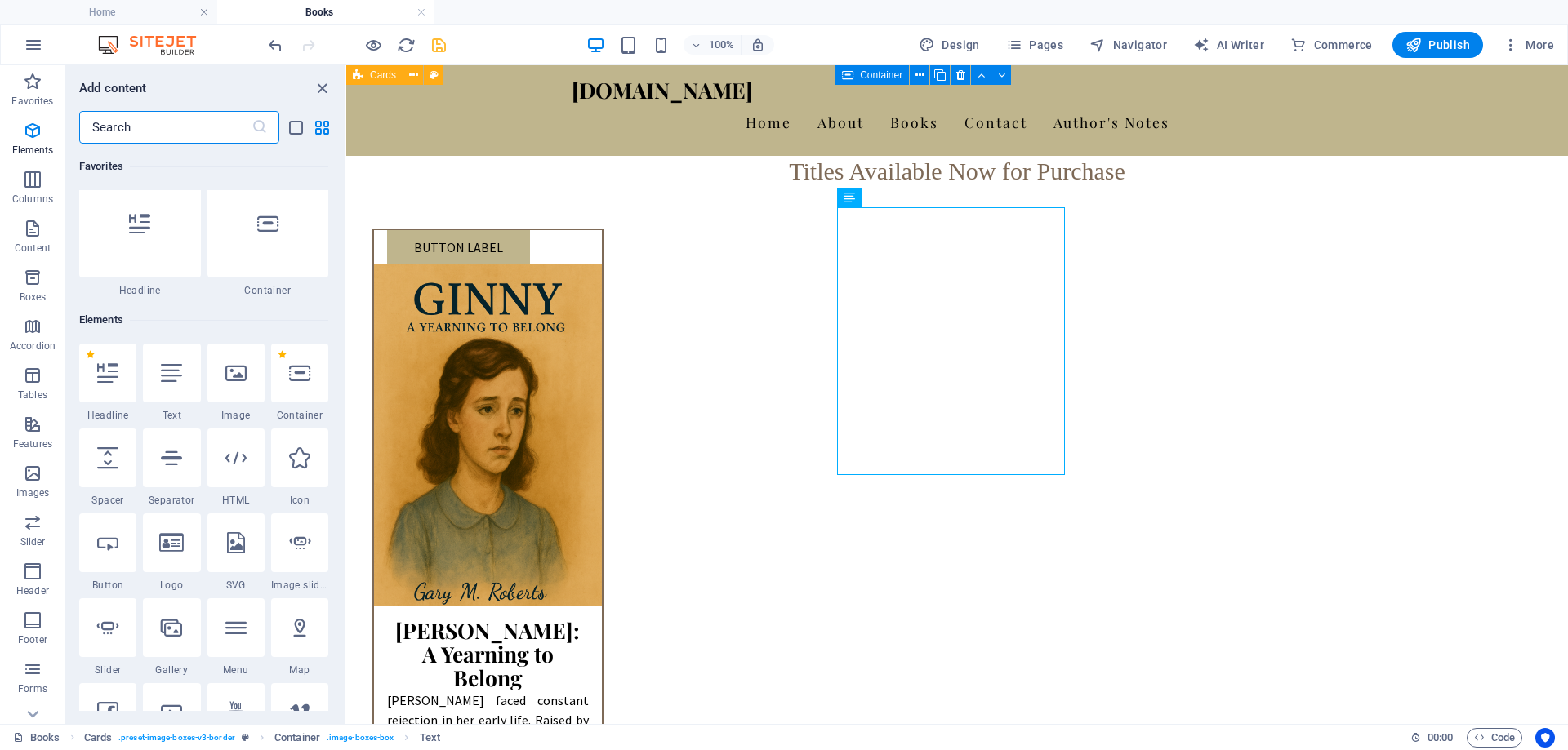
scroll to position [0, 0]
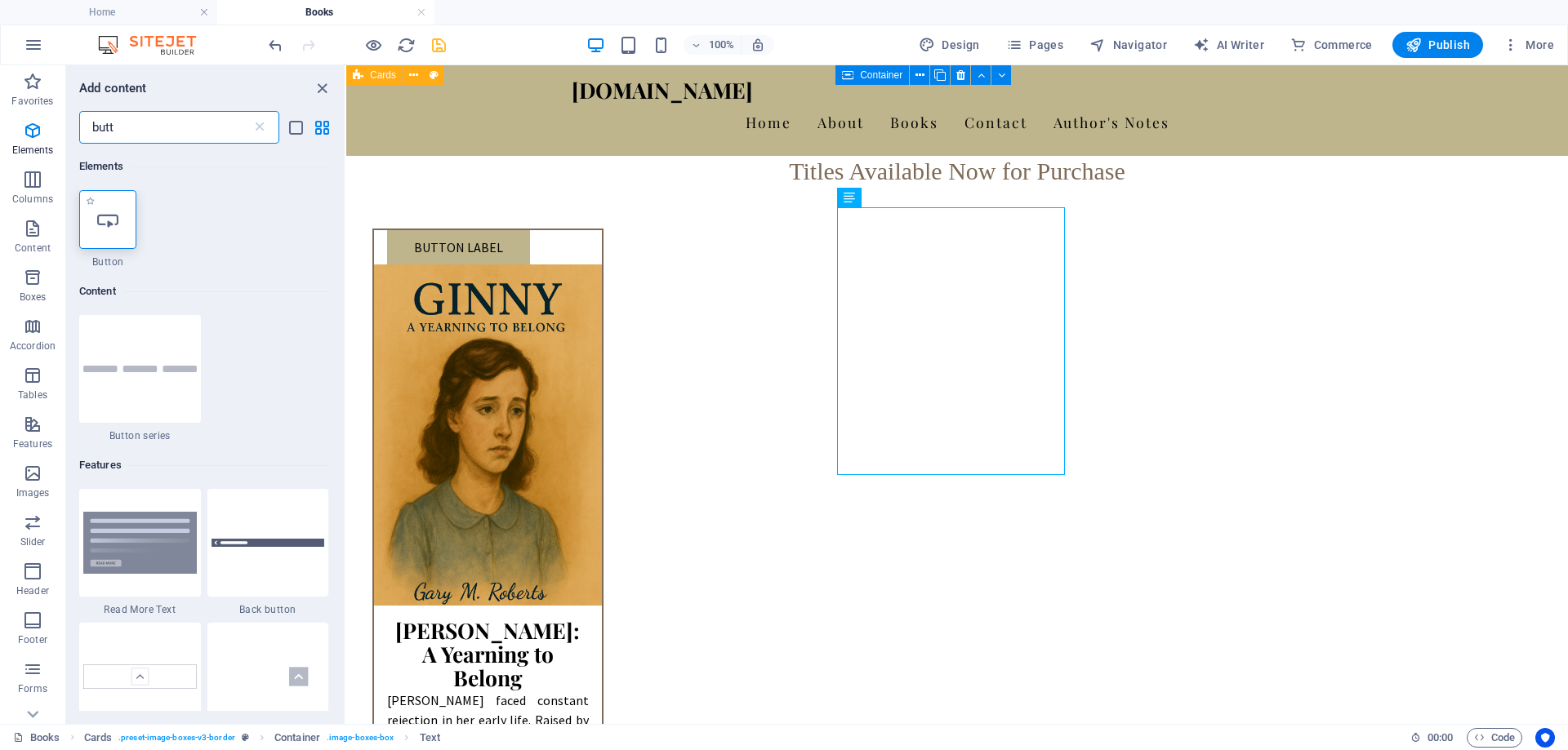
type input "butt"
click at [100, 224] on icon at bounding box center [107, 220] width 21 height 21
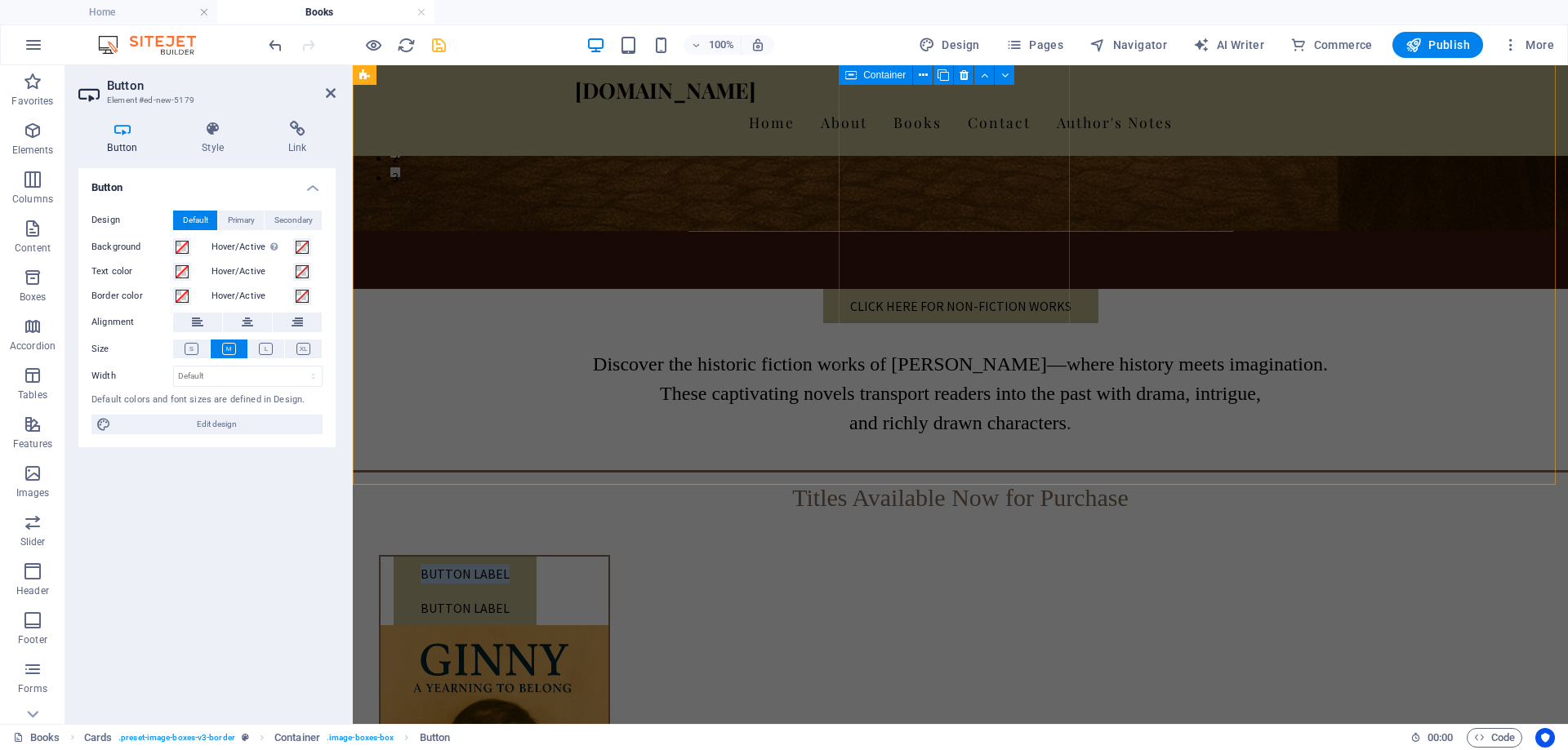
scroll to position [969, 0]
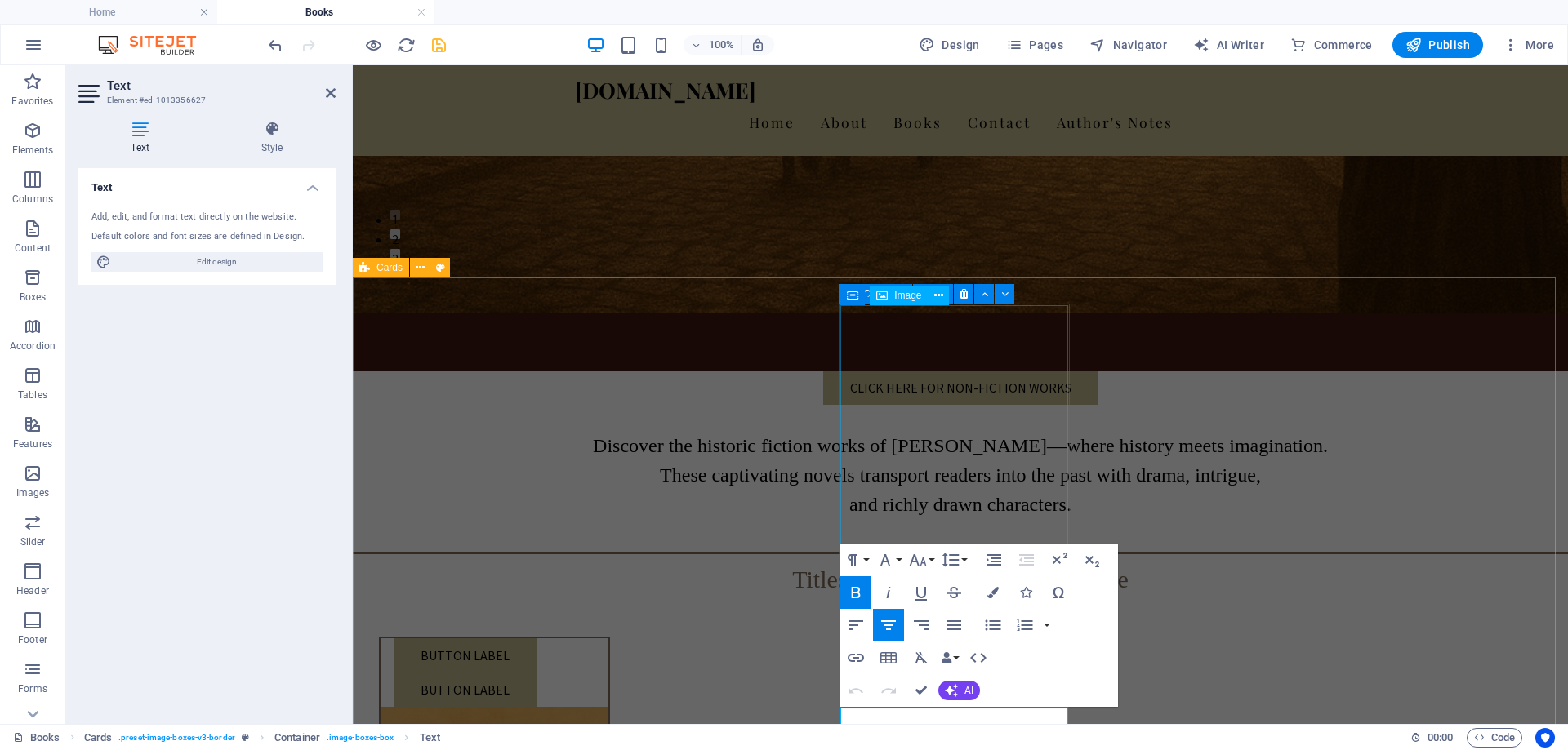
scroll to position [315, 0]
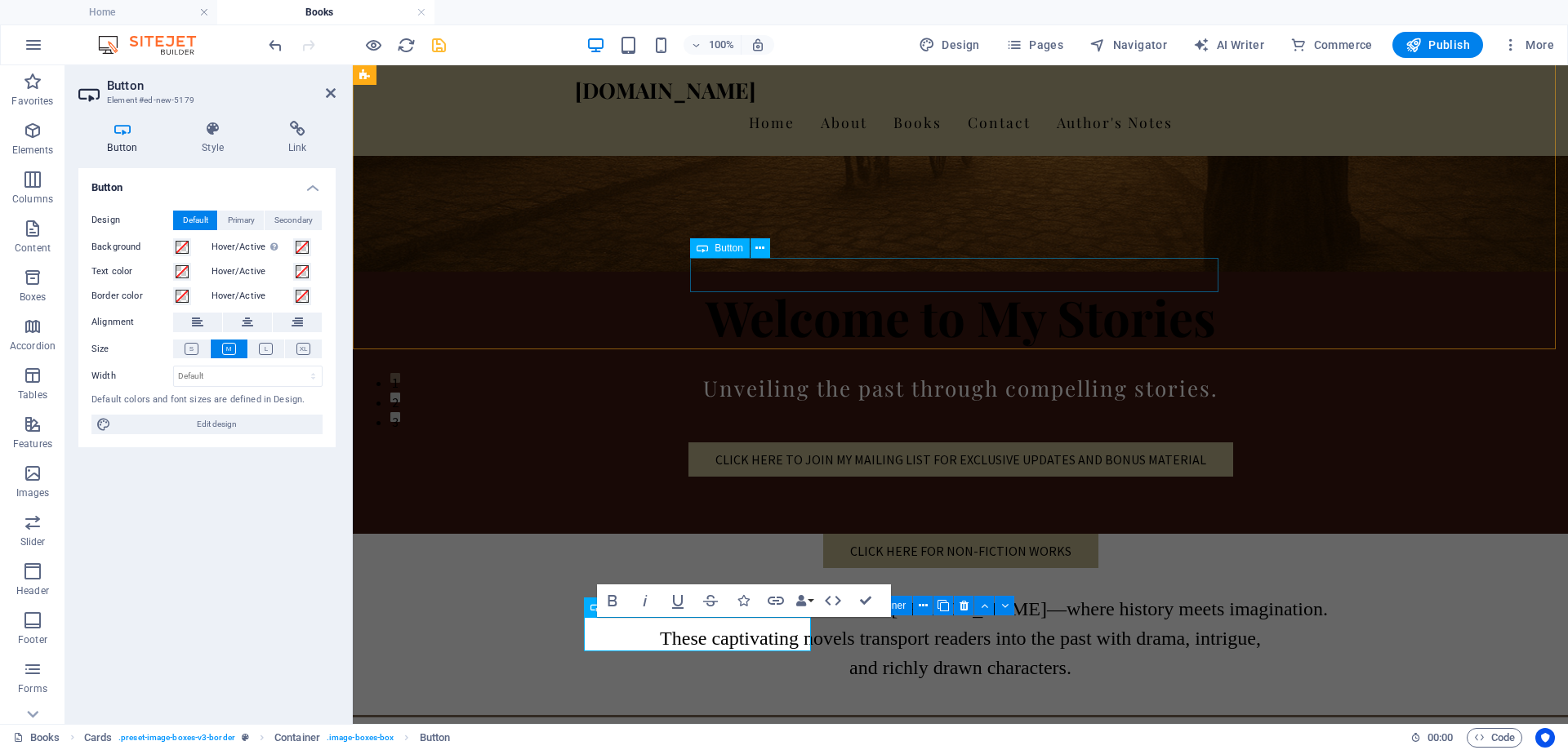
scroll to position [71, 0]
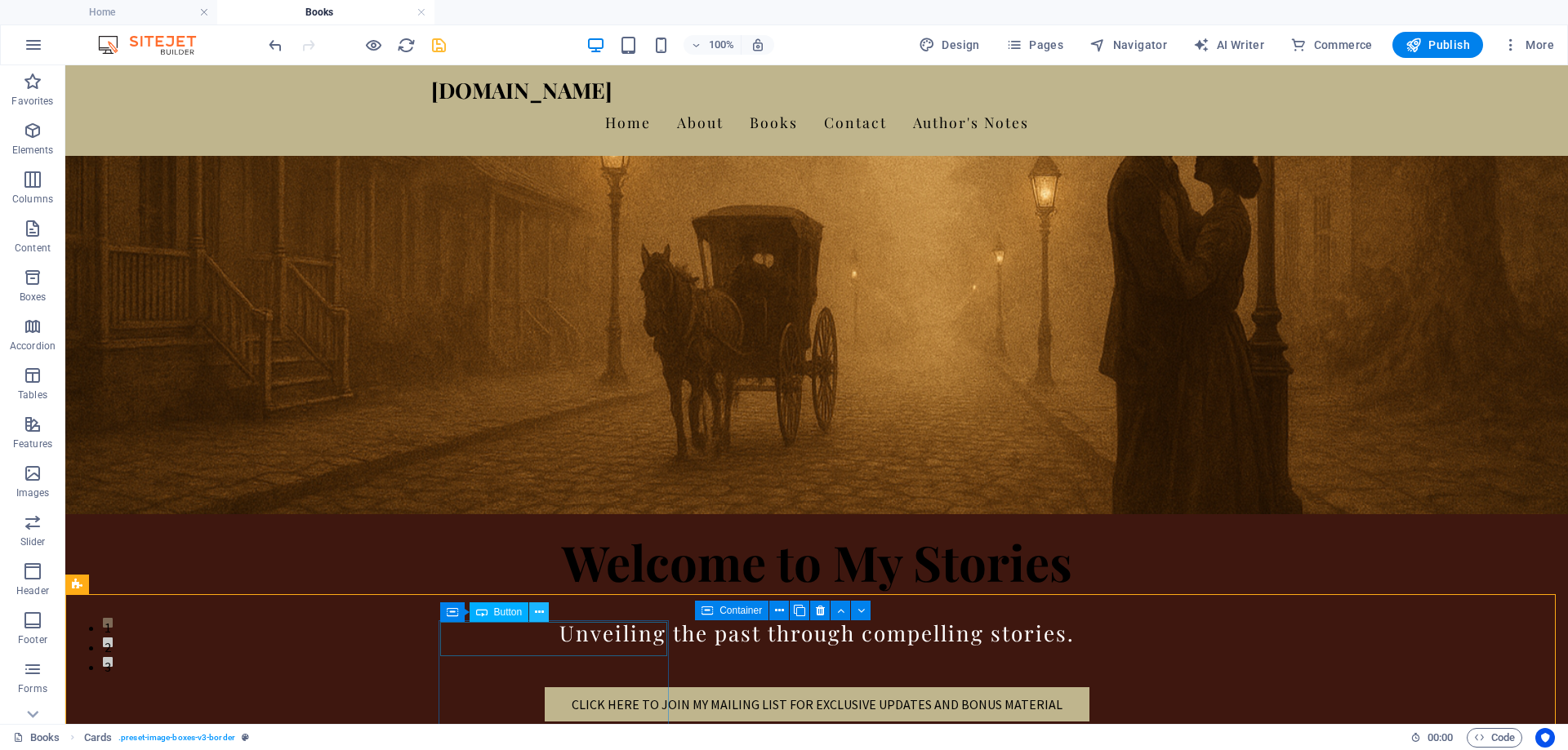
click at [540, 612] on icon at bounding box center [539, 613] width 9 height 17
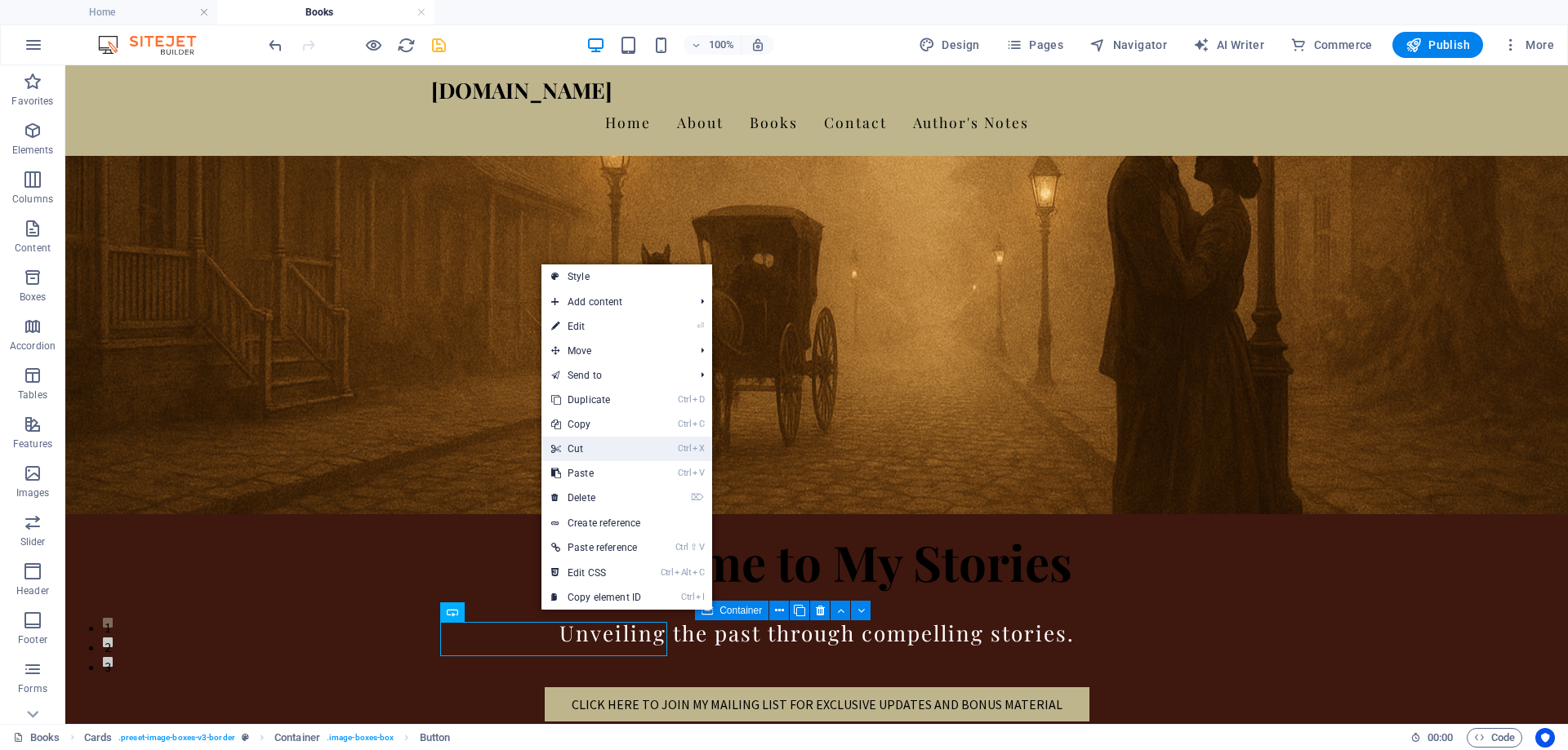
click at [592, 447] on link "Ctrl X Cut" at bounding box center [595, 448] width 109 height 24
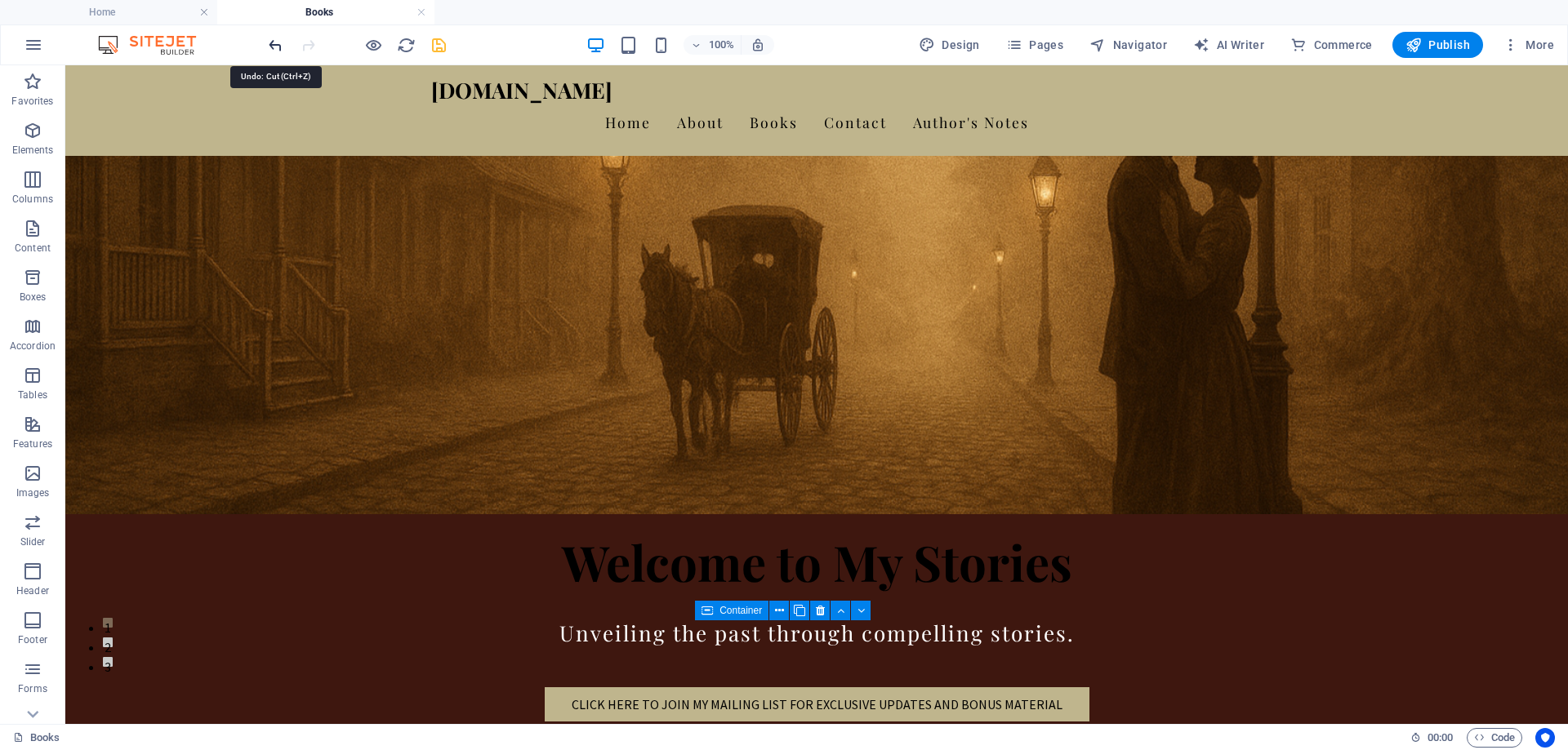
click at [279, 39] on icon "undo" at bounding box center [275, 45] width 18 height 18
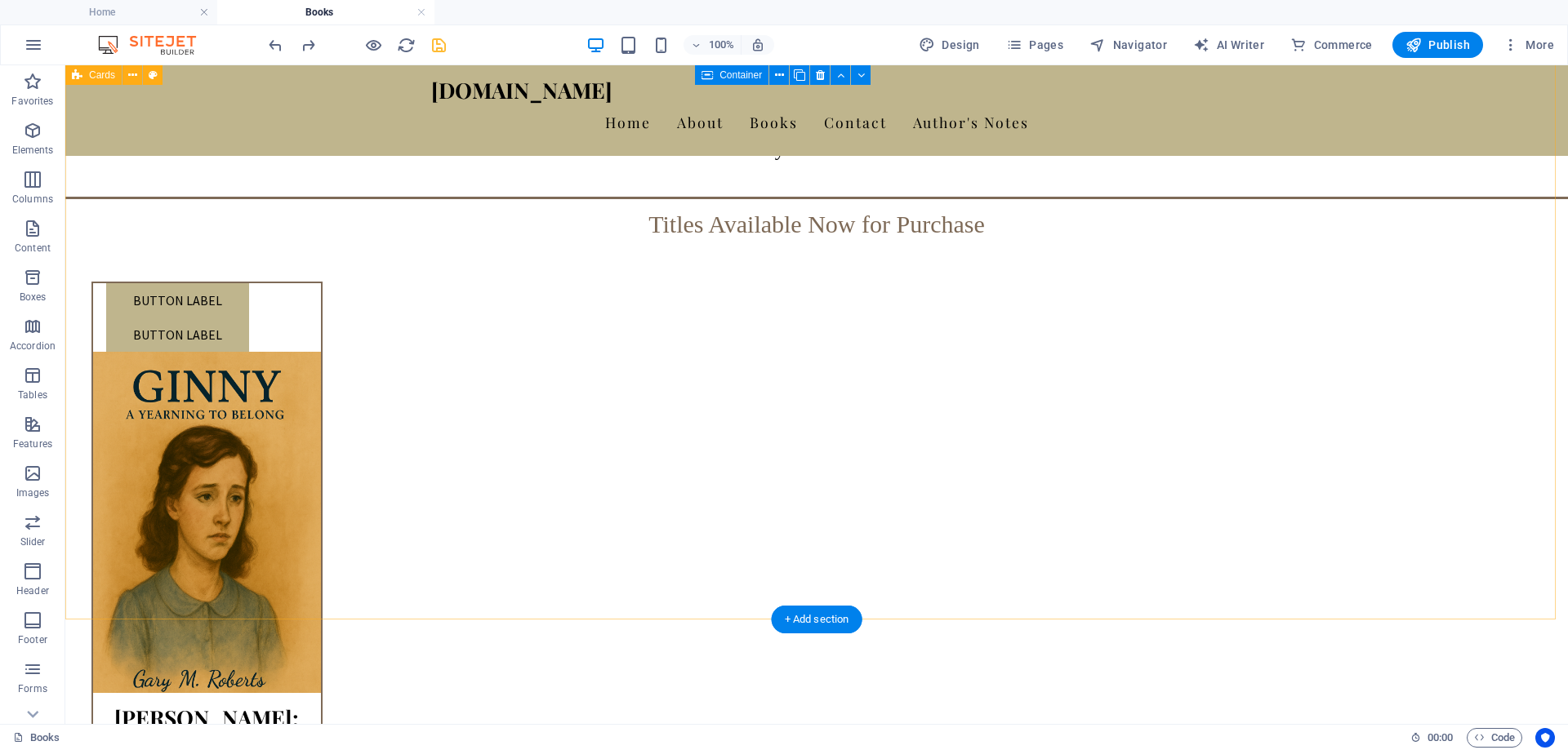
scroll to position [344, 0]
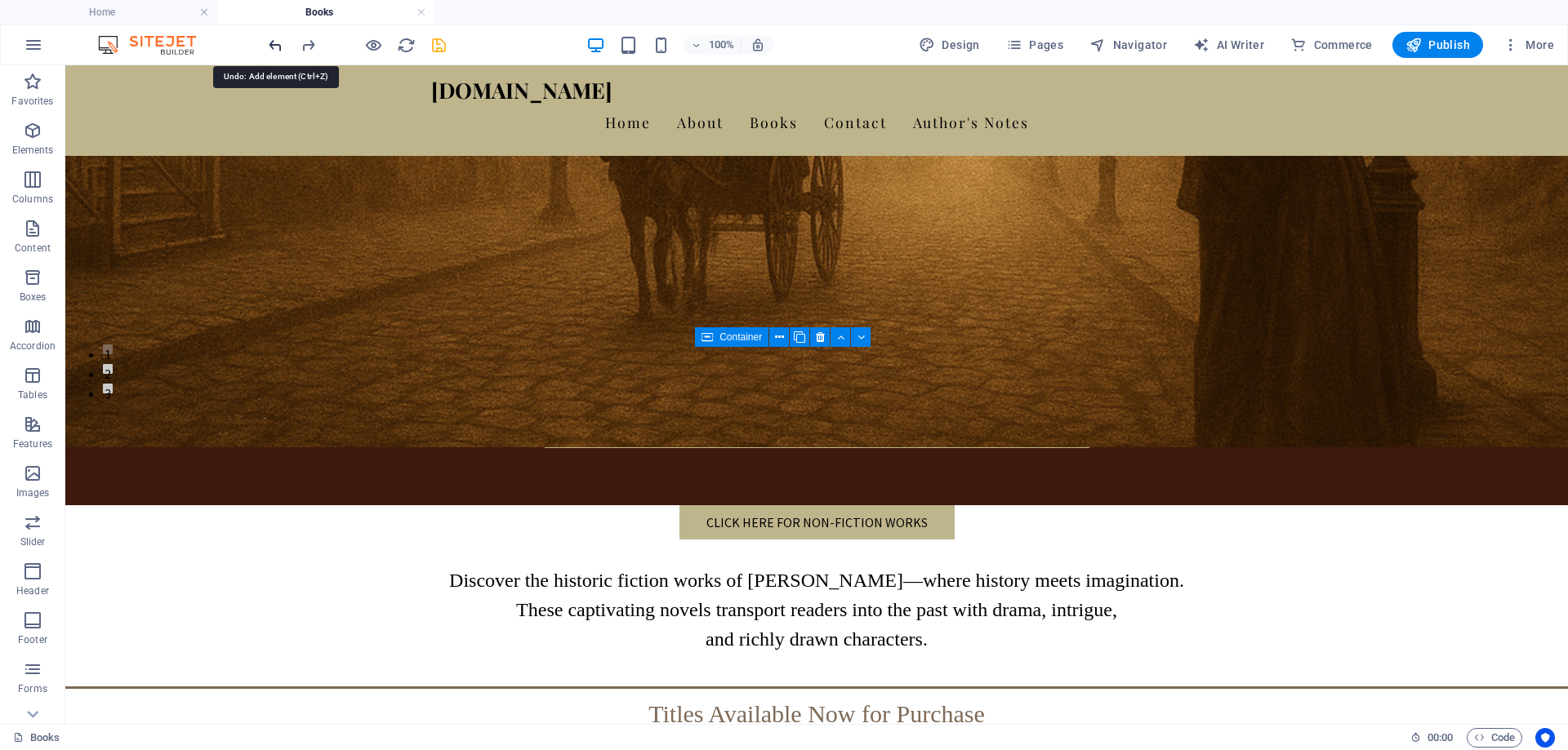
click at [278, 43] on icon "undo" at bounding box center [275, 45] width 18 height 18
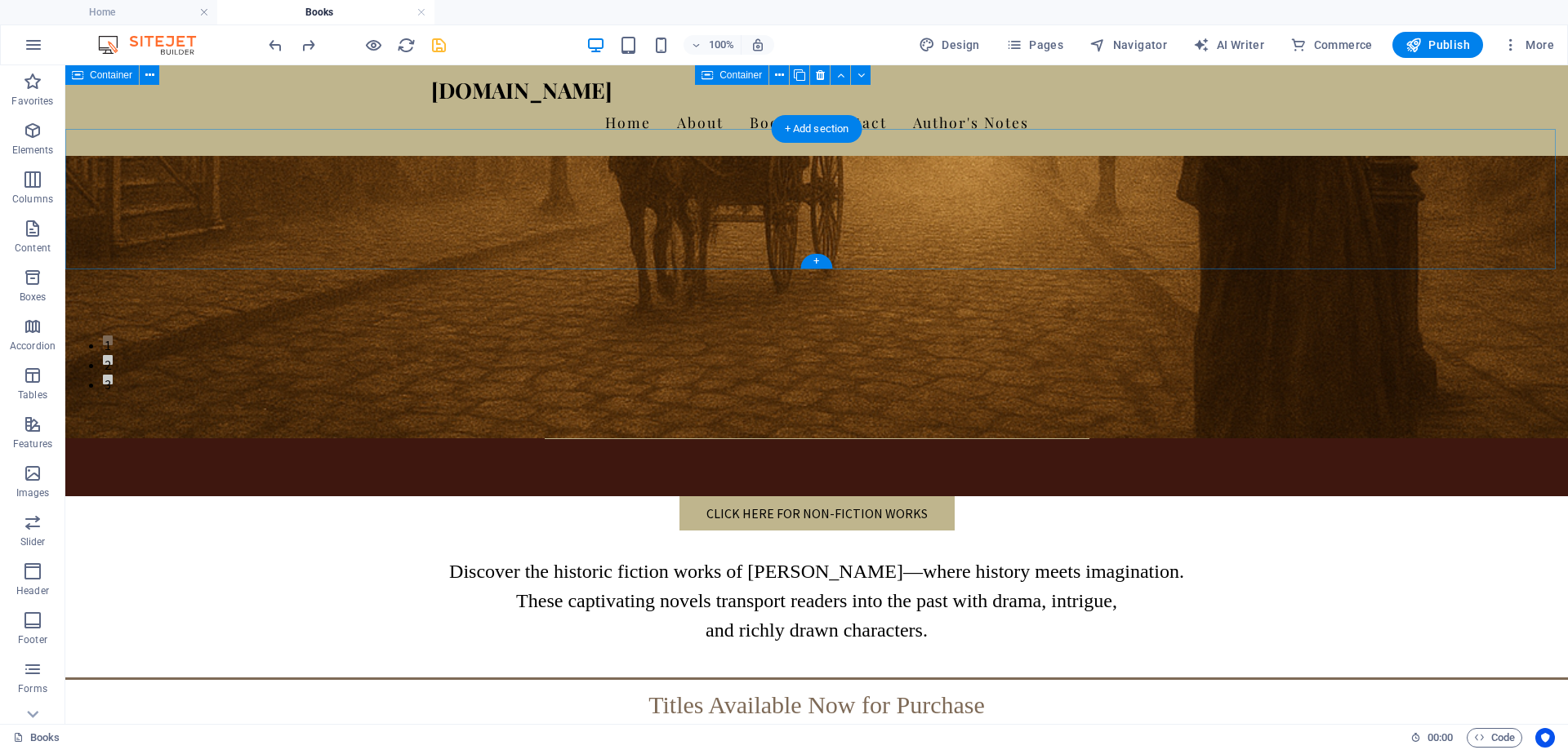
scroll to position [305, 0]
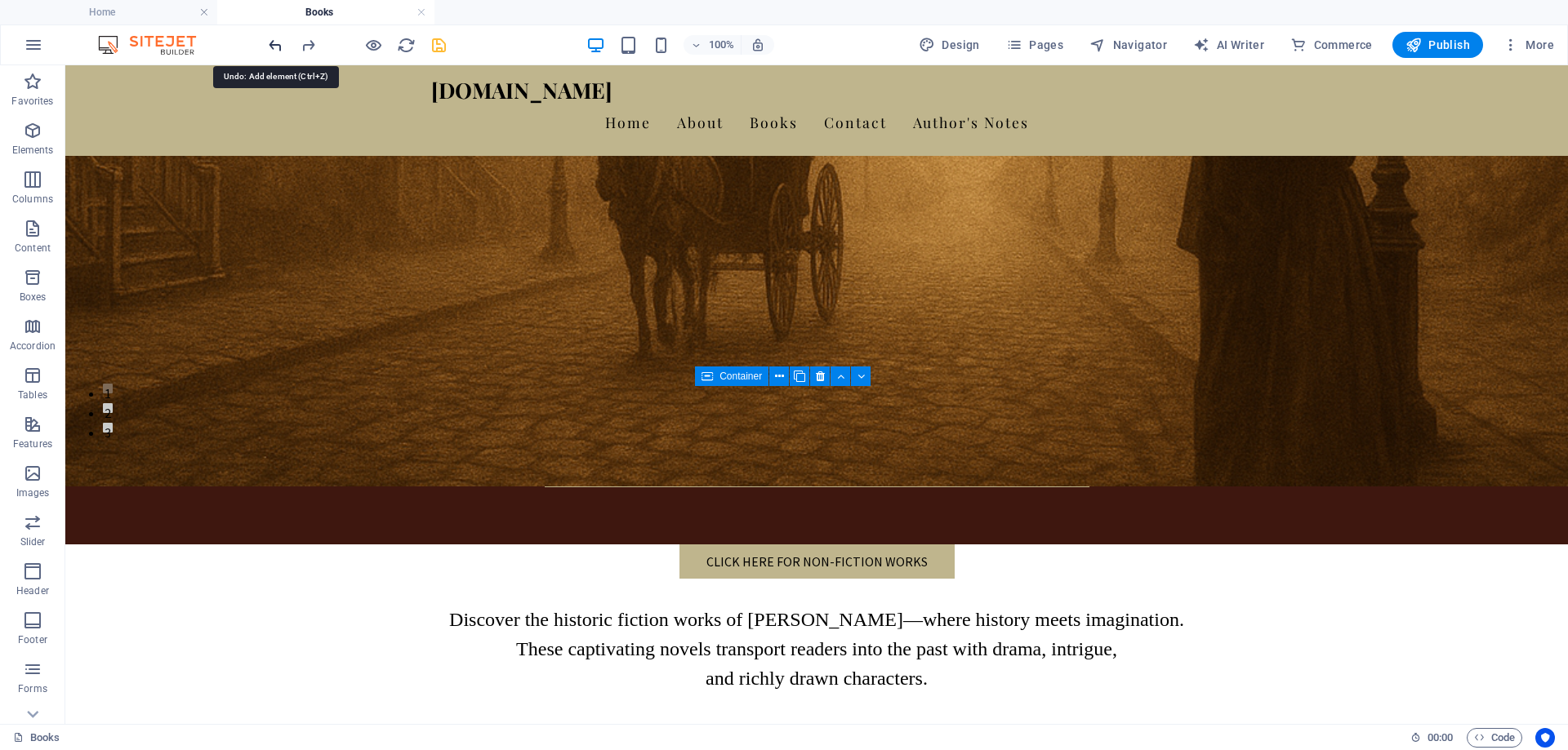
click at [276, 46] on icon "undo" at bounding box center [275, 45] width 18 height 18
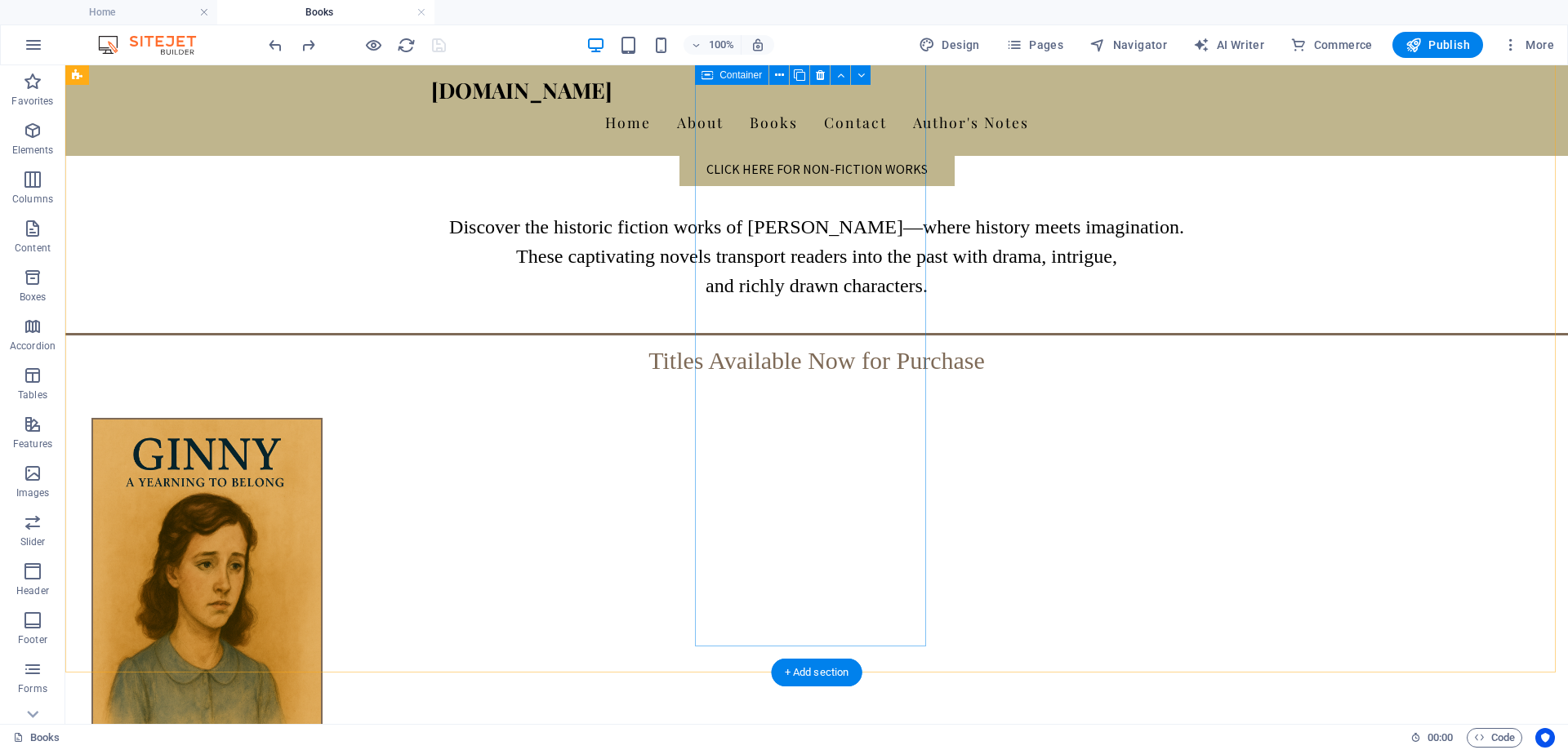
scroll to position [712, 0]
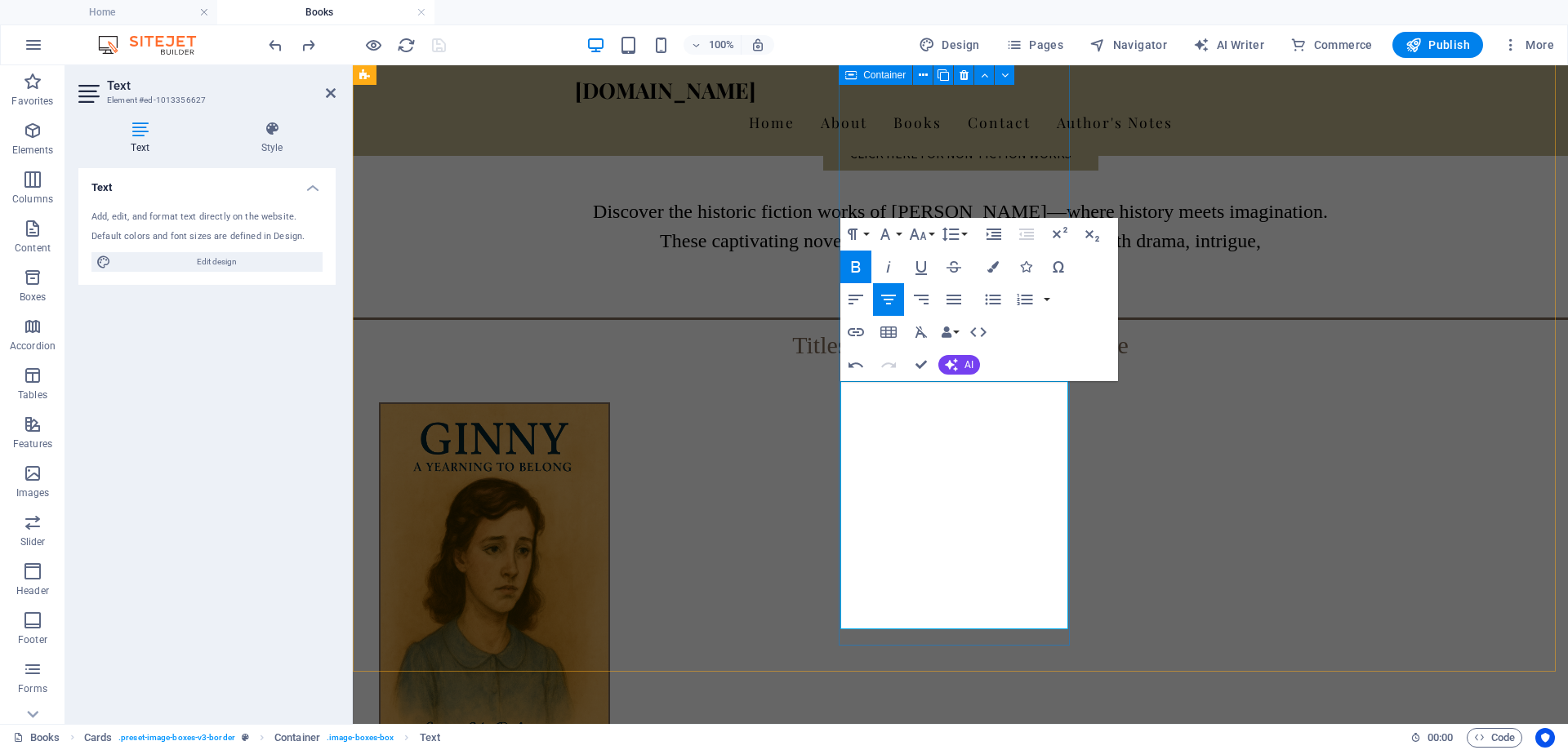
scroll to position [0, 7]
drag, startPoint x: 979, startPoint y: 603, endPoint x: 844, endPoint y: 585, distance: 136.2
click at [488, 41] on div "100% Design Pages Navigator AI Writer Commerce Publish More" at bounding box center [913, 45] width 1295 height 26
click at [497, 39] on div "100% Design Pages Navigator AI Writer Commerce Publish More" at bounding box center [913, 45] width 1295 height 26
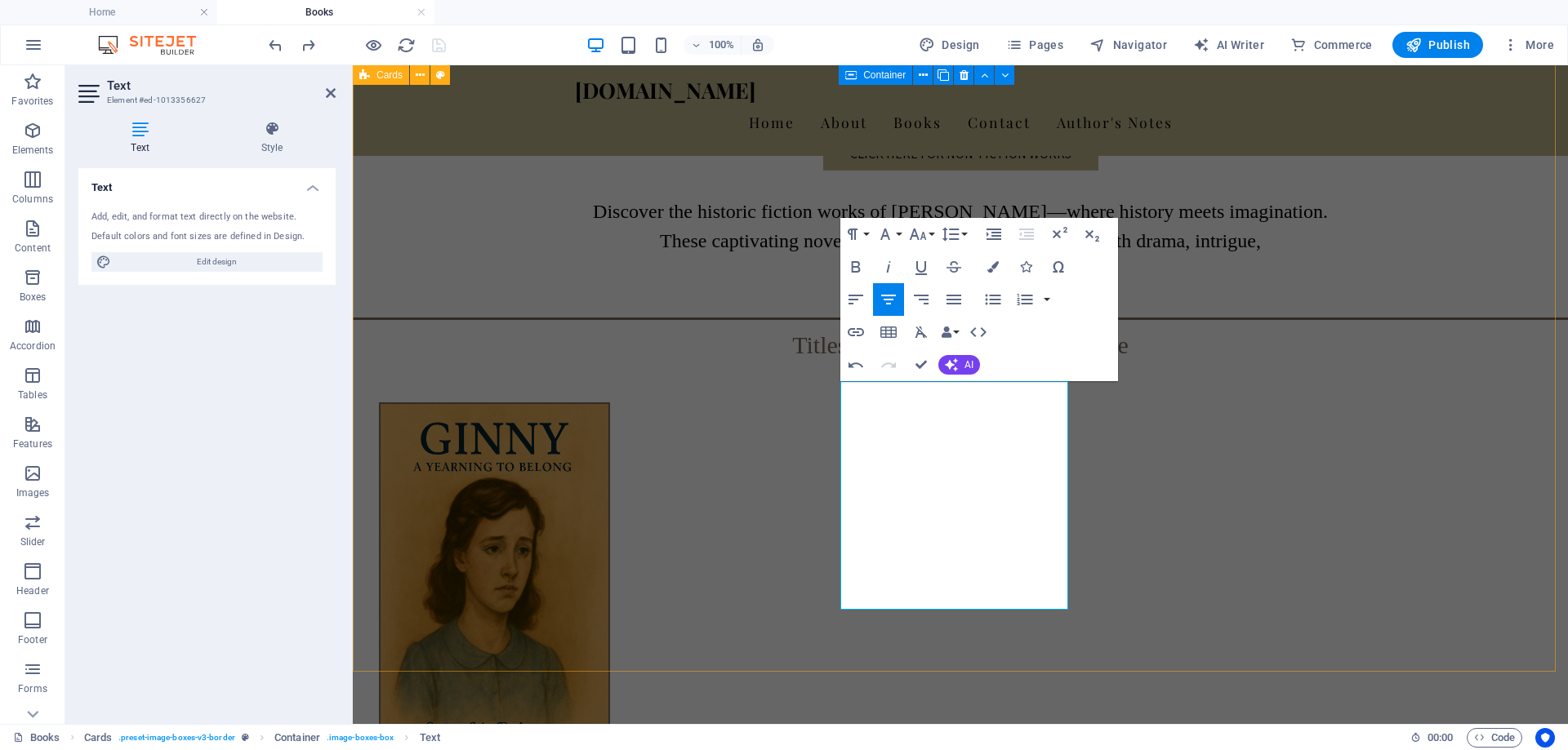
click at [609, 405] on figure at bounding box center [494, 575] width 227 height 342
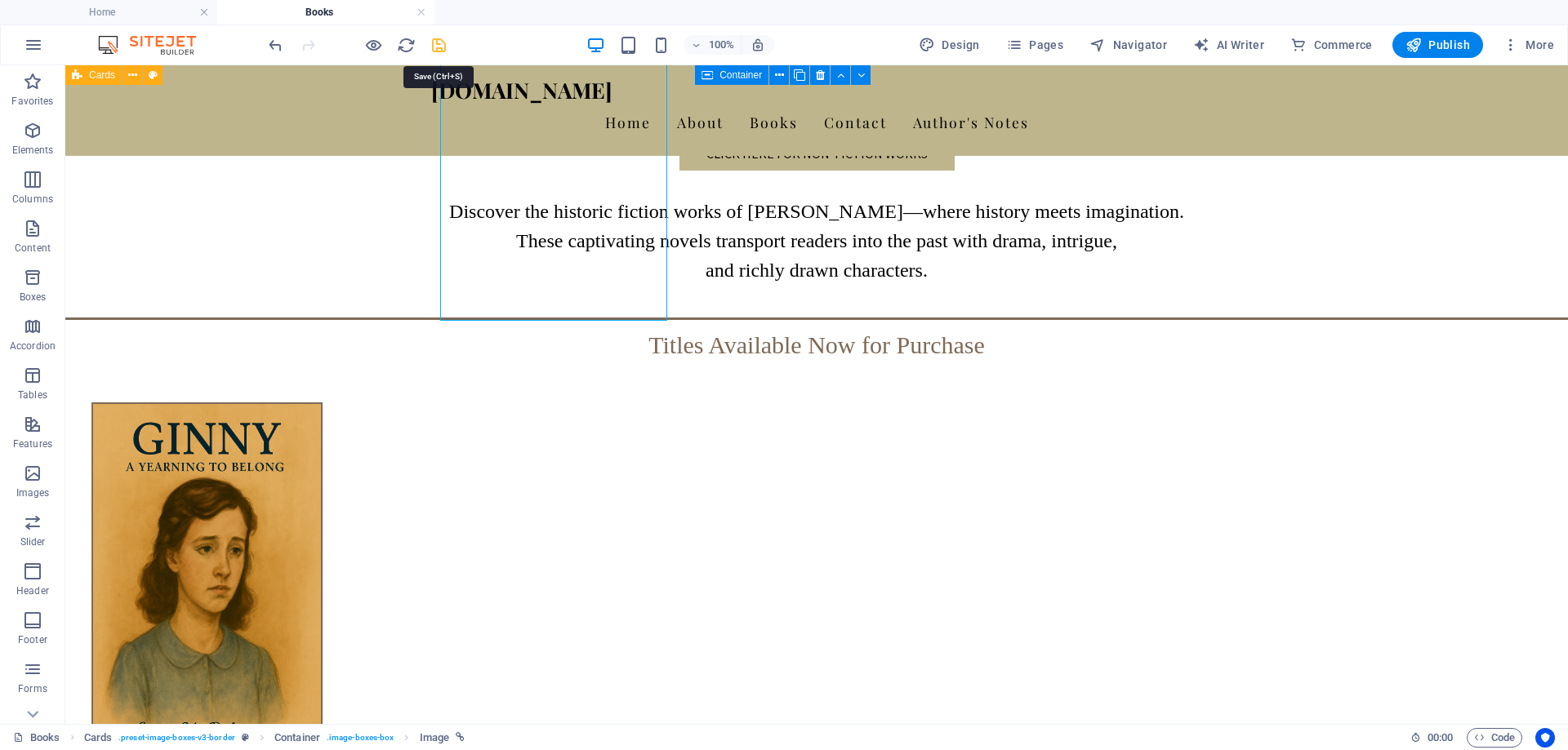
click at [440, 39] on icon "save" at bounding box center [438, 45] width 18 height 18
